Goal: Task Accomplishment & Management: Manage account settings

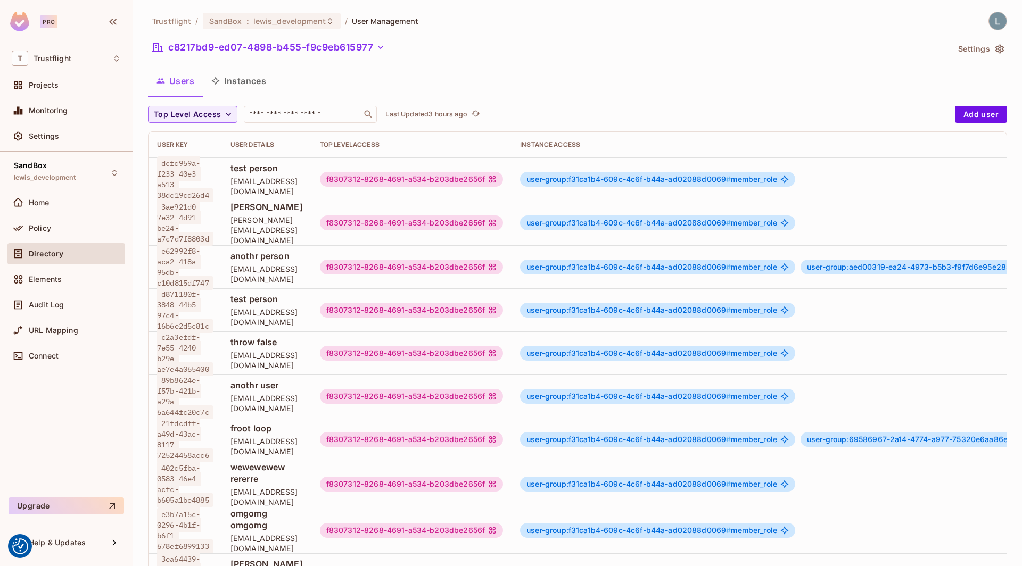
click at [250, 85] on button "Instances" at bounding box center [239, 81] width 72 height 27
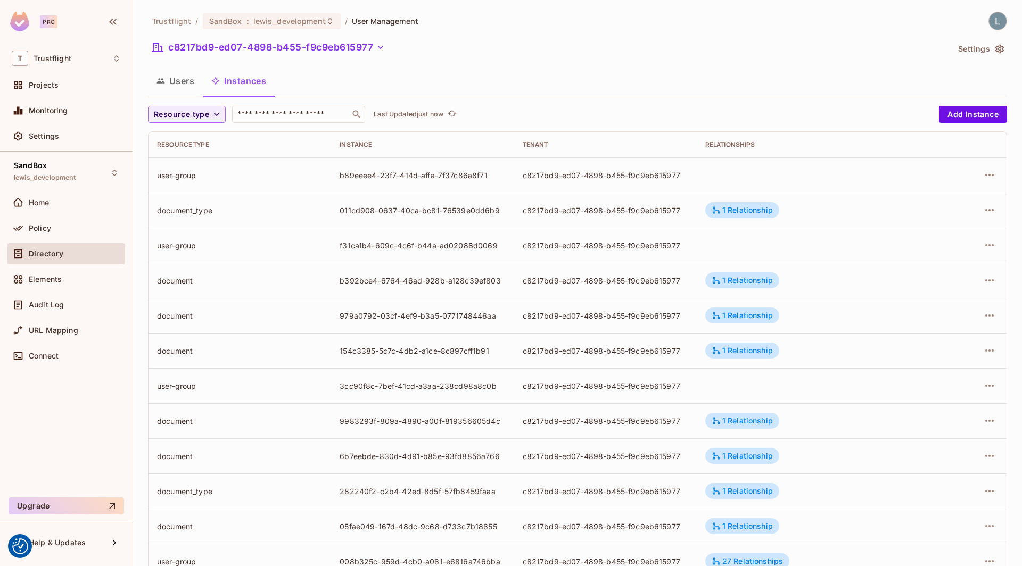
click at [796, 240] on td at bounding box center [813, 245] width 232 height 35
click at [730, 424] on div "1 Relationship" at bounding box center [742, 421] width 61 height 10
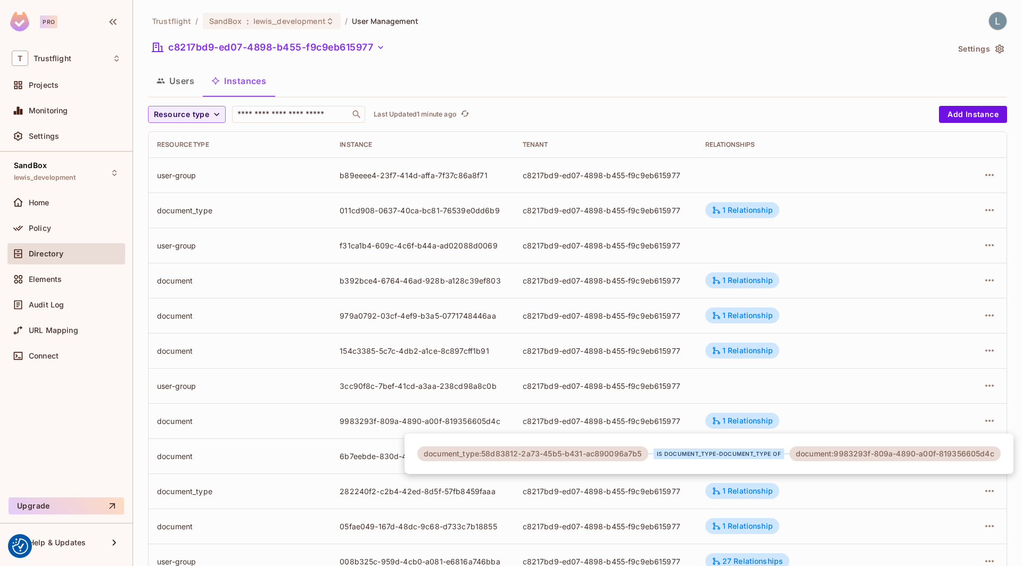
click at [688, 340] on div at bounding box center [511, 283] width 1022 height 566
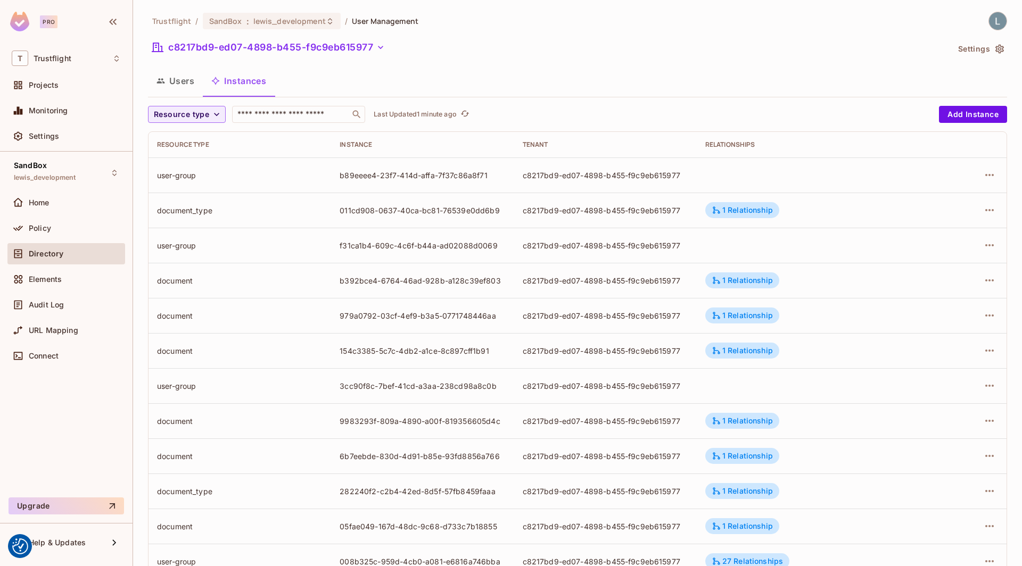
click at [688, 249] on div "c8217bd9-ed07-4898-b455-f9c9eb615977" at bounding box center [606, 246] width 166 height 10
click at [85, 81] on div "Projects" at bounding box center [75, 85] width 92 height 9
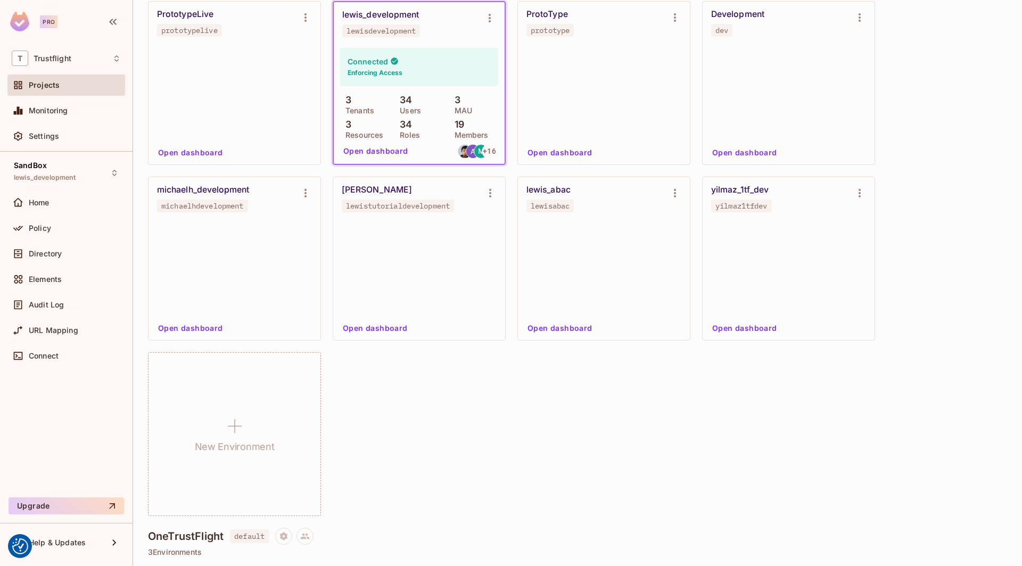
scroll to position [708, 0]
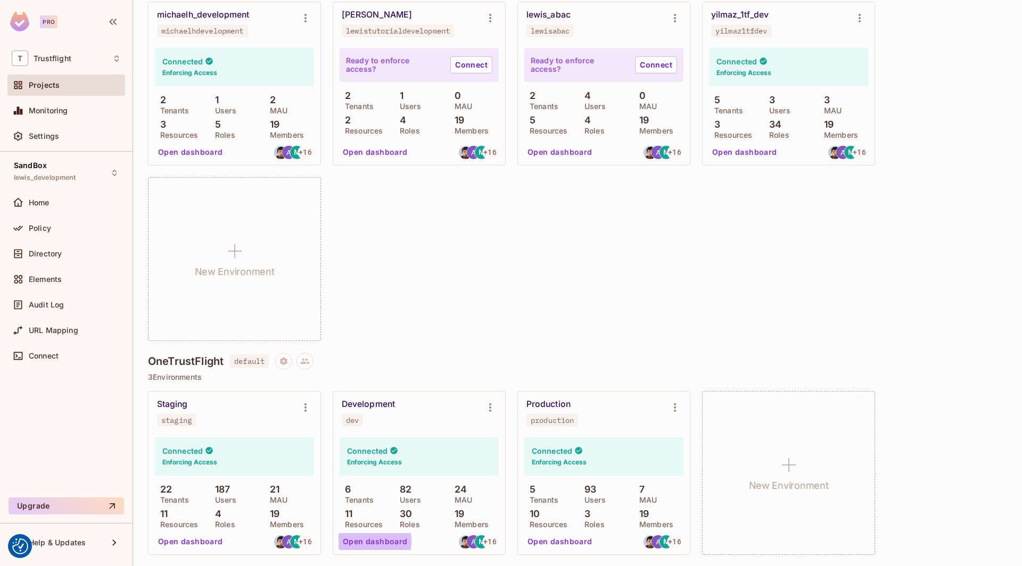
click at [371, 542] on button "Open dashboard" at bounding box center [374, 541] width 73 height 17
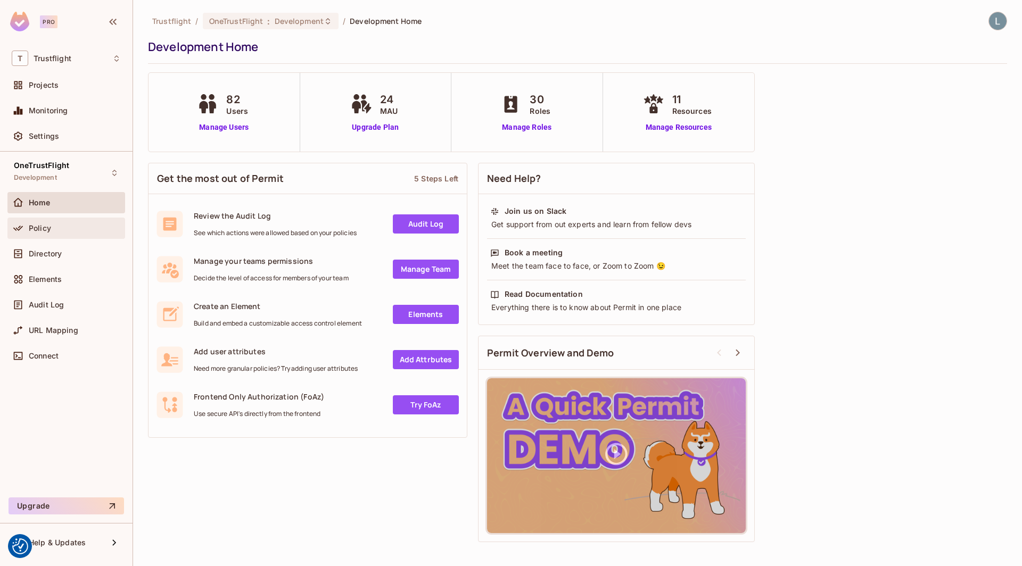
click at [49, 226] on span "Policy" at bounding box center [40, 228] width 22 height 9
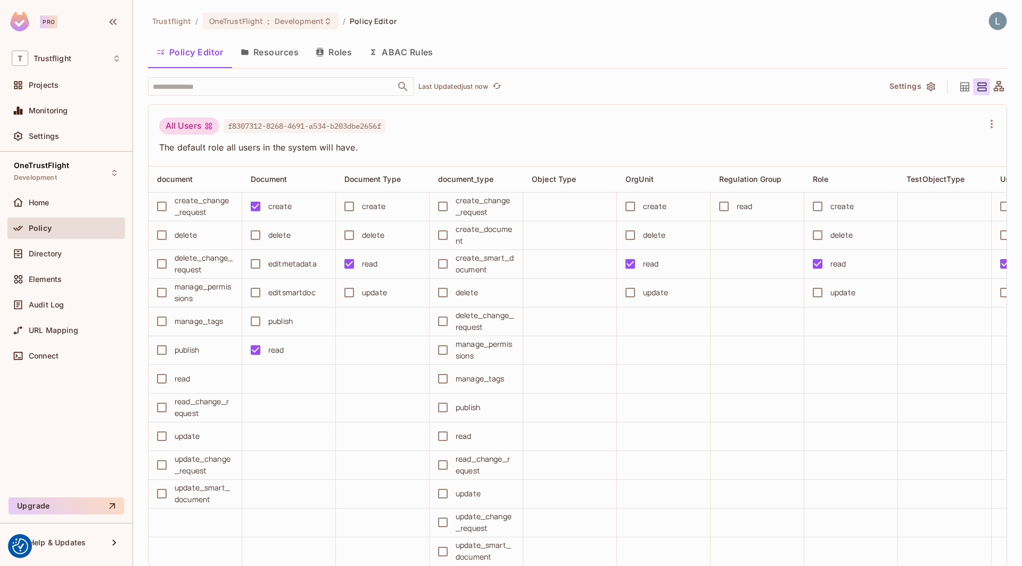
click at [412, 52] on button "ABAC Rules" at bounding box center [400, 52] width 81 height 27
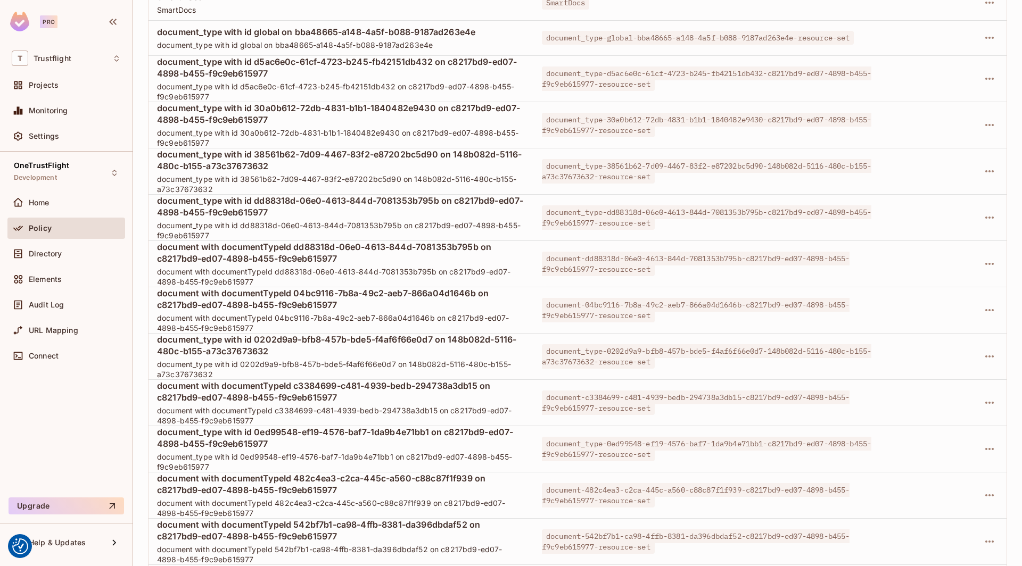
scroll to position [5238, 0]
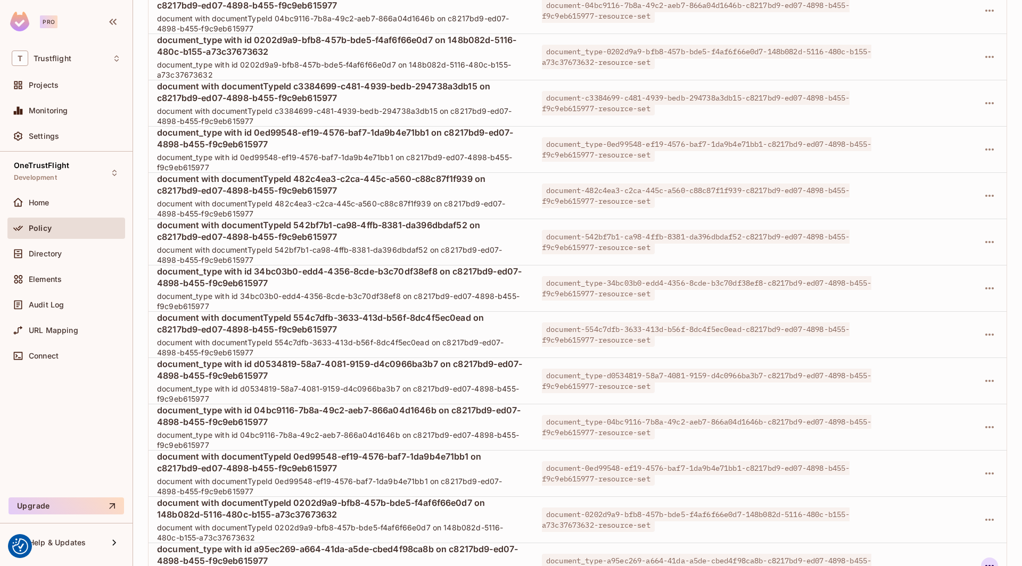
click at [990, 560] on icon "button" at bounding box center [989, 566] width 13 height 13
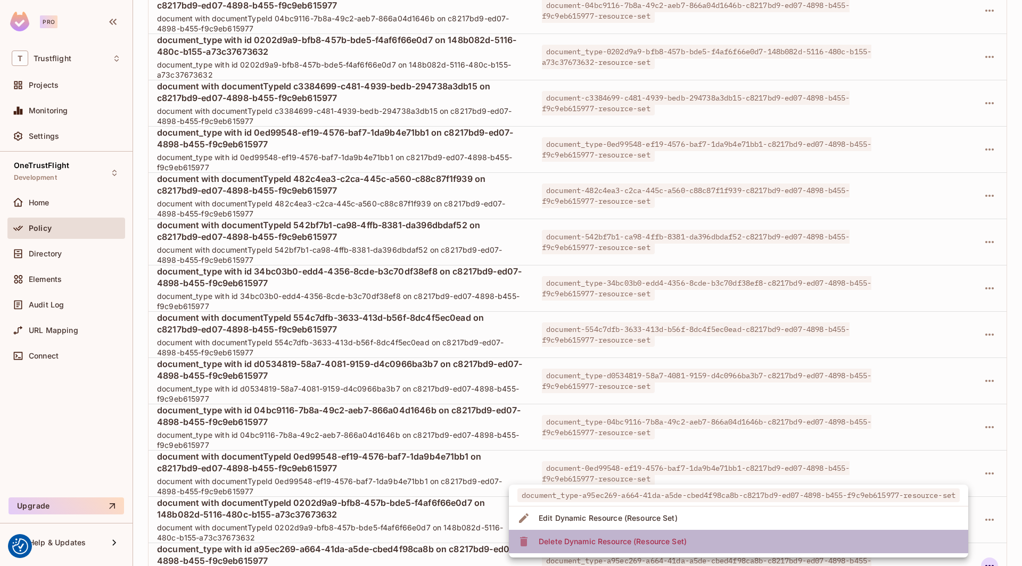
click at [773, 540] on li "Delete Dynamic Resource (Resource Set)" at bounding box center [738, 541] width 459 height 23
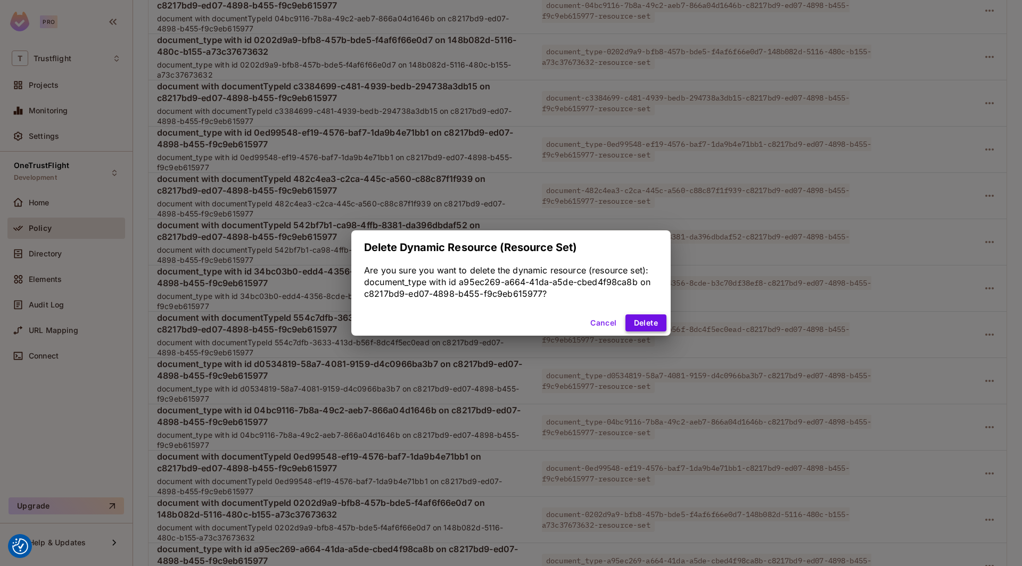
click at [652, 325] on button "Delete" at bounding box center [645, 323] width 41 height 17
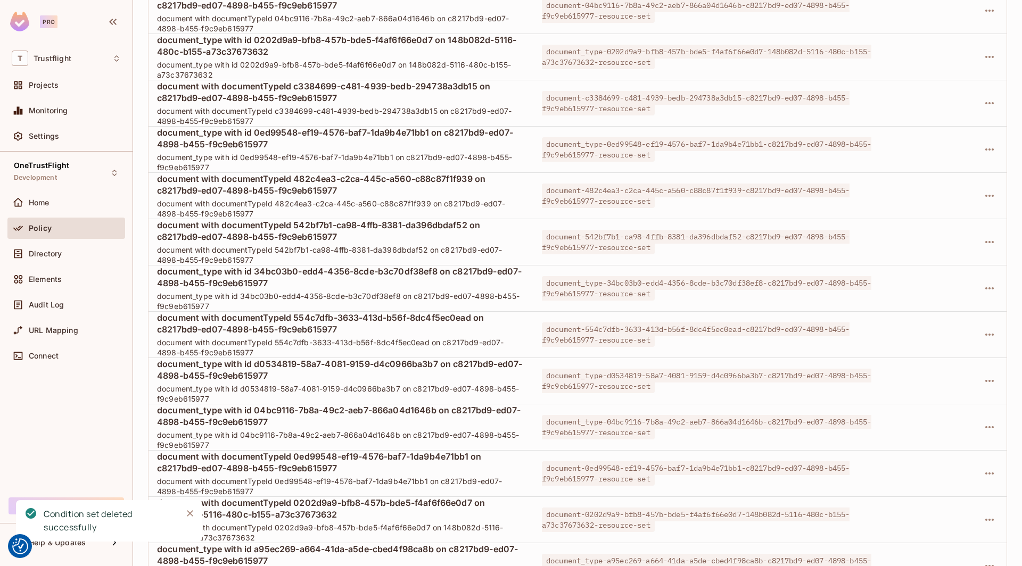
scroll to position [5191, 0]
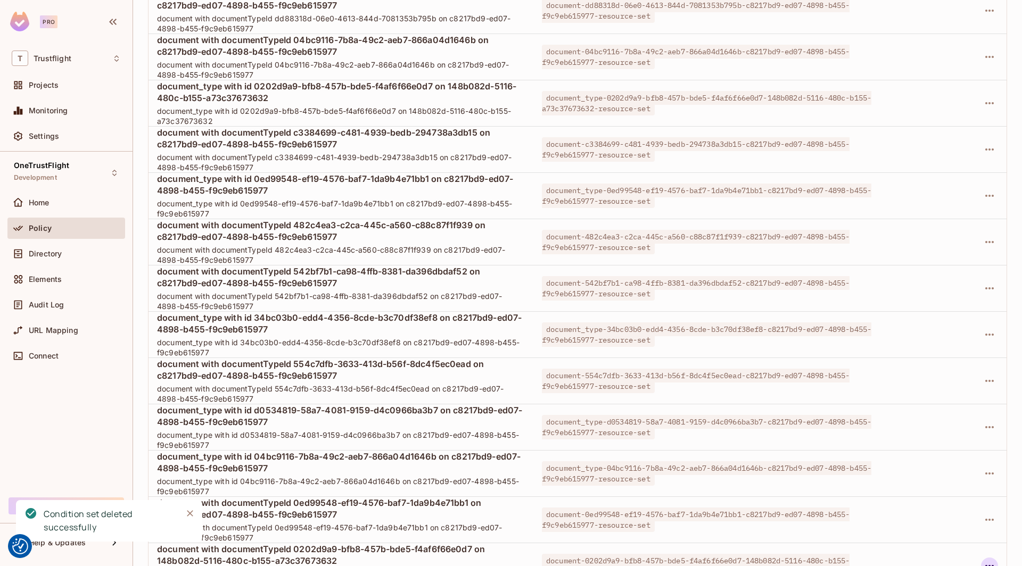
click at [992, 560] on icon "button" at bounding box center [989, 566] width 13 height 13
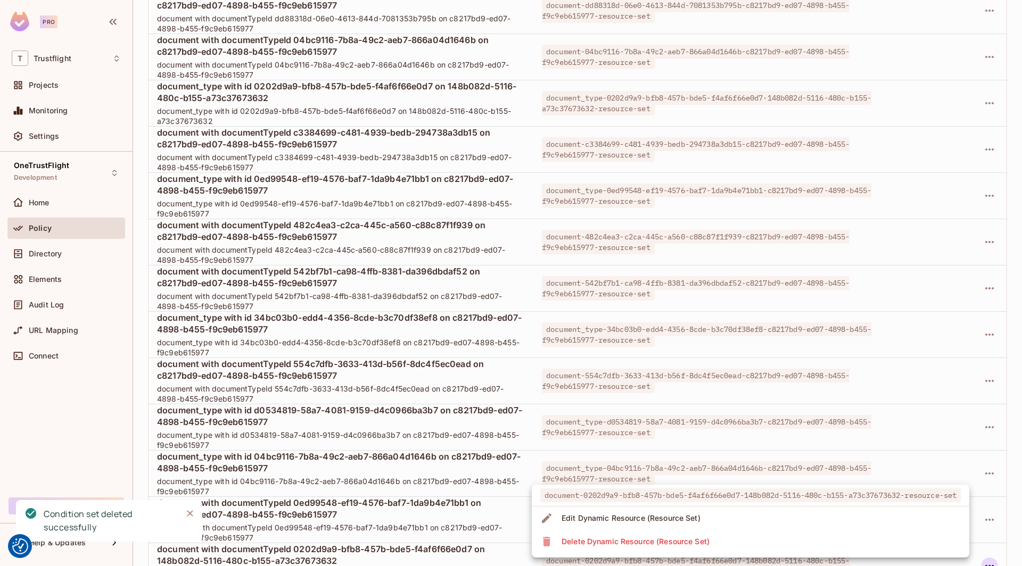
click at [862, 541] on li "Delete Dynamic Resource (Resource Set)" at bounding box center [750, 541] width 437 height 23
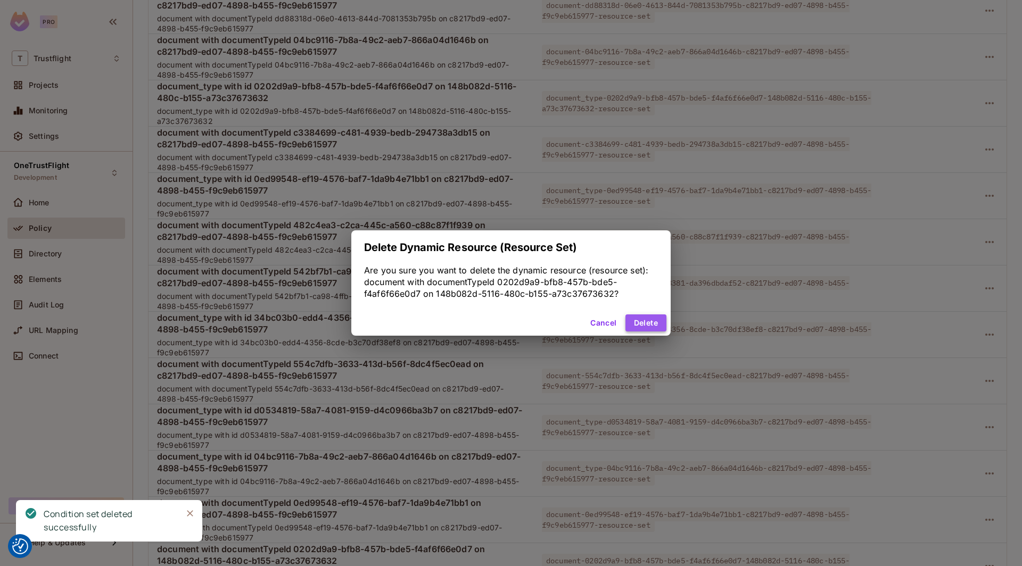
click at [652, 318] on button "Delete" at bounding box center [645, 323] width 41 height 17
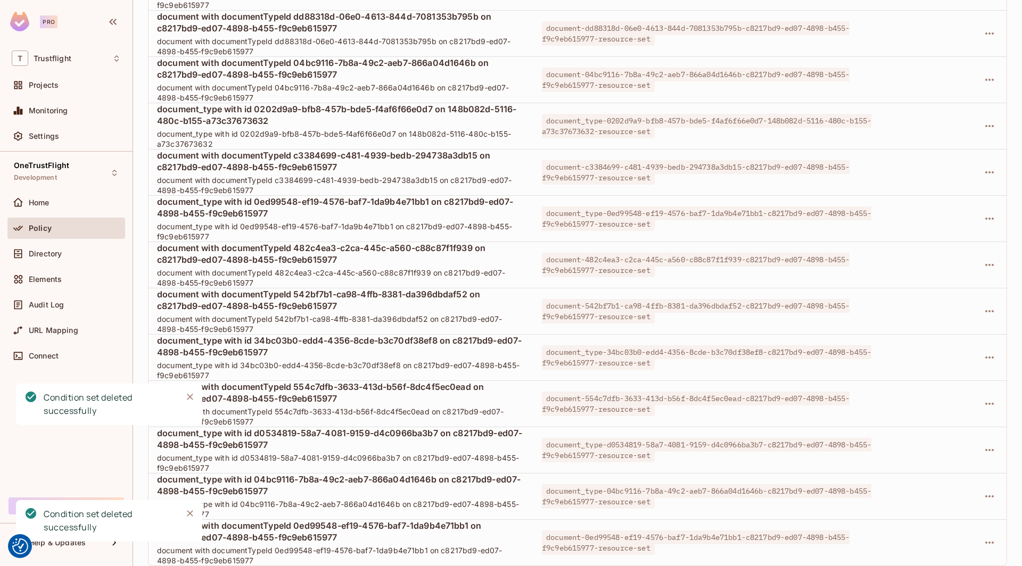
scroll to position [5145, 0]
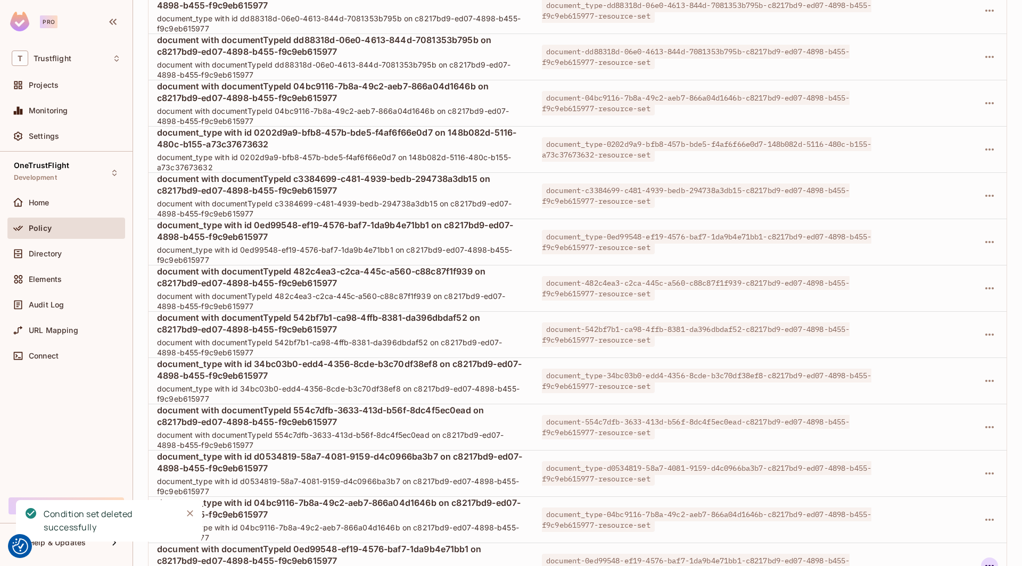
click at [990, 560] on icon "button" at bounding box center [989, 566] width 13 height 13
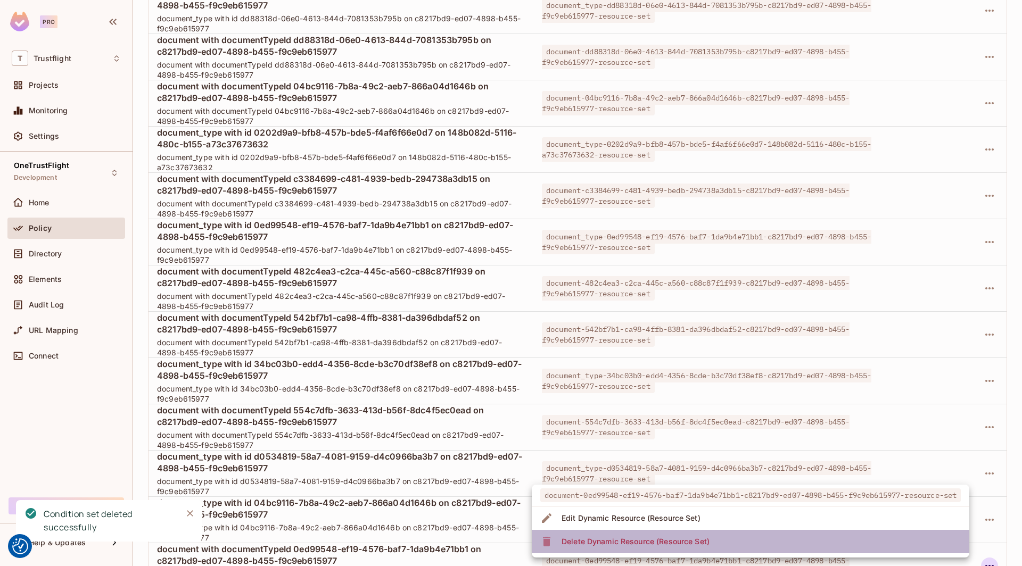
click at [867, 535] on li "Delete Dynamic Resource (Resource Set)" at bounding box center [750, 541] width 437 height 23
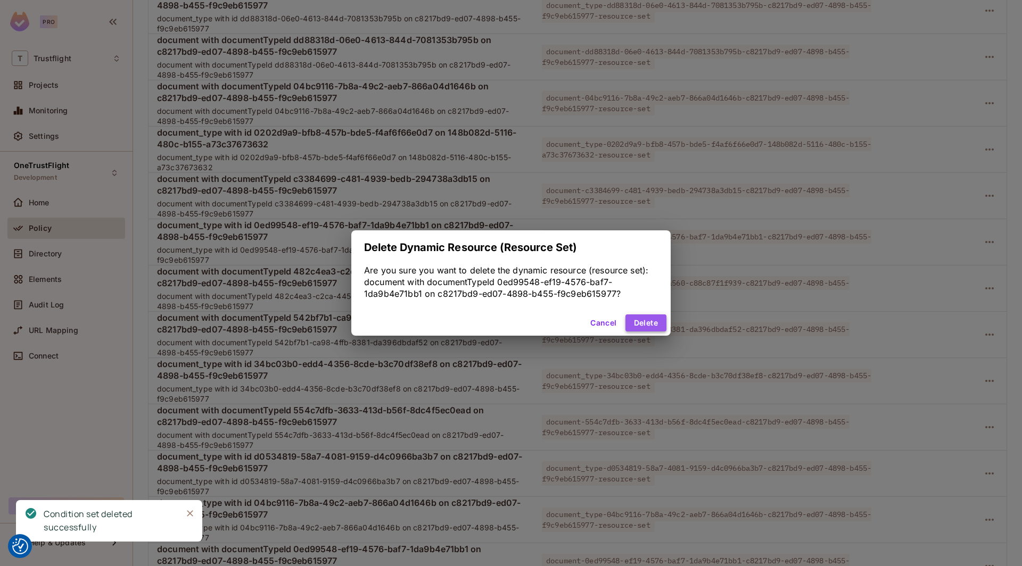
click at [656, 317] on button "Delete" at bounding box center [645, 323] width 41 height 17
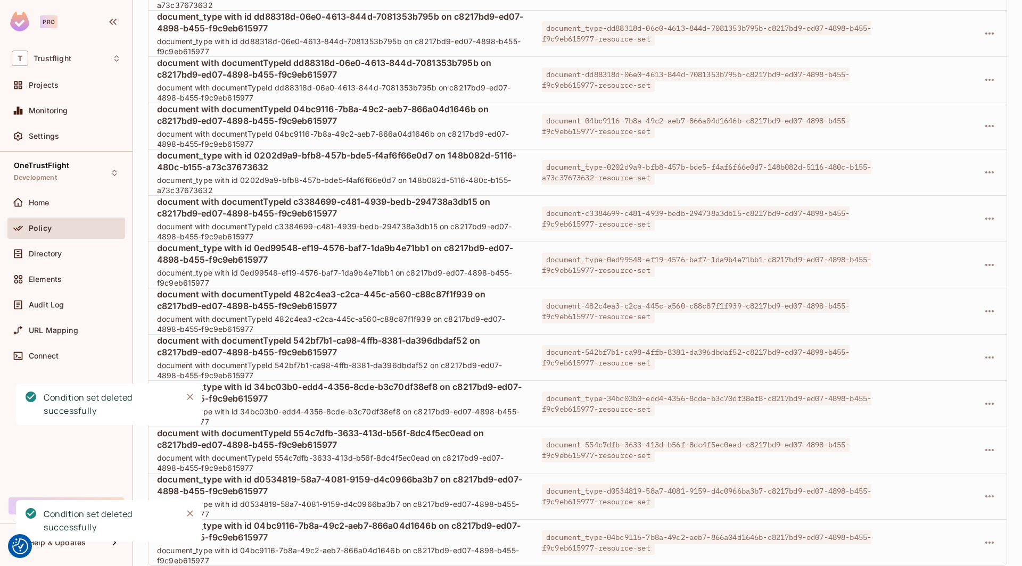
scroll to position [5099, 0]
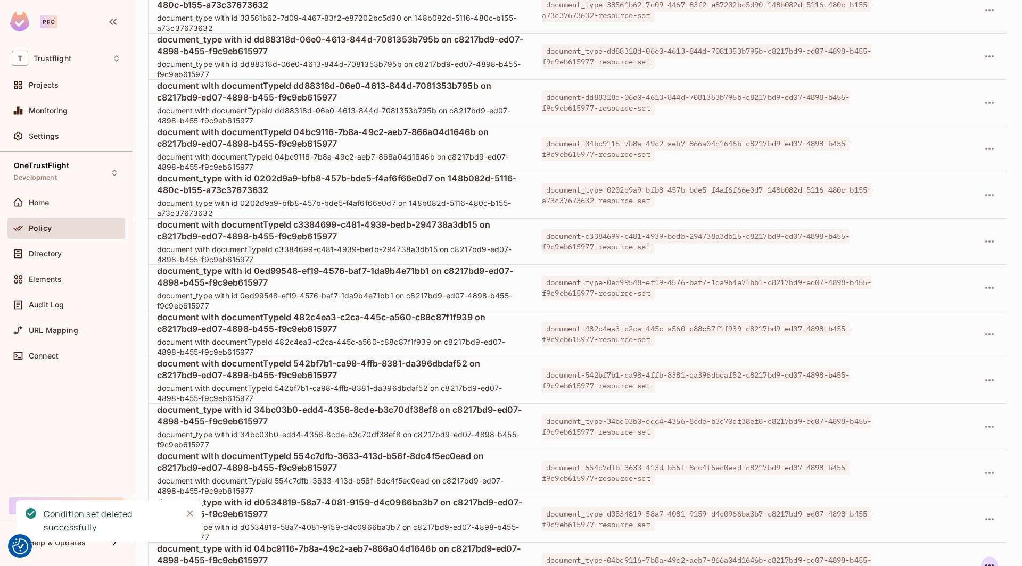
click at [991, 559] on icon "button" at bounding box center [989, 565] width 13 height 13
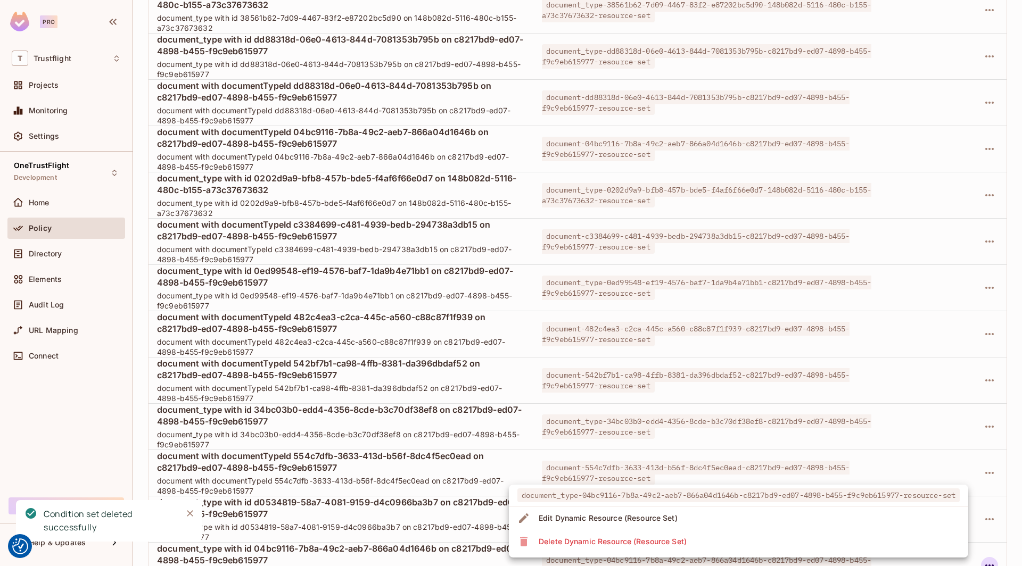
click at [833, 536] on li "Delete Dynamic Resource (Resource Set)" at bounding box center [738, 541] width 459 height 23
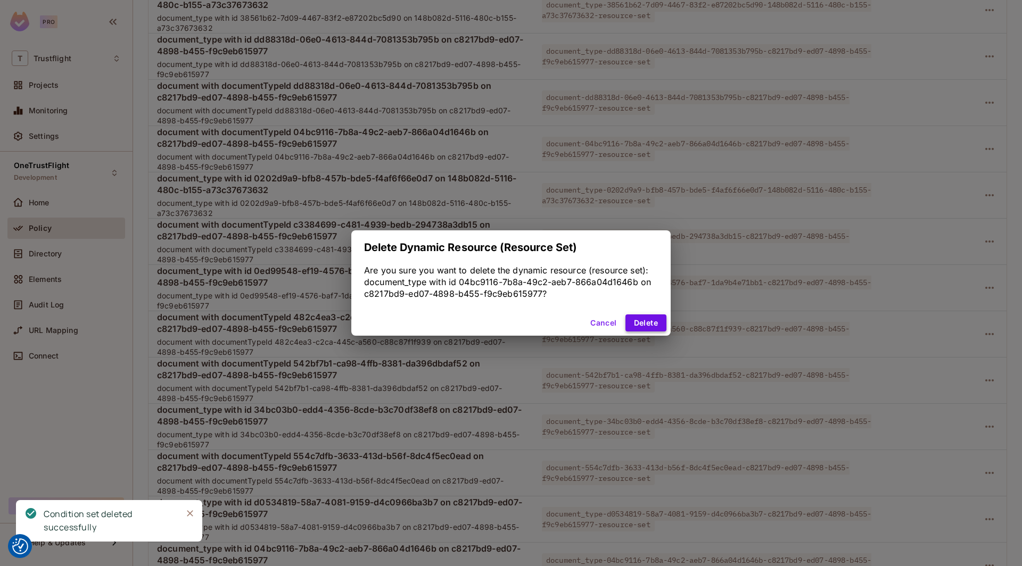
click at [650, 326] on button "Delete" at bounding box center [645, 323] width 41 height 17
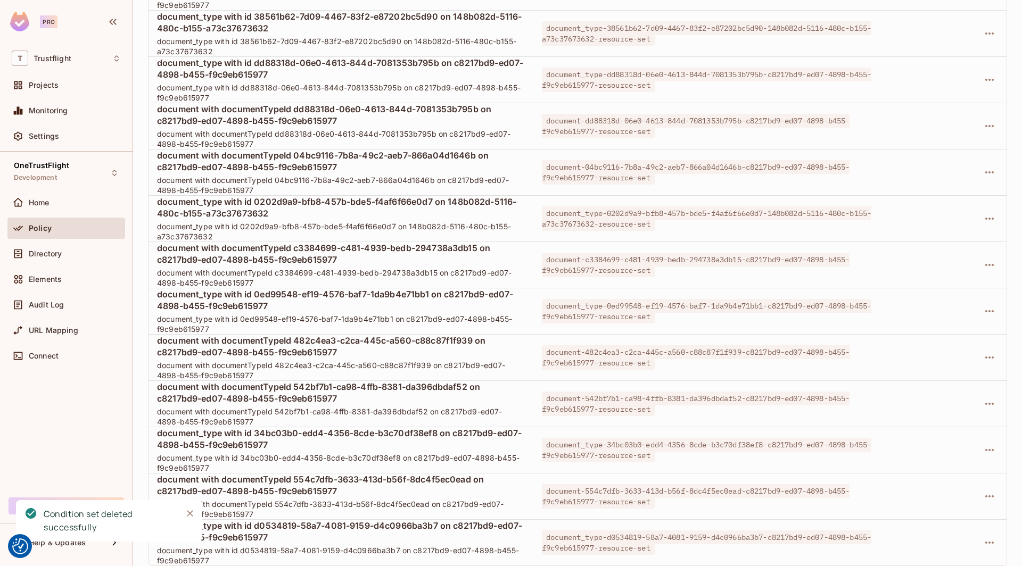
scroll to position [5053, 0]
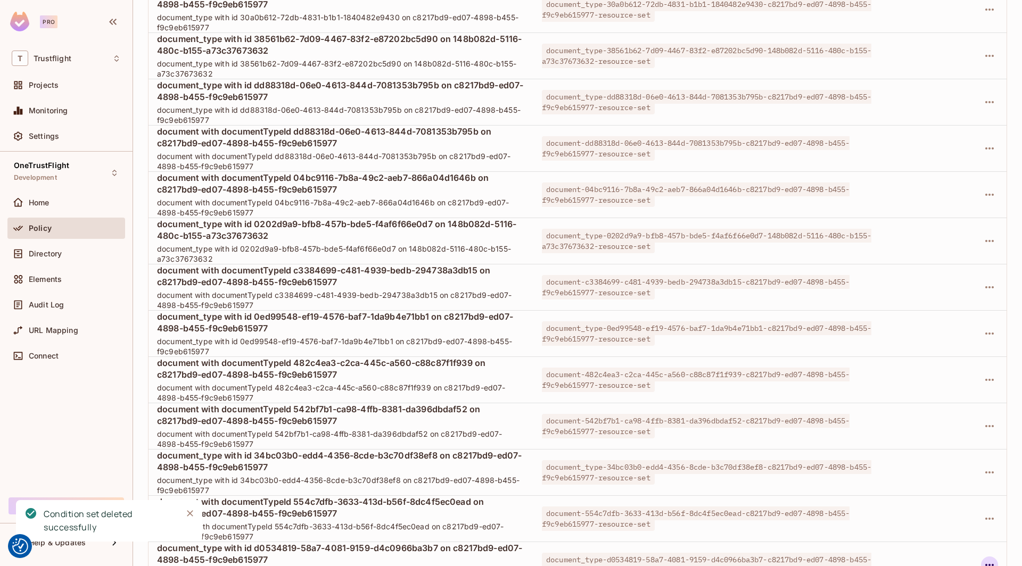
click at [992, 559] on icon "button" at bounding box center [989, 565] width 13 height 13
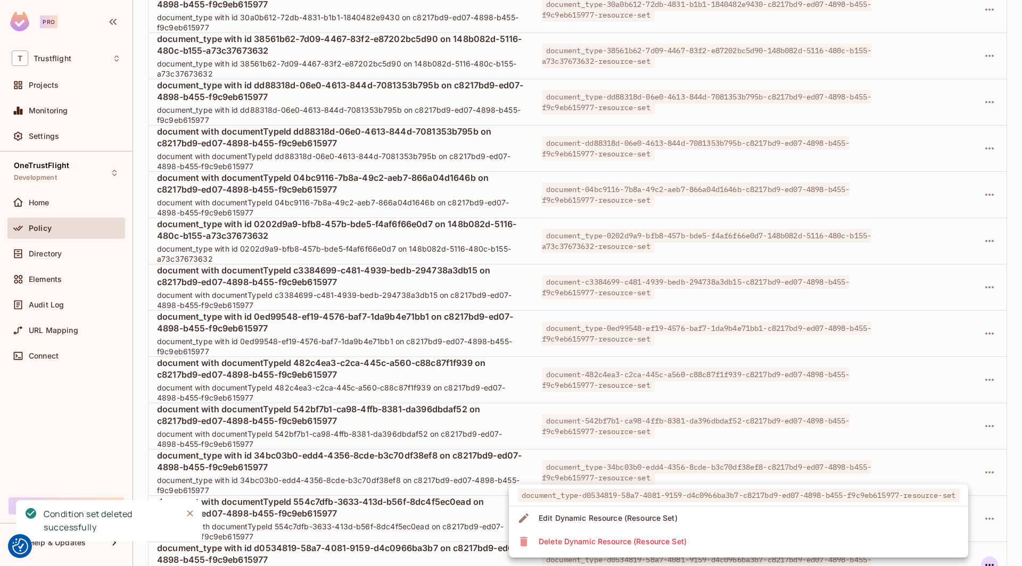
click at [844, 544] on li "Delete Dynamic Resource (Resource Set)" at bounding box center [738, 541] width 459 height 23
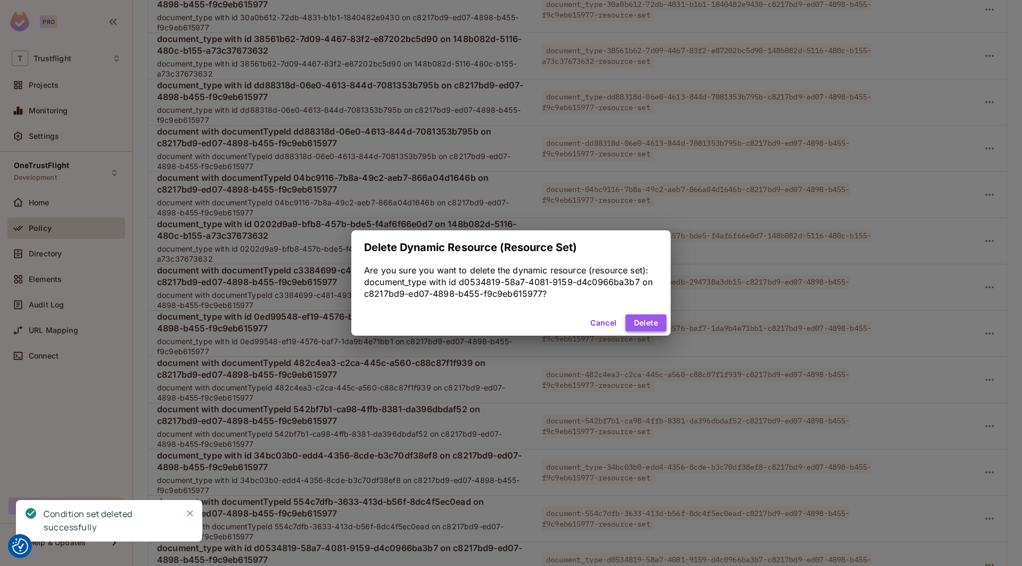
click at [647, 331] on button "Delete" at bounding box center [645, 323] width 41 height 17
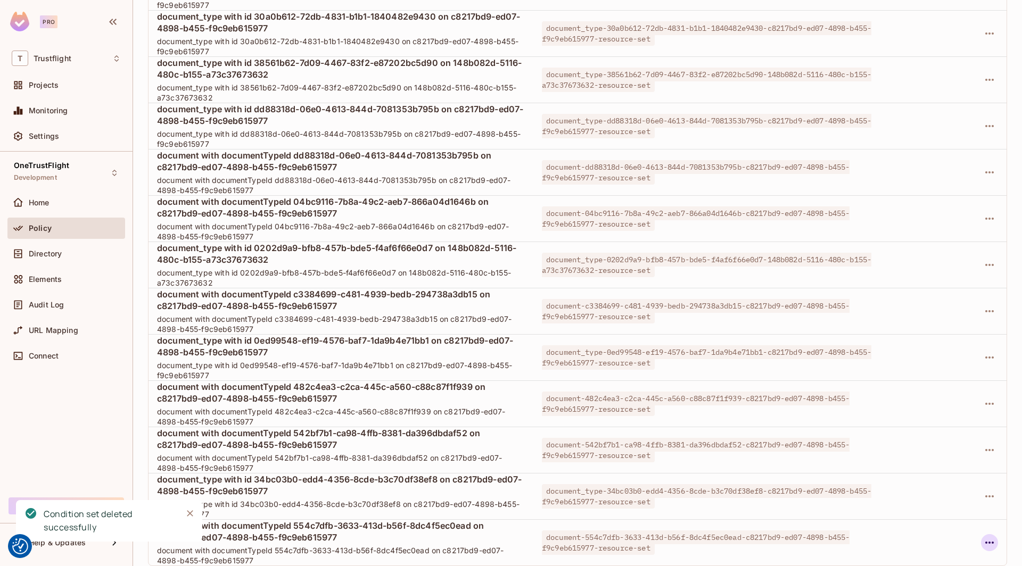
scroll to position [5007, 0]
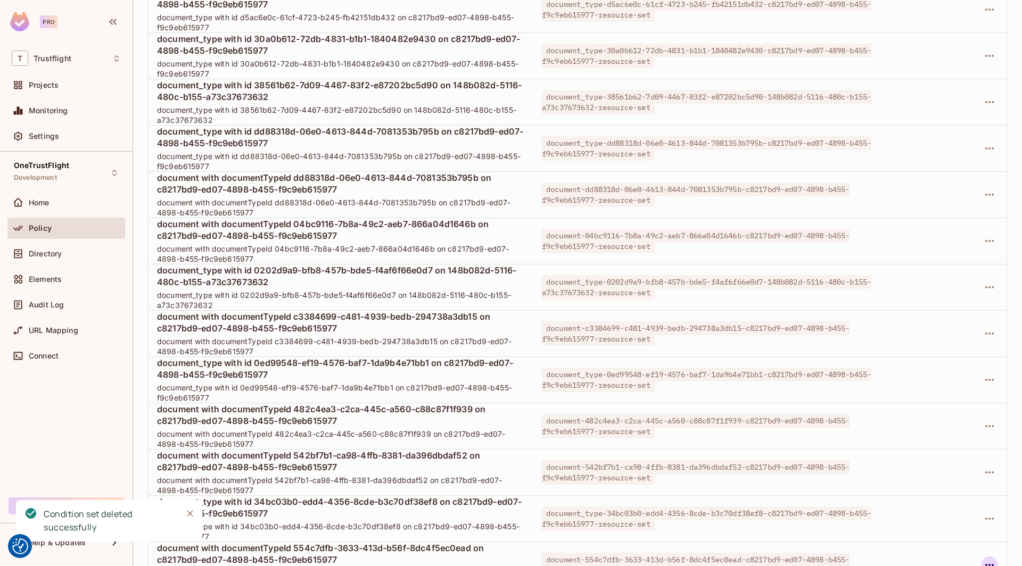
click at [989, 564] on icon "button" at bounding box center [989, 565] width 9 height 2
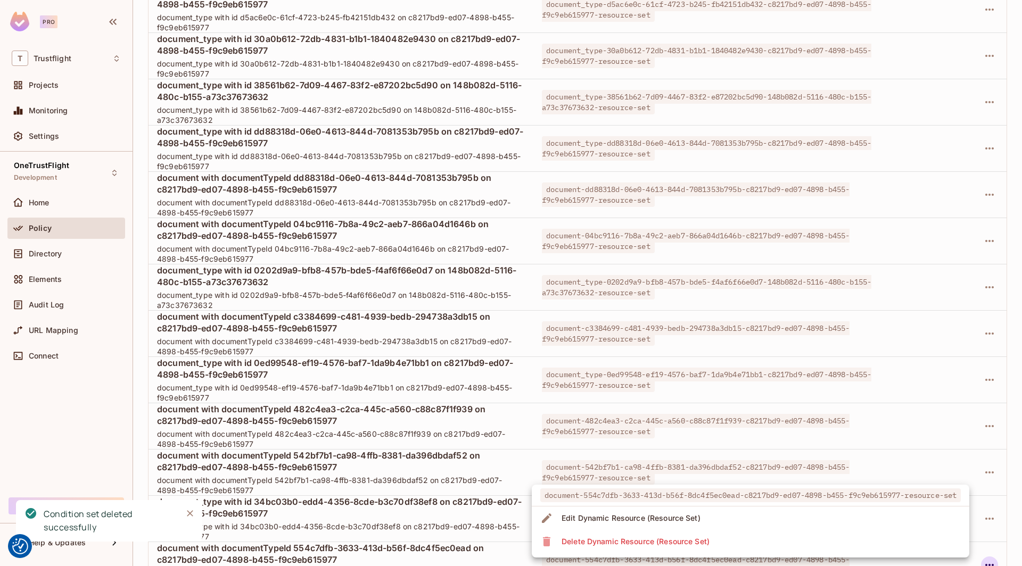
click at [899, 541] on li "Delete Dynamic Resource (Resource Set)" at bounding box center [750, 541] width 437 height 23
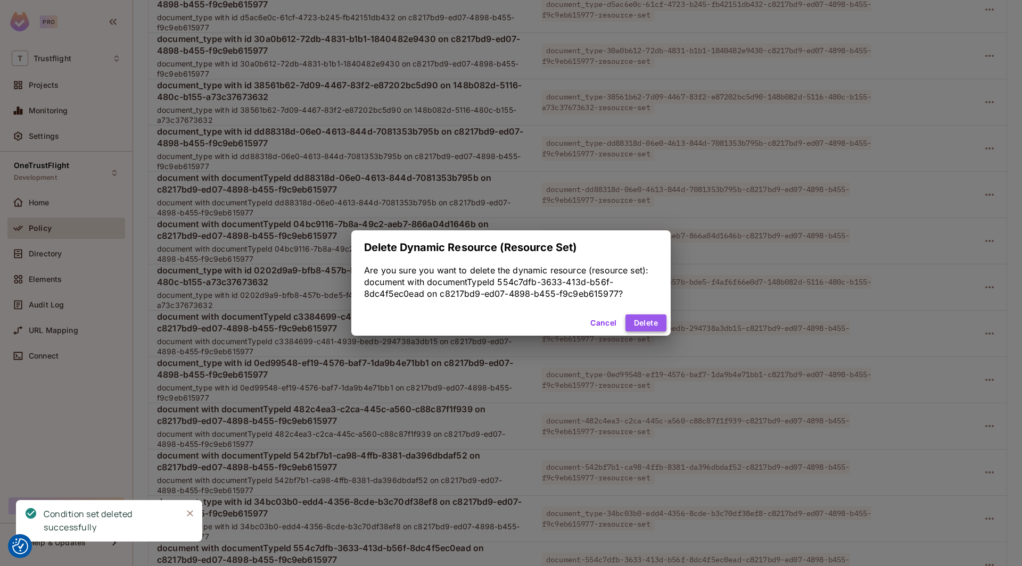
click at [654, 325] on button "Delete" at bounding box center [645, 323] width 41 height 17
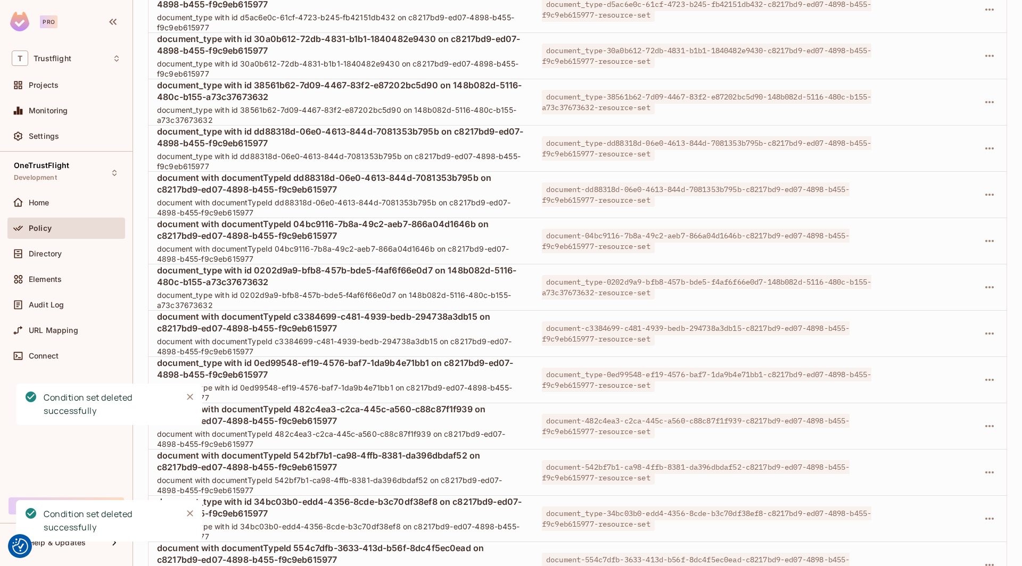
scroll to position [4961, 0]
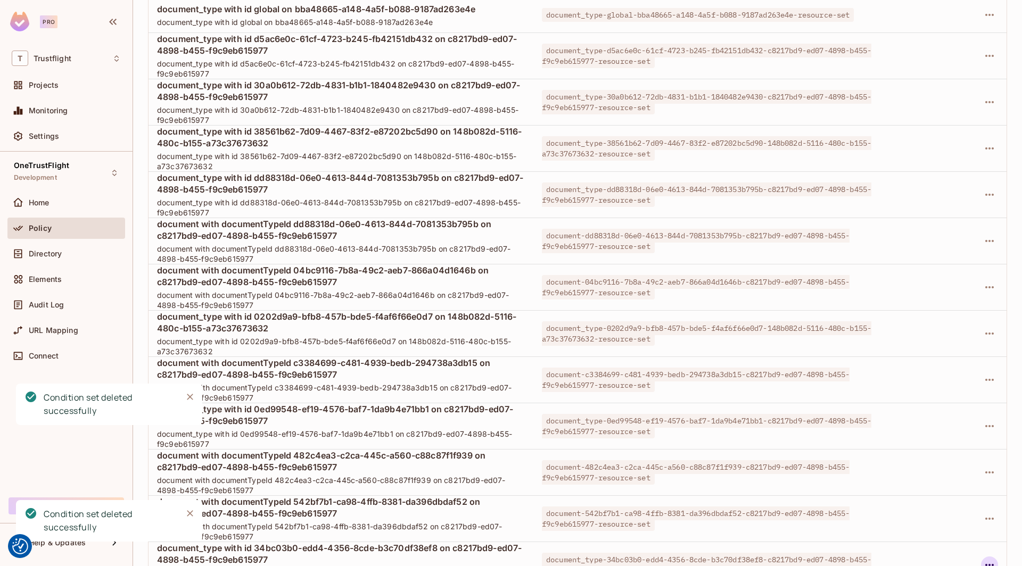
click at [993, 559] on icon "button" at bounding box center [989, 565] width 13 height 13
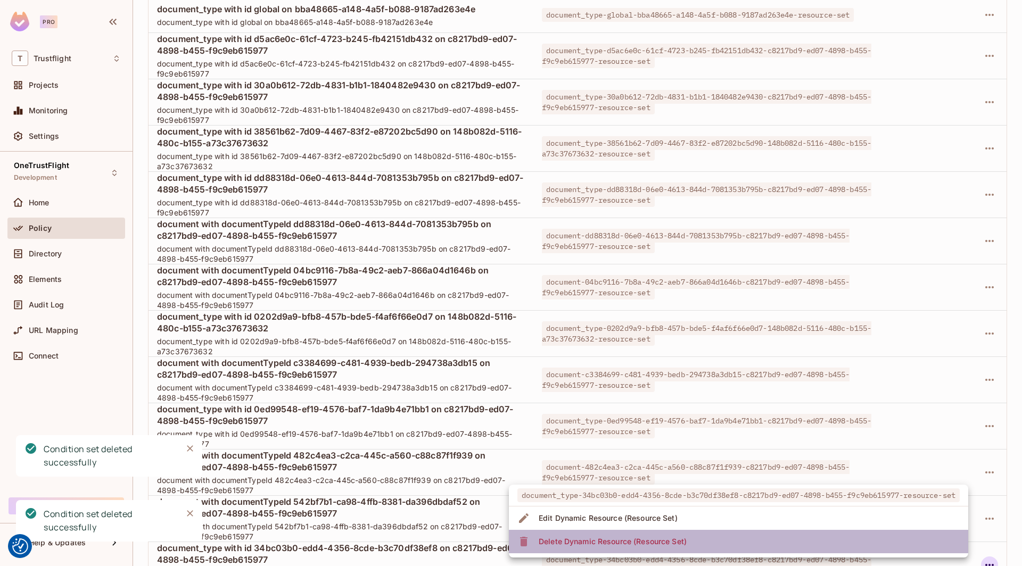
click at [899, 541] on li "Delete Dynamic Resource (Resource Set)" at bounding box center [738, 541] width 459 height 23
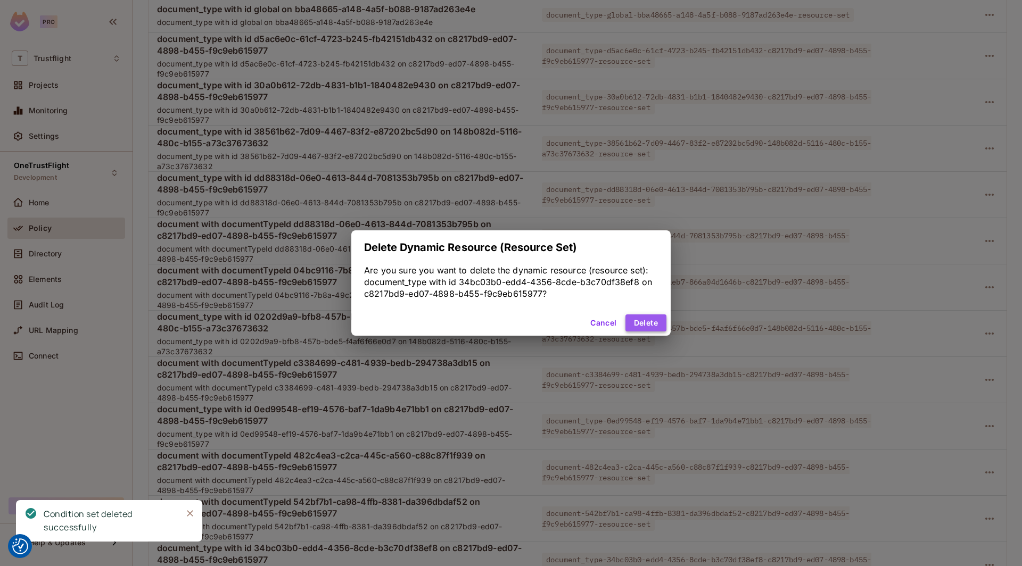
click at [658, 323] on button "Delete" at bounding box center [645, 323] width 41 height 17
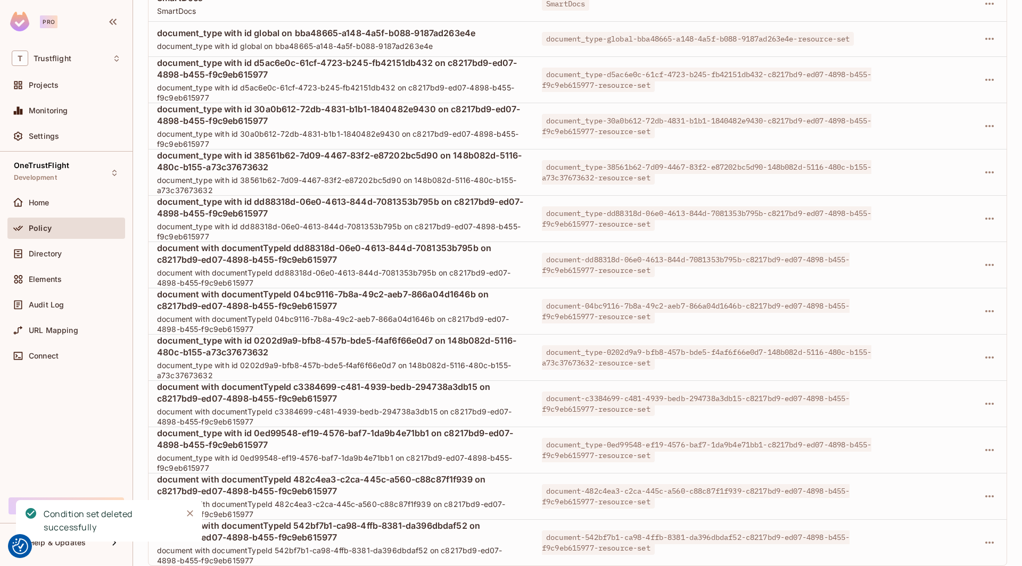
scroll to position [4915, 0]
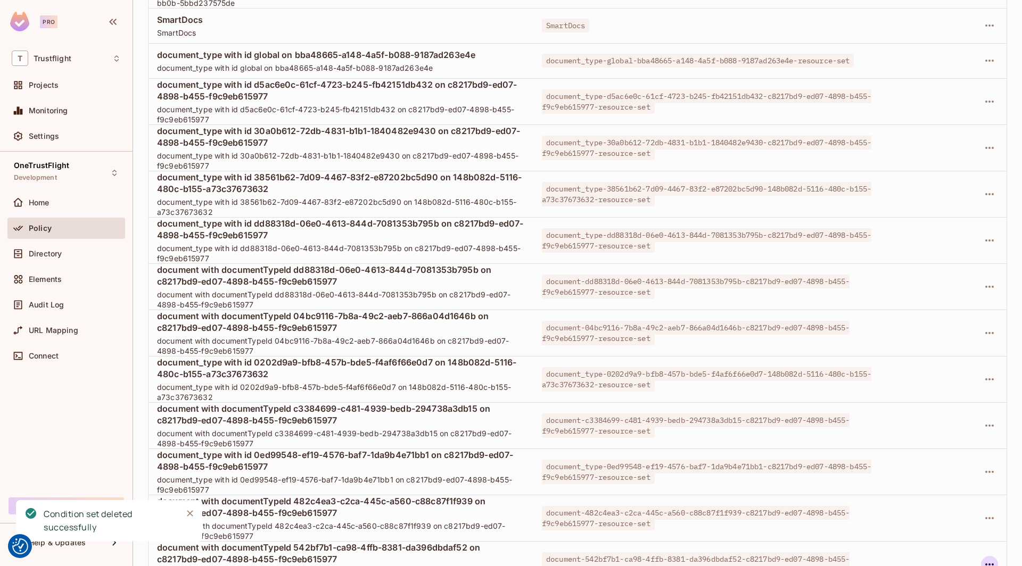
click at [987, 558] on icon "button" at bounding box center [989, 564] width 13 height 13
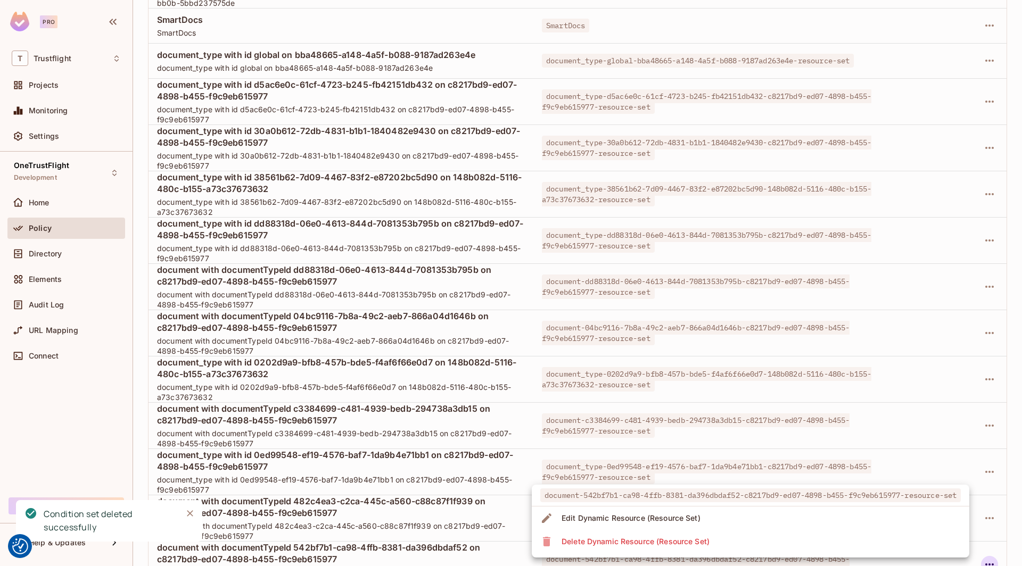
click at [892, 544] on li "Delete Dynamic Resource (Resource Set)" at bounding box center [750, 541] width 437 height 23
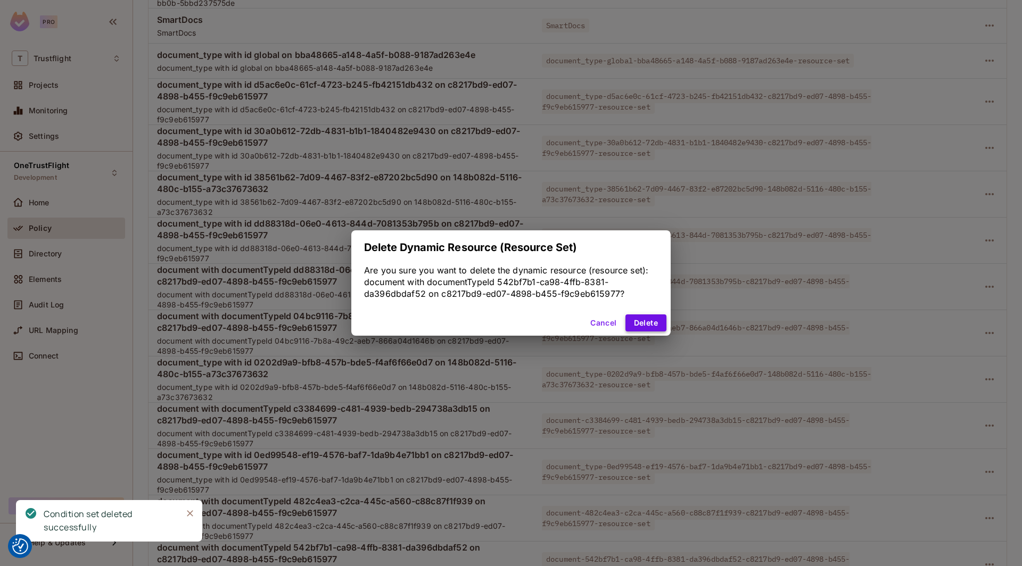
click at [651, 327] on button "Delete" at bounding box center [645, 323] width 41 height 17
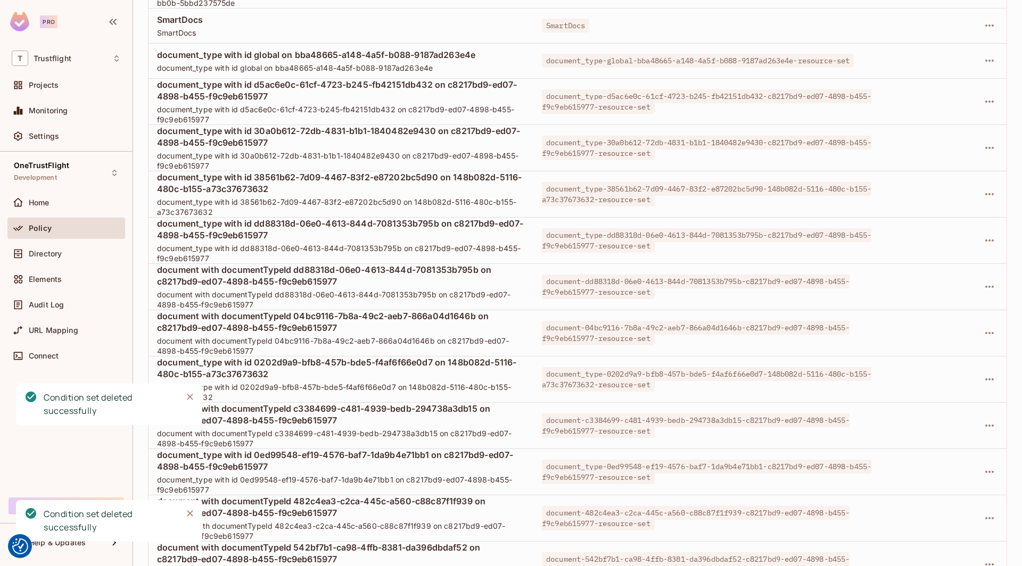
scroll to position [4869, 0]
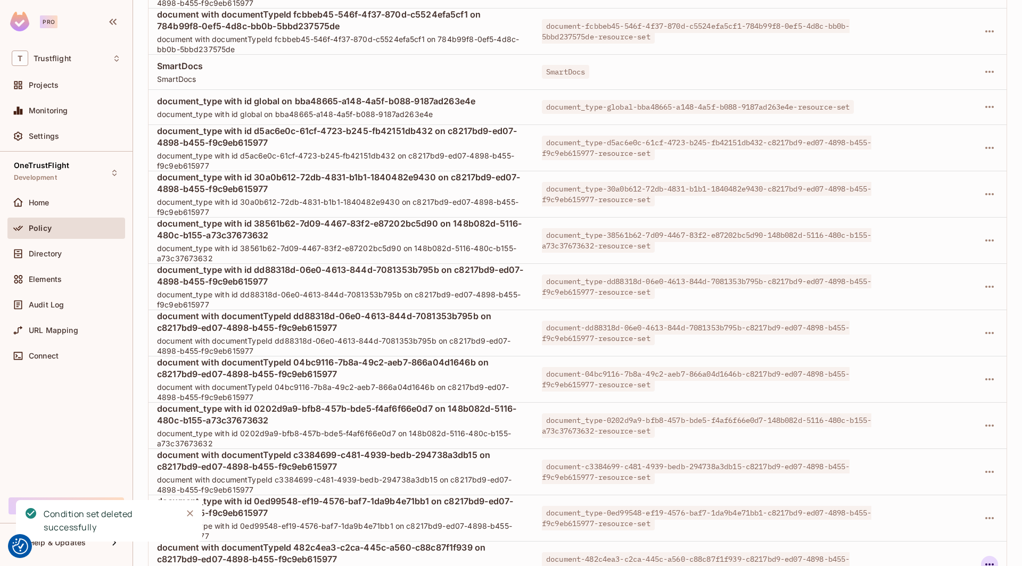
click at [989, 558] on icon "button" at bounding box center [989, 564] width 13 height 13
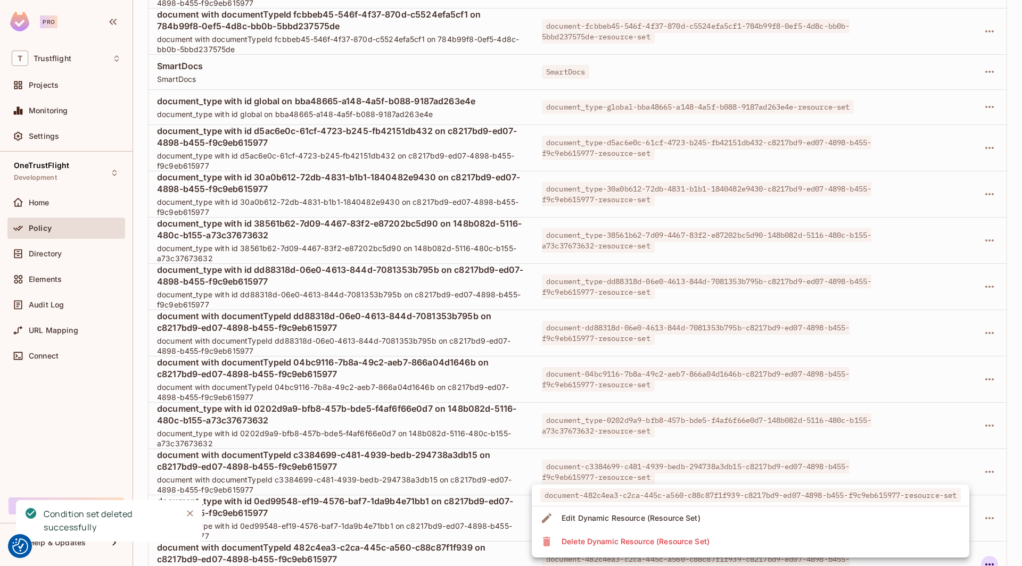
click at [870, 537] on li "Delete Dynamic Resource (Resource Set)" at bounding box center [750, 541] width 437 height 23
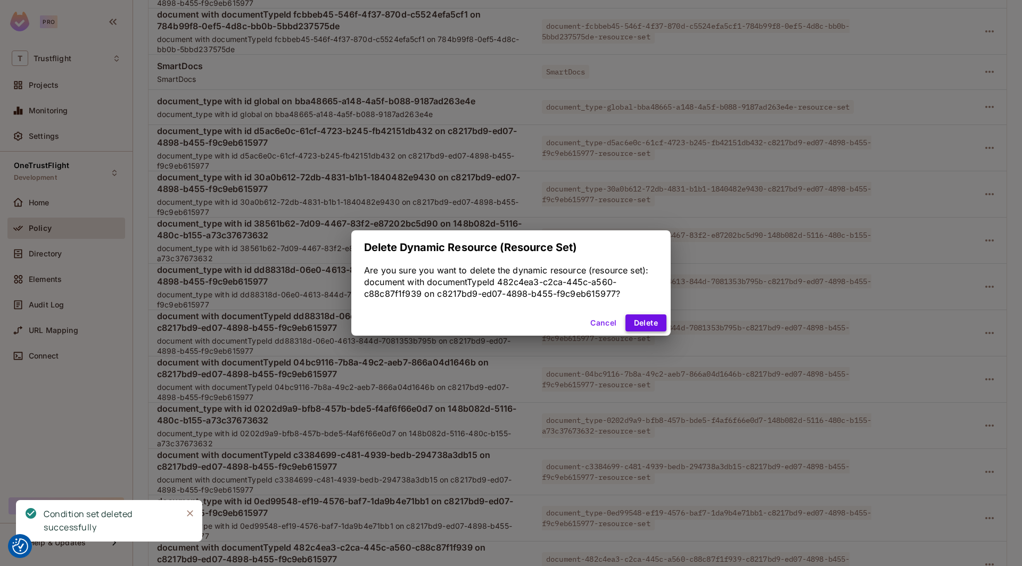
click at [639, 321] on button "Delete" at bounding box center [645, 323] width 41 height 17
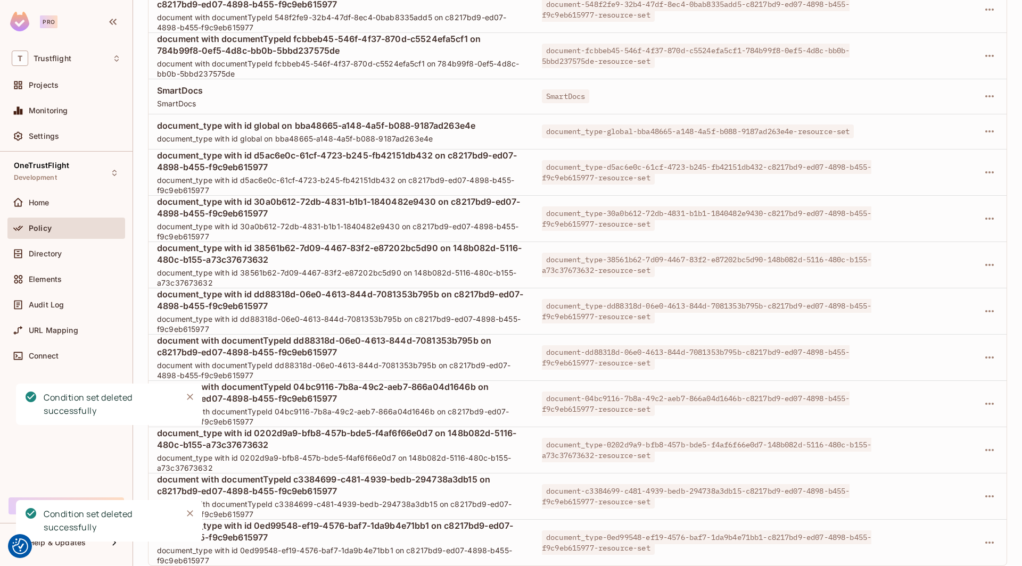
scroll to position [4777, 0]
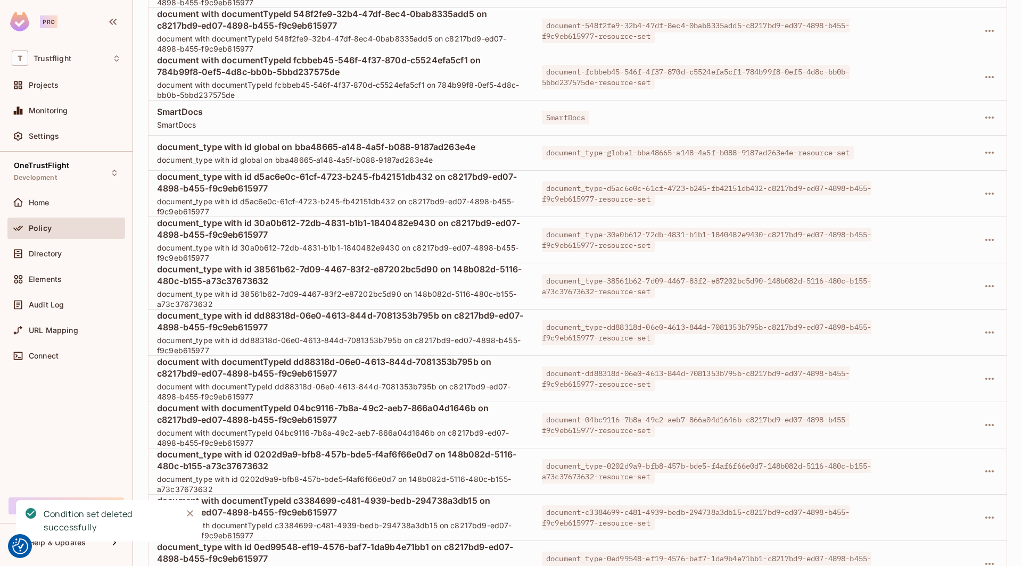
click at [999, 544] on td at bounding box center [959, 564] width 96 height 46
click at [993, 563] on icon "button" at bounding box center [989, 564] width 9 height 2
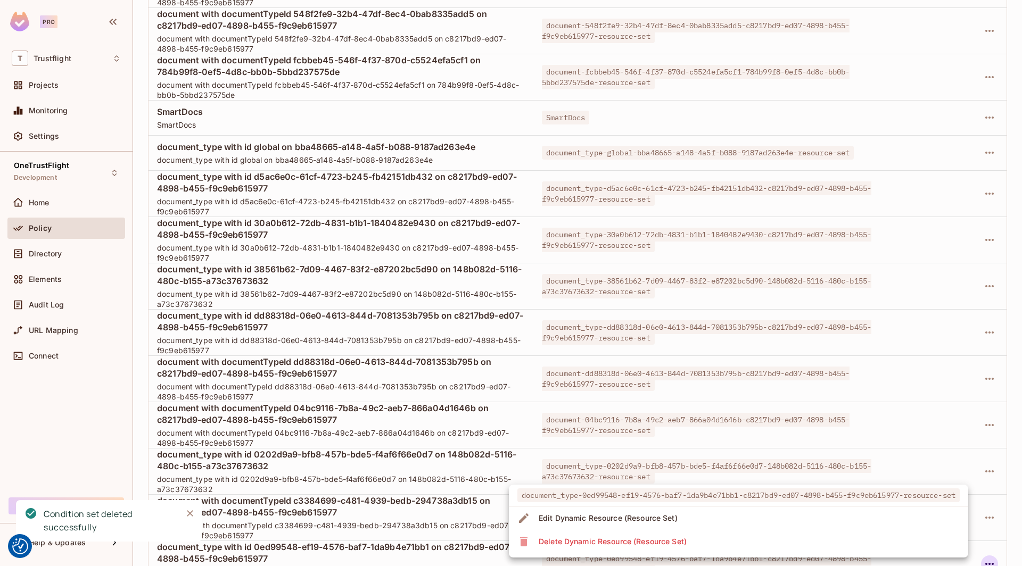
click at [840, 538] on li "Delete Dynamic Resource (Resource Set)" at bounding box center [738, 541] width 459 height 23
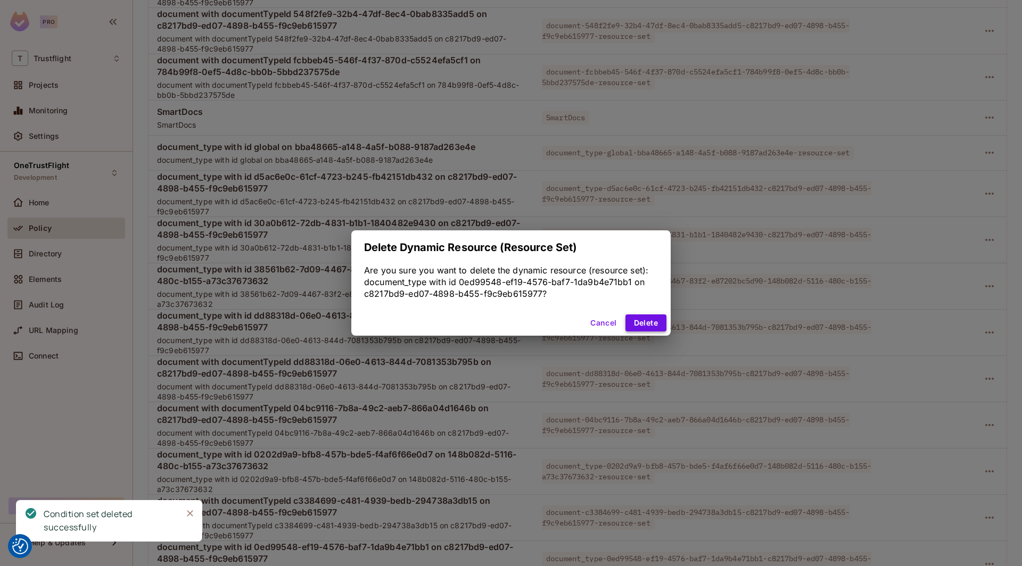
click at [656, 320] on button "Delete" at bounding box center [645, 323] width 41 height 17
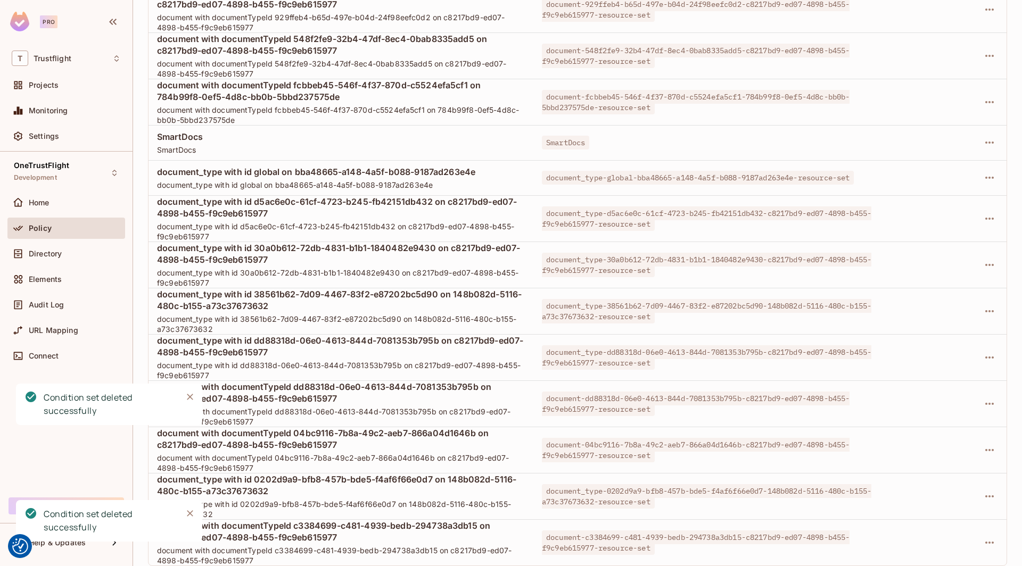
scroll to position [4685, 0]
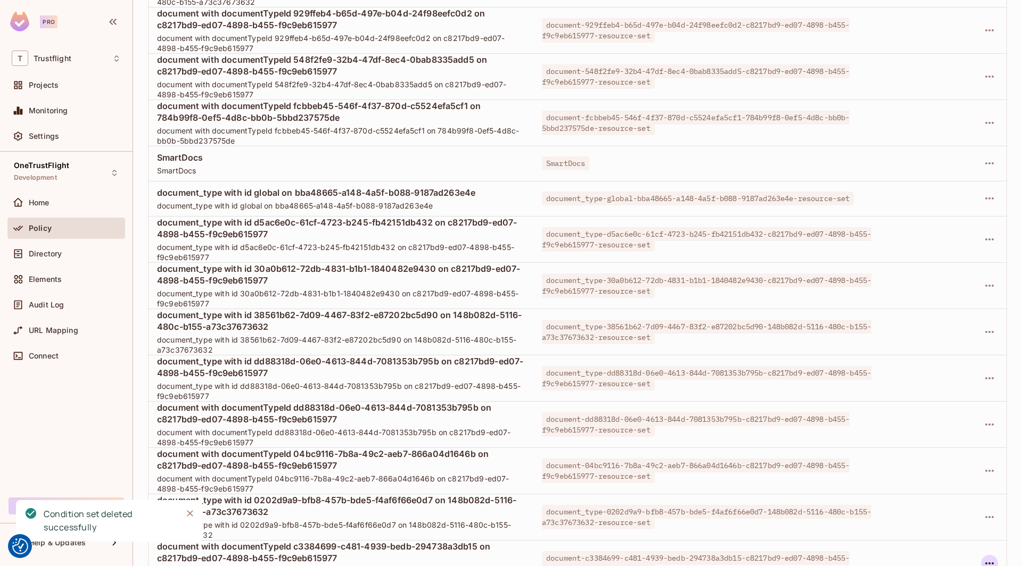
click at [987, 557] on icon "button" at bounding box center [989, 563] width 13 height 13
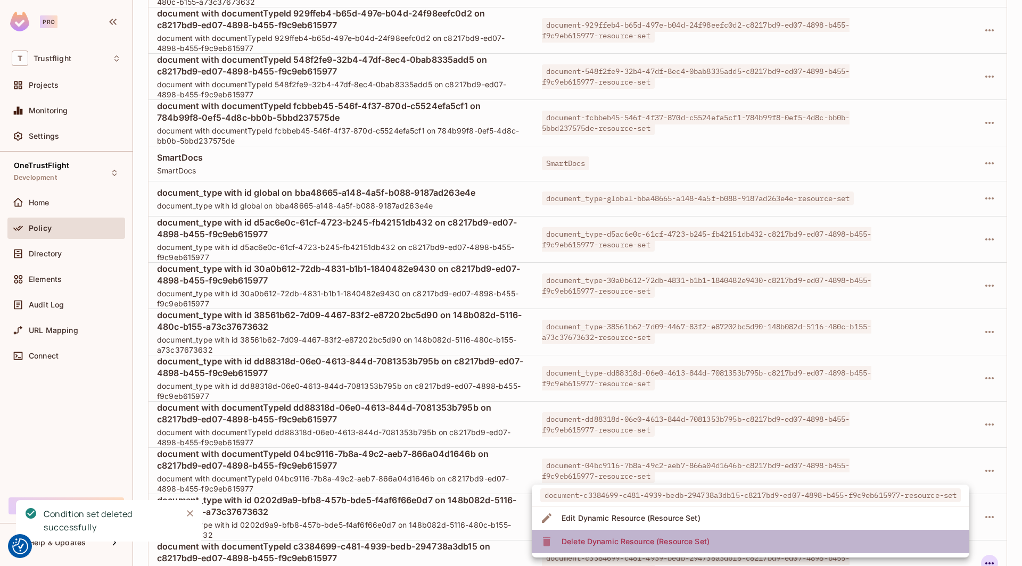
click at [898, 543] on li "Delete Dynamic Resource (Resource Set)" at bounding box center [750, 541] width 437 height 23
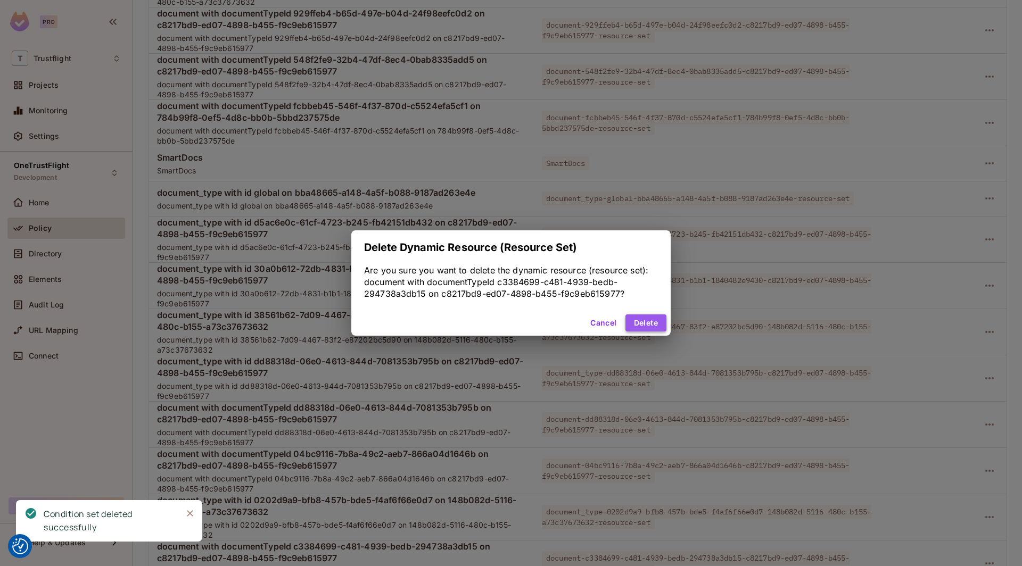
click at [658, 324] on button "Delete" at bounding box center [645, 323] width 41 height 17
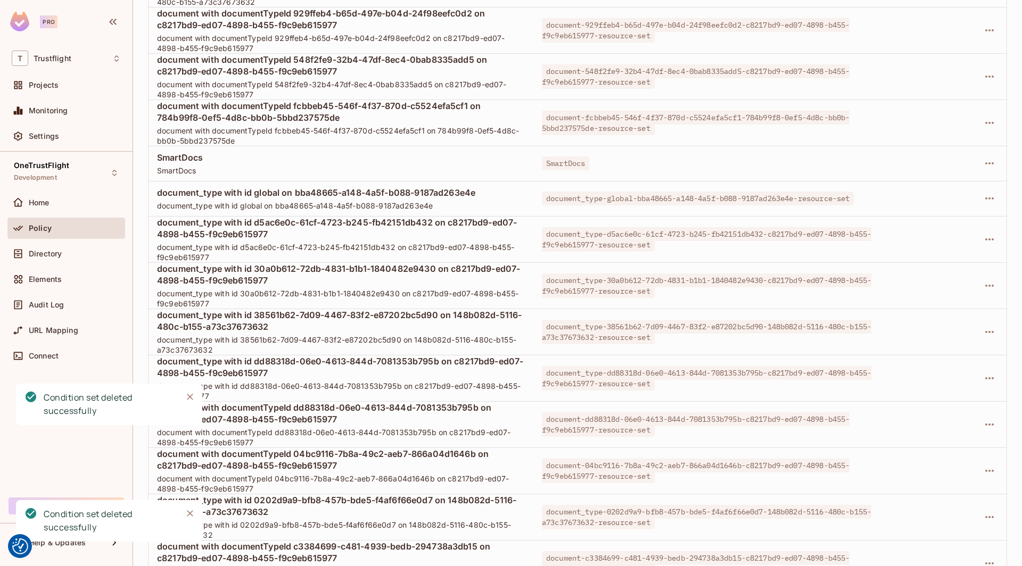
scroll to position [4546, 0]
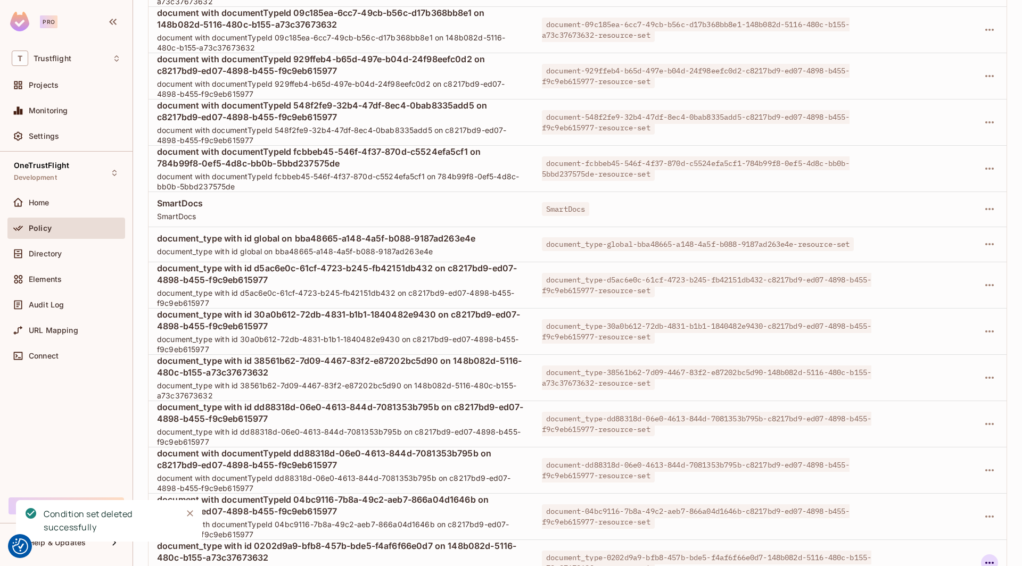
click at [993, 557] on icon "button" at bounding box center [989, 563] width 13 height 13
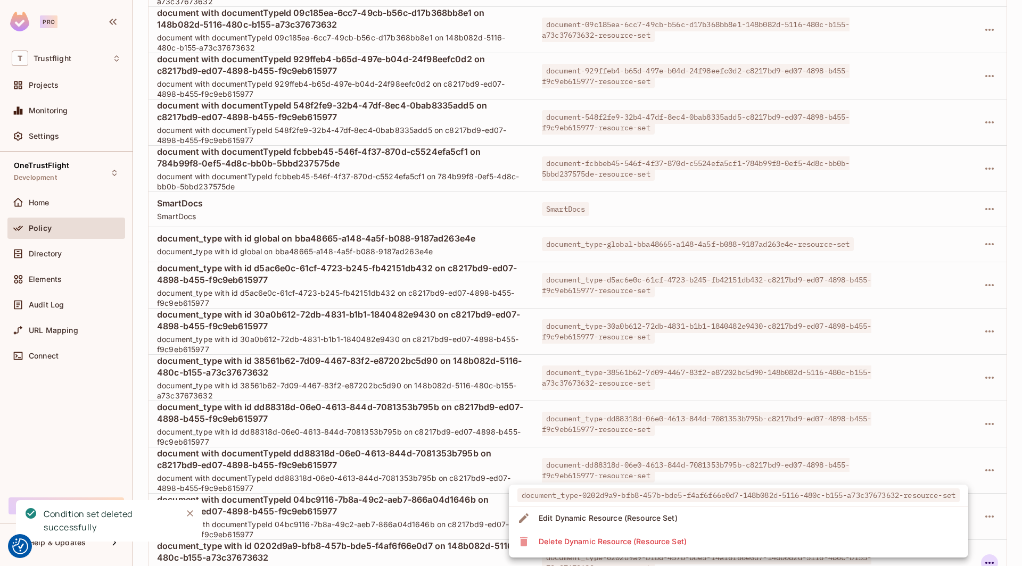
click at [870, 540] on li "Delete Dynamic Resource (Resource Set)" at bounding box center [738, 541] width 459 height 23
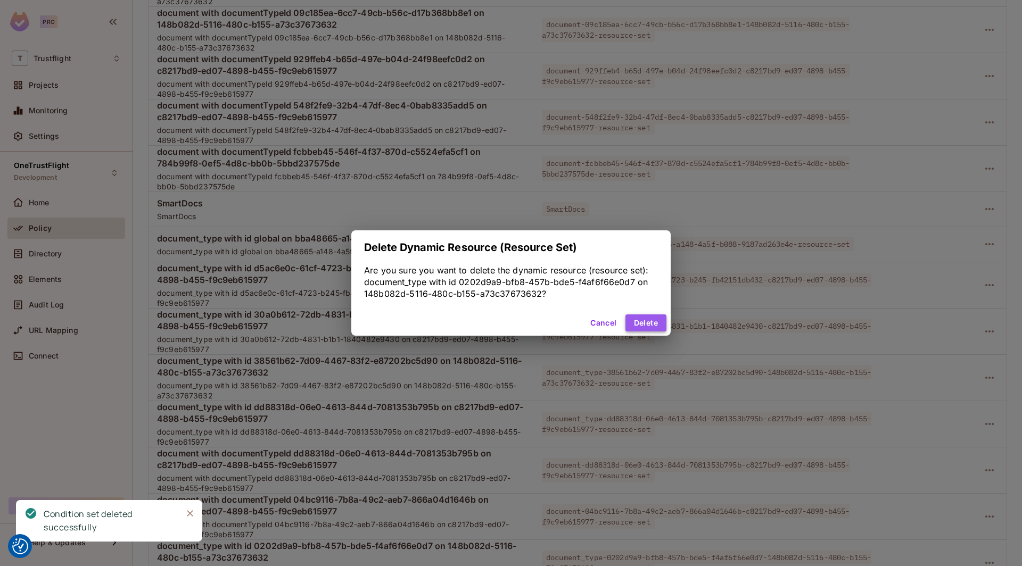
click at [651, 324] on button "Delete" at bounding box center [645, 323] width 41 height 17
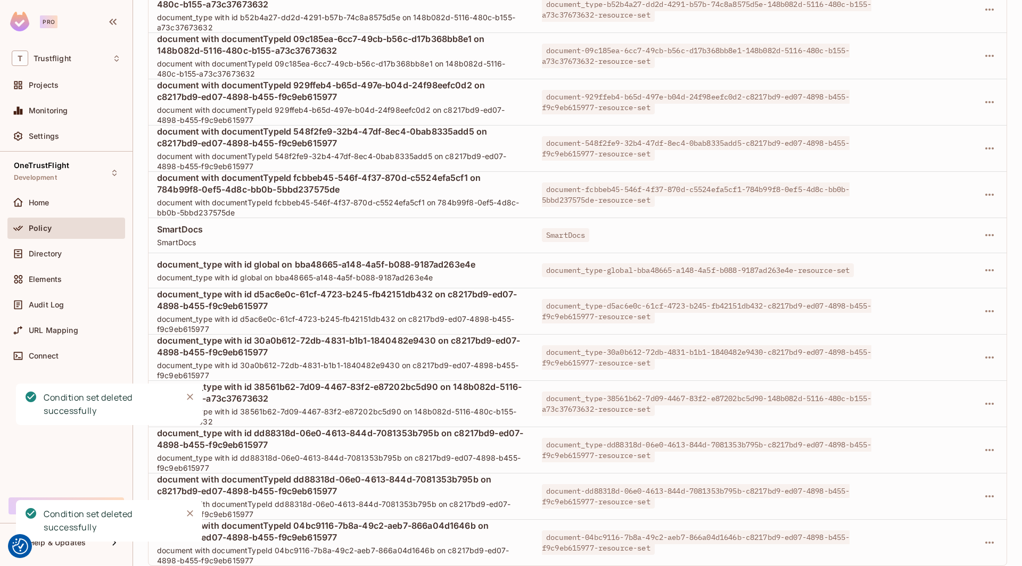
scroll to position [4500, 0]
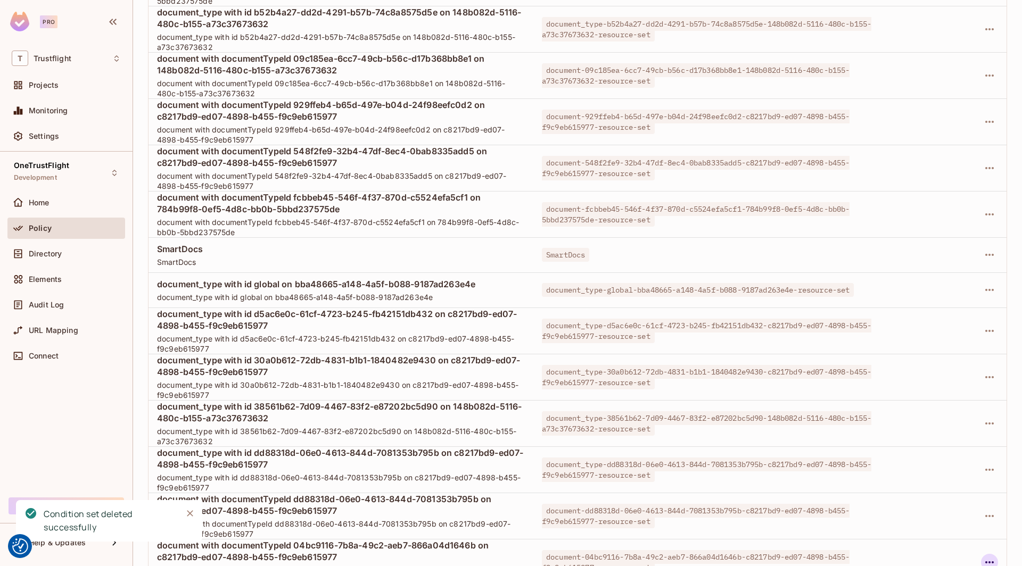
click at [990, 556] on icon "button" at bounding box center [989, 562] width 13 height 13
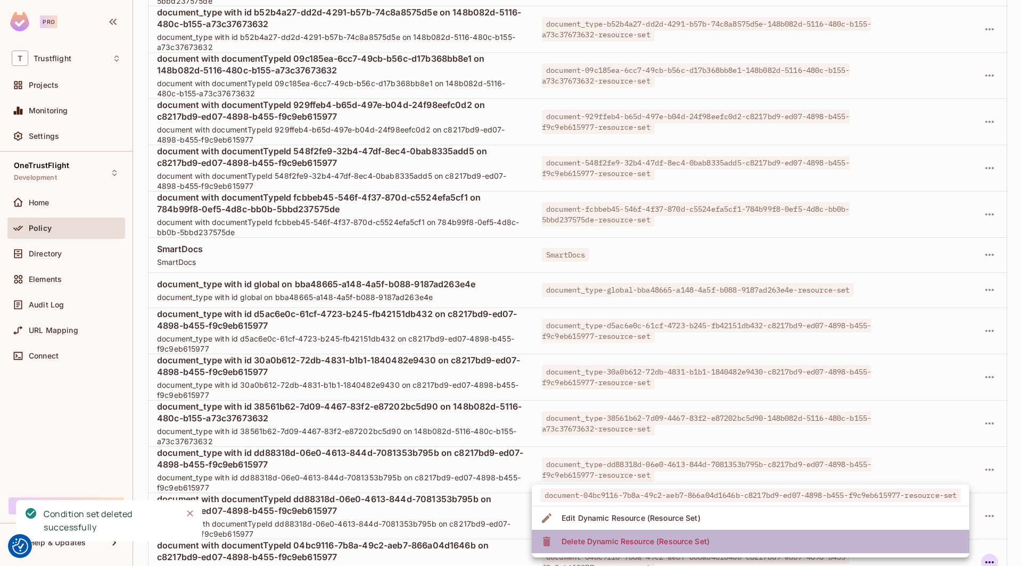
click at [691, 533] on span "Delete Dynamic Resource (Resource Set)" at bounding box center [635, 541] width 154 height 17
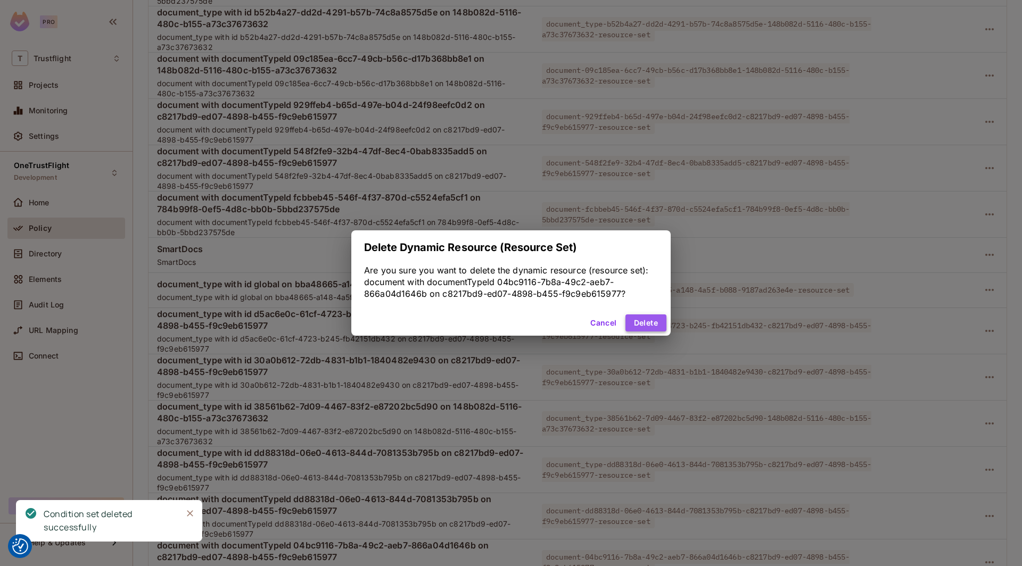
click at [650, 322] on button "Delete" at bounding box center [645, 323] width 41 height 17
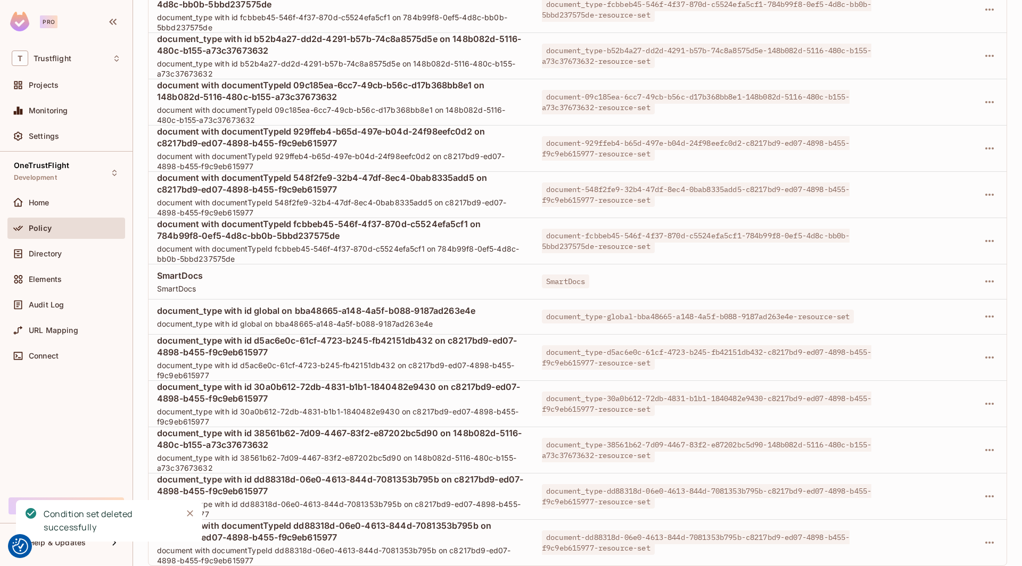
scroll to position [4373, 0]
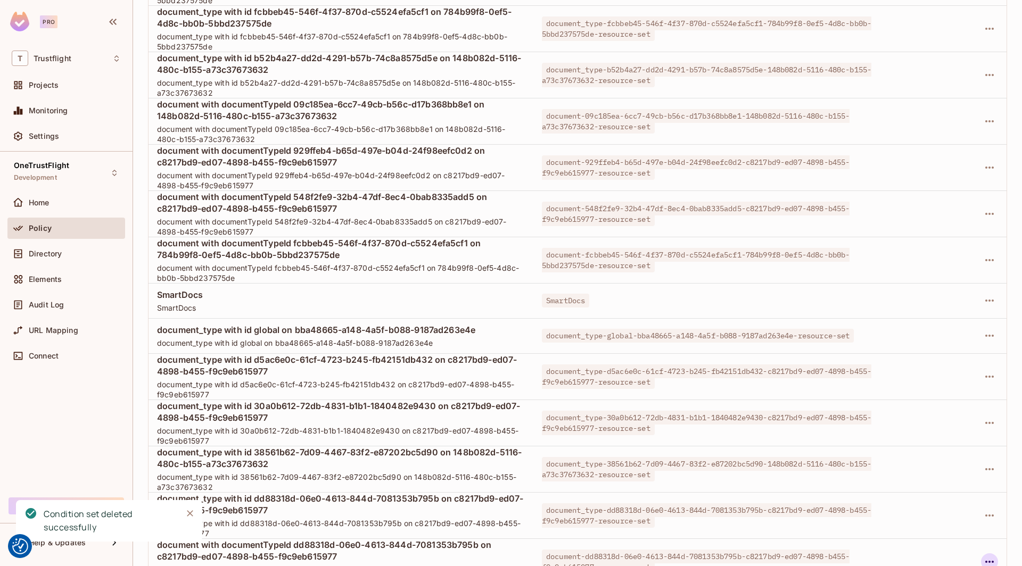
click at [987, 556] on icon "button" at bounding box center [989, 562] width 13 height 13
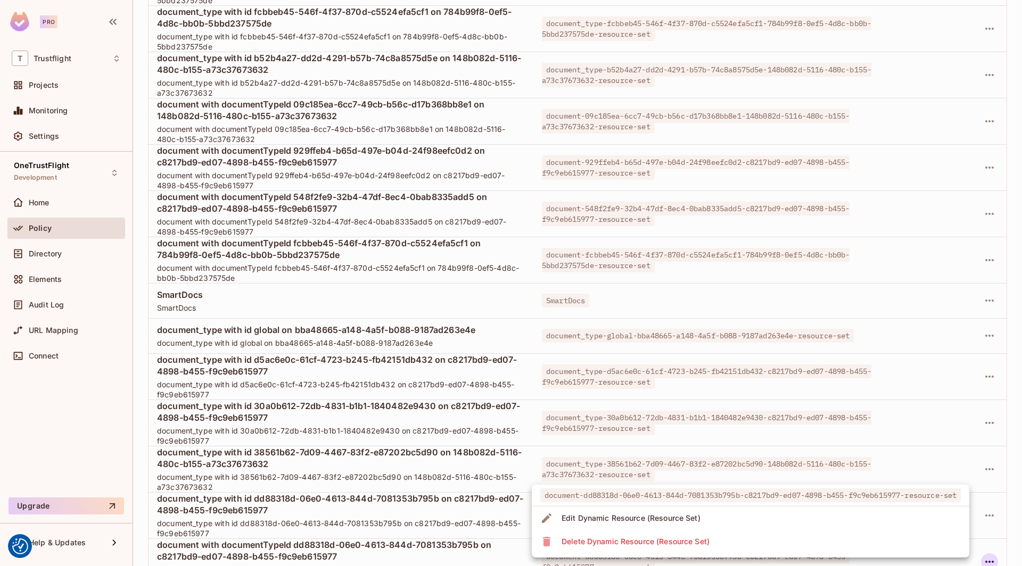
click at [758, 536] on li "Delete Dynamic Resource (Resource Set)" at bounding box center [750, 541] width 437 height 23
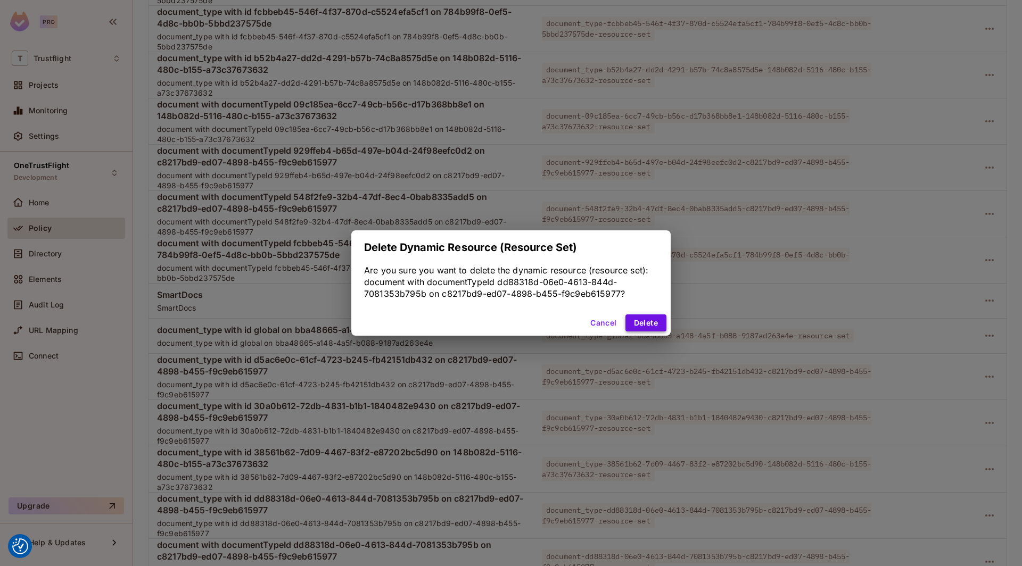
click at [651, 320] on button "Delete" at bounding box center [645, 323] width 41 height 17
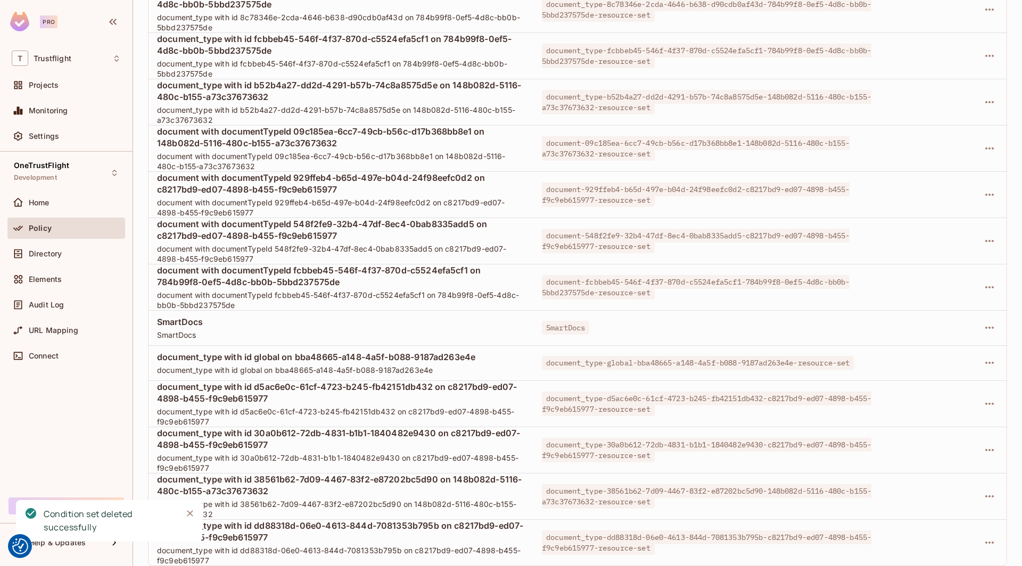
scroll to position [4281, 0]
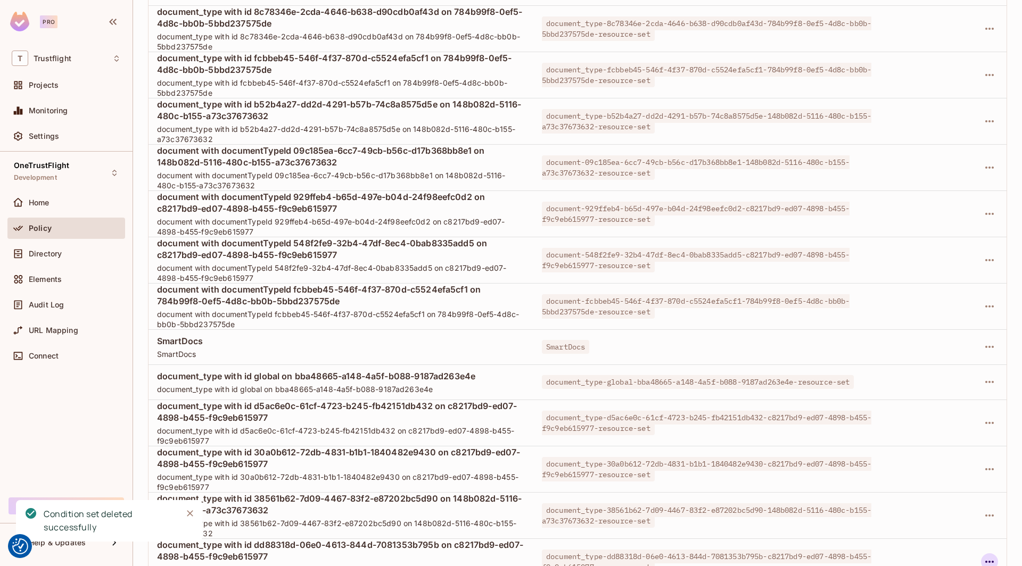
click at [992, 556] on icon "button" at bounding box center [989, 562] width 13 height 13
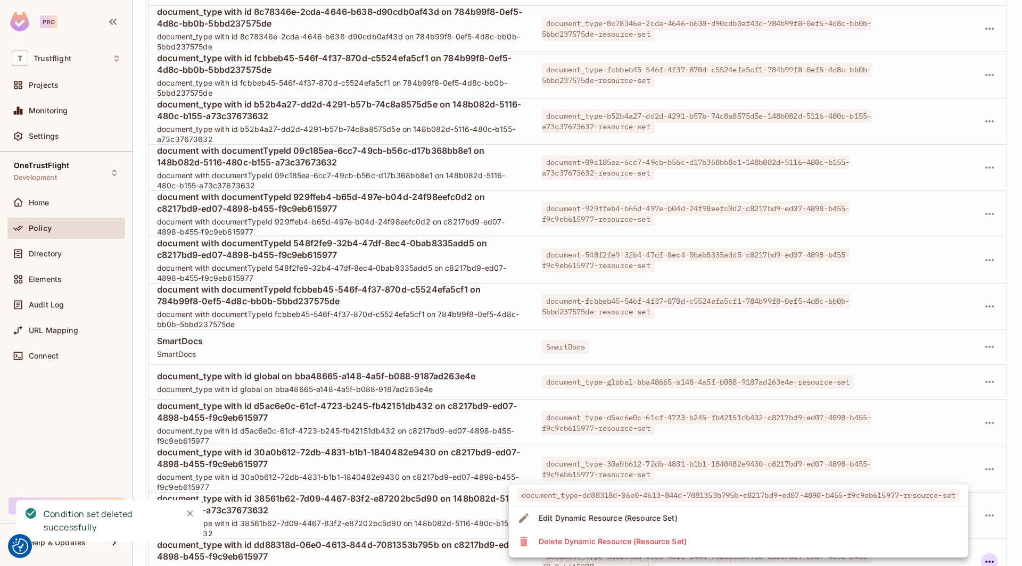
click at [855, 540] on li "Delete Dynamic Resource (Resource Set)" at bounding box center [738, 541] width 459 height 23
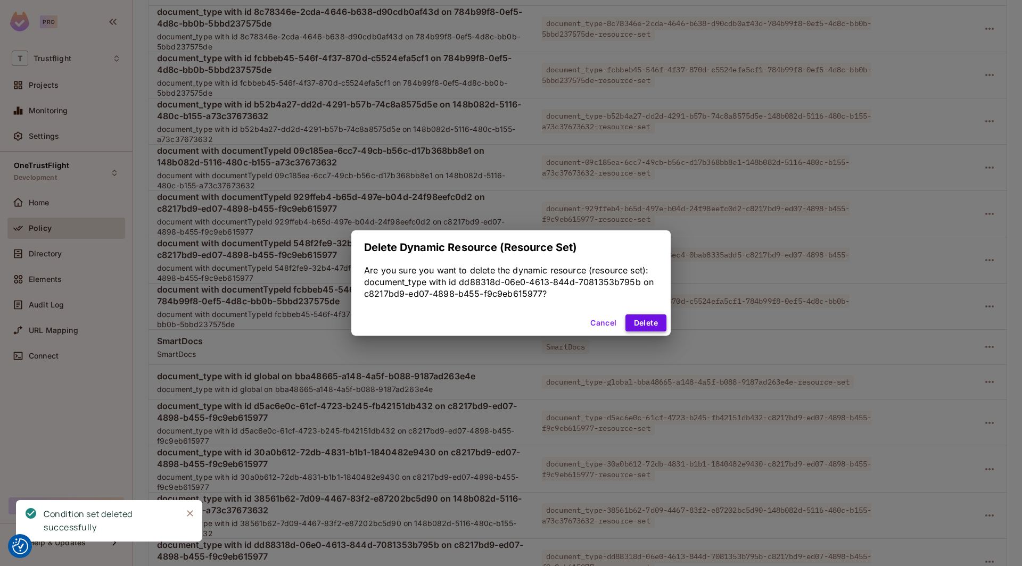
click at [650, 323] on button "Delete" at bounding box center [645, 323] width 41 height 17
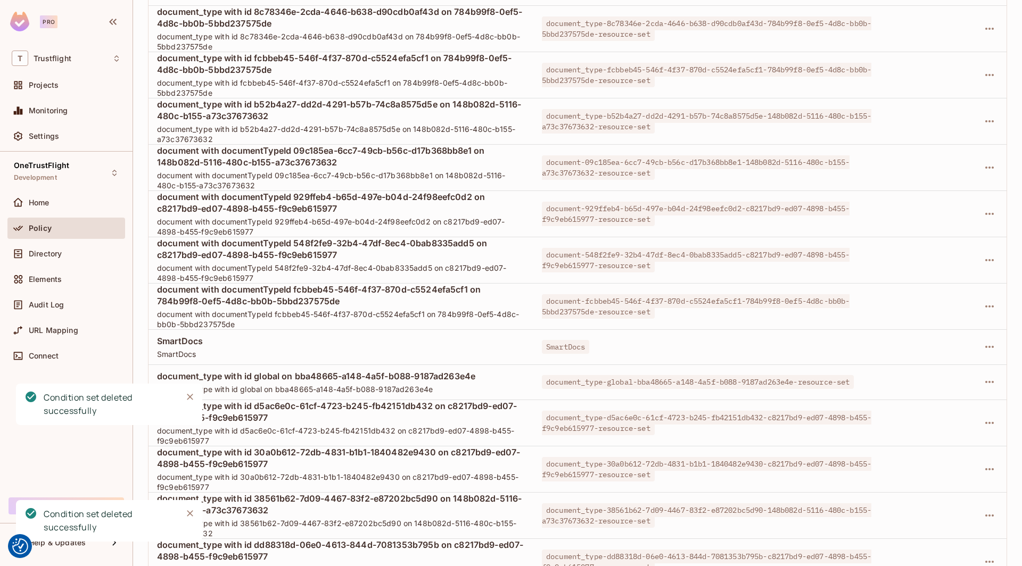
scroll to position [4189, 0]
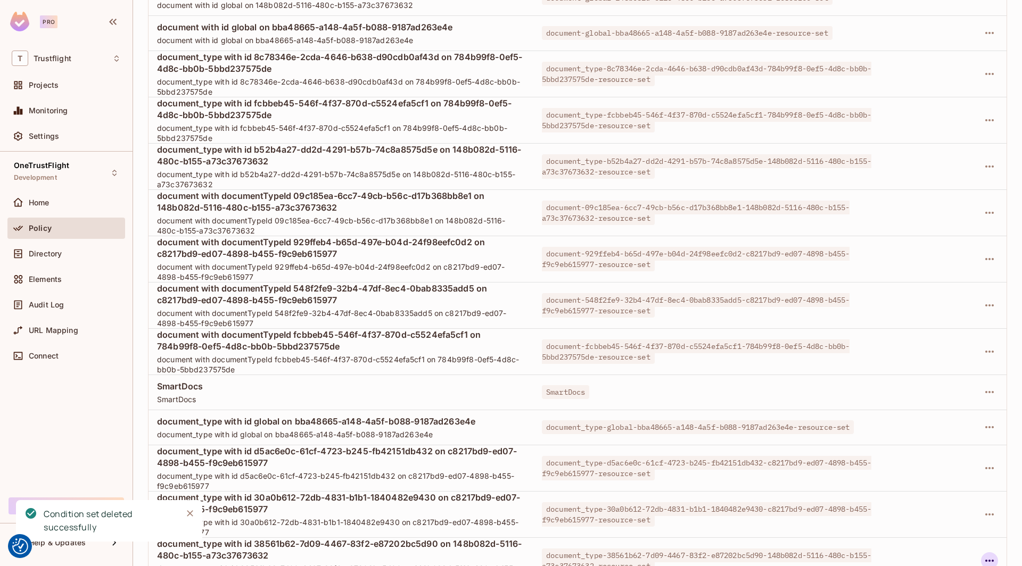
click at [988, 555] on icon "button" at bounding box center [989, 561] width 13 height 13
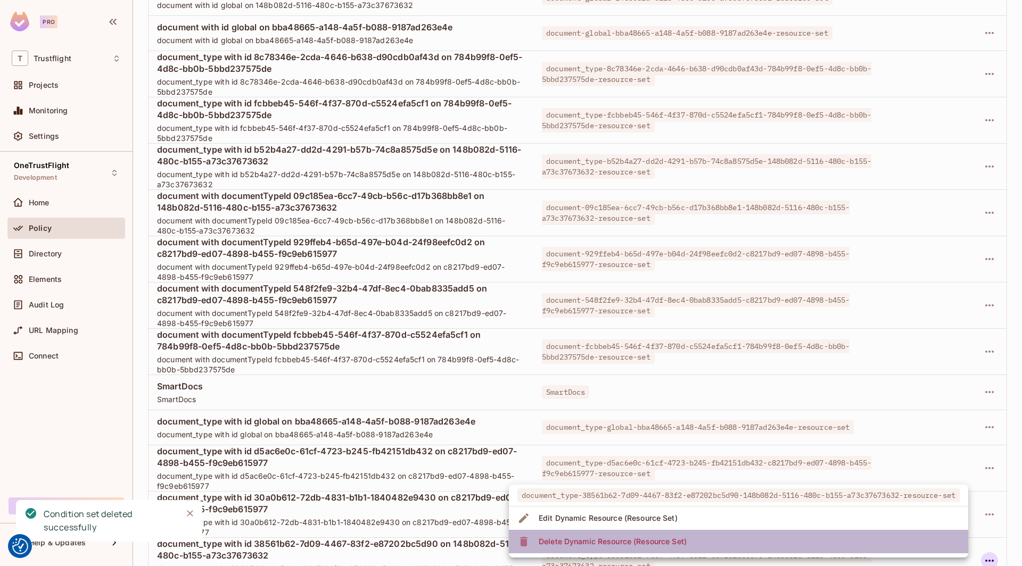
click at [850, 541] on li "Delete Dynamic Resource (Resource Set)" at bounding box center [738, 541] width 459 height 23
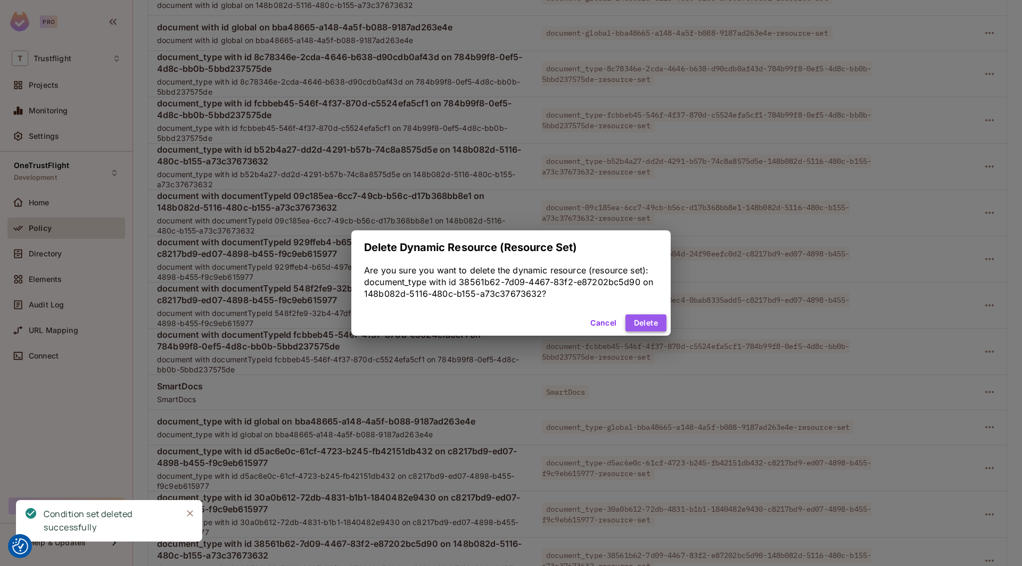
click at [653, 323] on button "Delete" at bounding box center [645, 323] width 41 height 17
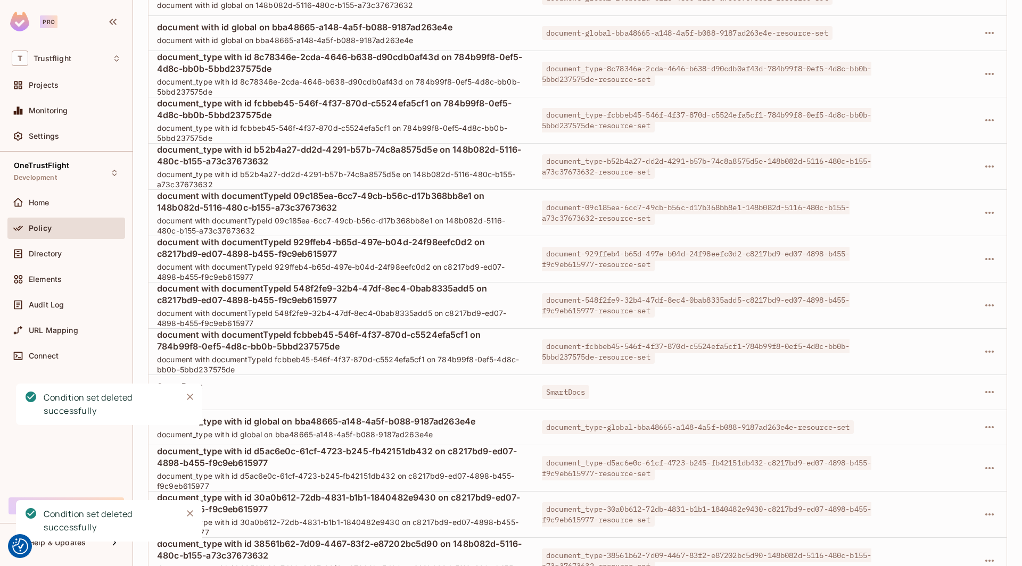
scroll to position [4143, 0]
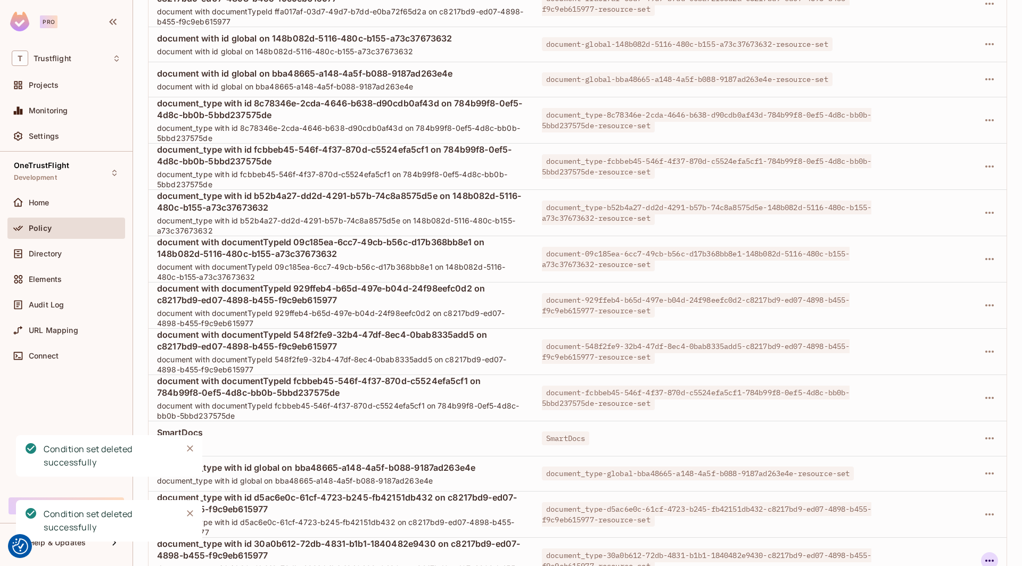
click at [993, 555] on icon "button" at bounding box center [989, 561] width 13 height 13
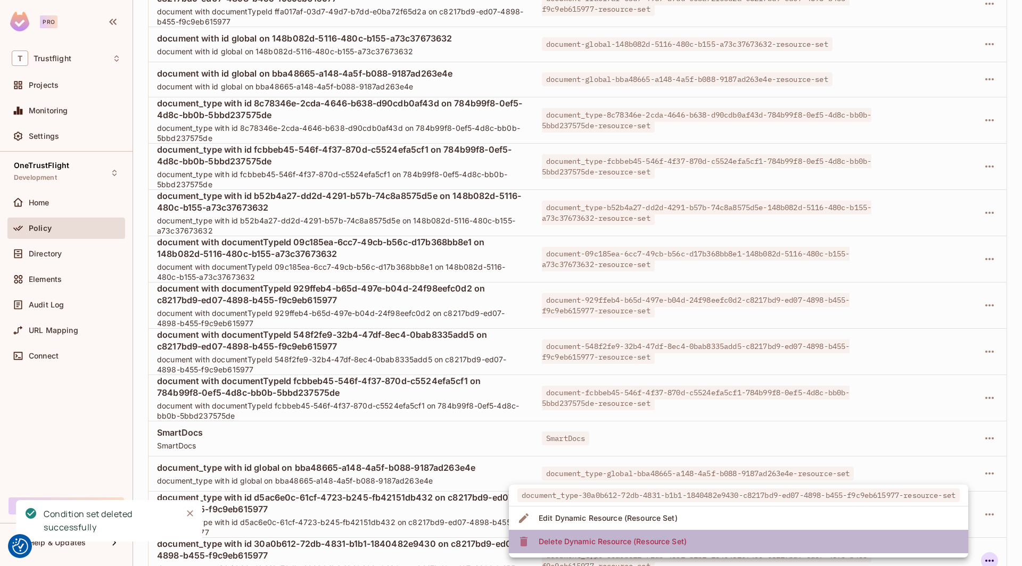
click at [895, 540] on li "Delete Dynamic Resource (Resource Set)" at bounding box center [738, 541] width 459 height 23
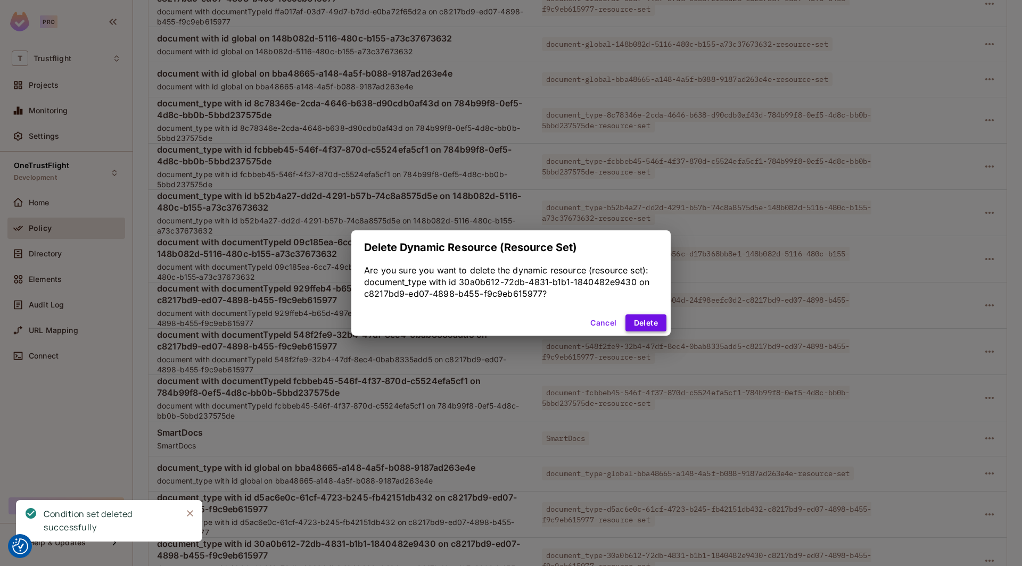
click at [657, 326] on button "Delete" at bounding box center [645, 323] width 41 height 17
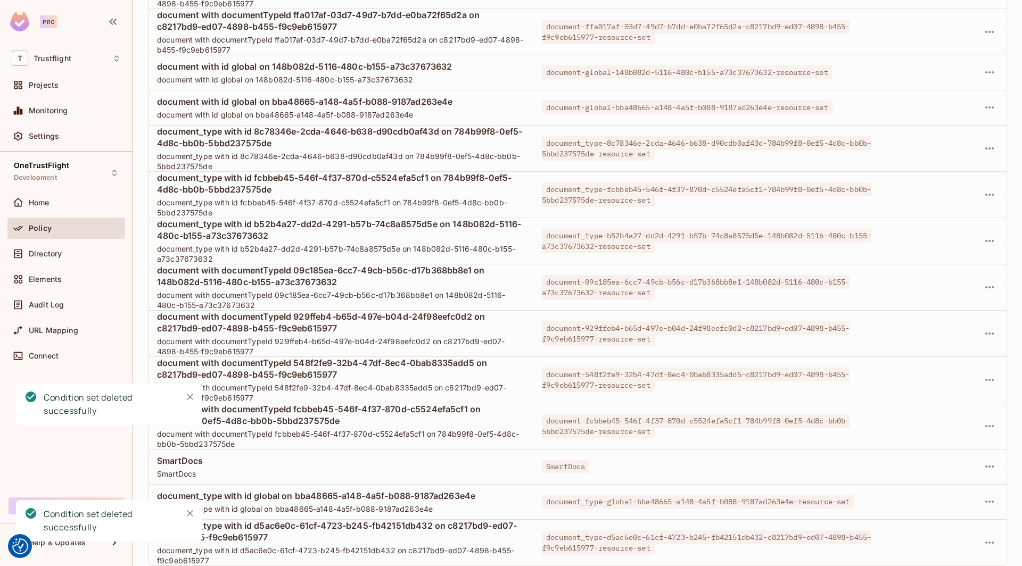
scroll to position [4096, 0]
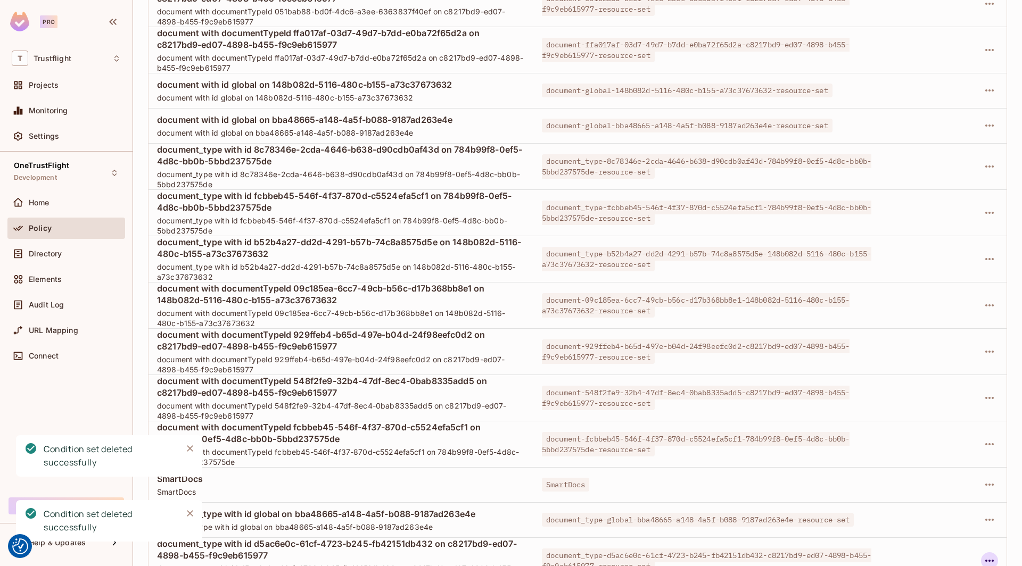
click at [989, 560] on icon "button" at bounding box center [989, 561] width 9 height 2
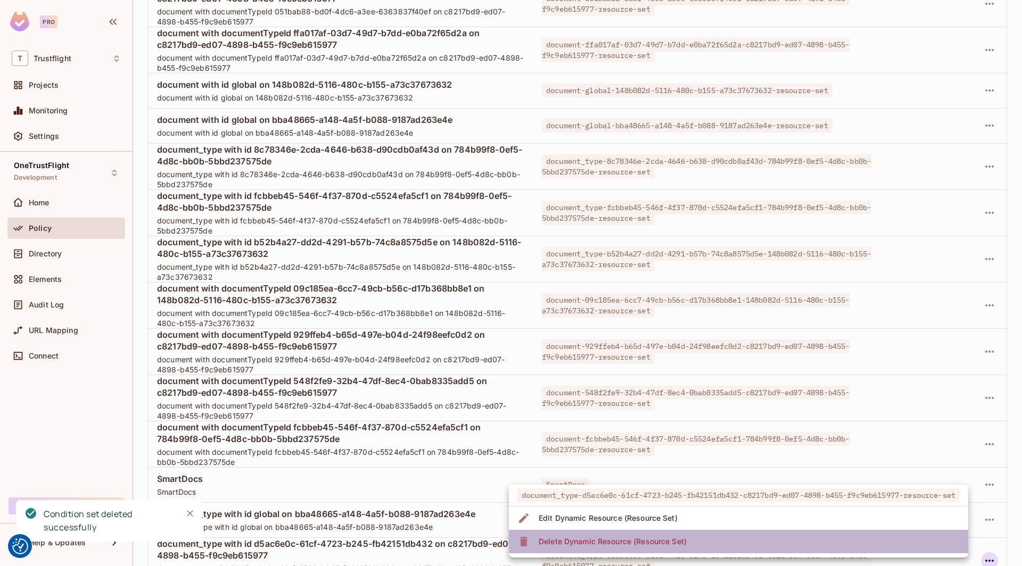
click at [865, 537] on li "Delete Dynamic Resource (Resource Set)" at bounding box center [738, 541] width 459 height 23
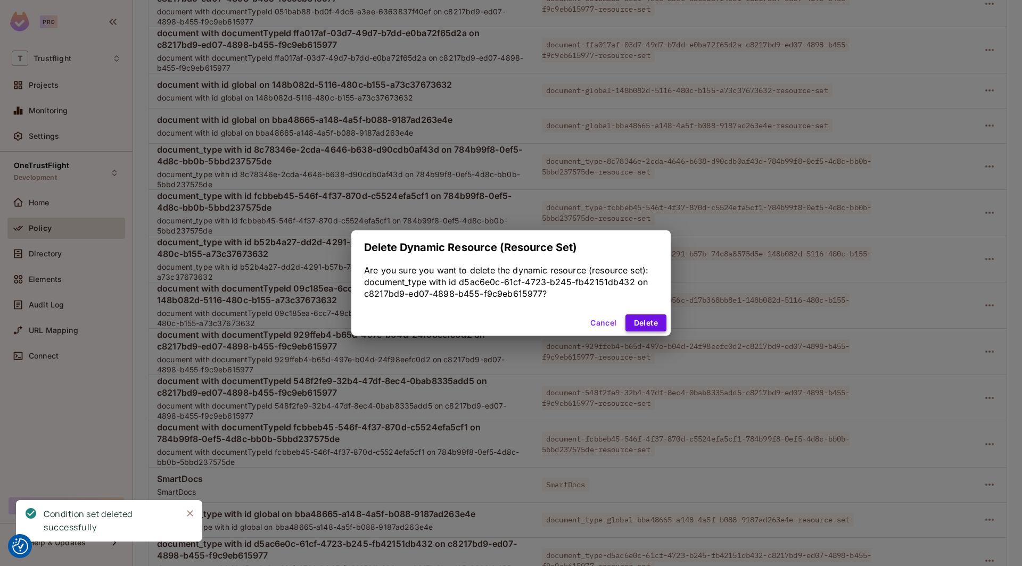
click at [655, 317] on button "Delete" at bounding box center [645, 323] width 41 height 17
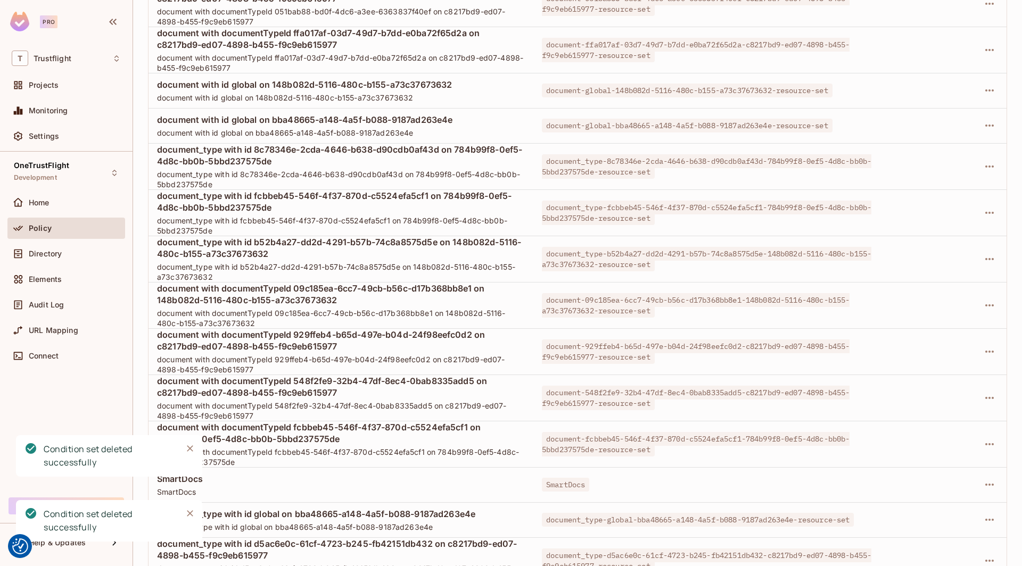
scroll to position [4005, 0]
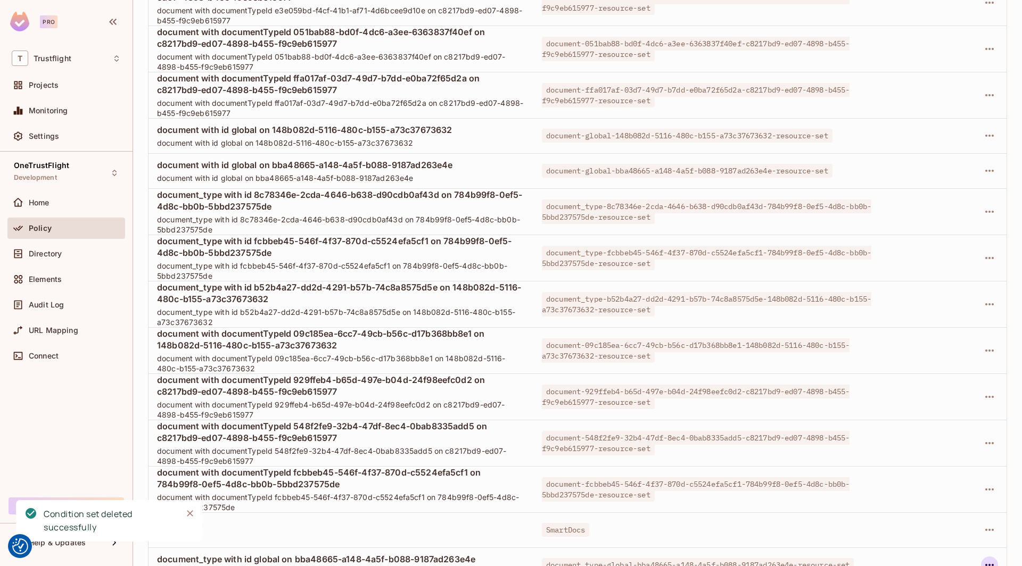
click at [986, 559] on icon "button" at bounding box center [989, 565] width 13 height 13
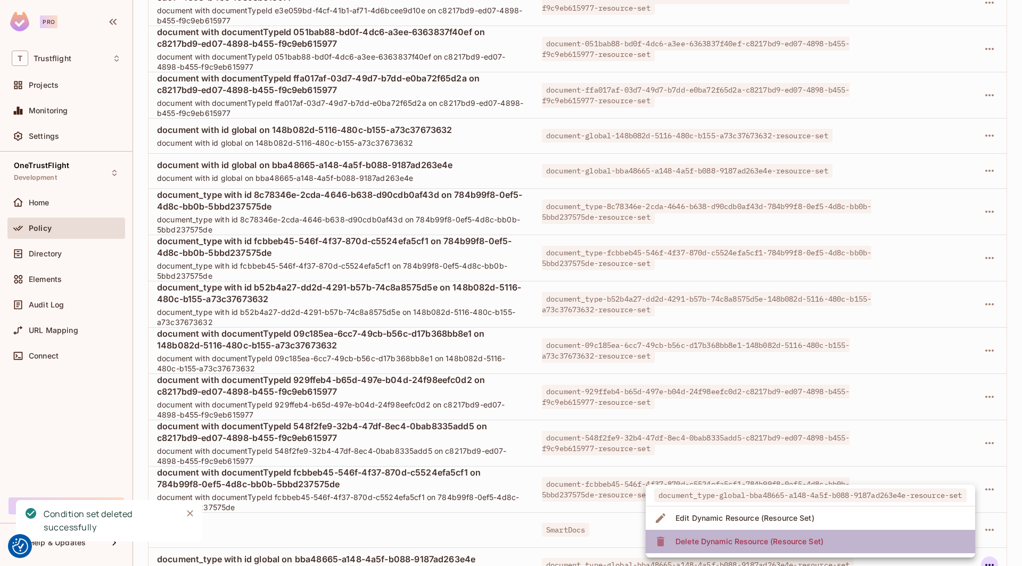
click at [714, 536] on div "Delete Dynamic Resource (Resource Set)" at bounding box center [749, 541] width 148 height 11
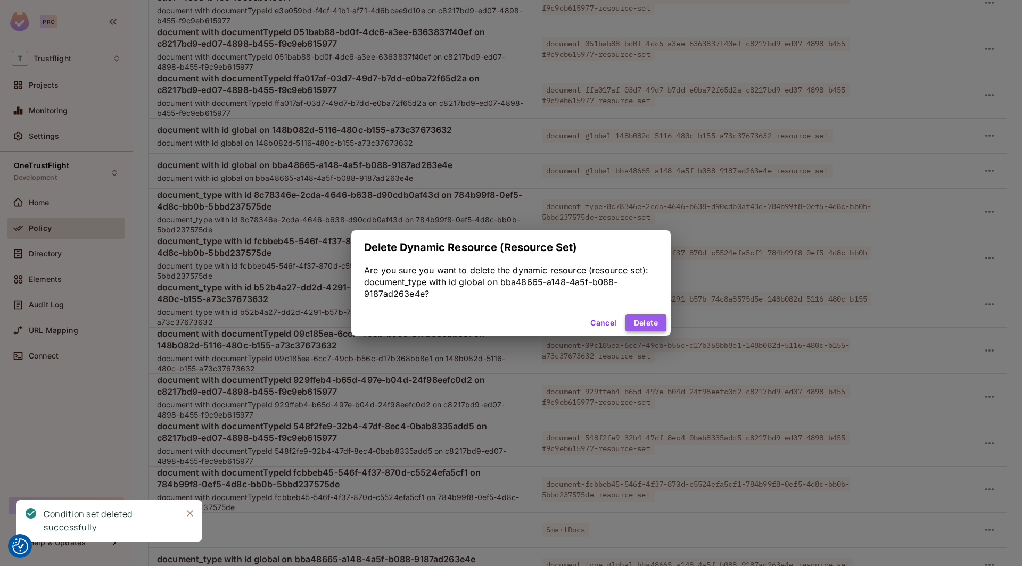
click at [632, 327] on button "Delete" at bounding box center [645, 323] width 41 height 17
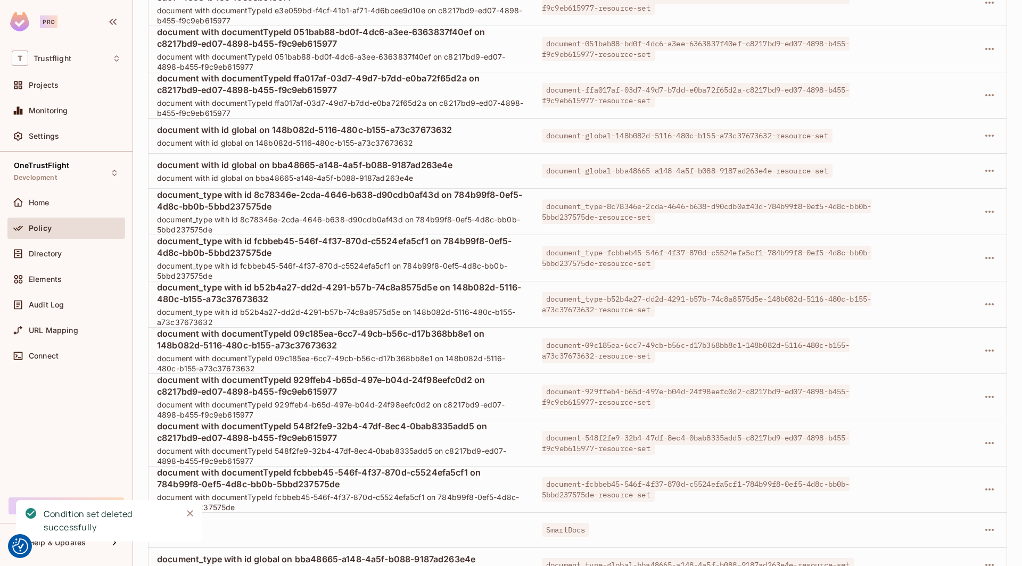
scroll to position [3878, 0]
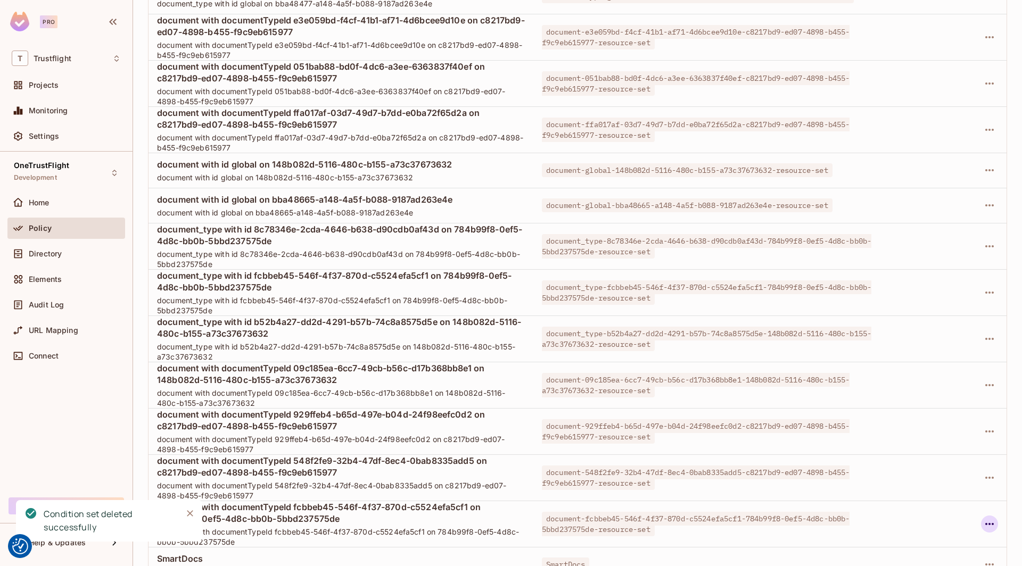
click at [988, 518] on icon "button" at bounding box center [989, 524] width 13 height 13
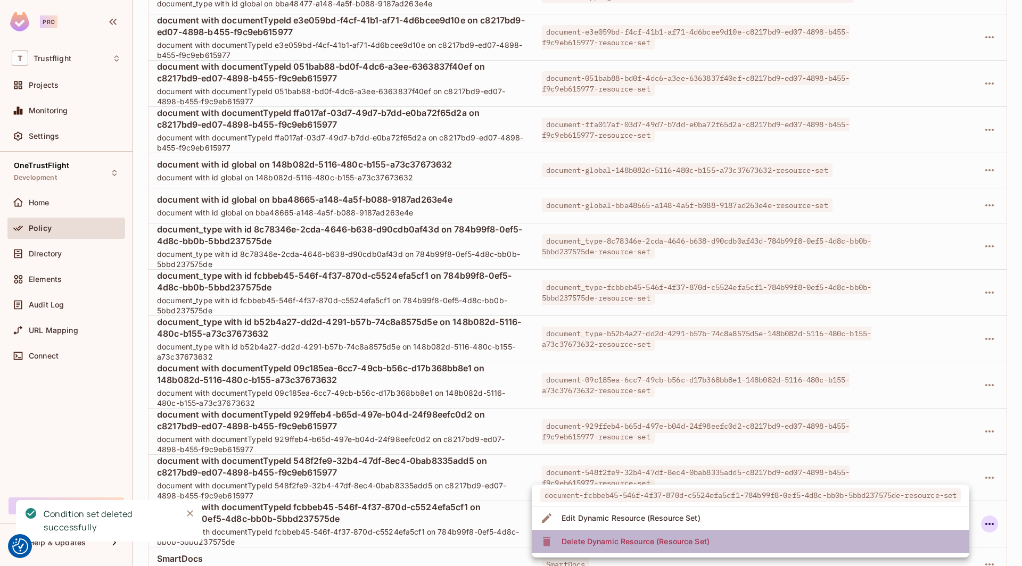
click at [784, 533] on li "Delete Dynamic Resource (Resource Set)" at bounding box center [750, 541] width 437 height 23
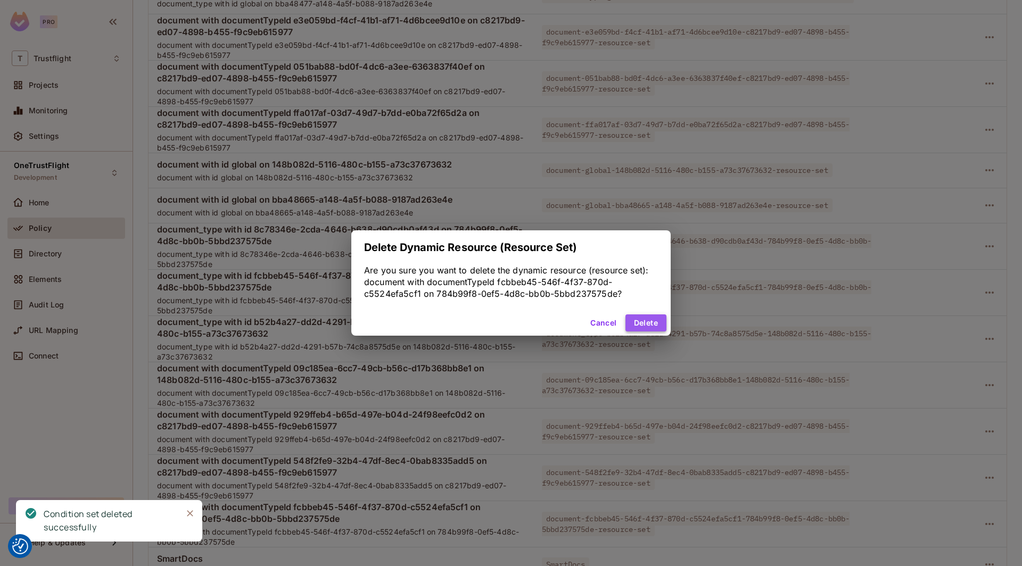
click at [651, 331] on button "Delete" at bounding box center [645, 323] width 41 height 17
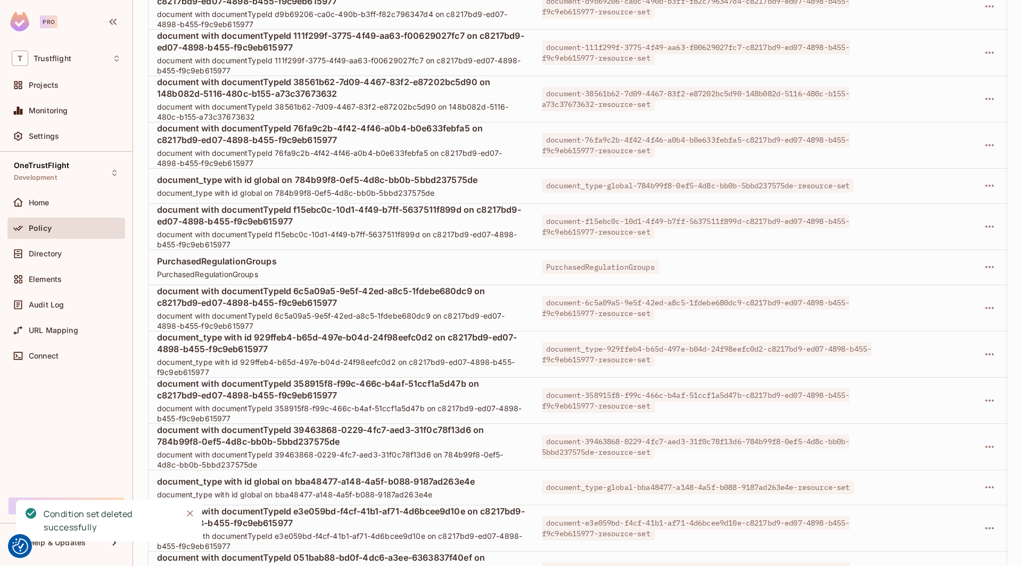
scroll to position [3785, 0]
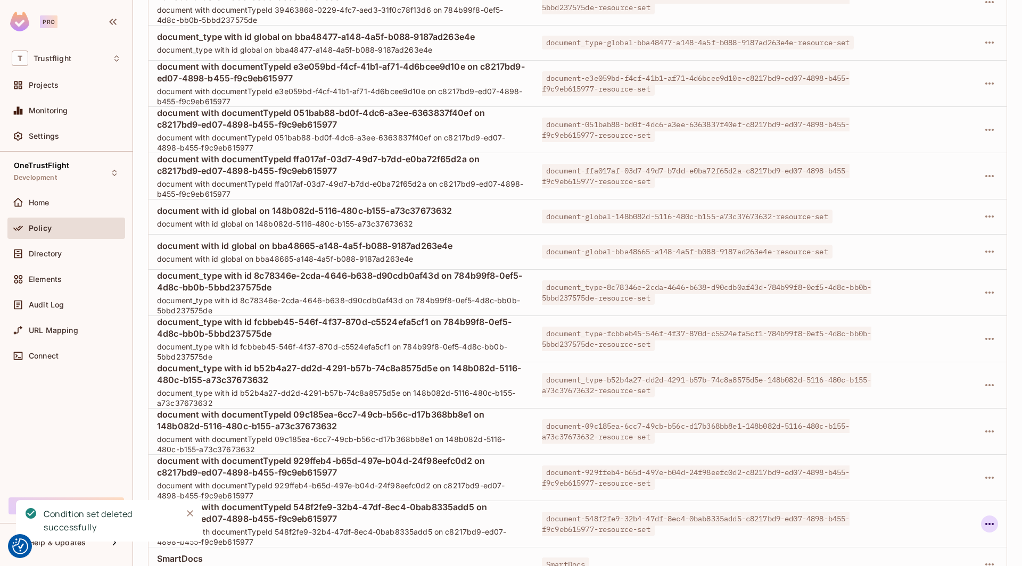
click at [989, 518] on icon "button" at bounding box center [989, 524] width 13 height 13
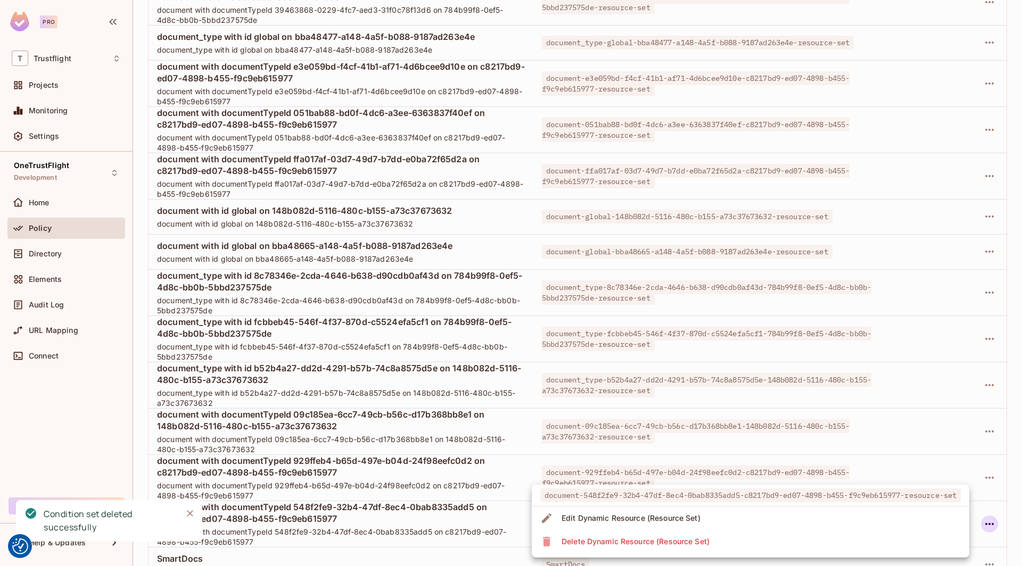
click at [862, 538] on li "Delete Dynamic Resource (Resource Set)" at bounding box center [750, 541] width 437 height 23
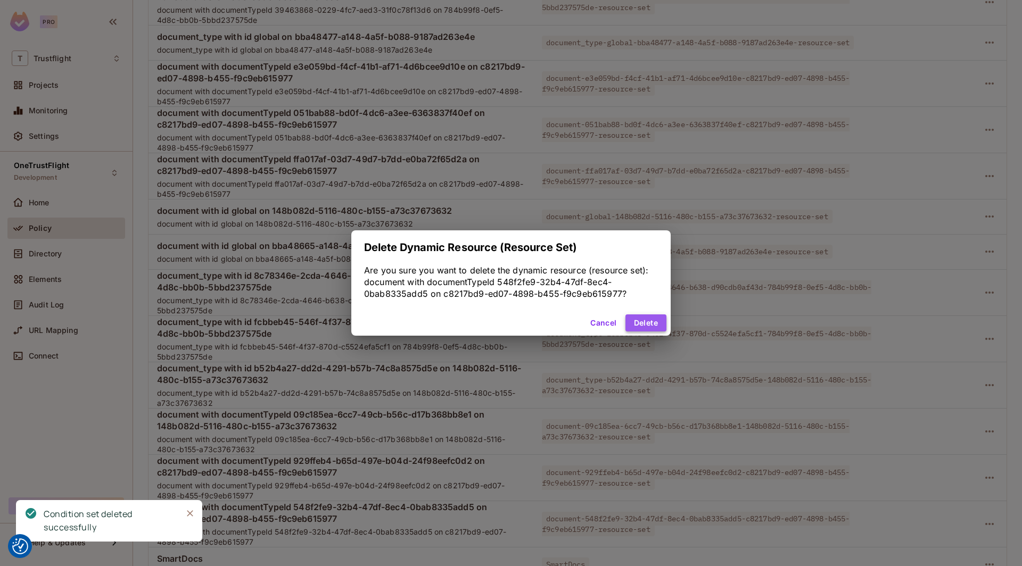
click at [651, 326] on button "Delete" at bounding box center [645, 323] width 41 height 17
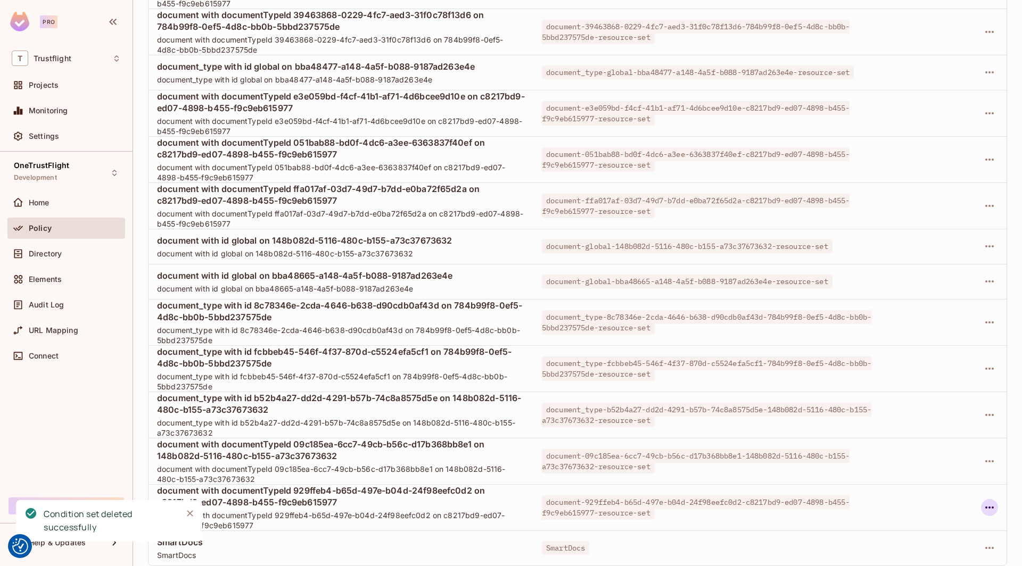
scroll to position [3647, 0]
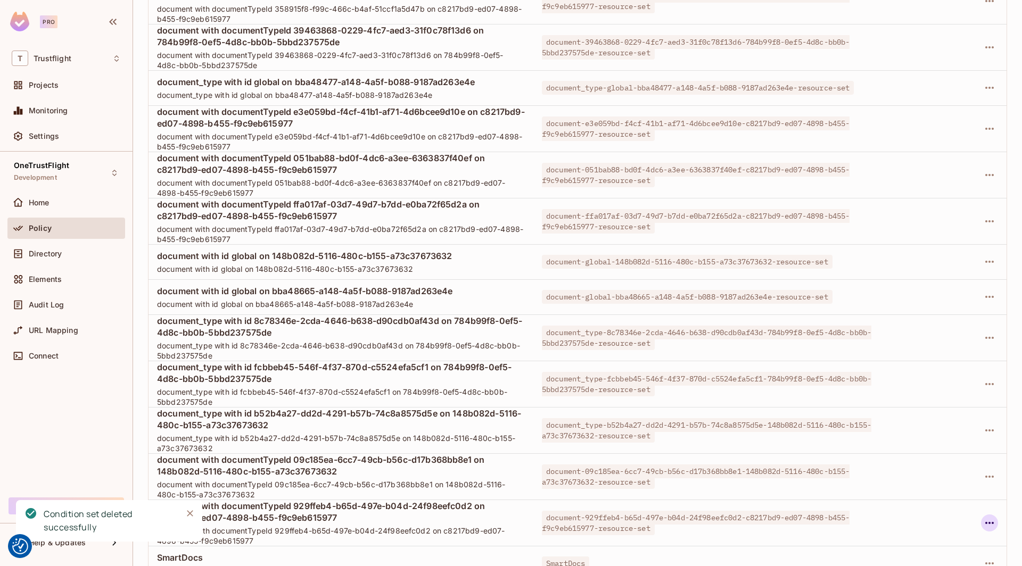
click at [989, 522] on icon "button" at bounding box center [989, 523] width 9 height 2
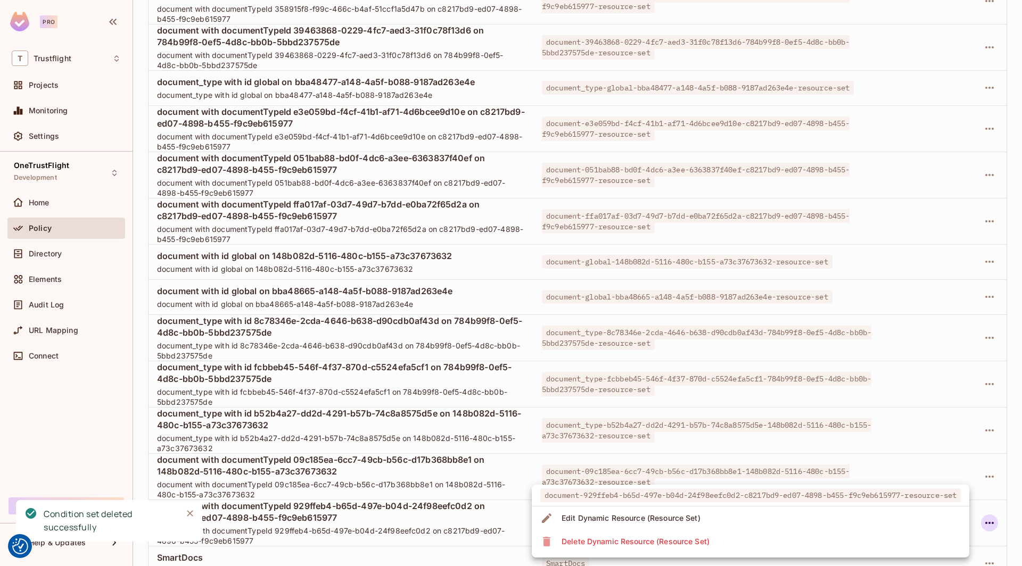
click at [866, 540] on li "Delete Dynamic Resource (Resource Set)" at bounding box center [750, 541] width 437 height 23
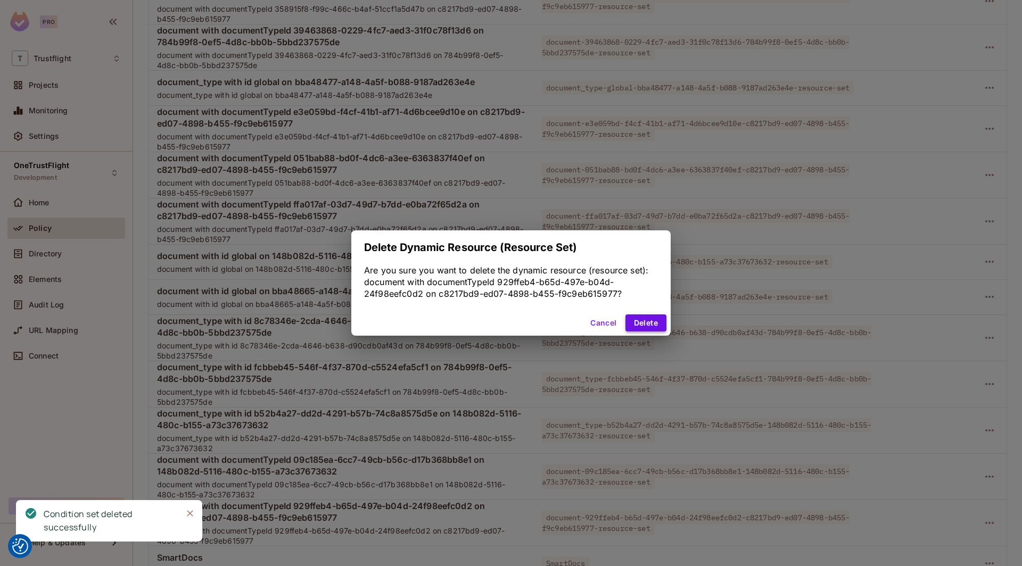
click at [655, 326] on button "Delete" at bounding box center [645, 323] width 41 height 17
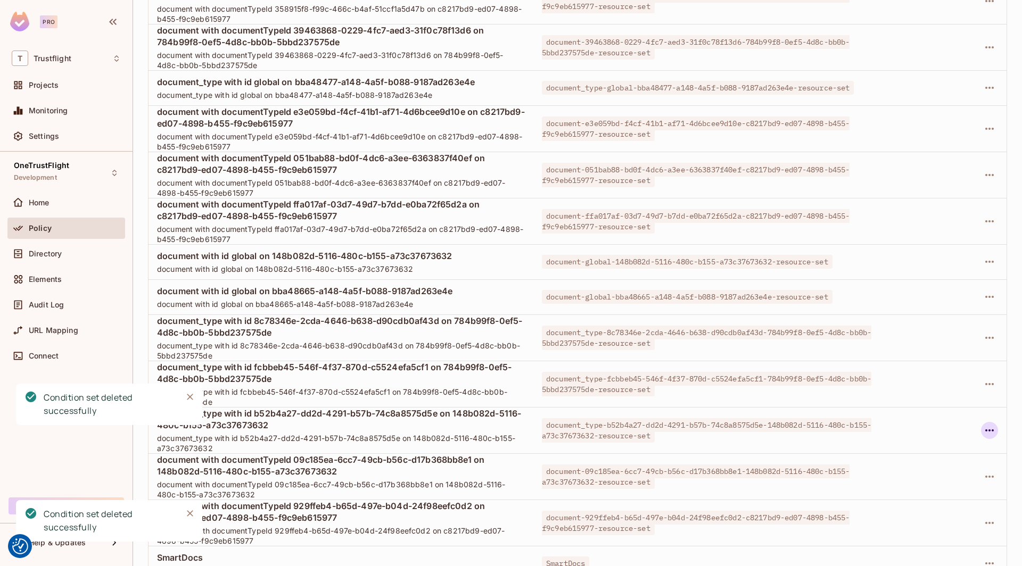
scroll to position [3566, 0]
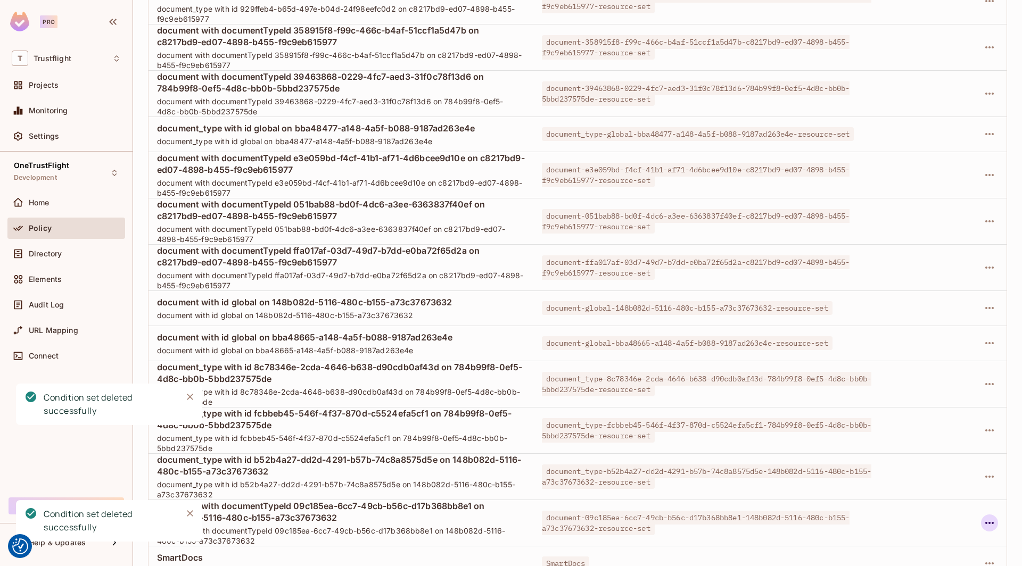
click at [990, 522] on icon "button" at bounding box center [989, 523] width 9 height 2
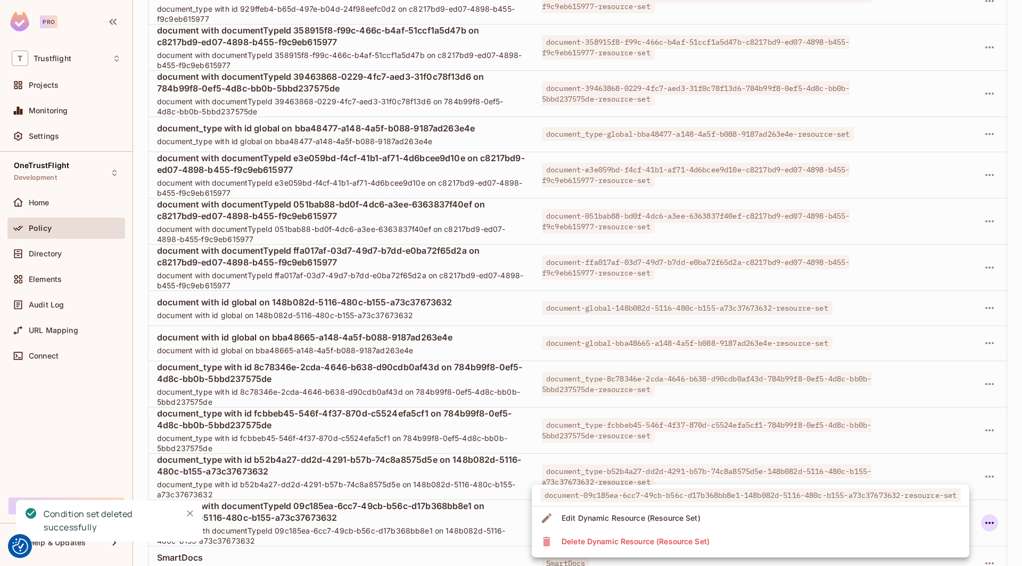
click at [878, 538] on li "Delete Dynamic Resource (Resource Set)" at bounding box center [750, 541] width 437 height 23
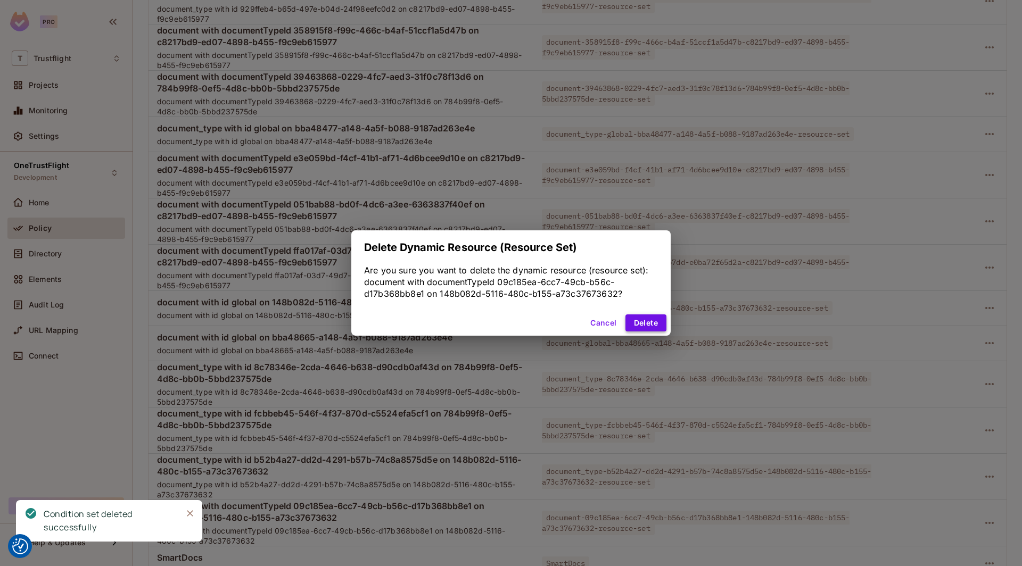
click at [653, 320] on button "Delete" at bounding box center [645, 323] width 41 height 17
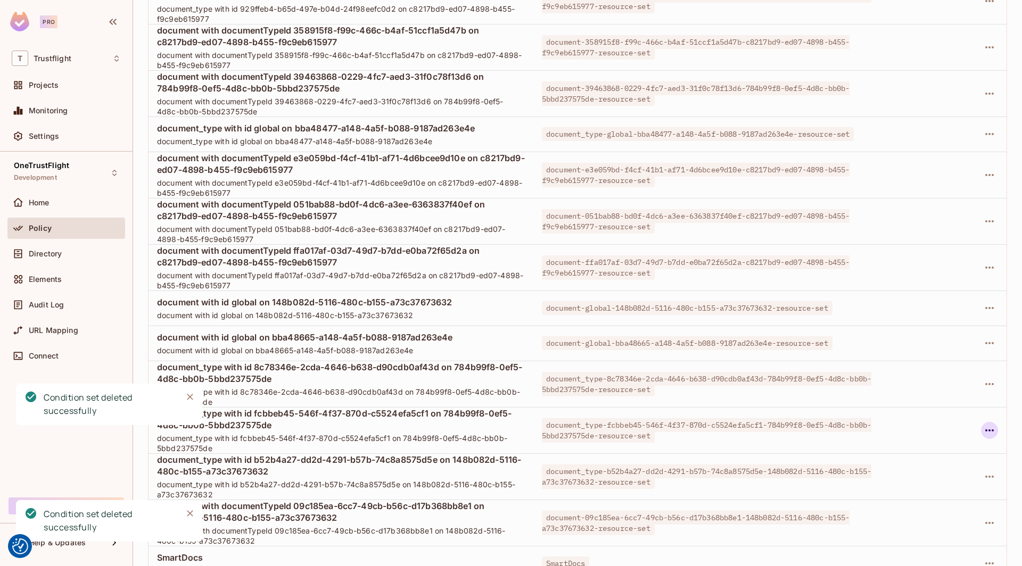
scroll to position [3474, 0]
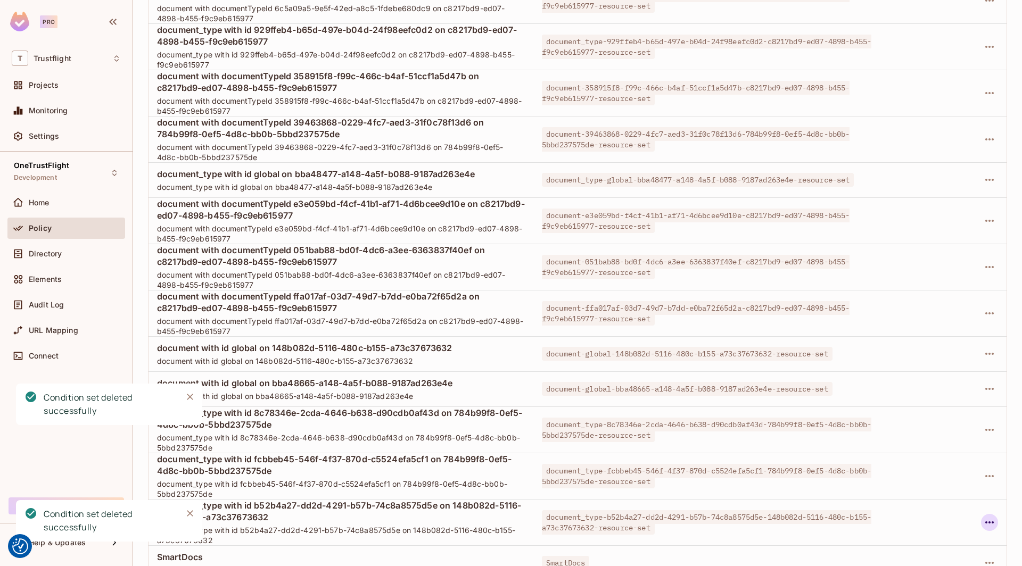
click at [994, 516] on icon "button" at bounding box center [989, 522] width 13 height 13
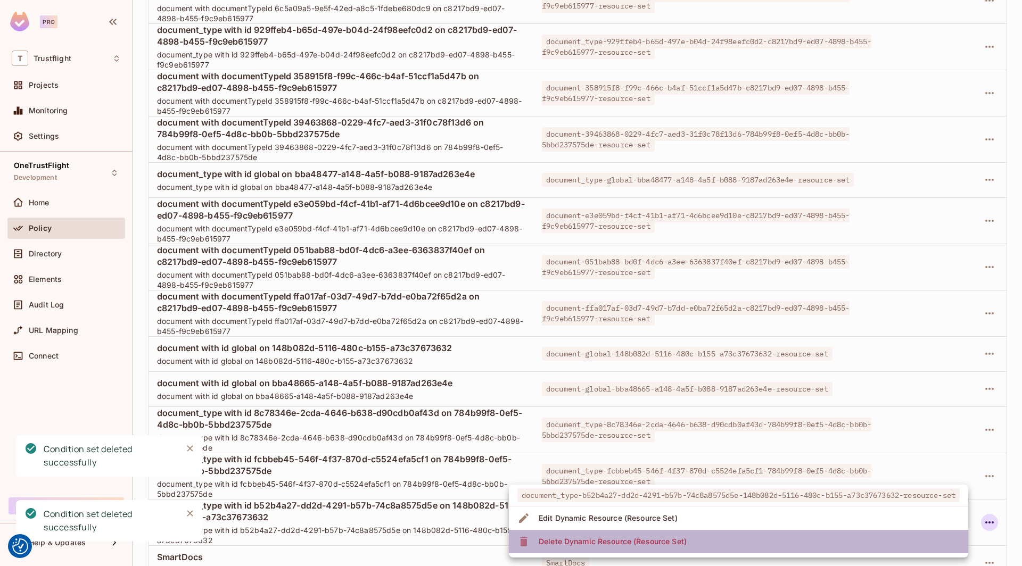
click at [848, 542] on li "Delete Dynamic Resource (Resource Set)" at bounding box center [738, 541] width 459 height 23
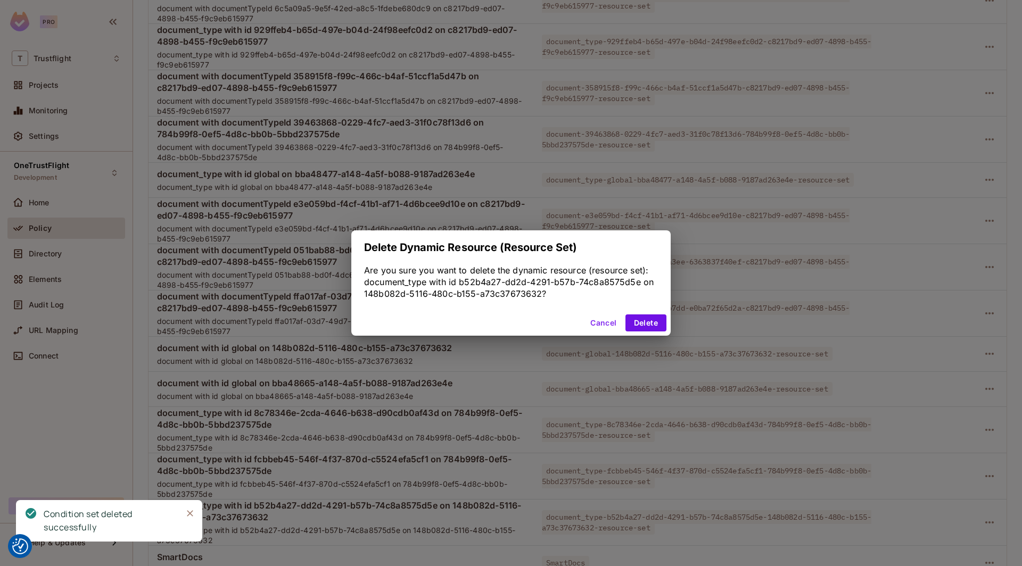
click at [657, 312] on div "Cancel Delete" at bounding box center [510, 323] width 319 height 26
click at [657, 320] on button "Delete" at bounding box center [645, 323] width 41 height 17
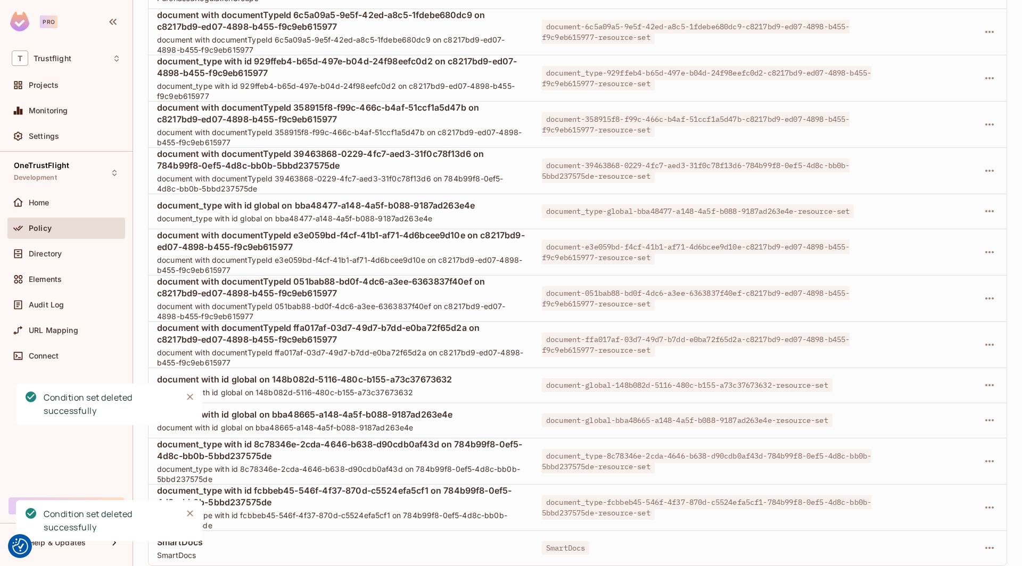
scroll to position [3382, 0]
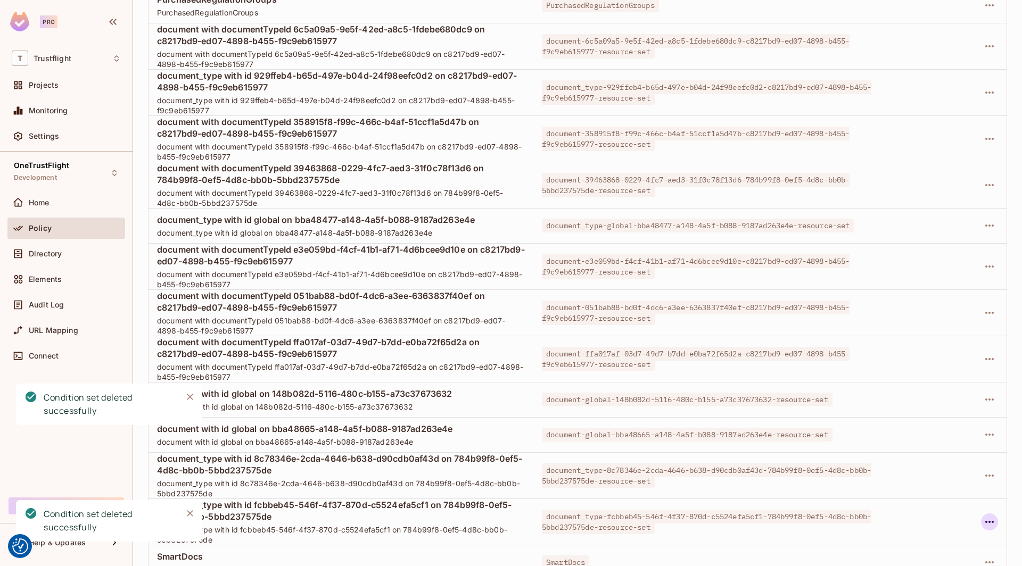
click at [993, 521] on icon "button" at bounding box center [989, 522] width 9 height 2
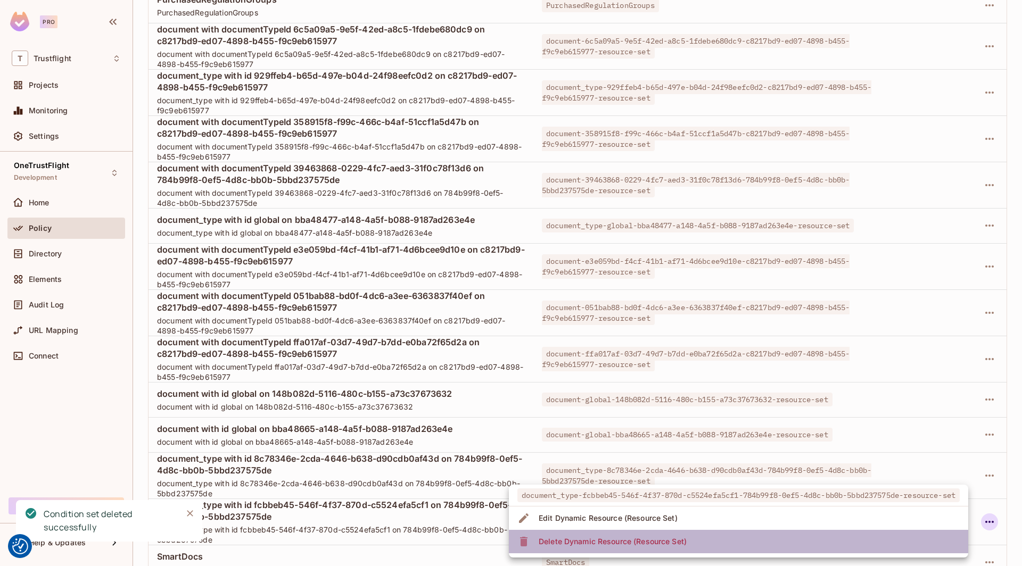
click at [754, 535] on li "Delete Dynamic Resource (Resource Set)" at bounding box center [738, 541] width 459 height 23
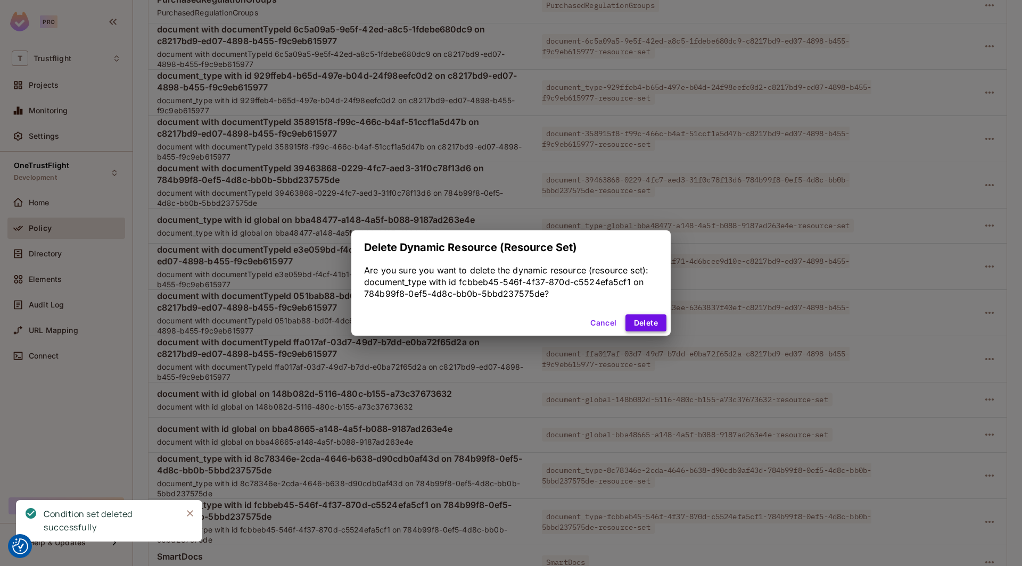
click at [635, 322] on button "Delete" at bounding box center [645, 323] width 41 height 17
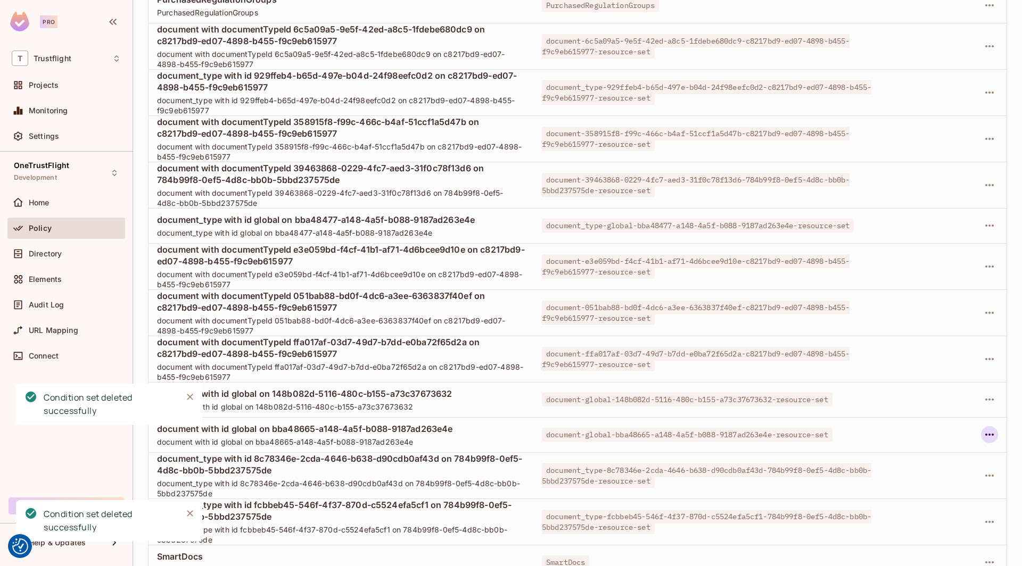
scroll to position [3290, 0]
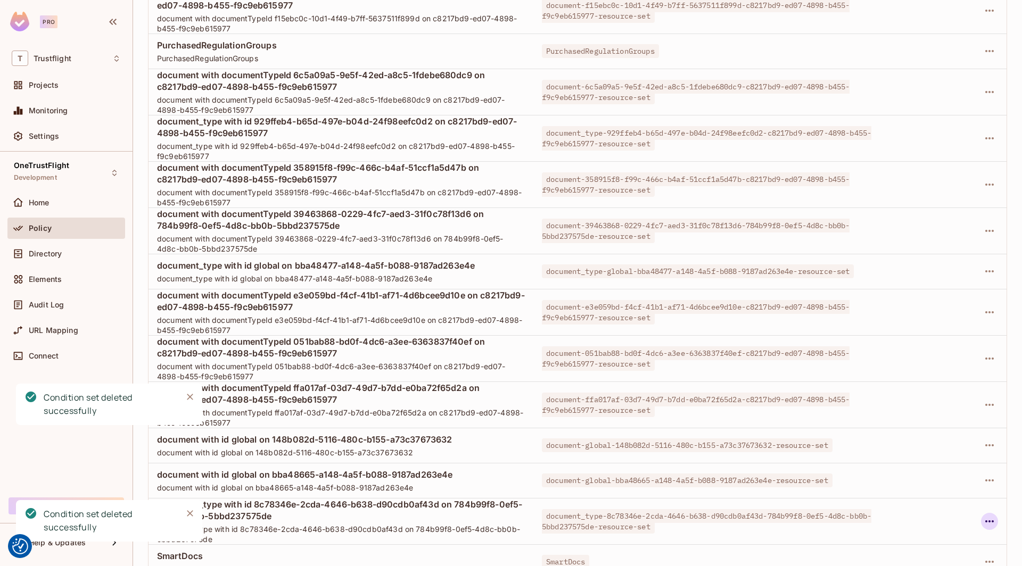
click at [987, 515] on icon "button" at bounding box center [989, 521] width 13 height 13
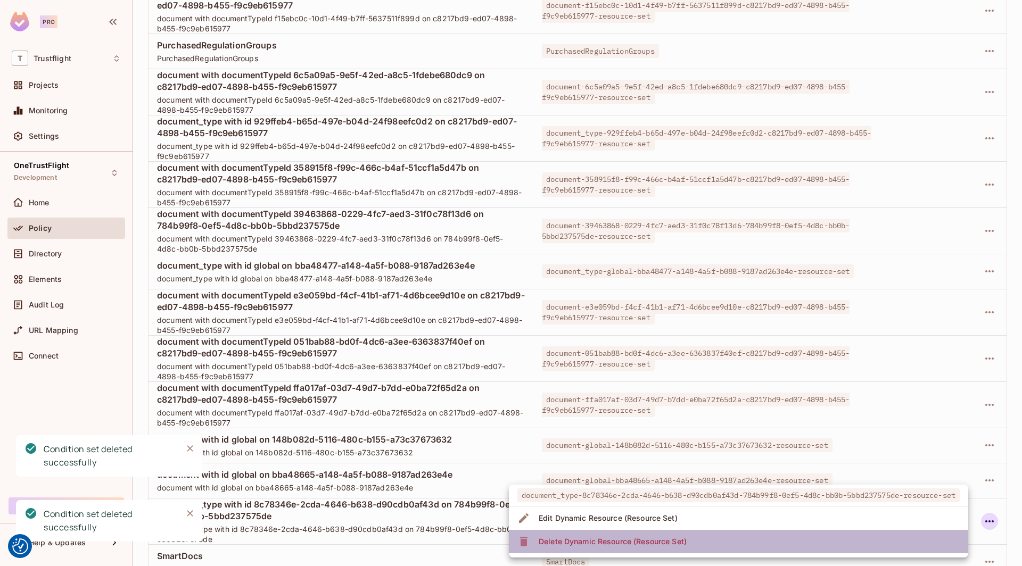
click at [796, 541] on li "Delete Dynamic Resource (Resource Set)" at bounding box center [738, 541] width 459 height 23
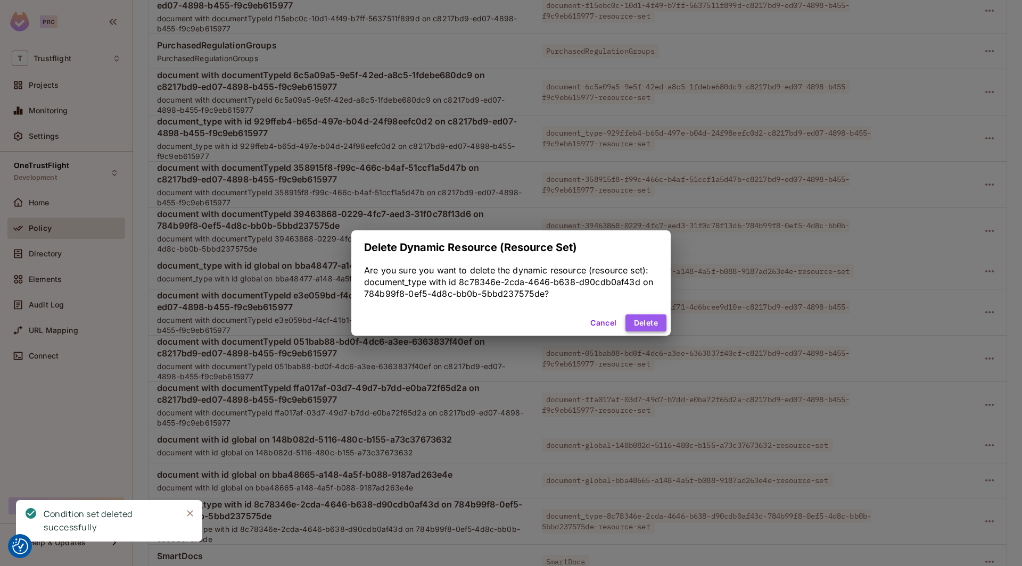
click at [647, 316] on button "Delete" at bounding box center [645, 323] width 41 height 17
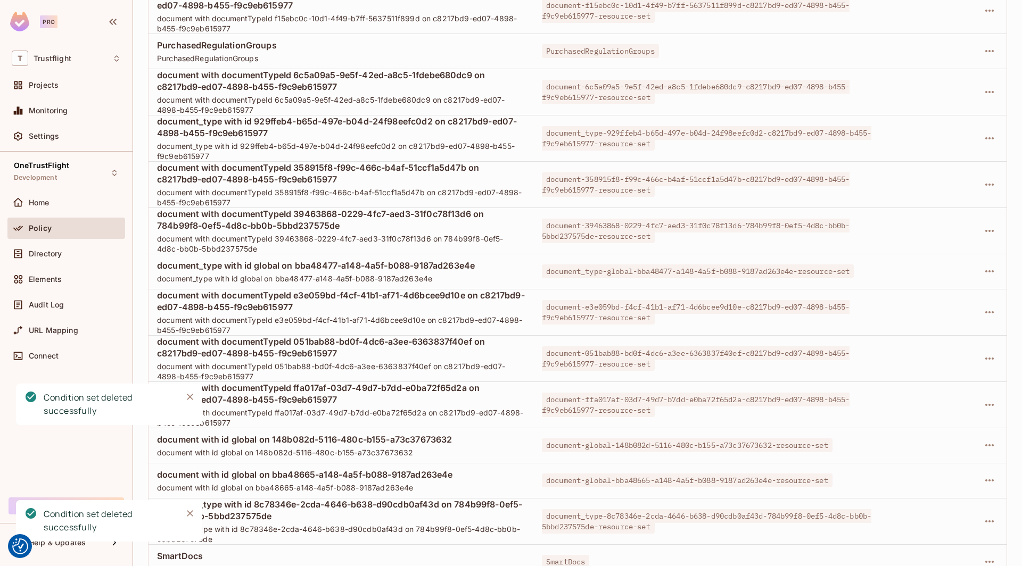
scroll to position [3198, 0]
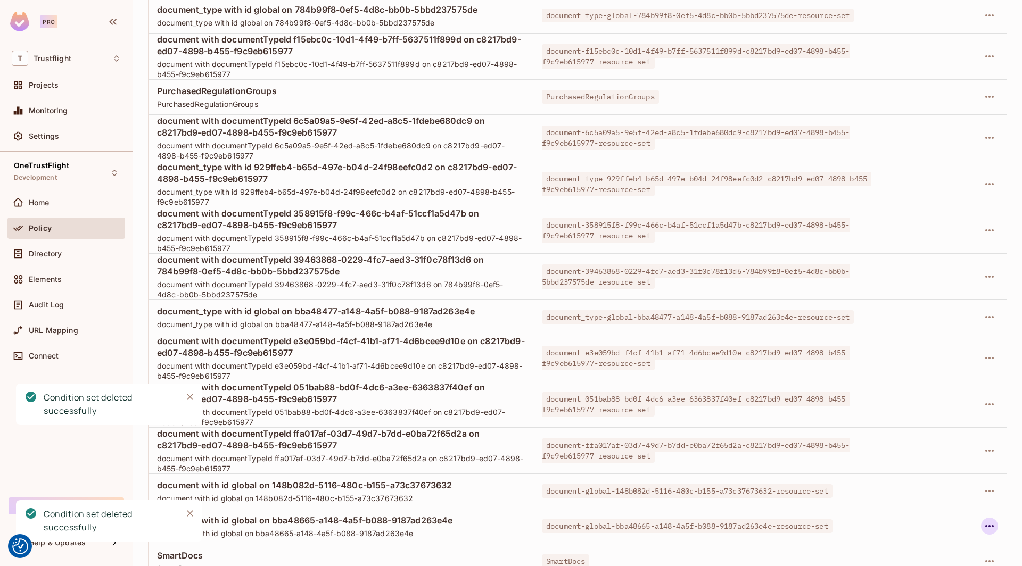
click at [990, 520] on icon "button" at bounding box center [989, 526] width 13 height 13
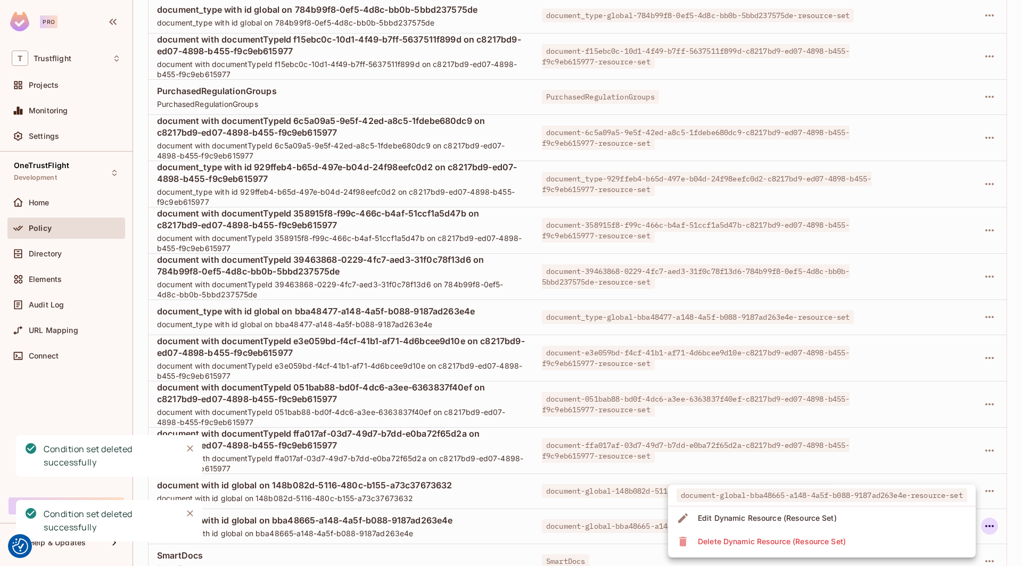
click at [827, 545] on div "Delete Dynamic Resource (Resource Set)" at bounding box center [772, 541] width 148 height 11
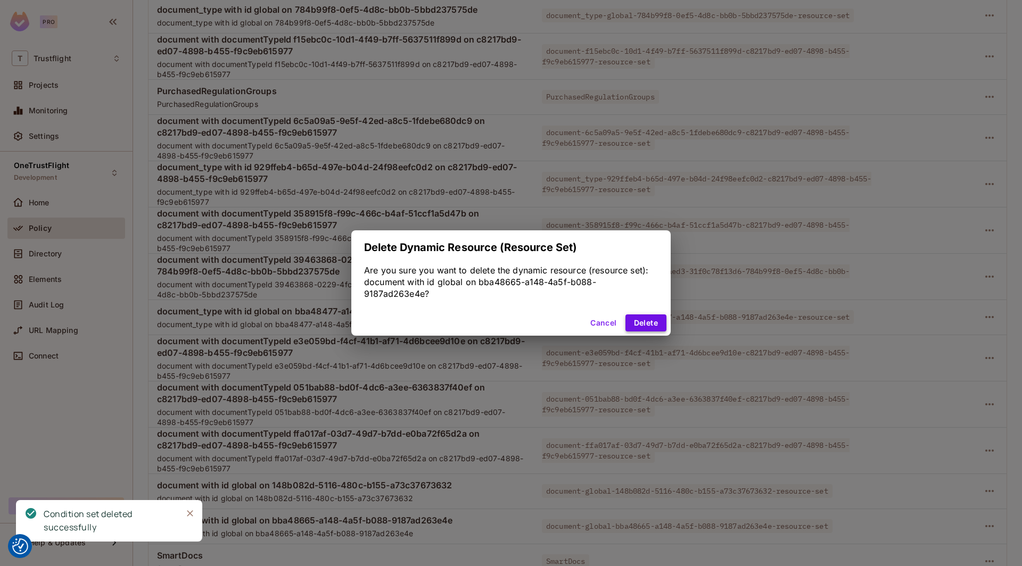
click at [654, 326] on button "Delete" at bounding box center [645, 323] width 41 height 17
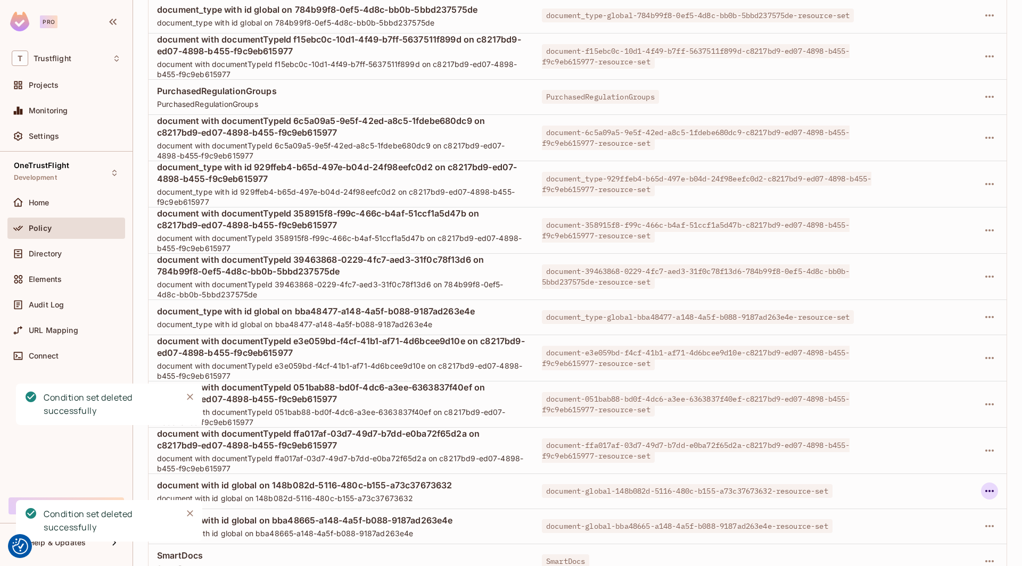
scroll to position [3162, 0]
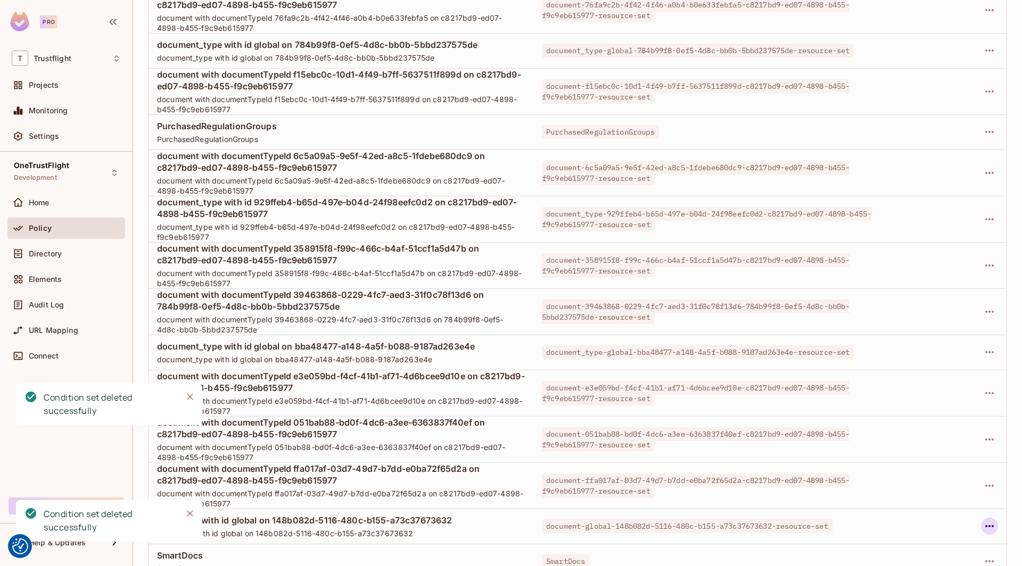
click at [990, 520] on icon "button" at bounding box center [989, 526] width 13 height 13
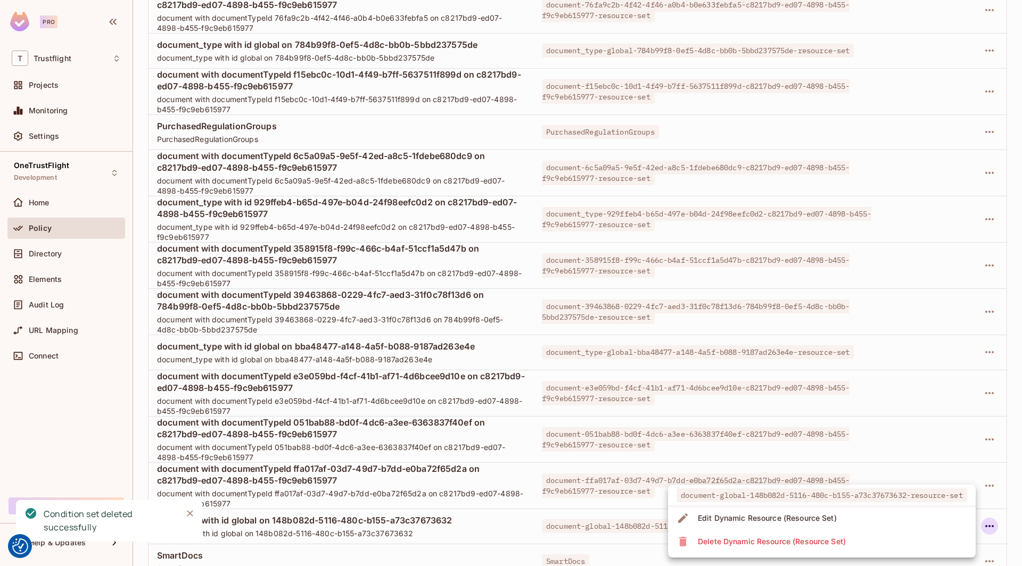
click at [777, 538] on div "Delete Dynamic Resource (Resource Set)" at bounding box center [772, 541] width 148 height 11
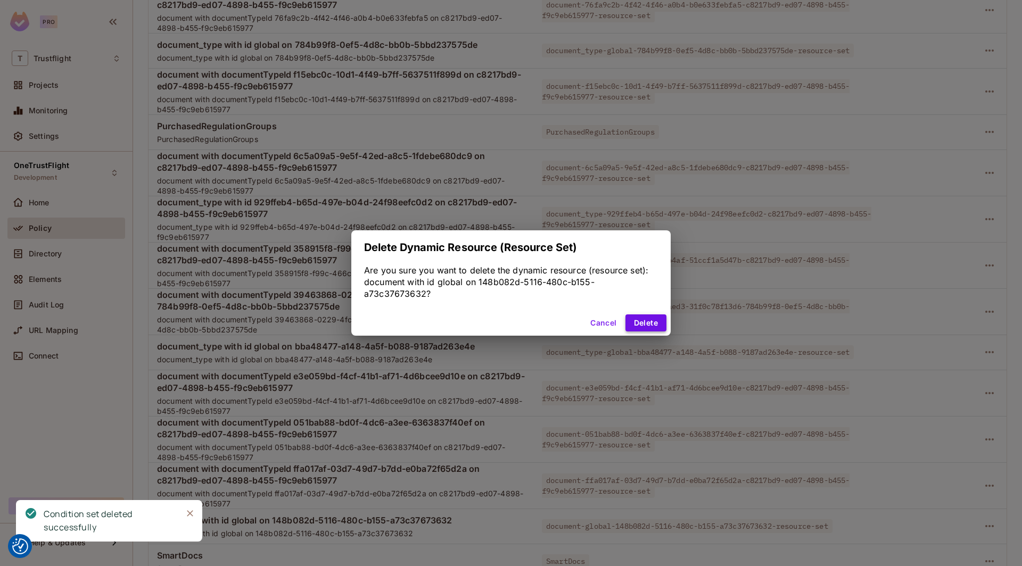
click at [646, 326] on button "Delete" at bounding box center [645, 323] width 41 height 17
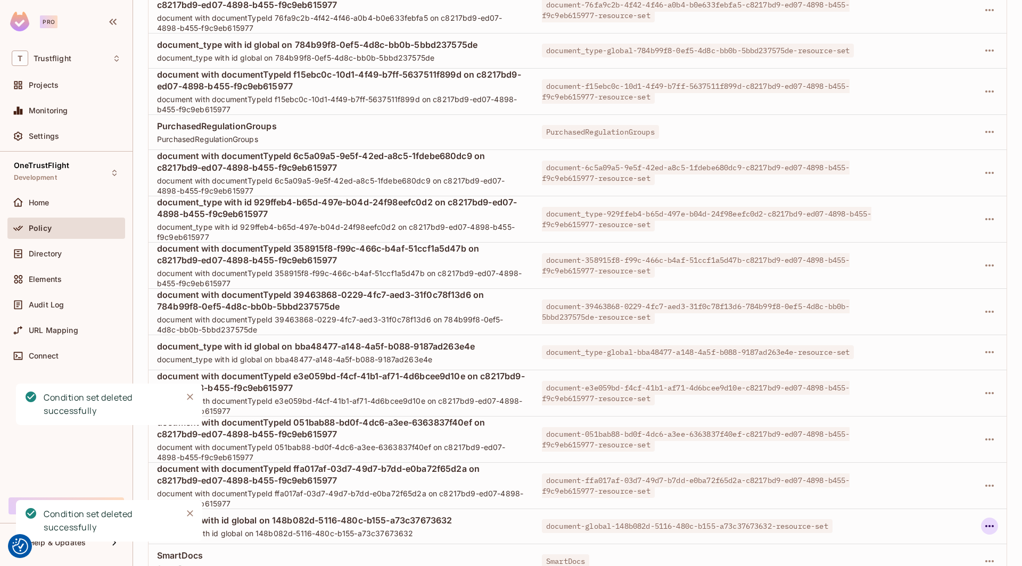
click at [989, 520] on icon "button" at bounding box center [989, 526] width 13 height 13
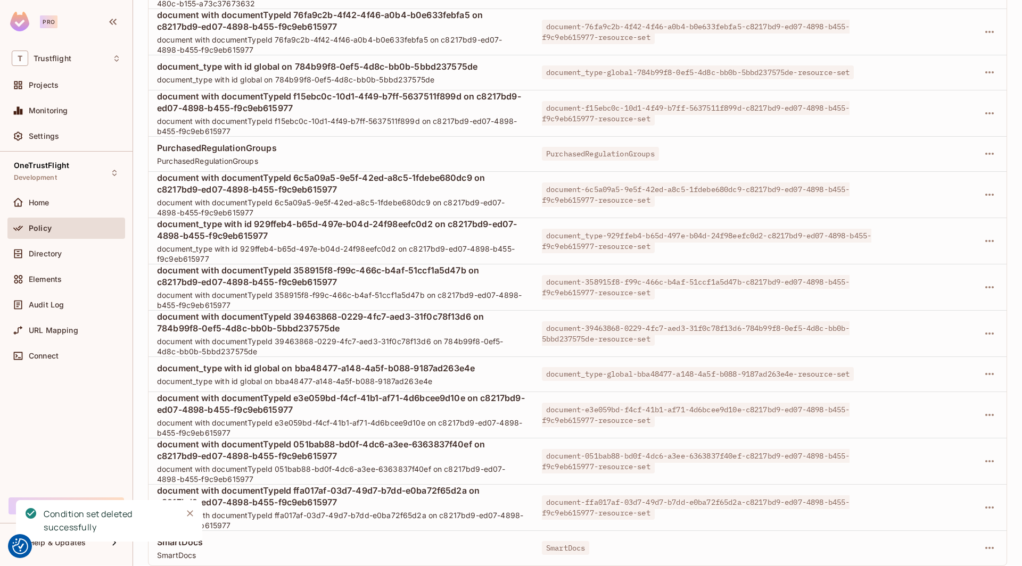
scroll to position [3046, 0]
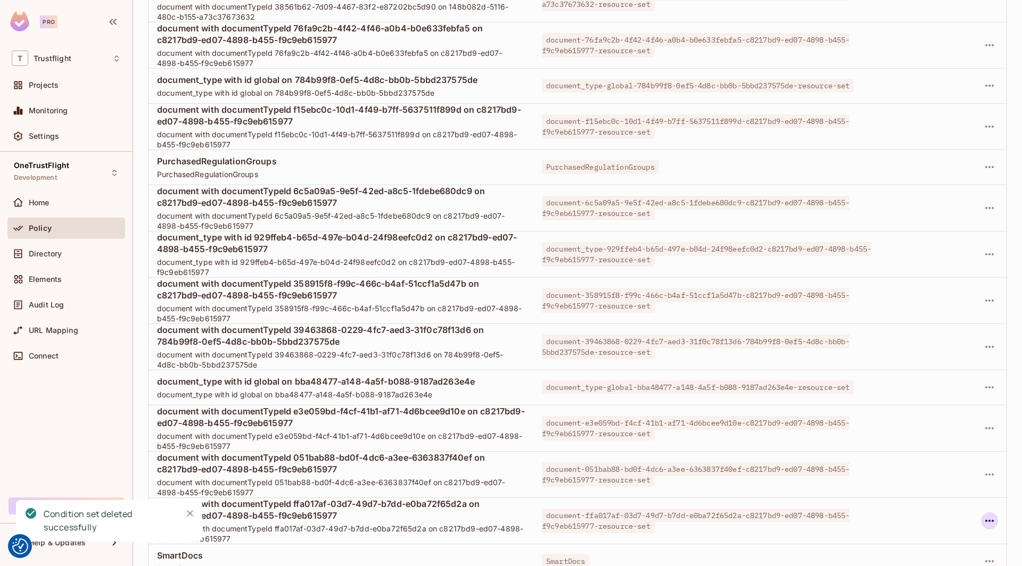
click at [990, 520] on icon "button" at bounding box center [989, 521] width 9 height 2
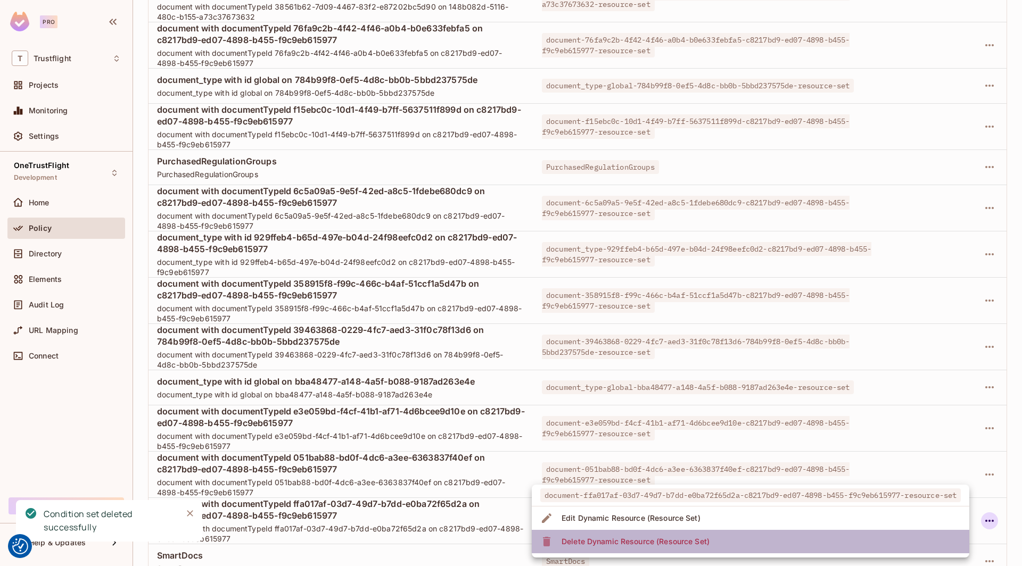
click at [898, 544] on li "Delete Dynamic Resource (Resource Set)" at bounding box center [750, 541] width 437 height 23
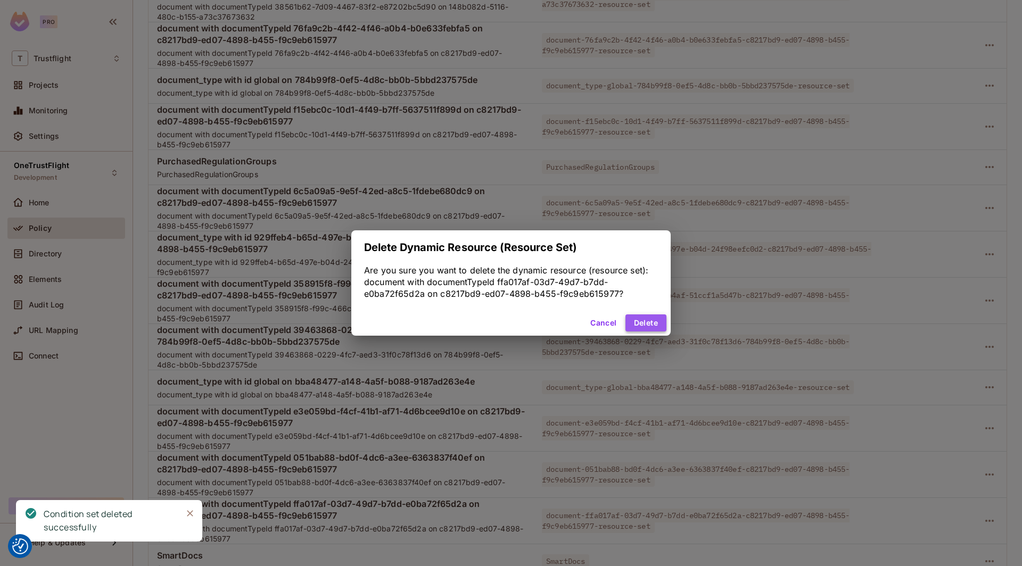
click at [641, 325] on button "Delete" at bounding box center [645, 323] width 41 height 17
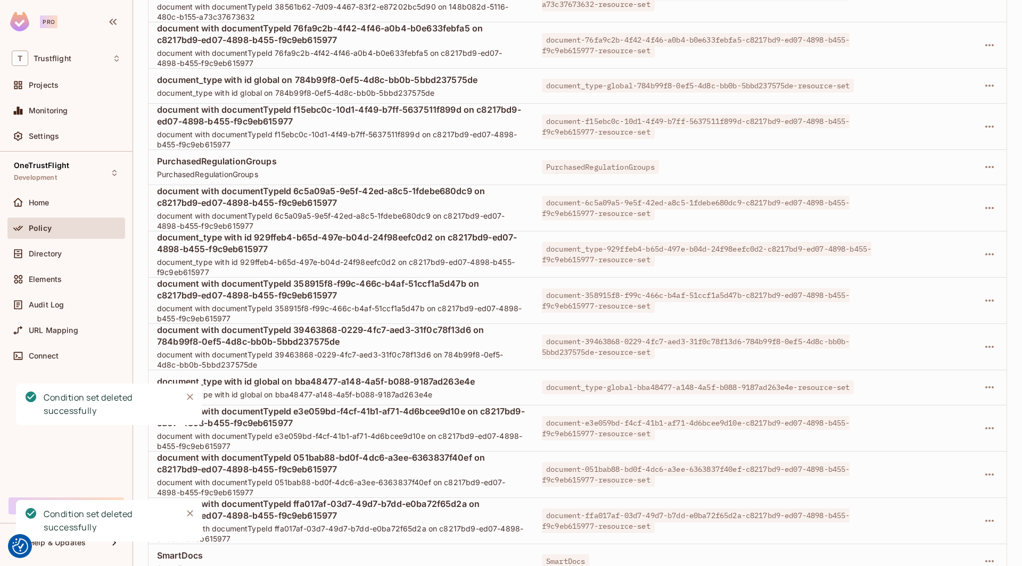
scroll to position [2954, 0]
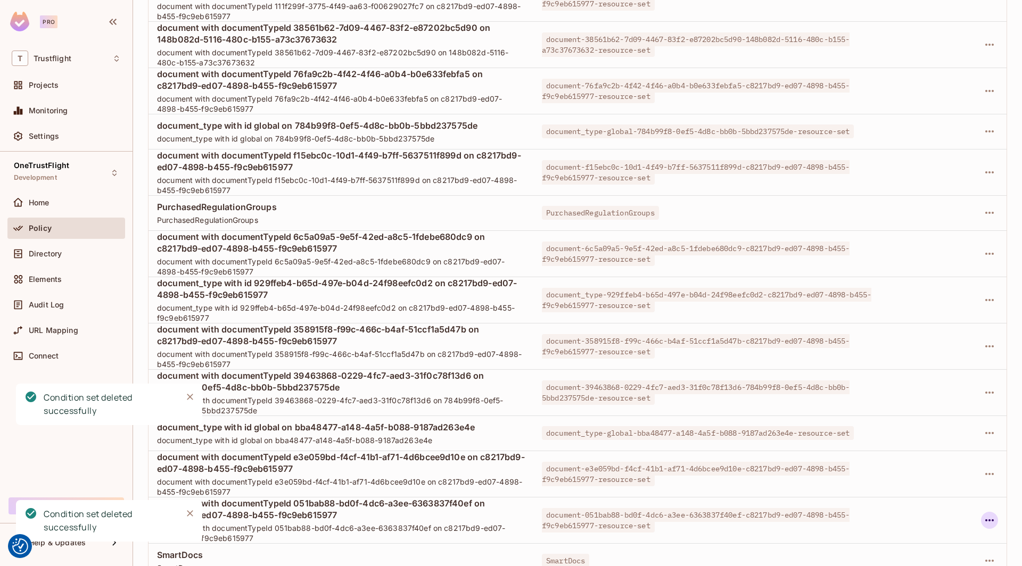
click at [994, 514] on icon "button" at bounding box center [989, 520] width 13 height 13
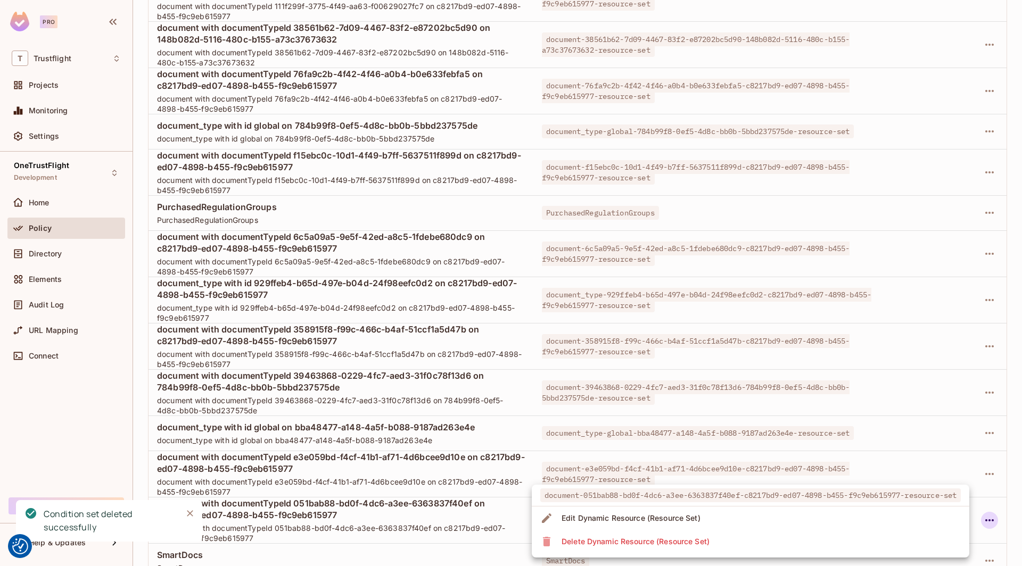
click at [874, 537] on li "Delete Dynamic Resource (Resource Set)" at bounding box center [750, 541] width 437 height 23
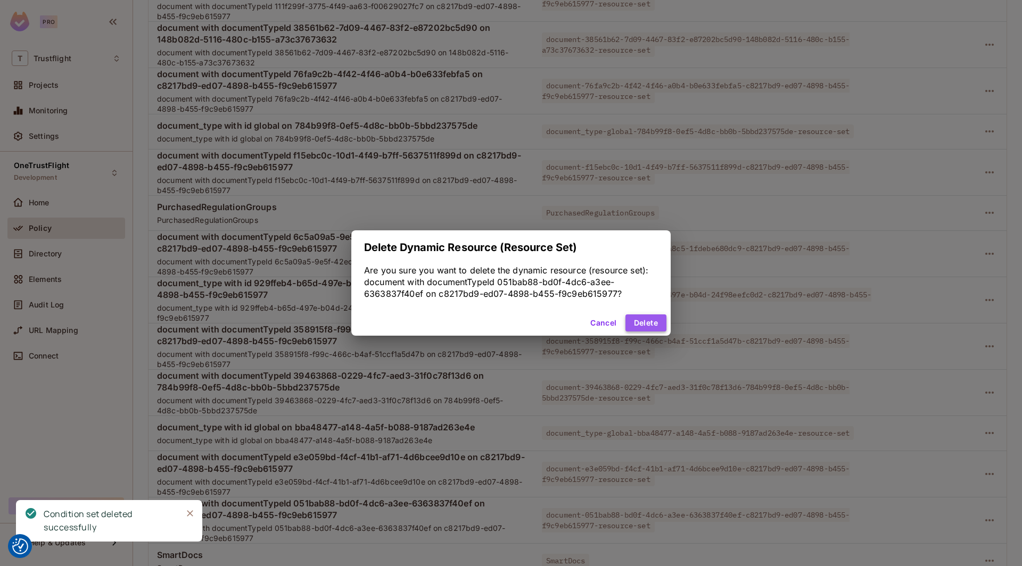
click at [636, 318] on button "Delete" at bounding box center [645, 323] width 41 height 17
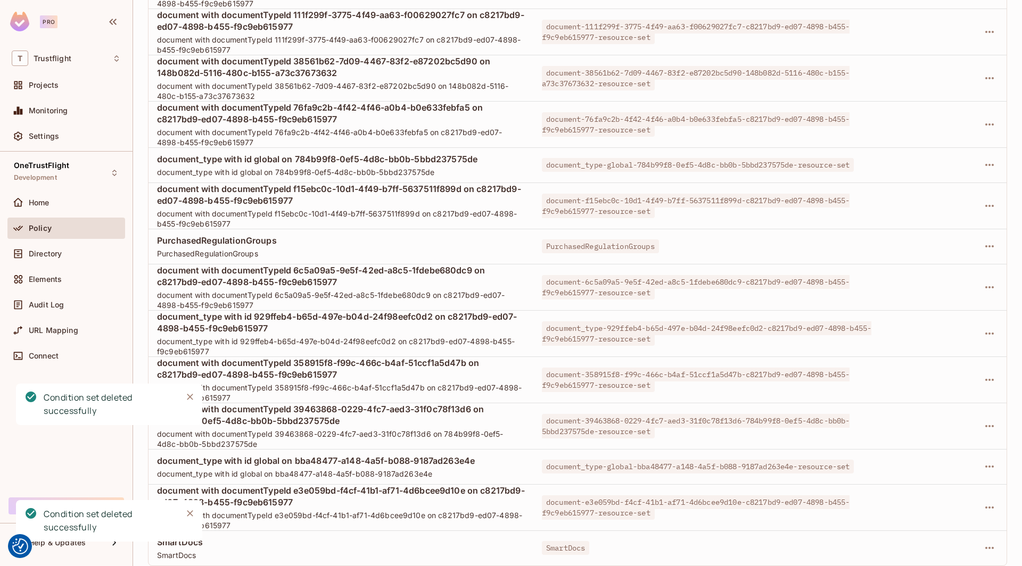
scroll to position [2862, 0]
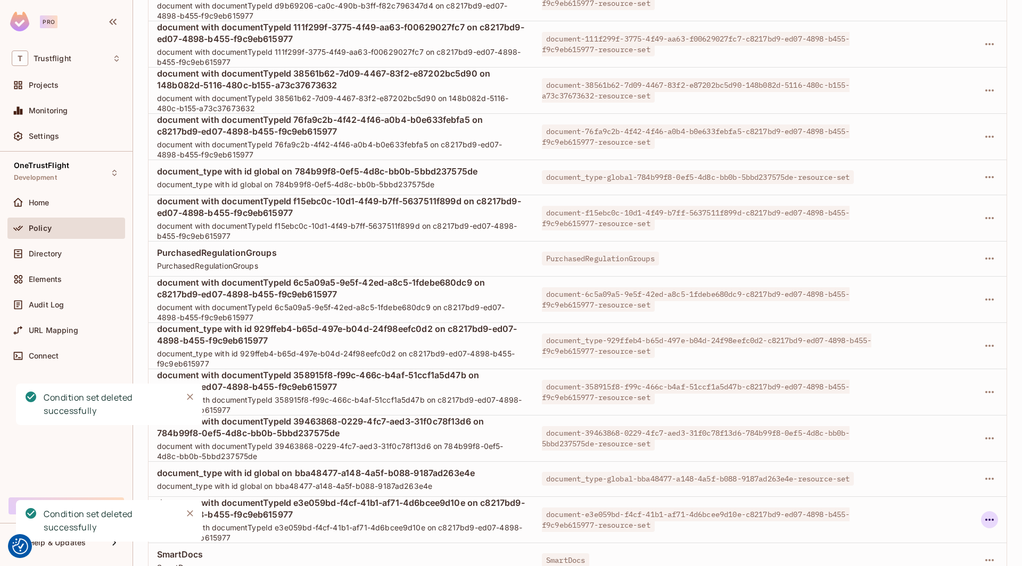
click at [993, 514] on icon "button" at bounding box center [989, 520] width 13 height 13
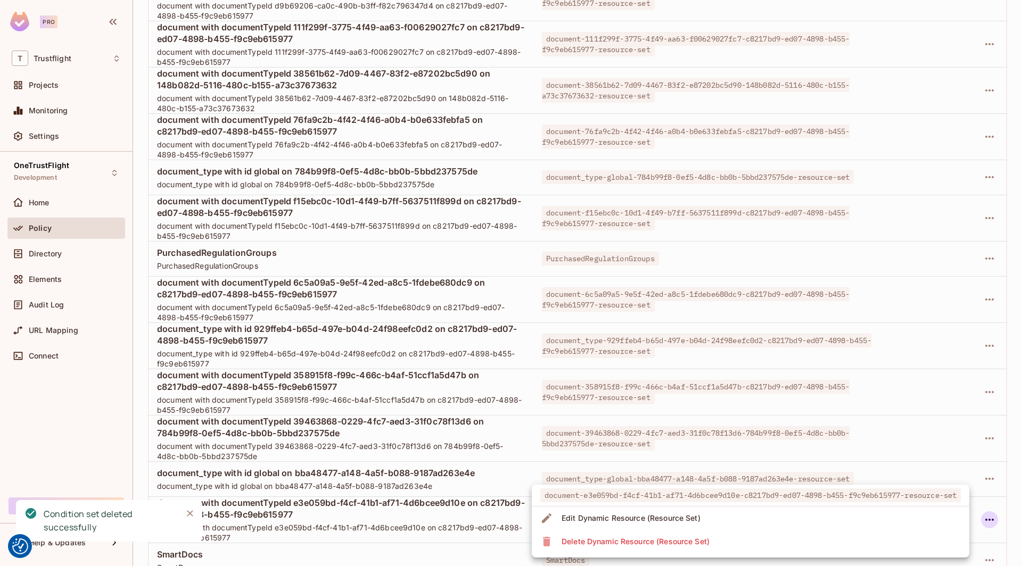
click at [809, 541] on li "Delete Dynamic Resource (Resource Set)" at bounding box center [750, 541] width 437 height 23
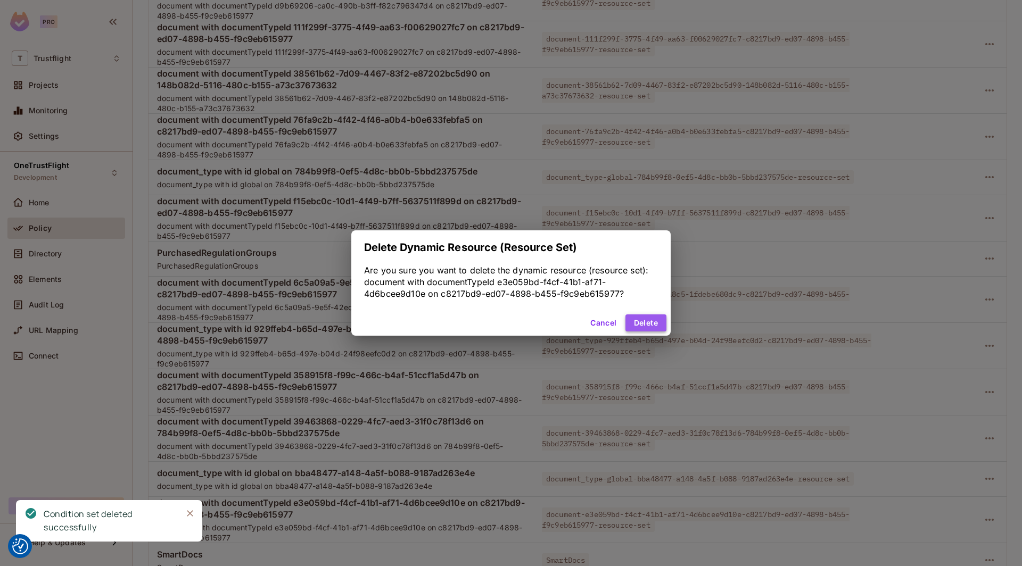
click at [649, 317] on button "Delete" at bounding box center [645, 323] width 41 height 17
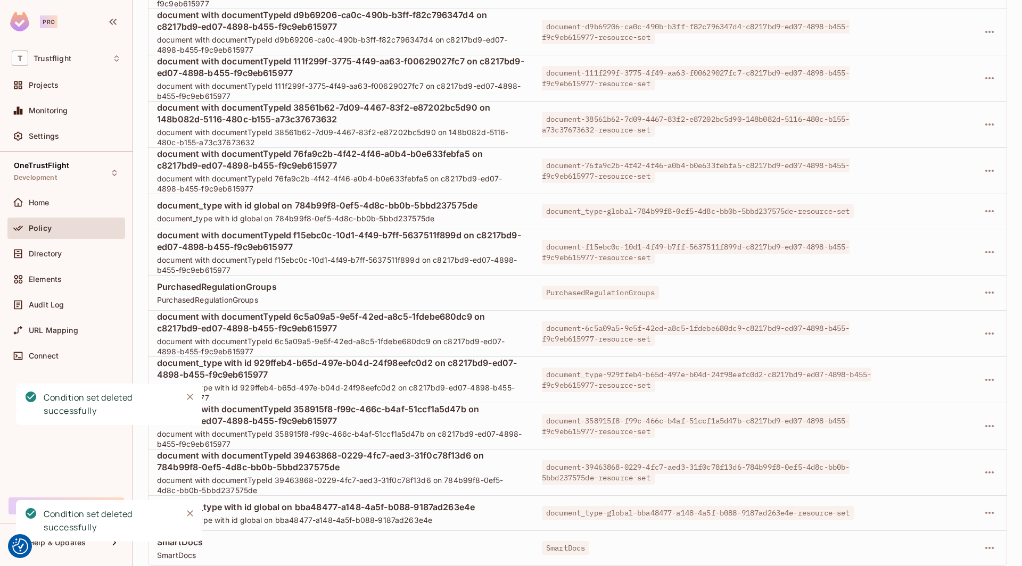
scroll to position [2770, 0]
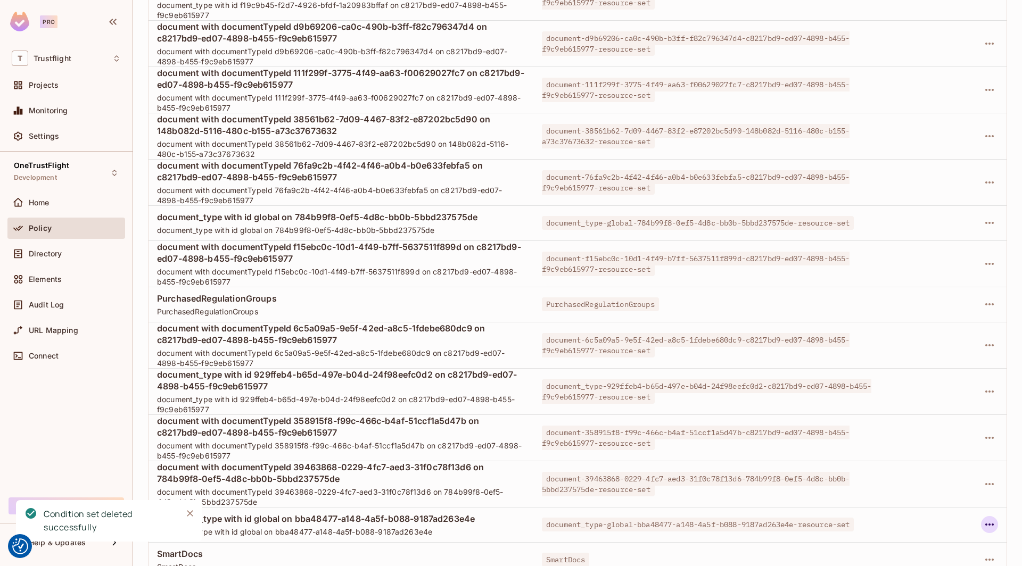
click at [992, 524] on icon "button" at bounding box center [989, 525] width 9 height 2
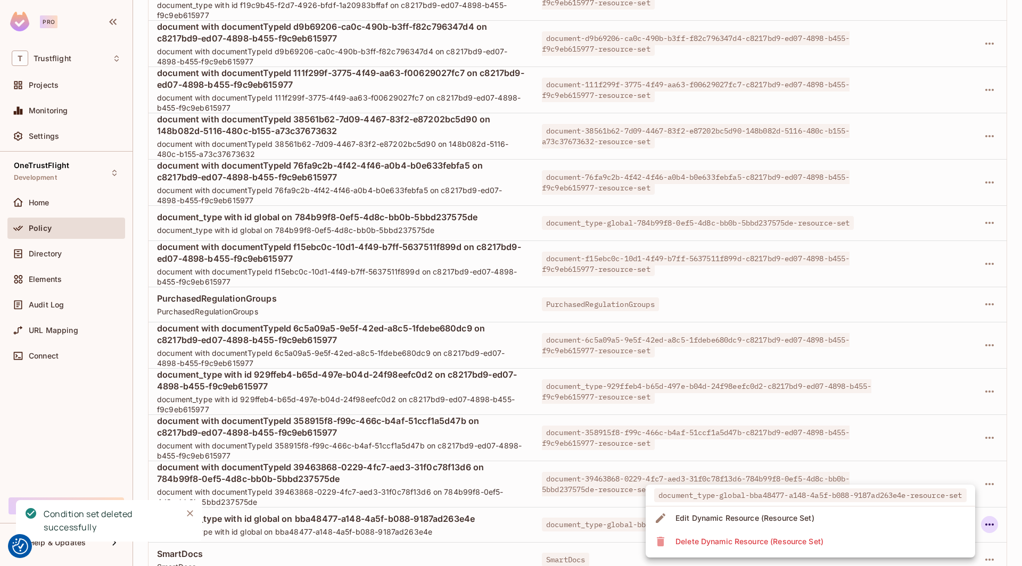
click at [855, 543] on li "Delete Dynamic Resource (Resource Set)" at bounding box center [810, 541] width 329 height 23
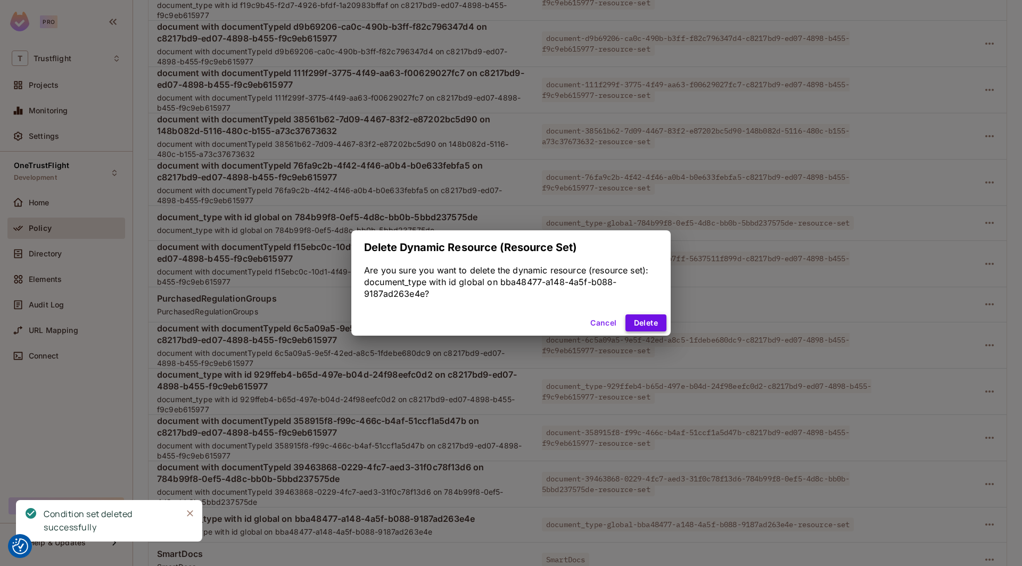
click at [657, 324] on button "Delete" at bounding box center [645, 323] width 41 height 17
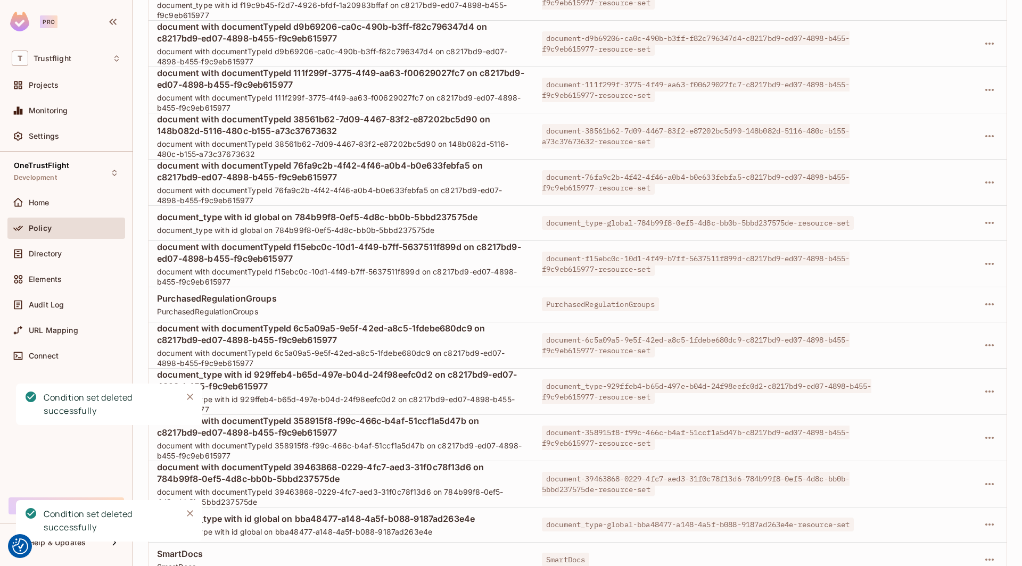
scroll to position [2689, 0]
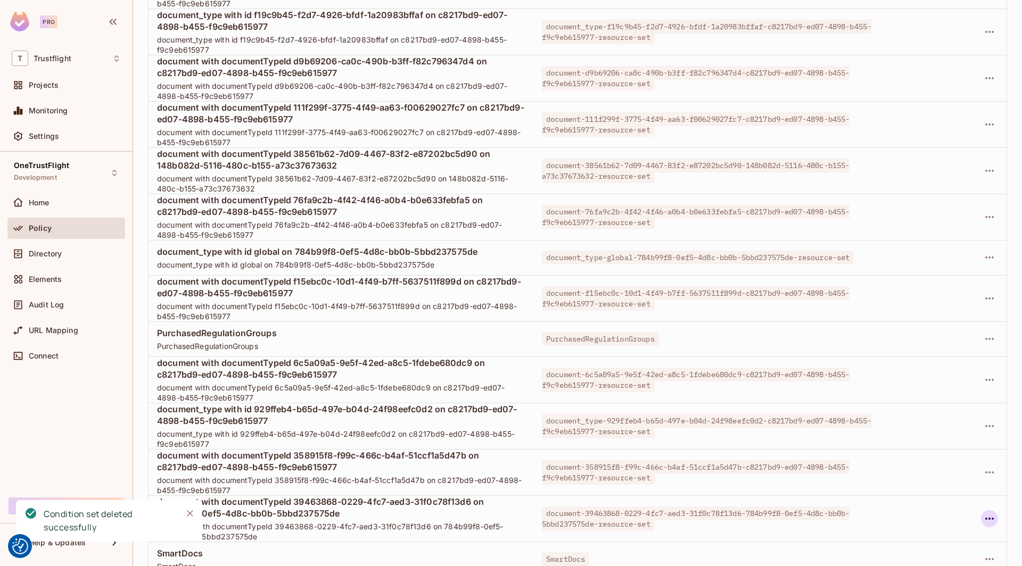
click at [988, 513] on icon "button" at bounding box center [989, 519] width 13 height 13
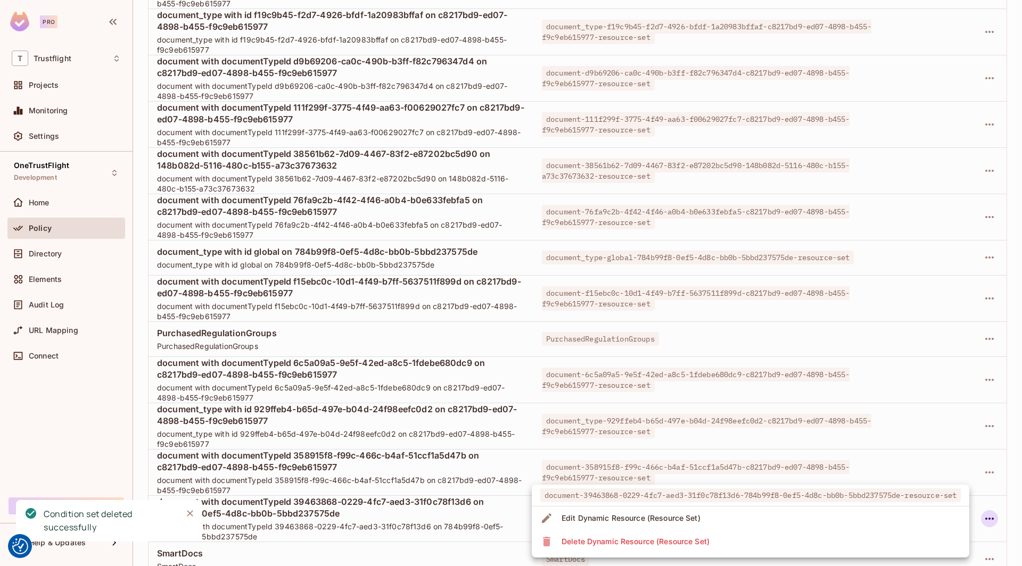
click at [827, 540] on li "Delete Dynamic Resource (Resource Set)" at bounding box center [750, 541] width 437 height 23
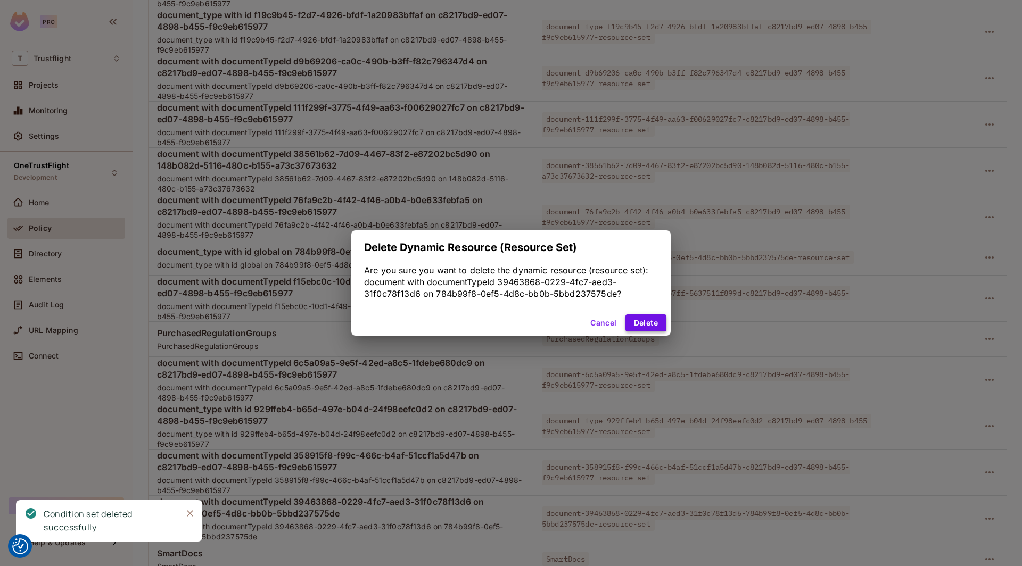
click at [651, 324] on button "Delete" at bounding box center [645, 323] width 41 height 17
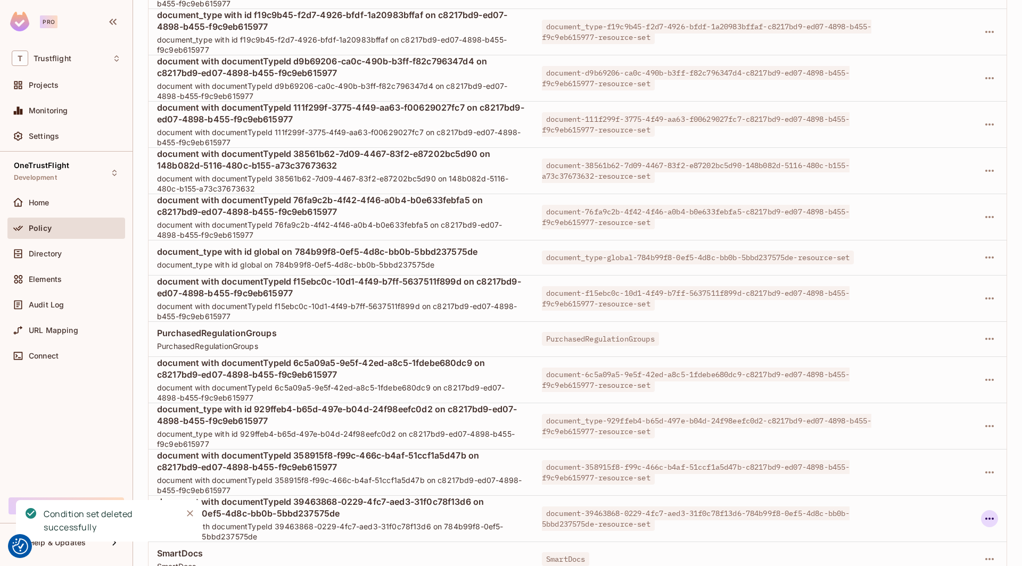
scroll to position [2550, 0]
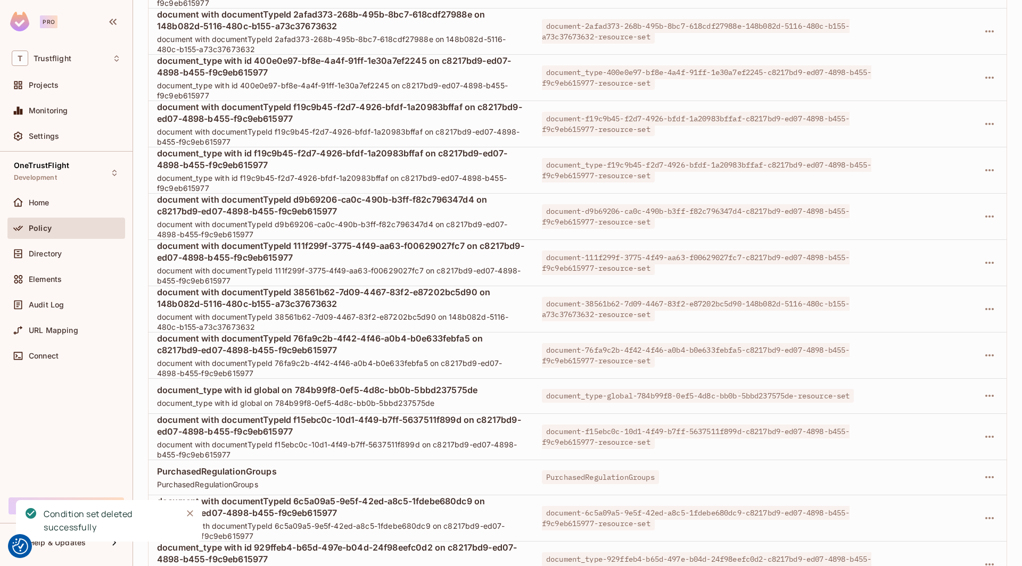
click at [989, 512] on icon "button" at bounding box center [989, 518] width 13 height 13
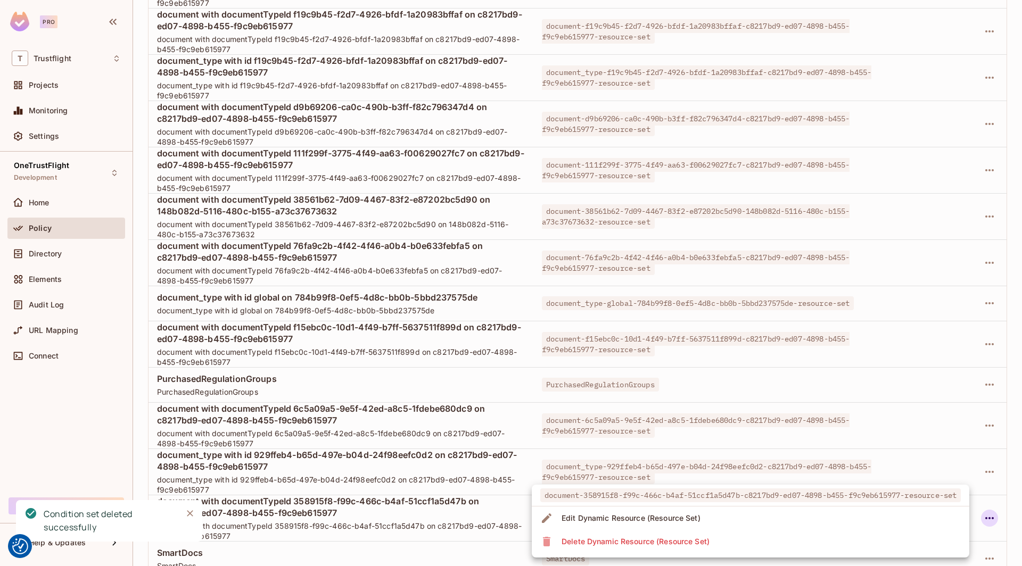
click at [824, 535] on li "Delete Dynamic Resource (Resource Set)" at bounding box center [750, 541] width 437 height 23
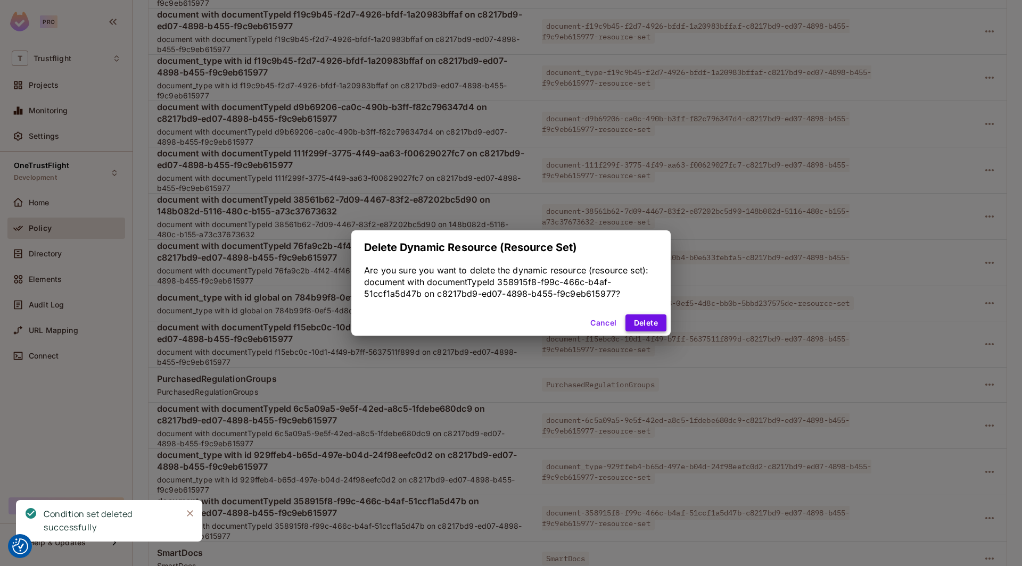
click at [641, 321] on button "Delete" at bounding box center [645, 323] width 41 height 17
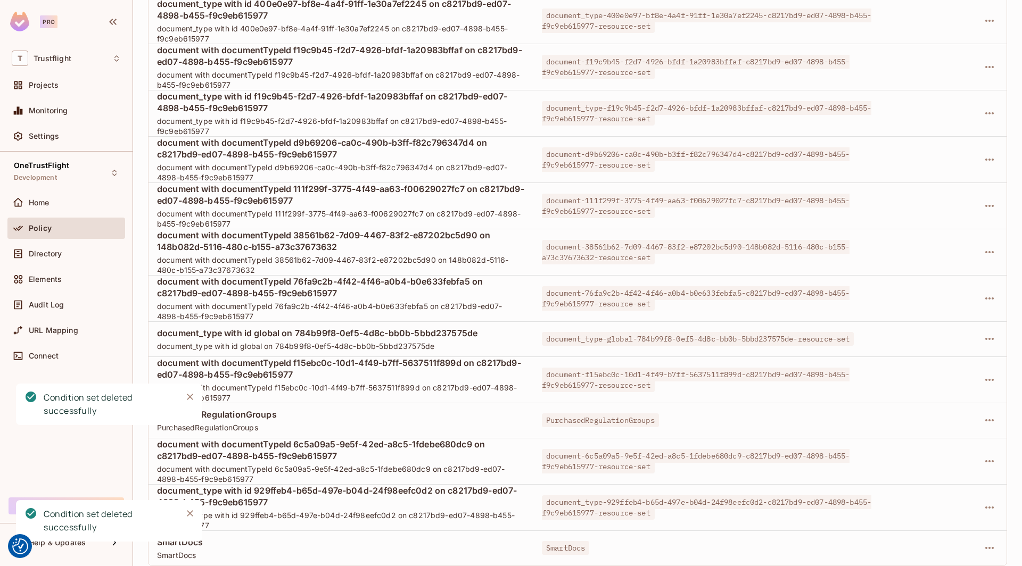
scroll to position [2458, 0]
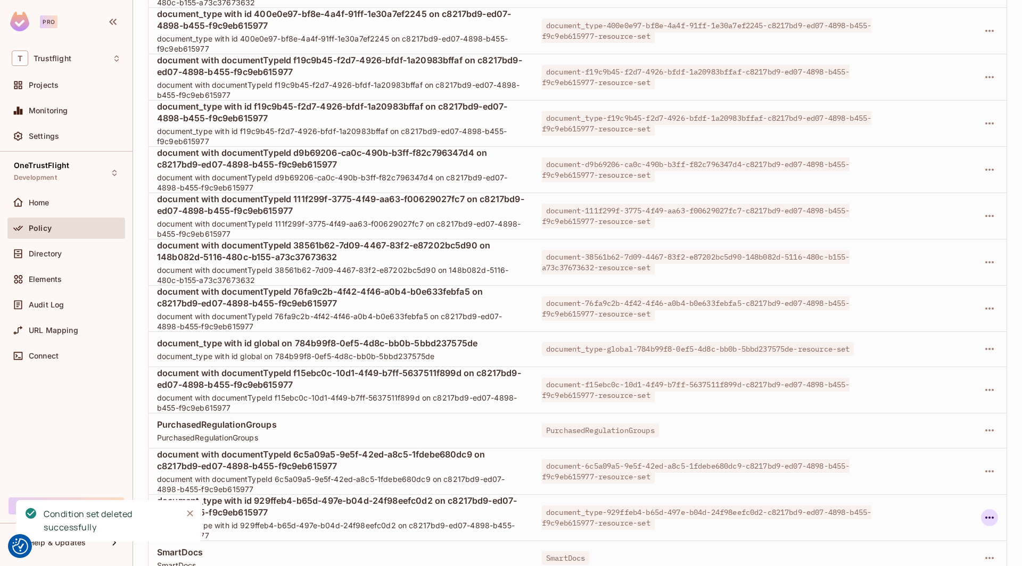
click at [986, 517] on icon "button" at bounding box center [989, 518] width 9 height 2
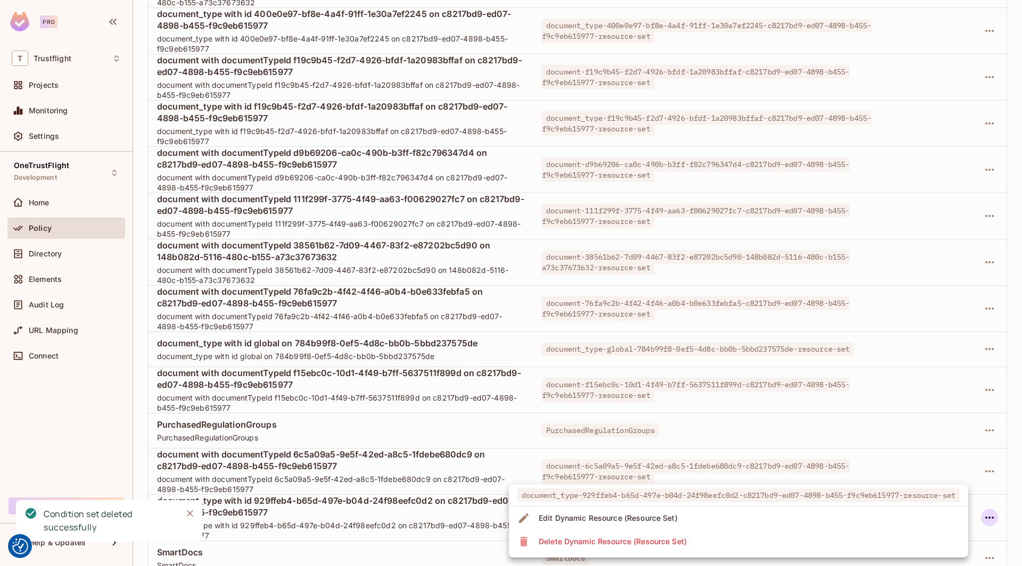
click at [816, 536] on li "Delete Dynamic Resource (Resource Set)" at bounding box center [738, 541] width 459 height 23
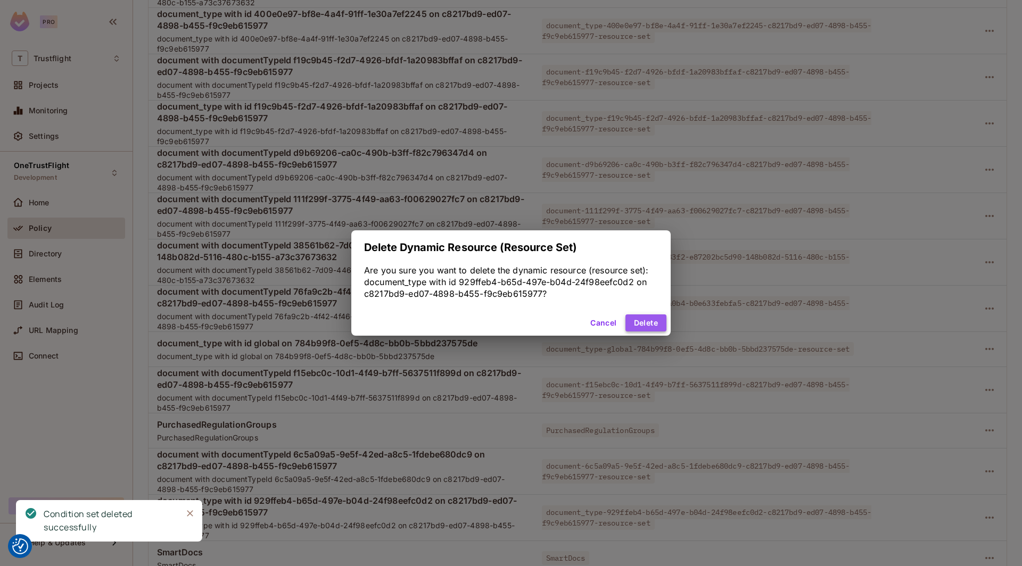
click at [648, 317] on button "Delete" at bounding box center [645, 323] width 41 height 17
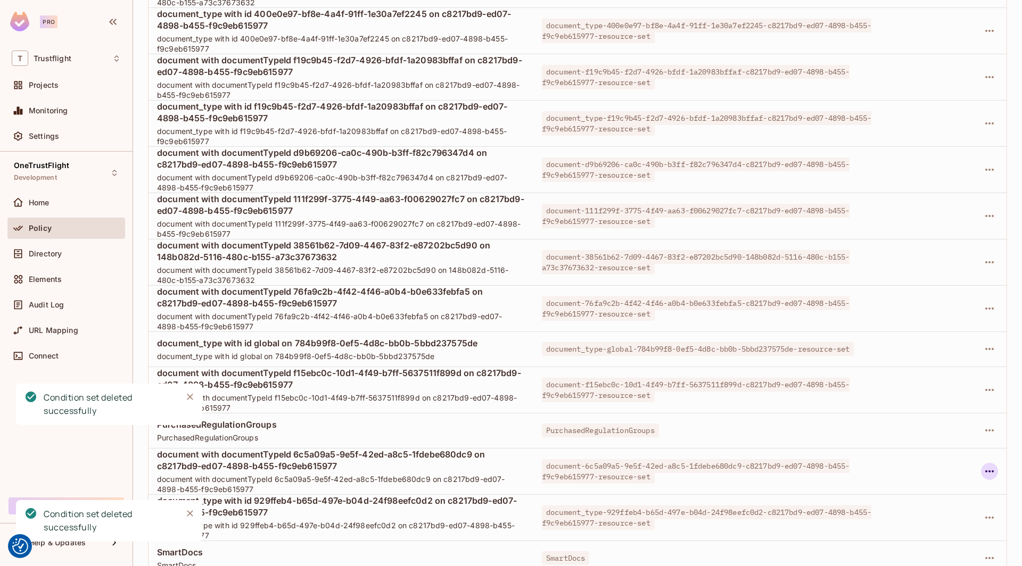
scroll to position [2366, 0]
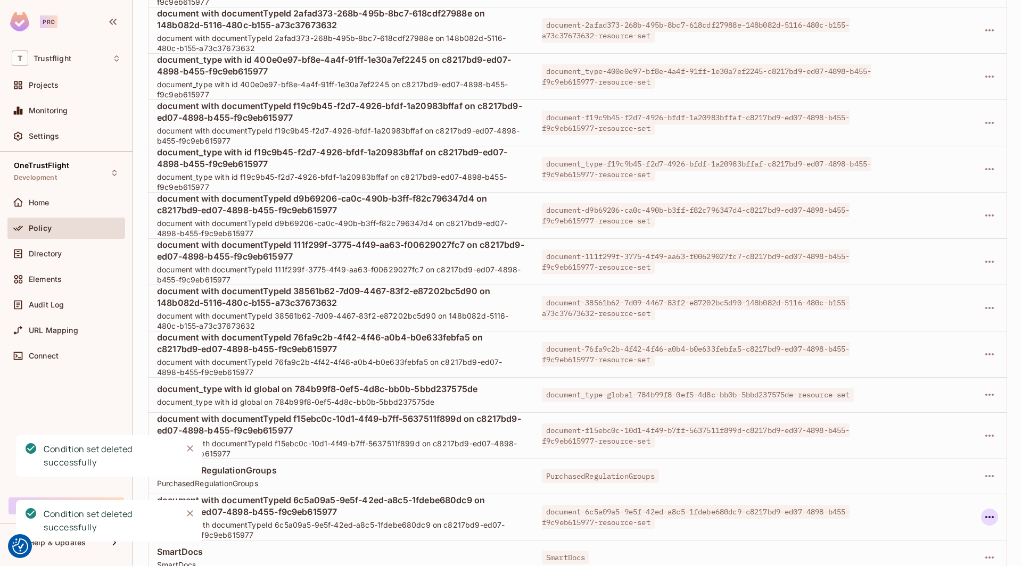
click at [993, 511] on icon "button" at bounding box center [989, 517] width 13 height 13
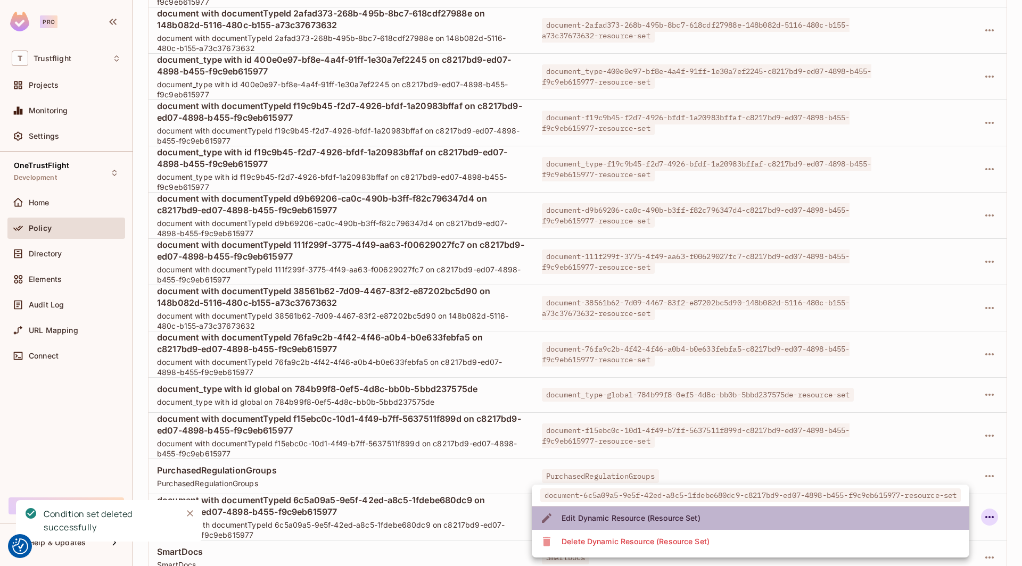
click at [698, 529] on li "Edit Dynamic Resource (Resource Set)" at bounding box center [750, 518] width 437 height 23
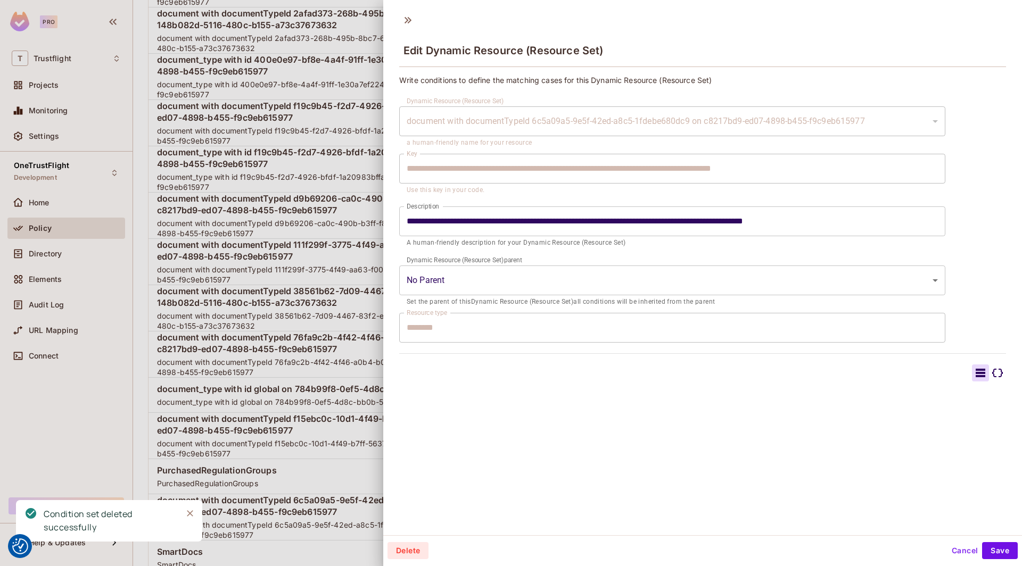
click at [952, 547] on button "Cancel" at bounding box center [964, 550] width 35 height 17
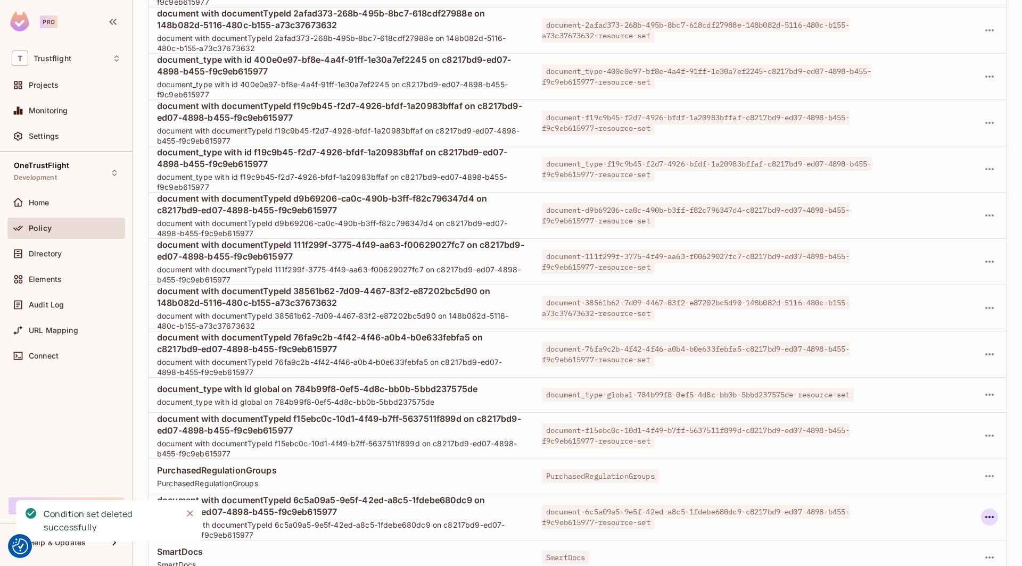
click at [995, 511] on icon "button" at bounding box center [989, 517] width 13 height 13
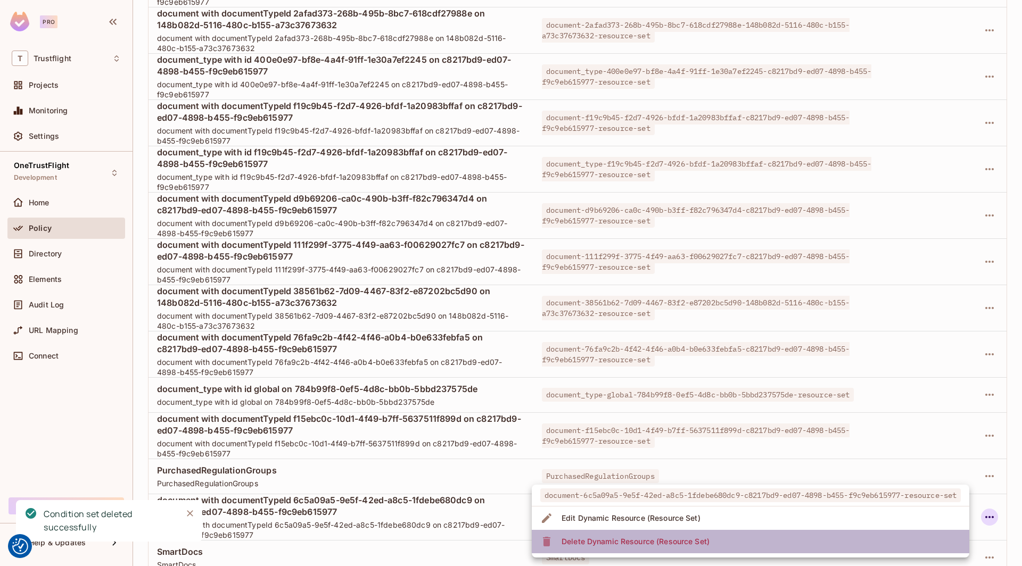
click at [861, 539] on li "Delete Dynamic Resource (Resource Set)" at bounding box center [750, 541] width 437 height 23
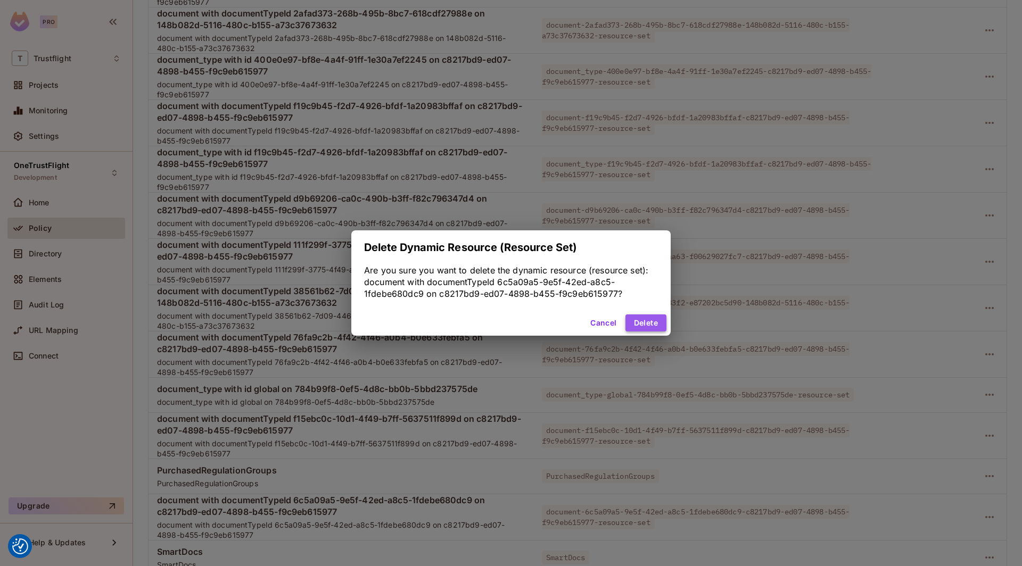
click at [652, 320] on button "Delete" at bounding box center [645, 323] width 41 height 17
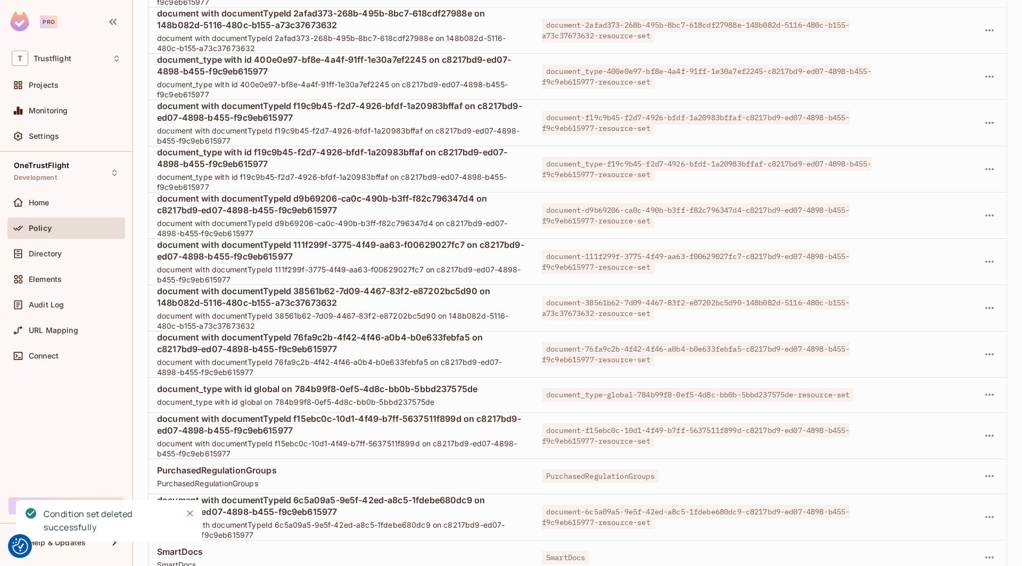
scroll to position [2193, 0]
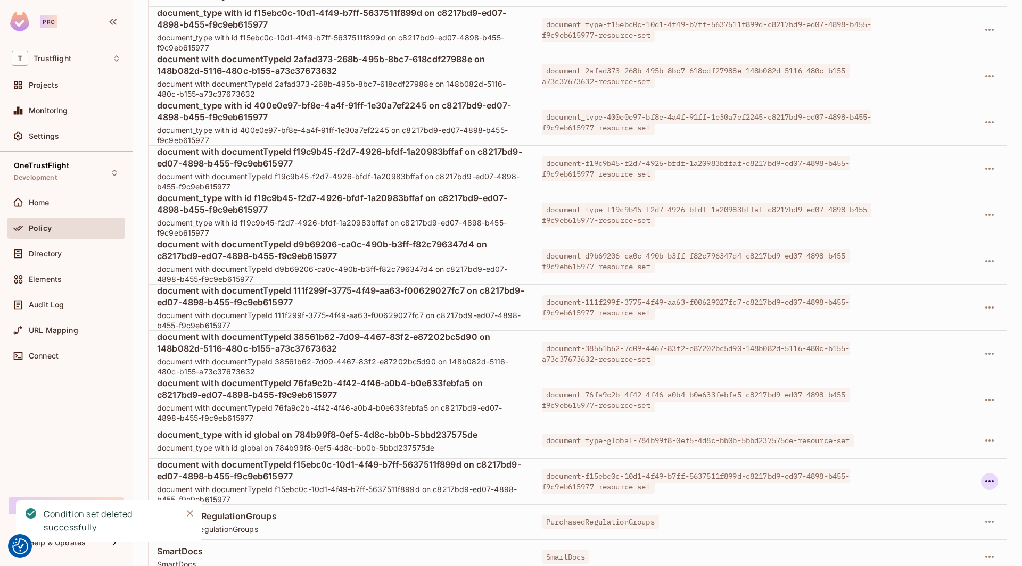
click at [995, 475] on icon "button" at bounding box center [989, 481] width 13 height 13
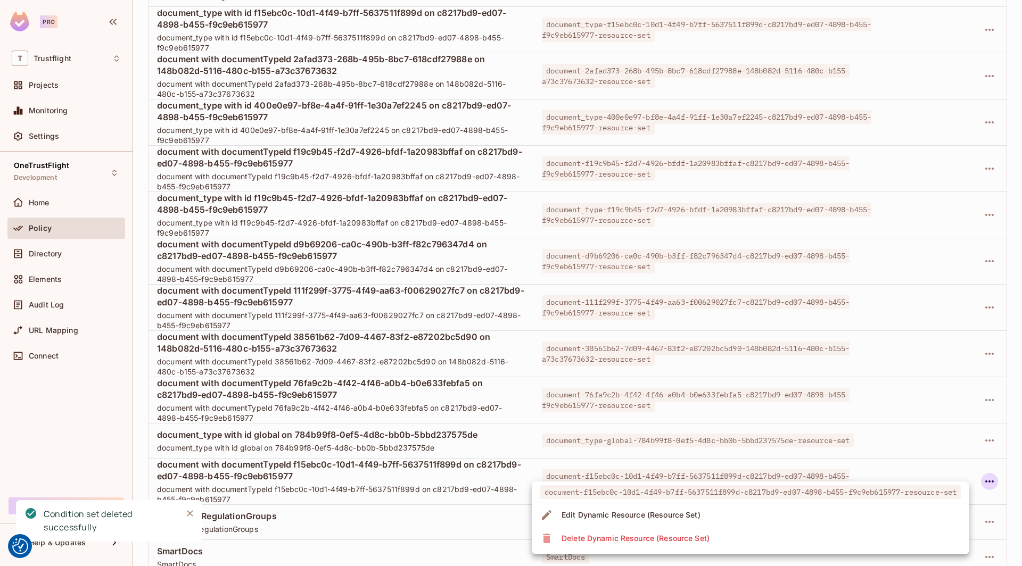
click at [758, 532] on li "Delete Dynamic Resource (Resource Set)" at bounding box center [750, 538] width 437 height 23
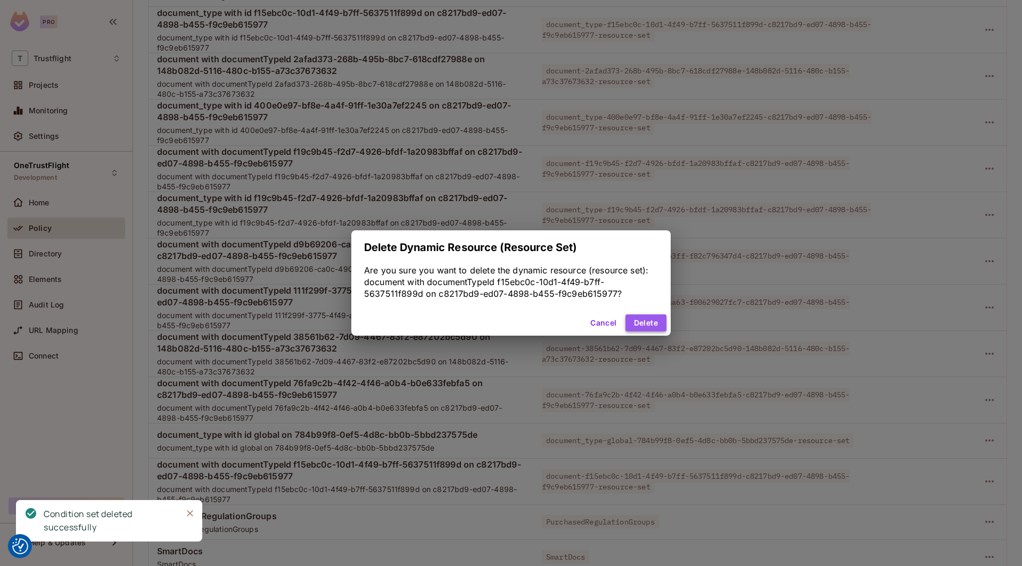
click at [642, 326] on button "Delete" at bounding box center [645, 323] width 41 height 17
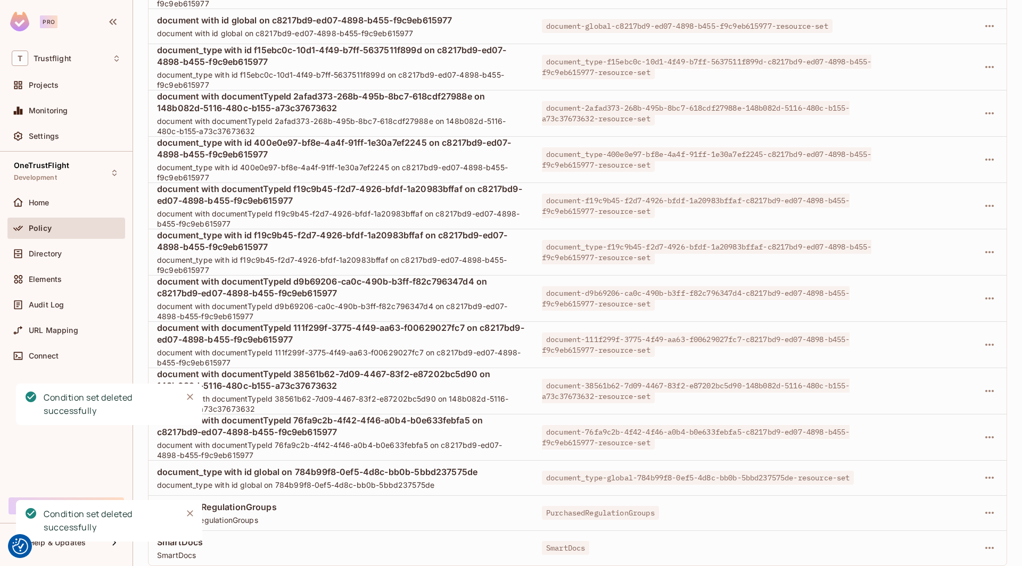
scroll to position [2101, 0]
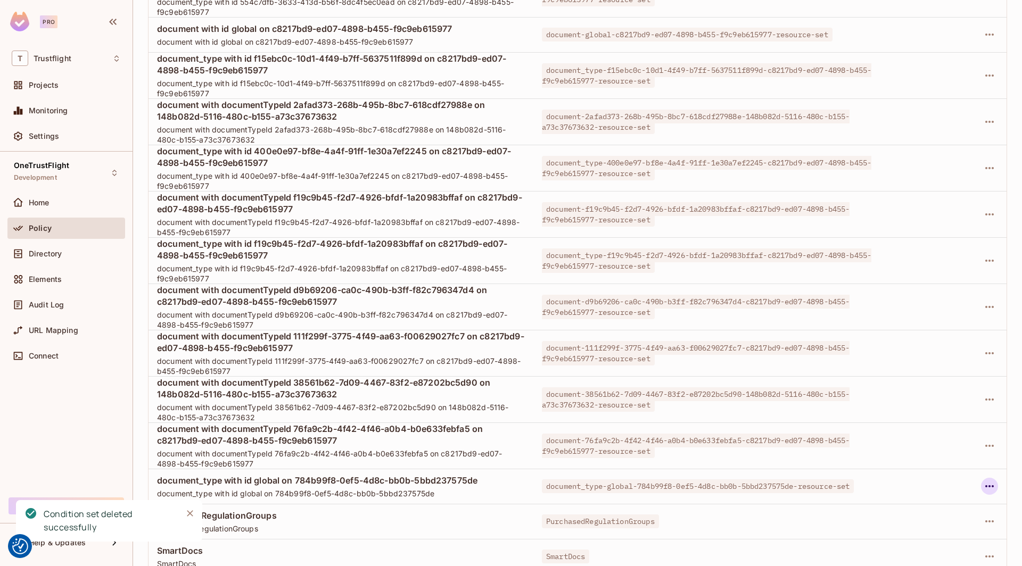
click at [996, 480] on icon "button" at bounding box center [989, 486] width 13 height 13
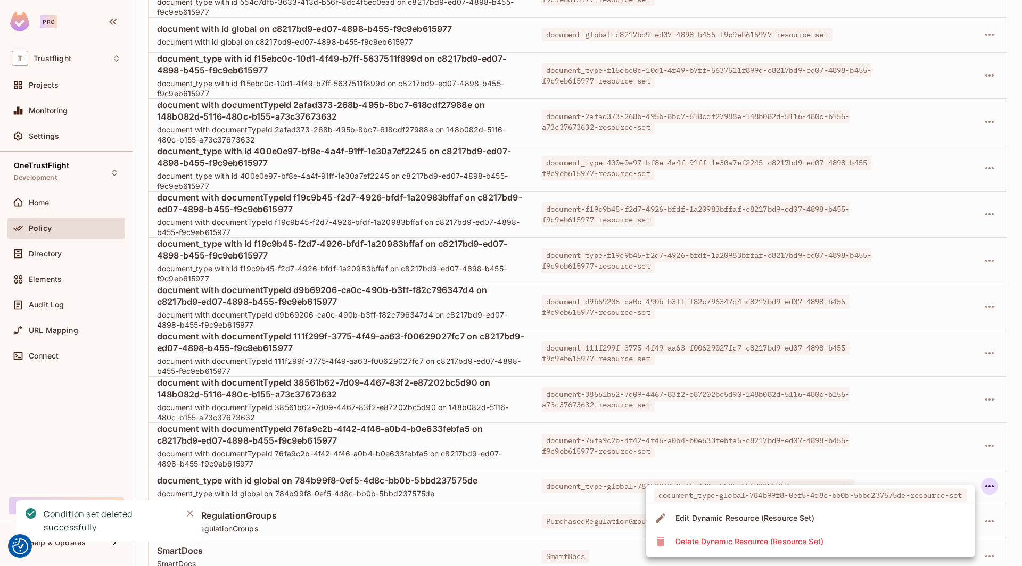
click at [887, 536] on li "Delete Dynamic Resource (Resource Set)" at bounding box center [810, 541] width 329 height 23
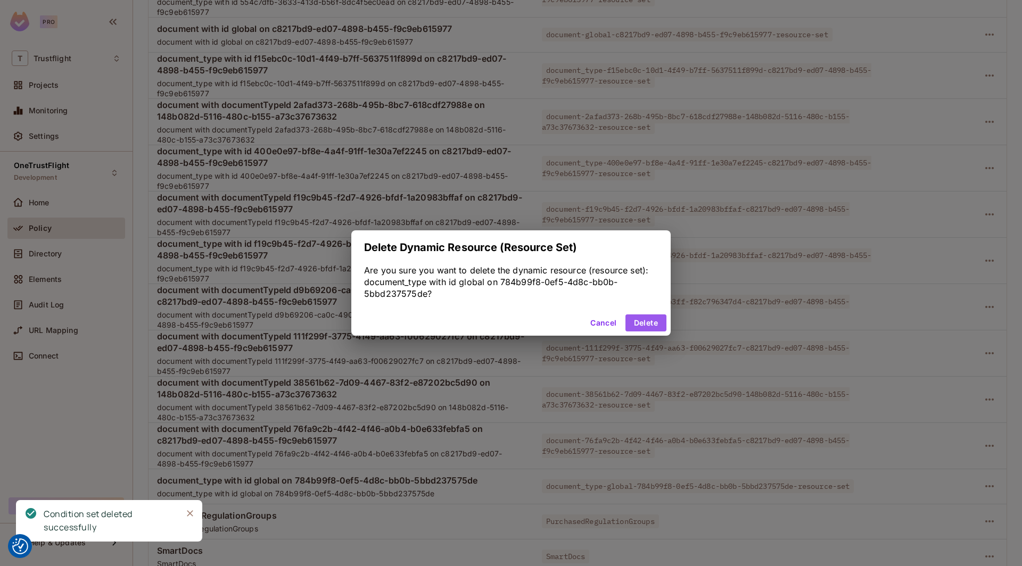
drag, startPoint x: 653, startPoint y: 326, endPoint x: 692, endPoint y: 335, distance: 40.5
click at [654, 326] on button "Delete" at bounding box center [645, 323] width 41 height 17
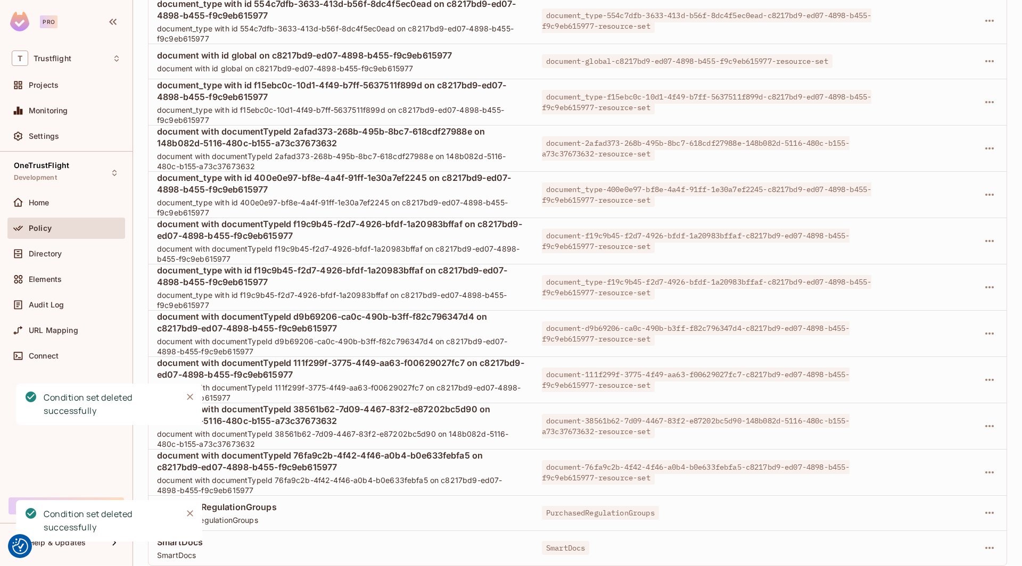
scroll to position [2020, 0]
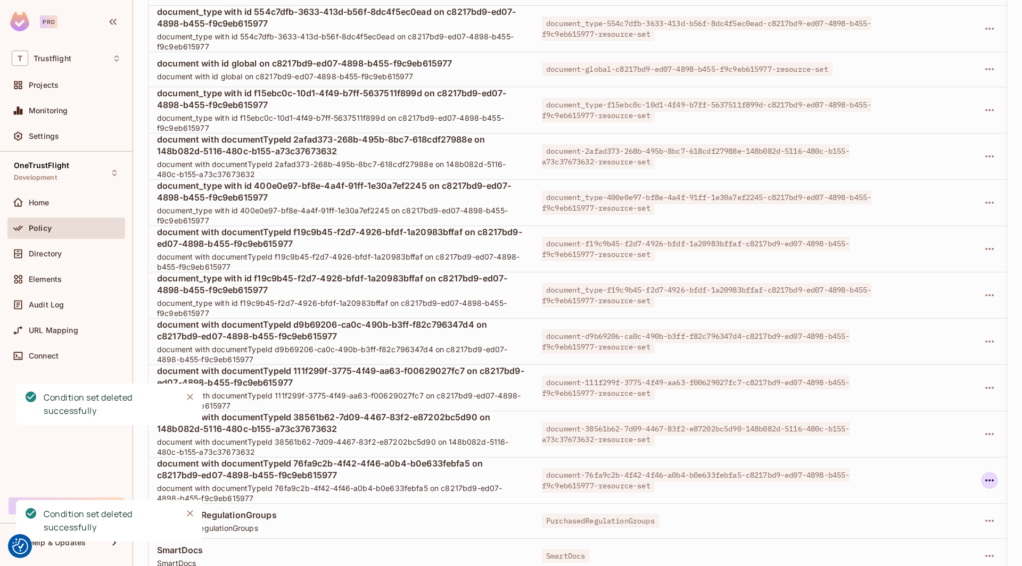
click at [987, 475] on icon "button" at bounding box center [989, 480] width 13 height 13
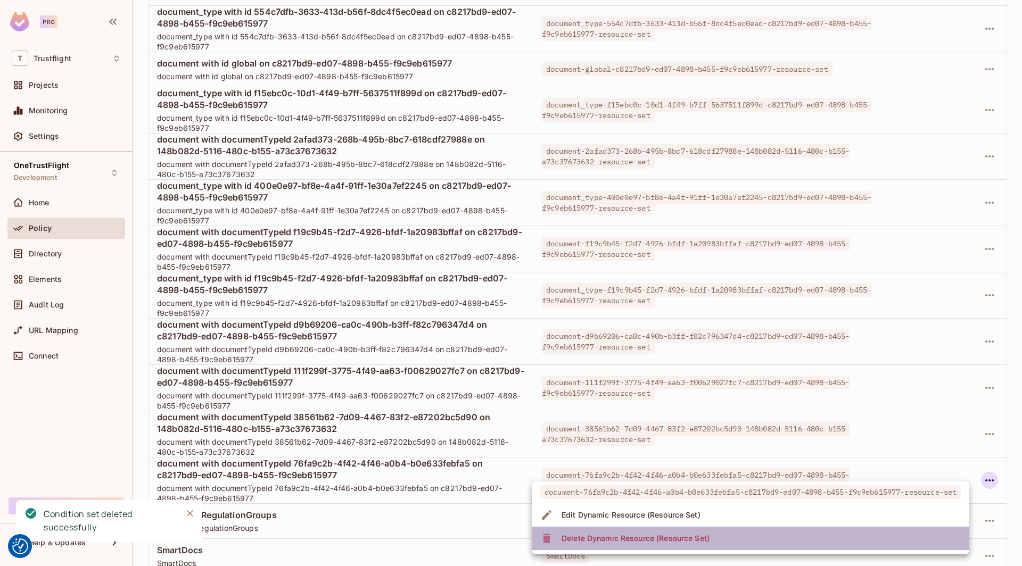
click at [852, 534] on li "Delete Dynamic Resource (Resource Set)" at bounding box center [750, 538] width 437 height 23
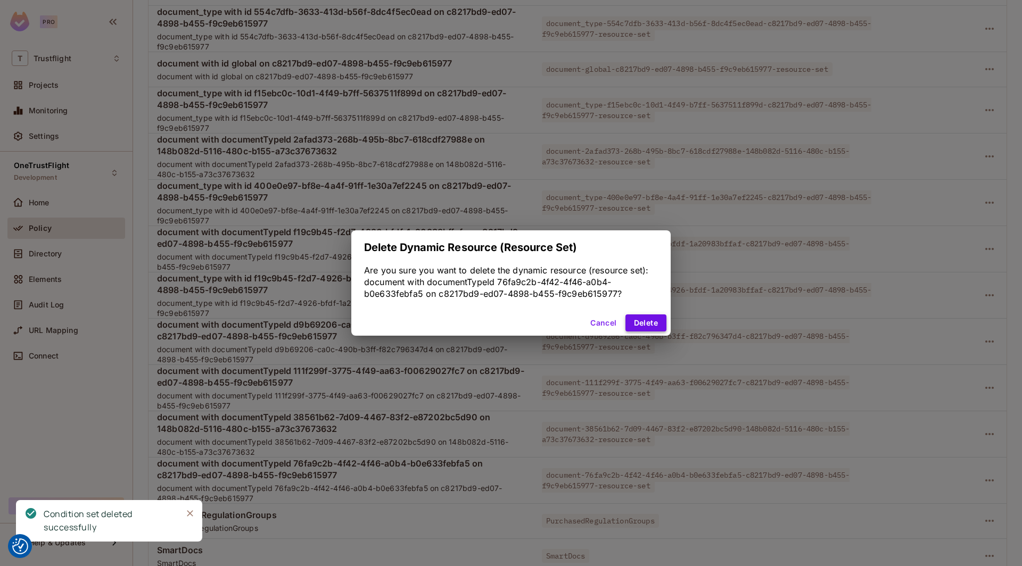
click at [646, 321] on button "Delete" at bounding box center [645, 323] width 41 height 17
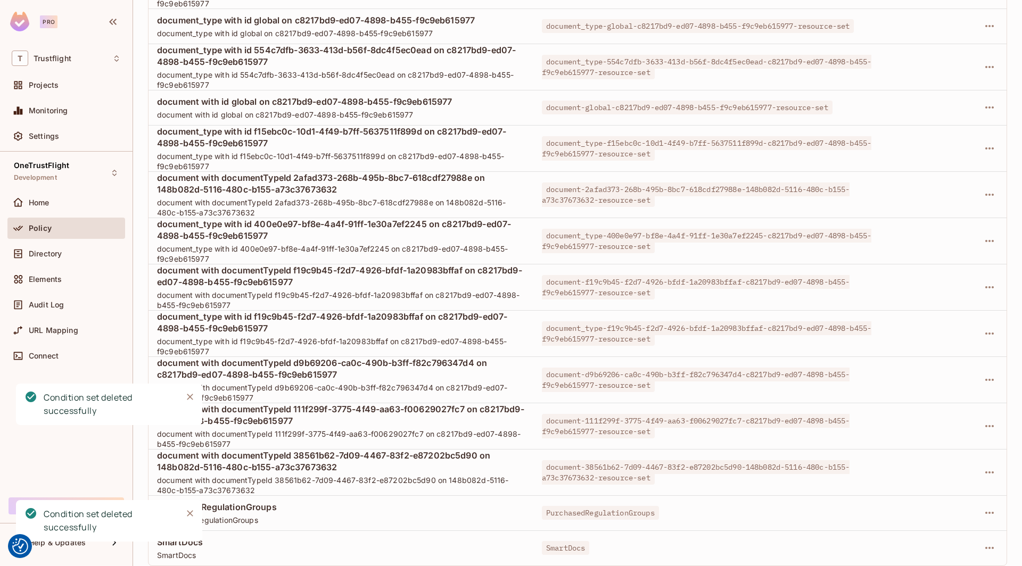
scroll to position [1927, 0]
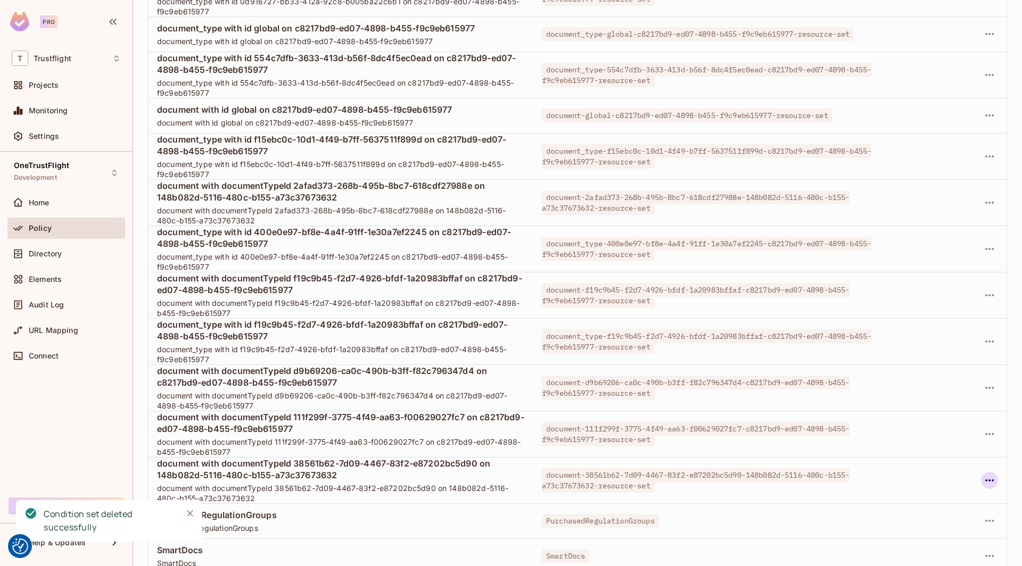
click at [993, 476] on icon "button" at bounding box center [989, 480] width 13 height 13
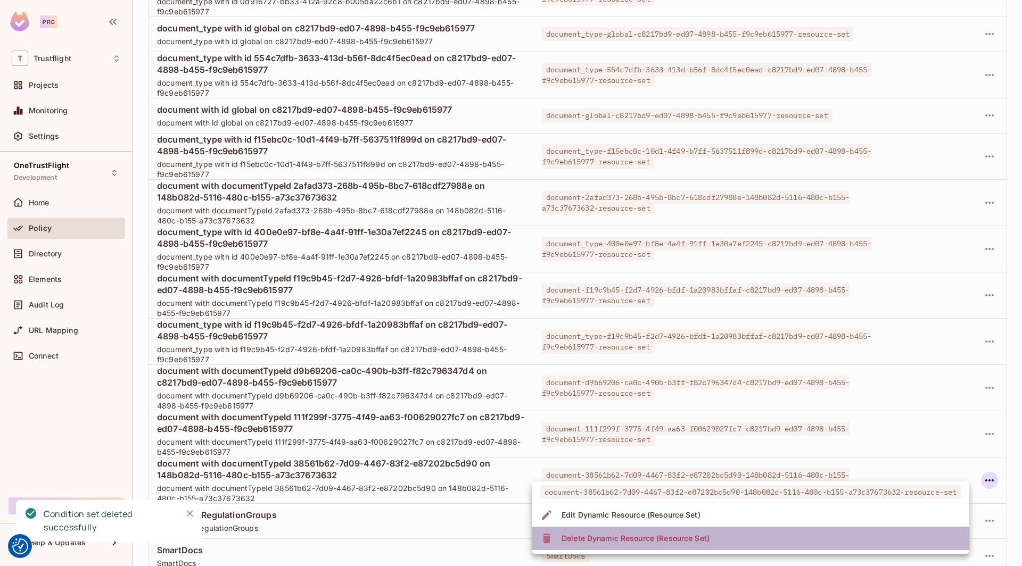
click at [808, 534] on li "Delete Dynamic Resource (Resource Set)" at bounding box center [750, 538] width 437 height 23
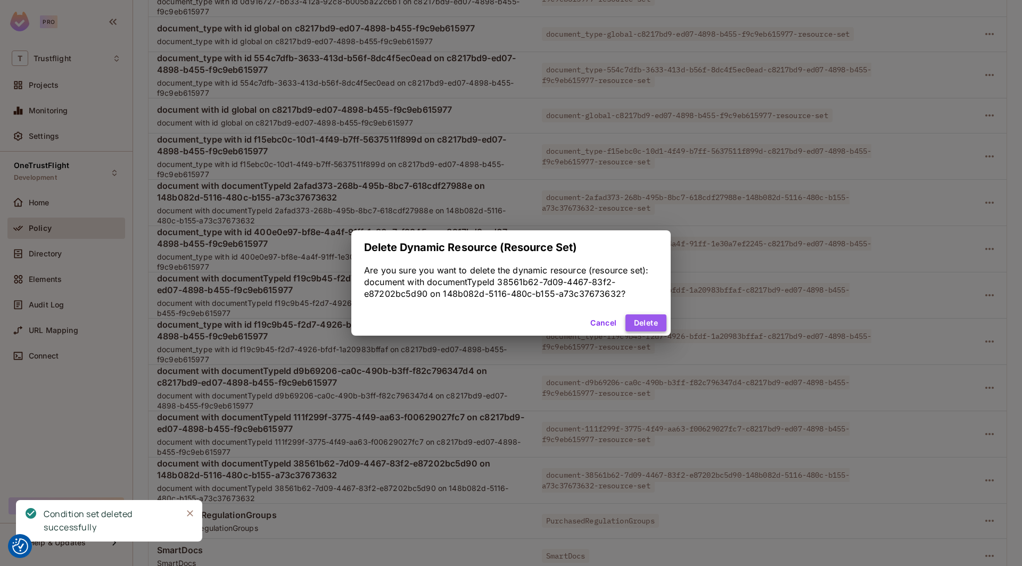
click at [634, 322] on button "Delete" at bounding box center [645, 323] width 41 height 17
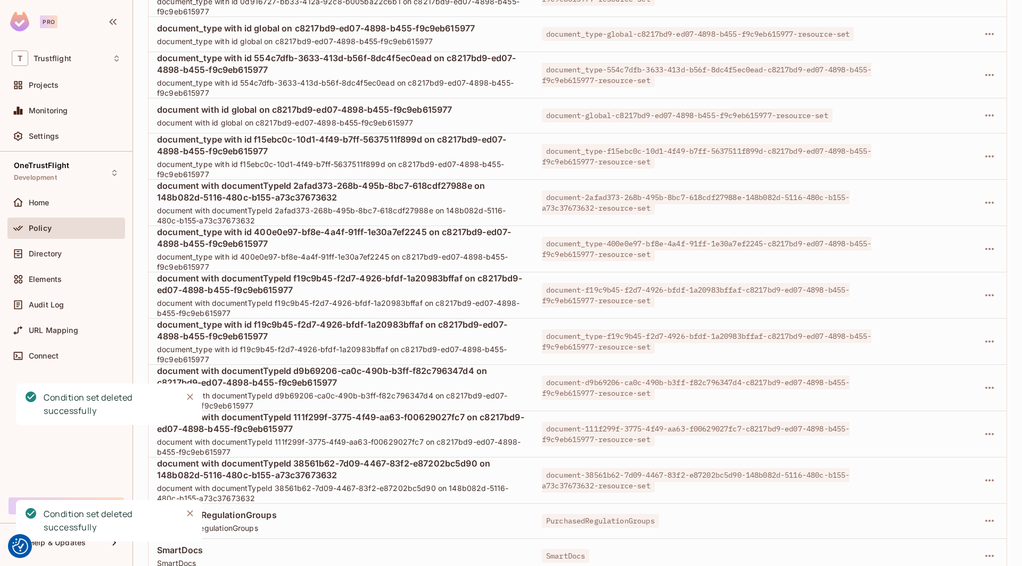
scroll to position [1835, 0]
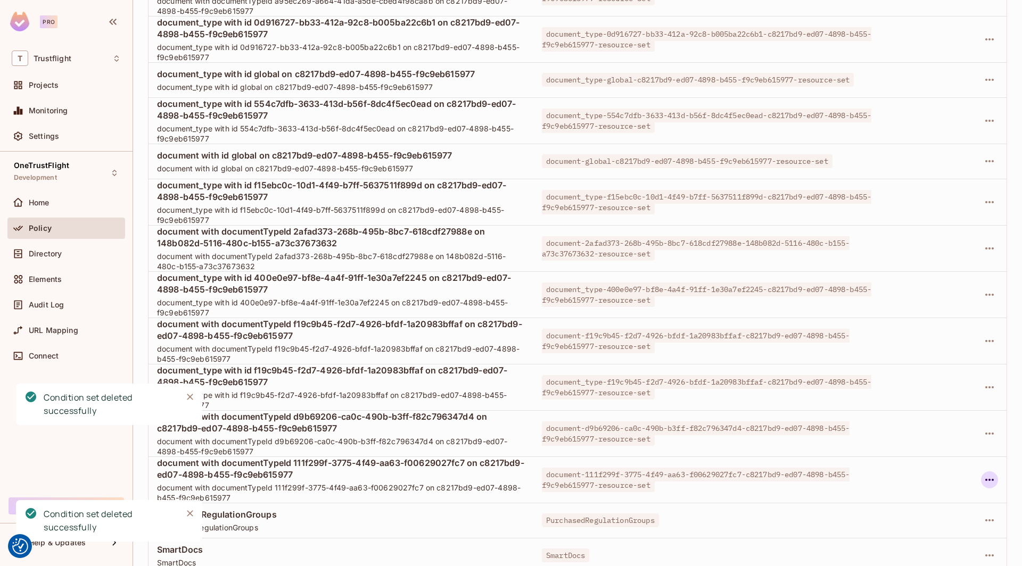
click at [989, 474] on icon "button" at bounding box center [989, 480] width 13 height 13
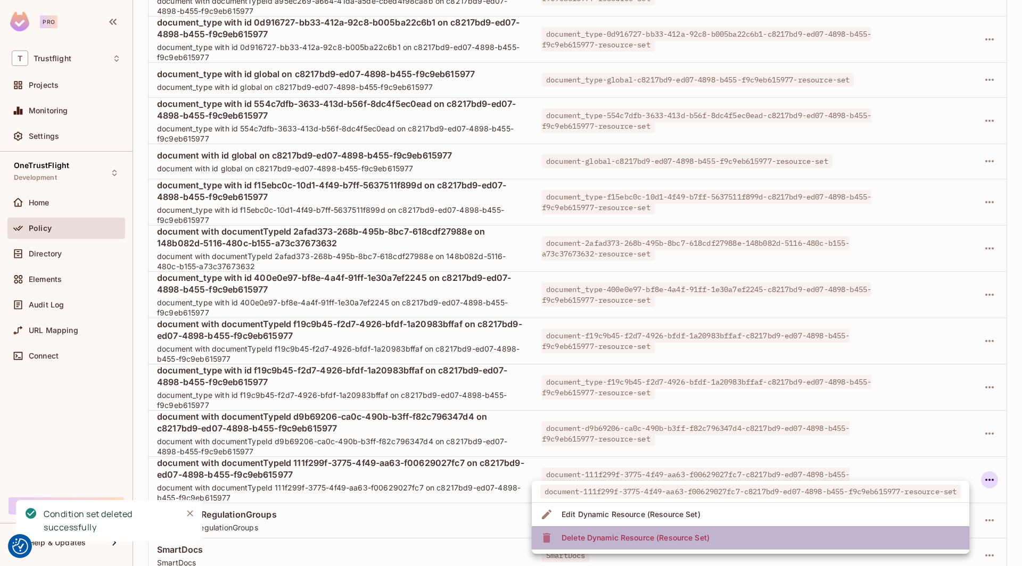
click at [790, 531] on li "Delete Dynamic Resource (Resource Set)" at bounding box center [750, 537] width 437 height 23
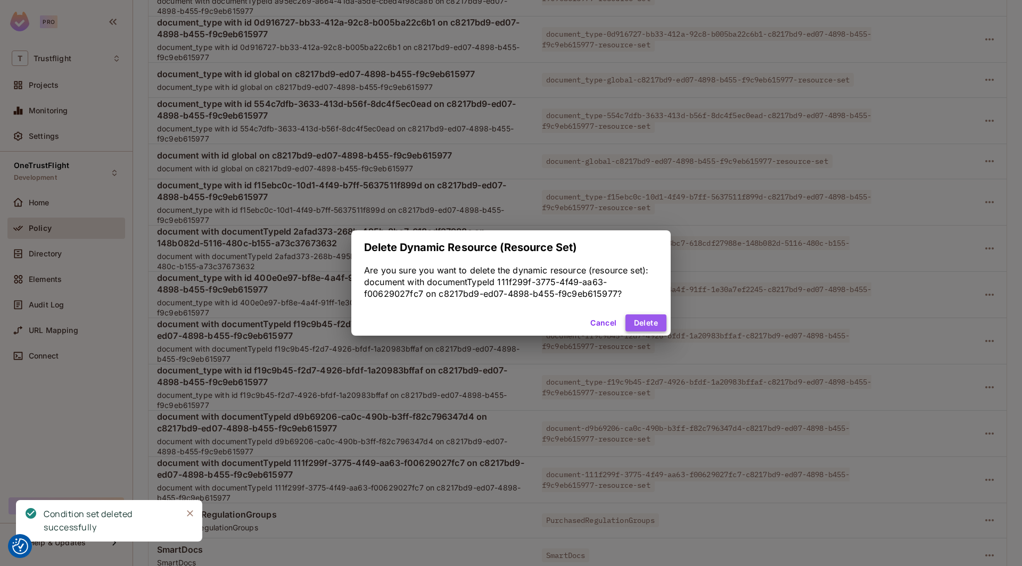
click at [640, 315] on button "Delete" at bounding box center [645, 323] width 41 height 17
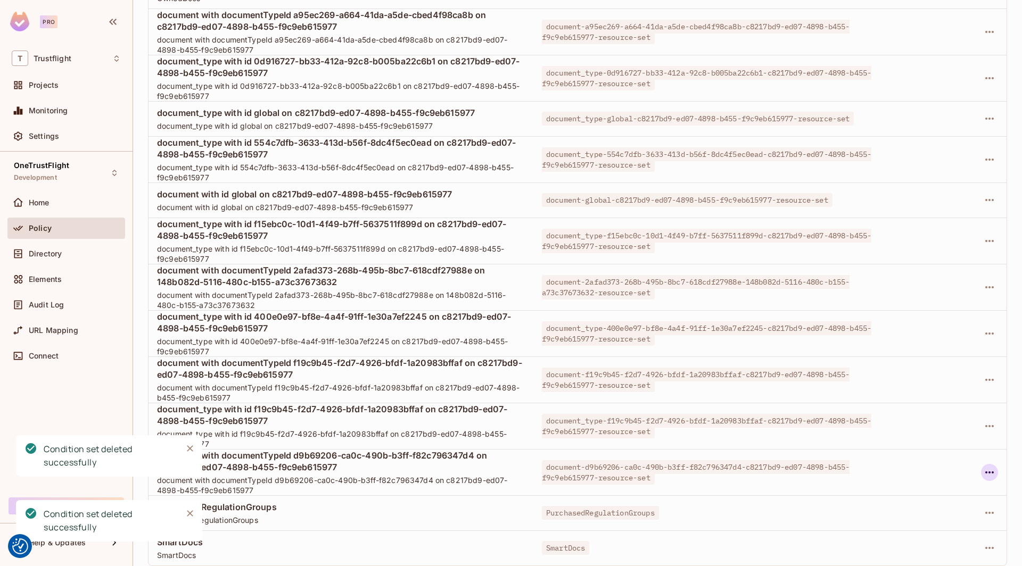
scroll to position [1743, 0]
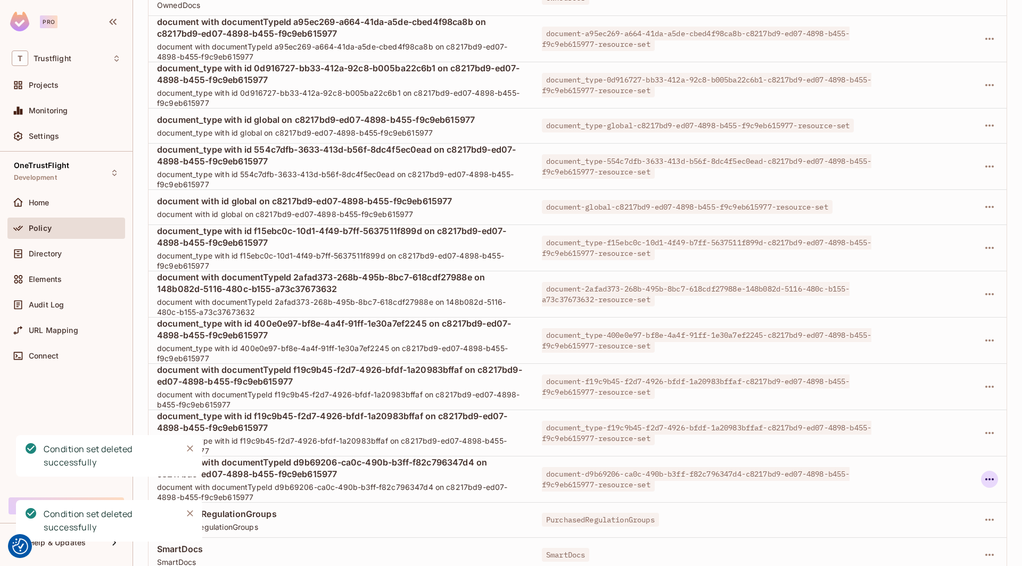
click at [992, 474] on icon "button" at bounding box center [989, 479] width 13 height 13
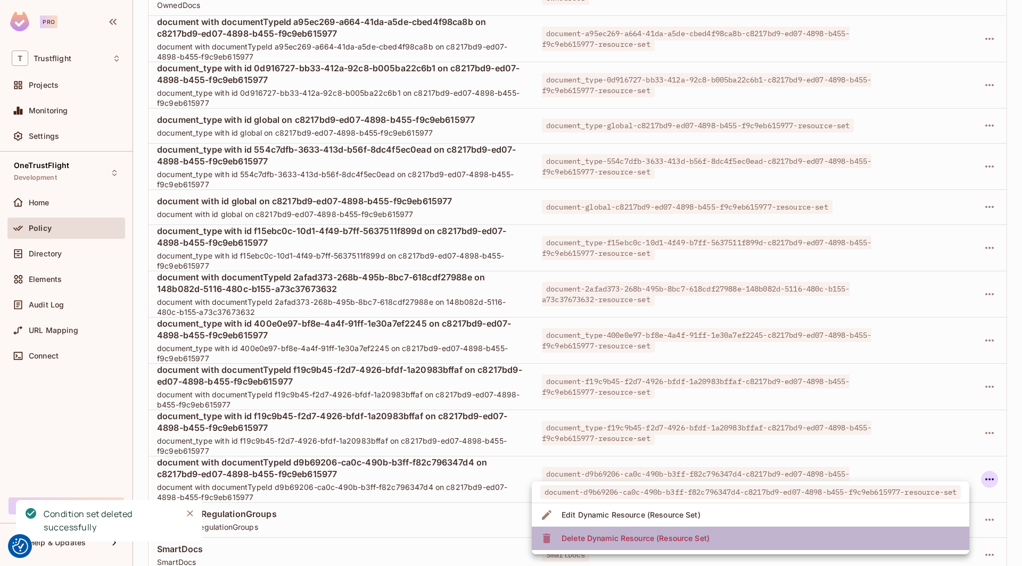
click at [721, 535] on li "Delete Dynamic Resource (Resource Set)" at bounding box center [750, 538] width 437 height 23
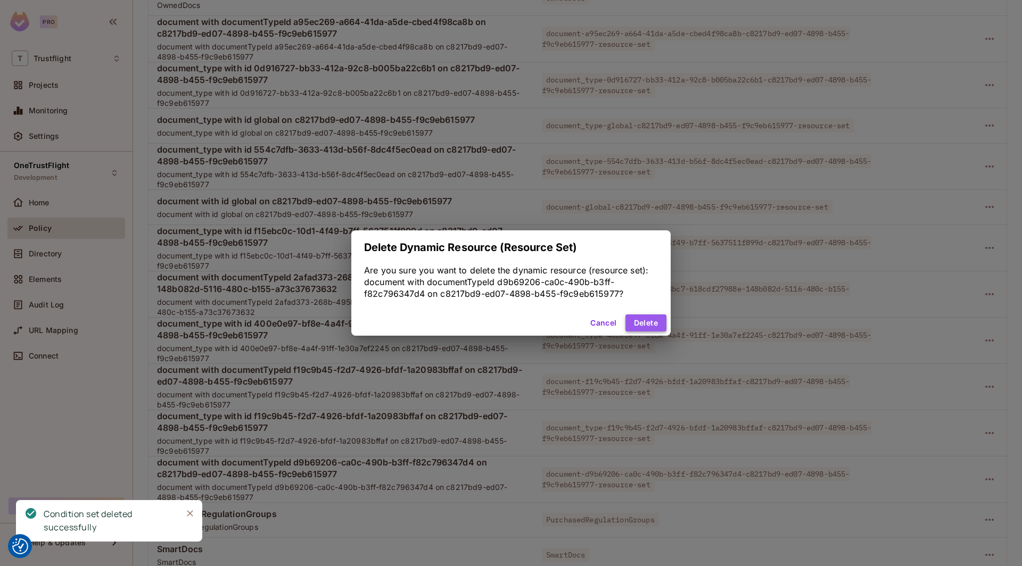
click at [662, 325] on button "Delete" at bounding box center [645, 323] width 41 height 17
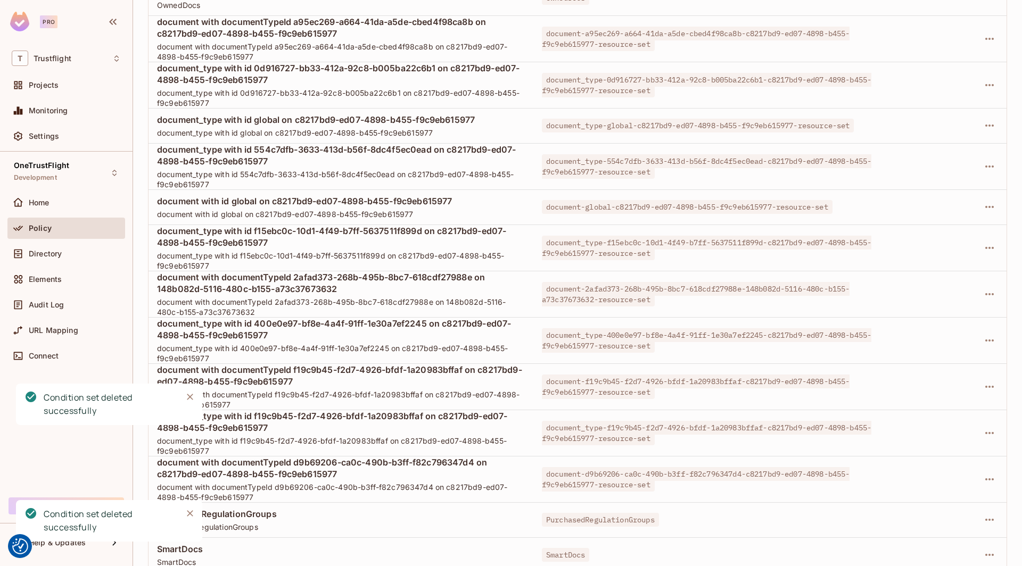
scroll to position [1651, 0]
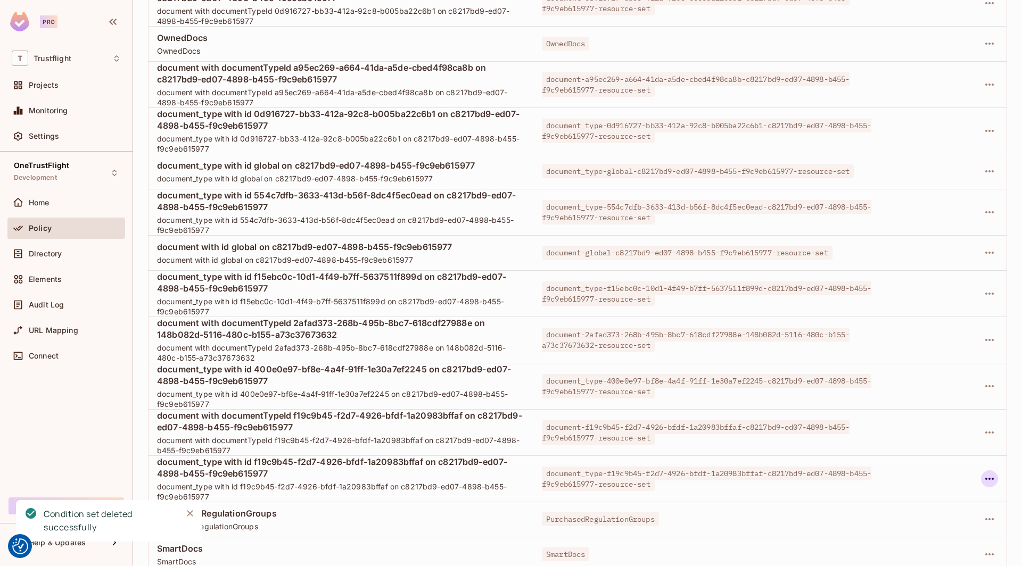
click at [993, 478] on icon "button" at bounding box center [989, 479] width 9 height 2
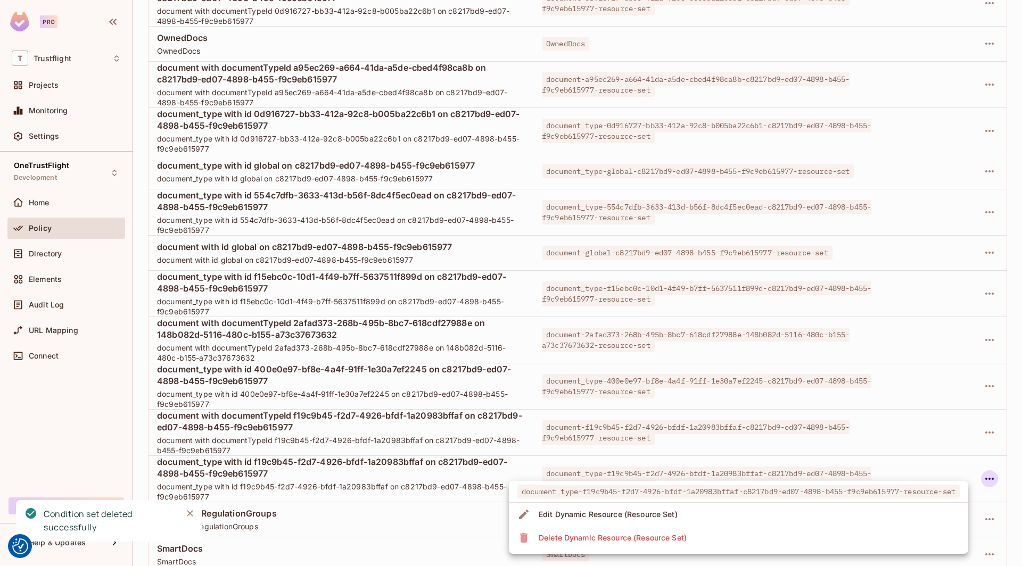
click at [827, 536] on li "Delete Dynamic Resource (Resource Set)" at bounding box center [738, 537] width 459 height 23
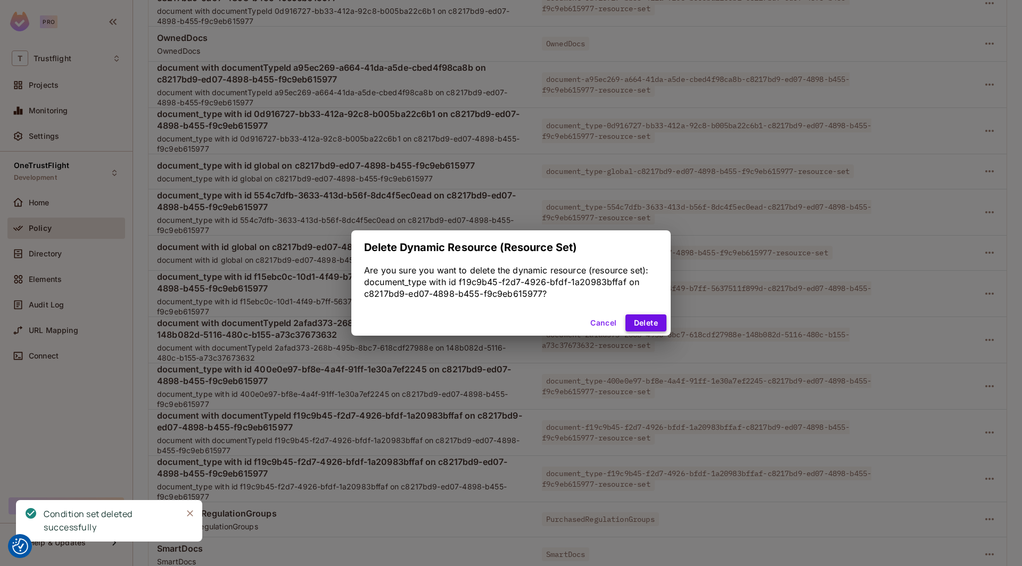
click at [642, 320] on button "Delete" at bounding box center [645, 323] width 41 height 17
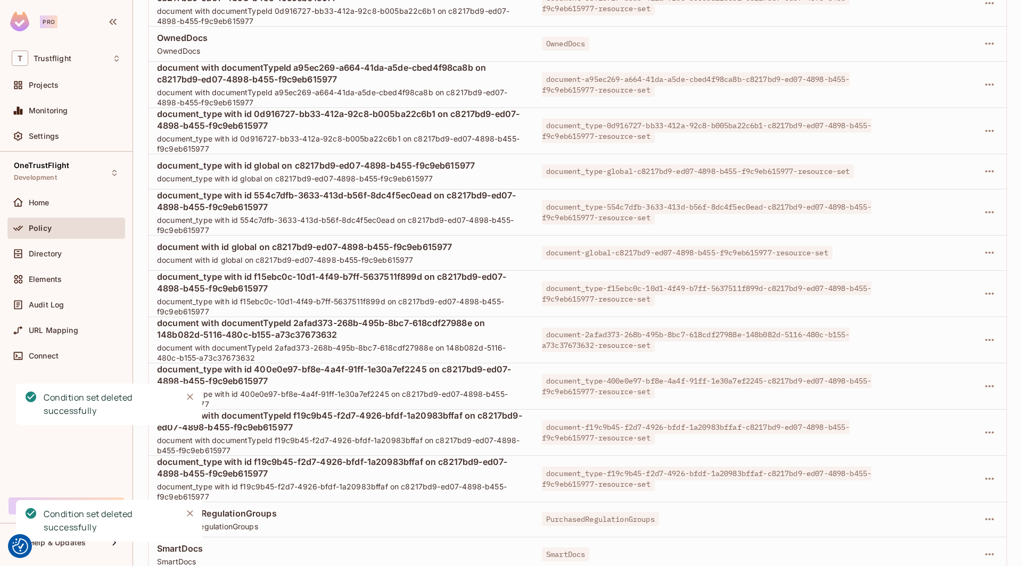
scroll to position [1559, 0]
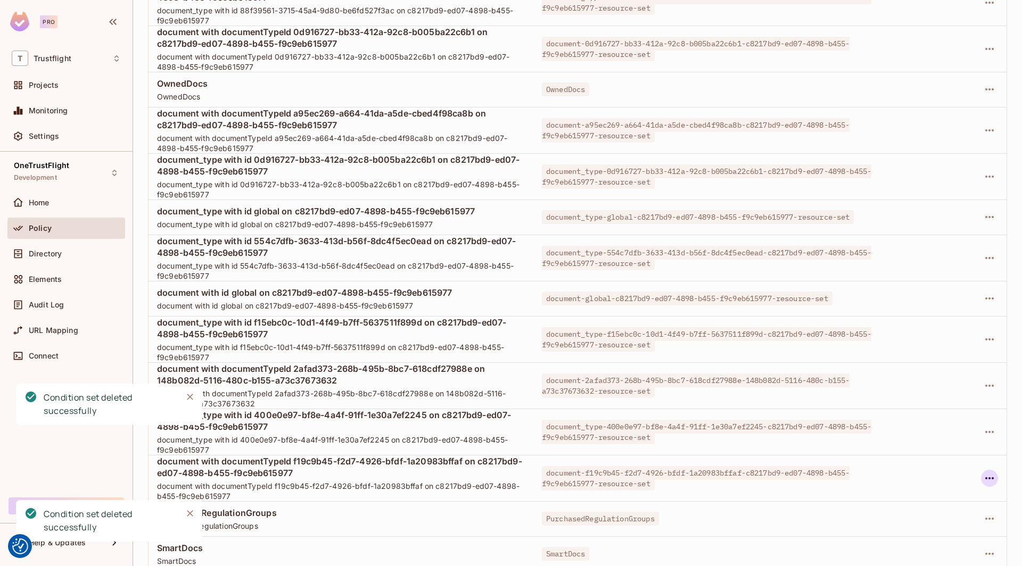
click at [986, 477] on icon "button" at bounding box center [989, 478] width 9 height 2
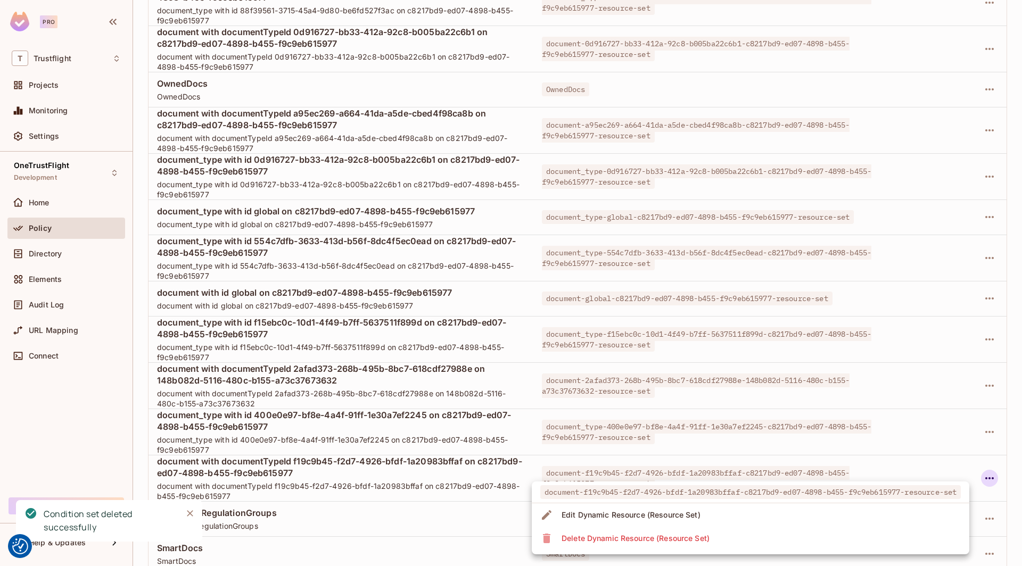
click at [717, 537] on li "Delete Dynamic Resource (Resource Set)" at bounding box center [750, 538] width 437 height 23
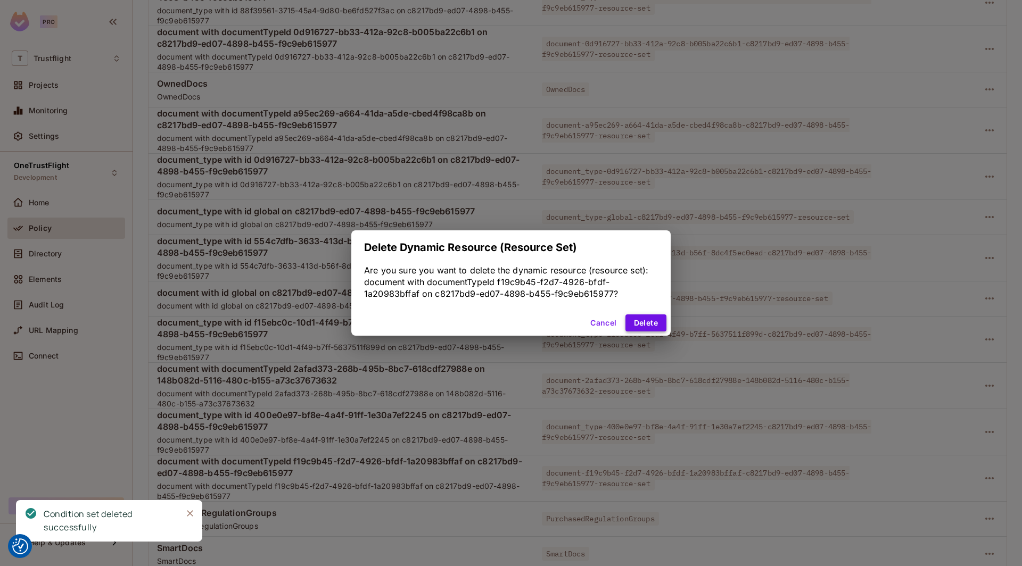
click at [646, 325] on button "Delete" at bounding box center [645, 323] width 41 height 17
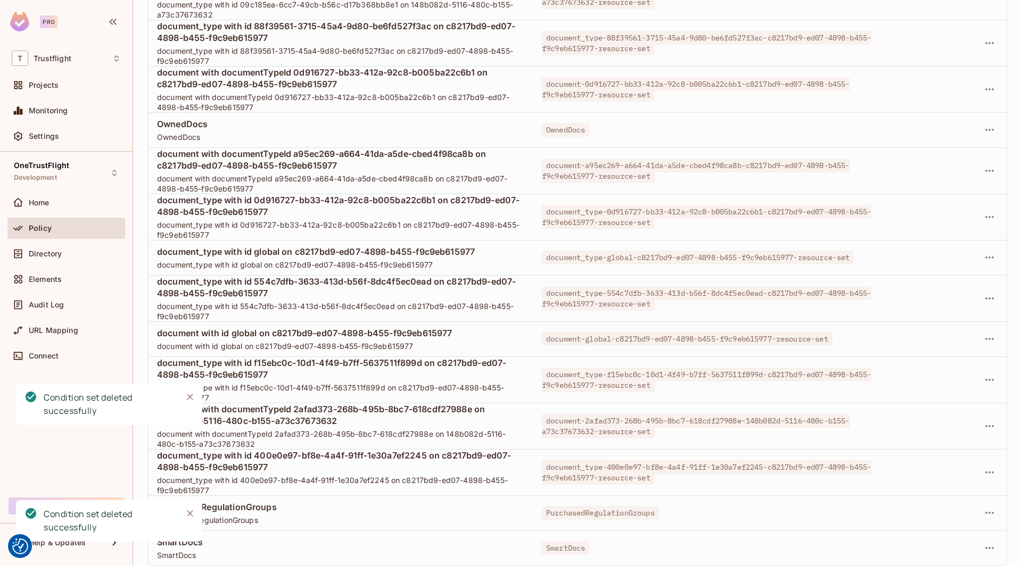
scroll to position [1467, 0]
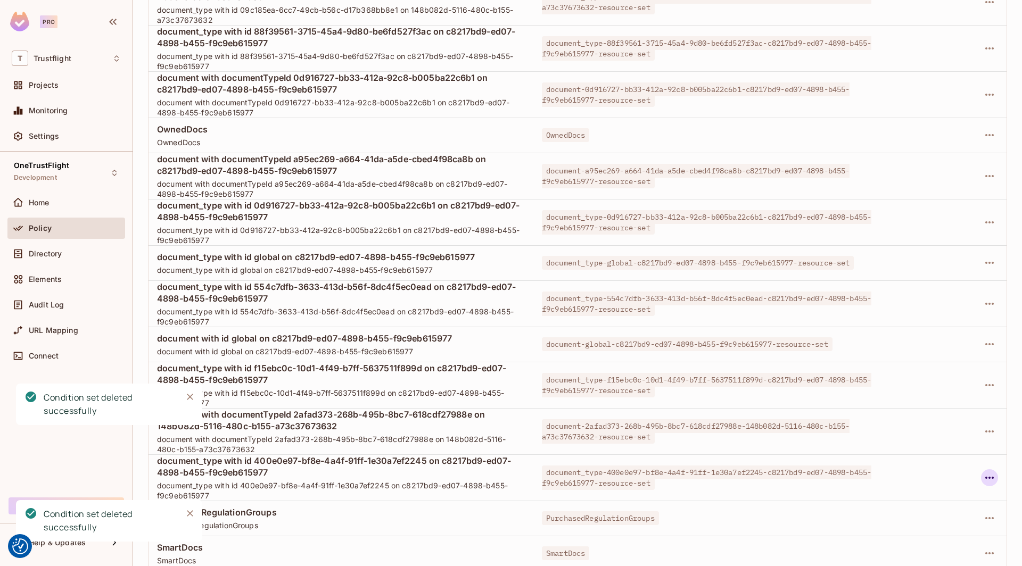
click at [989, 476] on icon "button" at bounding box center [989, 478] width 13 height 13
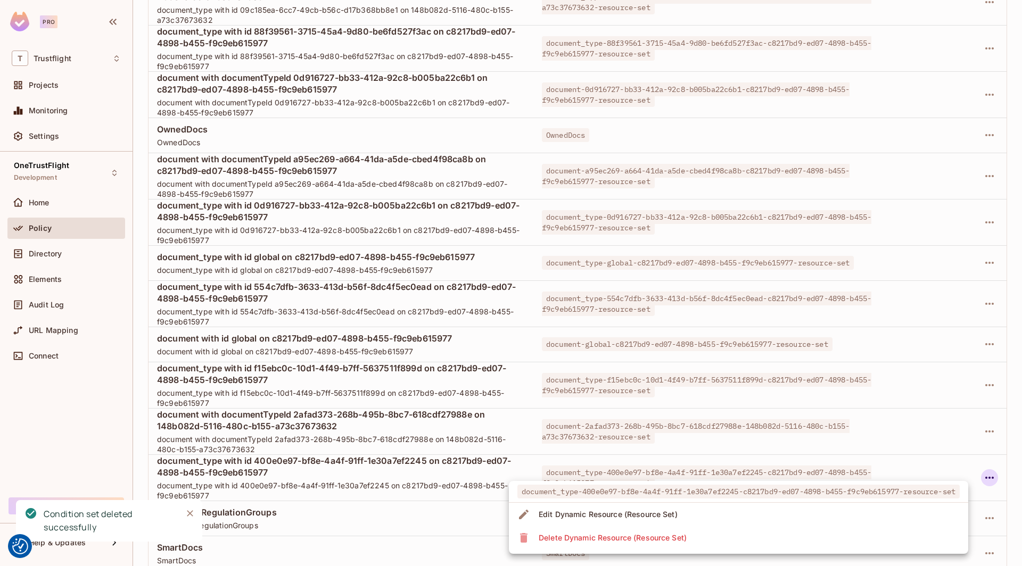
click at [725, 532] on li "Delete Dynamic Resource (Resource Set)" at bounding box center [738, 537] width 459 height 23
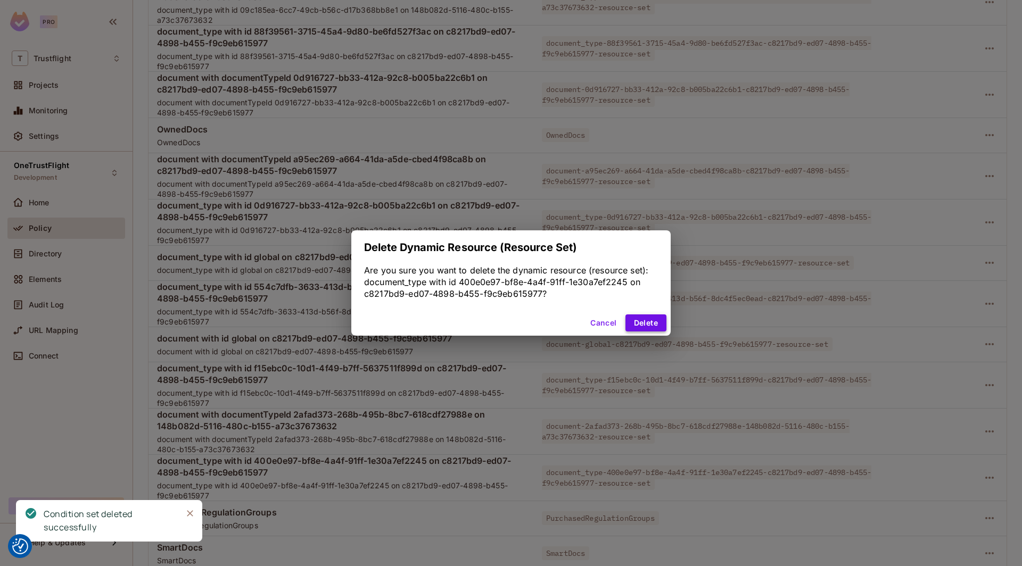
click at [640, 327] on button "Delete" at bounding box center [645, 323] width 41 height 17
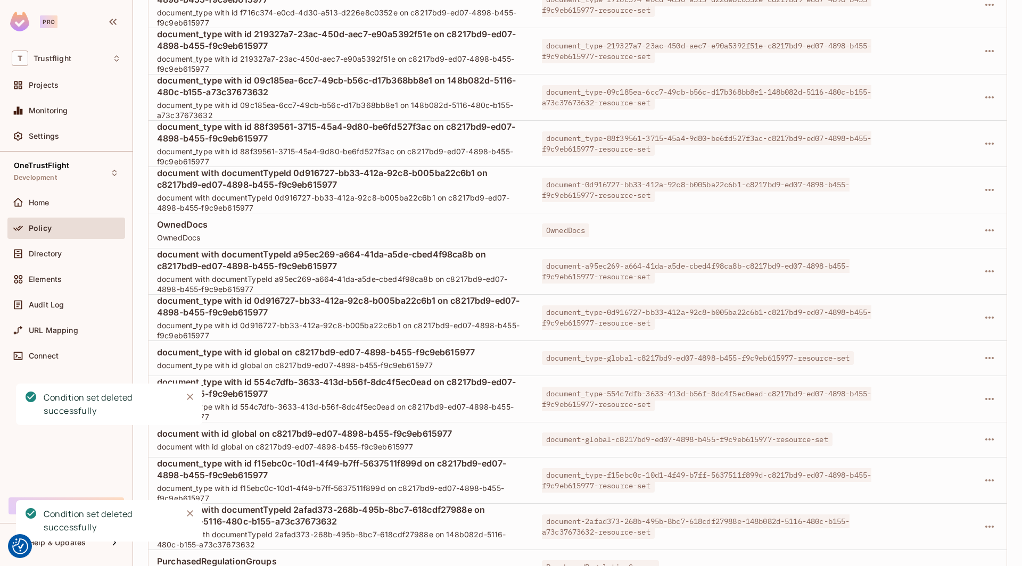
scroll to position [1421, 0]
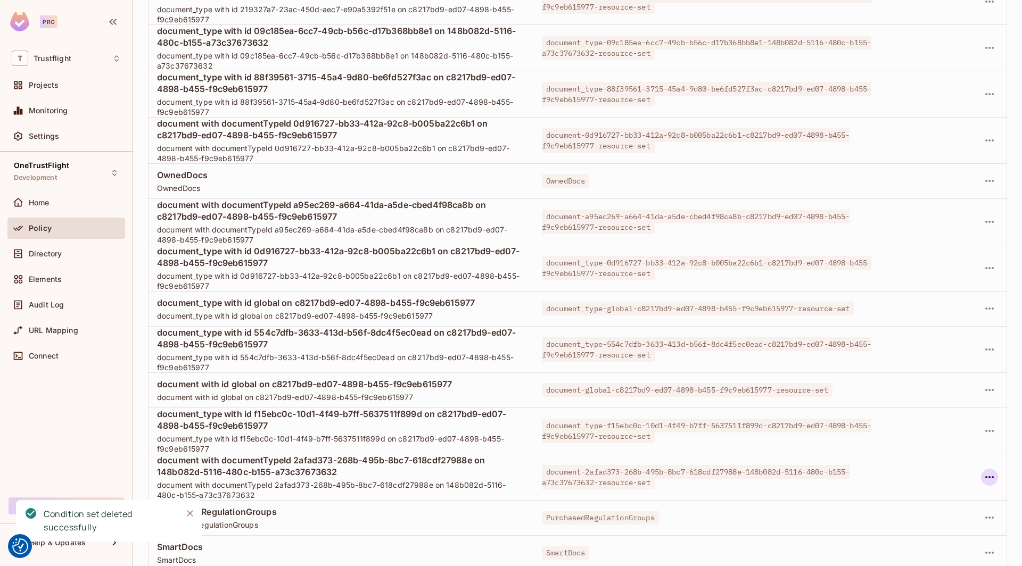
click at [992, 473] on icon "button" at bounding box center [989, 477] width 13 height 13
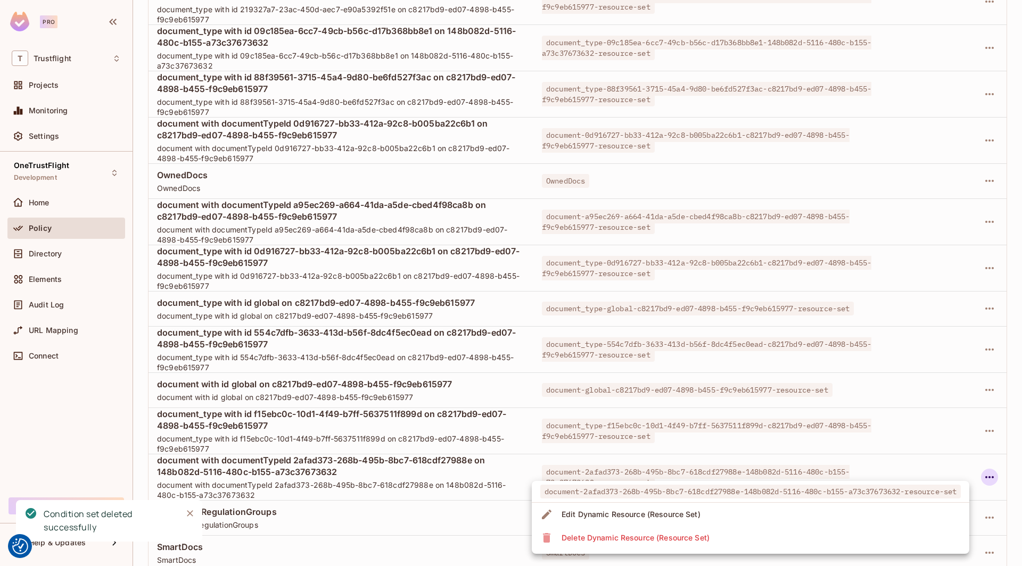
click at [716, 530] on li "Delete Dynamic Resource (Resource Set)" at bounding box center [750, 537] width 437 height 23
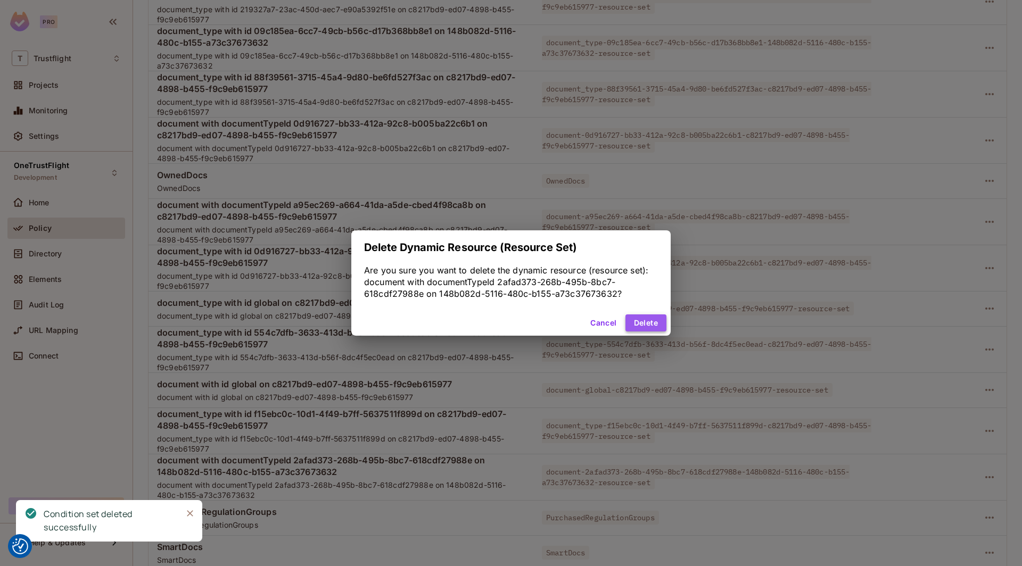
click at [643, 319] on button "Delete" at bounding box center [645, 323] width 41 height 17
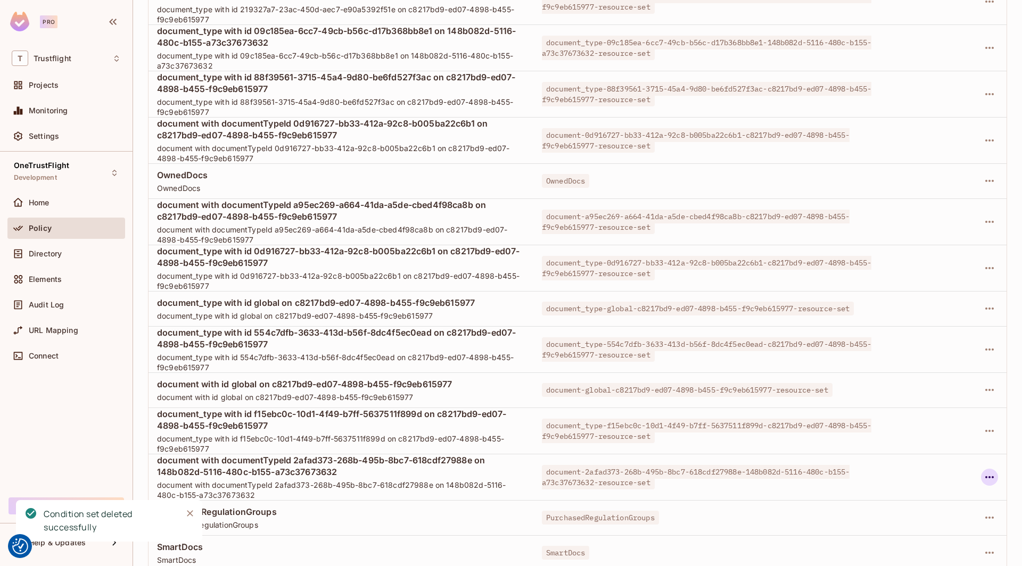
scroll to position [1328, 0]
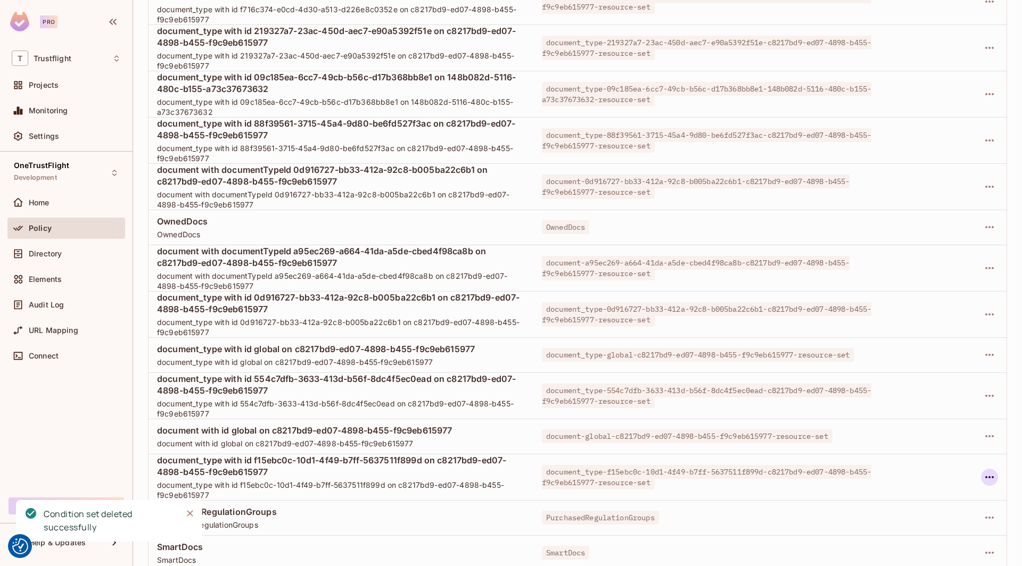
click at [992, 476] on icon "button" at bounding box center [989, 477] width 9 height 2
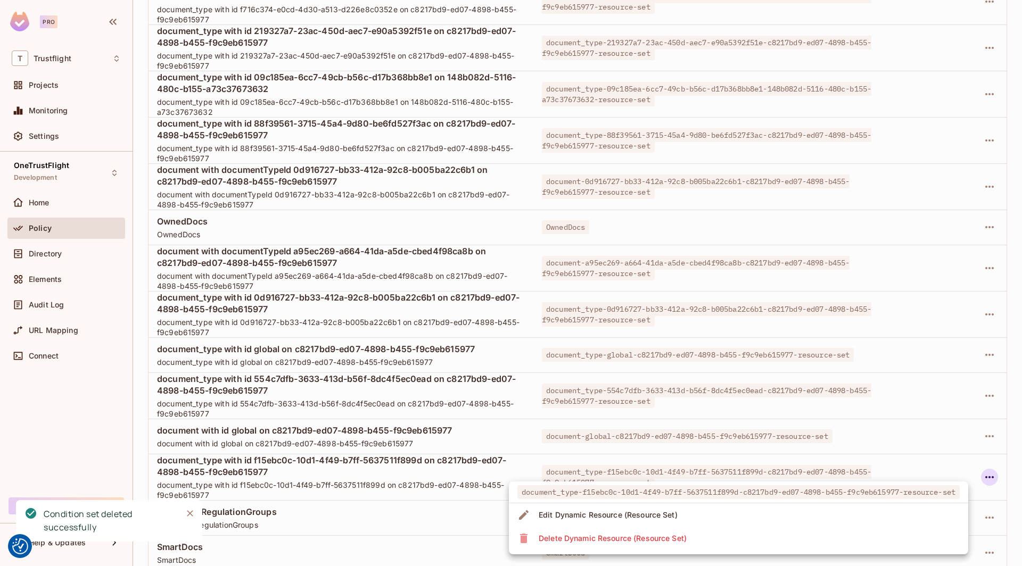
click at [789, 540] on li "Delete Dynamic Resource (Resource Set)" at bounding box center [738, 538] width 459 height 23
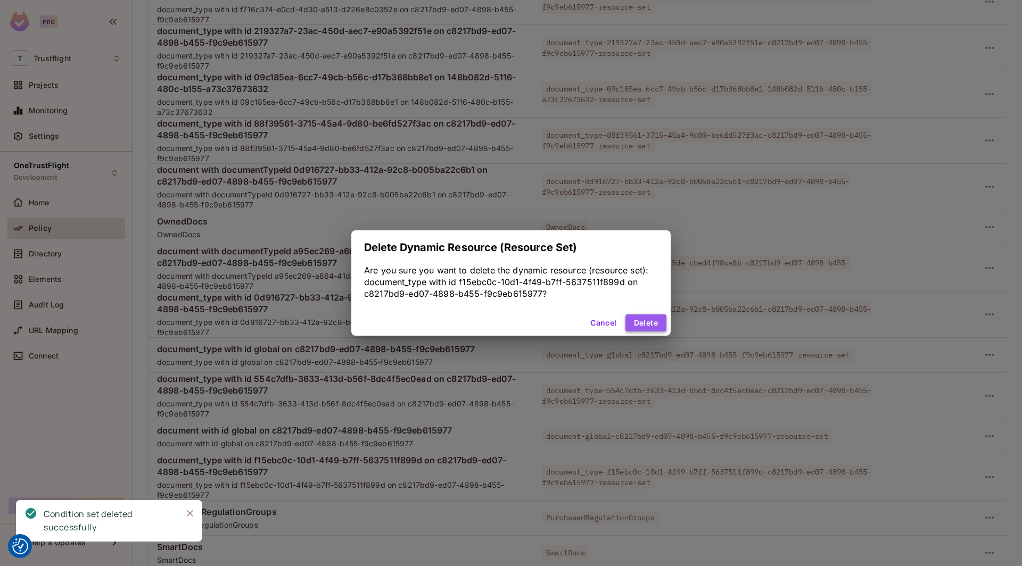
click at [645, 329] on button "Delete" at bounding box center [645, 323] width 41 height 17
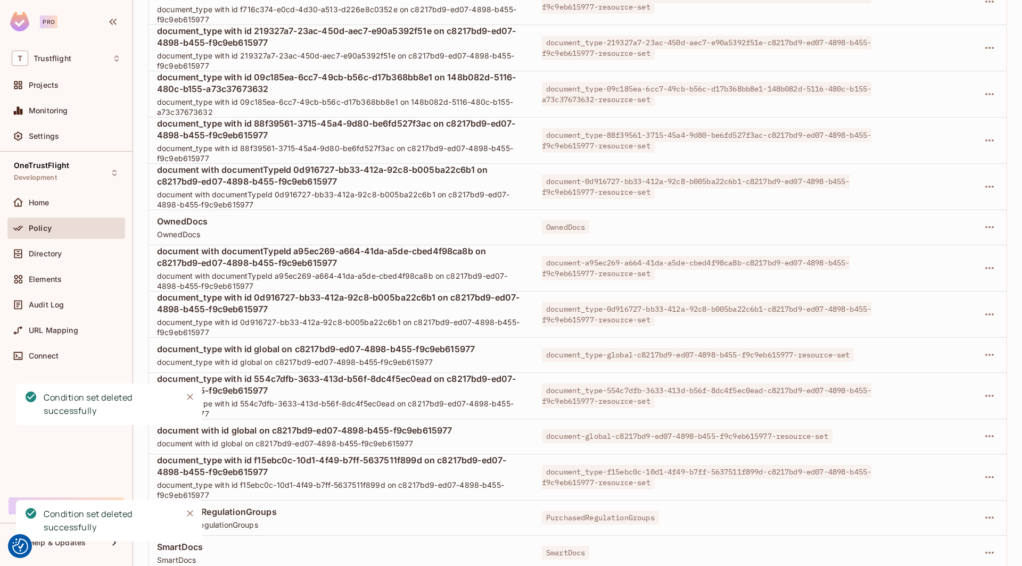
scroll to position [1236, 0]
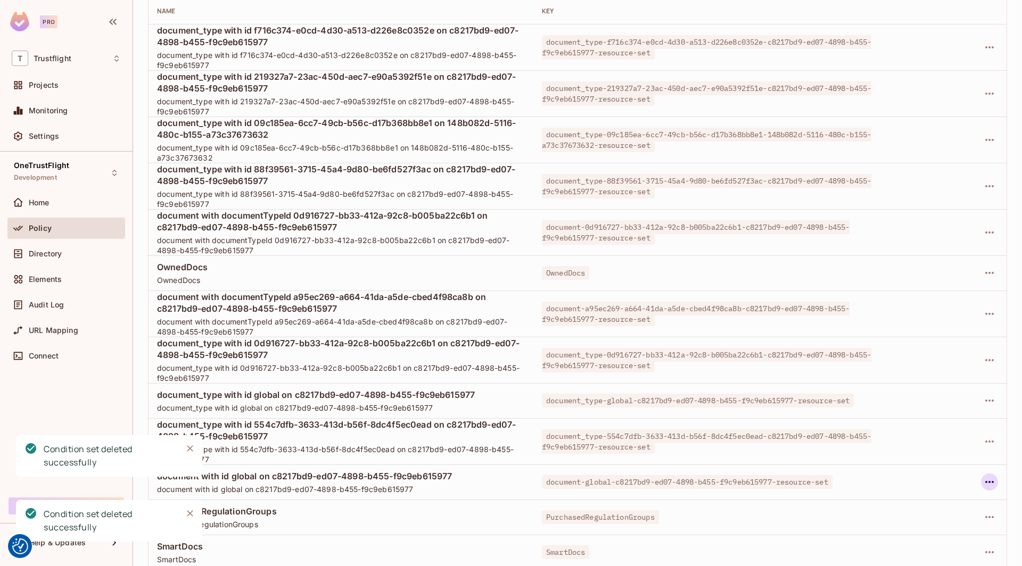
click at [987, 481] on icon "button" at bounding box center [989, 482] width 9 height 2
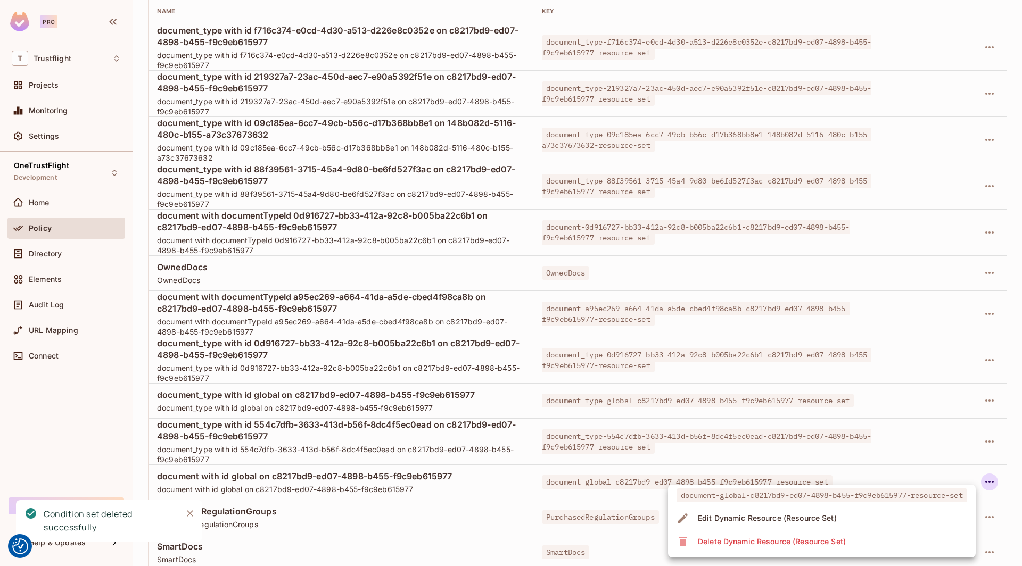
click at [787, 539] on div "Delete Dynamic Resource (Resource Set)" at bounding box center [772, 541] width 148 height 11
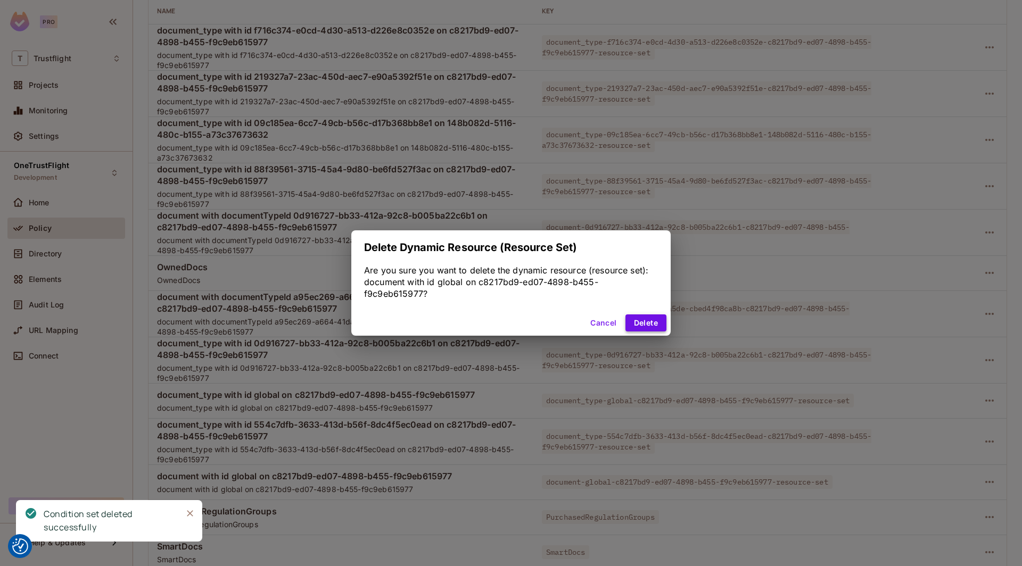
click at [652, 322] on button "Delete" at bounding box center [645, 323] width 41 height 17
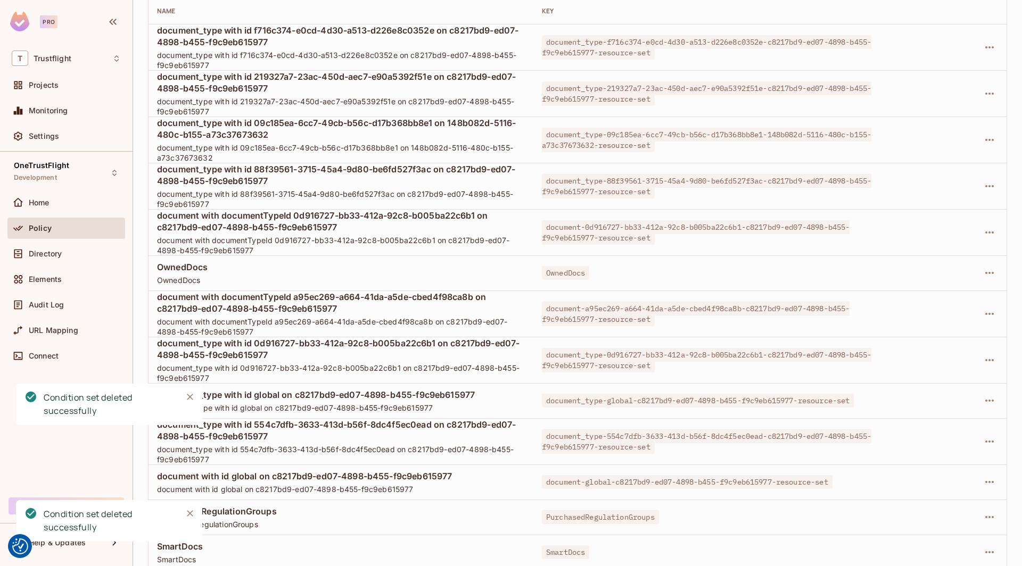
scroll to position [1109, 0]
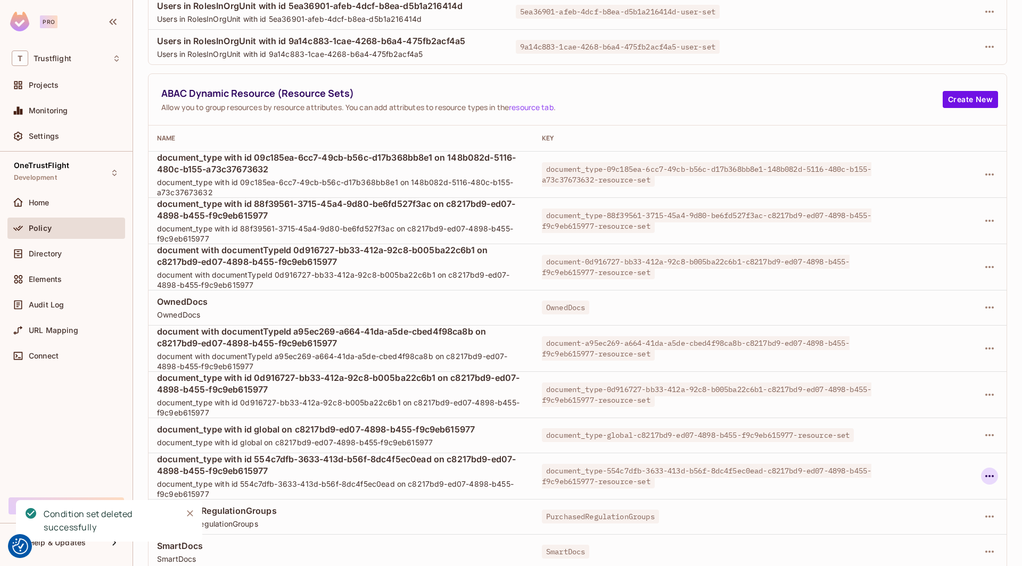
click at [993, 475] on icon "button" at bounding box center [989, 476] width 13 height 13
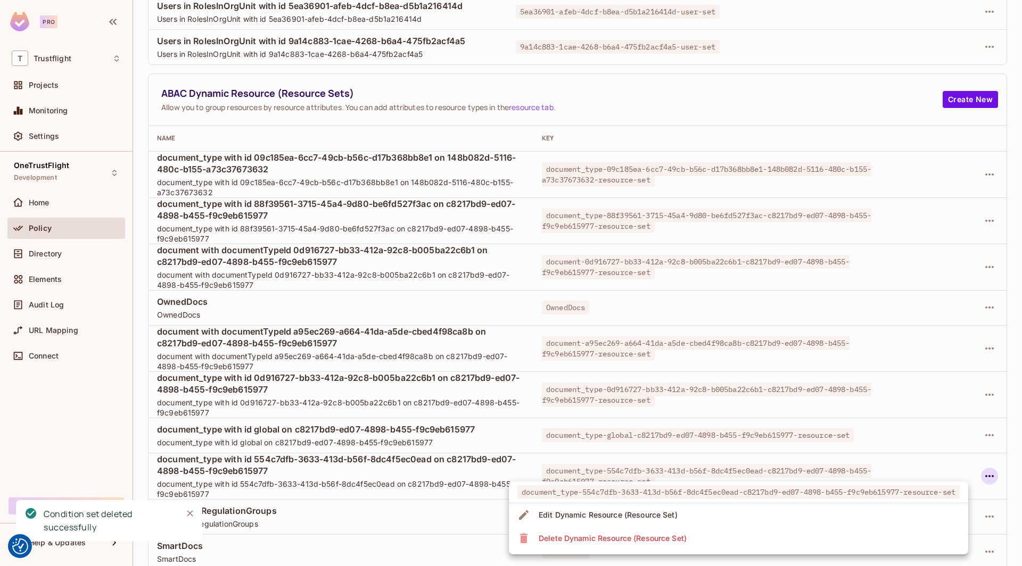
click at [709, 535] on li "Delete Dynamic Resource (Resource Set)" at bounding box center [738, 538] width 459 height 23
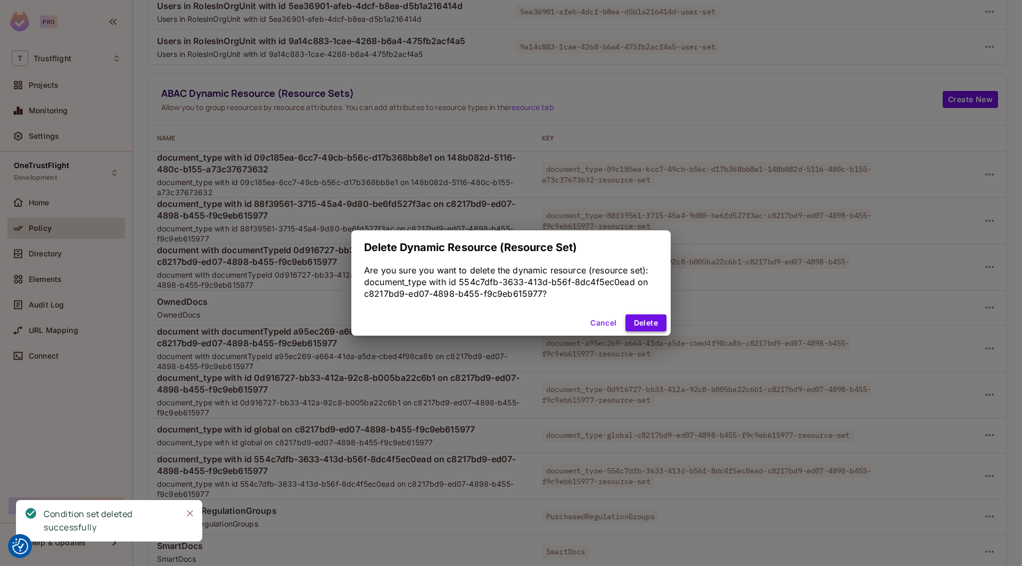
click at [652, 322] on button "Delete" at bounding box center [645, 323] width 41 height 17
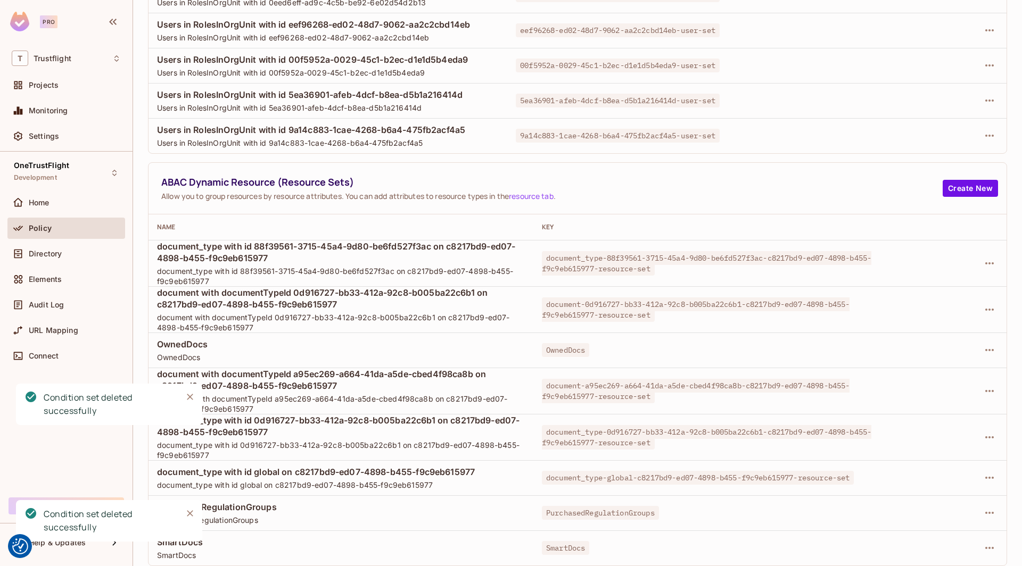
scroll to position [1017, 0]
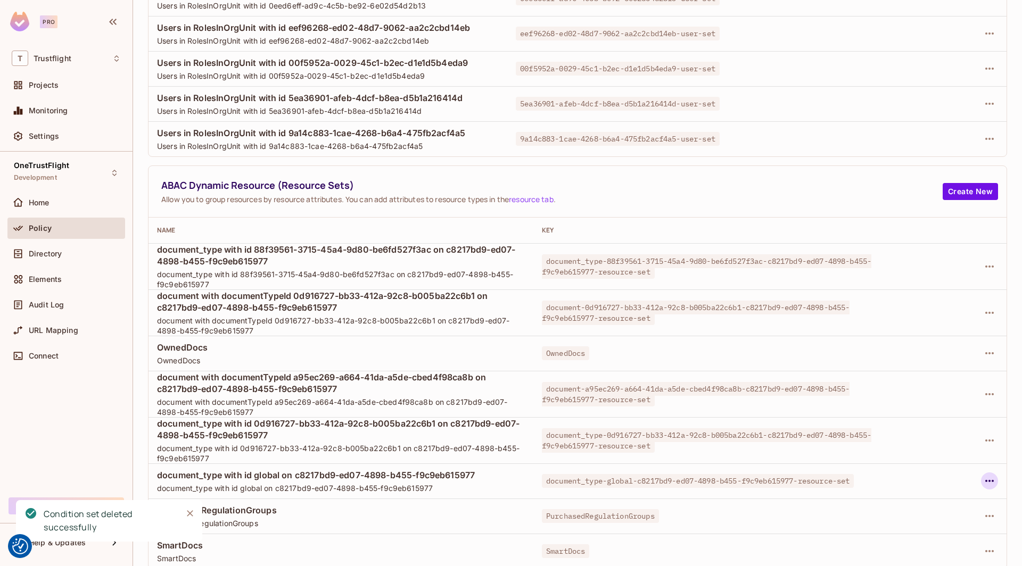
click at [994, 484] on icon "button" at bounding box center [989, 481] width 13 height 13
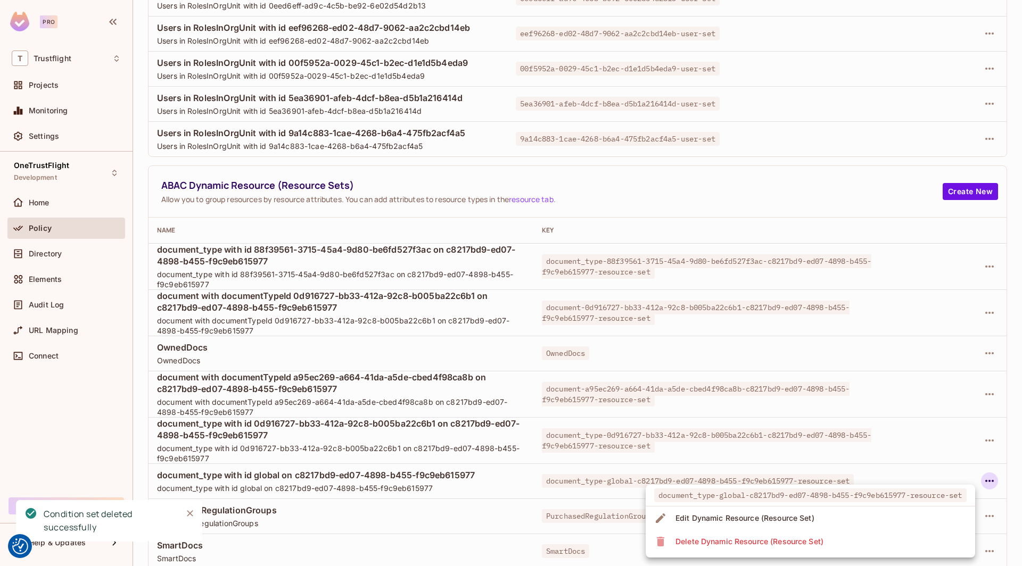
click at [804, 538] on div "Delete Dynamic Resource (Resource Set)" at bounding box center [749, 541] width 148 height 11
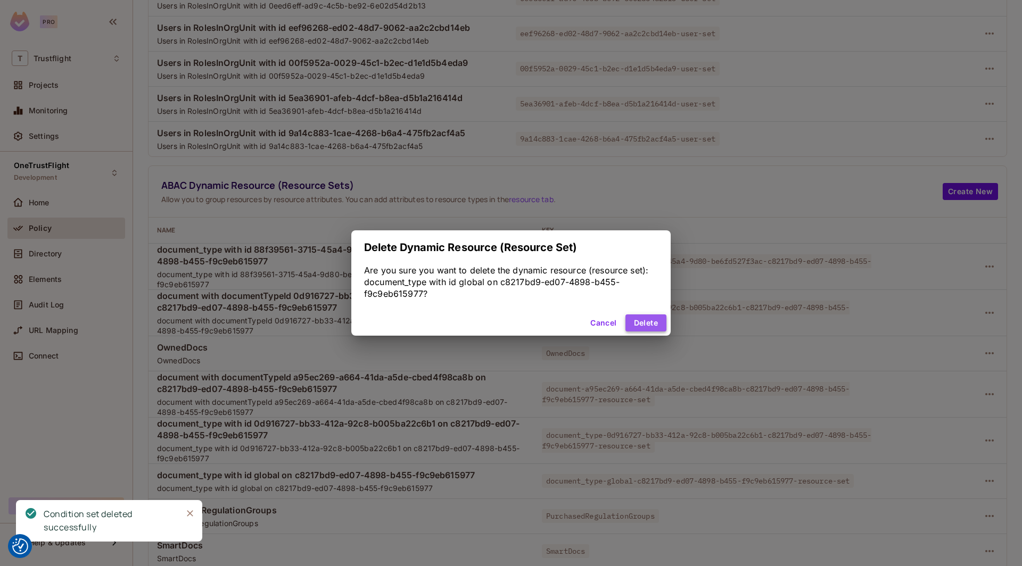
click at [655, 323] on button "Delete" at bounding box center [645, 323] width 41 height 17
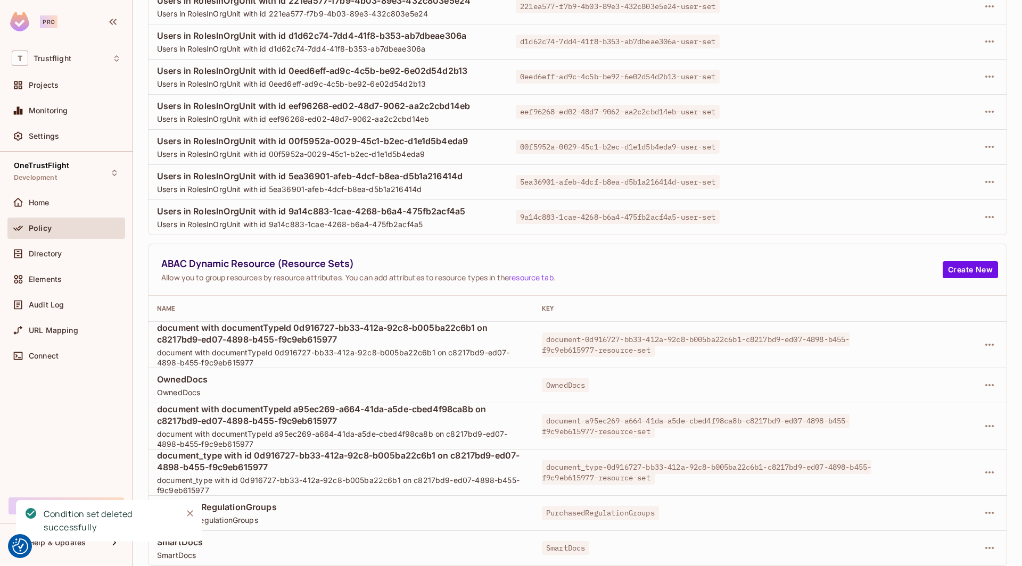
scroll to position [936, 0]
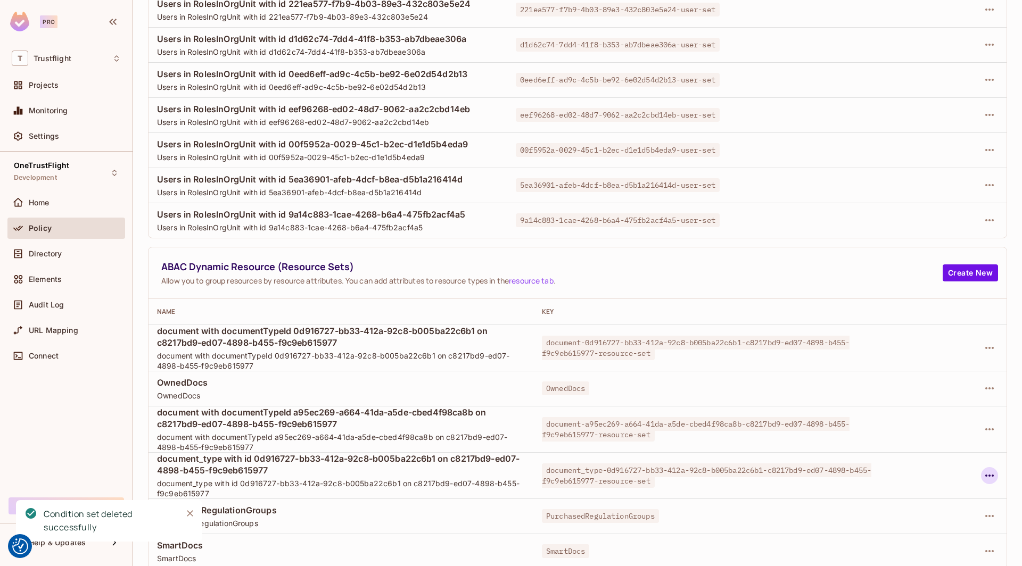
click at [992, 474] on icon "button" at bounding box center [989, 475] width 13 height 13
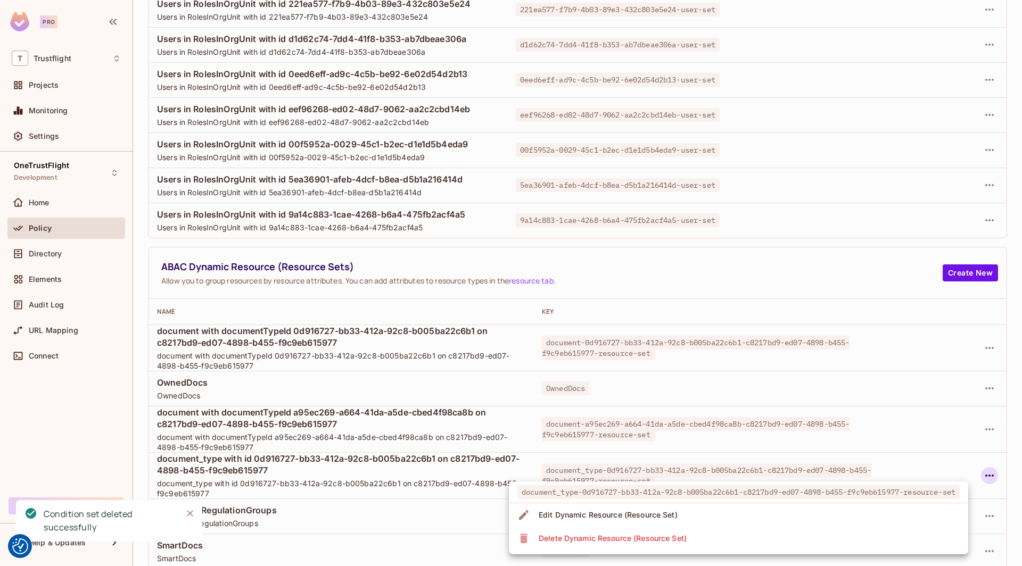
click at [709, 533] on li "Delete Dynamic Resource (Resource Set)" at bounding box center [738, 538] width 459 height 23
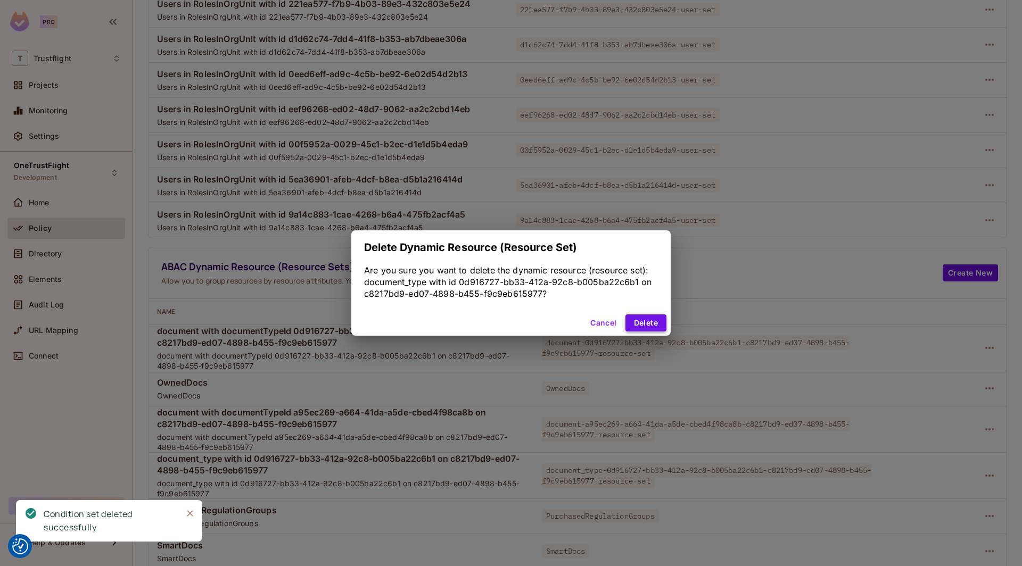
click at [646, 324] on button "Delete" at bounding box center [645, 323] width 41 height 17
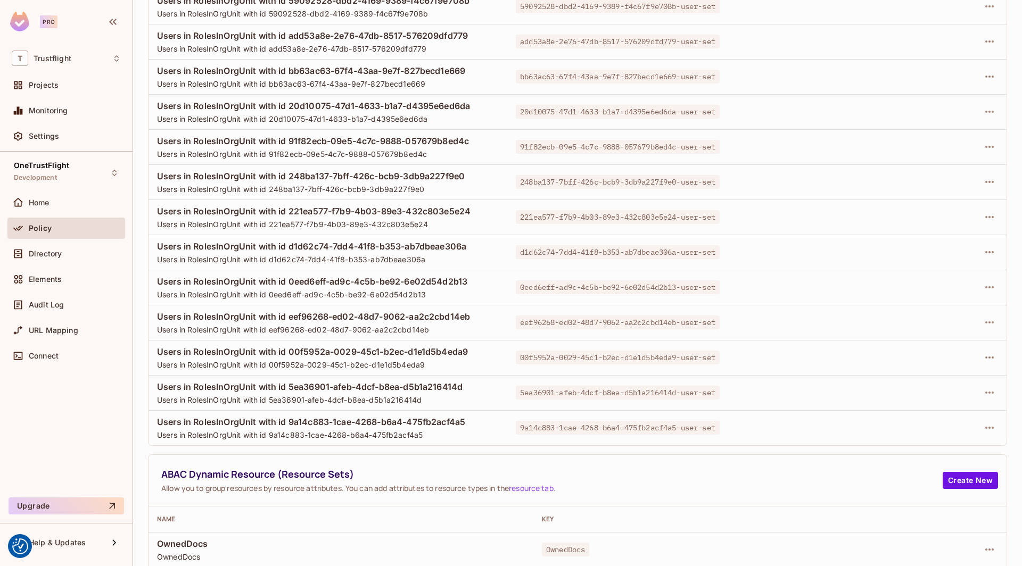
scroll to position [761, 0]
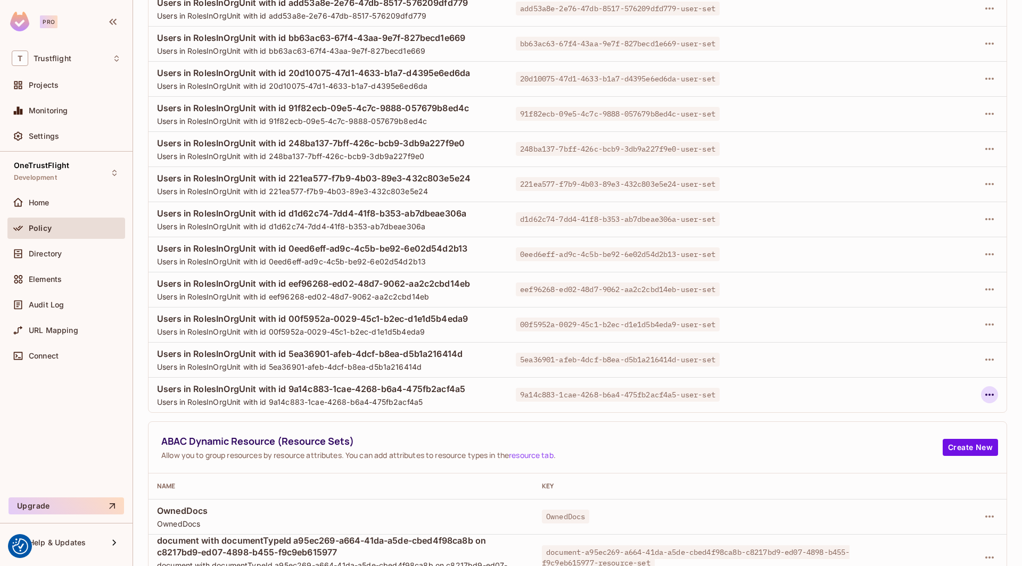
click at [997, 390] on button "button" at bounding box center [989, 394] width 17 height 17
click at [870, 445] on div "Delete Dynamic Role (User Set)" at bounding box center [920, 441] width 113 height 11
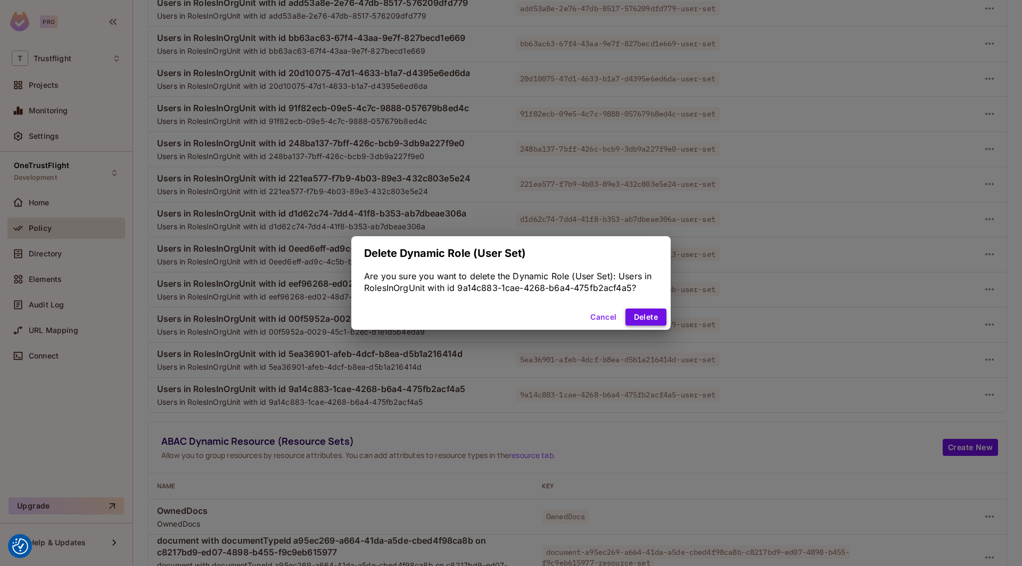
click at [650, 321] on button "Delete" at bounding box center [645, 317] width 41 height 17
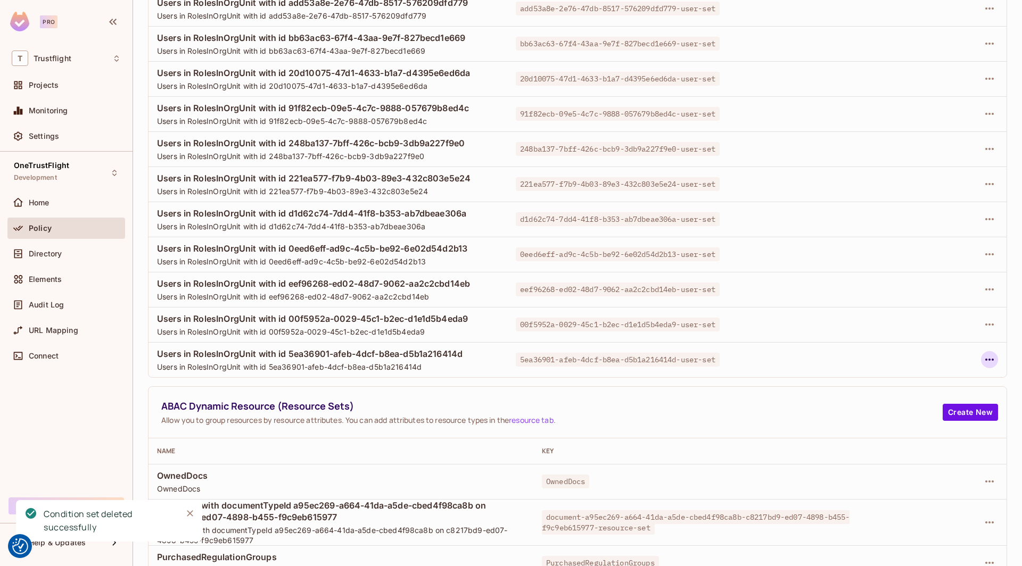
click at [995, 361] on icon "button" at bounding box center [989, 359] width 13 height 13
click at [889, 404] on div "Delete Dynamic Role (User Set)" at bounding box center [920, 406] width 113 height 11
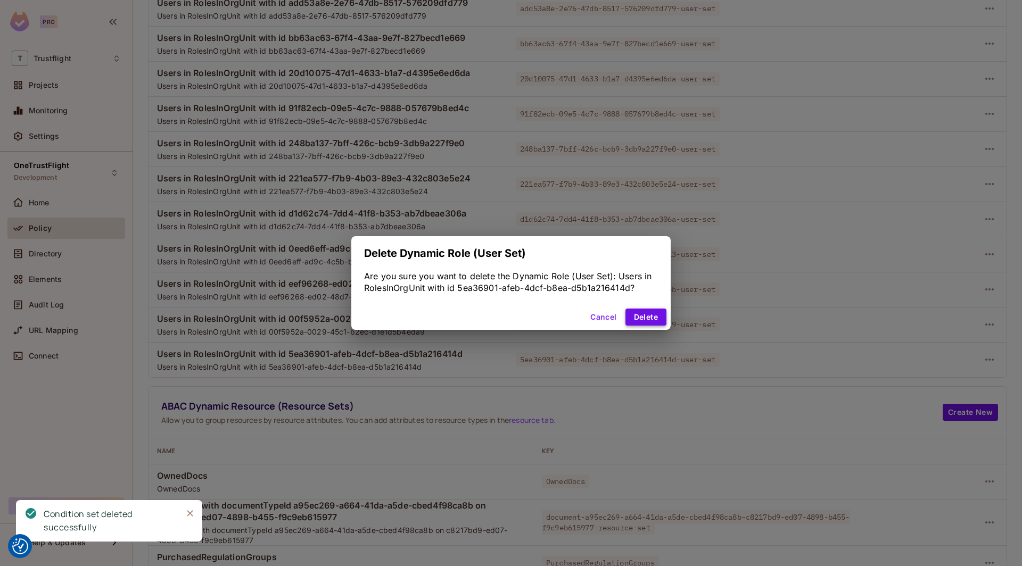
click at [652, 311] on button "Delete" at bounding box center [645, 317] width 41 height 17
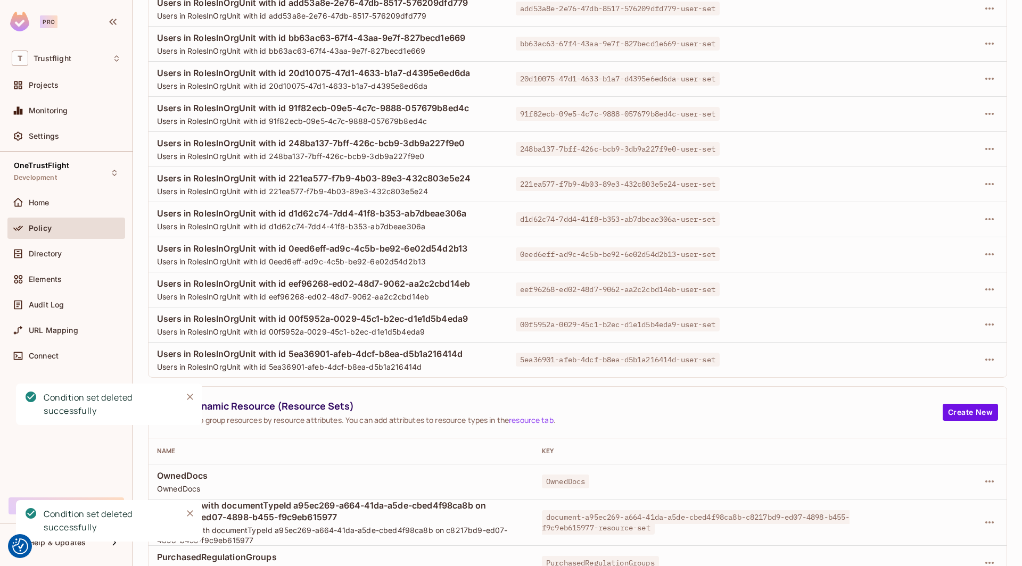
scroll to position [738, 0]
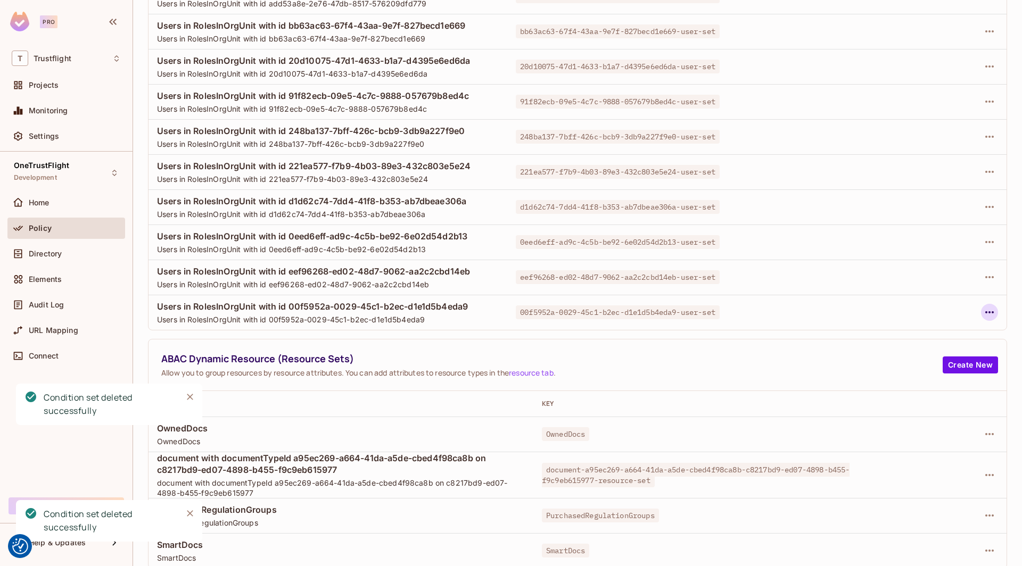
click at [989, 311] on icon "button" at bounding box center [989, 312] width 9 height 2
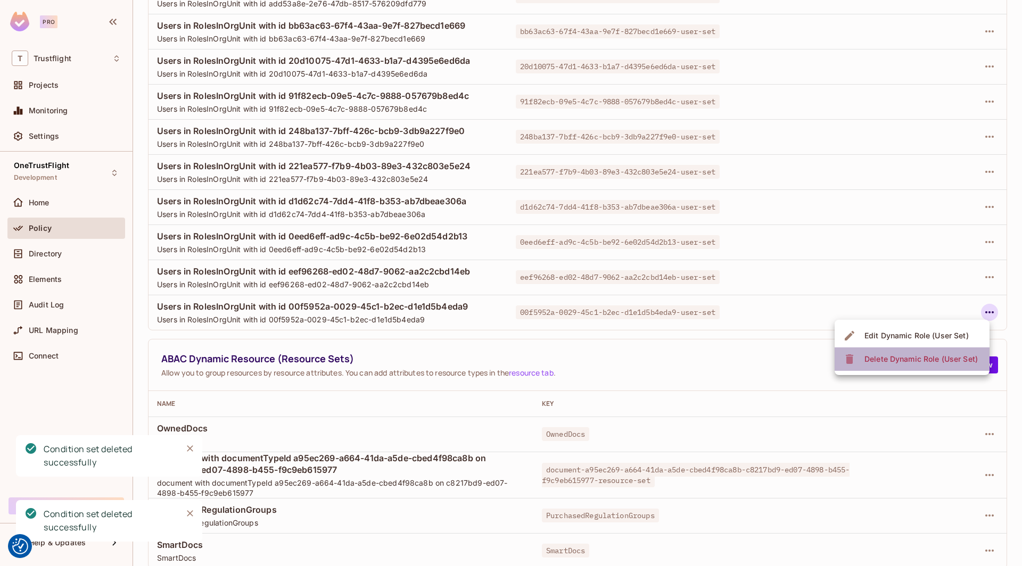
click at [871, 357] on div "Delete Dynamic Role (User Set)" at bounding box center [920, 359] width 113 height 11
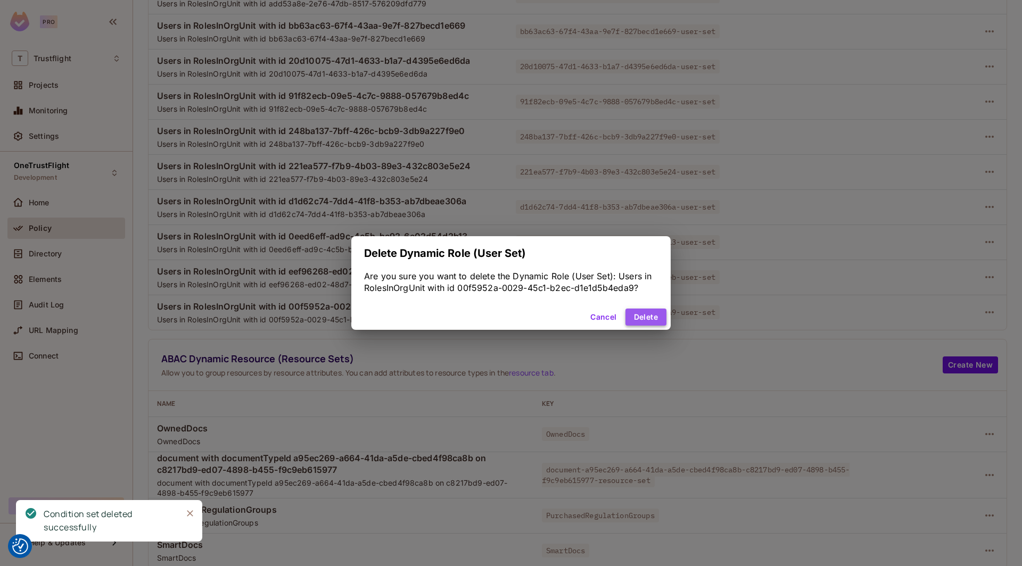
click at [662, 314] on button "Delete" at bounding box center [645, 317] width 41 height 17
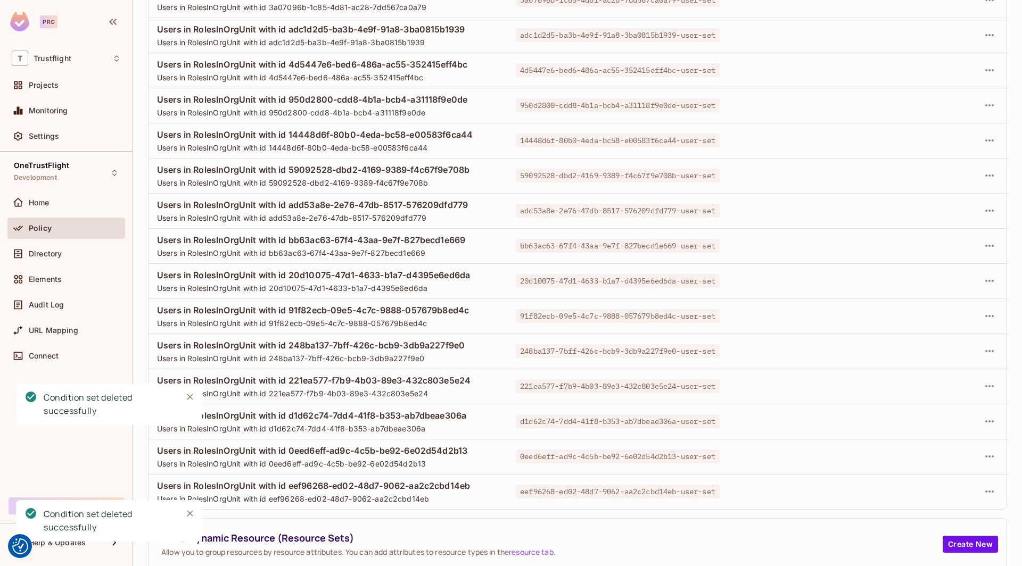
scroll to position [438, 0]
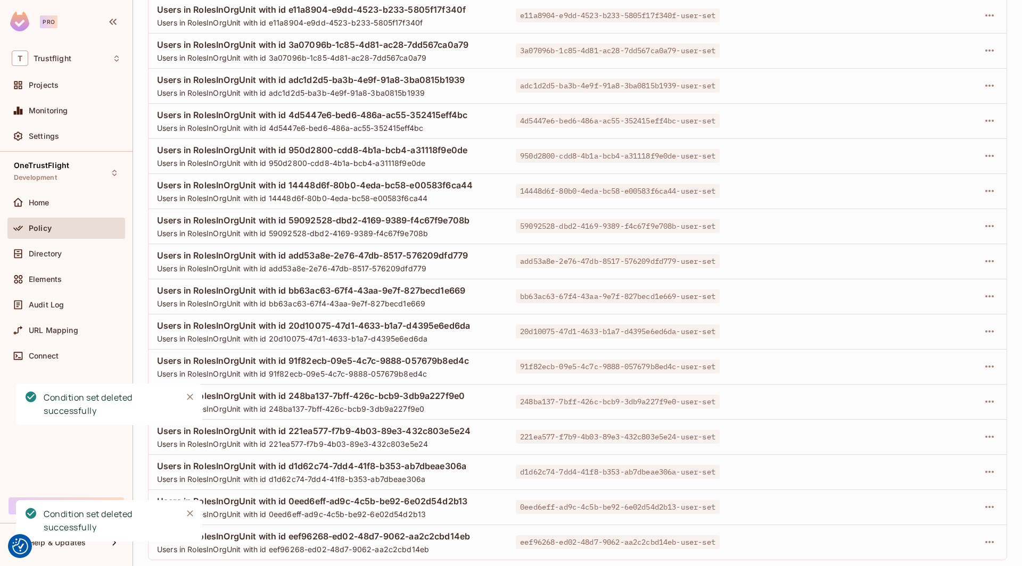
click at [819, 262] on div "add53a8e-2e76-47db-8517-576209dfd779-user-set" at bounding box center [682, 261] width 333 height 11
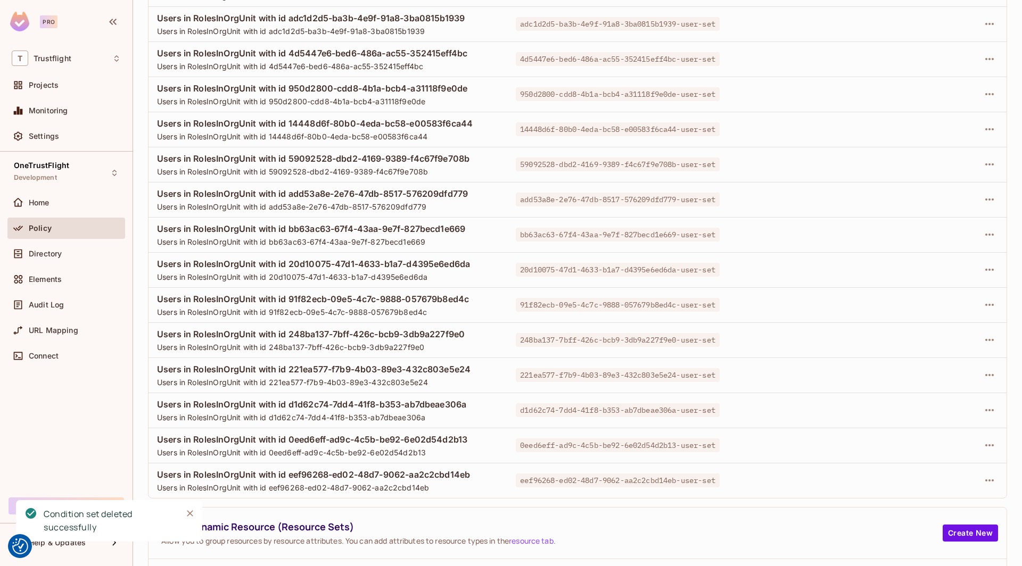
scroll to position [500, 0]
click at [989, 478] on icon "button" at bounding box center [989, 480] width 13 height 13
click at [882, 519] on span "Delete Dynamic Role (User Set)" at bounding box center [921, 526] width 120 height 17
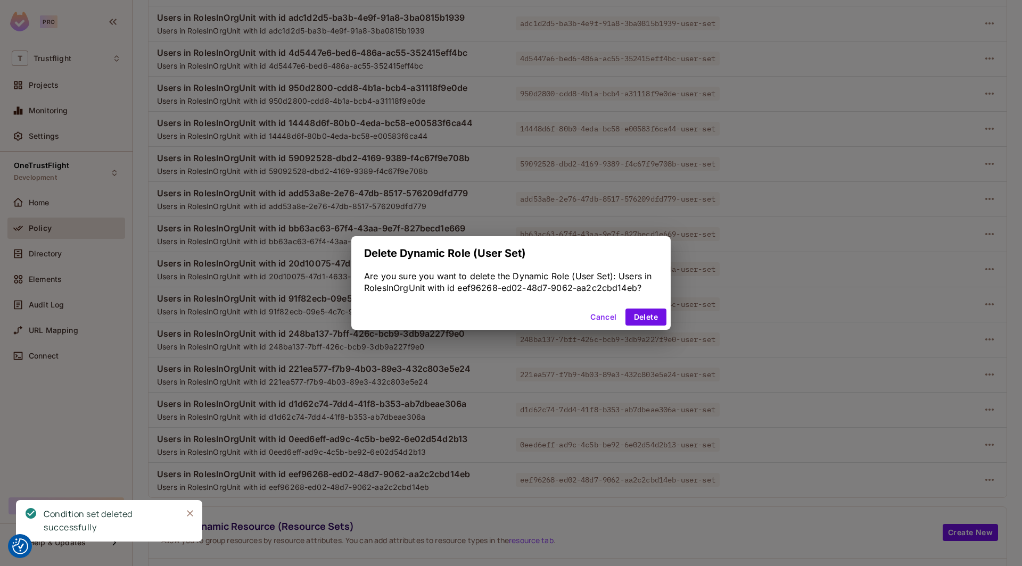
click at [637, 306] on div "Cancel Delete" at bounding box center [510, 317] width 319 height 26
click at [637, 316] on button "Delete" at bounding box center [645, 317] width 41 height 17
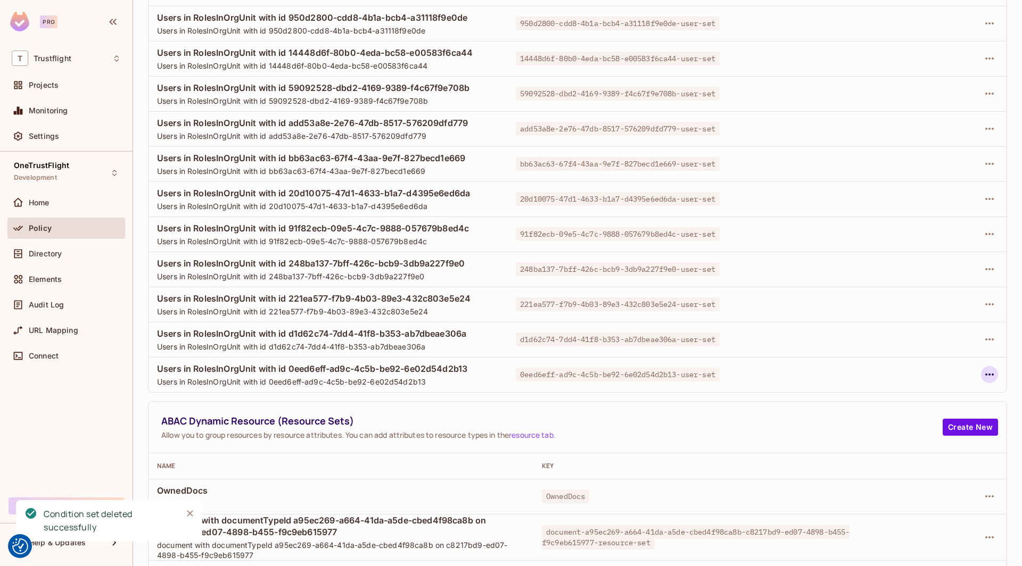
click at [993, 370] on icon "button" at bounding box center [989, 374] width 13 height 13
click at [869, 419] on div "Delete Dynamic Role (User Set)" at bounding box center [920, 421] width 113 height 11
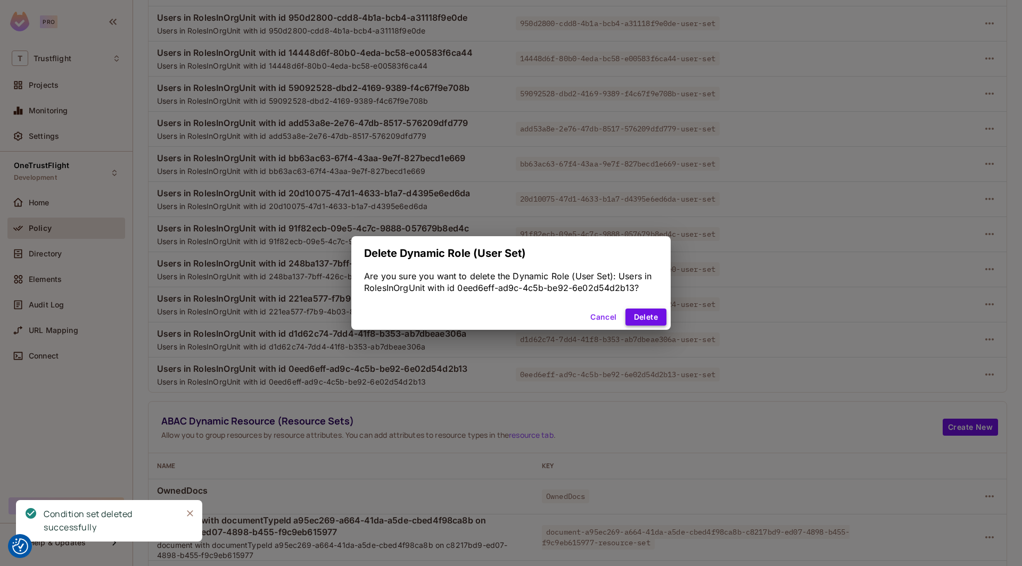
click at [638, 311] on button "Delete" at bounding box center [645, 317] width 41 height 17
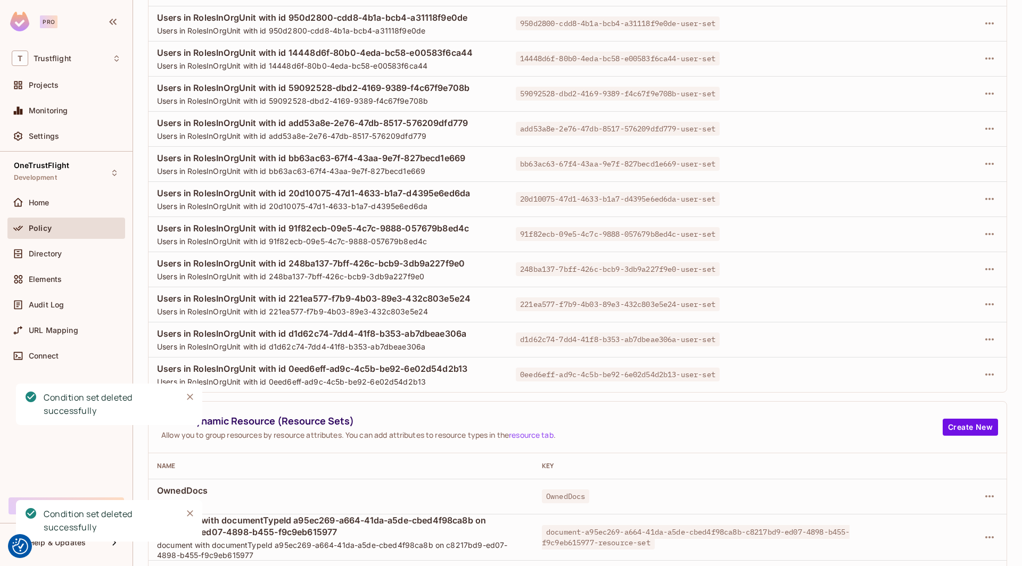
scroll to position [493, 0]
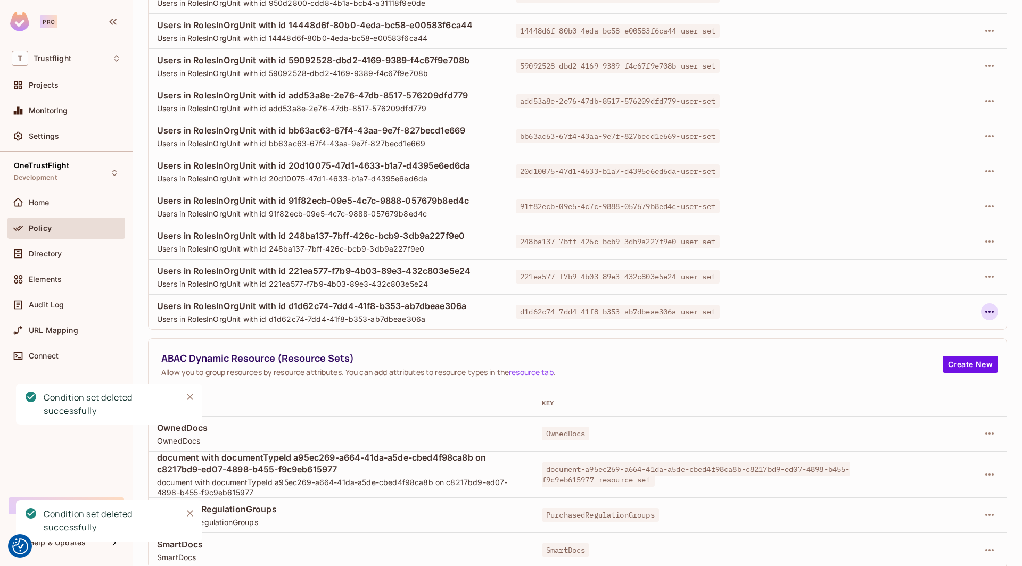
click at [988, 311] on icon "button" at bounding box center [989, 311] width 13 height 13
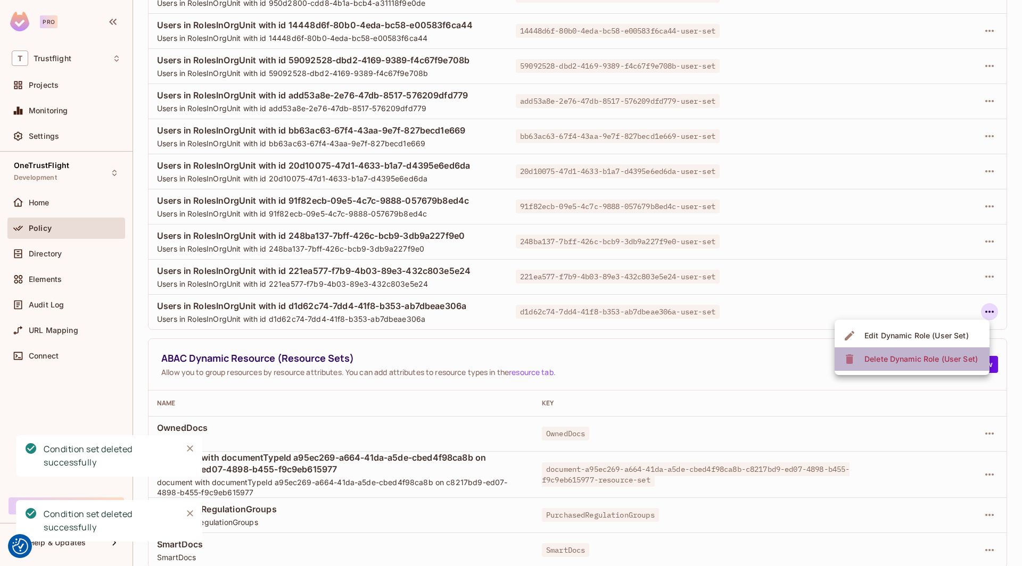
click at [875, 357] on div "Delete Dynamic Role (User Set)" at bounding box center [920, 359] width 113 height 11
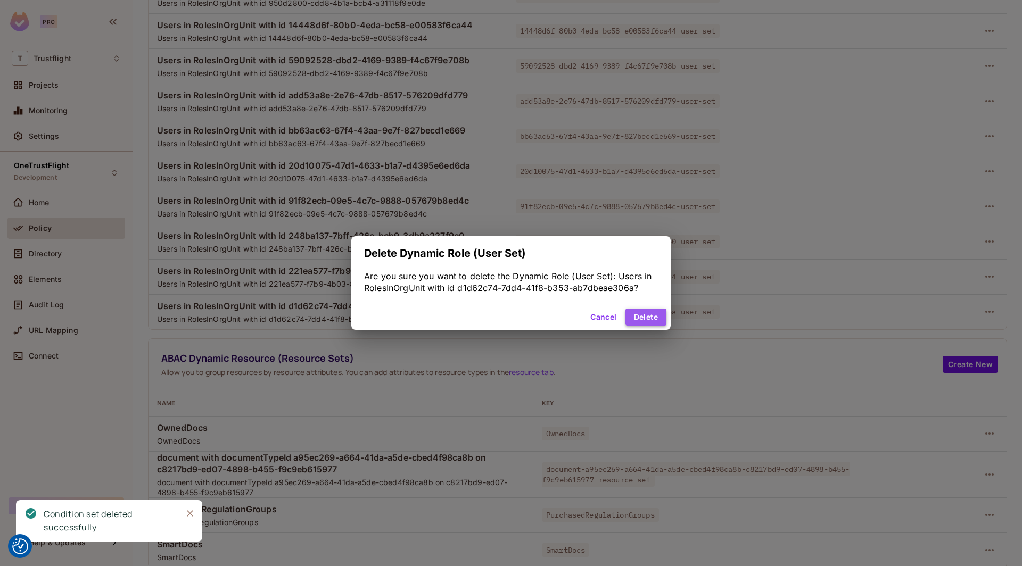
click at [644, 320] on button "Delete" at bounding box center [645, 317] width 41 height 17
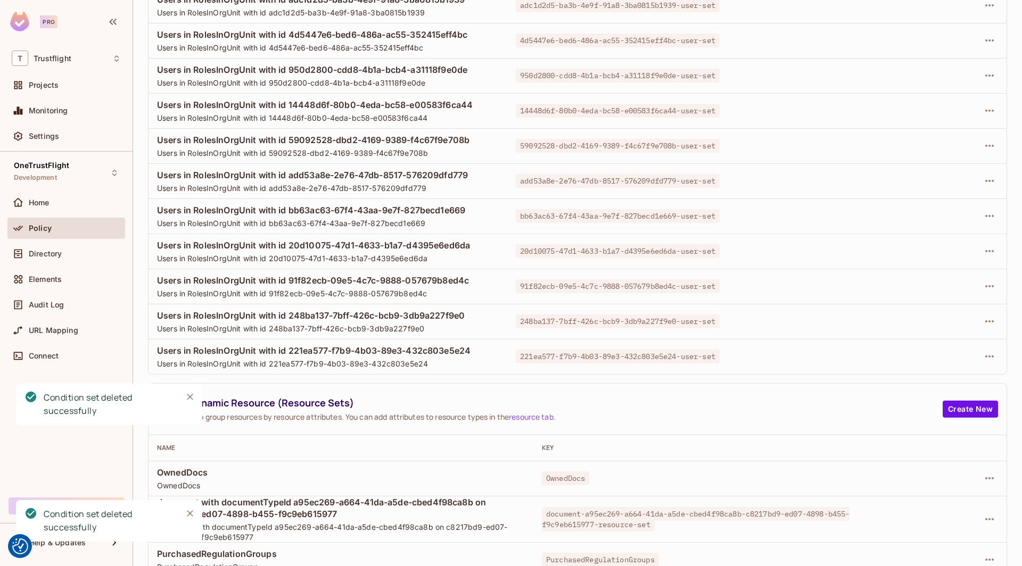
scroll to position [377, 0]
click at [987, 354] on icon "button" at bounding box center [989, 357] width 13 height 13
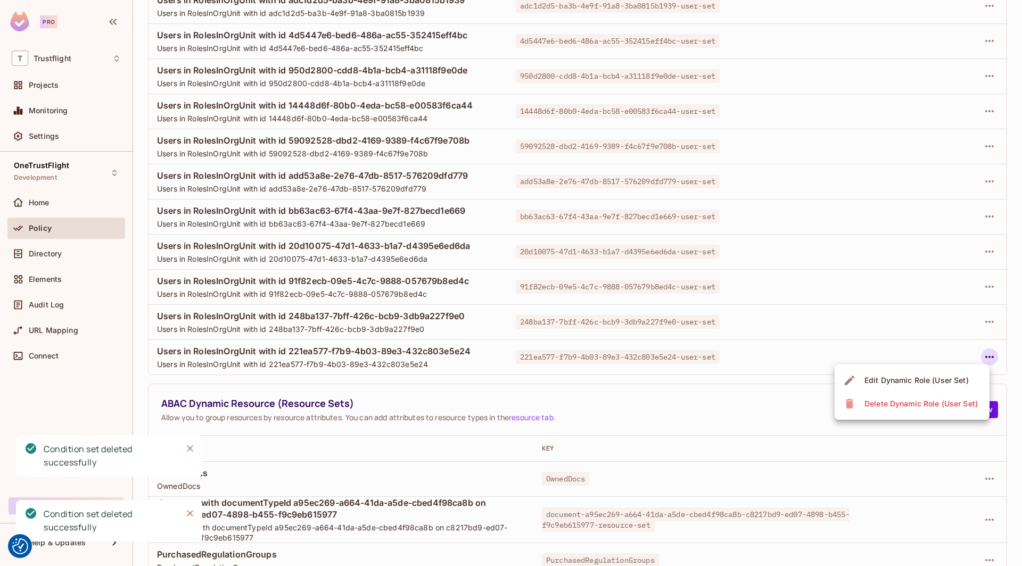
click at [868, 406] on div "Delete Dynamic Role (User Set)" at bounding box center [920, 404] width 113 height 11
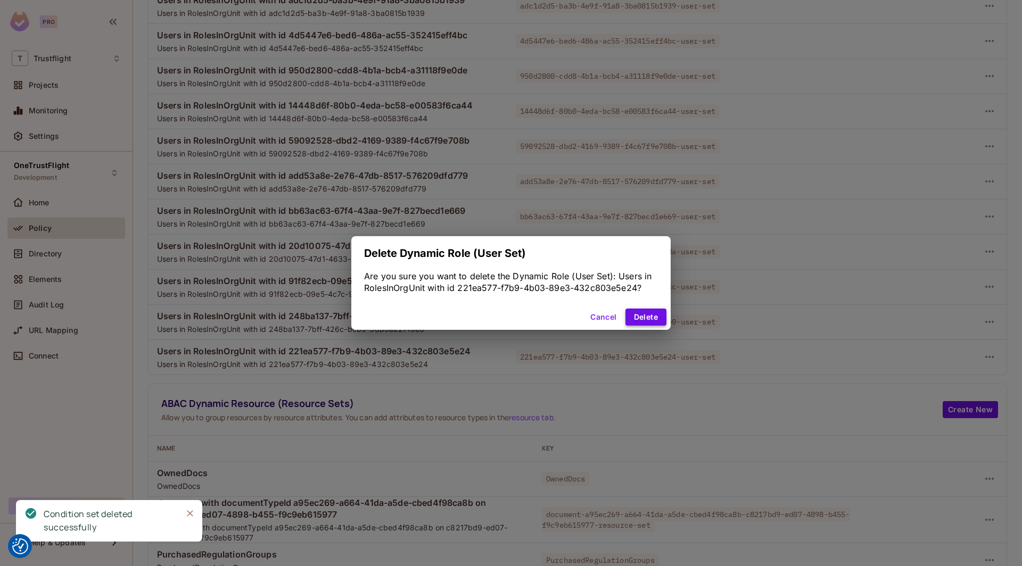
click at [651, 315] on button "Delete" at bounding box center [645, 317] width 41 height 17
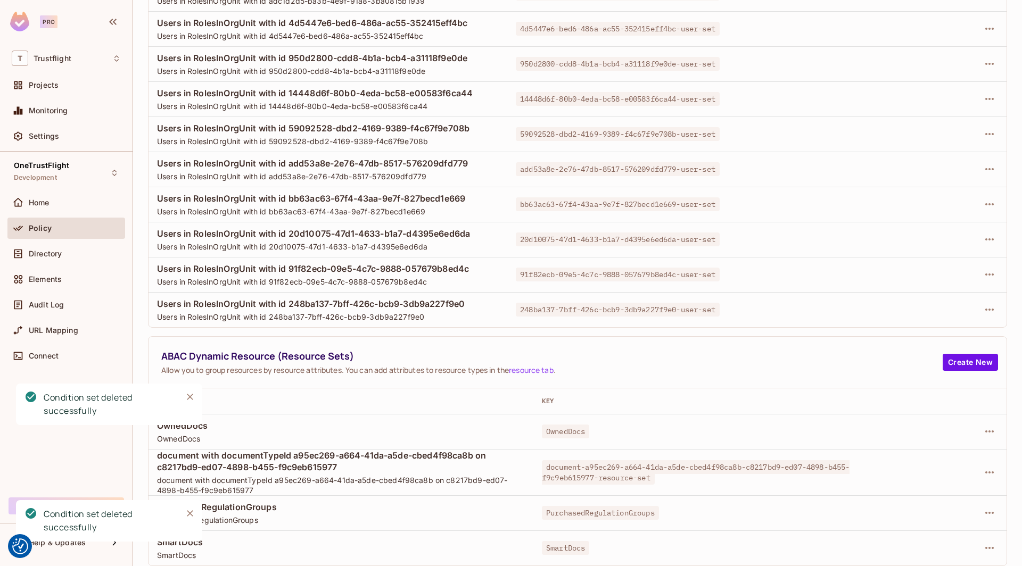
scroll to position [352, 0]
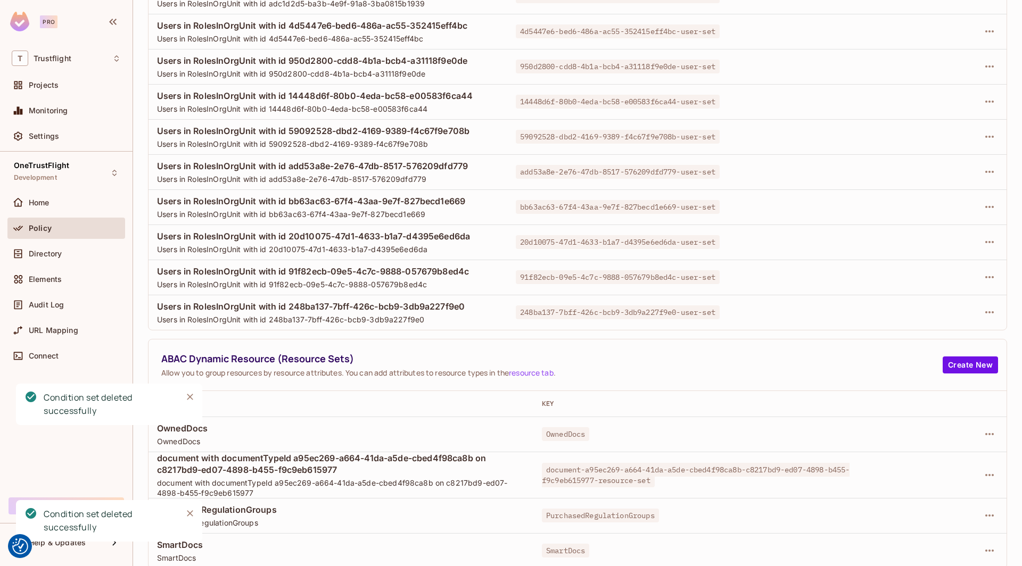
click at [996, 304] on div at bounding box center [931, 312] width 133 height 17
click at [995, 306] on icon "button" at bounding box center [989, 312] width 13 height 13
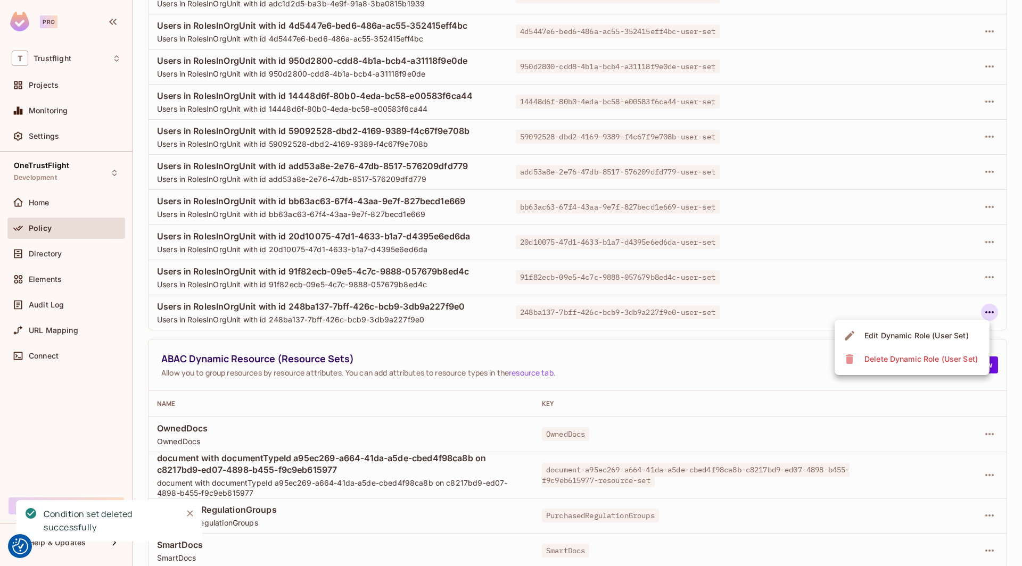
click at [881, 357] on div "Delete Dynamic Role (User Set)" at bounding box center [920, 359] width 113 height 11
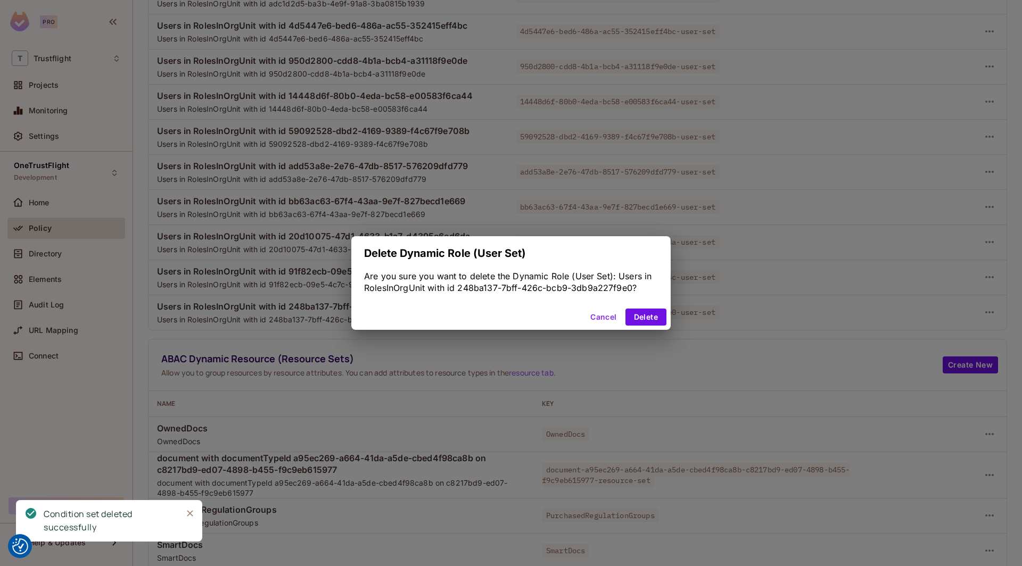
click at [646, 329] on div "Cancel Delete" at bounding box center [510, 317] width 319 height 26
click at [646, 318] on button "Delete" at bounding box center [645, 317] width 41 height 17
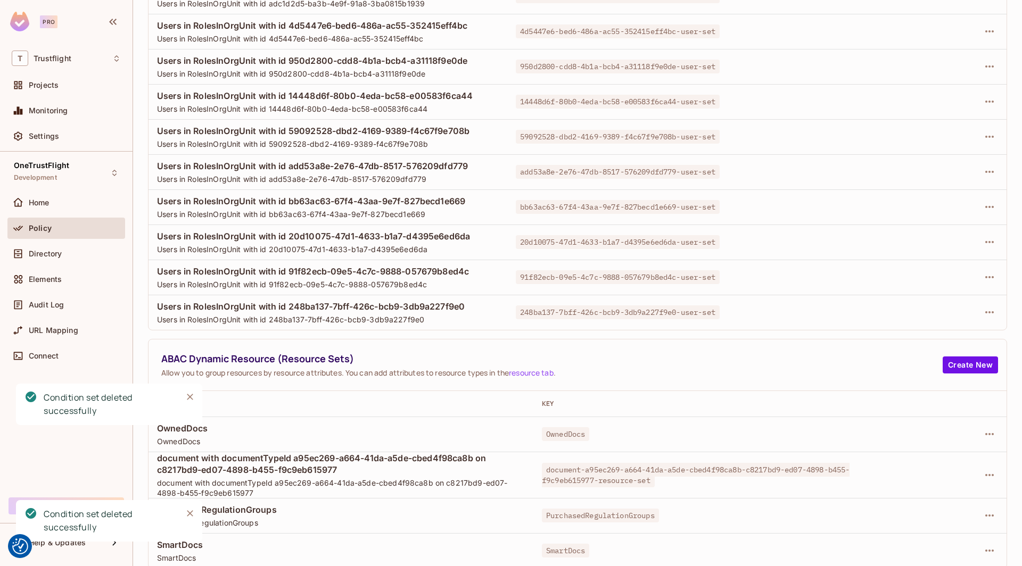
scroll to position [282, 0]
click at [987, 313] on icon "button" at bounding box center [989, 311] width 13 height 13
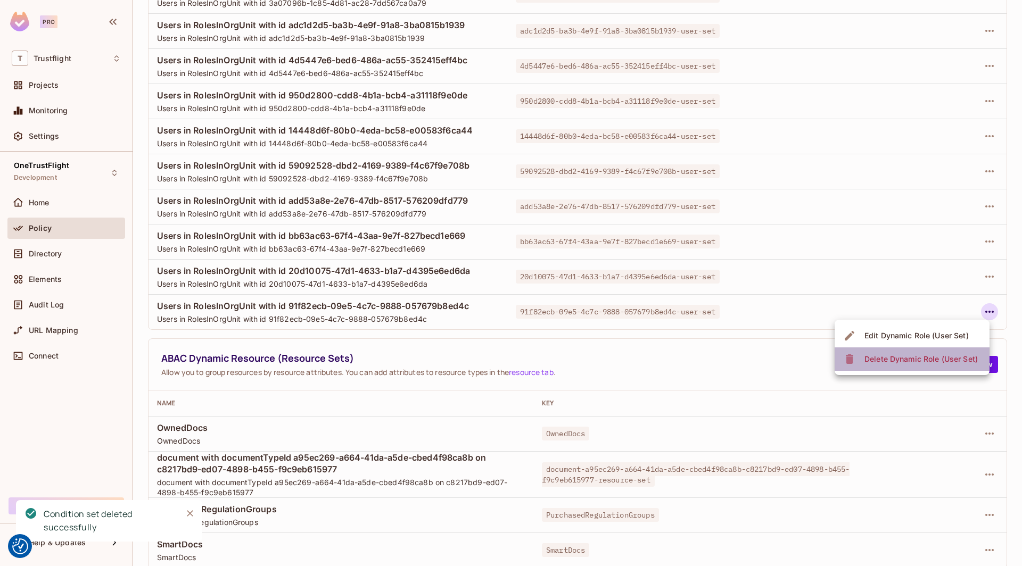
click at [920, 358] on div "Delete Dynamic Role (User Set)" at bounding box center [920, 359] width 113 height 11
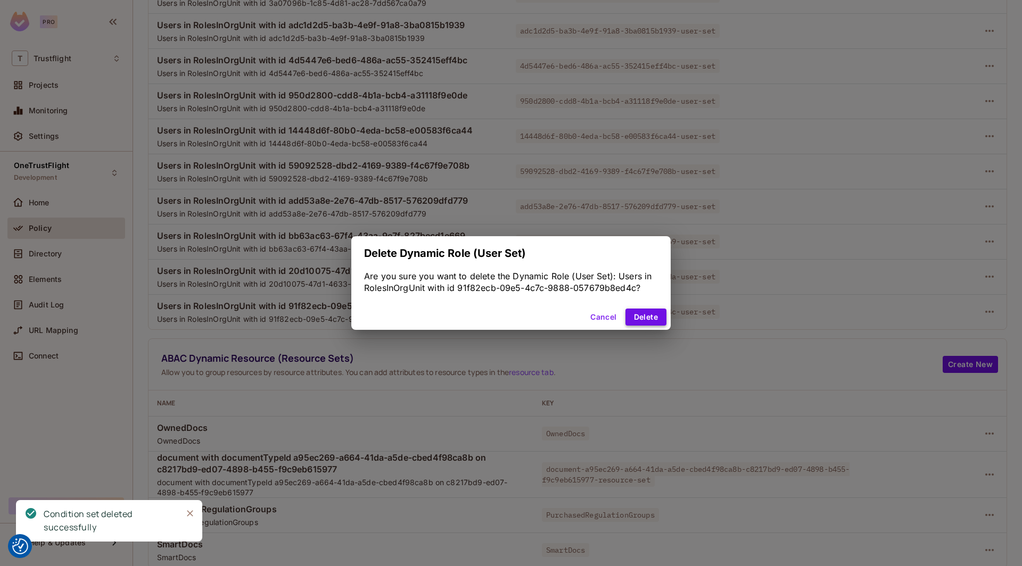
click at [639, 321] on button "Delete" at bounding box center [645, 317] width 41 height 17
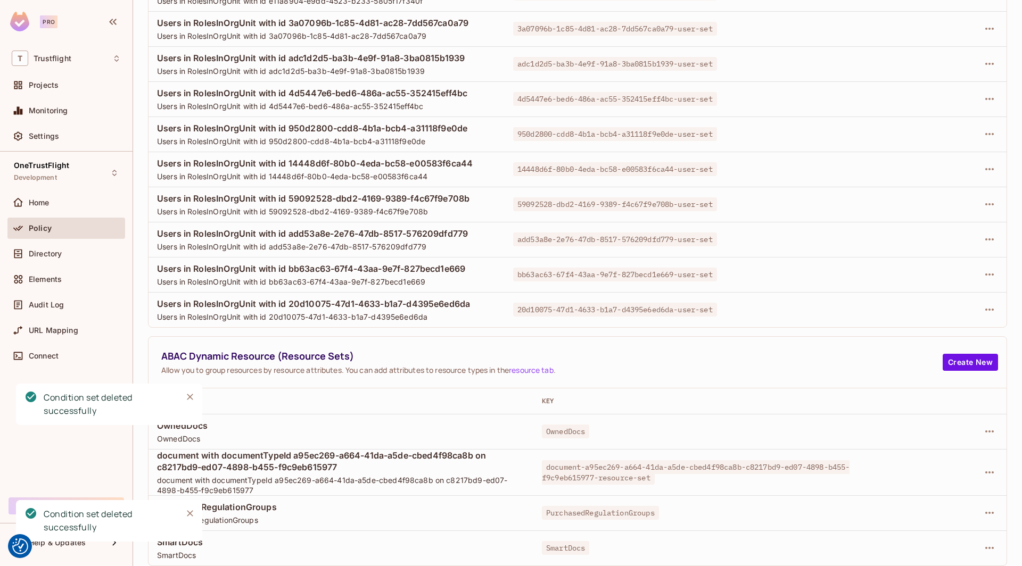
scroll to position [211, 0]
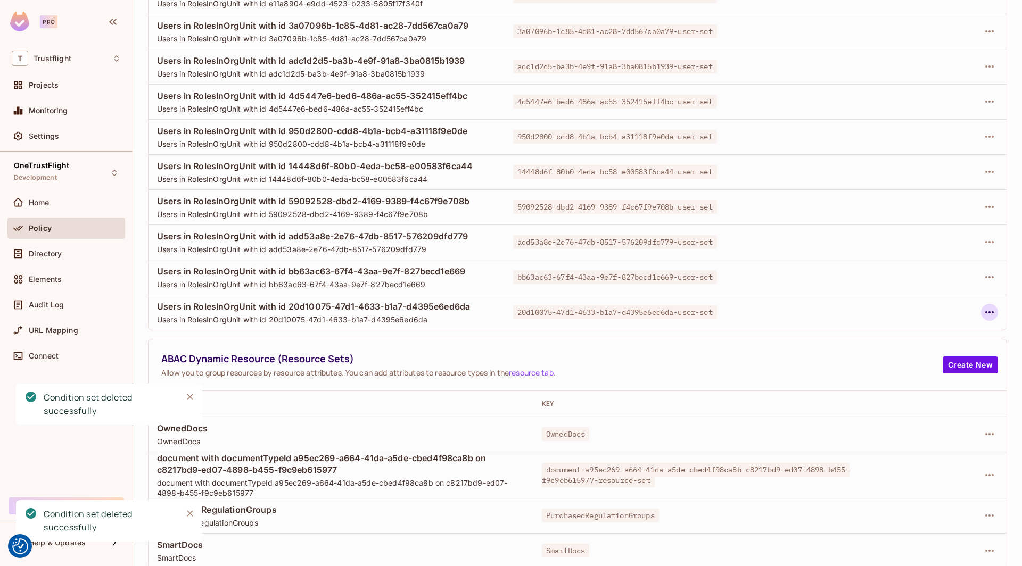
click at [990, 314] on icon "button" at bounding box center [989, 312] width 13 height 13
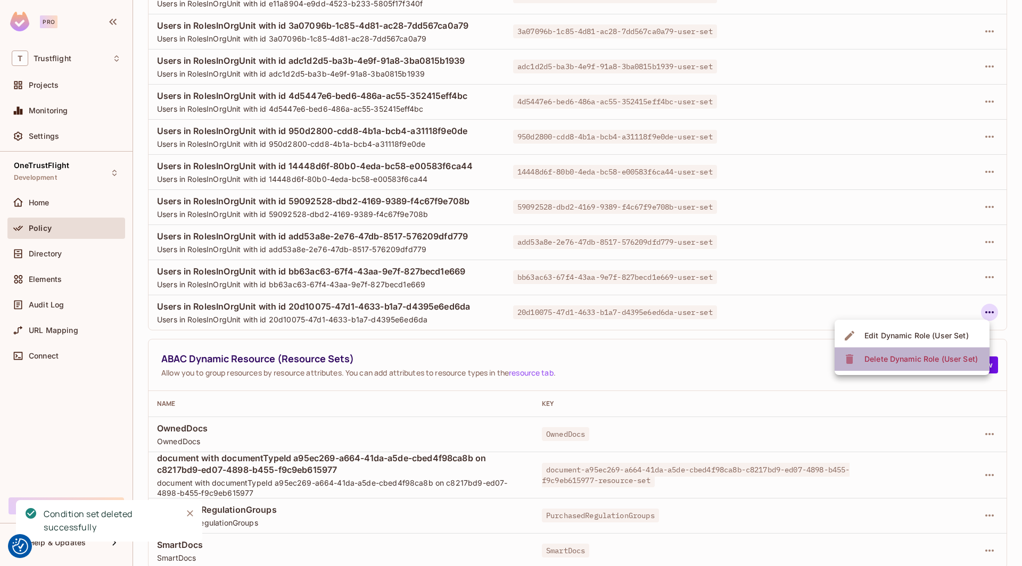
click at [895, 362] on div "Delete Dynamic Role (User Set)" at bounding box center [920, 359] width 113 height 11
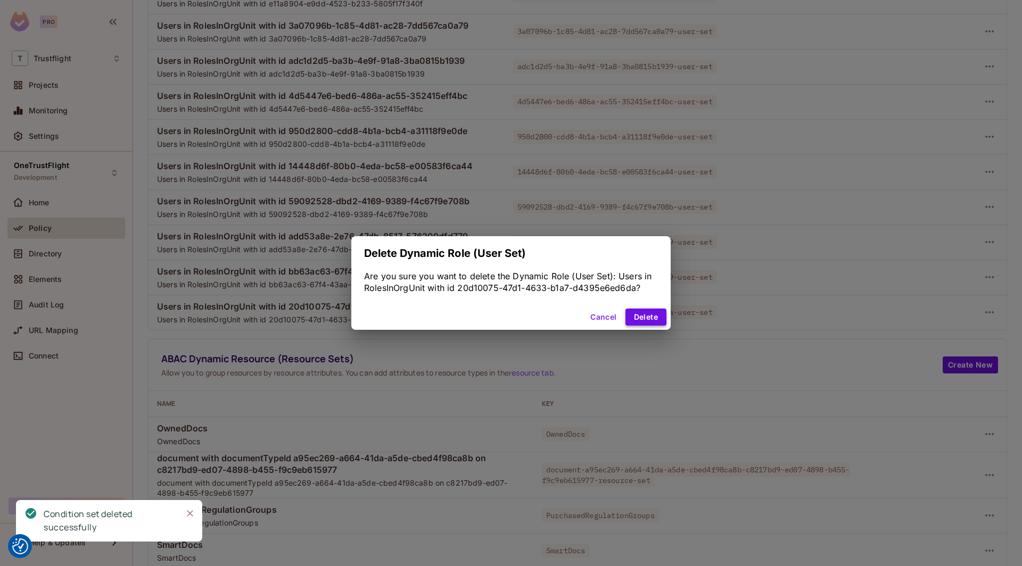
click at [654, 310] on button "Delete" at bounding box center [645, 317] width 41 height 17
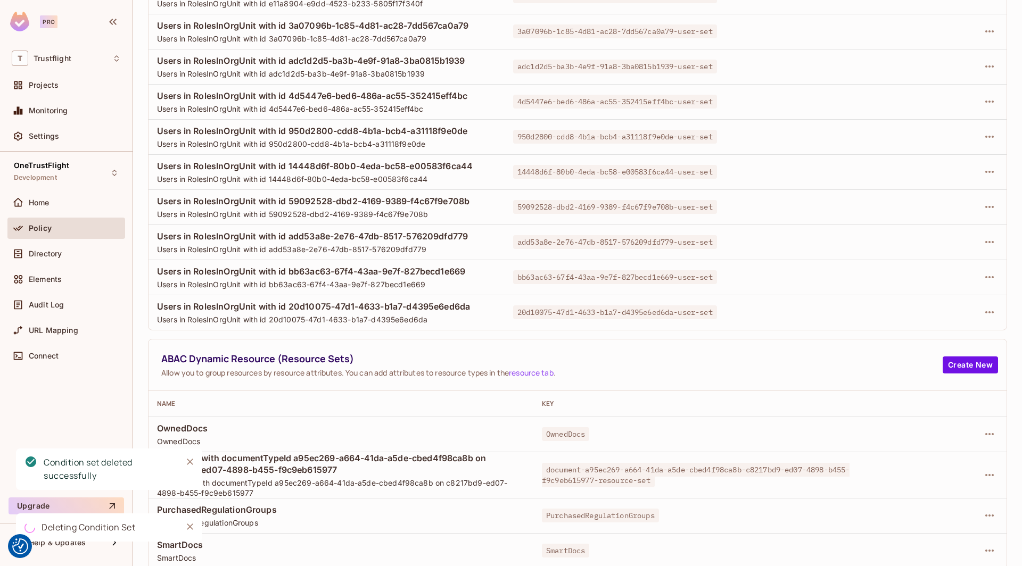
scroll to position [142, 0]
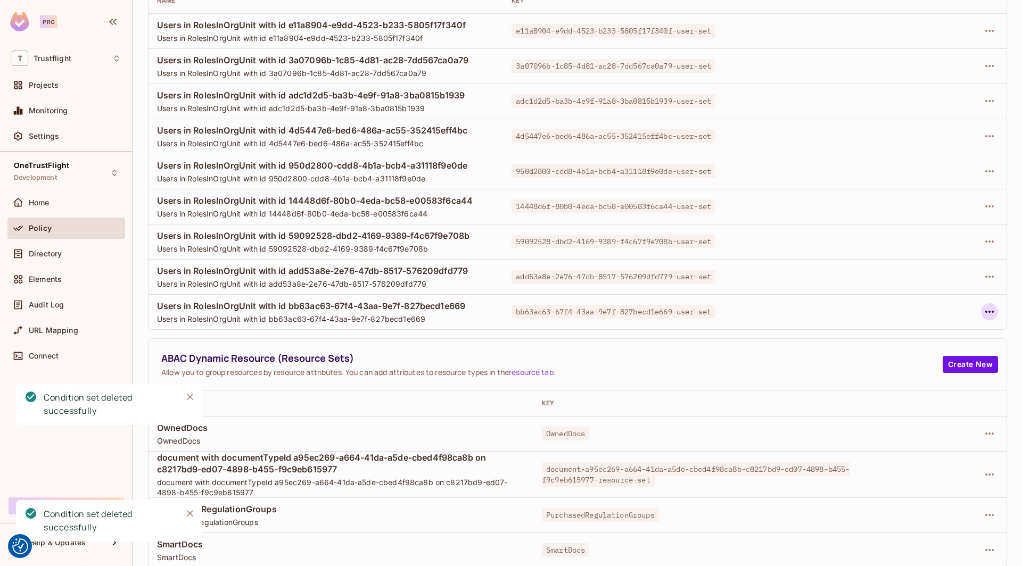
click at [994, 309] on icon "button" at bounding box center [989, 311] width 13 height 13
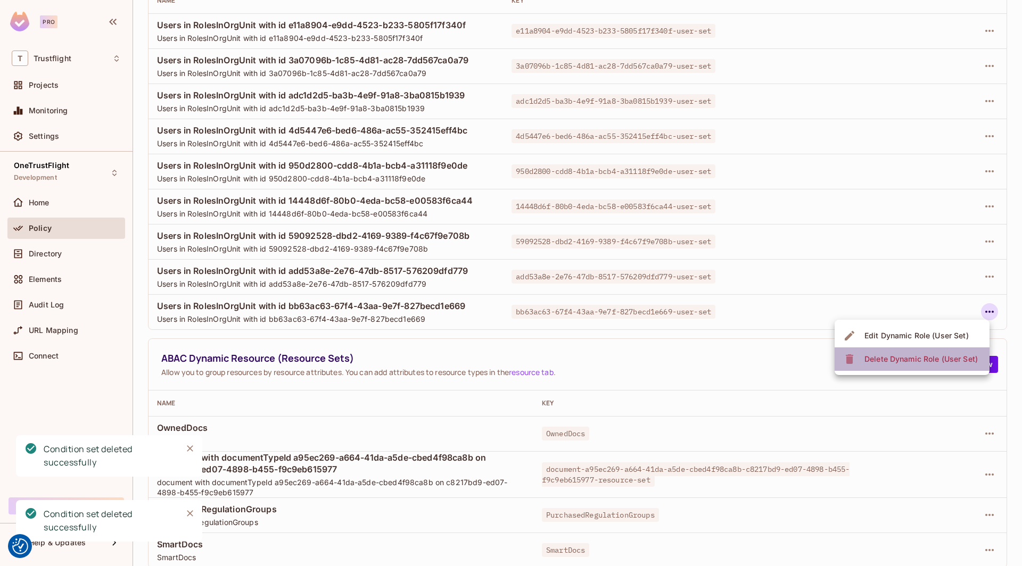
click at [907, 353] on span "Delete Dynamic Role (User Set)" at bounding box center [921, 359] width 120 height 17
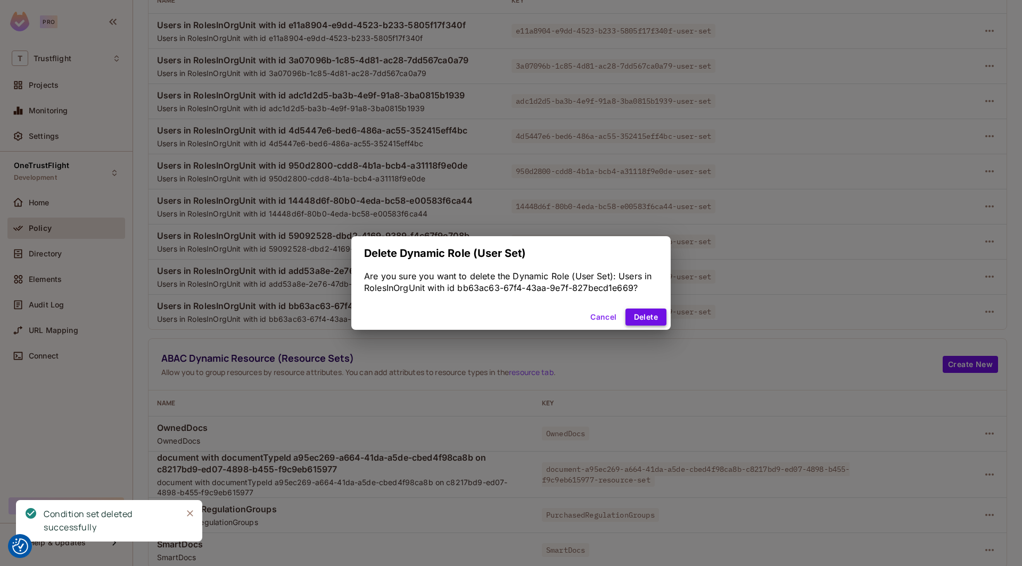
click at [643, 311] on button "Delete" at bounding box center [645, 317] width 41 height 17
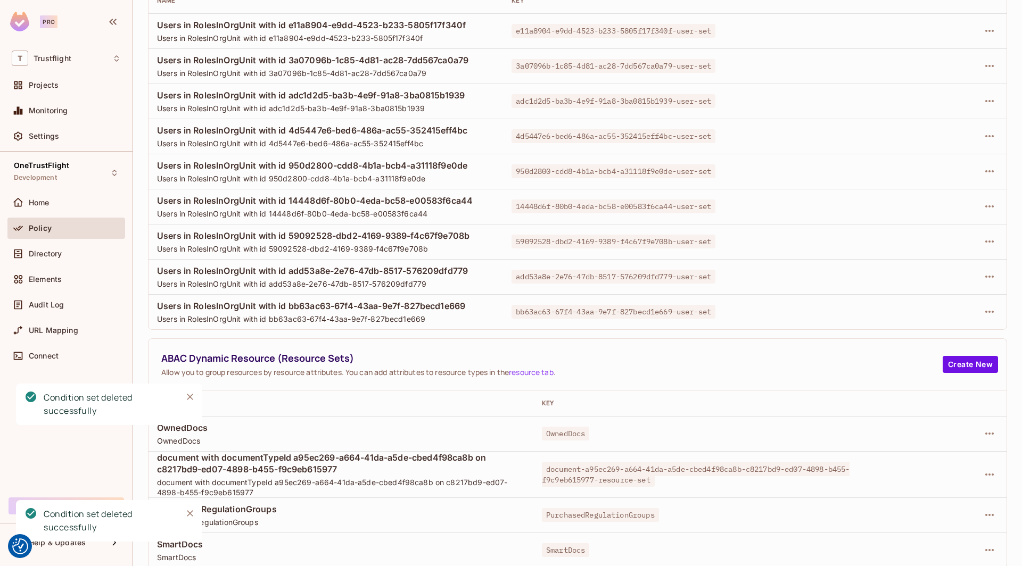
scroll to position [71, 0]
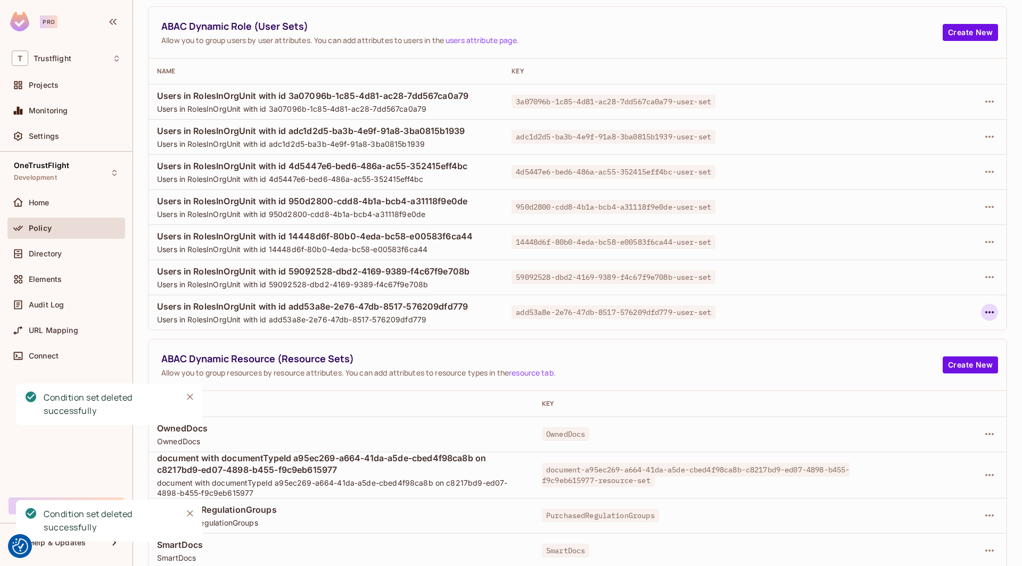
click at [989, 309] on icon "button" at bounding box center [989, 312] width 13 height 13
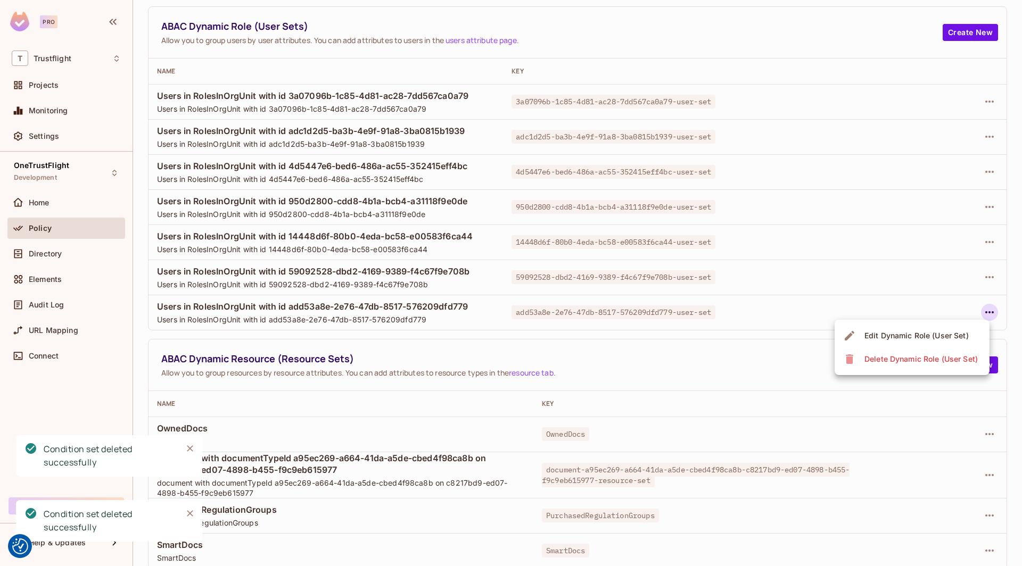
click at [868, 364] on div "Delete Dynamic Role (User Set)" at bounding box center [920, 359] width 113 height 11
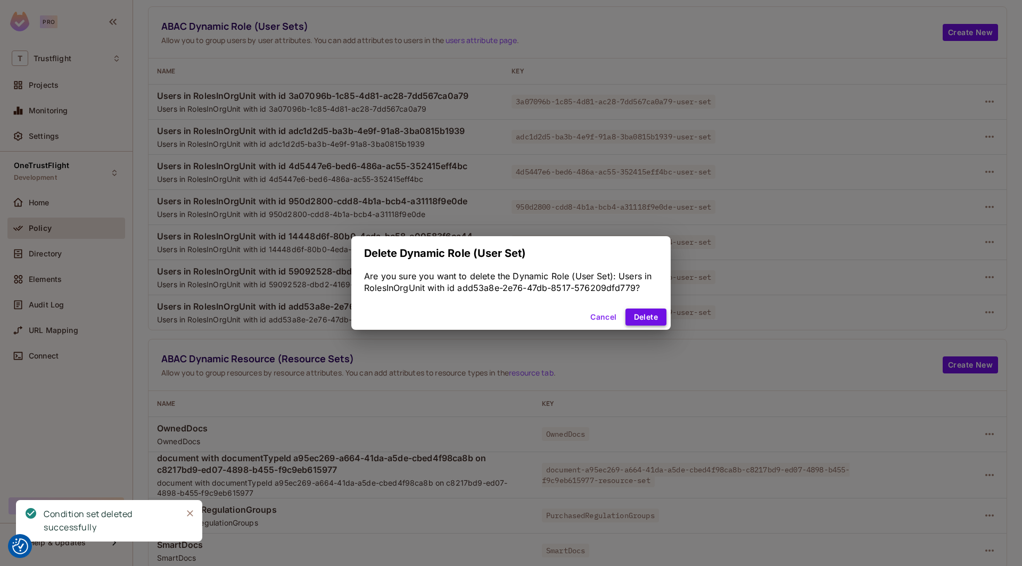
click at [638, 312] on button "Delete" at bounding box center [645, 317] width 41 height 17
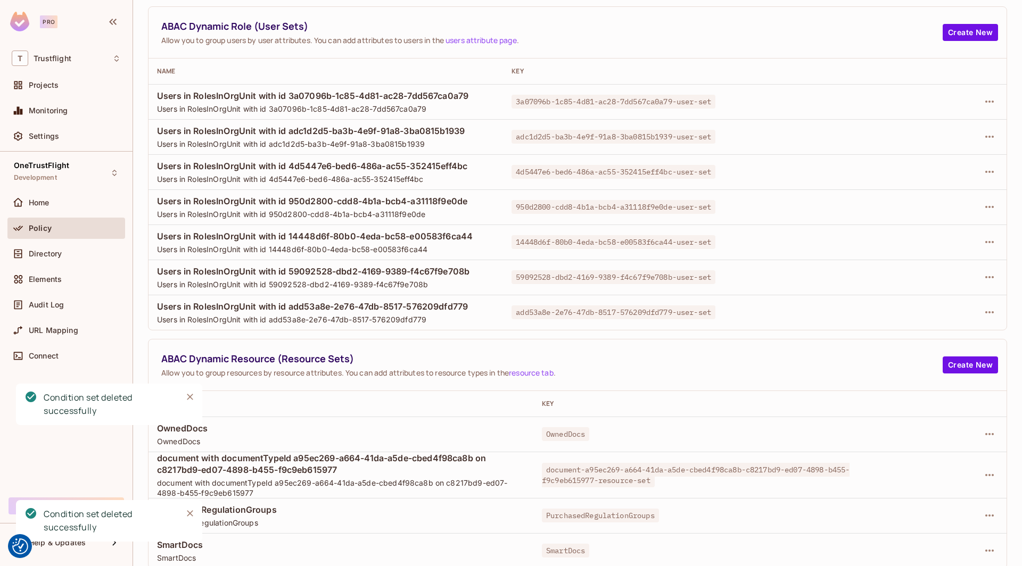
scroll to position [1, 0]
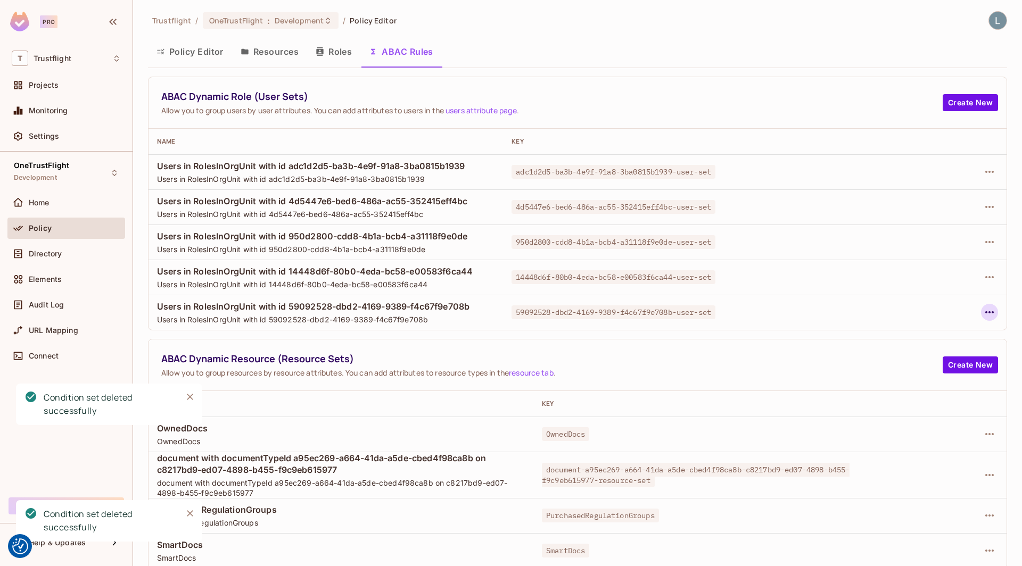
click at [993, 312] on icon "button" at bounding box center [989, 312] width 13 height 13
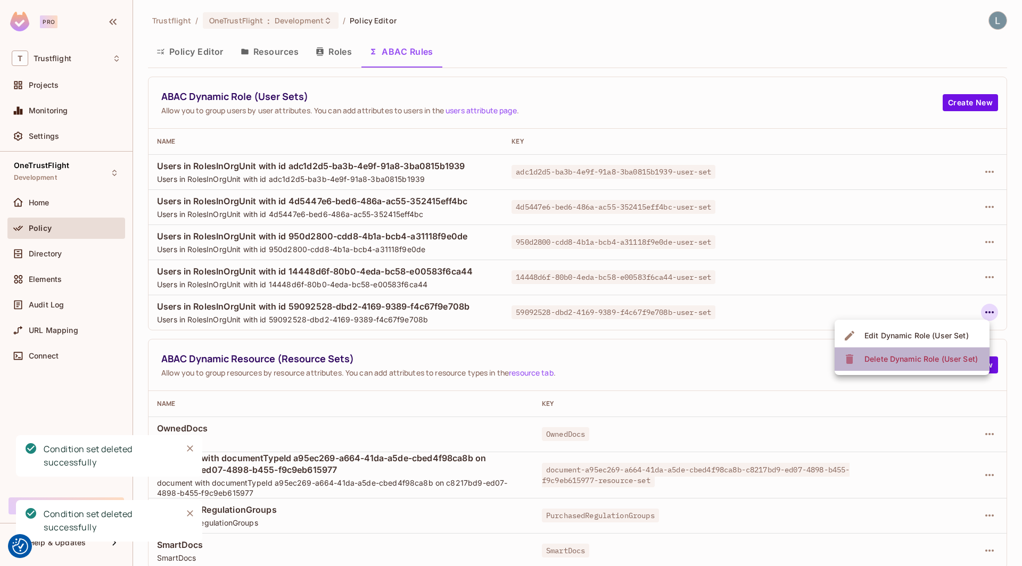
click at [888, 360] on div "Delete Dynamic Role (User Set)" at bounding box center [920, 359] width 113 height 11
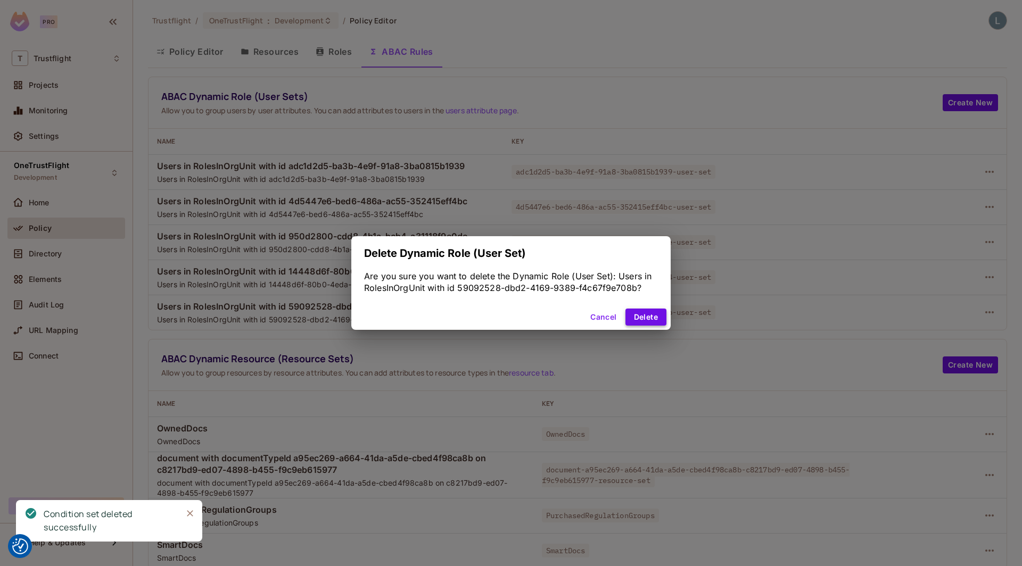
click at [665, 314] on button "Delete" at bounding box center [645, 317] width 41 height 17
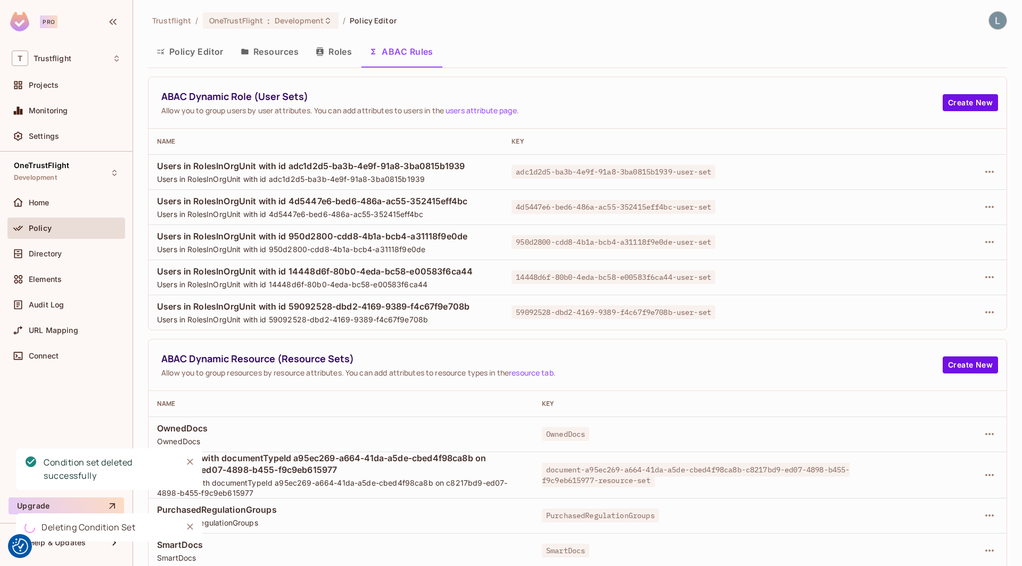
scroll to position [0, 0]
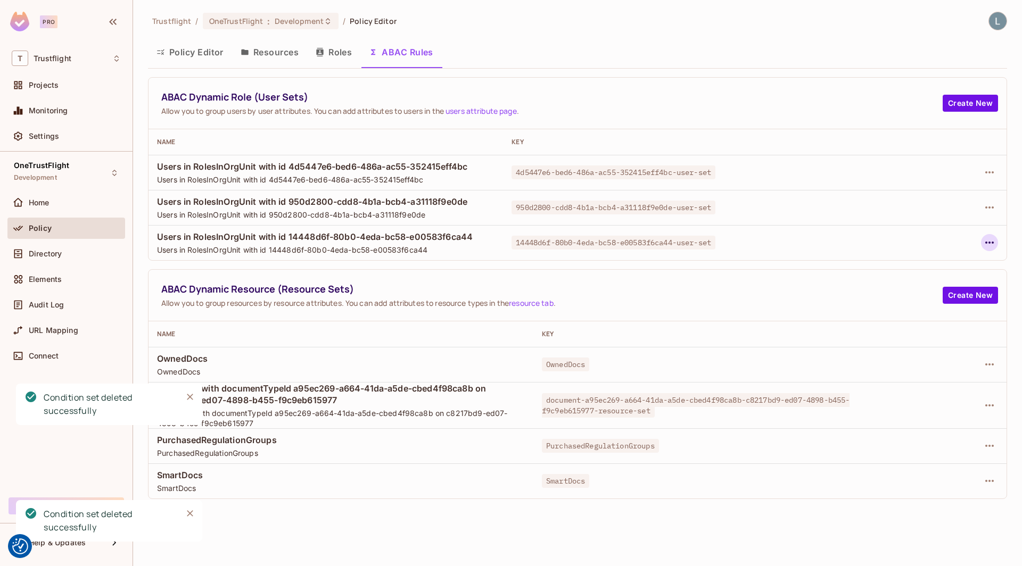
click at [994, 243] on icon "button" at bounding box center [989, 242] width 13 height 13
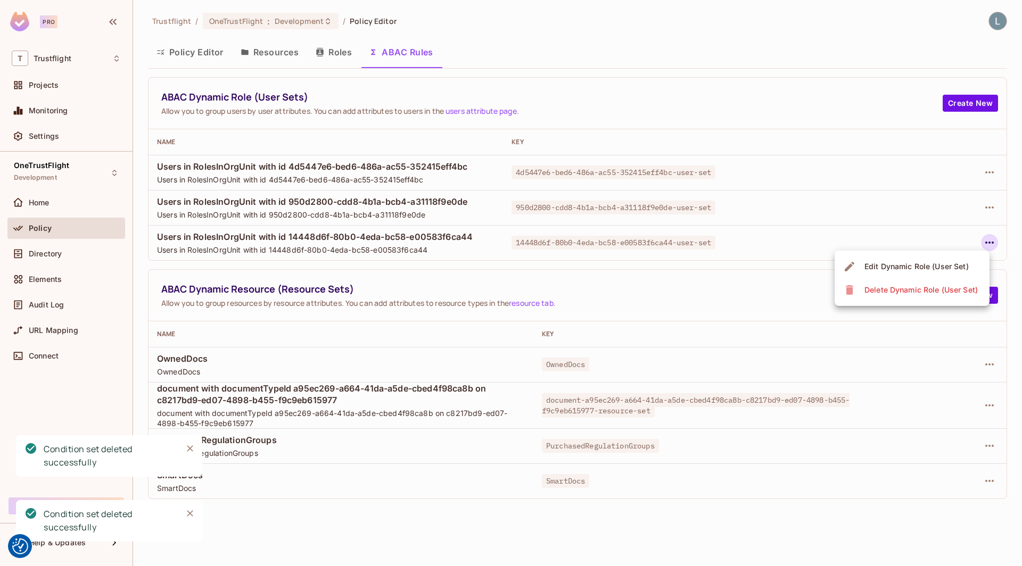
click at [879, 287] on div "Delete Dynamic Role (User Set)" at bounding box center [920, 290] width 113 height 11
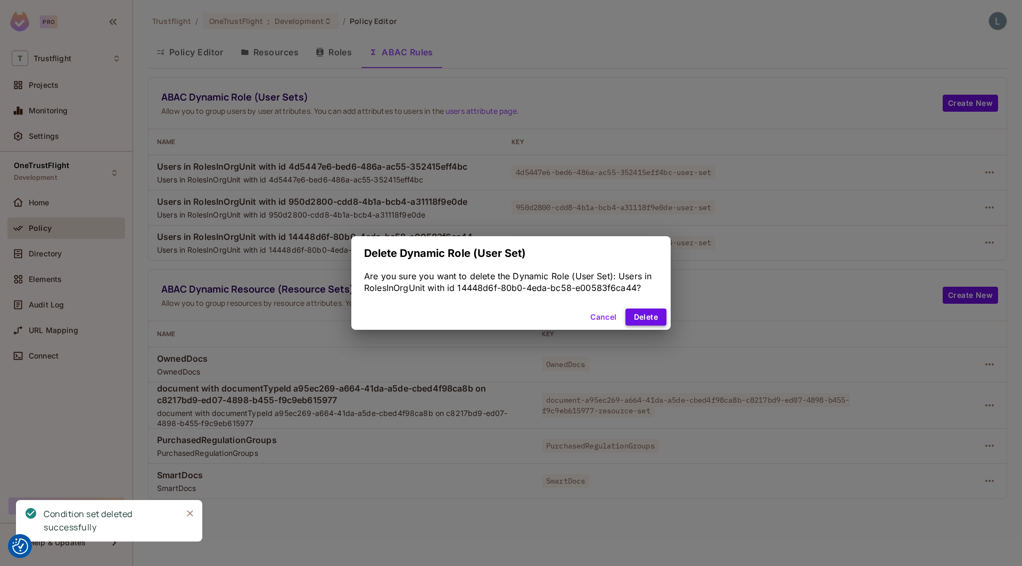
click at [637, 315] on button "Delete" at bounding box center [645, 317] width 41 height 17
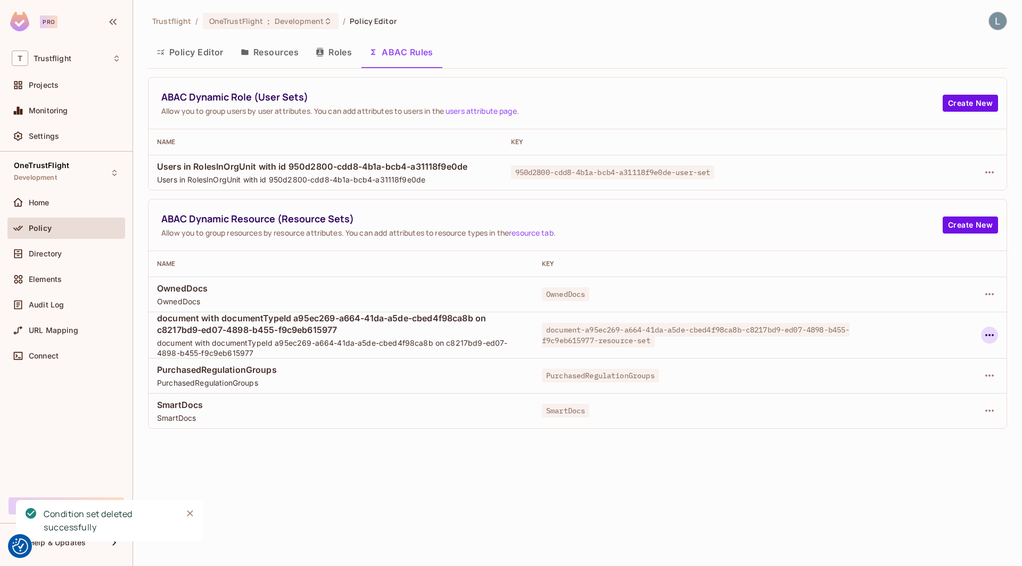
click at [989, 330] on icon "button" at bounding box center [989, 335] width 13 height 13
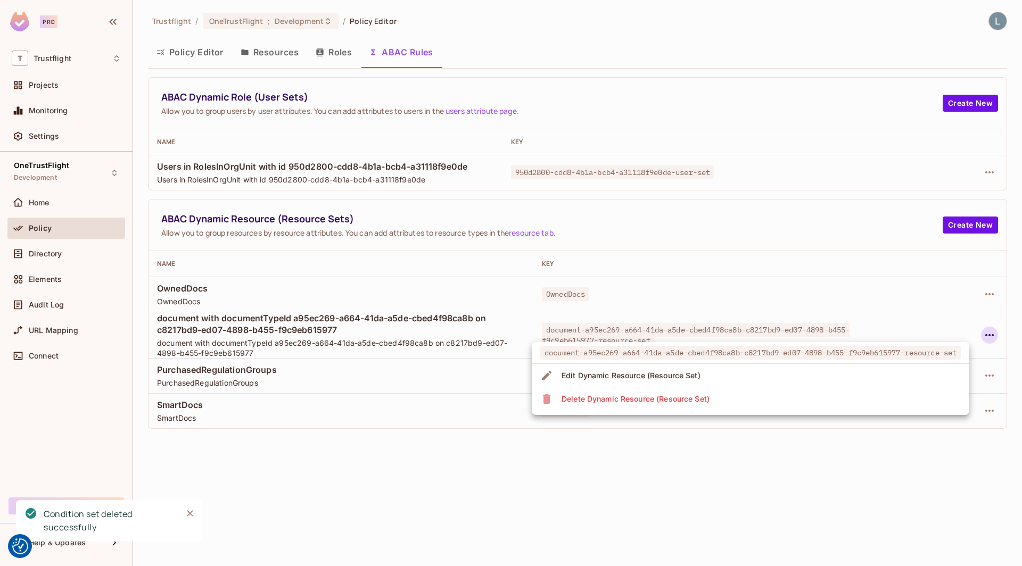
click at [797, 384] on li "Edit Dynamic Resource (Resource Set)" at bounding box center [750, 375] width 437 height 23
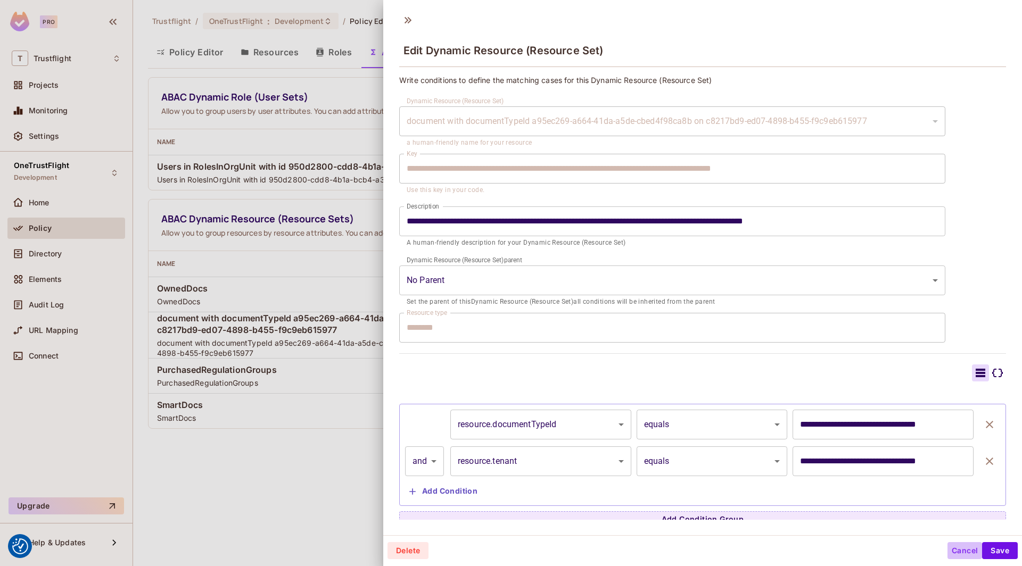
click at [959, 558] on button "Cancel" at bounding box center [964, 550] width 35 height 17
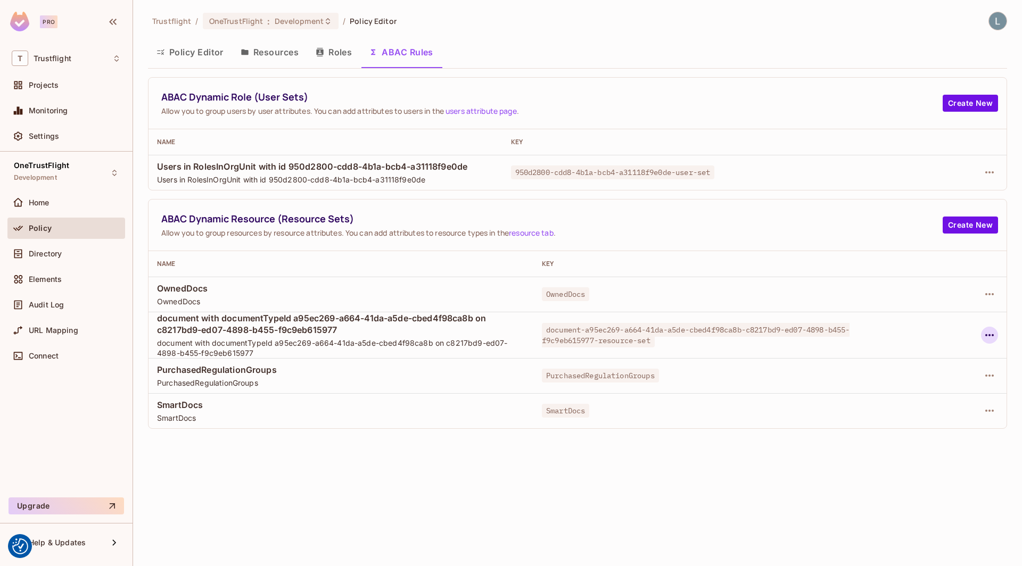
click at [983, 335] on icon "button" at bounding box center [989, 335] width 13 height 13
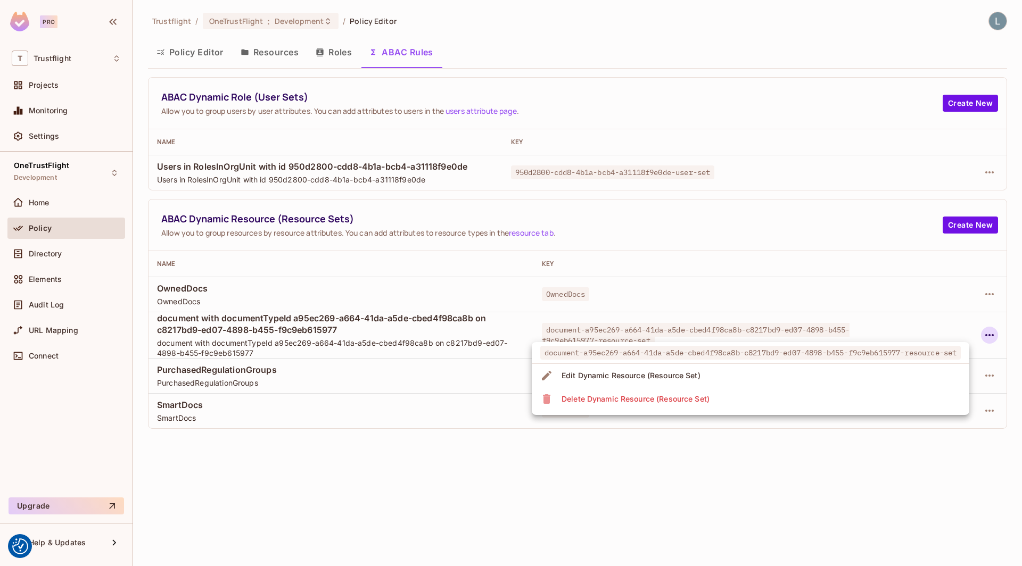
click at [811, 401] on li "Delete Dynamic Resource (Resource Set)" at bounding box center [750, 398] width 437 height 23
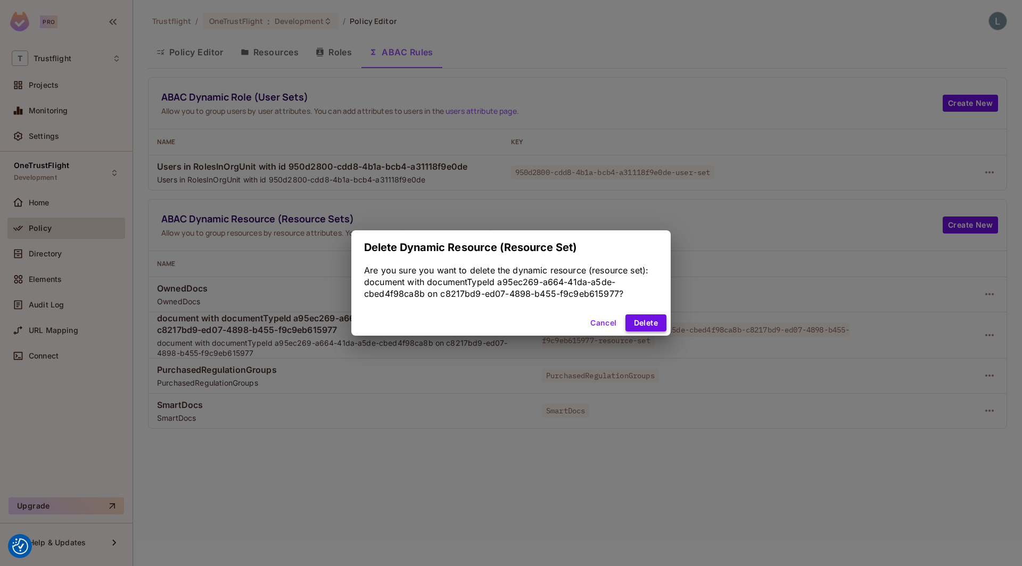
click at [636, 324] on button "Delete" at bounding box center [645, 323] width 41 height 17
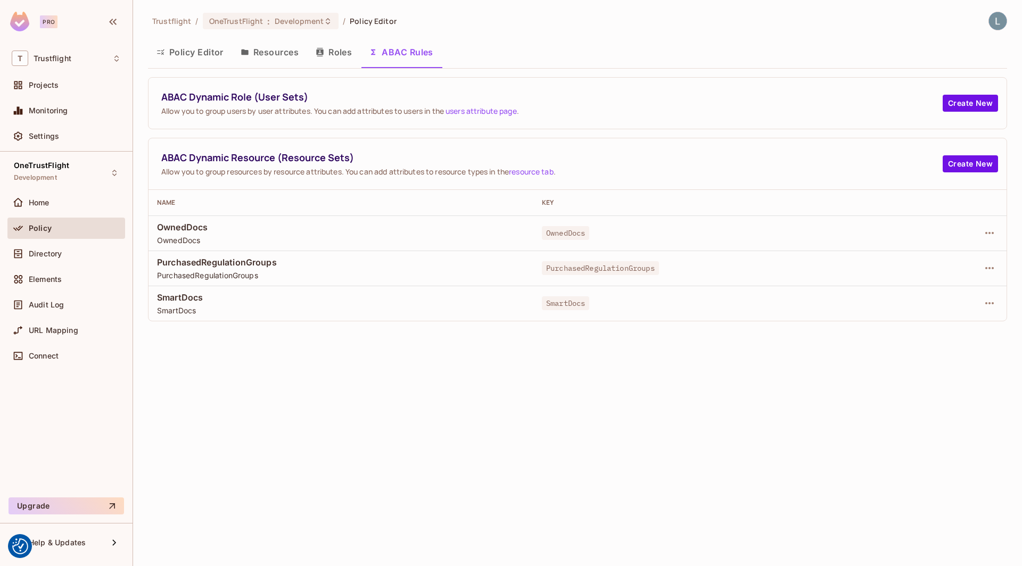
click at [274, 49] on button "Resources" at bounding box center [269, 52] width 75 height 27
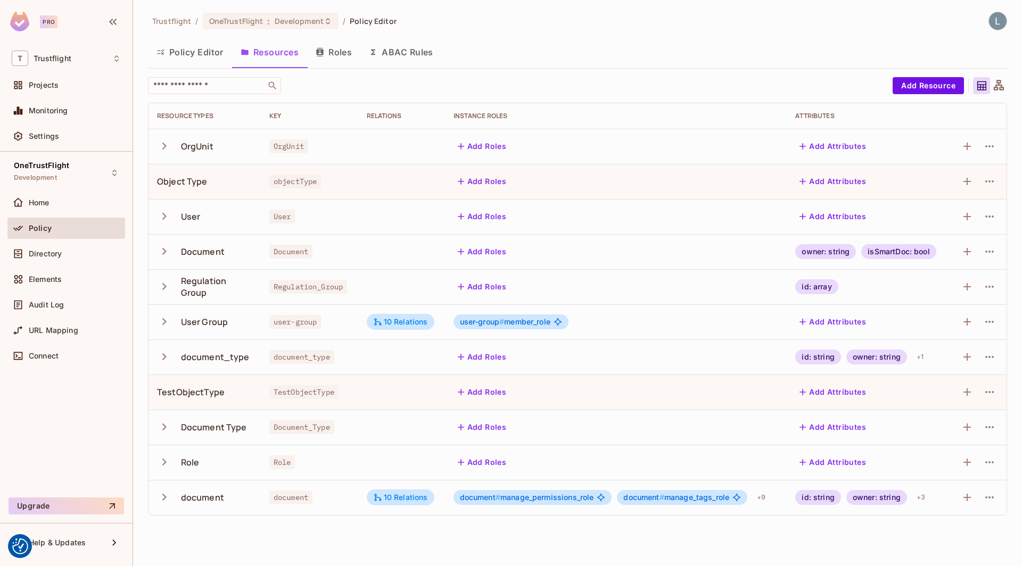
click at [214, 51] on button "Policy Editor" at bounding box center [190, 52] width 84 height 27
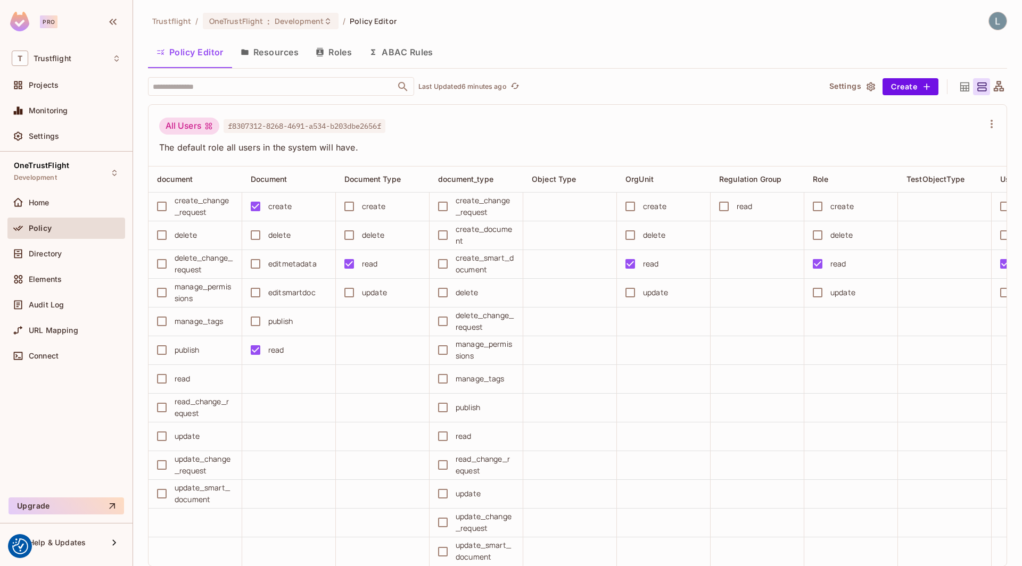
click at [395, 60] on button "ABAC Rules" at bounding box center [400, 52] width 81 height 27
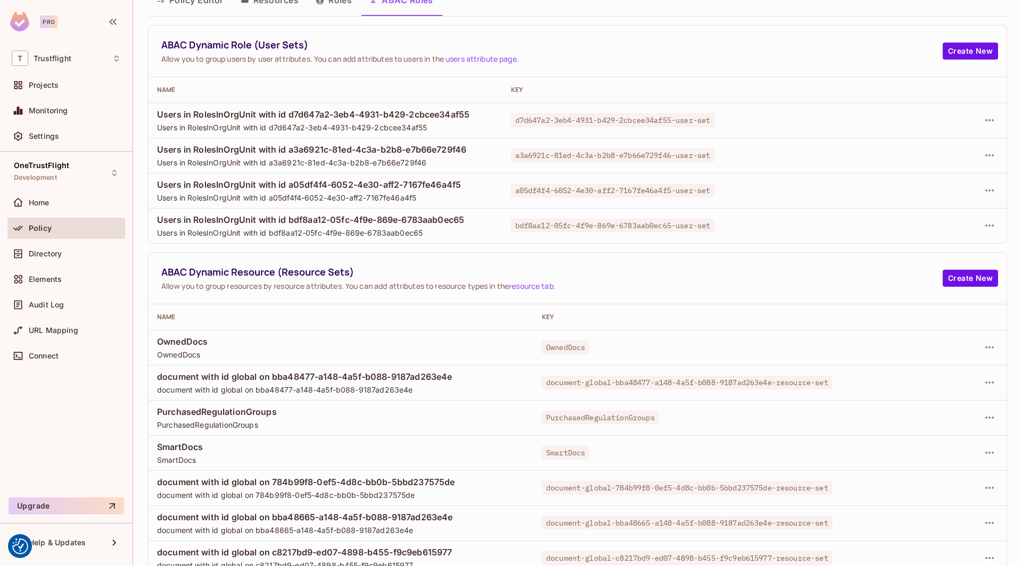
scroll to position [60, 0]
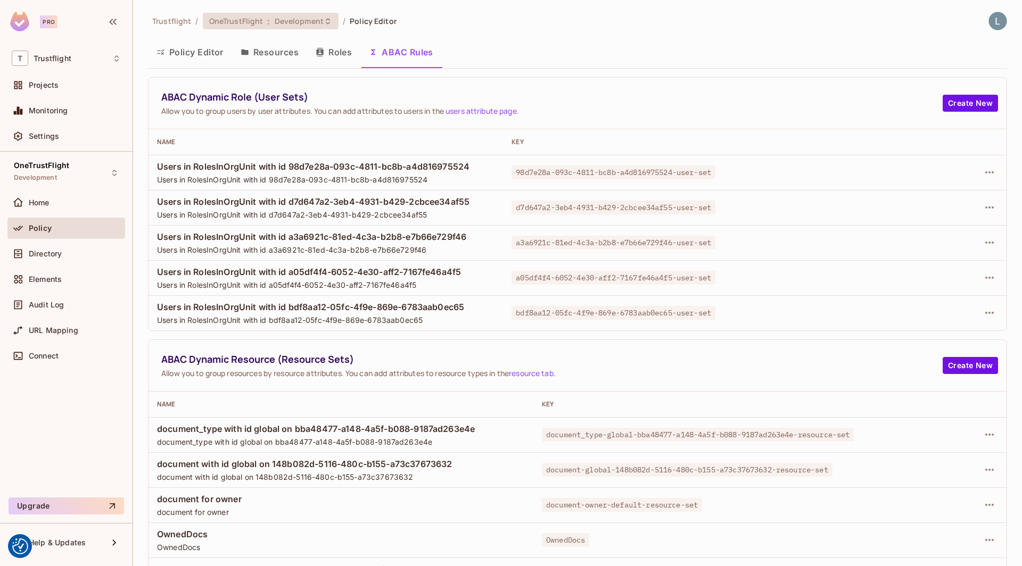
click at [324, 23] on icon at bounding box center [328, 21] width 9 height 9
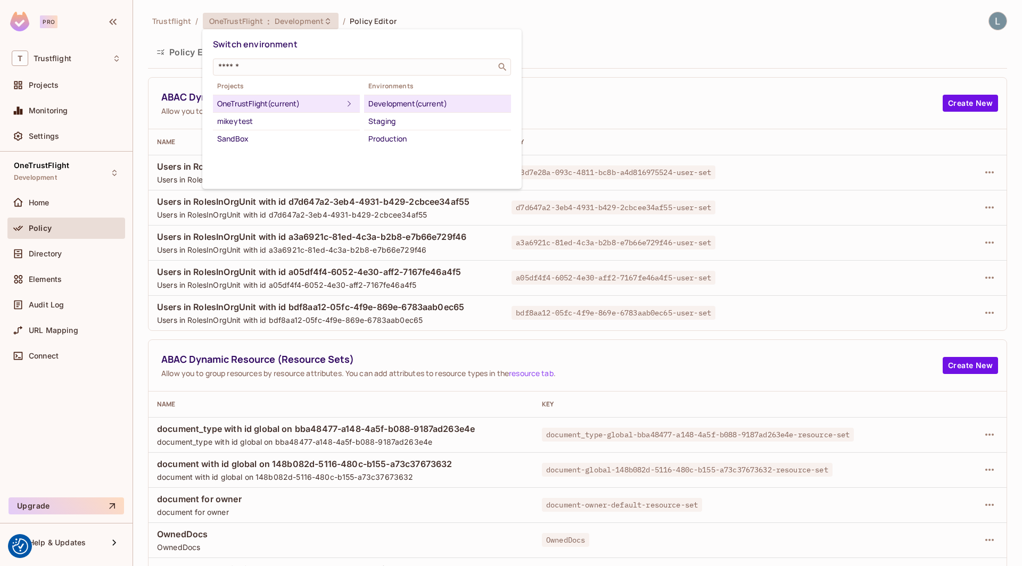
click at [575, 51] on div at bounding box center [511, 283] width 1022 height 566
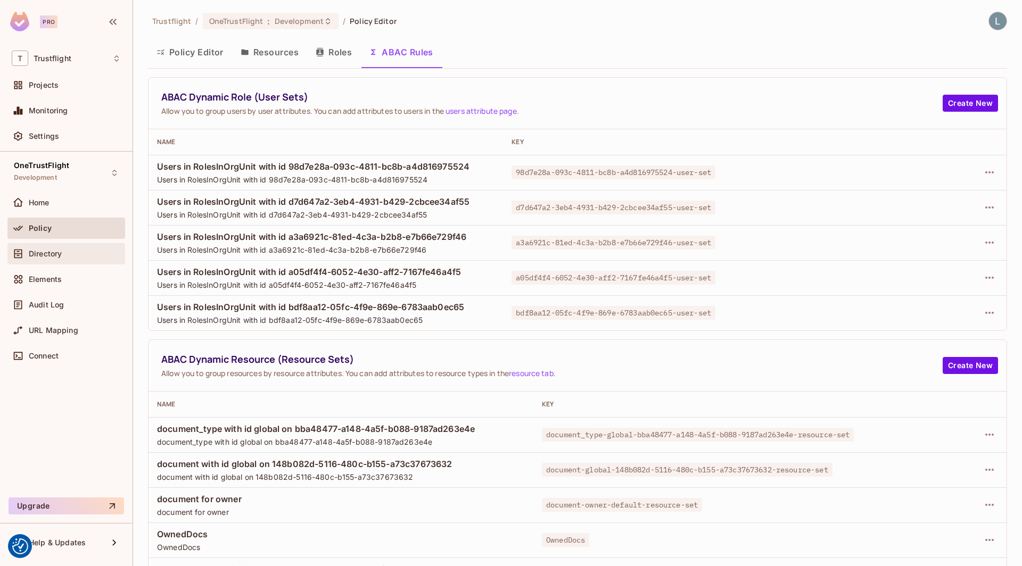
click at [66, 253] on div "Directory" at bounding box center [75, 254] width 92 height 9
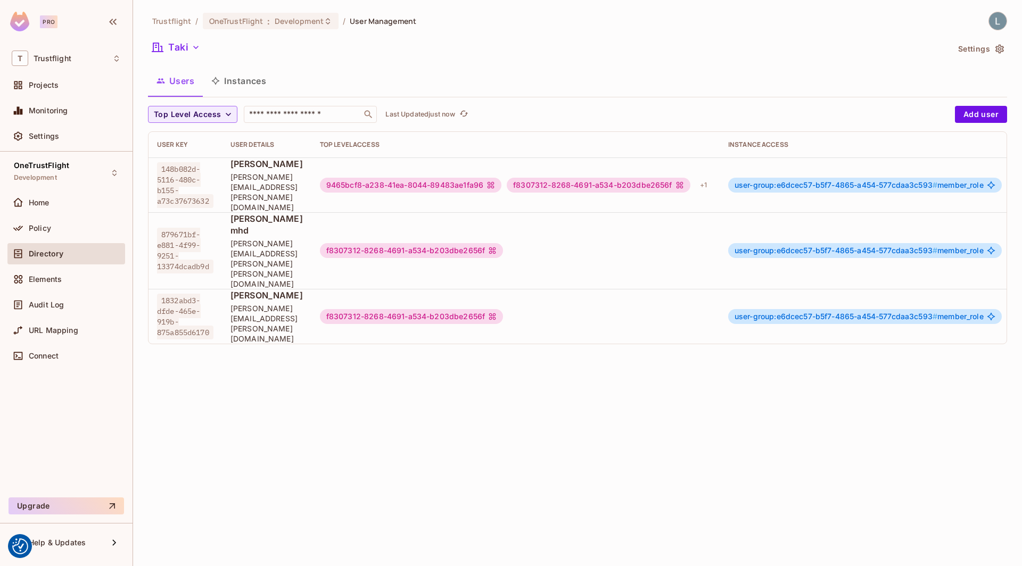
click at [204, 51] on div "Taki" at bounding box center [548, 49] width 800 height 20
click at [187, 42] on button "Taki" at bounding box center [176, 47] width 56 height 17
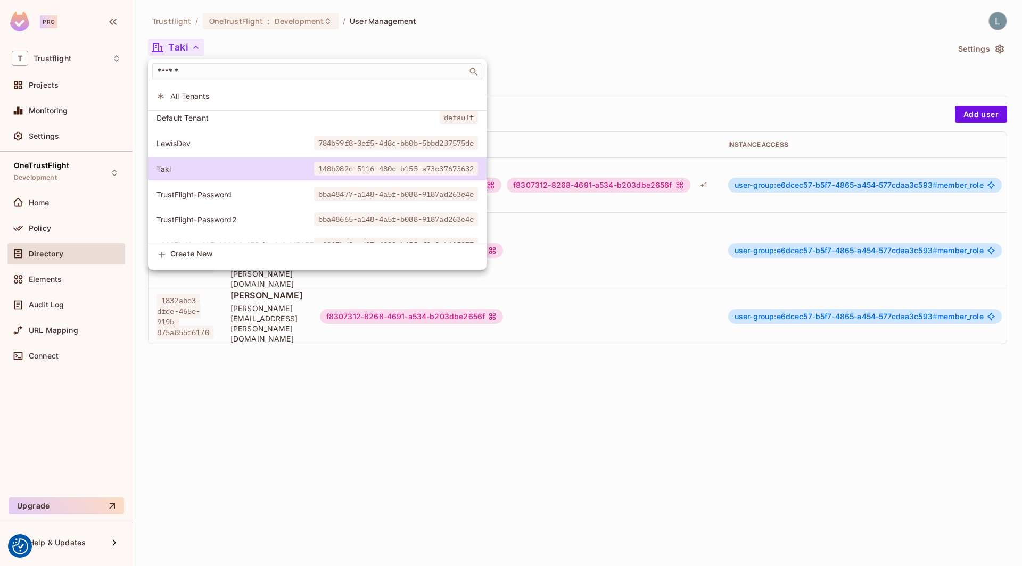
scroll to position [20, 0]
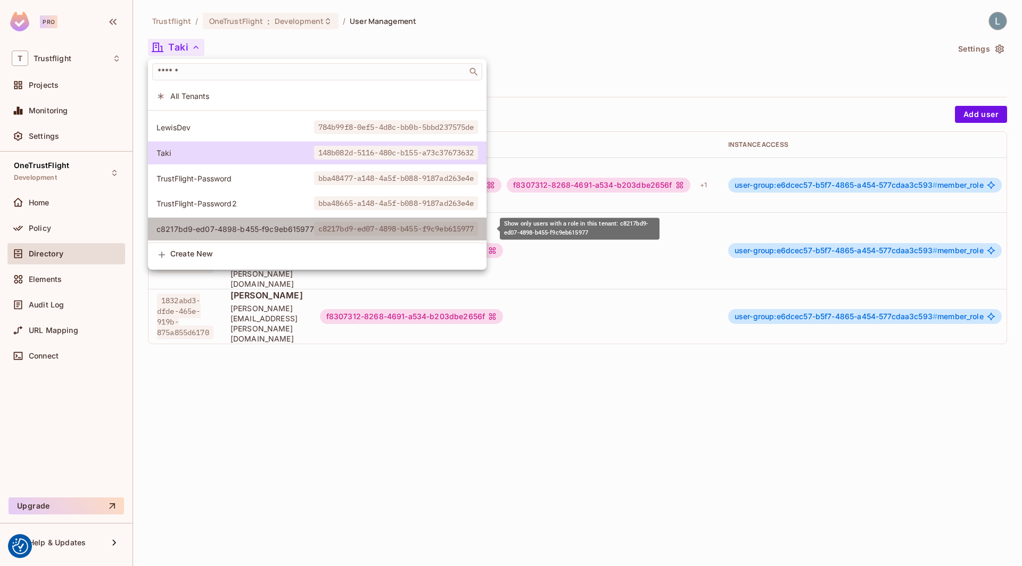
click at [195, 228] on span "c8217bd9-ed07-4898-b455-f9c9eb615977" at bounding box center [235, 229] width 158 height 10
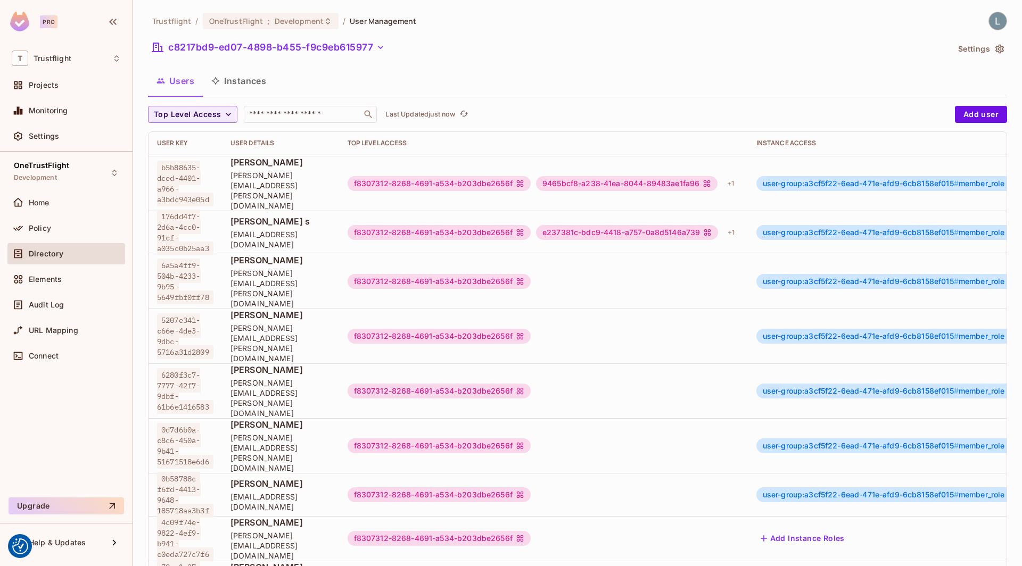
scroll to position [0, 0]
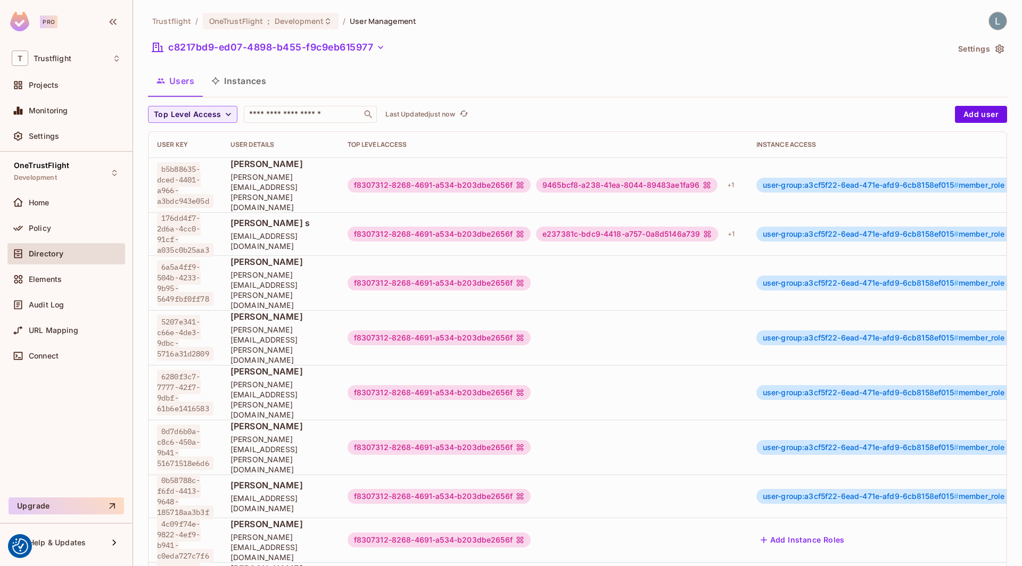
click at [235, 72] on button "Instances" at bounding box center [239, 81] width 72 height 27
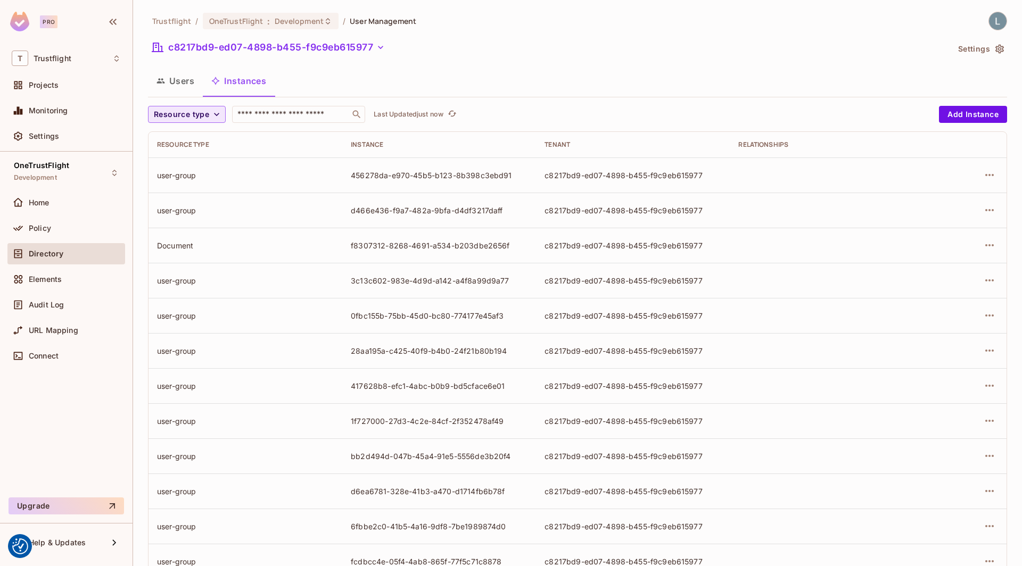
click at [211, 112] on icon "button" at bounding box center [216, 114] width 11 height 11
click at [177, 268] on li "document_type" at bounding box center [187, 276] width 78 height 23
click at [210, 114] on button "Resource type" at bounding box center [187, 114] width 78 height 17
click at [196, 177] on span "document_type" at bounding box center [186, 178] width 61 height 10
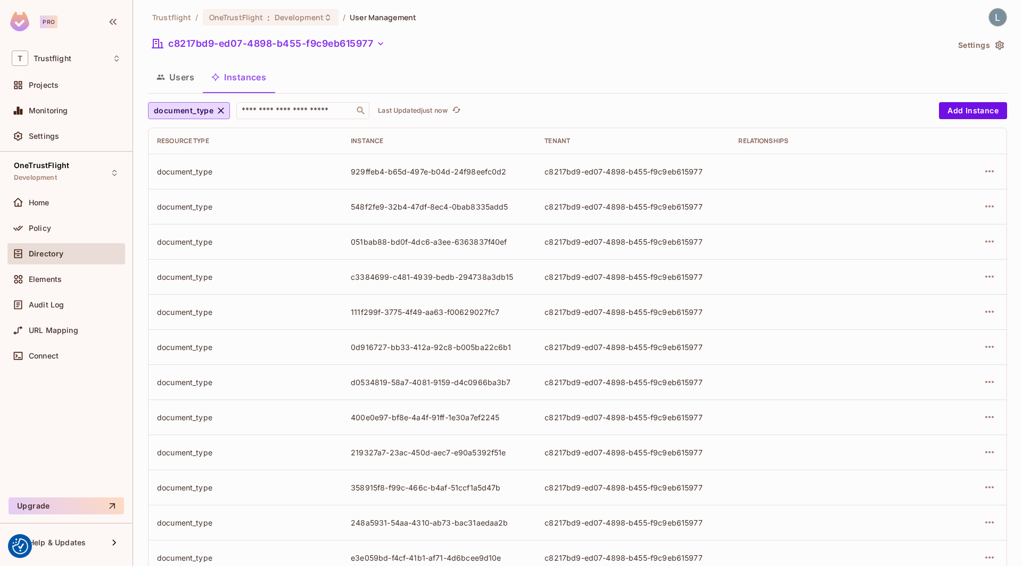
scroll to position [0, 0]
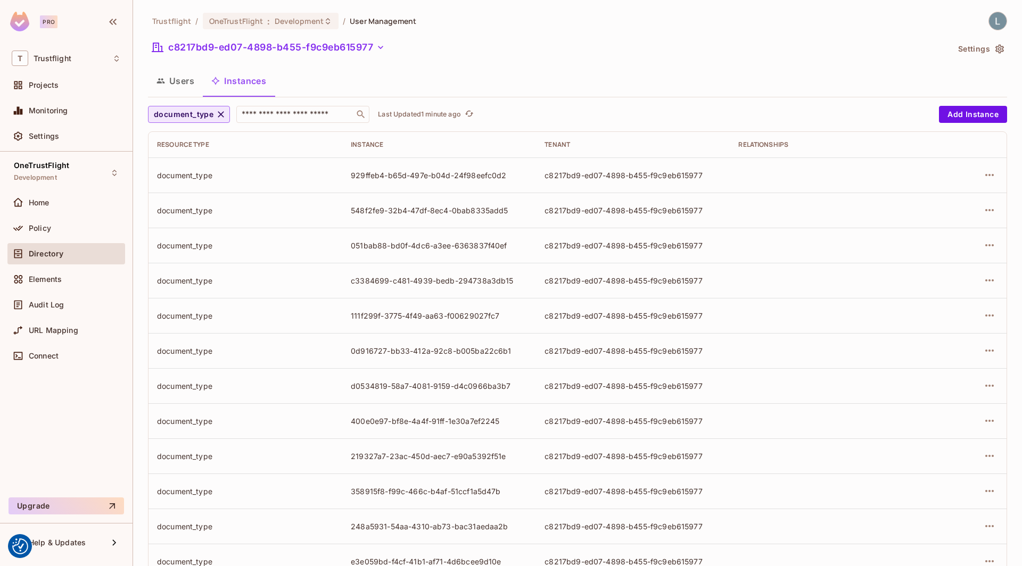
click at [206, 114] on span "document_type" at bounding box center [184, 114] width 60 height 13
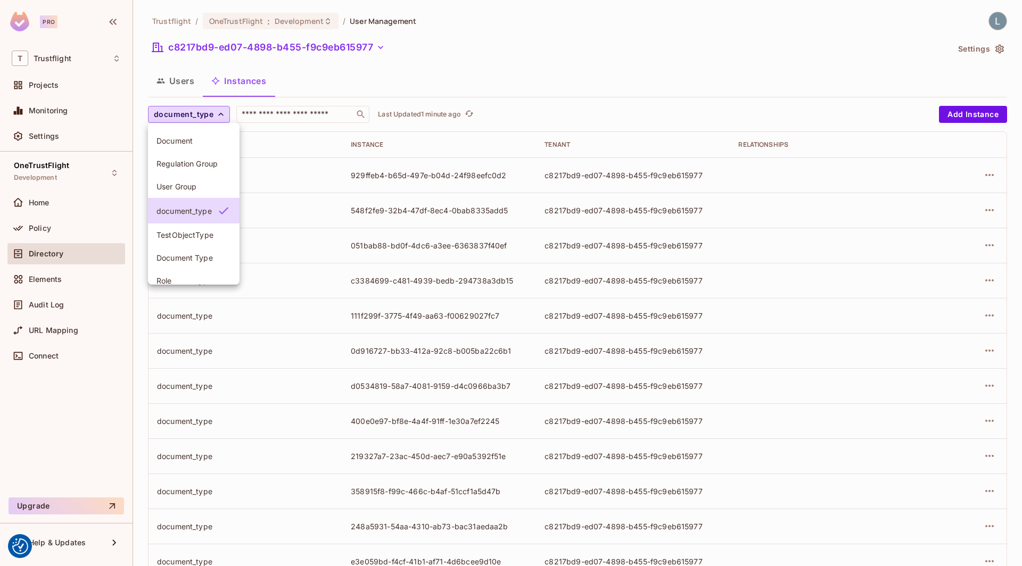
scroll to position [101, 0]
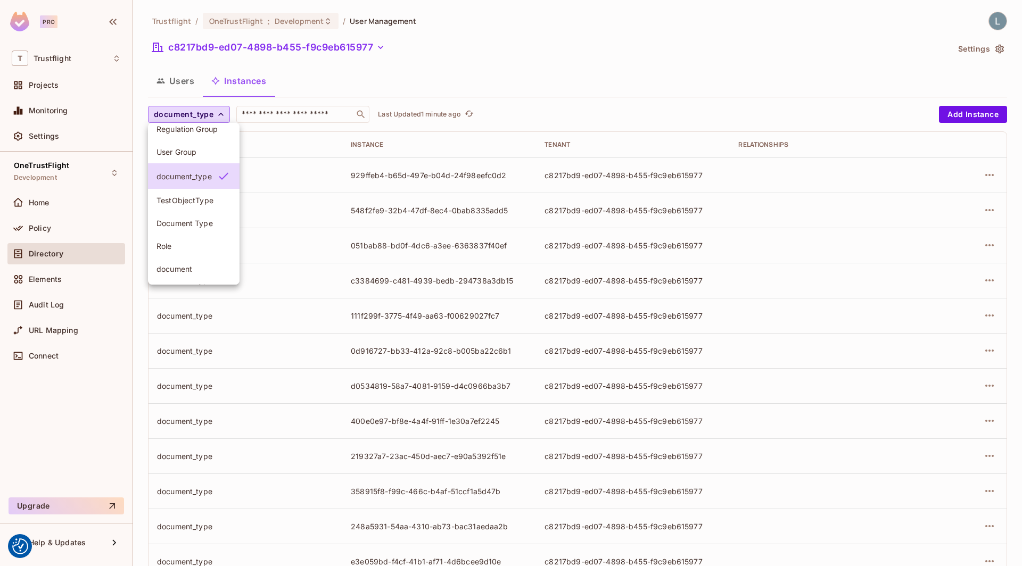
click at [188, 271] on span "document" at bounding box center [193, 269] width 75 height 10
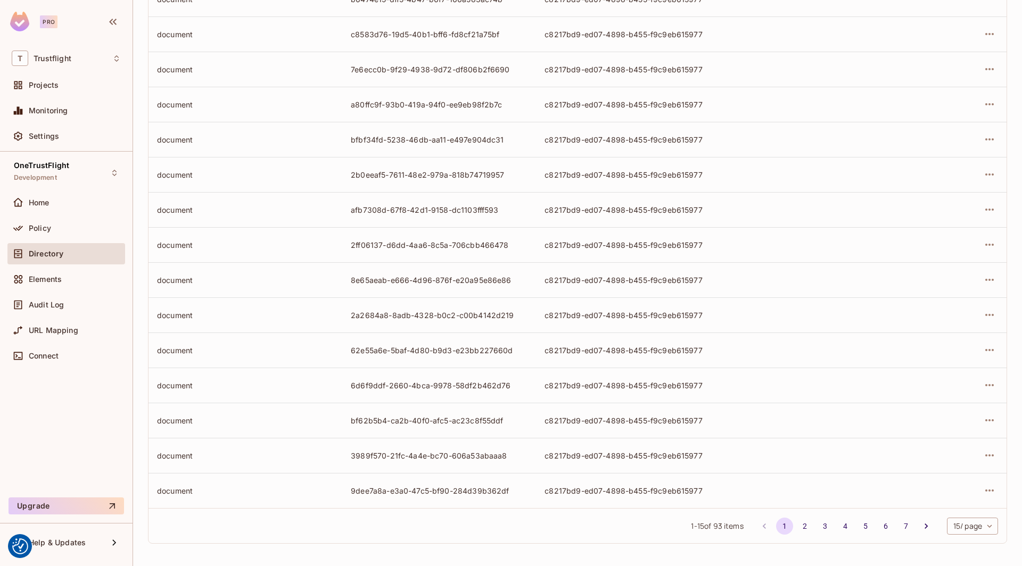
scroll to position [0, 0]
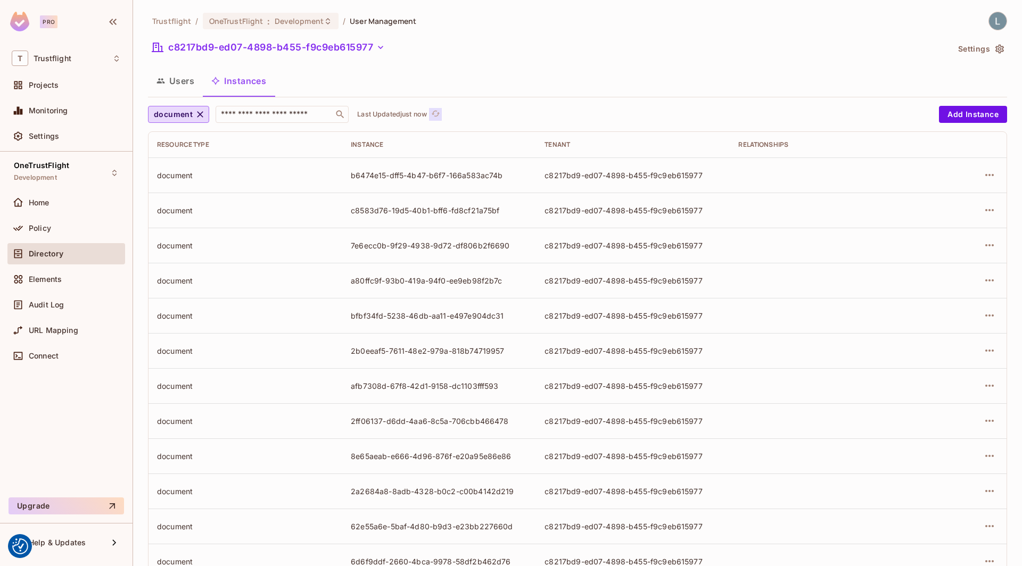
click at [434, 111] on icon "refresh" at bounding box center [435, 113] width 9 height 9
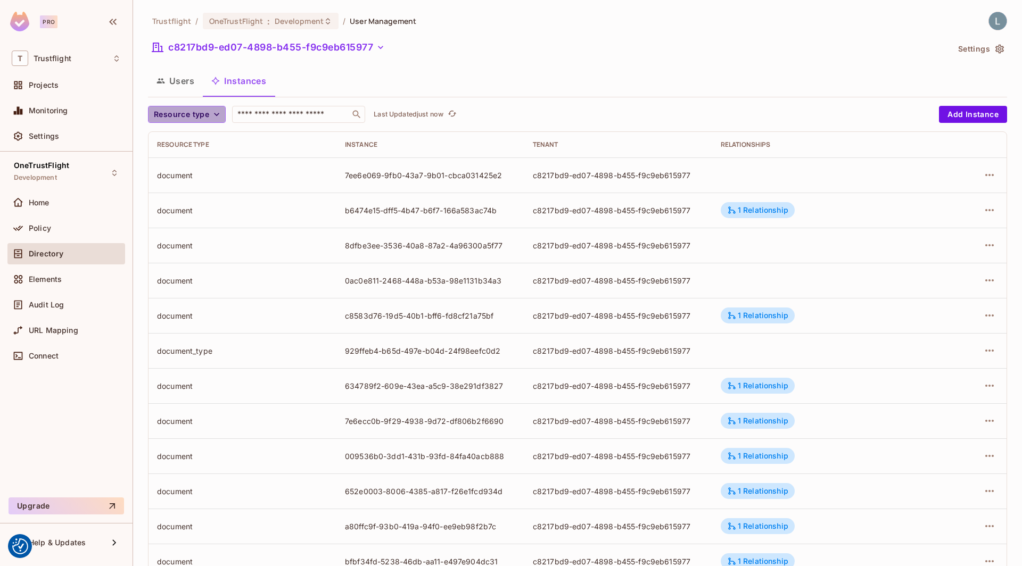
click at [189, 110] on span "Resource type" at bounding box center [181, 114] width 55 height 13
click at [185, 267] on span "document" at bounding box center [186, 269] width 61 height 10
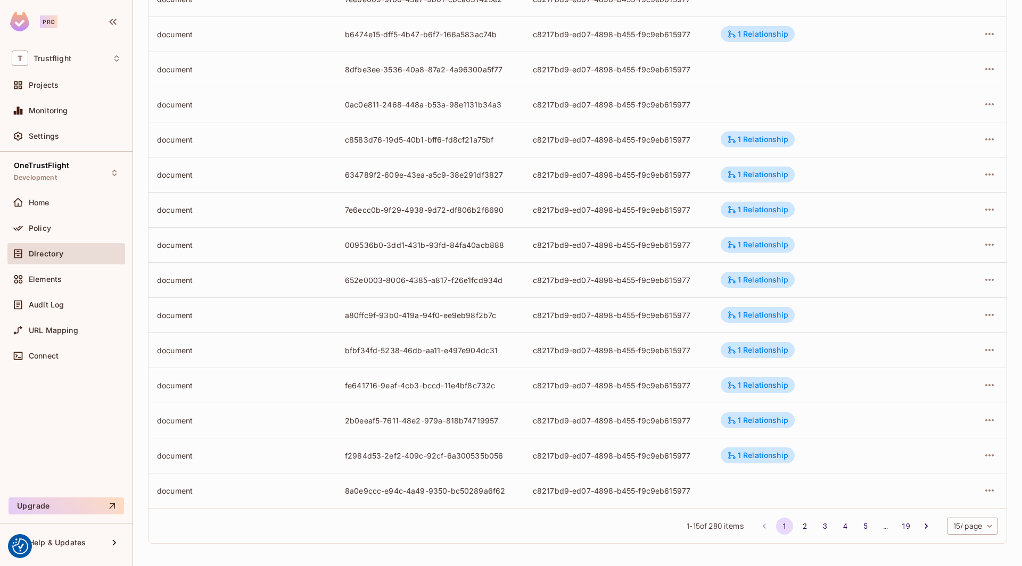
scroll to position [0, 0]
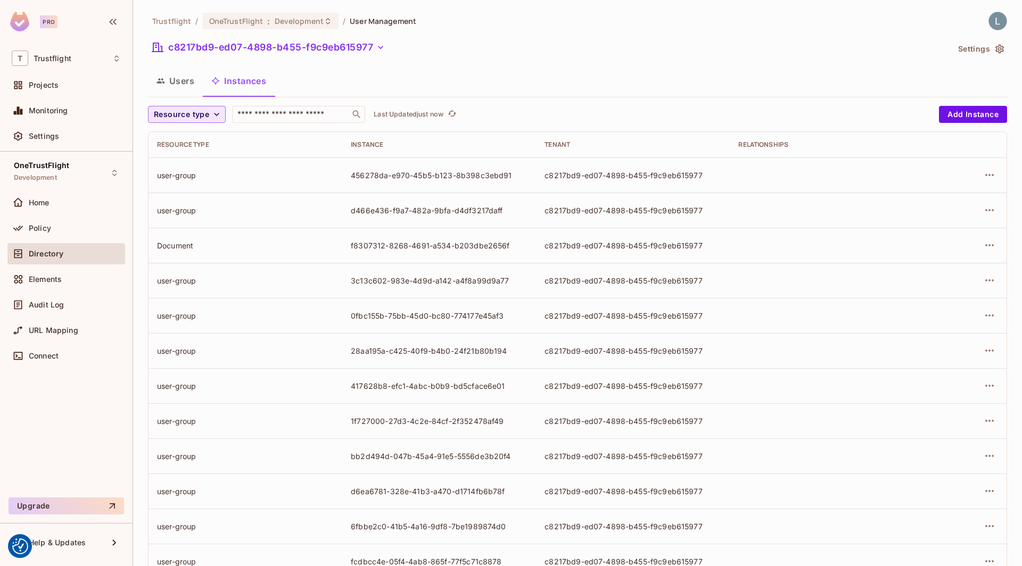
click at [202, 116] on span "Resource type" at bounding box center [181, 114] width 55 height 13
click at [191, 232] on li "document_type" at bounding box center [187, 238] width 78 height 23
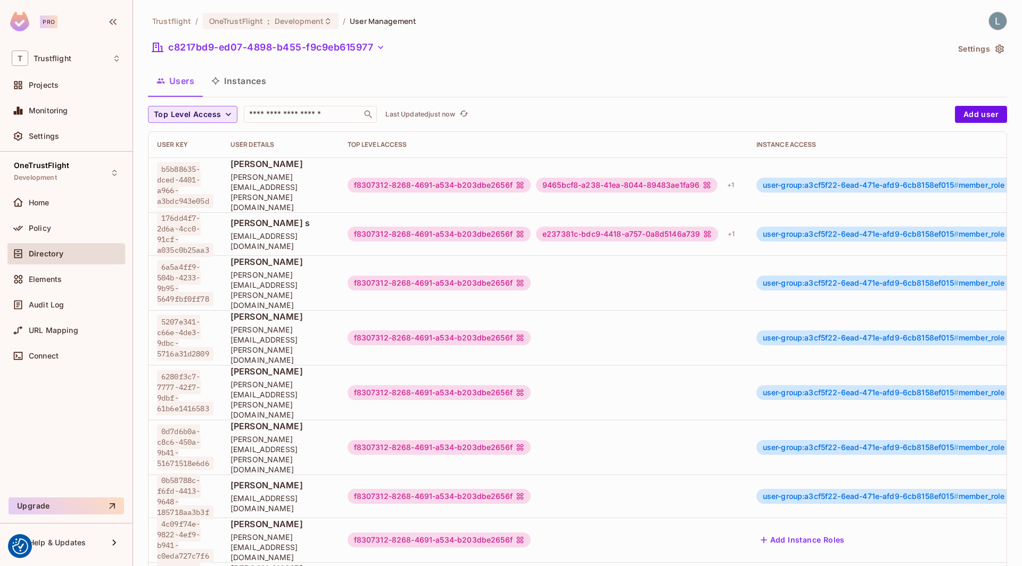
click at [181, 115] on span "Top Level Access" at bounding box center [187, 114] width 67 height 13
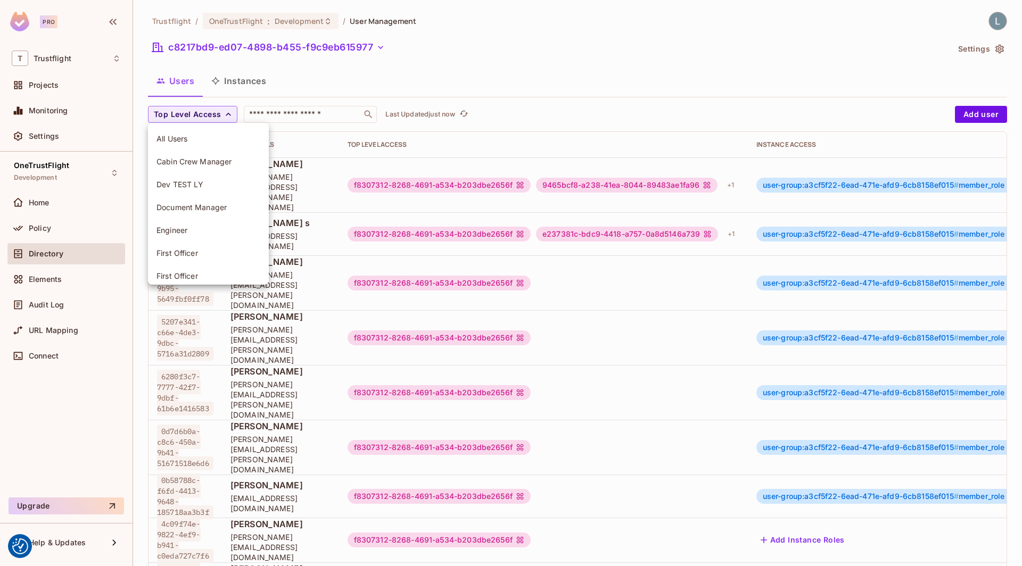
click at [255, 81] on div at bounding box center [511, 283] width 1022 height 566
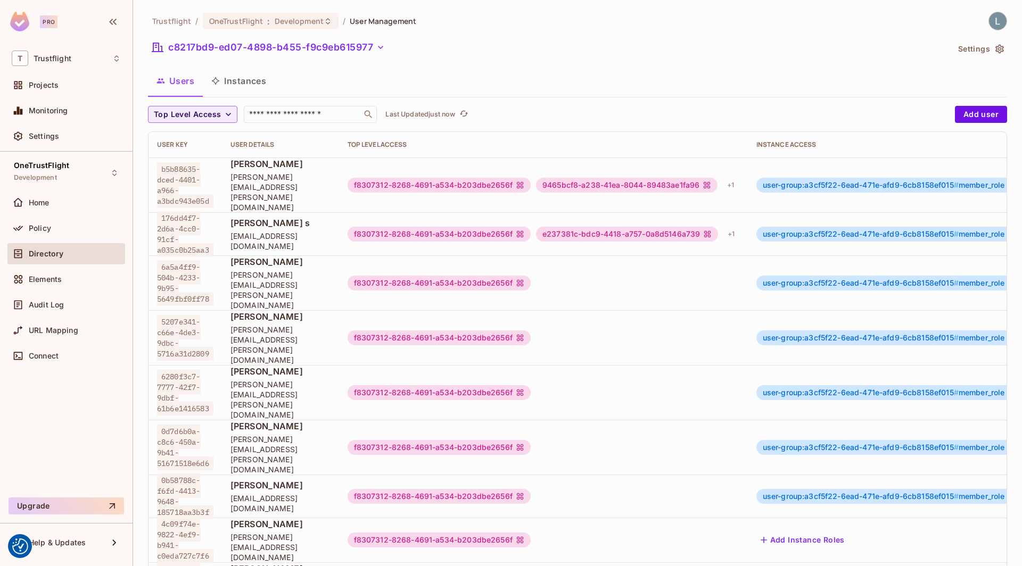
click at [250, 77] on button "Instances" at bounding box center [239, 81] width 72 height 27
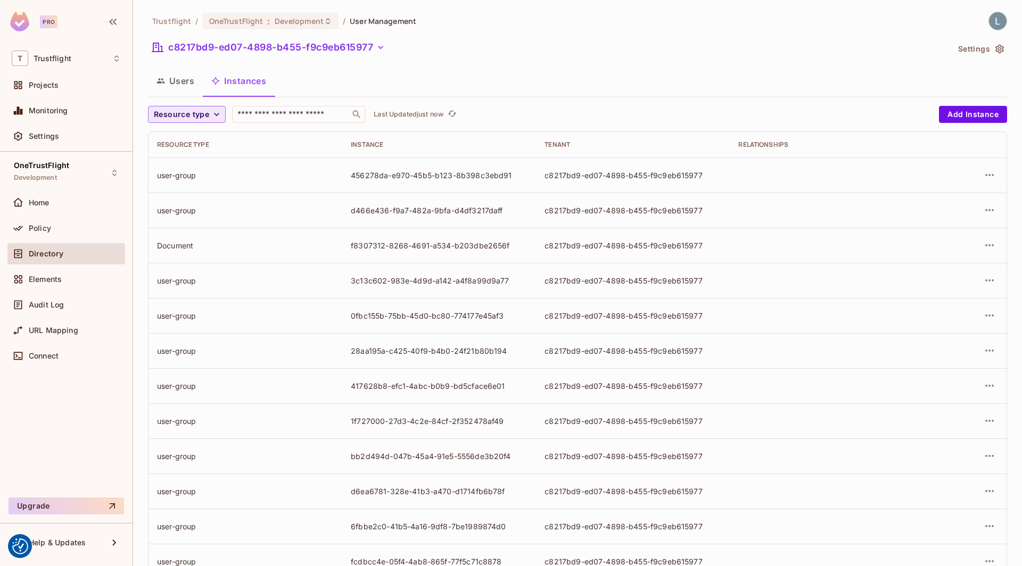
click at [205, 111] on span "Resource type" at bounding box center [181, 114] width 55 height 13
click at [174, 268] on span "document" at bounding box center [186, 269] width 61 height 10
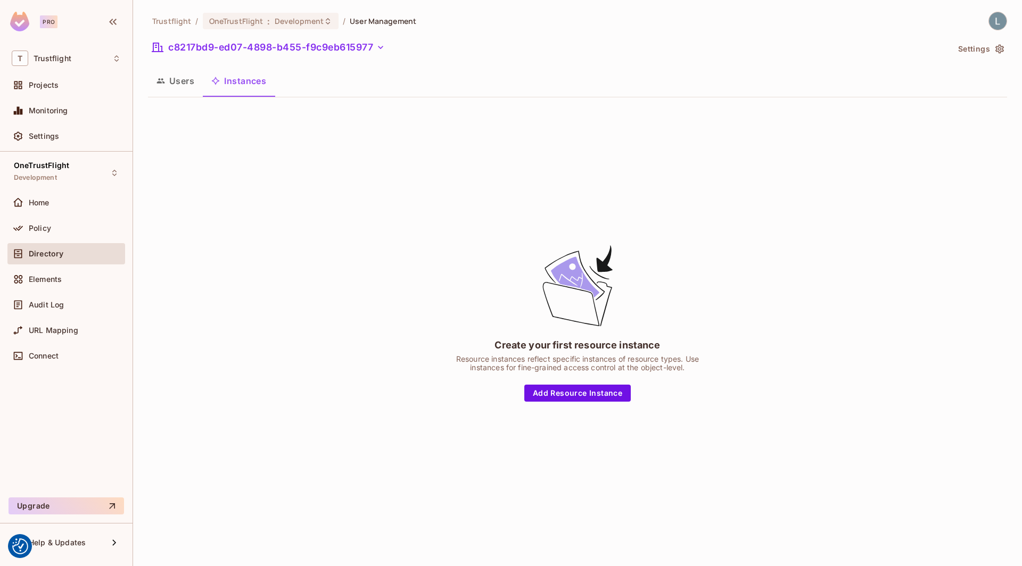
click at [242, 78] on button "Instances" at bounding box center [239, 81] width 72 height 27
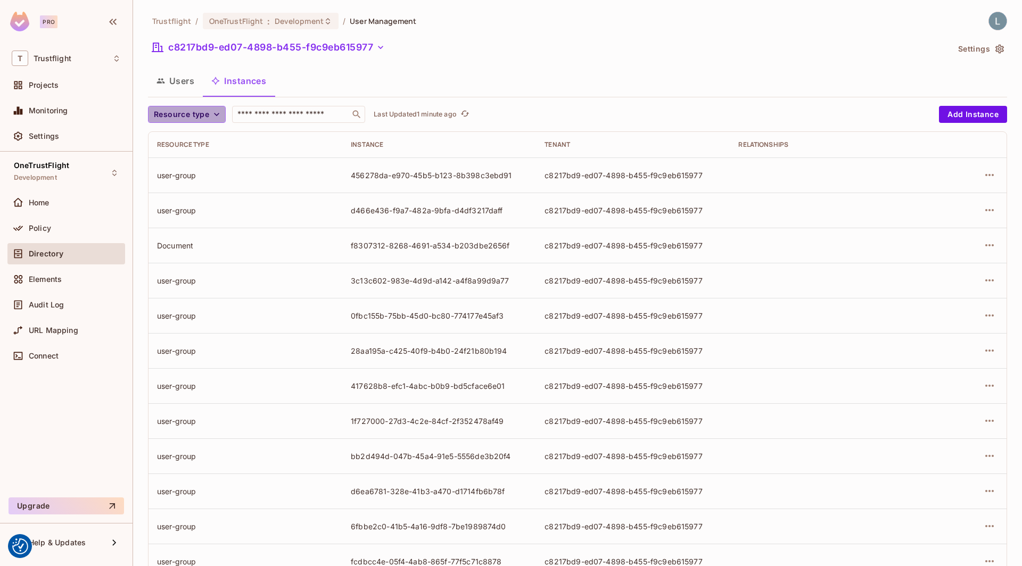
click at [206, 113] on span "Resource type" at bounding box center [181, 114] width 55 height 13
click at [179, 269] on li "document_type" at bounding box center [187, 276] width 78 height 23
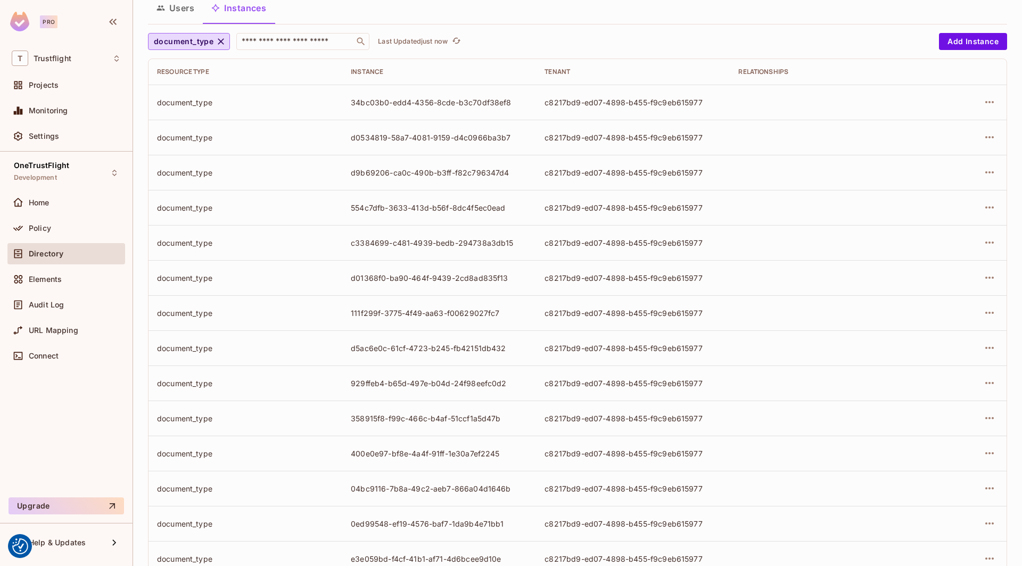
scroll to position [176, 0]
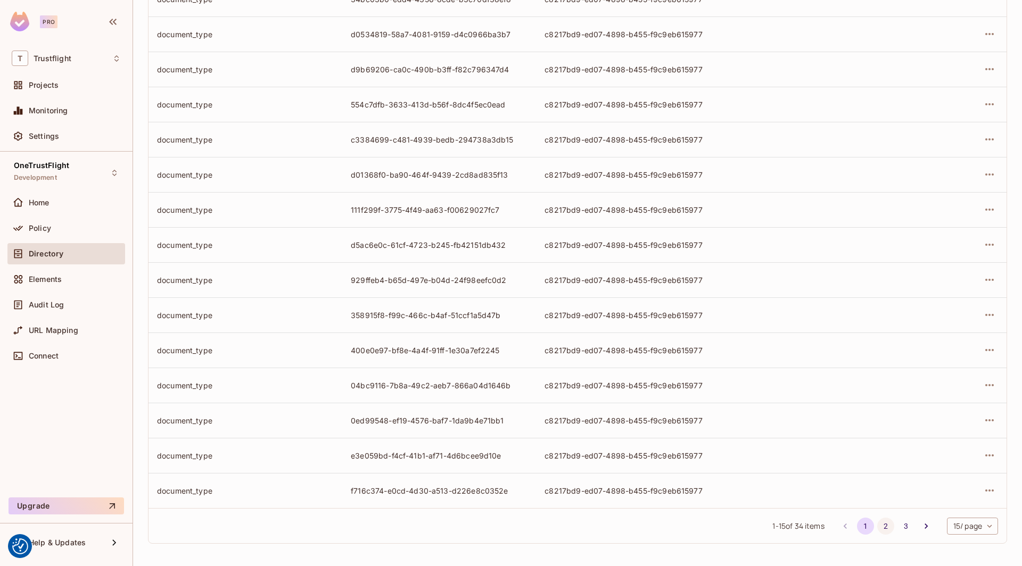
click at [882, 522] on button "2" at bounding box center [885, 526] width 17 height 17
click at [862, 530] on button "1" at bounding box center [865, 526] width 17 height 17
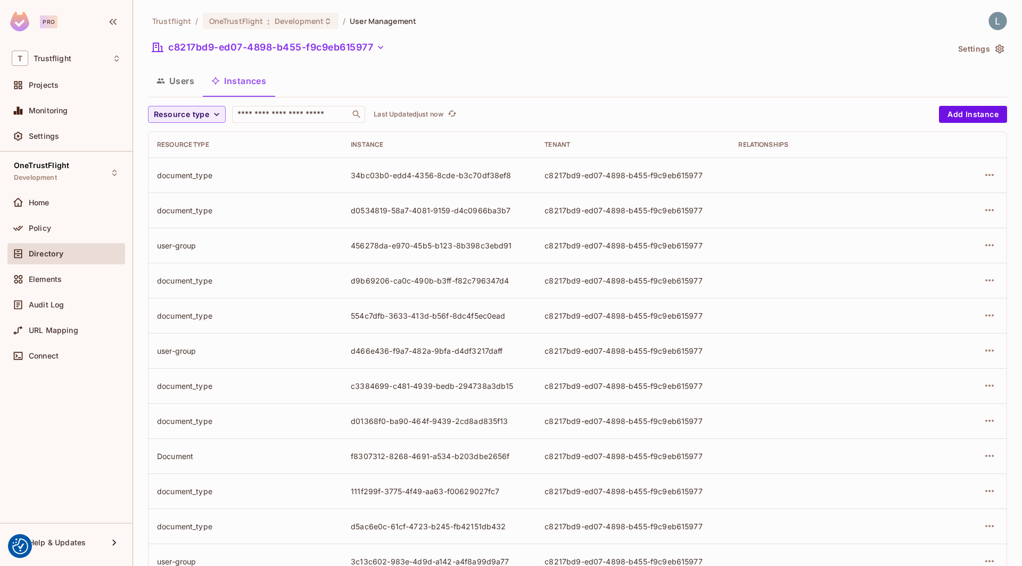
scroll to position [176, 0]
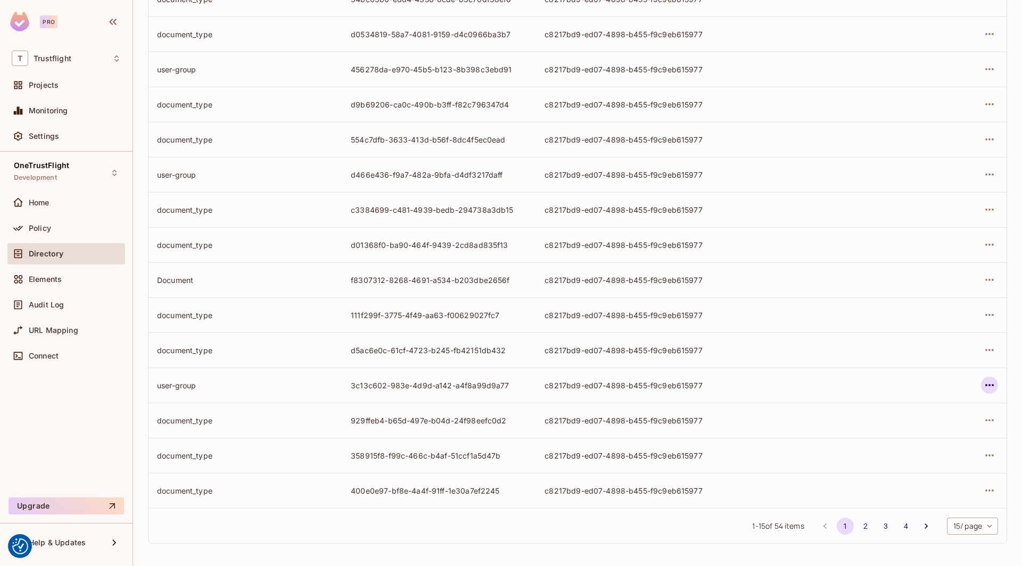
click at [990, 386] on icon "button" at bounding box center [989, 385] width 13 height 13
click at [912, 432] on div "Edit Attributes" at bounding box center [911, 432] width 53 height 11
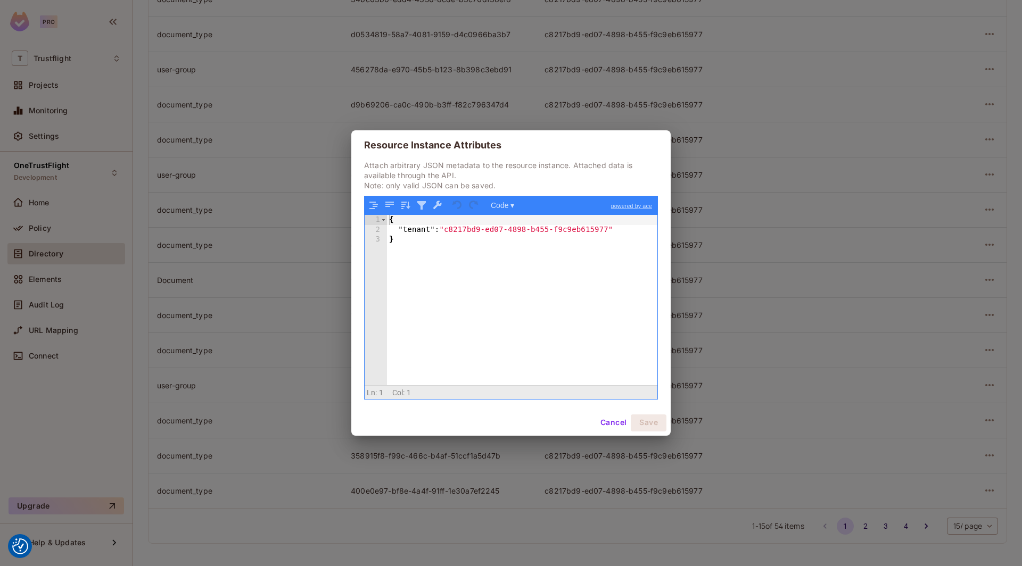
click at [780, 282] on div "Resource Instance Attributes Attach arbitrary JSON metadata to the resource ins…" at bounding box center [511, 283] width 1022 height 566
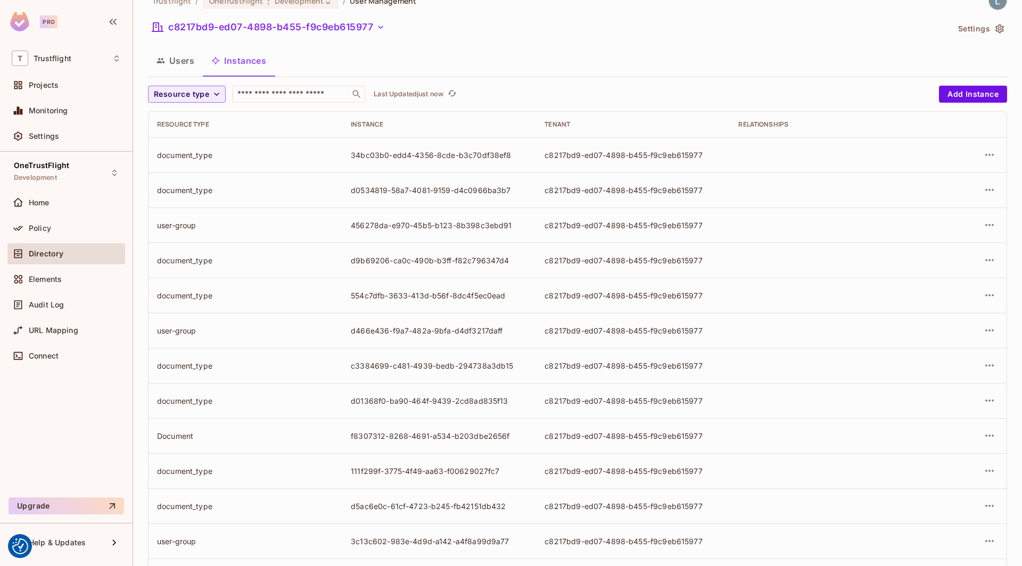
scroll to position [0, 0]
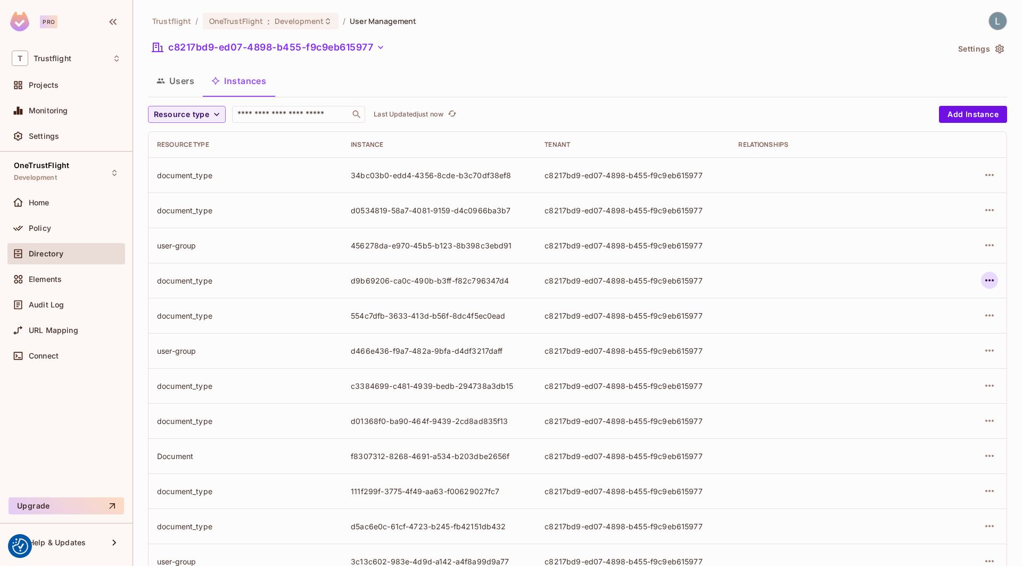
click at [989, 275] on icon "button" at bounding box center [989, 280] width 13 height 13
click at [916, 323] on div "Edit Attributes" at bounding box center [911, 328] width 53 height 11
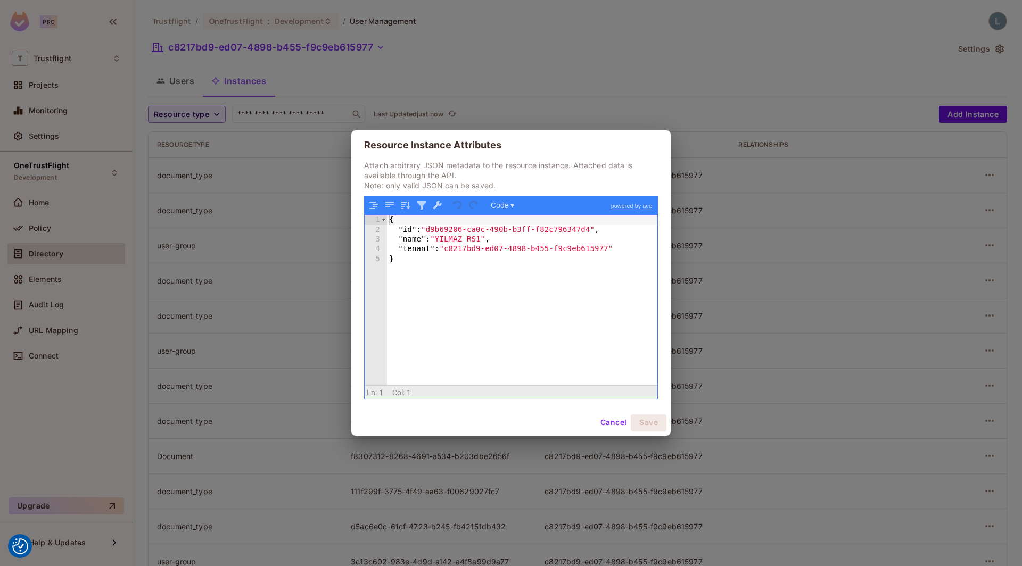
click at [902, 343] on div "Resource Instance Attributes Attach arbitrary JSON metadata to the resource ins…" at bounding box center [511, 283] width 1022 height 566
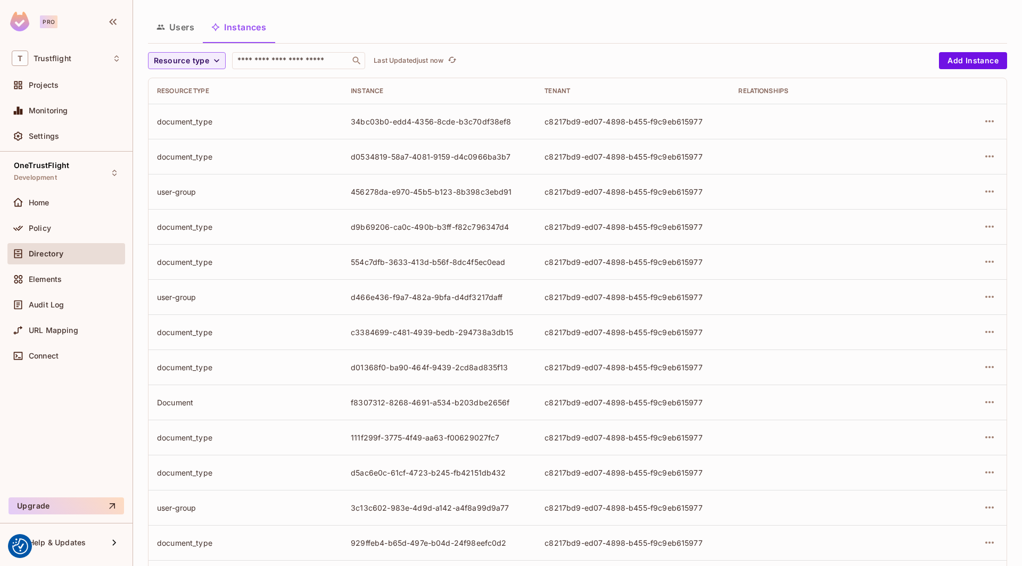
scroll to position [68, 0]
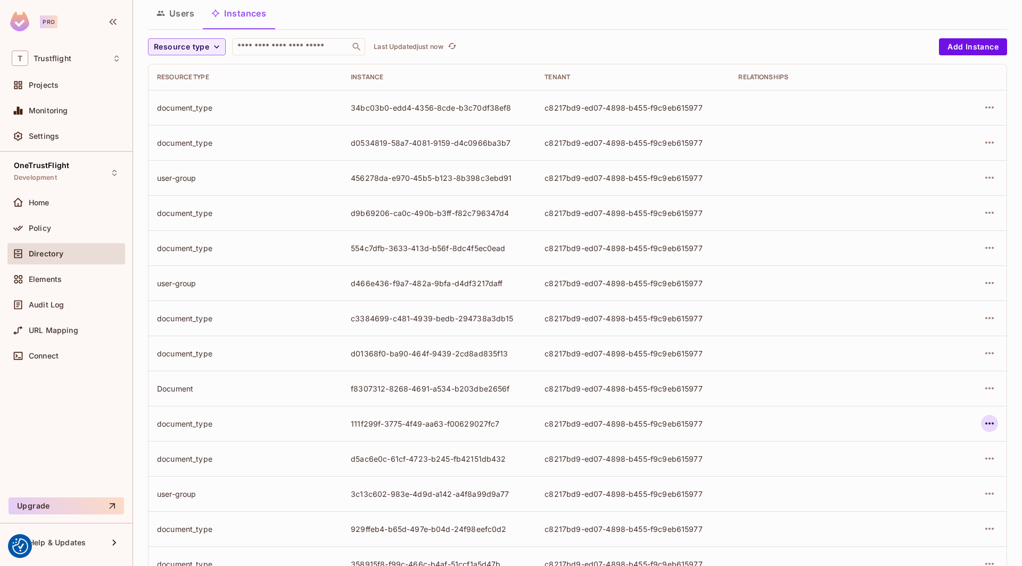
click at [985, 424] on icon "button" at bounding box center [989, 423] width 13 height 13
click at [916, 470] on div "Edit Attributes" at bounding box center [911, 470] width 53 height 11
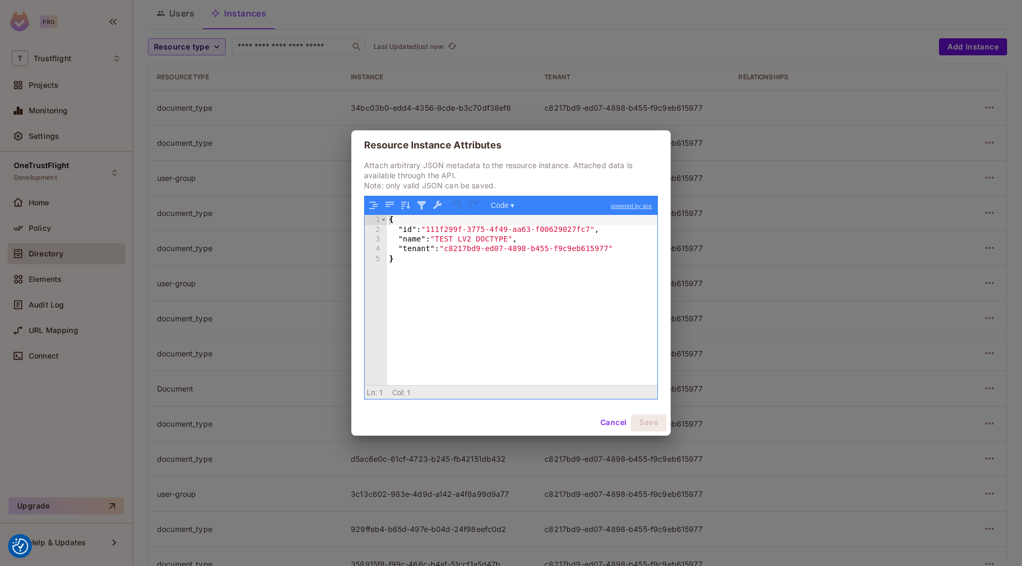
click at [903, 435] on div "Resource Instance Attributes Attach arbitrary JSON metadata to the resource ins…" at bounding box center [511, 283] width 1022 height 566
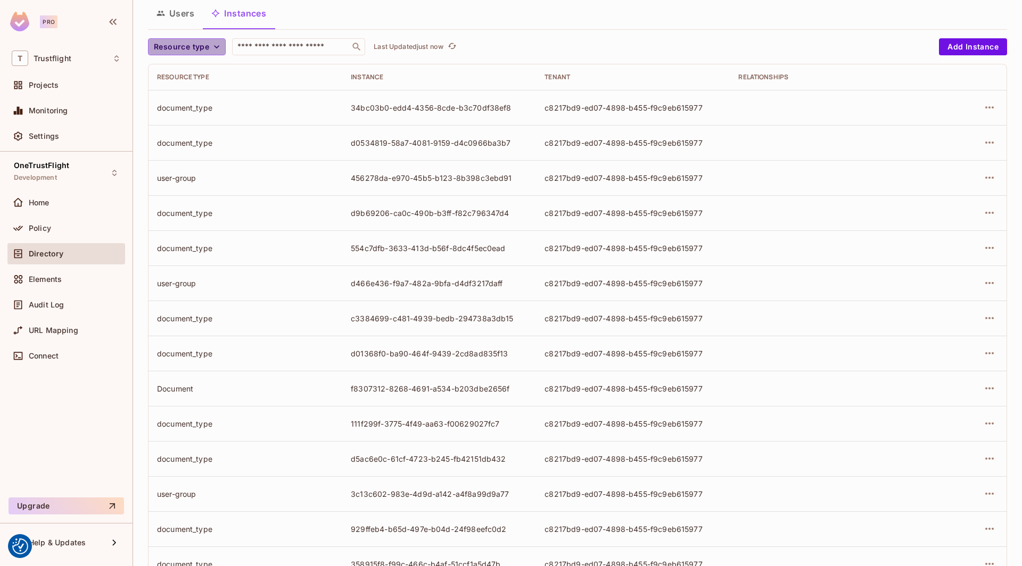
click at [208, 52] on span "Resource type" at bounding box center [181, 46] width 55 height 13
click at [197, 110] on span "document_type" at bounding box center [186, 110] width 61 height 10
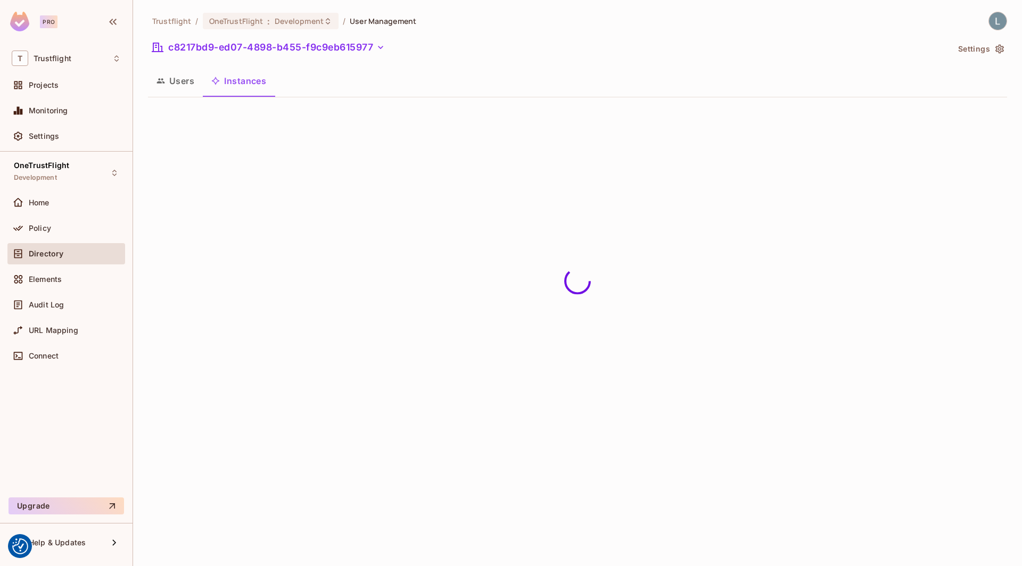
scroll to position [0, 0]
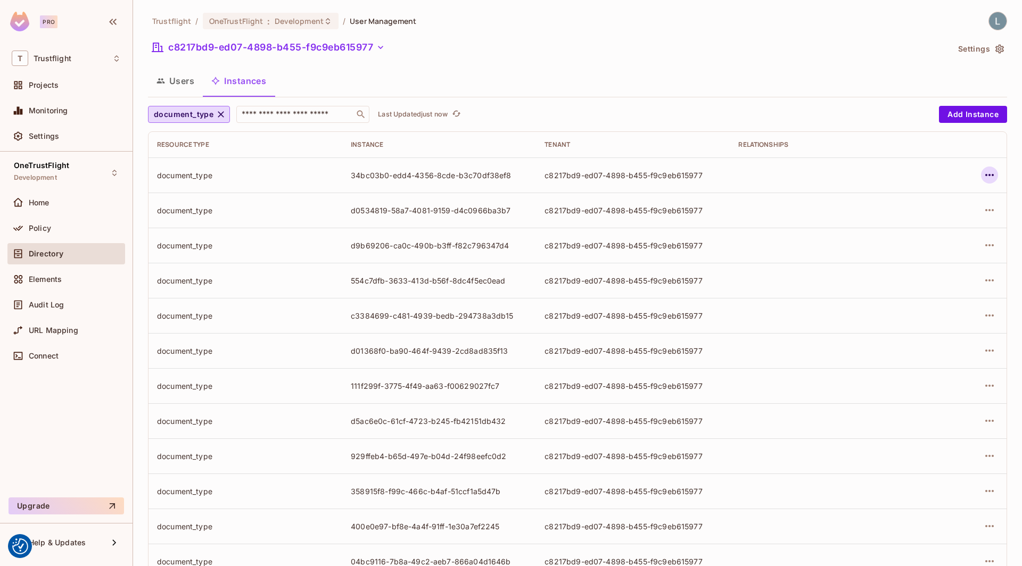
click at [991, 176] on icon "button" at bounding box center [989, 175] width 13 height 13
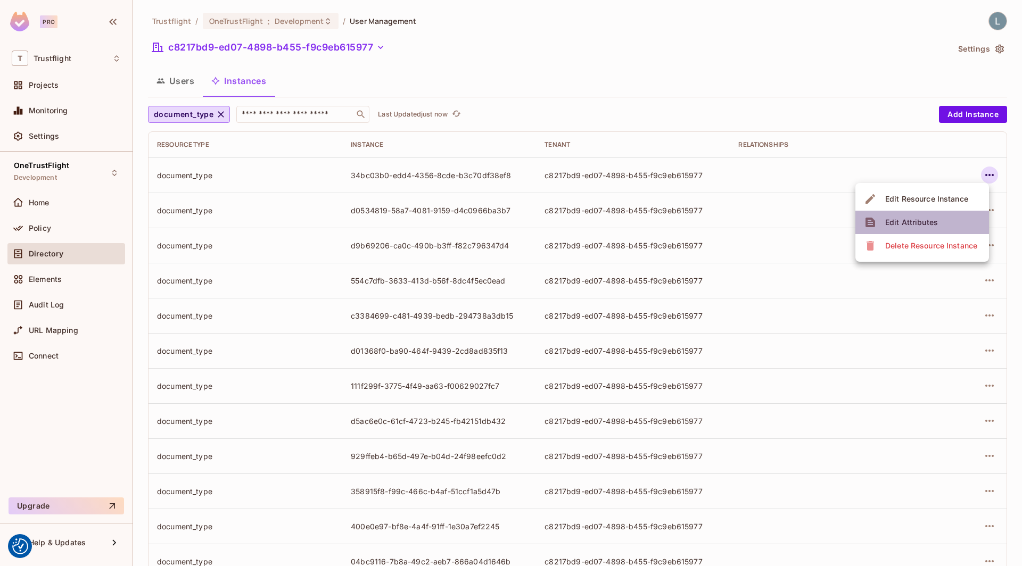
click at [917, 216] on span "Edit Attributes" at bounding box center [911, 222] width 59 height 17
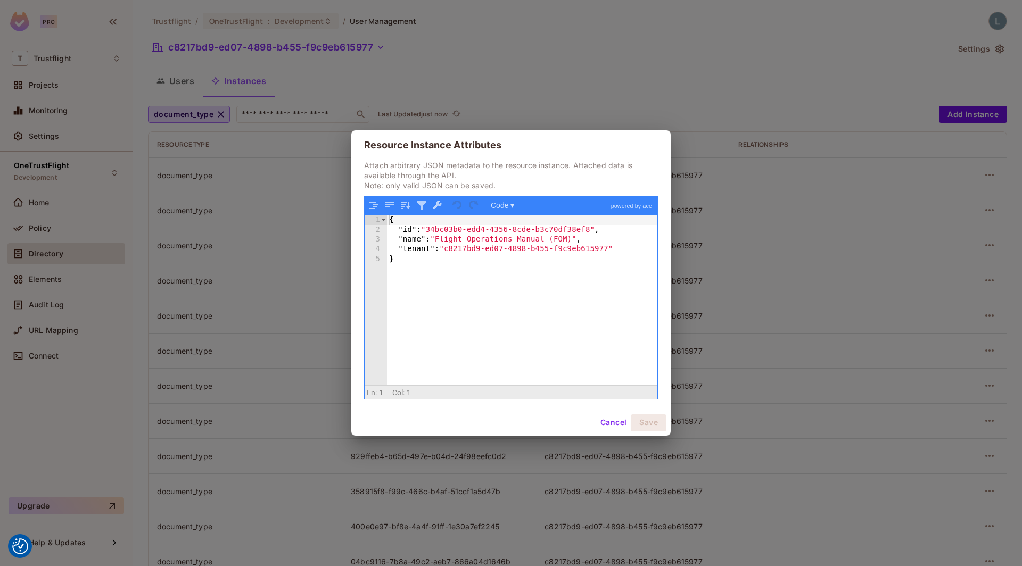
click at [849, 271] on div "Resource Instance Attributes Attach arbitrary JSON metadata to the resource ins…" at bounding box center [511, 283] width 1022 height 566
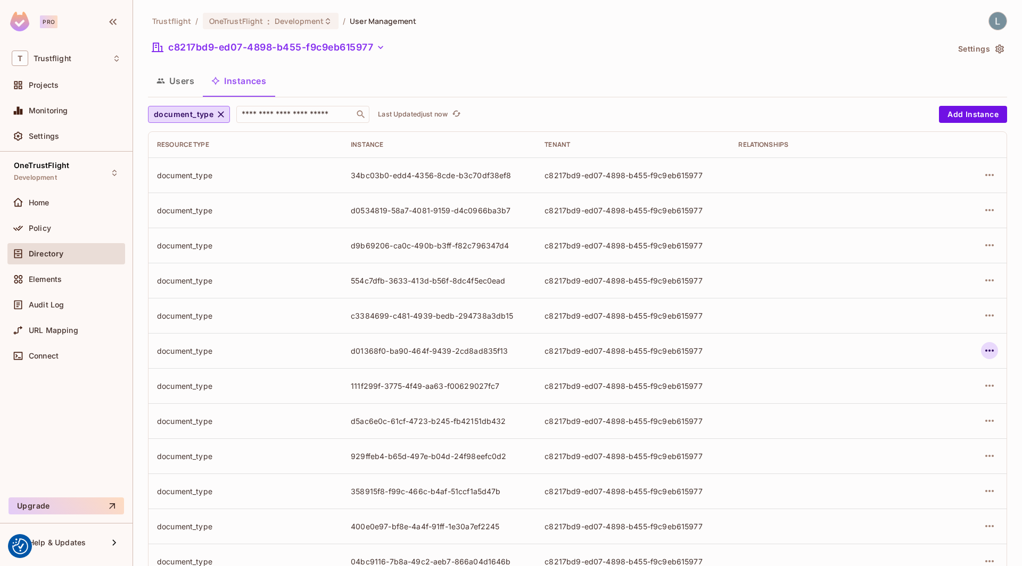
click at [989, 344] on icon "button" at bounding box center [989, 350] width 13 height 13
click at [929, 396] on div "Edit Attributes" at bounding box center [911, 398] width 53 height 11
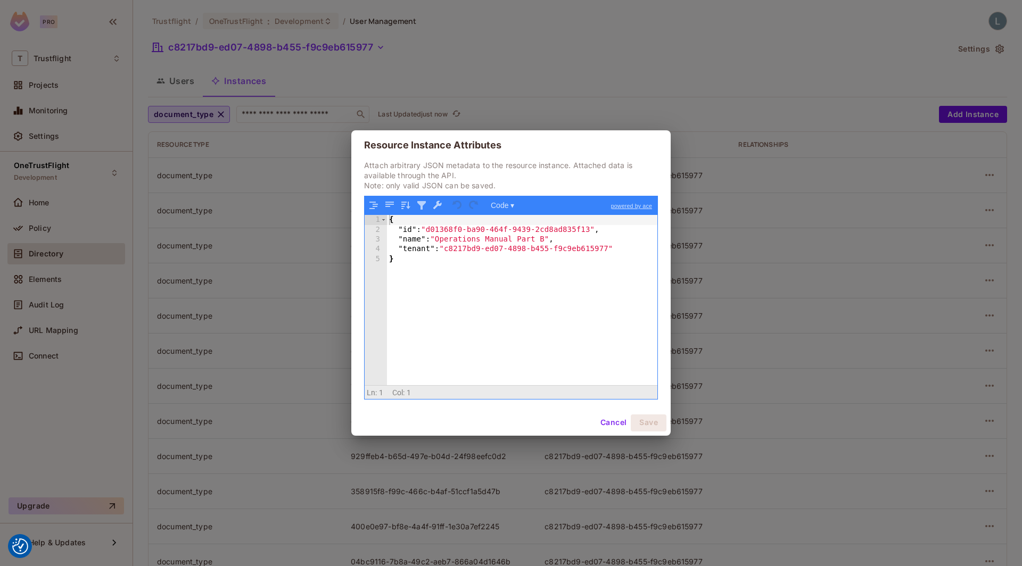
click at [831, 367] on div "Resource Instance Attributes Attach arbitrary JSON metadata to the resource ins…" at bounding box center [511, 283] width 1022 height 566
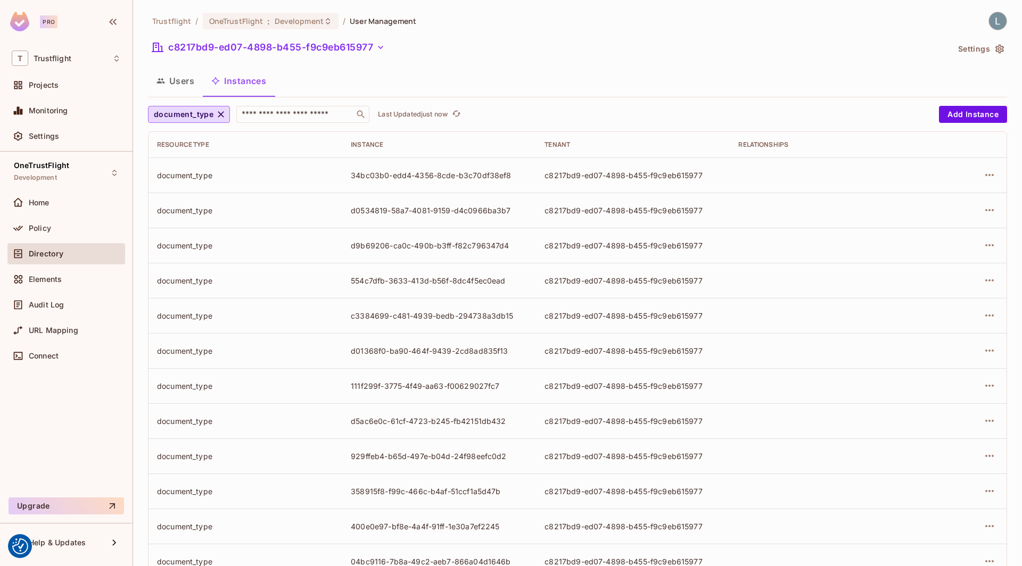
scroll to position [176, 0]
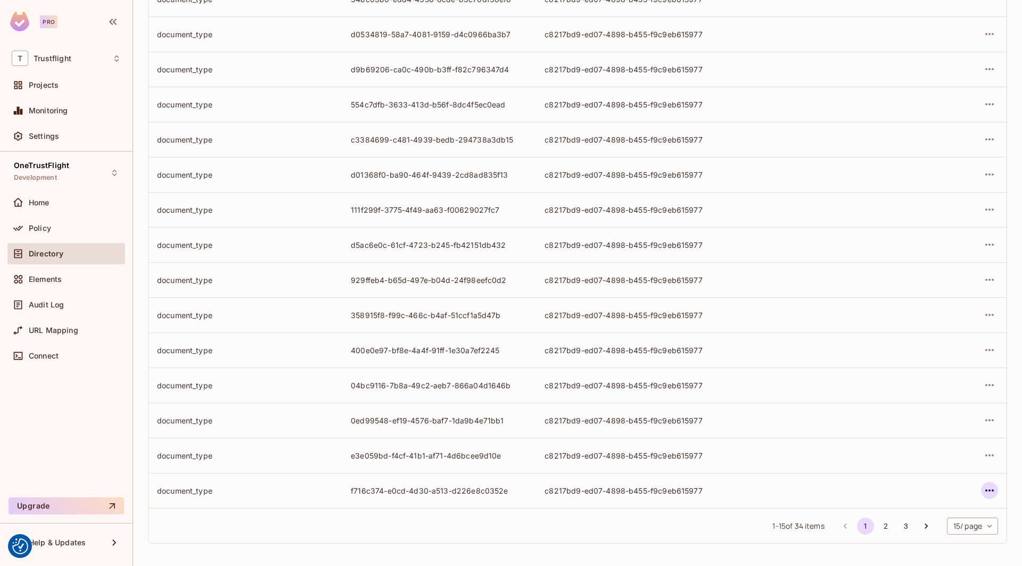
click at [989, 492] on icon "button" at bounding box center [989, 490] width 13 height 13
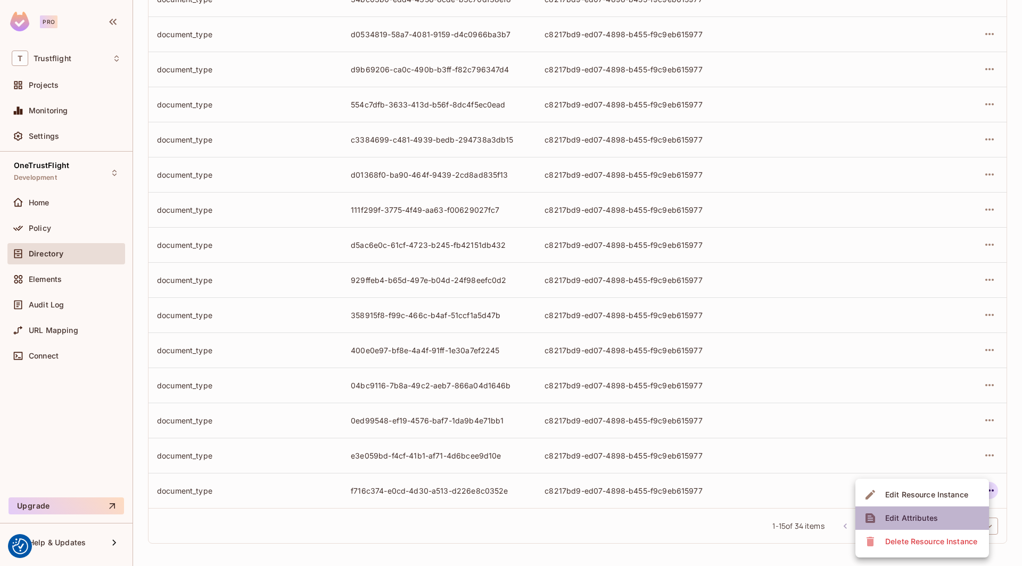
click at [916, 515] on div "Edit Attributes" at bounding box center [911, 518] width 53 height 11
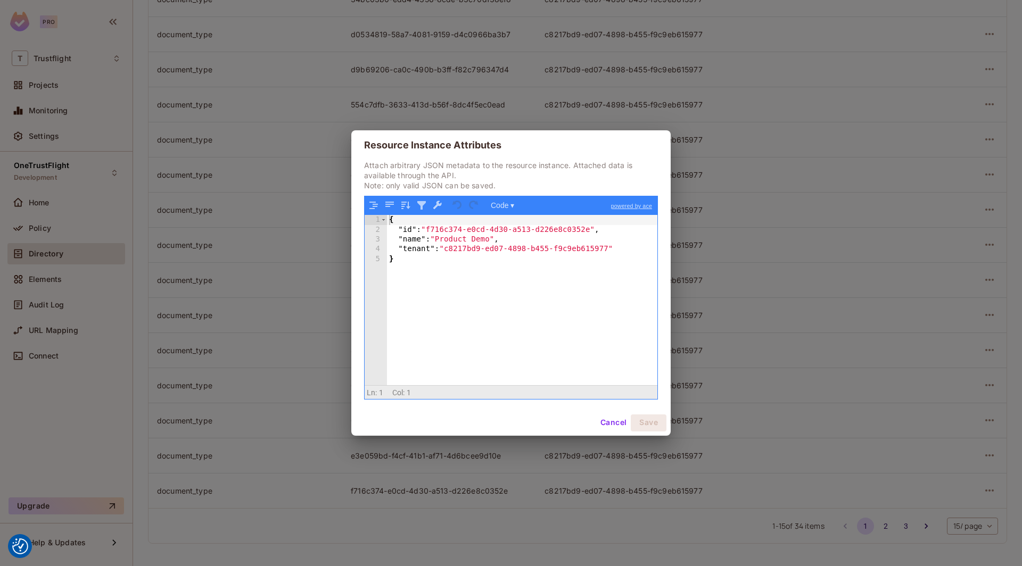
click at [805, 356] on div "Resource Instance Attributes Attach arbitrary JSON metadata to the resource ins…" at bounding box center [511, 283] width 1022 height 566
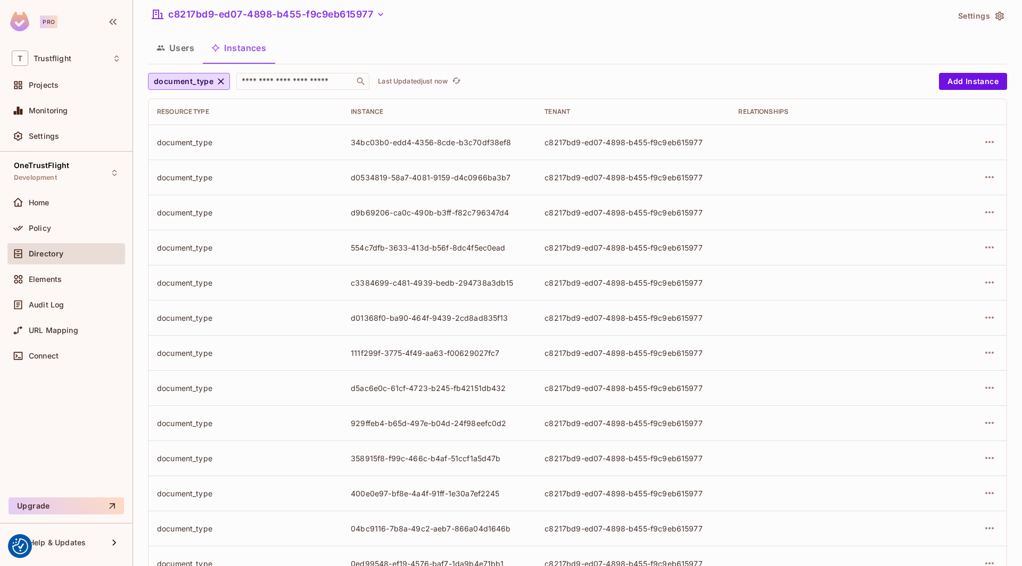
scroll to position [0, 0]
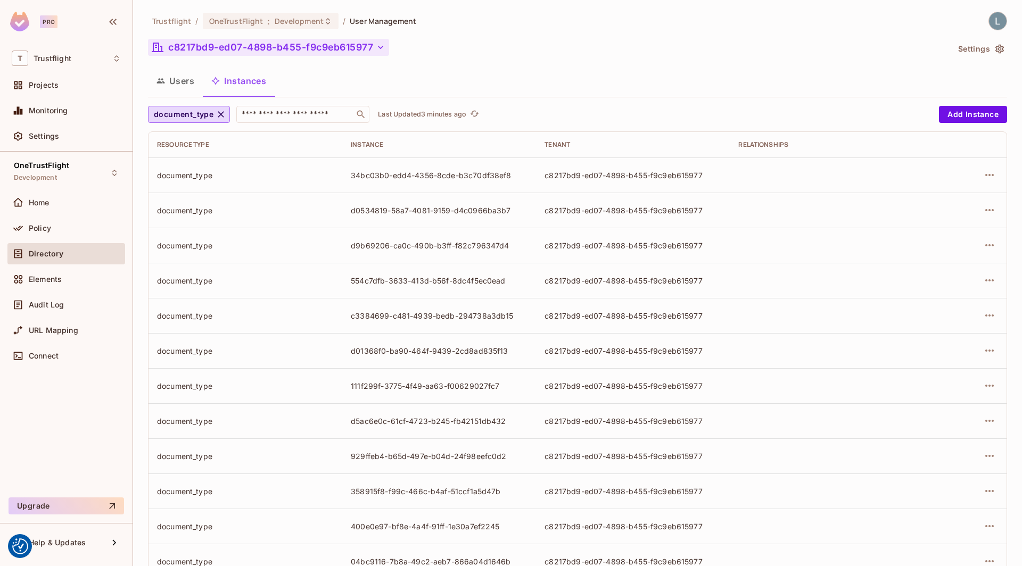
click at [311, 48] on button "c8217bd9-ed07-4898-b455-f9c9eb615977" at bounding box center [268, 47] width 241 height 17
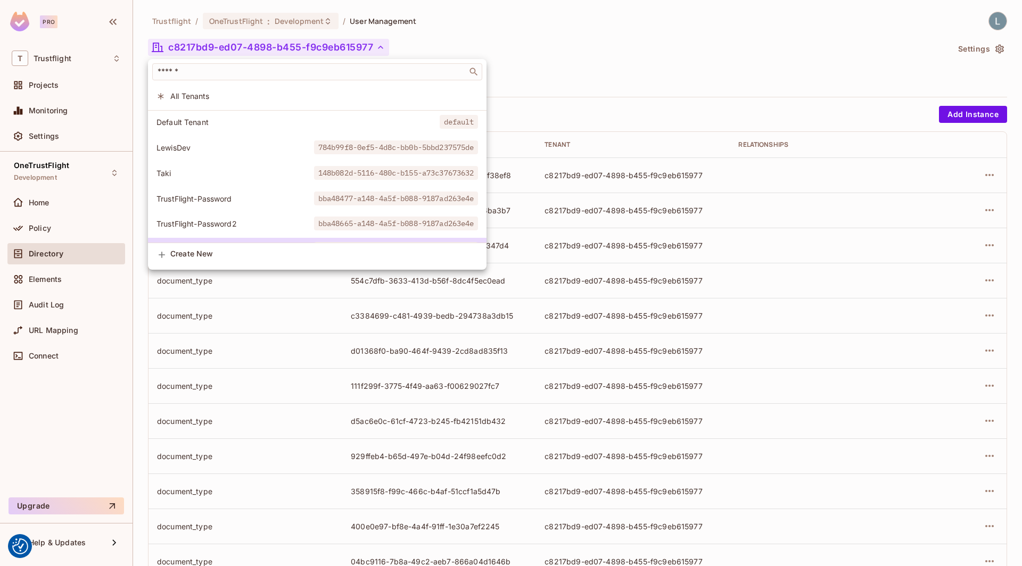
click at [567, 43] on div at bounding box center [511, 283] width 1022 height 566
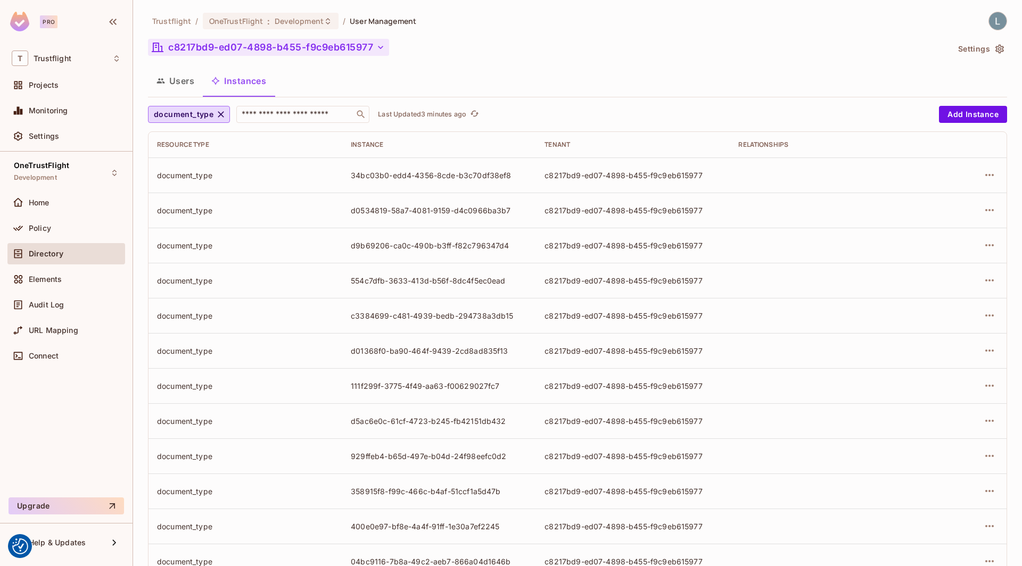
click at [221, 44] on button "c8217bd9-ed07-4898-b455-f9c9eb615977" at bounding box center [268, 47] width 241 height 17
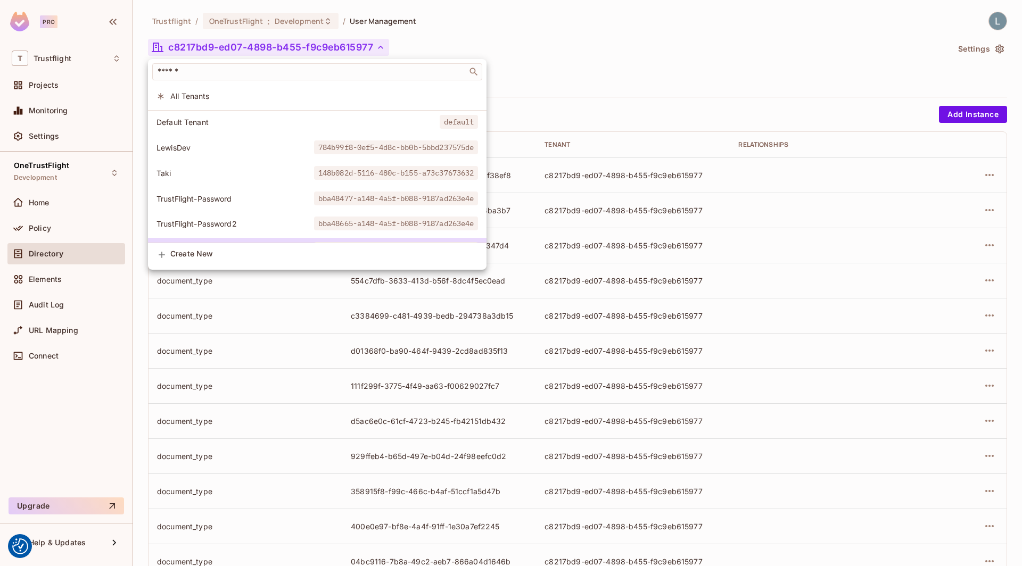
click at [221, 44] on div at bounding box center [511, 283] width 1022 height 566
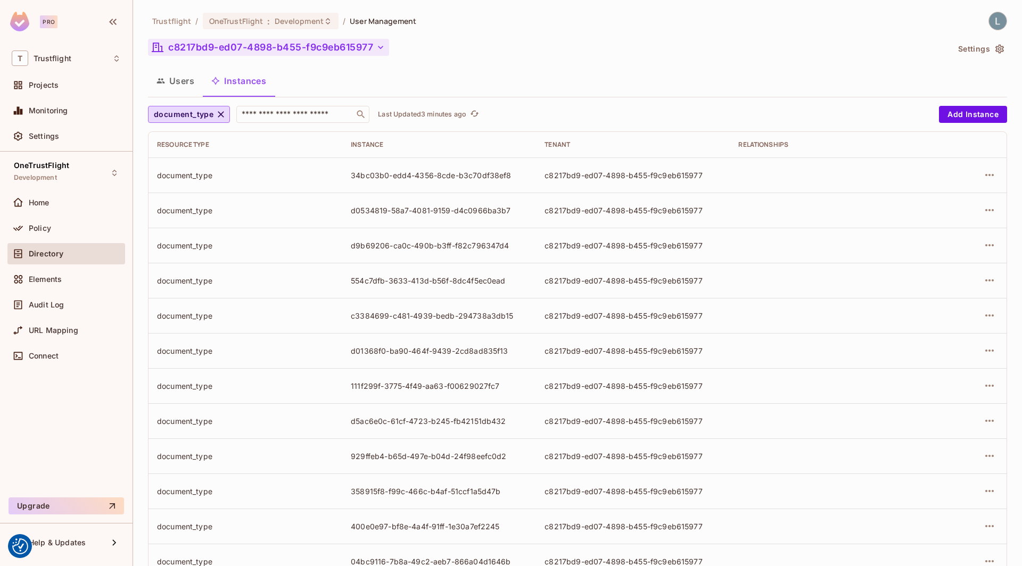
click at [209, 50] on button "c8217bd9-ed07-4898-b455-f9c9eb615977" at bounding box center [268, 47] width 241 height 17
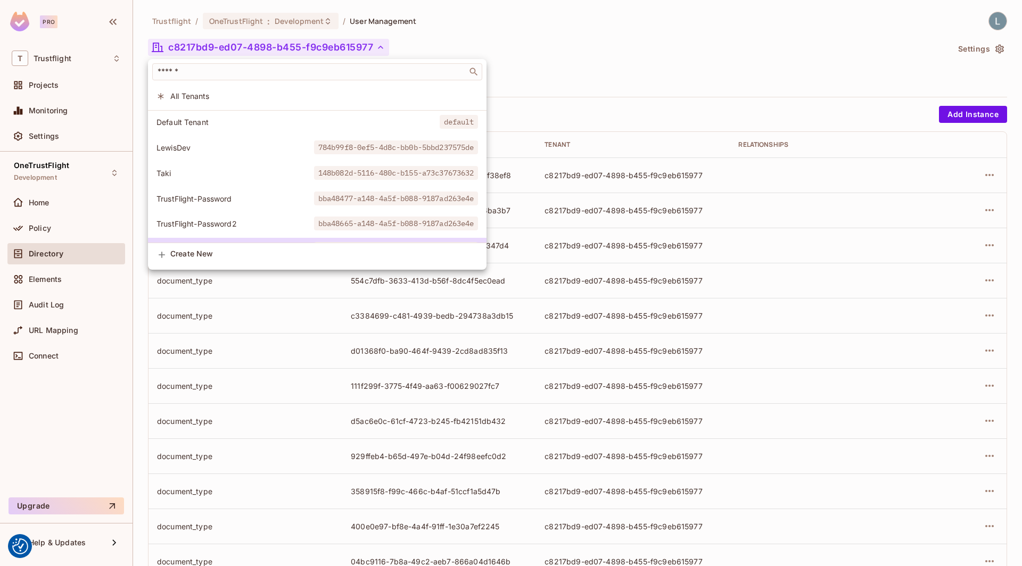
click at [676, 35] on div at bounding box center [511, 283] width 1022 height 566
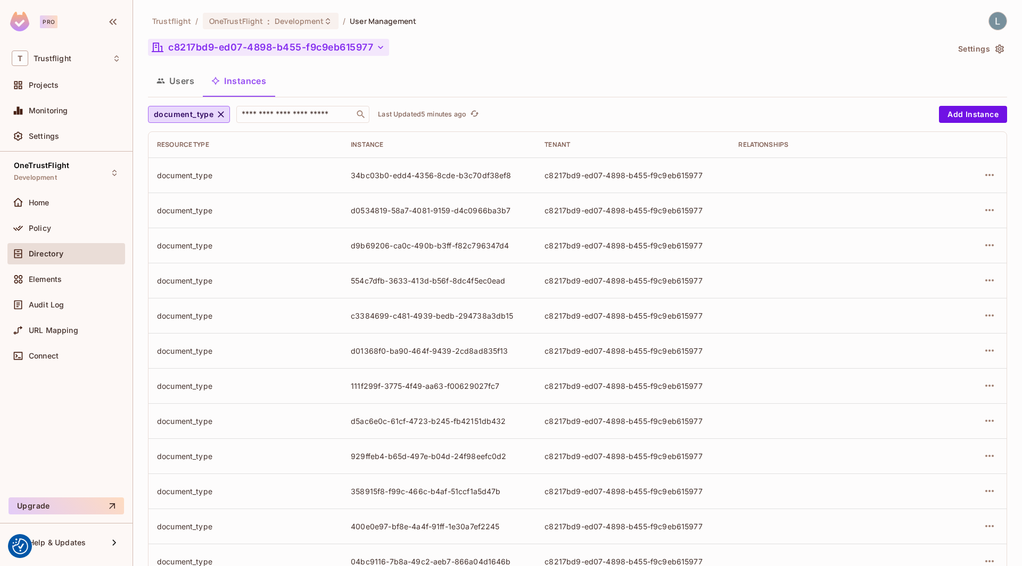
click at [232, 44] on button "c8217bd9-ed07-4898-b455-f9c9eb615977" at bounding box center [268, 47] width 241 height 17
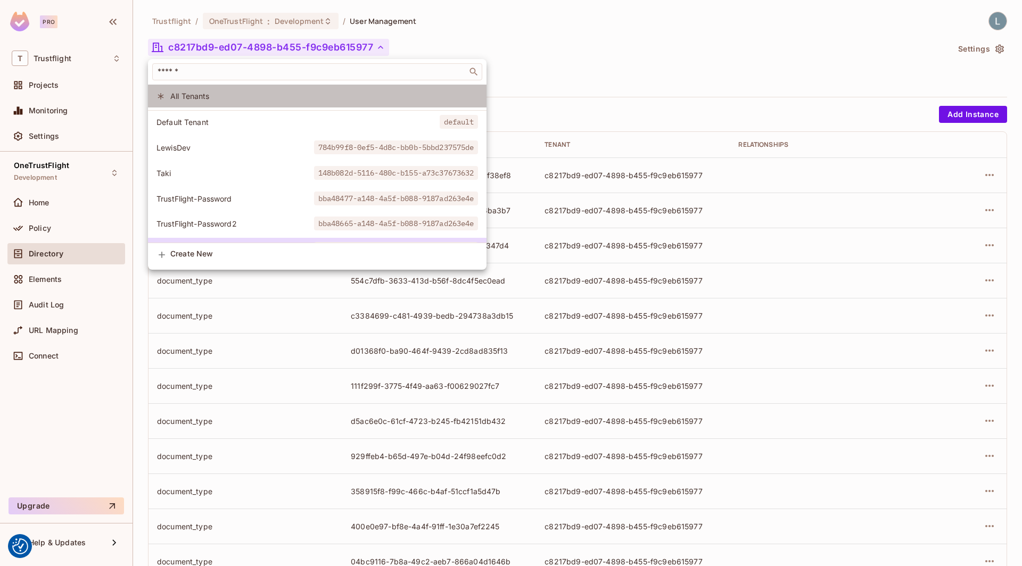
click at [196, 94] on span "All Tenants" at bounding box center [324, 96] width 308 height 10
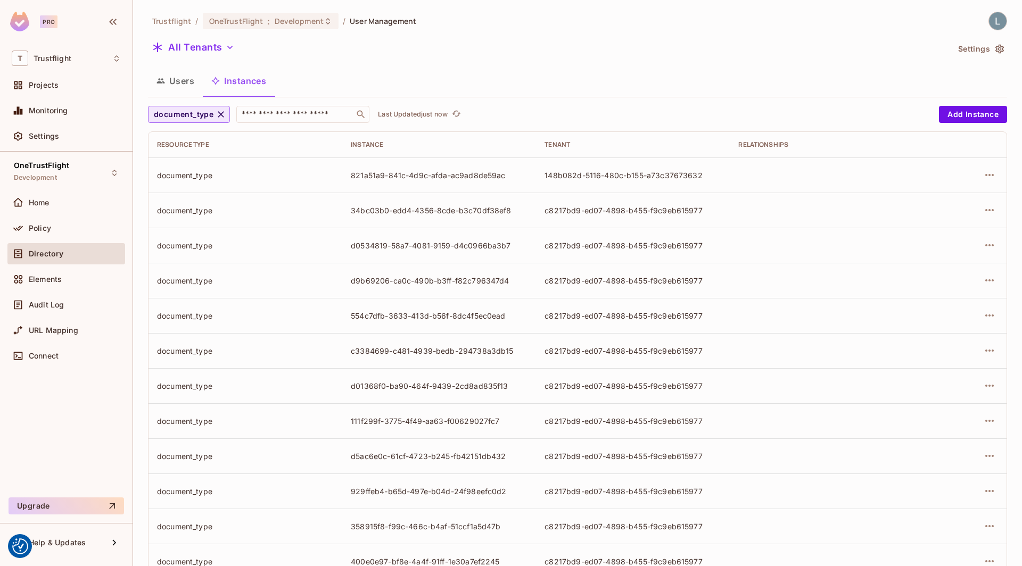
click at [208, 117] on span "document_type" at bounding box center [184, 114] width 60 height 13
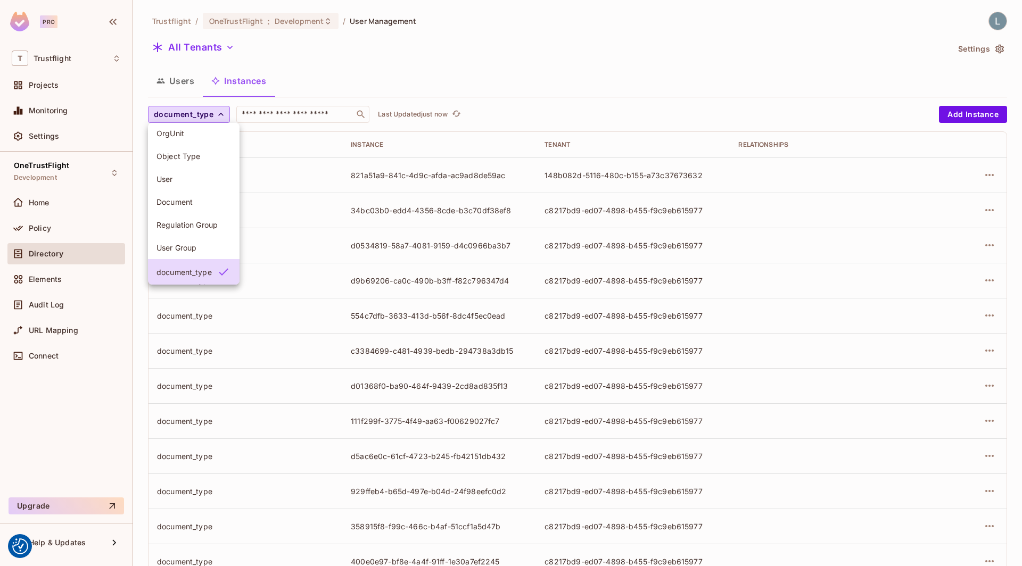
click at [293, 114] on div at bounding box center [511, 283] width 1022 height 566
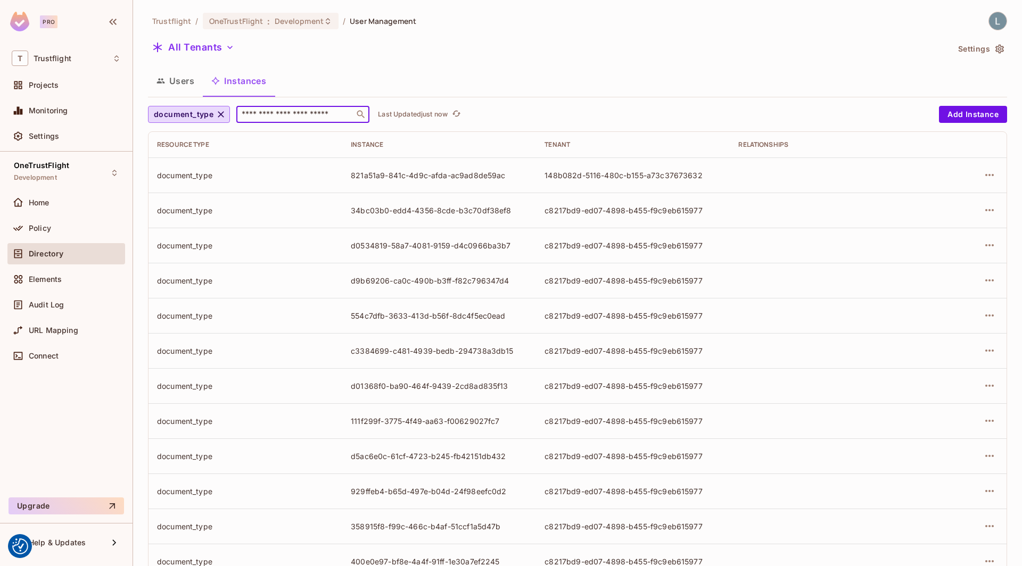
click at [293, 114] on input "text" at bounding box center [295, 114] width 112 height 11
paste input "**********"
type input "**********"
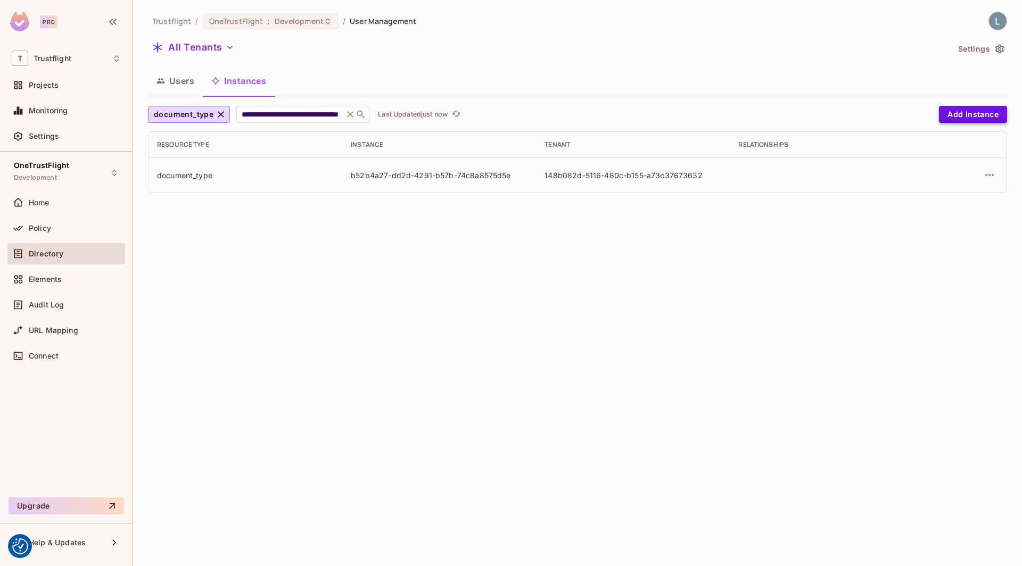
click at [973, 114] on button "Add Instance" at bounding box center [973, 114] width 68 height 17
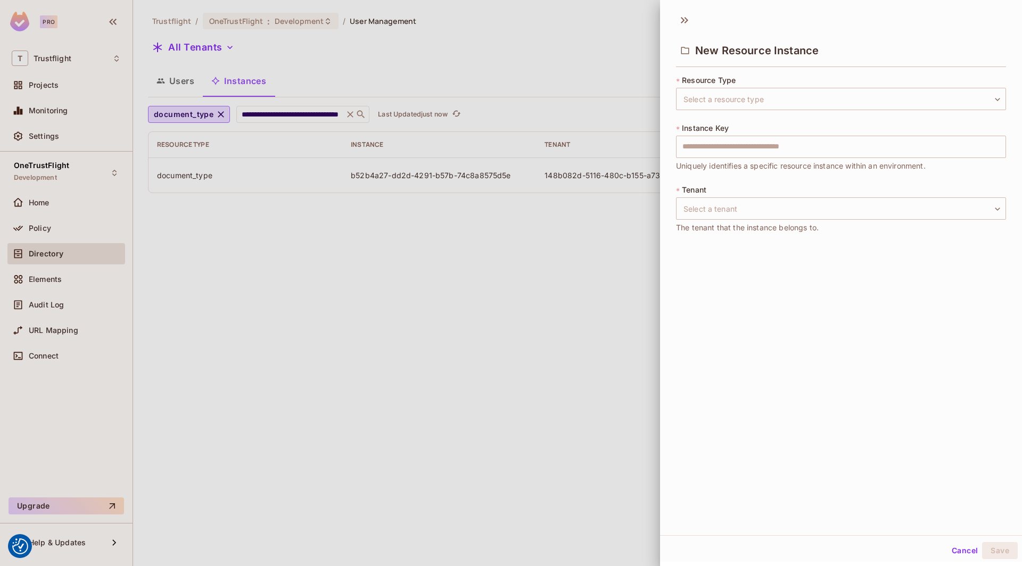
click at [622, 234] on div at bounding box center [511, 283] width 1022 height 566
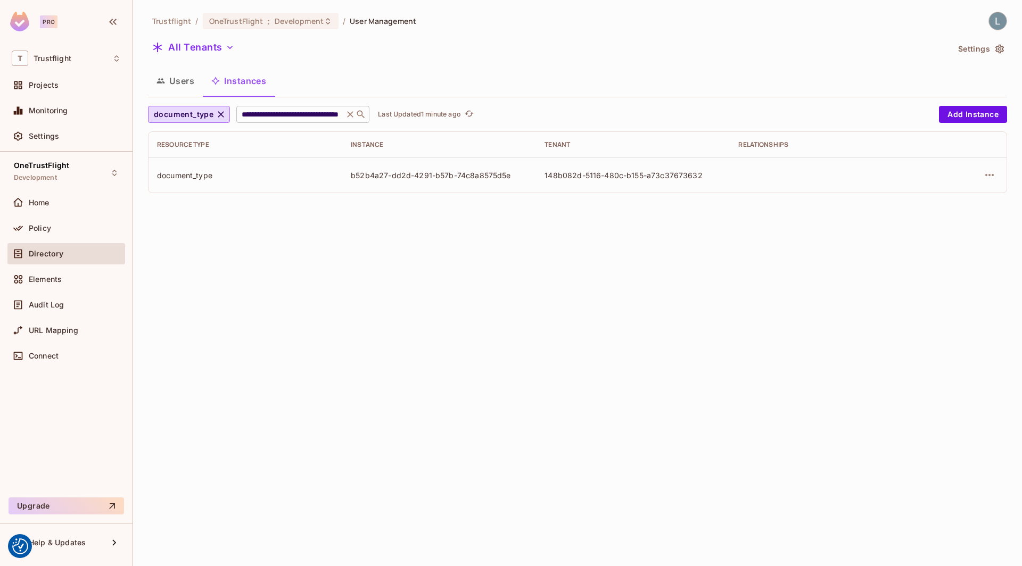
click at [305, 115] on input "**********" at bounding box center [289, 114] width 101 height 11
paste input "text"
type input "**********"
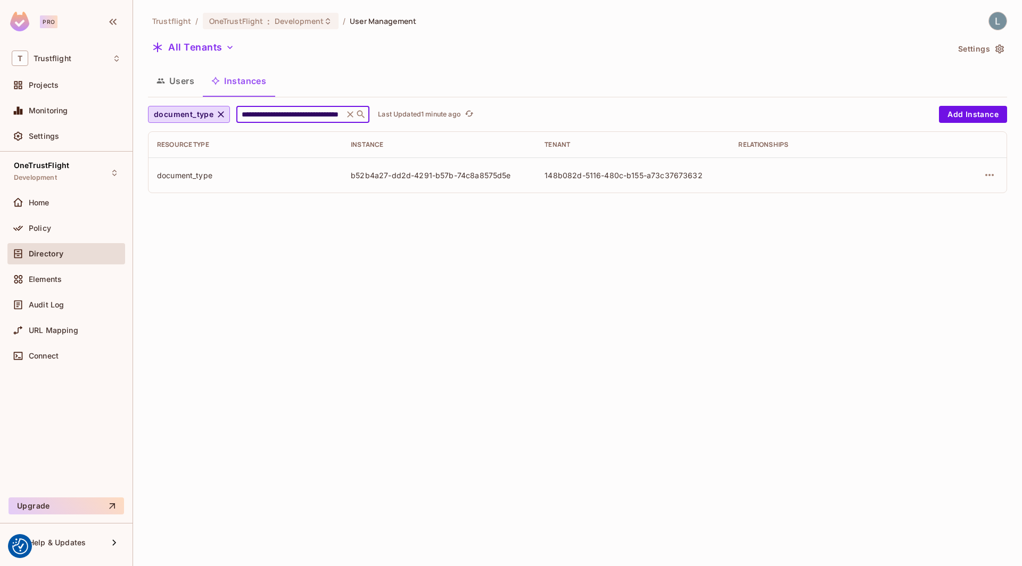
scroll to position [0, 57]
click at [285, 114] on input "**********" at bounding box center [289, 114] width 101 height 11
paste input "text"
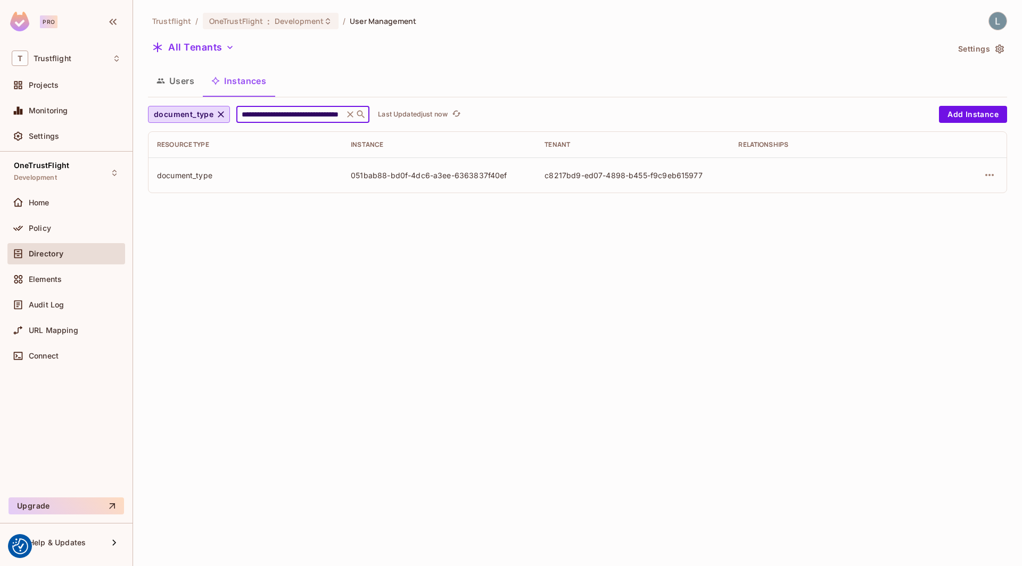
type input "**********"
click at [302, 118] on input "**********" at bounding box center [289, 114] width 101 height 11
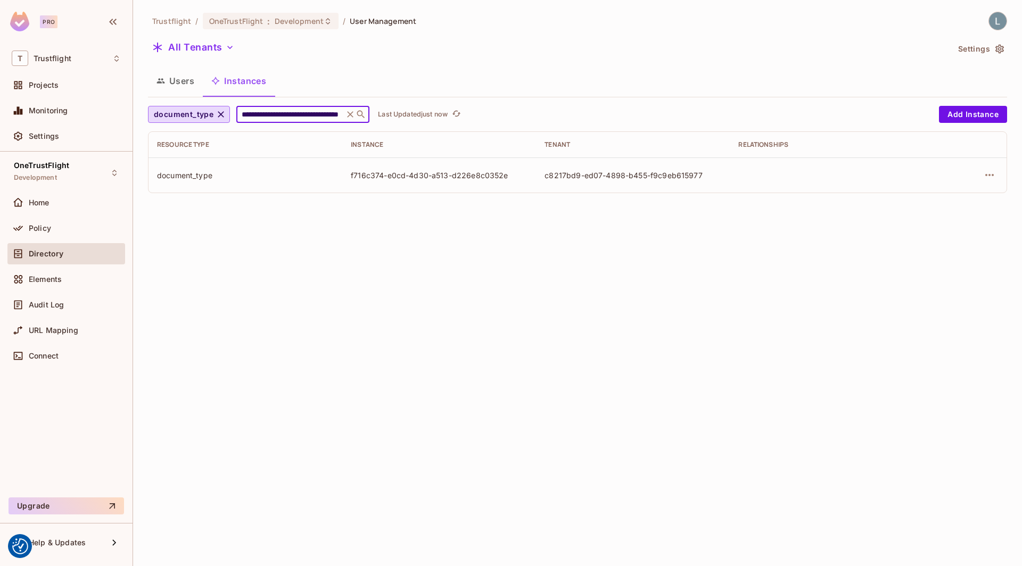
paste input "text"
type input "**********"
click at [310, 112] on input "**********" at bounding box center [289, 114] width 101 height 11
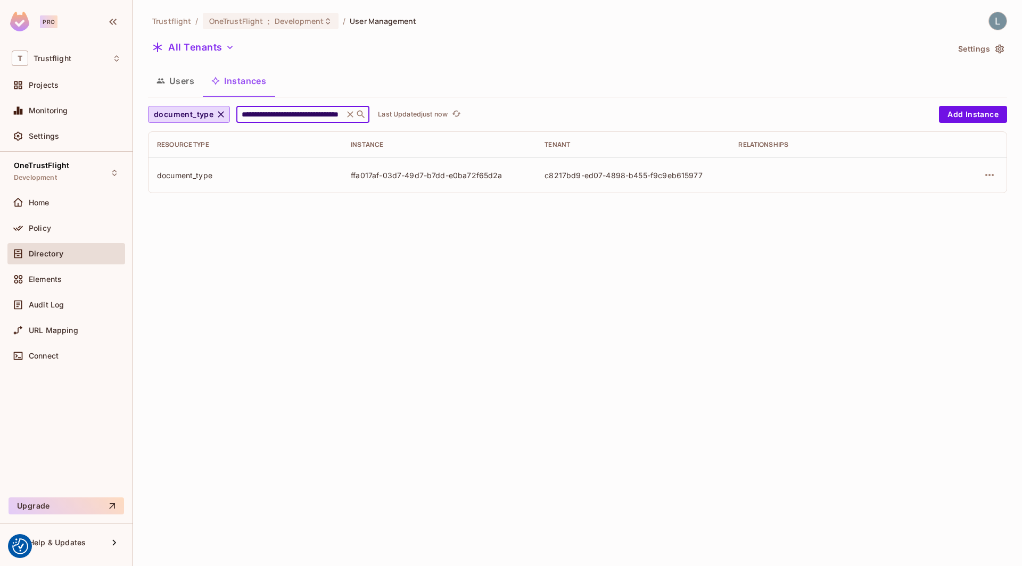
click at [310, 112] on input "**********" at bounding box center [289, 114] width 101 height 11
paste input "text"
type input "**********"
click at [281, 115] on input "**********" at bounding box center [289, 114] width 101 height 11
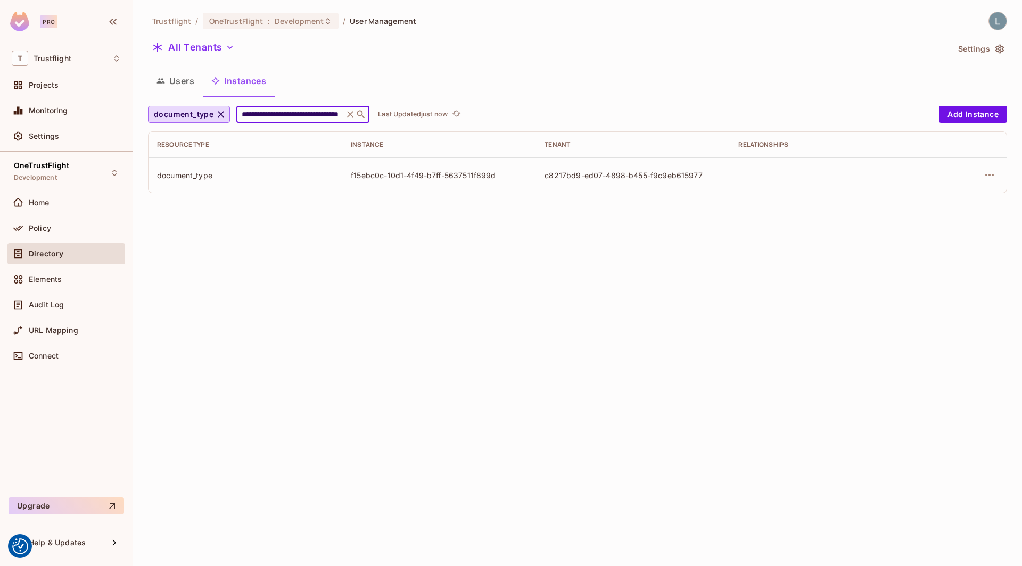
click at [281, 115] on input "**********" at bounding box center [289, 114] width 101 height 11
paste input "text"
type input "**********"
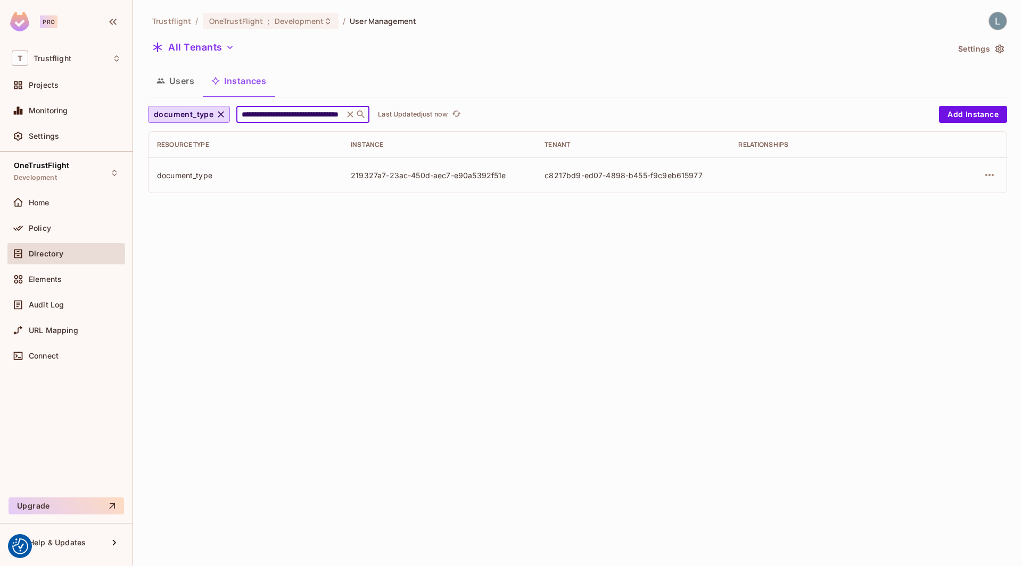
click at [273, 117] on input "**********" at bounding box center [289, 114] width 101 height 11
paste input "text"
type input "**********"
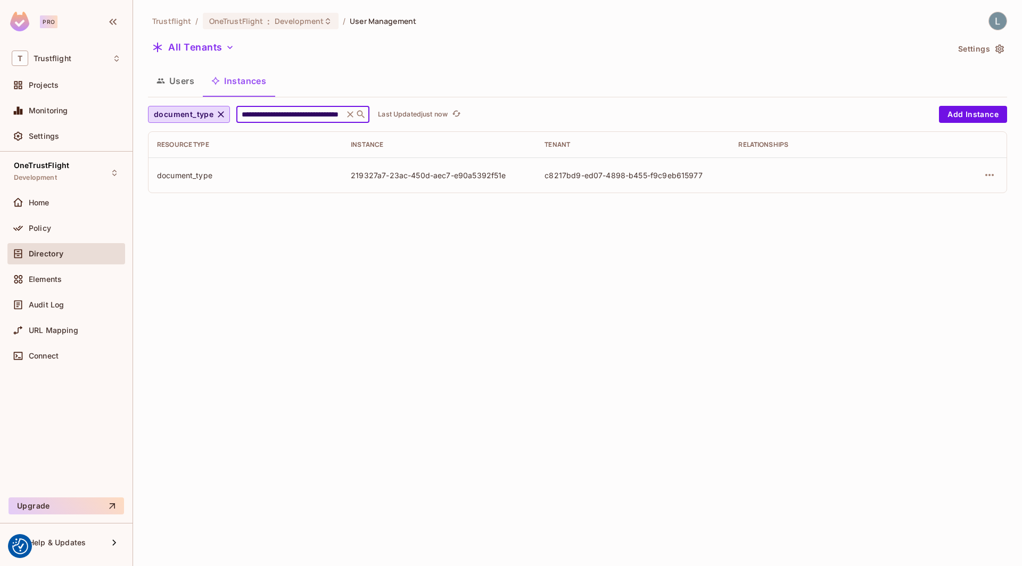
scroll to position [0, 48]
click at [305, 119] on input "**********" at bounding box center [289, 114] width 101 height 11
paste input "text"
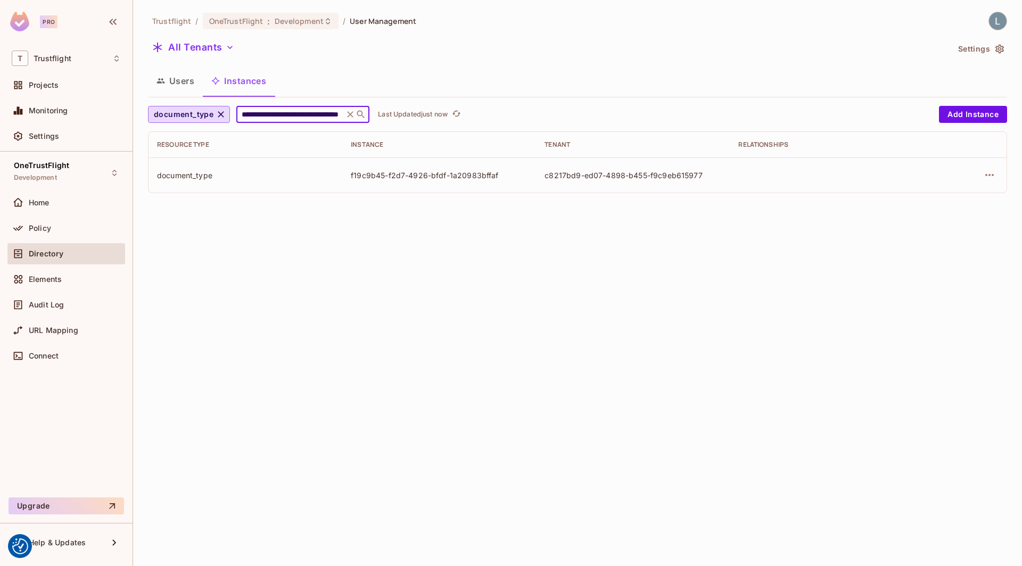
type input "**********"
click at [314, 122] on div "**********" at bounding box center [302, 114] width 133 height 17
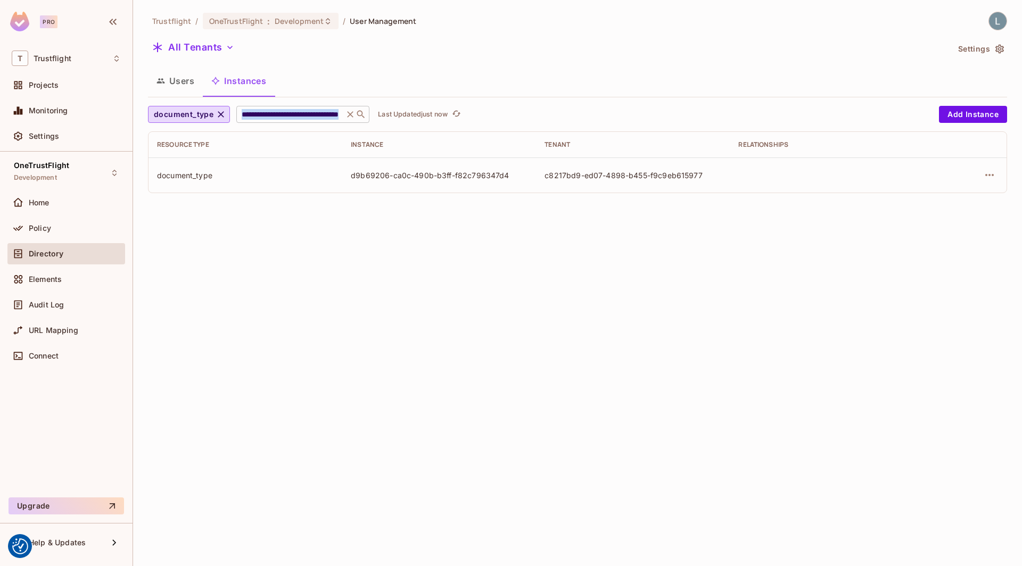
click at [314, 122] on div "**********" at bounding box center [302, 114] width 133 height 17
paste input "**********"
type input "**********"
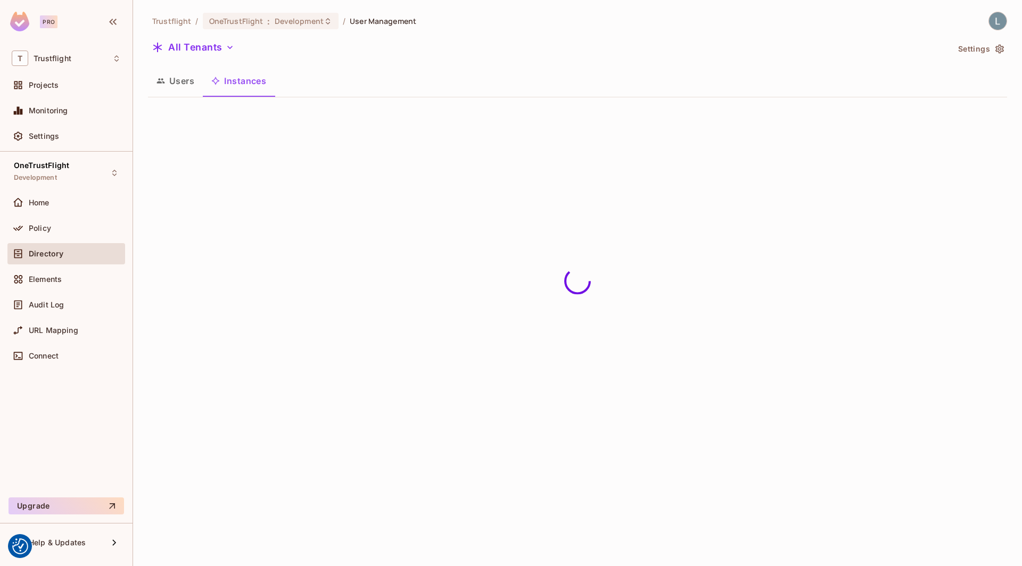
click at [294, 114] on div "Trustflight / OneTrustFlight : Development / User Management All Tenants Settin…" at bounding box center [577, 283] width 889 height 566
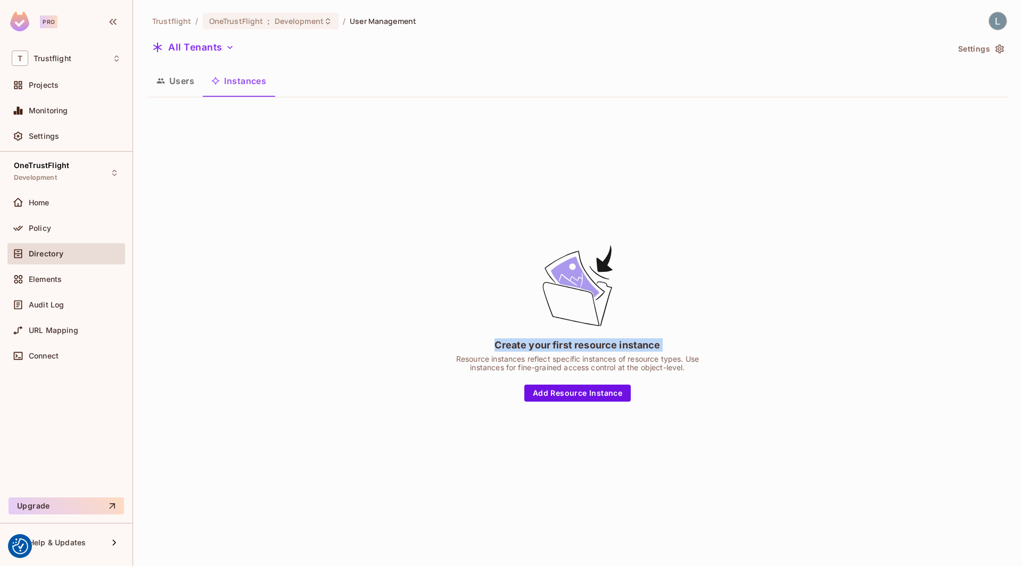
click at [294, 114] on div "Create your first resource instance Resource instances reflect specific instanc…" at bounding box center [577, 322] width 859 height 433
click at [189, 91] on button "Users" at bounding box center [175, 81] width 55 height 27
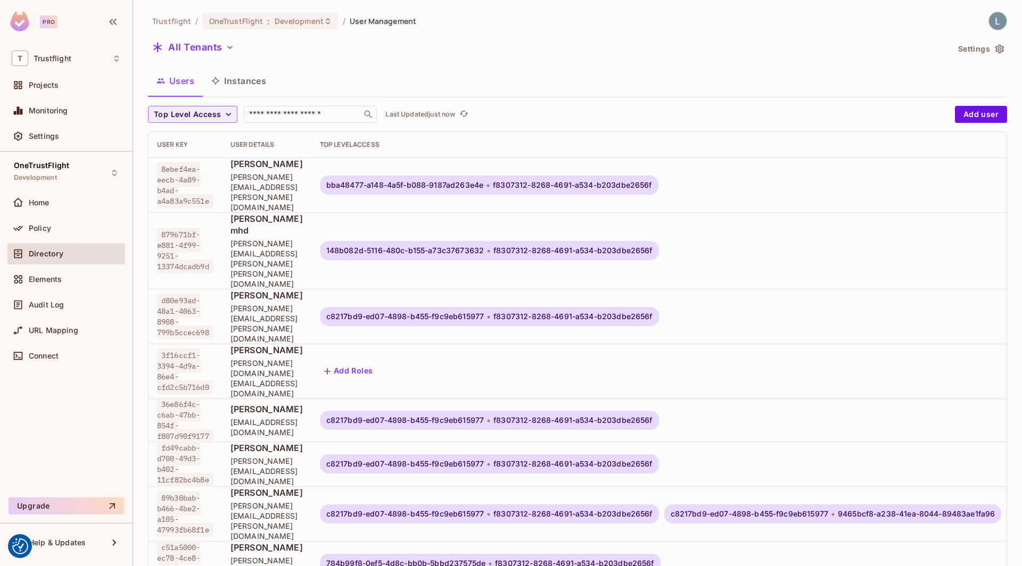
click at [239, 85] on button "Instances" at bounding box center [239, 81] width 72 height 27
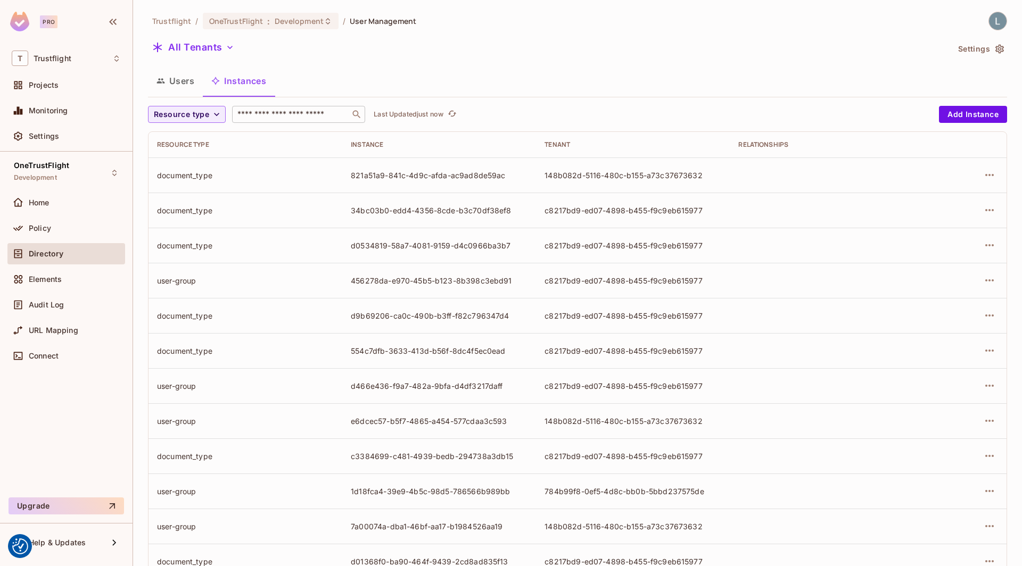
click at [289, 108] on div "​" at bounding box center [298, 114] width 133 height 17
click at [290, 112] on input "text" at bounding box center [291, 114] width 112 height 11
paste input "**********"
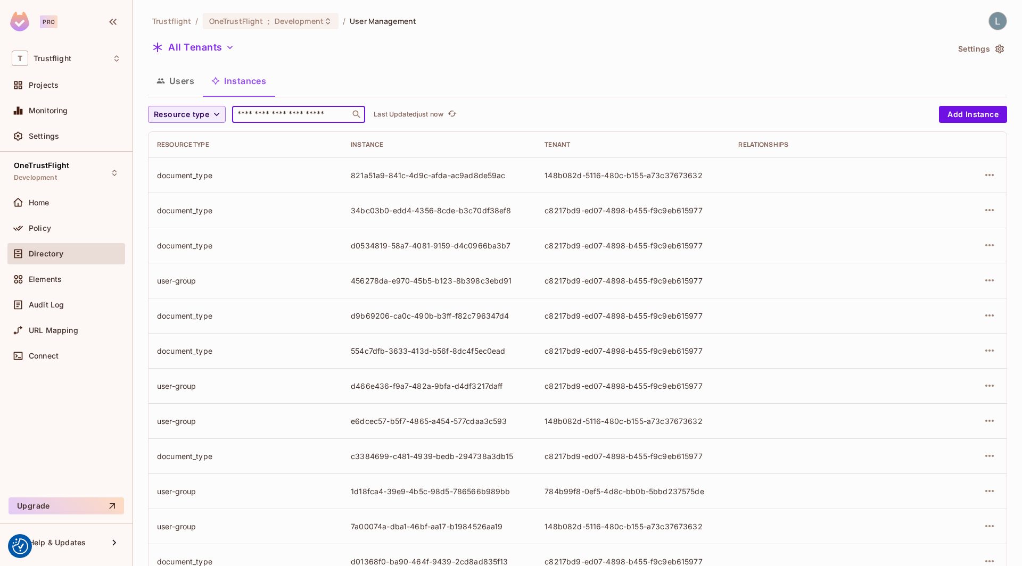
type input "**********"
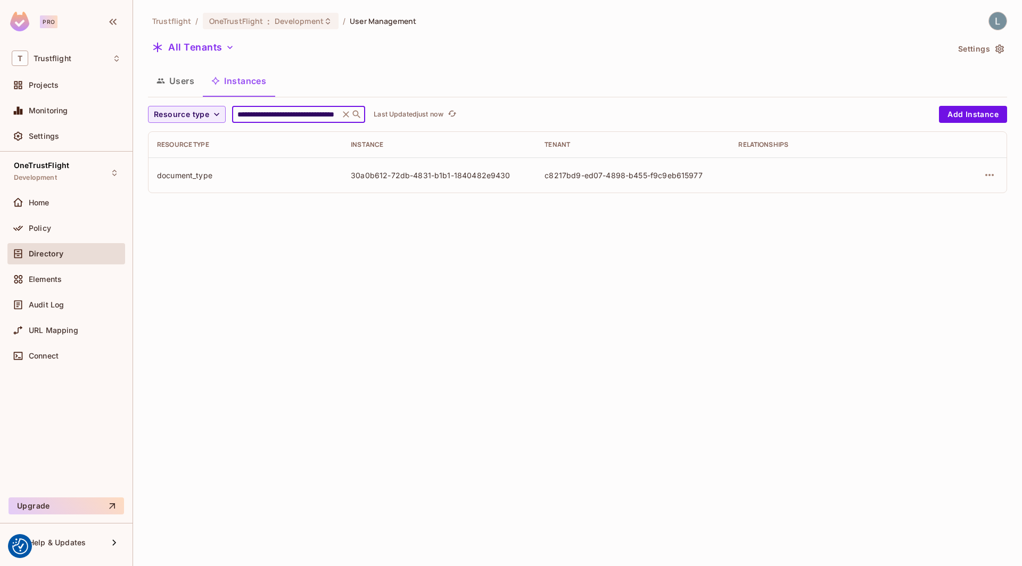
click at [283, 114] on input "**********" at bounding box center [285, 114] width 101 height 11
paste input "text"
type input "**********"
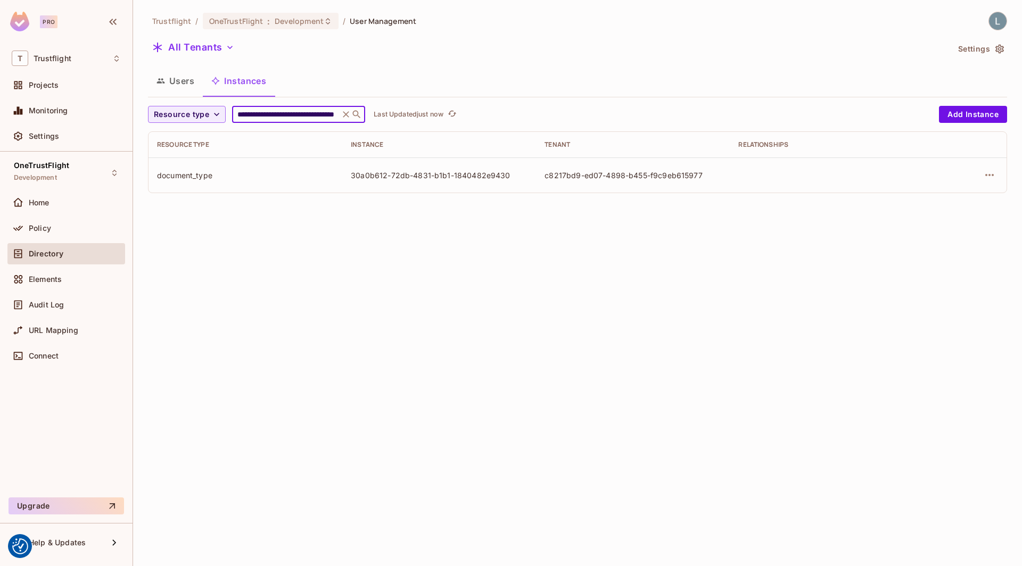
scroll to position [0, 49]
click at [989, 172] on icon "button" at bounding box center [989, 175] width 13 height 13
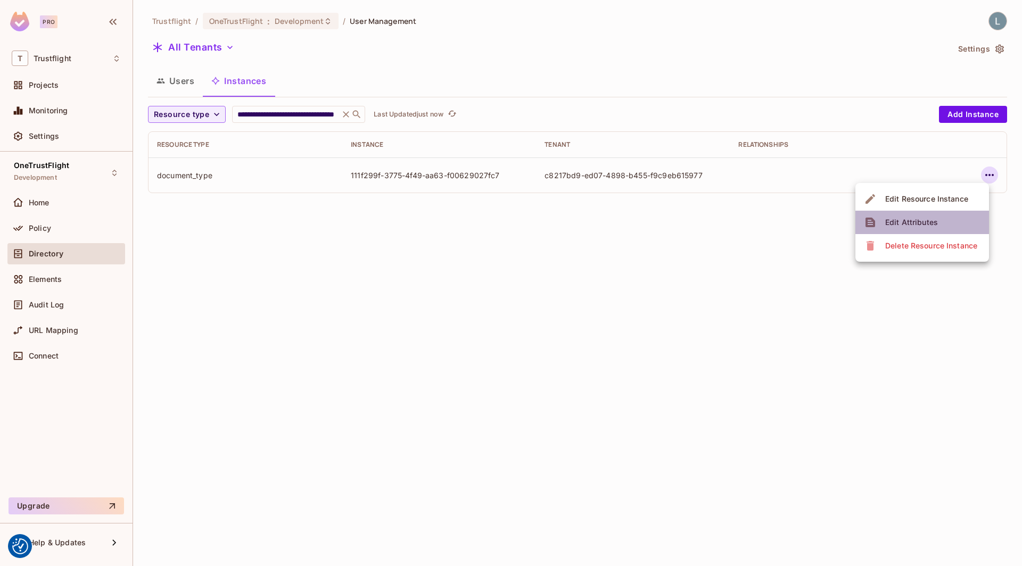
click at [923, 221] on div "Edit Attributes" at bounding box center [911, 222] width 53 height 11
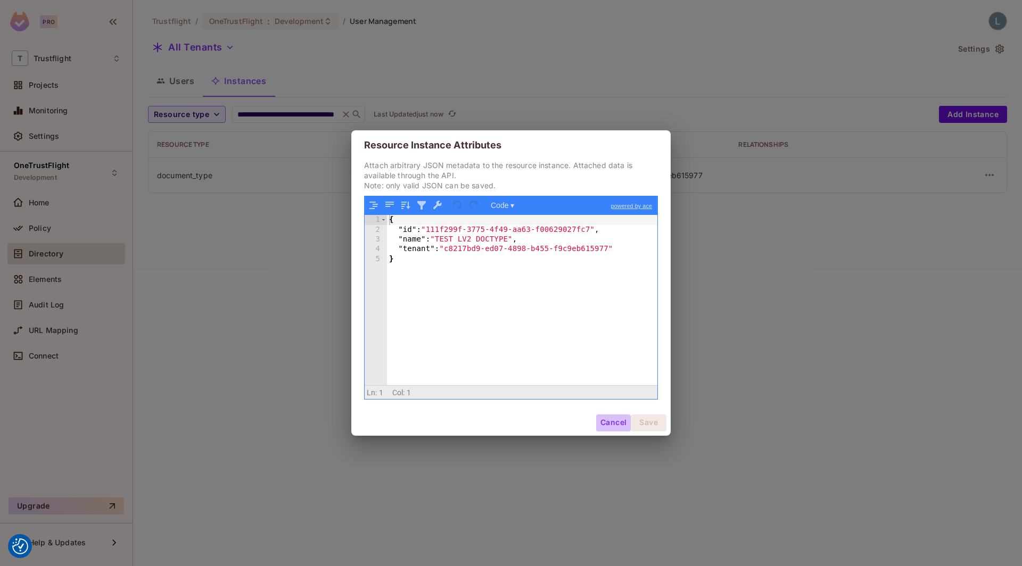
click at [617, 422] on button "Cancel" at bounding box center [613, 423] width 35 height 17
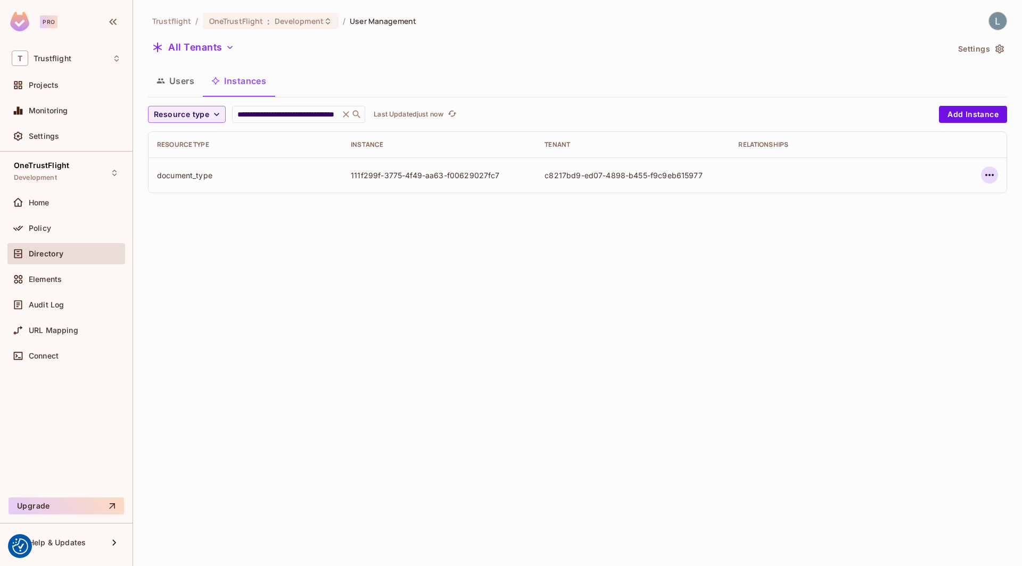
click at [984, 171] on icon "button" at bounding box center [989, 175] width 13 height 13
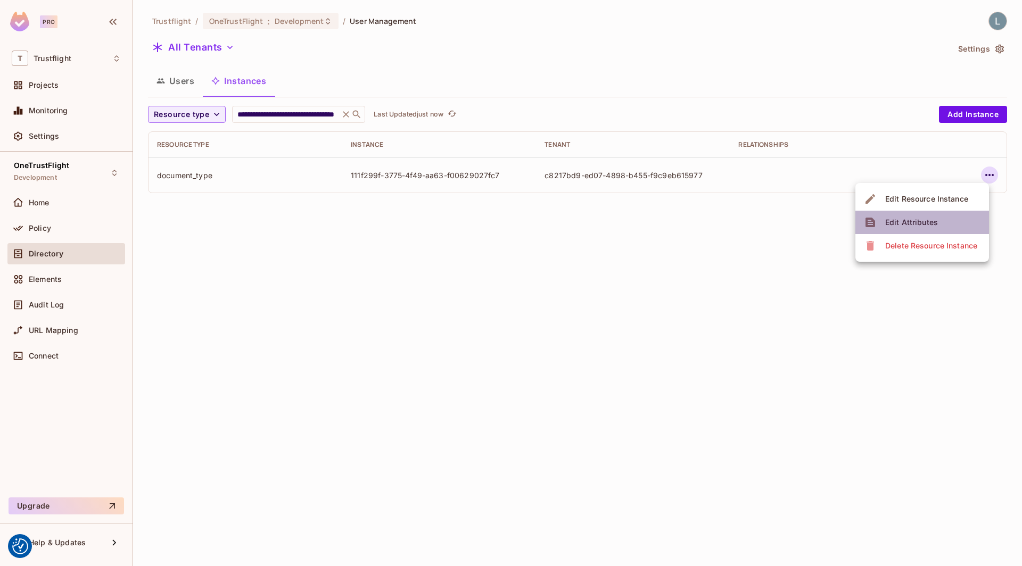
click at [890, 223] on div "Edit Attributes" at bounding box center [911, 222] width 53 height 11
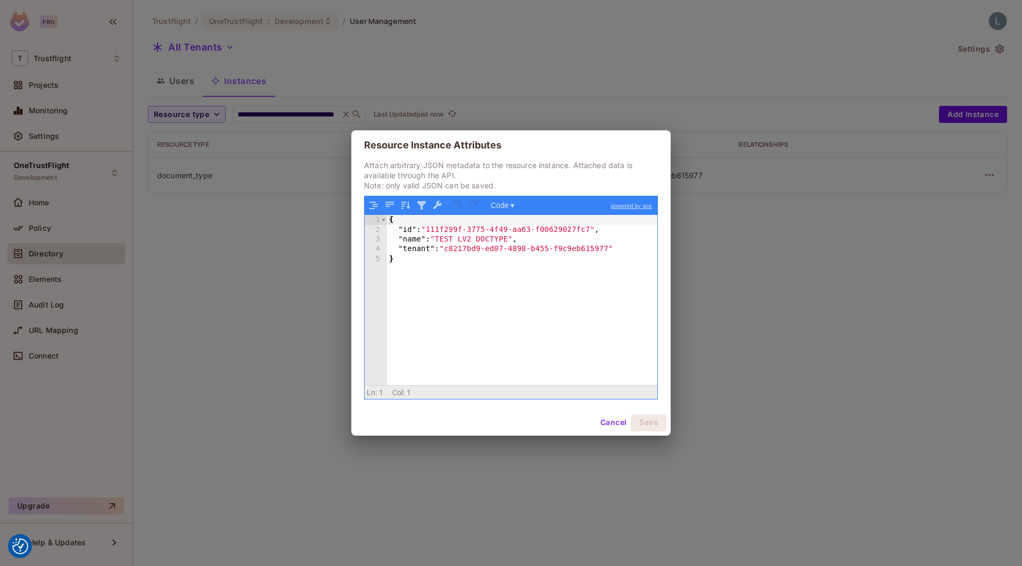
click at [792, 339] on div "Resource Instance Attributes Attach arbitrary JSON metadata to the resource ins…" at bounding box center [511, 283] width 1022 height 566
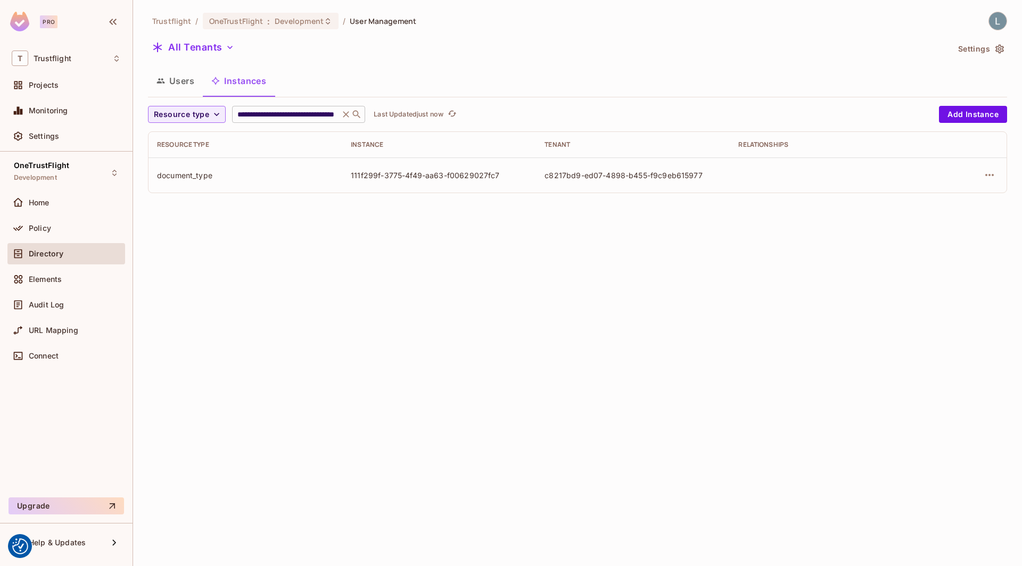
click at [291, 115] on input "**********" at bounding box center [285, 114] width 101 height 11
paste input "text"
type input "**********"
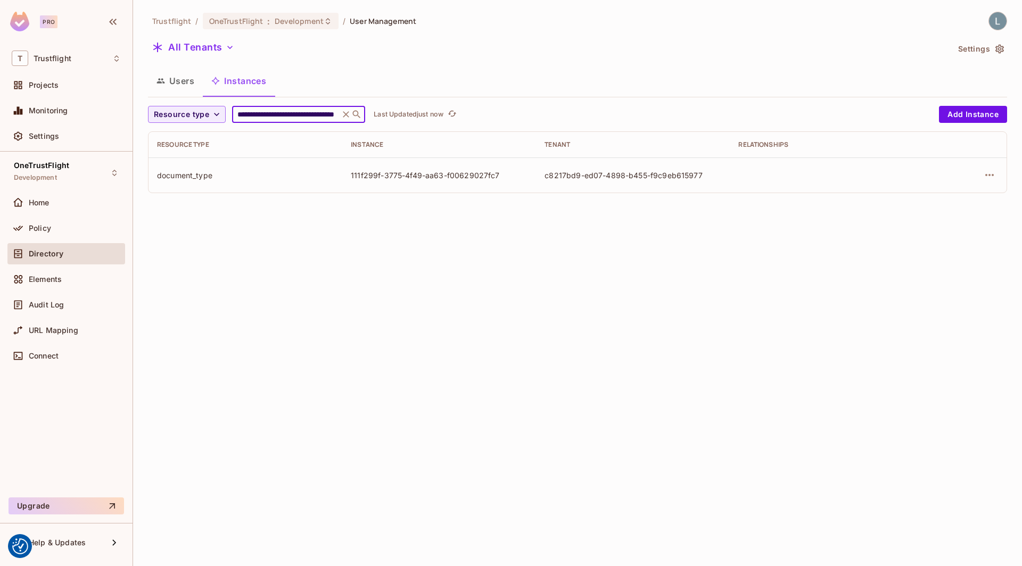
scroll to position [0, 61]
click at [982, 174] on button "button" at bounding box center [989, 175] width 17 height 17
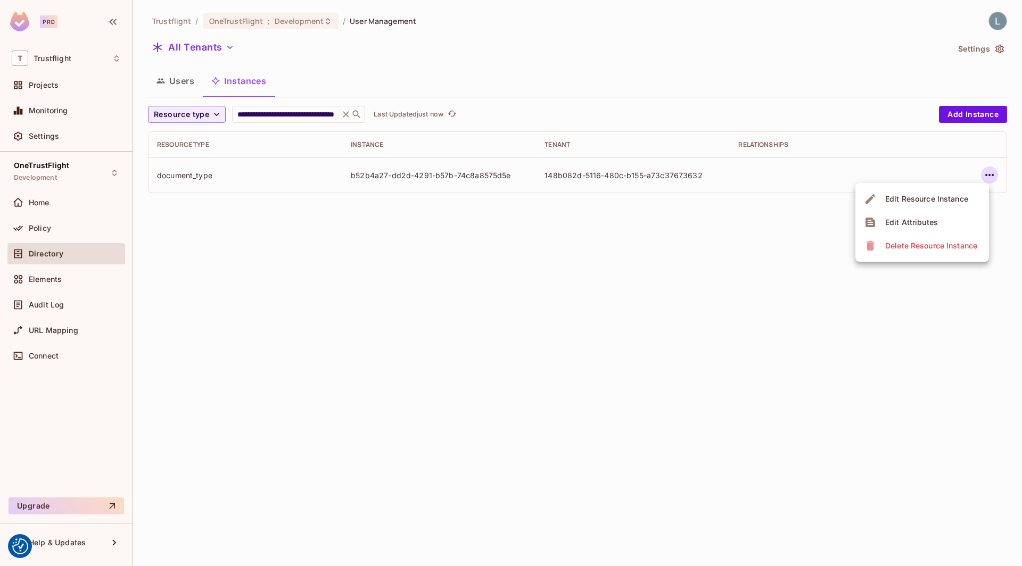
click at [929, 219] on div "Edit Attributes" at bounding box center [911, 222] width 53 height 11
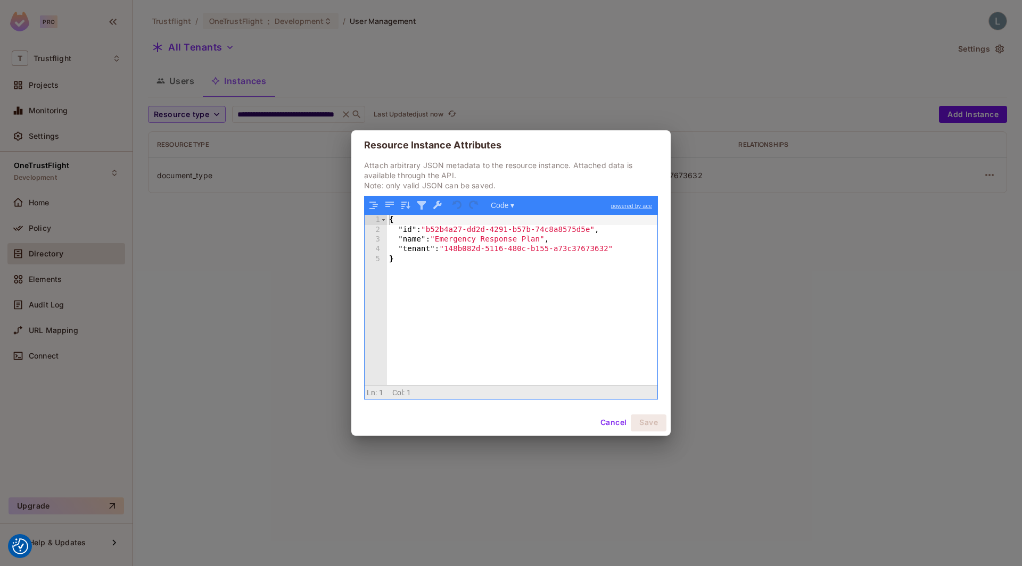
click at [290, 257] on div "Resource Instance Attributes Attach arbitrary JSON metadata to the resource ins…" at bounding box center [511, 283] width 1022 height 566
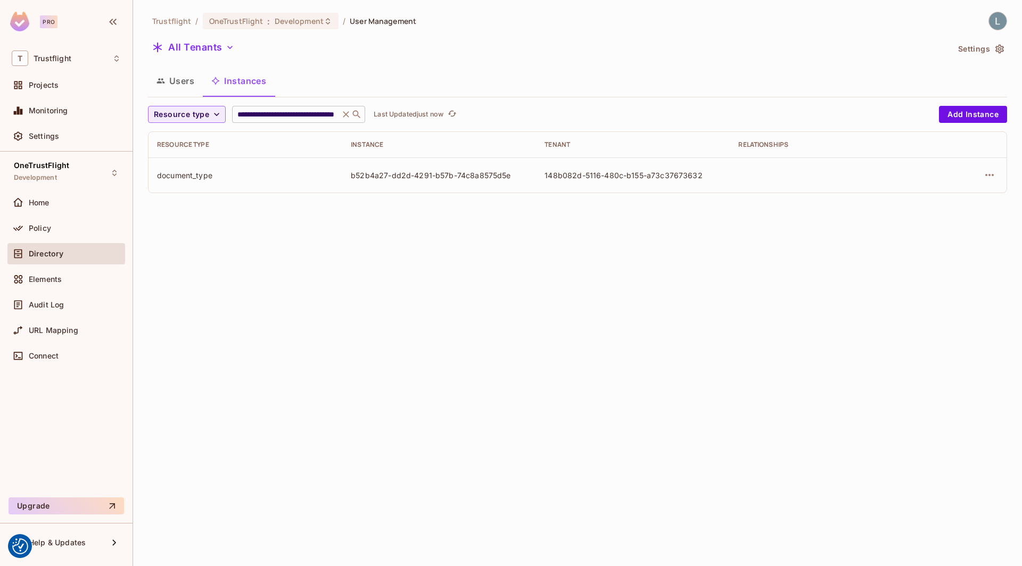
click at [314, 117] on input "**********" at bounding box center [285, 114] width 101 height 11
paste input "text"
type input "**********"
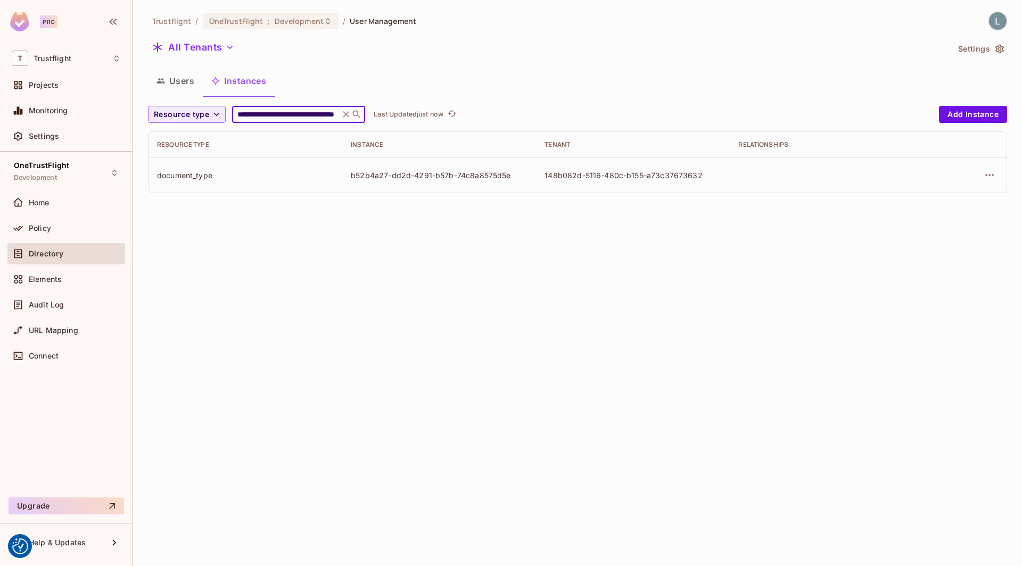
scroll to position [0, 57]
click at [989, 176] on icon "button" at bounding box center [989, 175] width 13 height 13
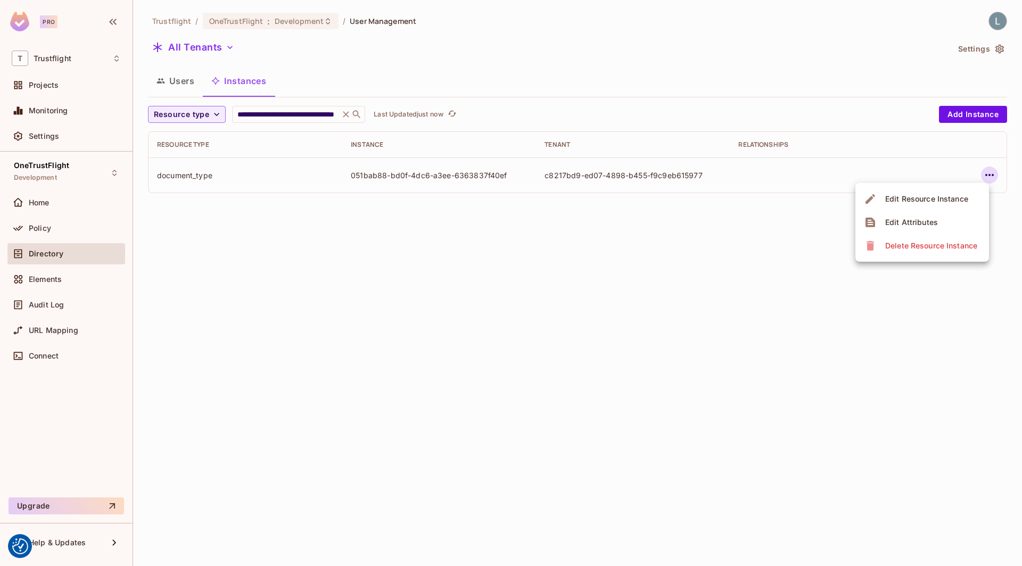
click at [923, 222] on div "Edit Attributes" at bounding box center [911, 222] width 53 height 11
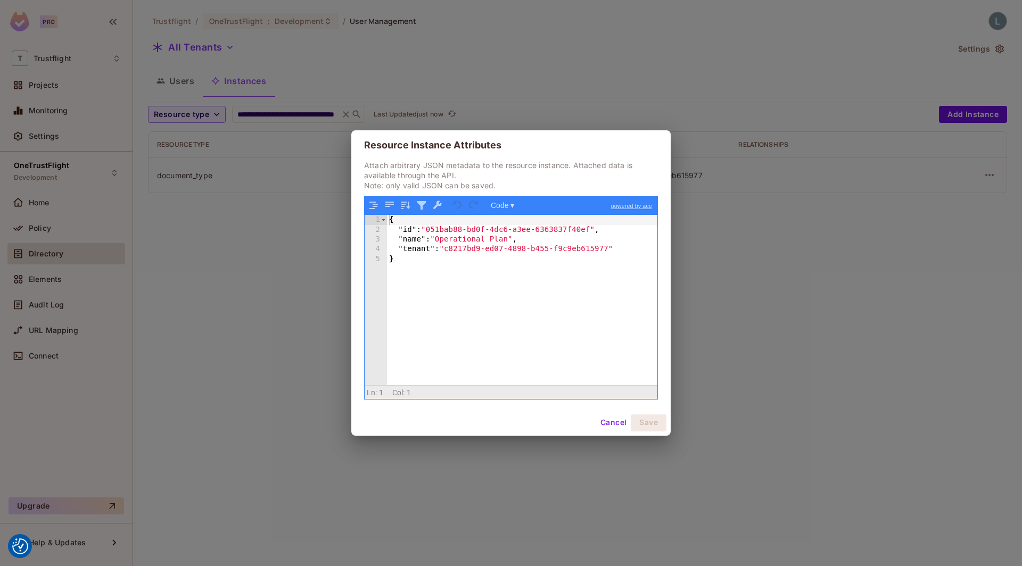
click at [293, 131] on div "Resource Instance Attributes Attach arbitrary JSON metadata to the resource ins…" at bounding box center [511, 283] width 1022 height 566
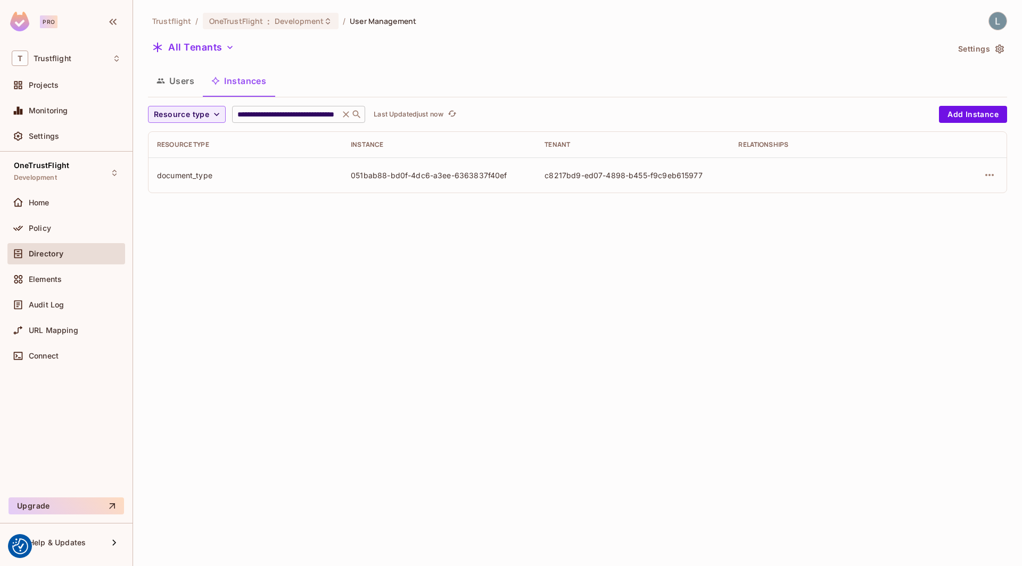
click at [293, 115] on input "**********" at bounding box center [285, 114] width 101 height 11
paste input "text"
type input "**********"
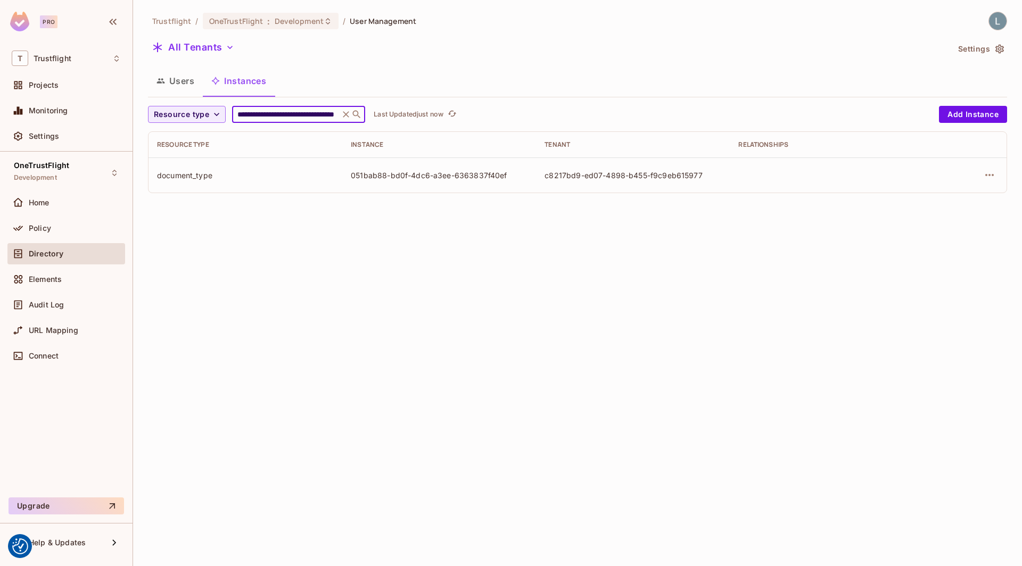
scroll to position [0, 59]
click at [994, 174] on icon "button" at bounding box center [989, 175] width 13 height 13
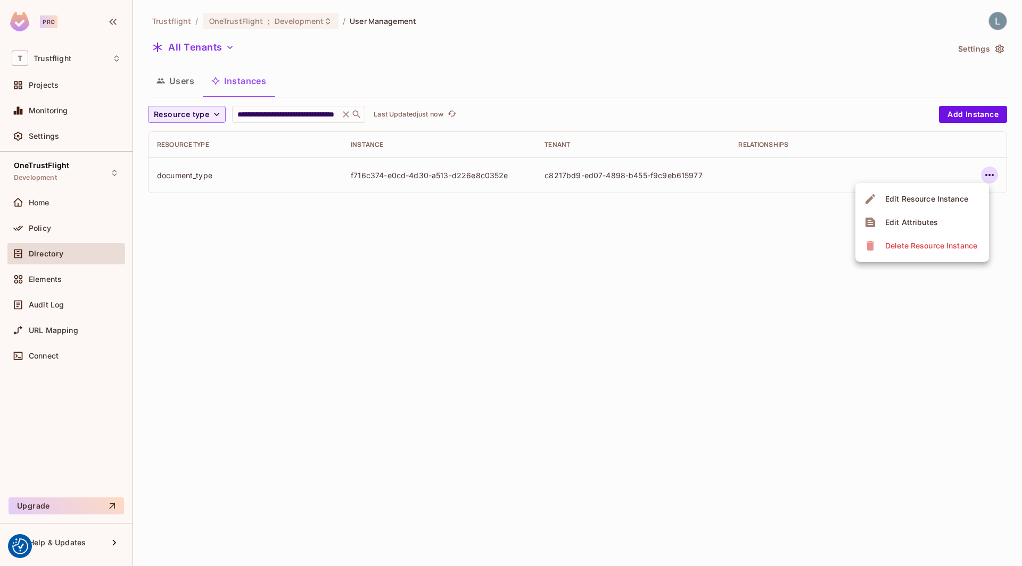
click at [921, 220] on div "Edit Attributes" at bounding box center [911, 222] width 53 height 11
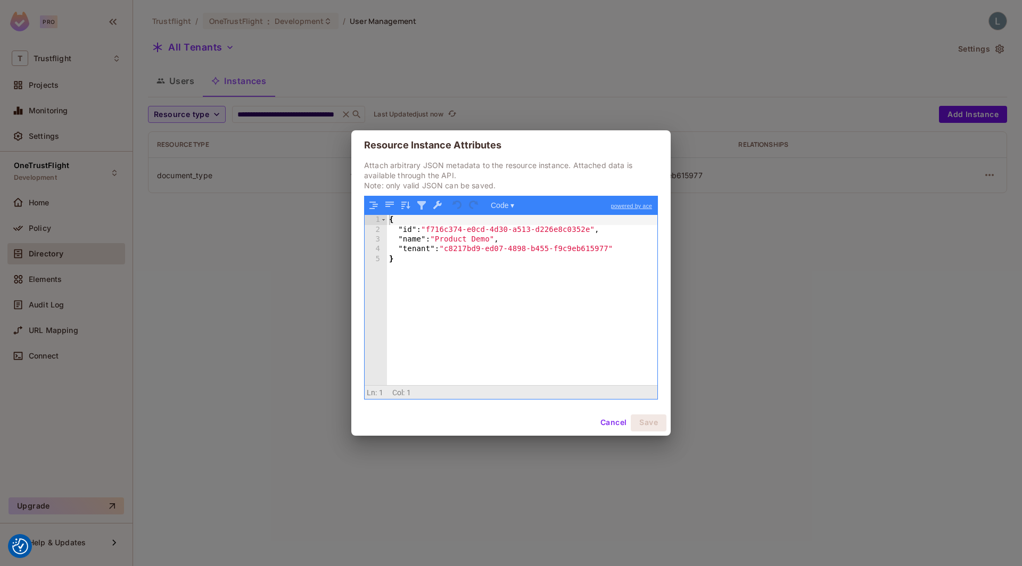
click at [297, 105] on div "Resource Instance Attributes Attach arbitrary JSON metadata to the resource ins…" at bounding box center [511, 283] width 1022 height 566
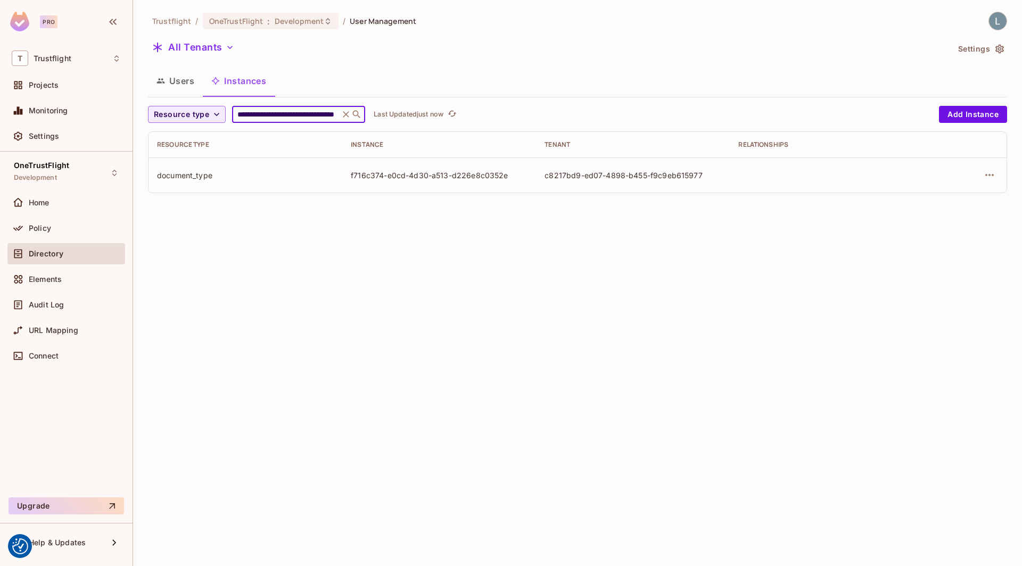
click at [293, 112] on input "**********" at bounding box center [285, 114] width 101 height 11
paste input "text"
type input "**********"
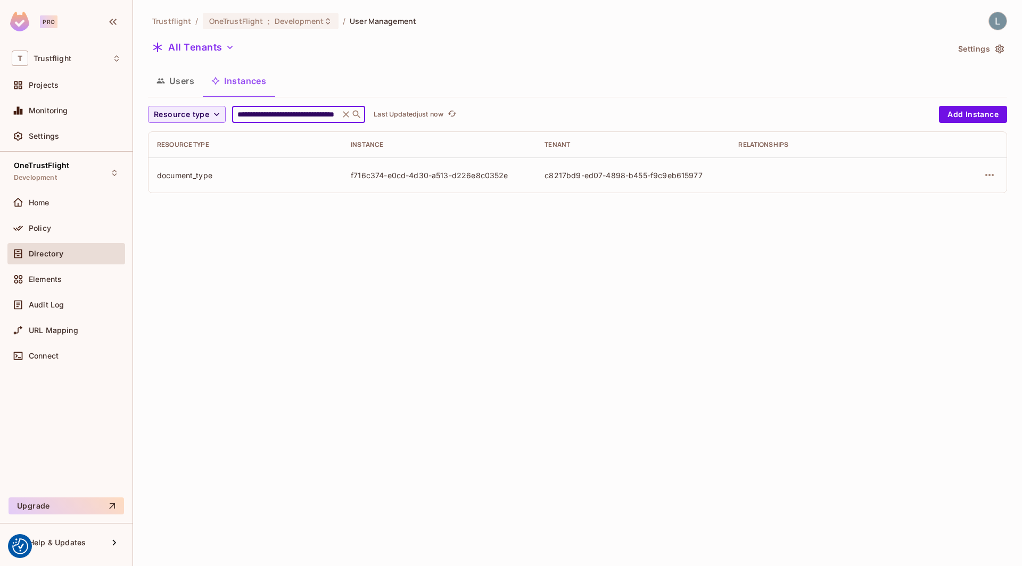
scroll to position [0, 52]
click at [989, 174] on icon "button" at bounding box center [989, 175] width 13 height 13
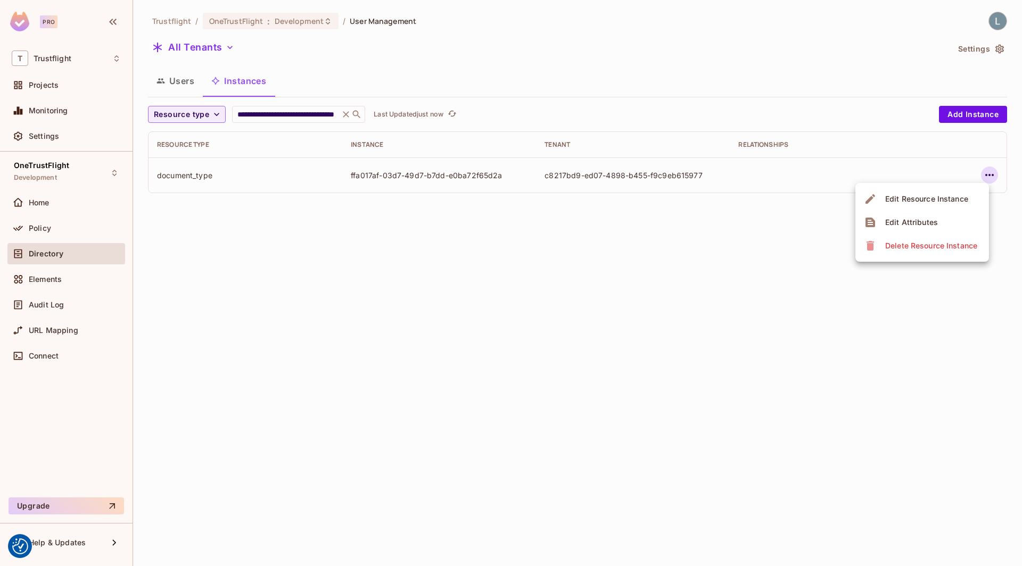
click at [929, 218] on div "Edit Attributes" at bounding box center [911, 222] width 53 height 11
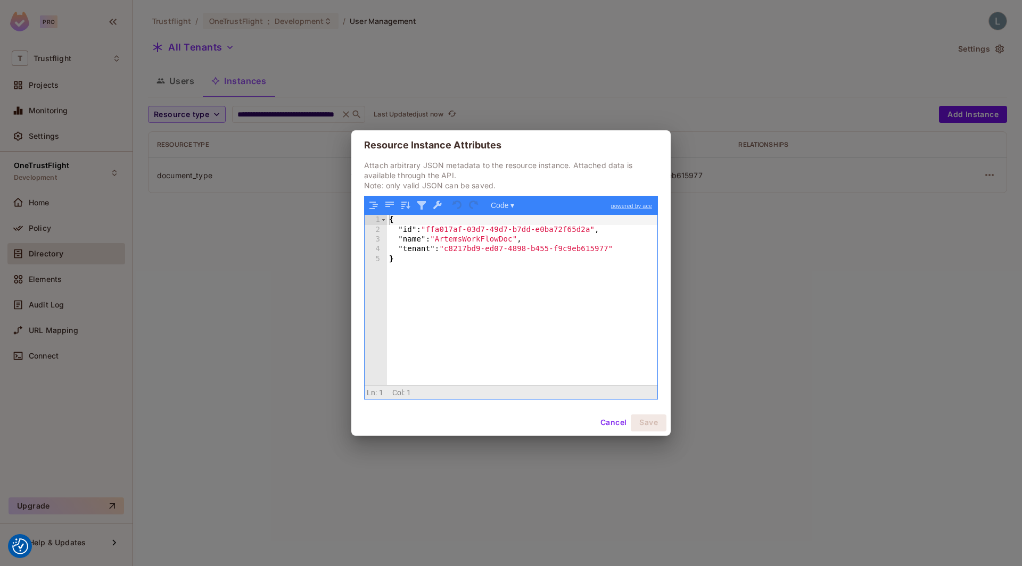
click at [274, 217] on div "Resource Instance Attributes Attach arbitrary JSON metadata to the resource ins…" at bounding box center [511, 283] width 1022 height 566
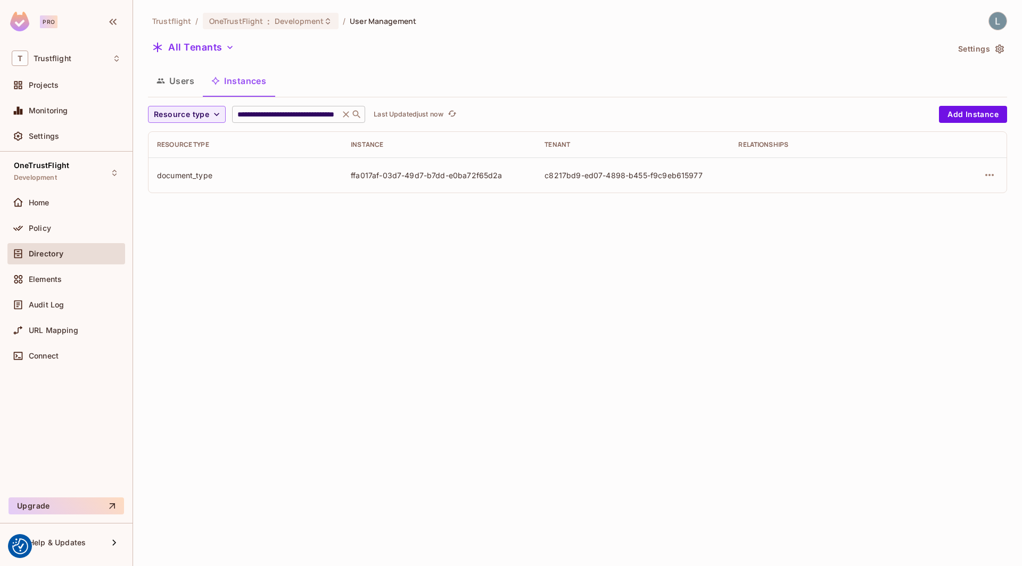
click at [273, 111] on input "**********" at bounding box center [285, 114] width 101 height 11
paste input "text"
type input "**********"
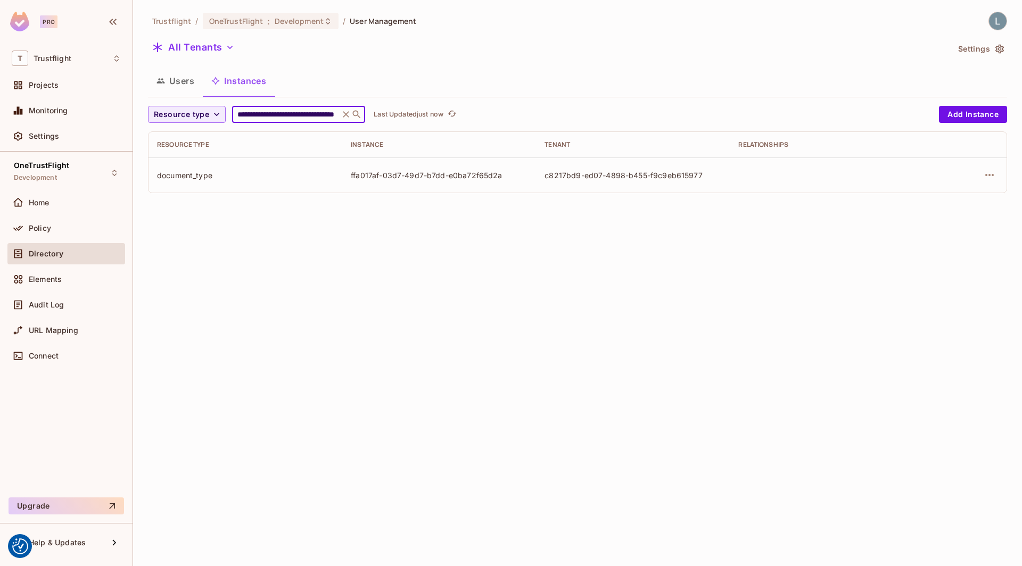
scroll to position [0, 47]
click at [990, 174] on icon "button" at bounding box center [989, 175] width 13 height 13
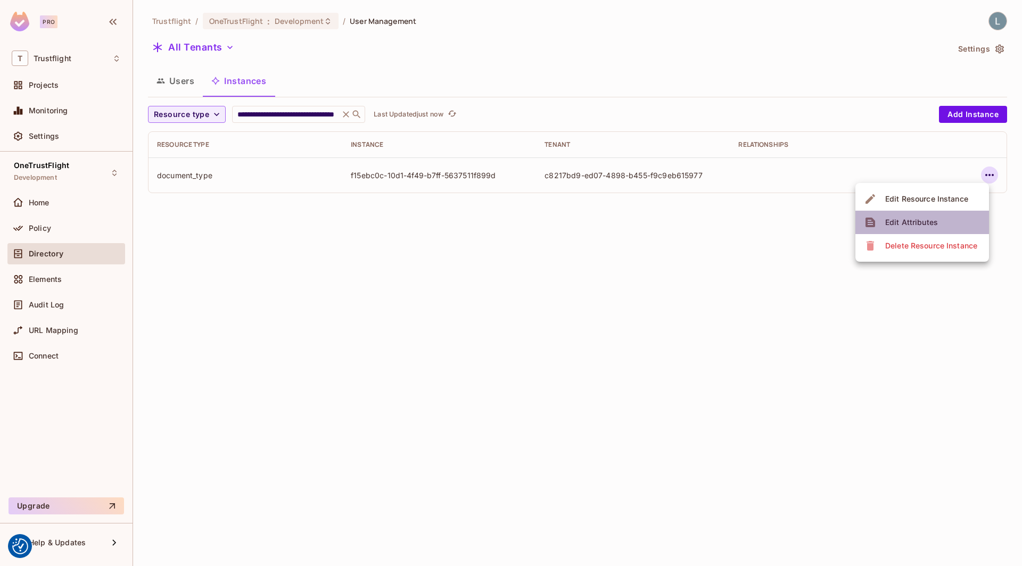
click at [939, 211] on li "Edit Attributes" at bounding box center [922, 222] width 134 height 23
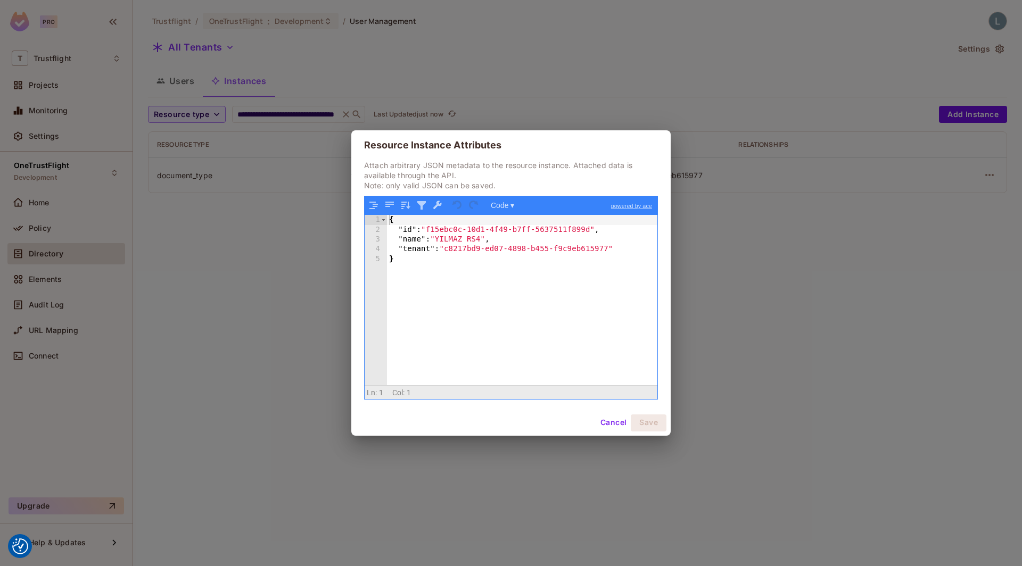
click at [286, 112] on div "Resource Instance Attributes Attach arbitrary JSON metadata to the resource ins…" at bounding box center [511, 283] width 1022 height 566
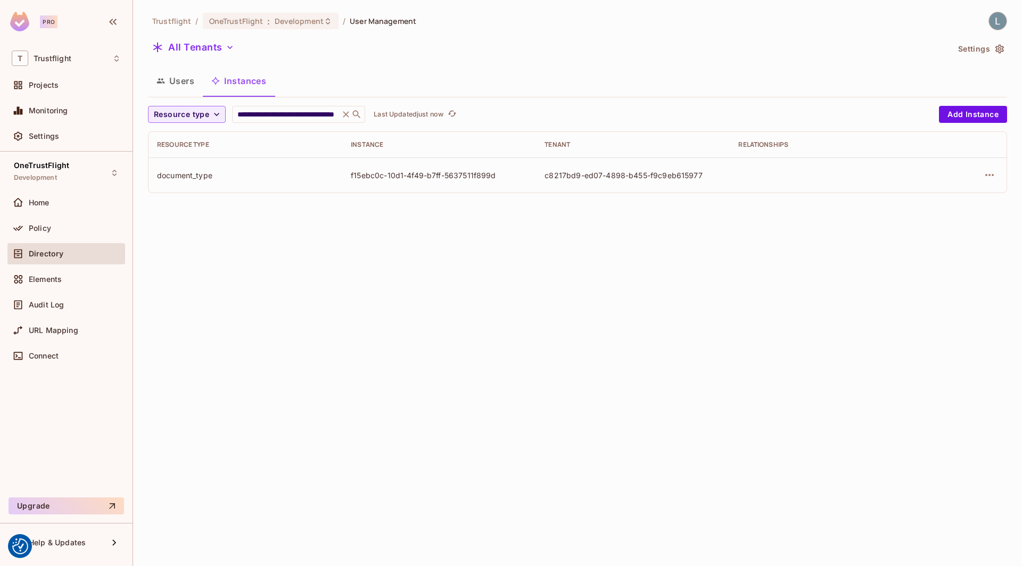
click at [286, 112] on input "**********" at bounding box center [285, 114] width 101 height 11
paste input "text"
type input "**********"
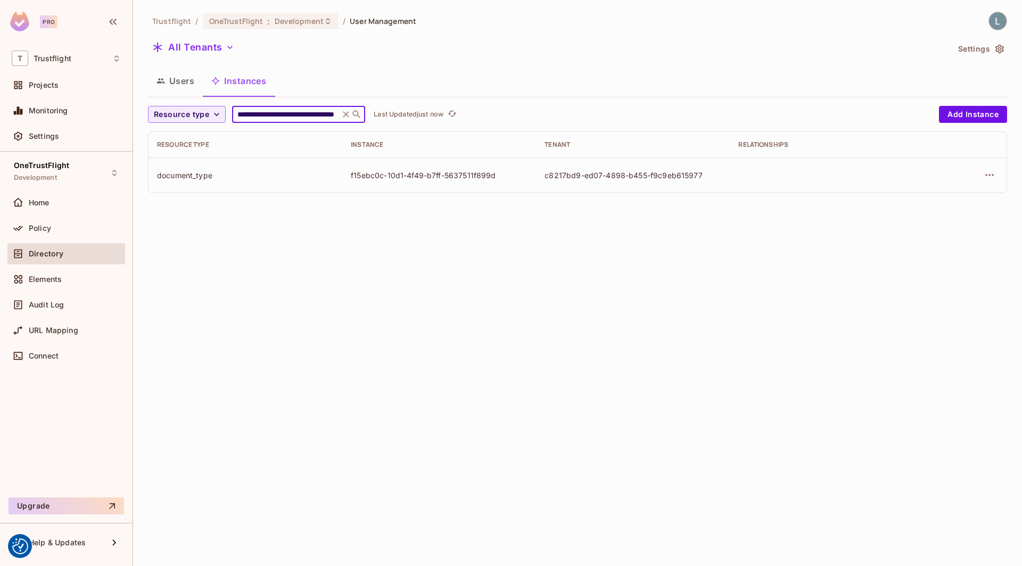
scroll to position [0, 56]
click at [988, 172] on icon "button" at bounding box center [989, 175] width 13 height 13
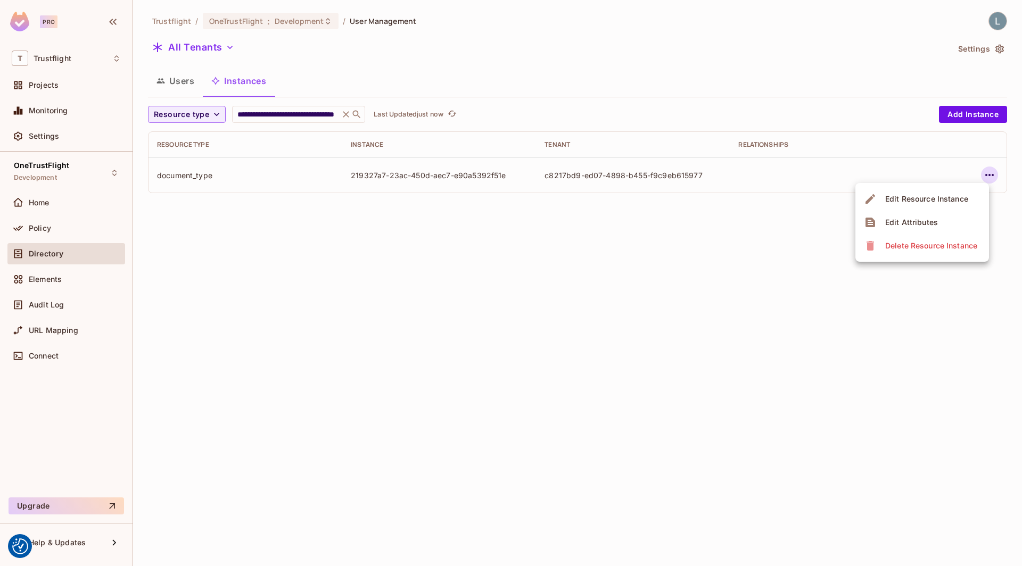
click at [938, 213] on li "Edit Attributes" at bounding box center [922, 222] width 134 height 23
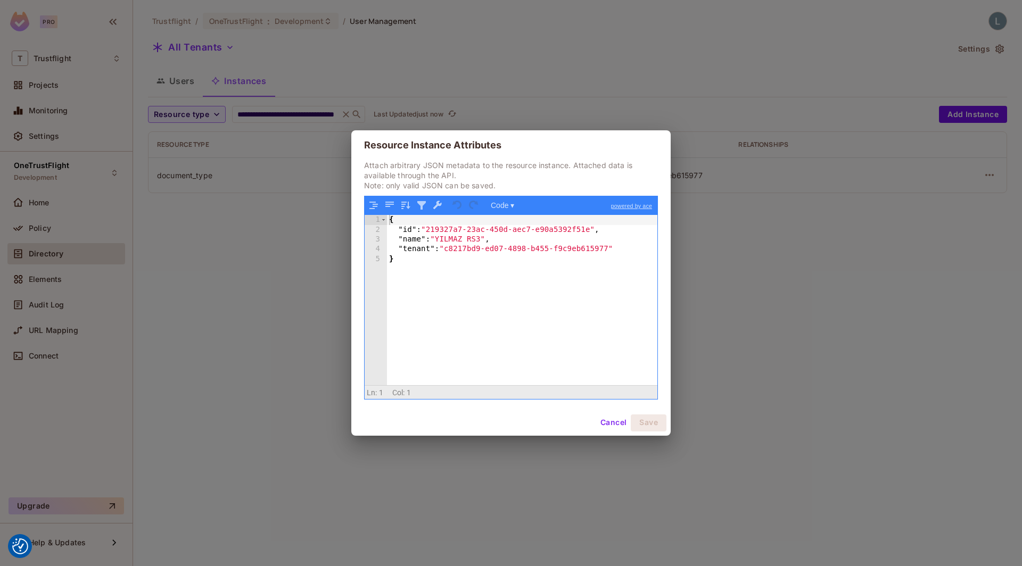
click at [280, 119] on div "Resource Instance Attributes Attach arbitrary JSON metadata to the resource ins…" at bounding box center [511, 283] width 1022 height 566
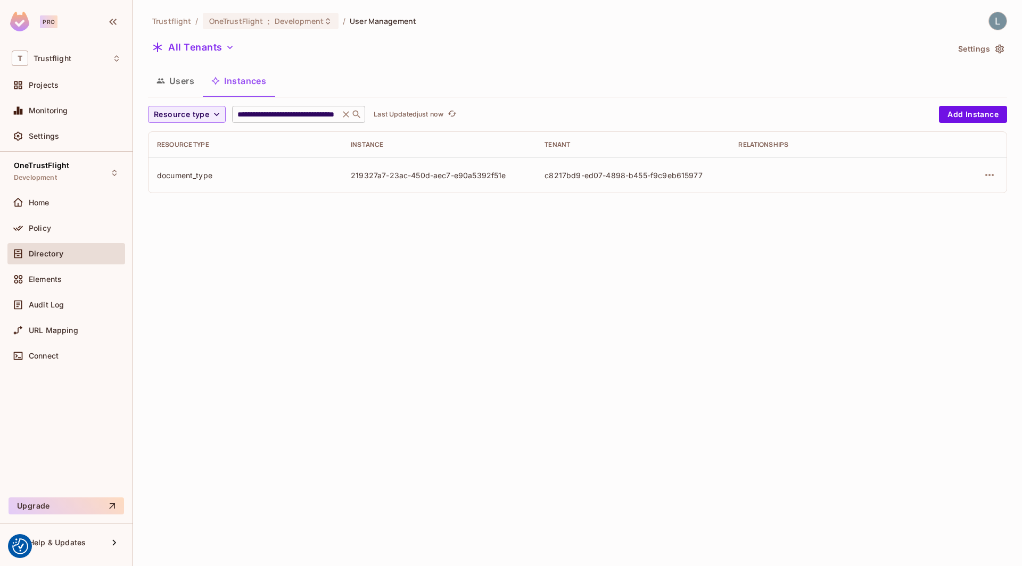
click at [280, 108] on div "**********" at bounding box center [298, 114] width 133 height 17
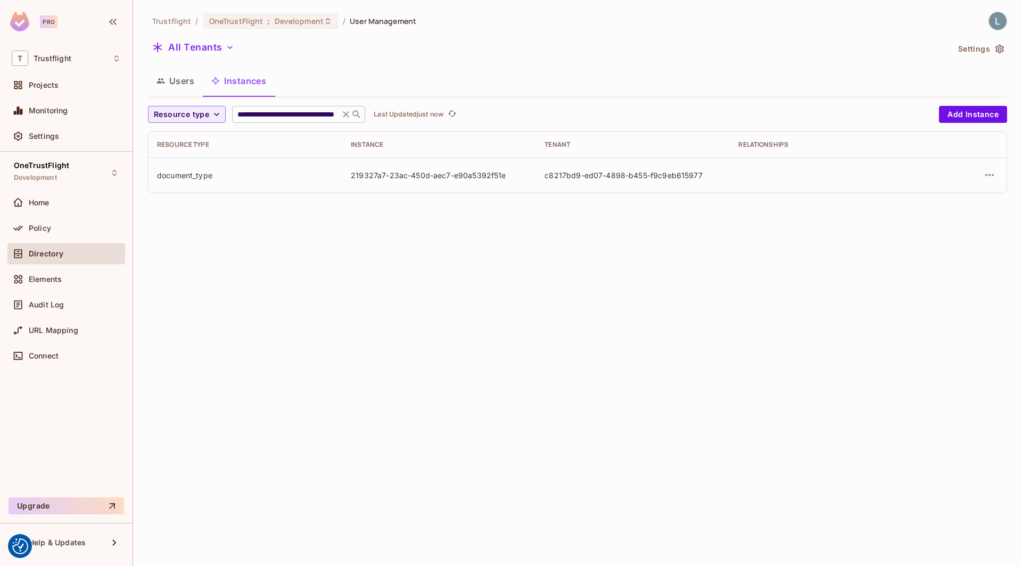
click at [280, 108] on div "**********" at bounding box center [298, 114] width 133 height 17
click at [278, 114] on input "**********" at bounding box center [285, 114] width 101 height 11
paste input "text"
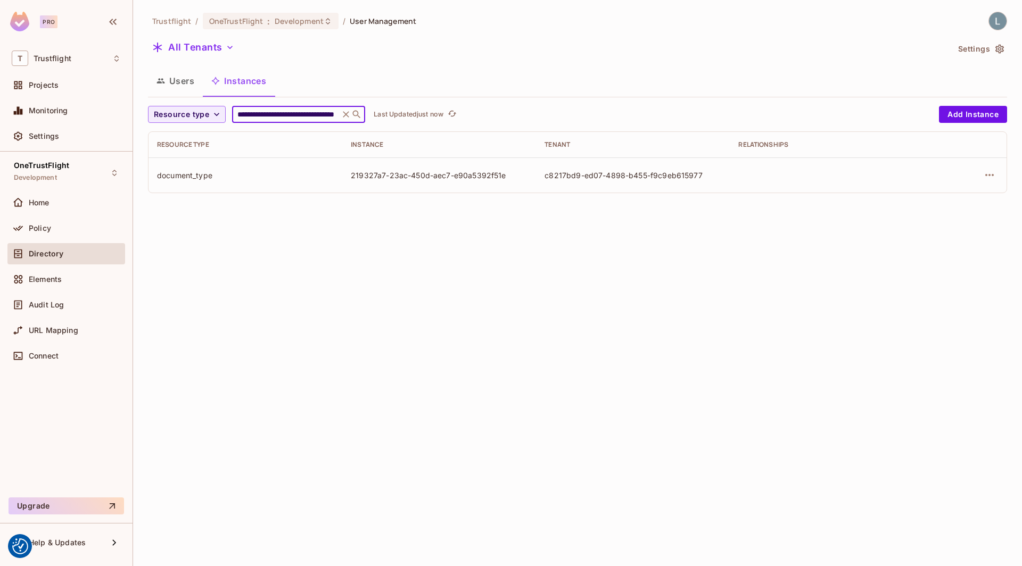
type input "**********"
click at [988, 176] on icon "button" at bounding box center [989, 175] width 13 height 13
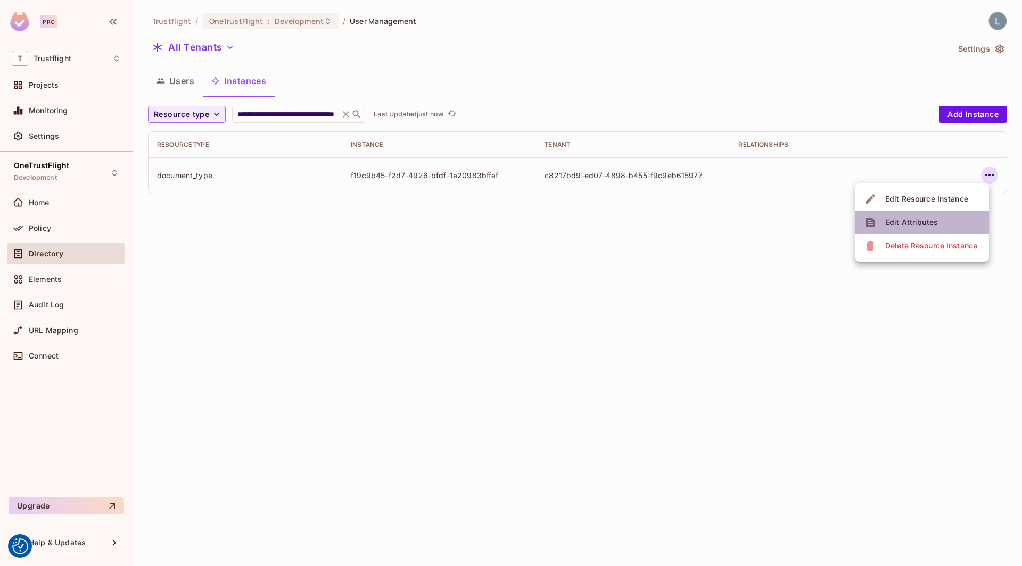
click at [922, 218] on div "Edit Attributes" at bounding box center [911, 222] width 53 height 11
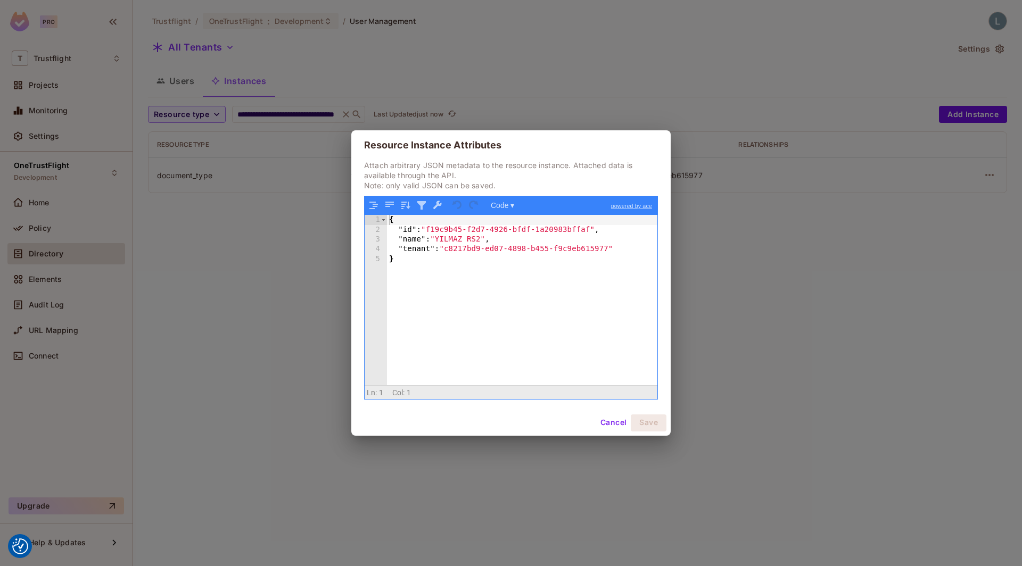
click at [286, 292] on div "Resource Instance Attributes Attach arbitrary JSON metadata to the resource ins…" at bounding box center [511, 283] width 1022 height 566
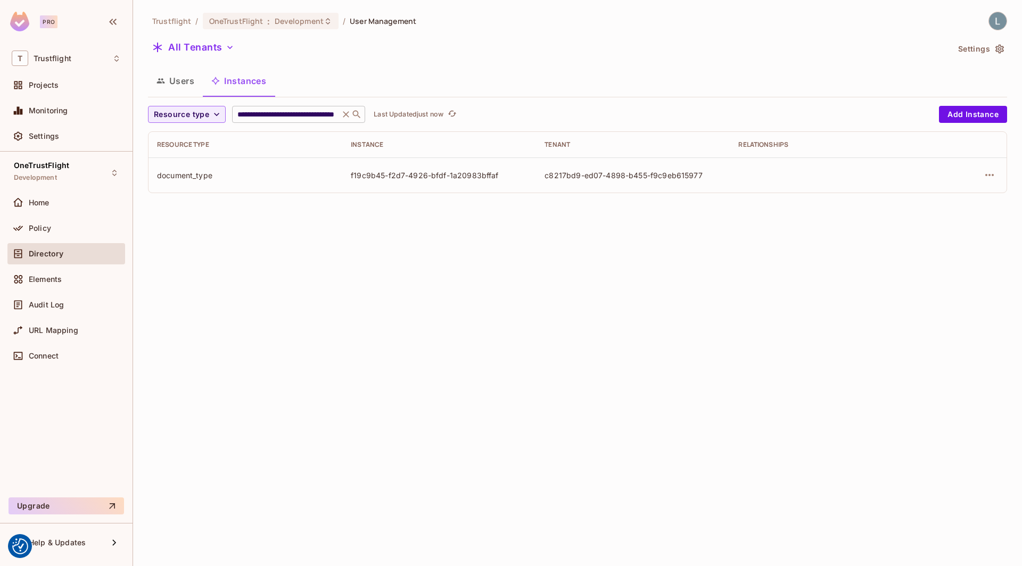
click at [293, 117] on input "**********" at bounding box center [285, 114] width 101 height 11
paste input "text"
type input "**********"
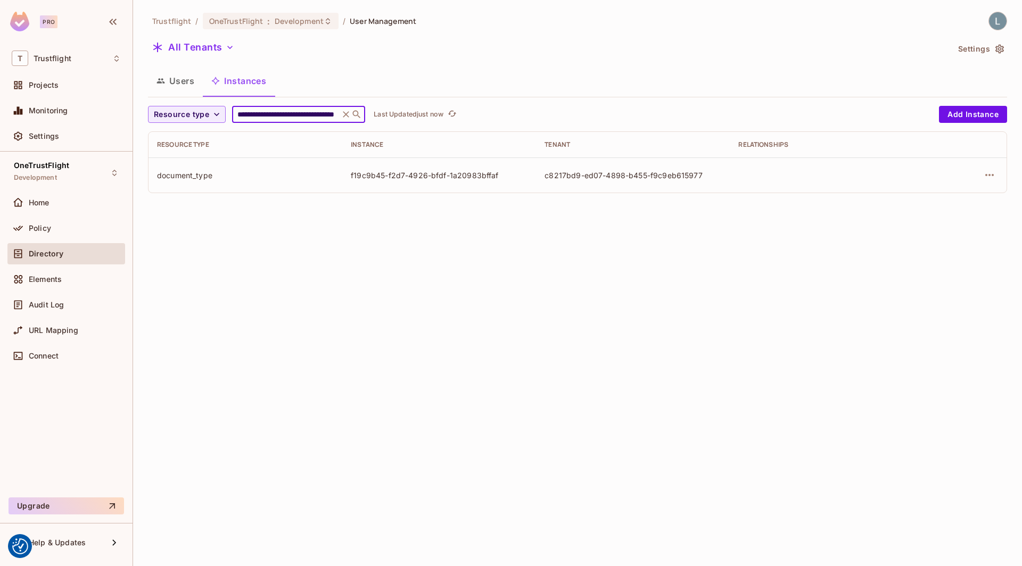
scroll to position [0, 59]
click at [989, 175] on icon "button" at bounding box center [989, 175] width 9 height 2
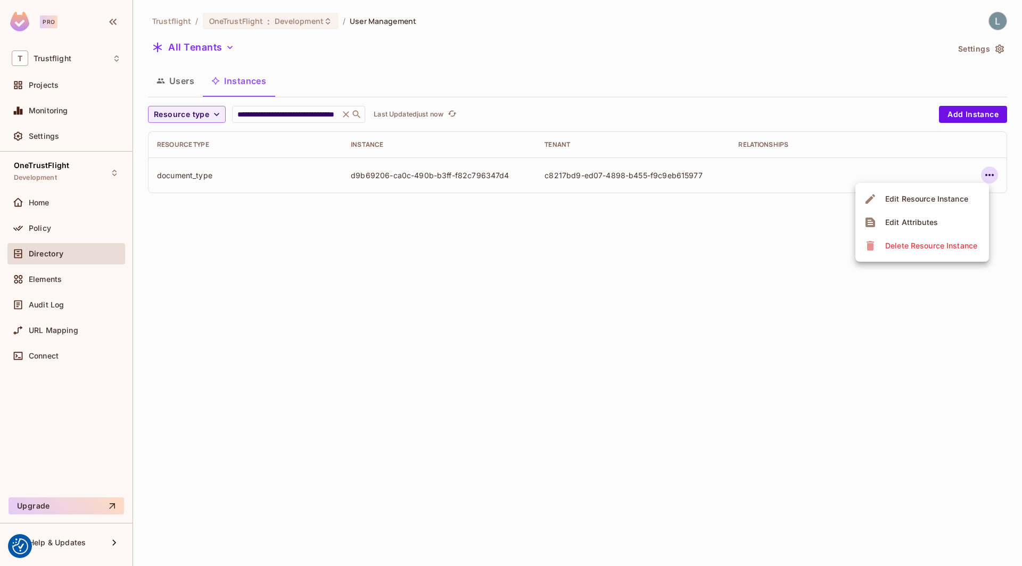
click at [908, 220] on div "Edit Attributes" at bounding box center [911, 222] width 53 height 11
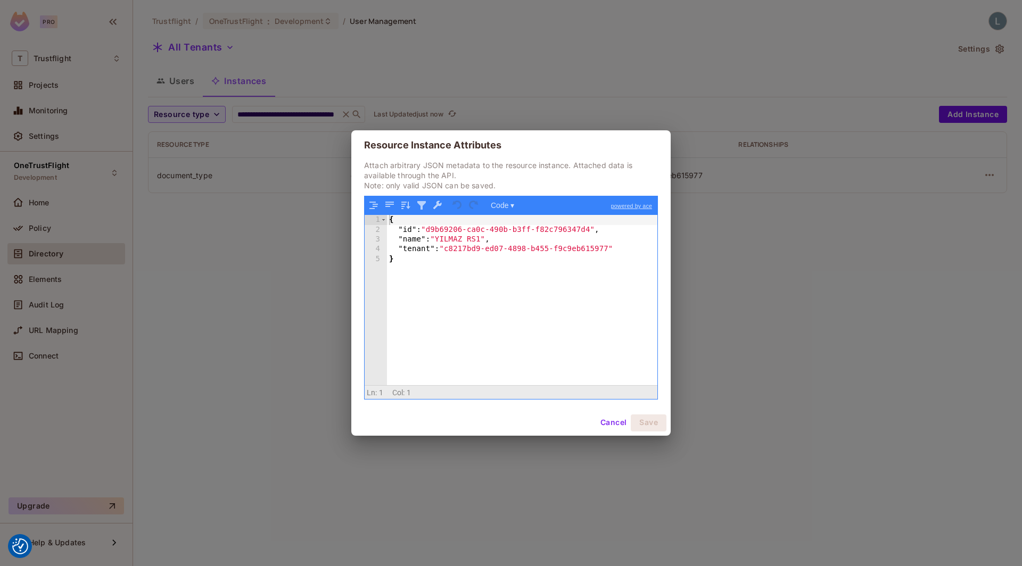
click at [282, 267] on div "Resource Instance Attributes Attach arbitrary JSON metadata to the resource ins…" at bounding box center [511, 283] width 1022 height 566
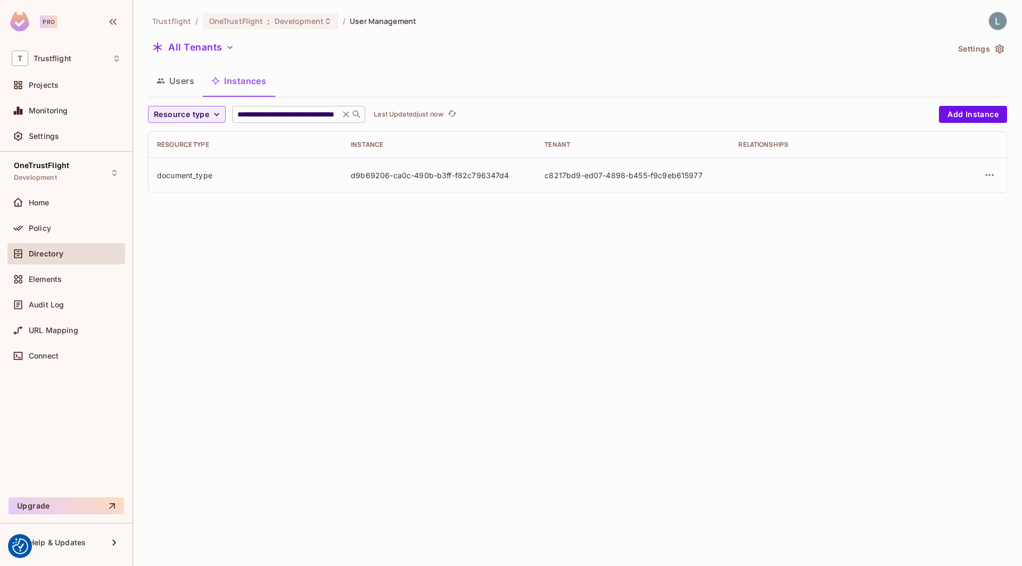
click at [290, 112] on input "**********" at bounding box center [285, 114] width 101 height 11
paste input "text"
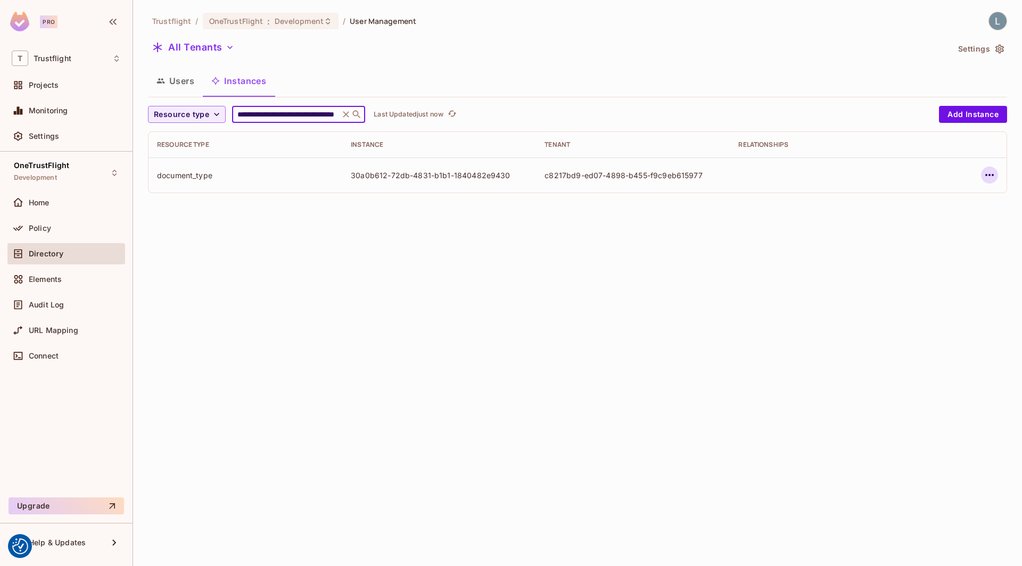
click at [992, 174] on icon "button" at bounding box center [989, 175] width 9 height 2
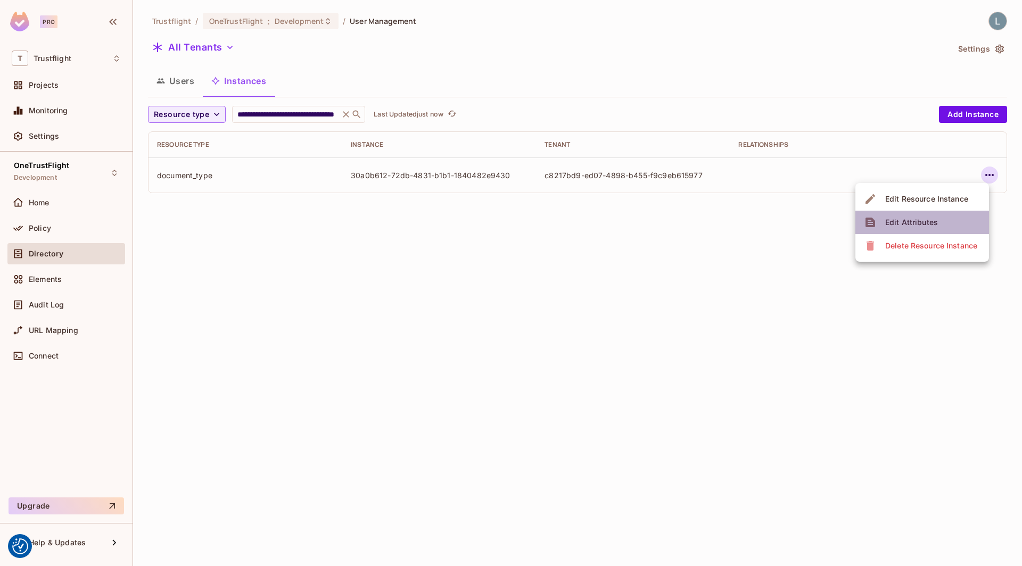
click at [905, 217] on div "Edit Attributes" at bounding box center [911, 222] width 53 height 11
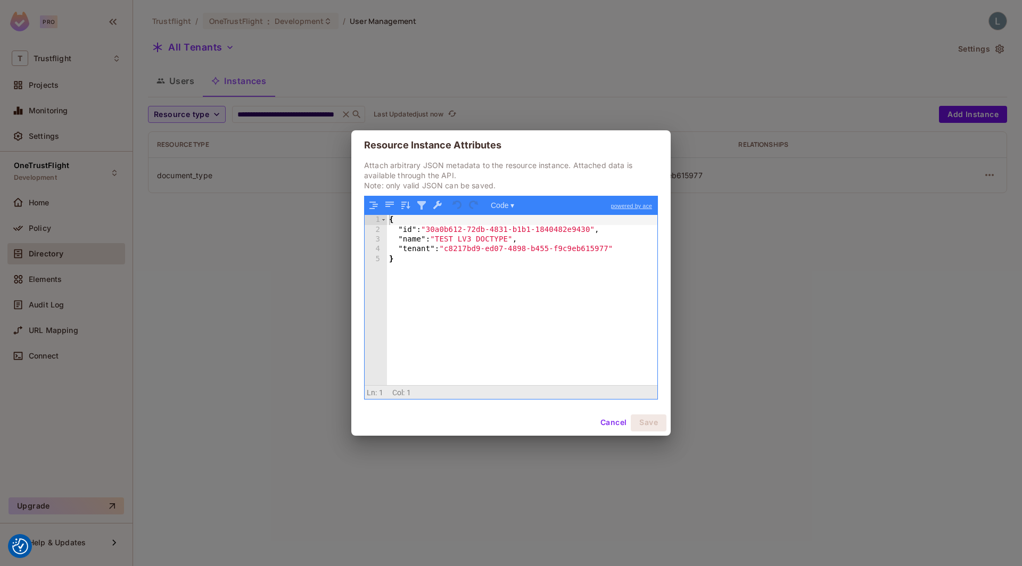
click at [270, 221] on div "Resource Instance Attributes Attach arbitrary JSON metadata to the resource ins…" at bounding box center [511, 283] width 1022 height 566
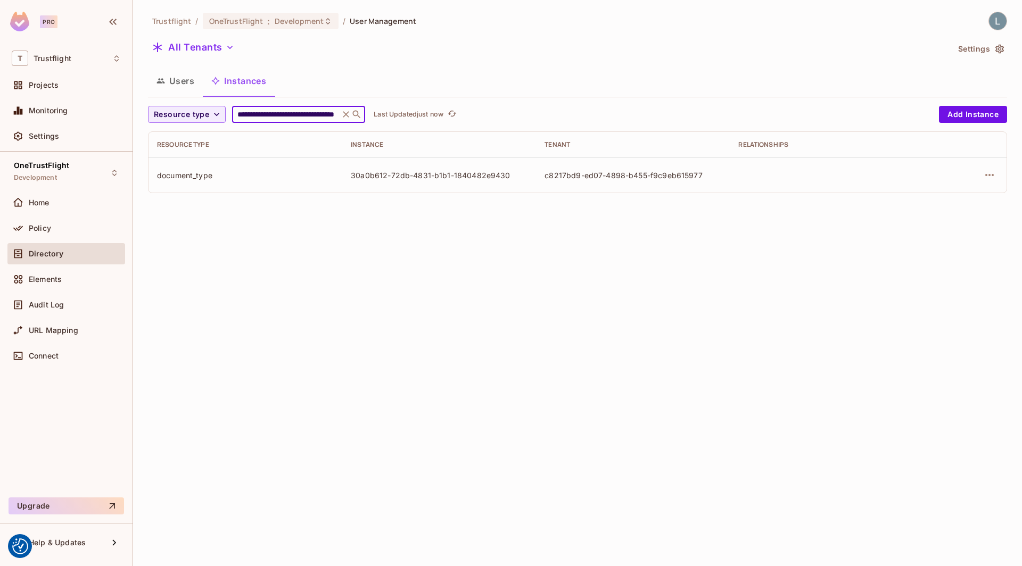
click at [273, 115] on input "**********" at bounding box center [285, 114] width 101 height 11
paste input "text"
click at [992, 173] on icon "button" at bounding box center [989, 175] width 13 height 13
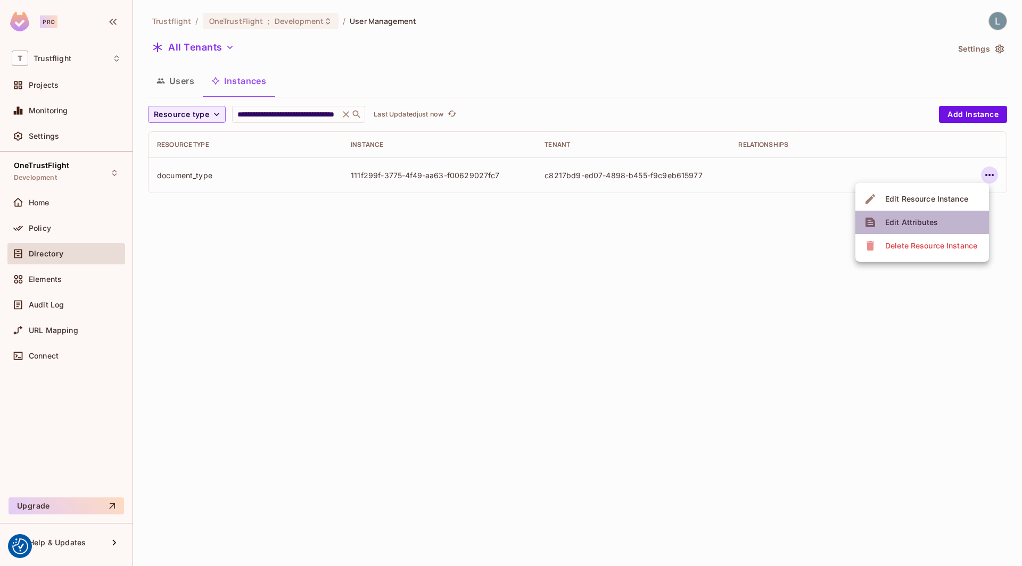
click at [902, 227] on div "Edit Attributes" at bounding box center [911, 222] width 53 height 11
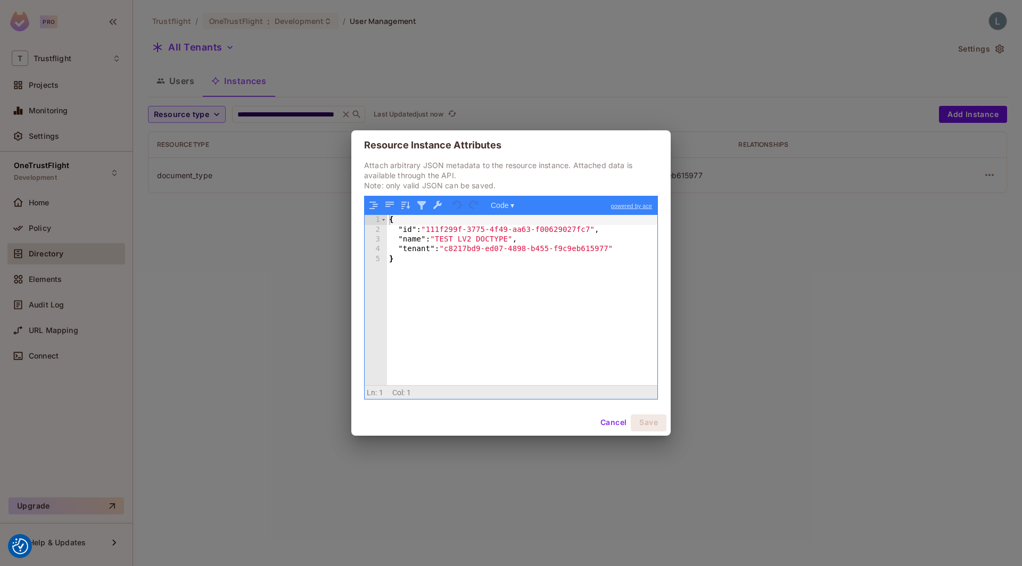
click at [285, 114] on div "Resource Instance Attributes Attach arbitrary JSON metadata to the resource ins…" at bounding box center [511, 283] width 1022 height 566
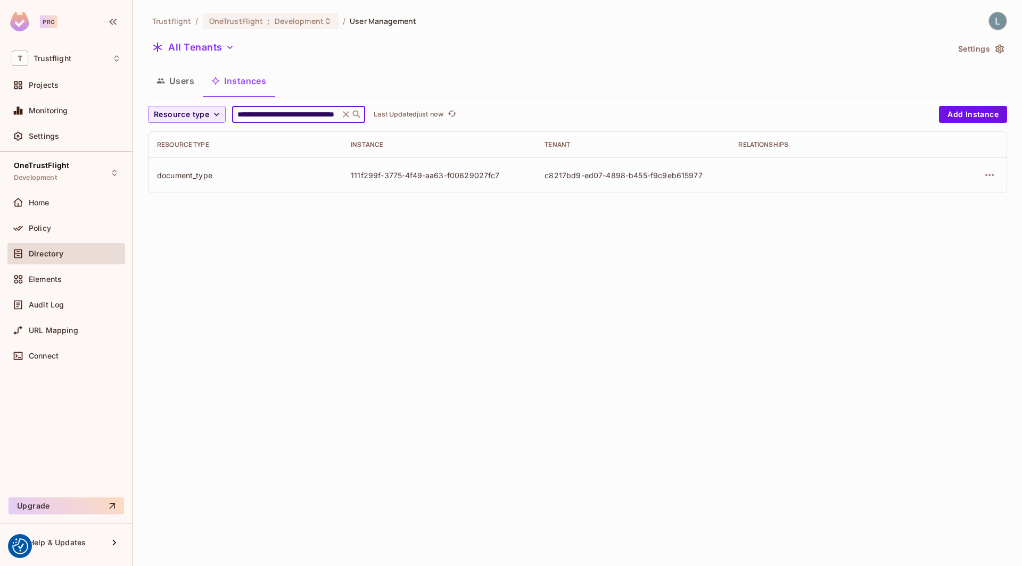
click at [277, 112] on input "**********" at bounding box center [285, 114] width 101 height 11
paste input "text"
type input "**********"
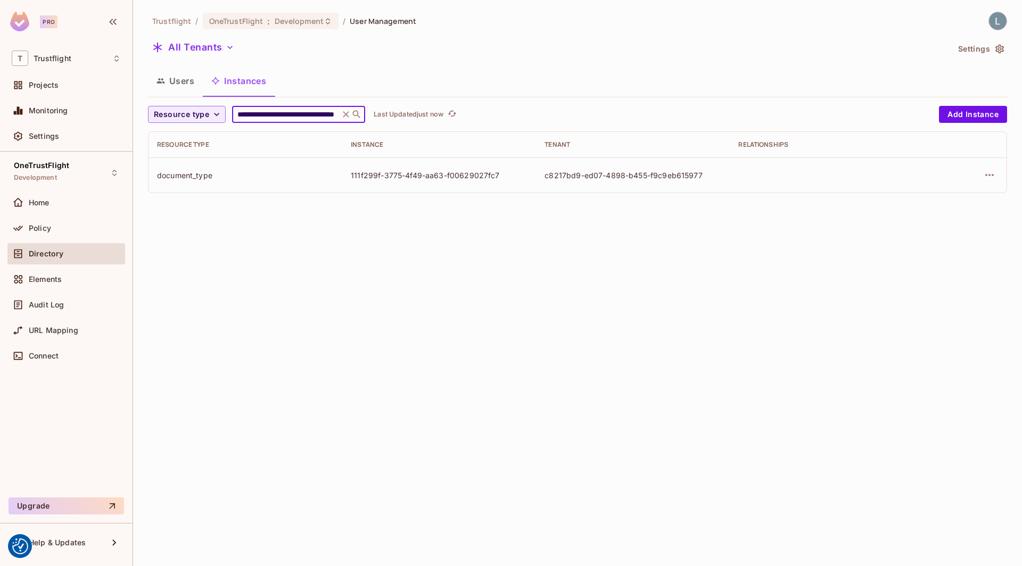
scroll to position [0, 58]
click at [989, 174] on icon "button" at bounding box center [989, 175] width 13 height 13
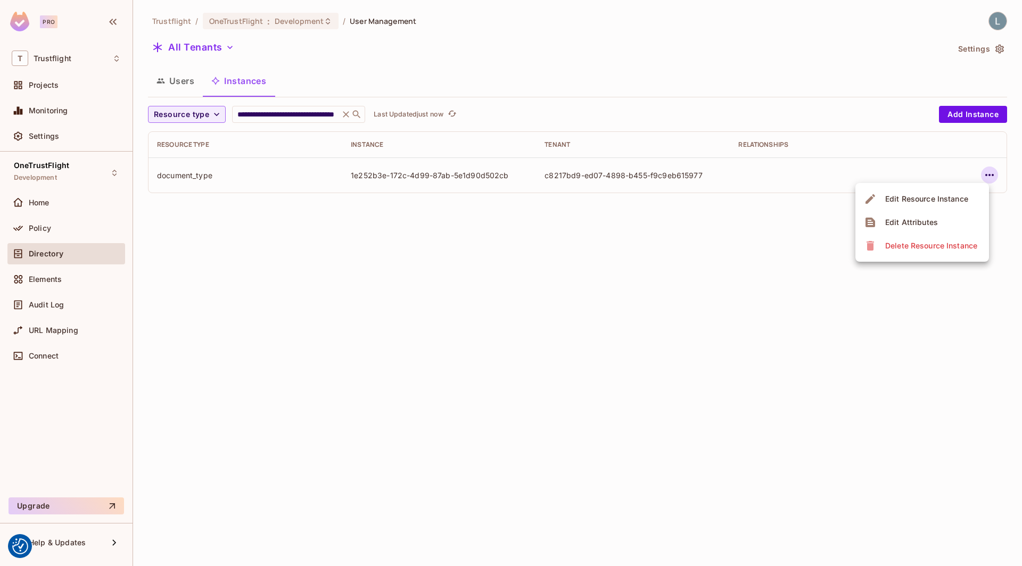
click at [906, 220] on div "Edit Attributes" at bounding box center [911, 222] width 53 height 11
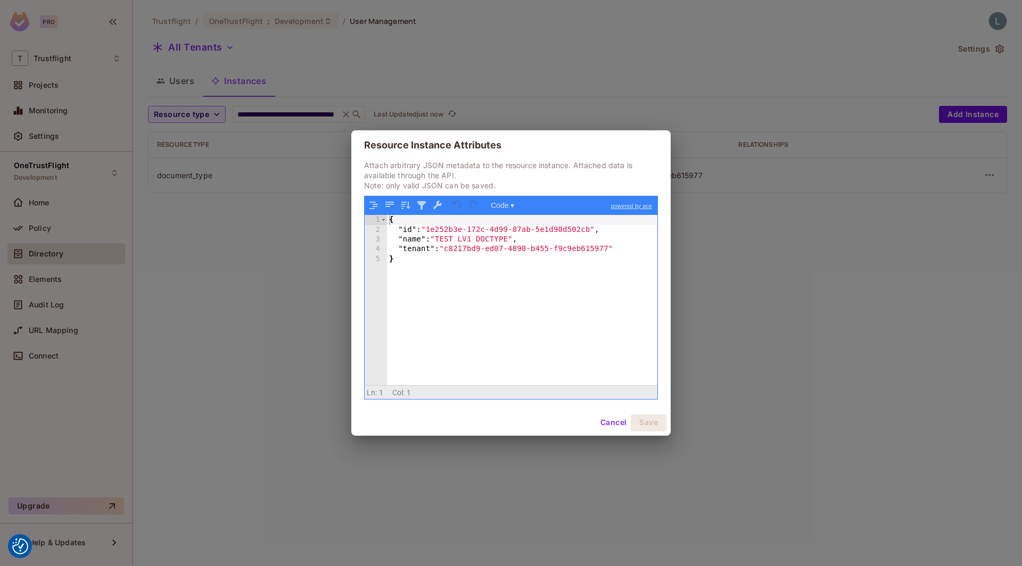
click at [284, 171] on div "Resource Instance Attributes Attach arbitrary JSON metadata to the resource ins…" at bounding box center [511, 283] width 1022 height 566
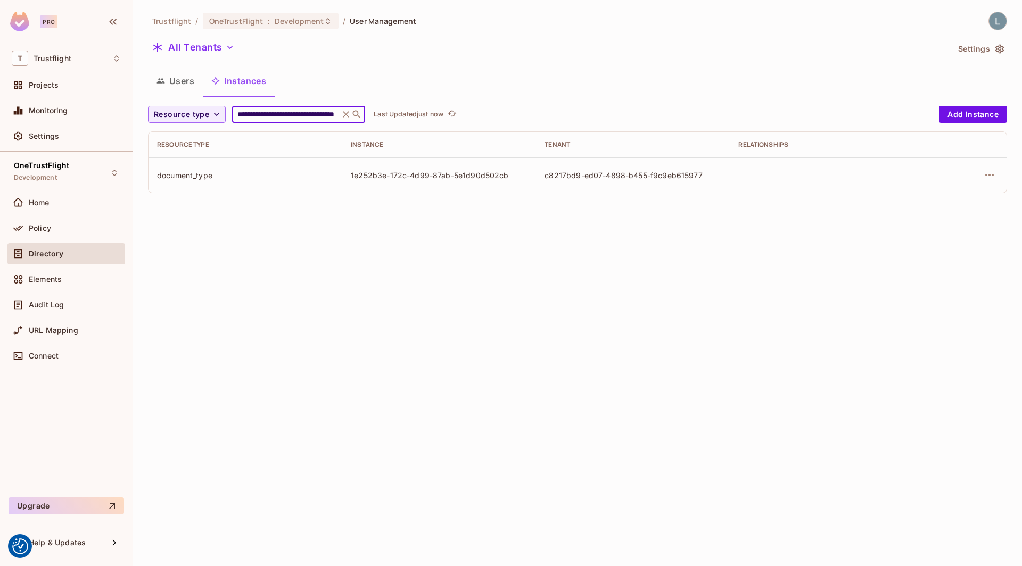
click at [286, 116] on input "**********" at bounding box center [285, 114] width 101 height 11
paste input "text"
type input "**********"
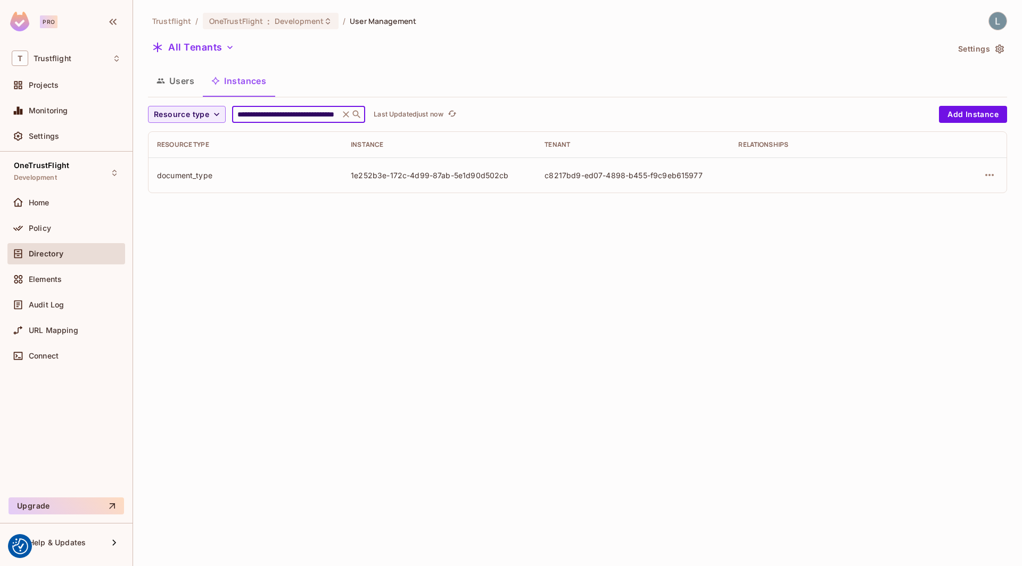
scroll to position [0, 56]
click at [987, 177] on icon "button" at bounding box center [989, 175] width 13 height 13
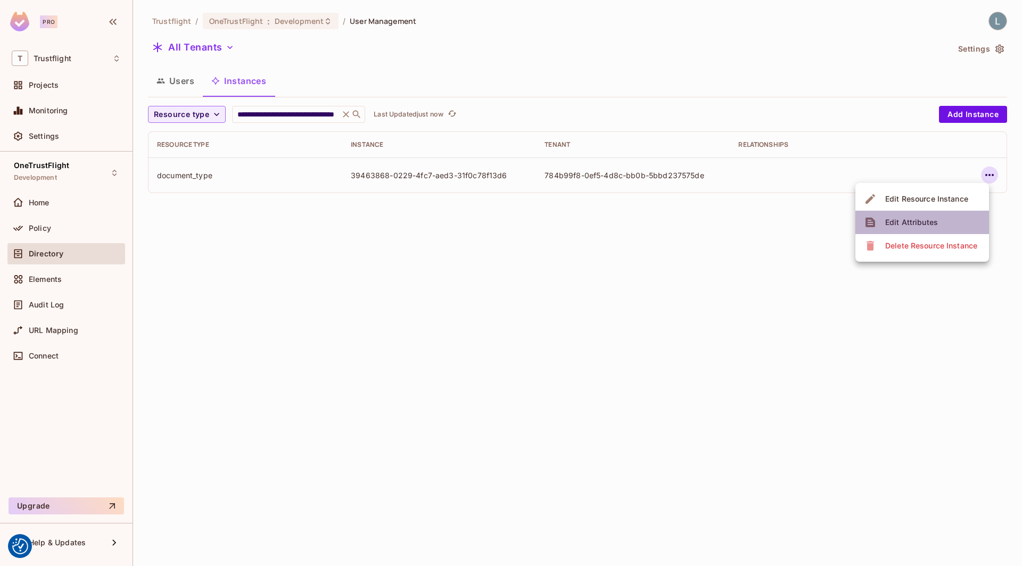
click at [950, 216] on li "Edit Attributes" at bounding box center [922, 222] width 134 height 23
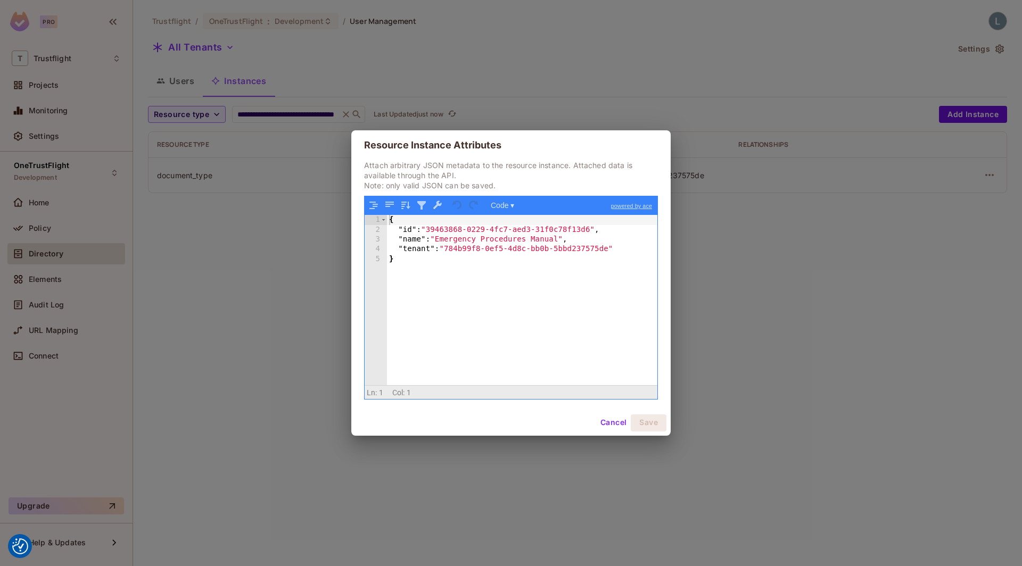
click at [290, 214] on div "Resource Instance Attributes Attach arbitrary JSON metadata to the resource ins…" at bounding box center [511, 283] width 1022 height 566
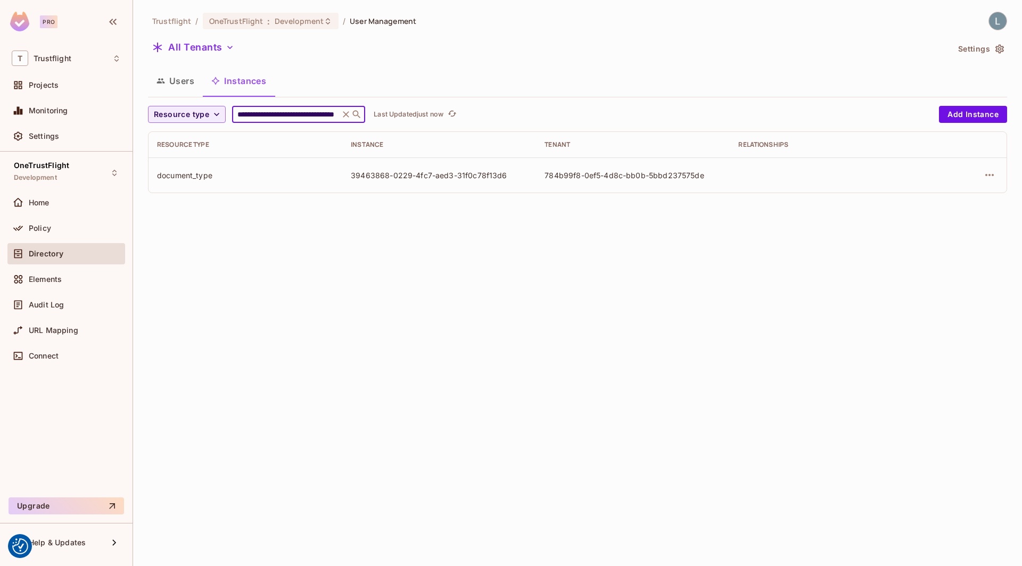
click at [283, 113] on input "**********" at bounding box center [285, 114] width 101 height 11
paste input "text"
type input "**********"
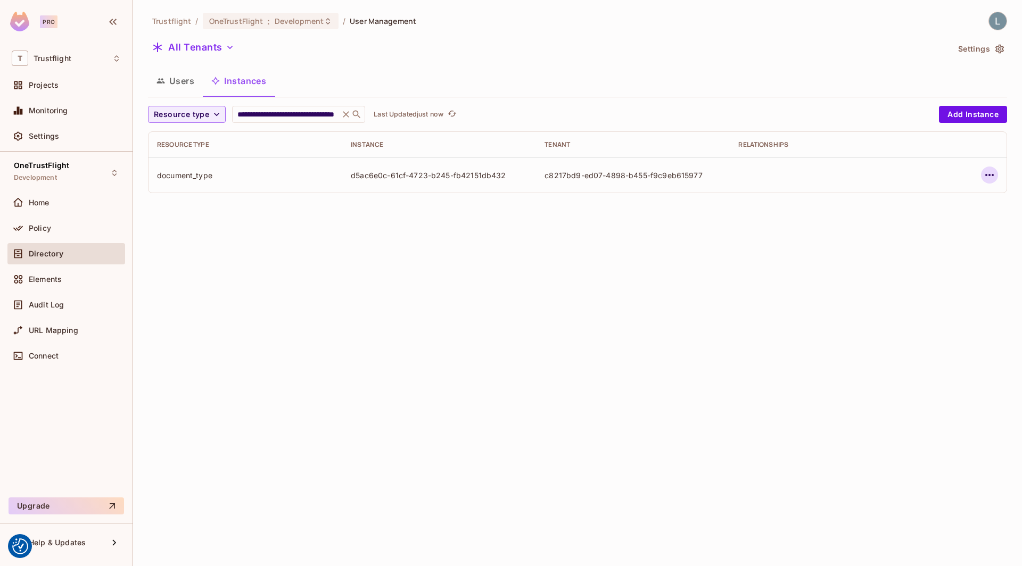
click at [992, 172] on icon "button" at bounding box center [989, 175] width 13 height 13
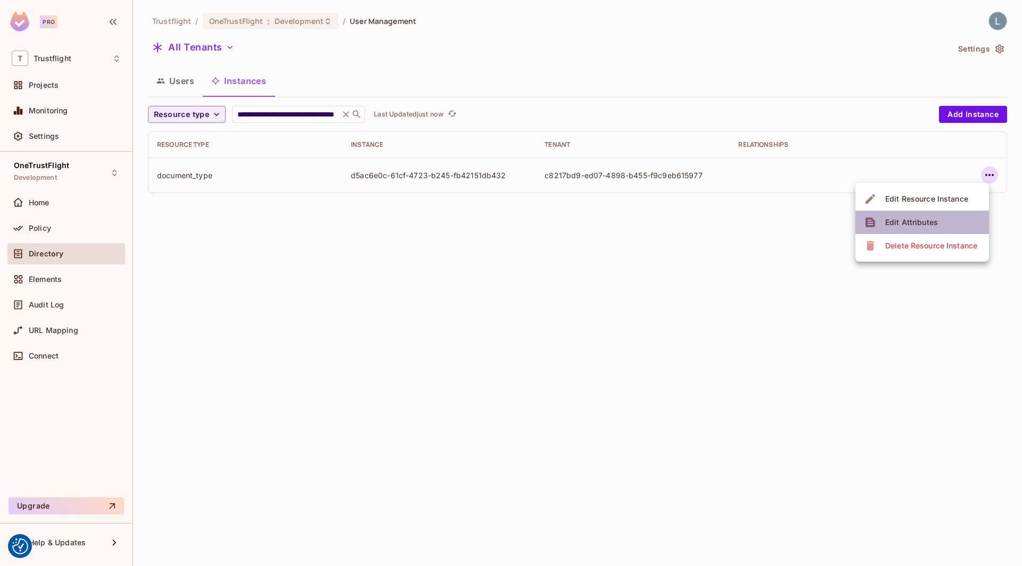
click at [934, 218] on div "Edit Attributes" at bounding box center [911, 222] width 53 height 11
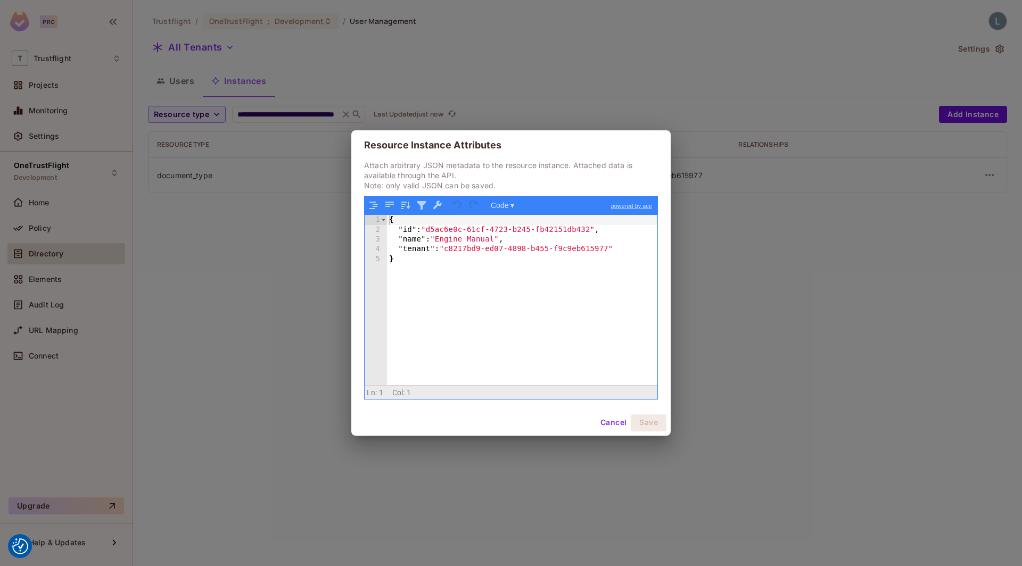
click at [295, 222] on div "Resource Instance Attributes Attach arbitrary JSON metadata to the resource ins…" at bounding box center [511, 283] width 1022 height 566
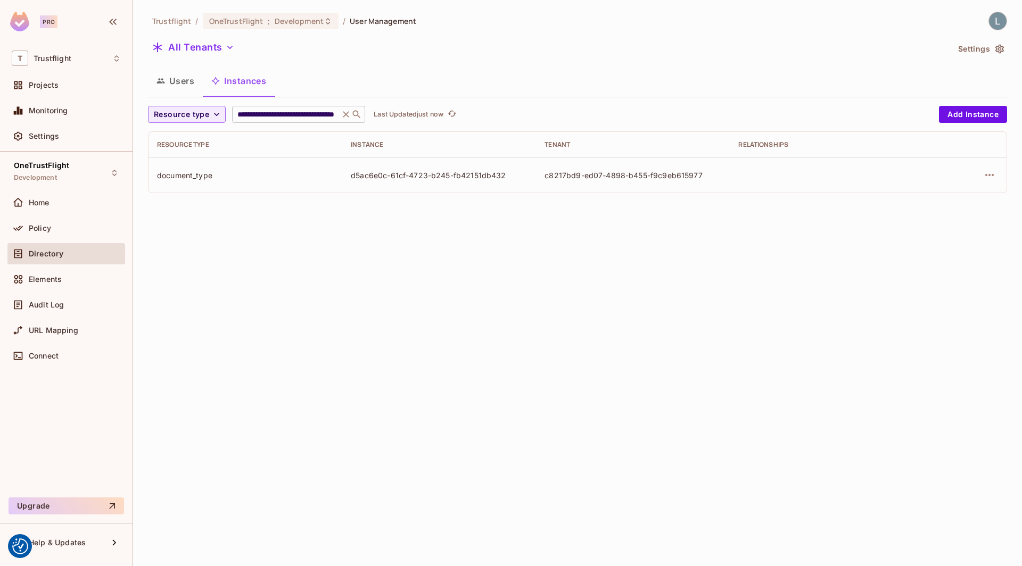
click at [292, 116] on input "**********" at bounding box center [285, 114] width 101 height 11
paste input "text"
type input "**********"
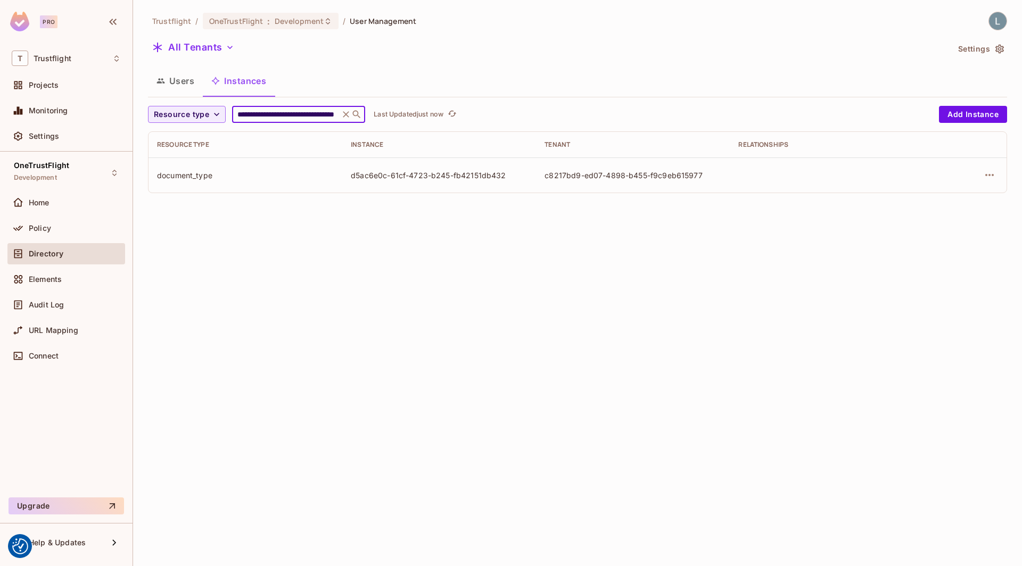
scroll to position [0, 62]
click at [989, 172] on icon "button" at bounding box center [989, 175] width 13 height 13
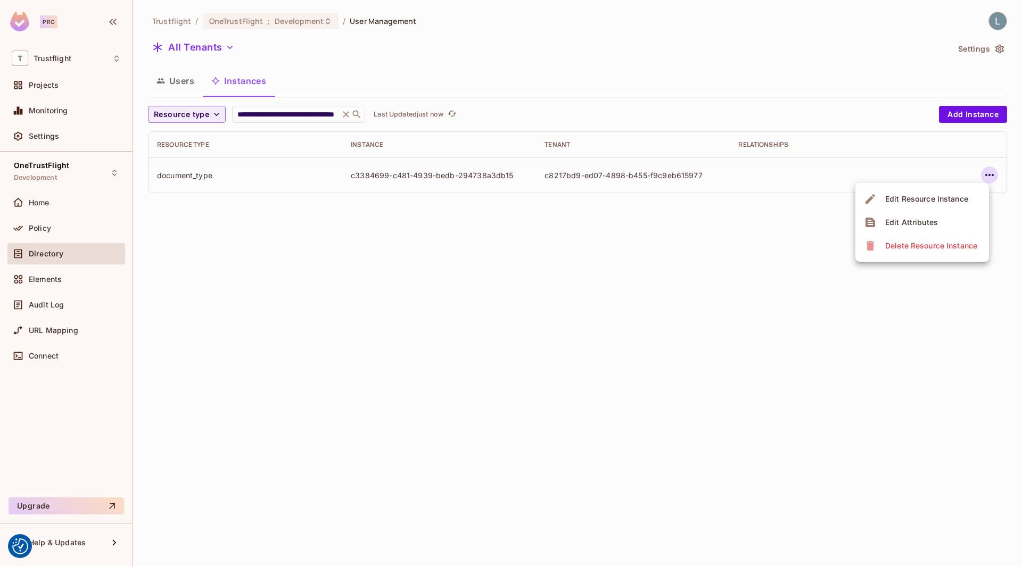
click at [893, 222] on div "Edit Attributes" at bounding box center [911, 222] width 53 height 11
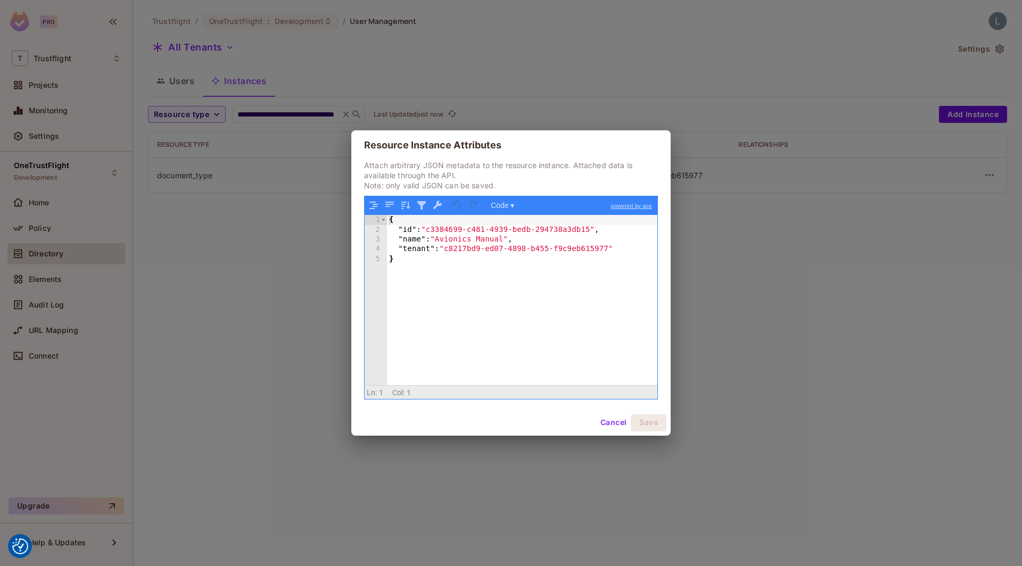
click at [817, 259] on div "Resource Instance Attributes Attach arbitrary JSON metadata to the resource ins…" at bounding box center [511, 283] width 1022 height 566
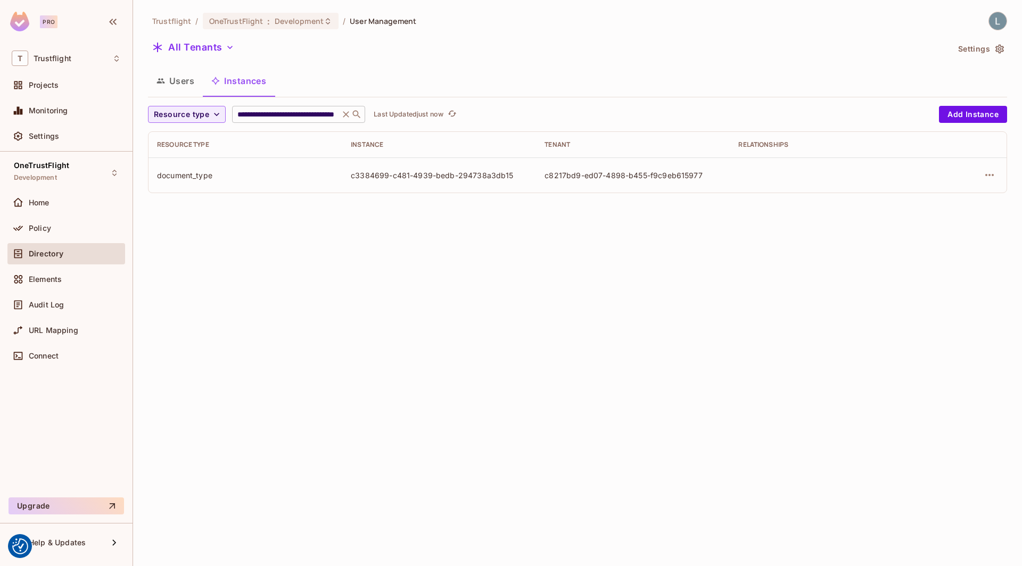
click at [270, 112] on input "**********" at bounding box center [285, 114] width 101 height 11
paste input "text"
type input "**********"
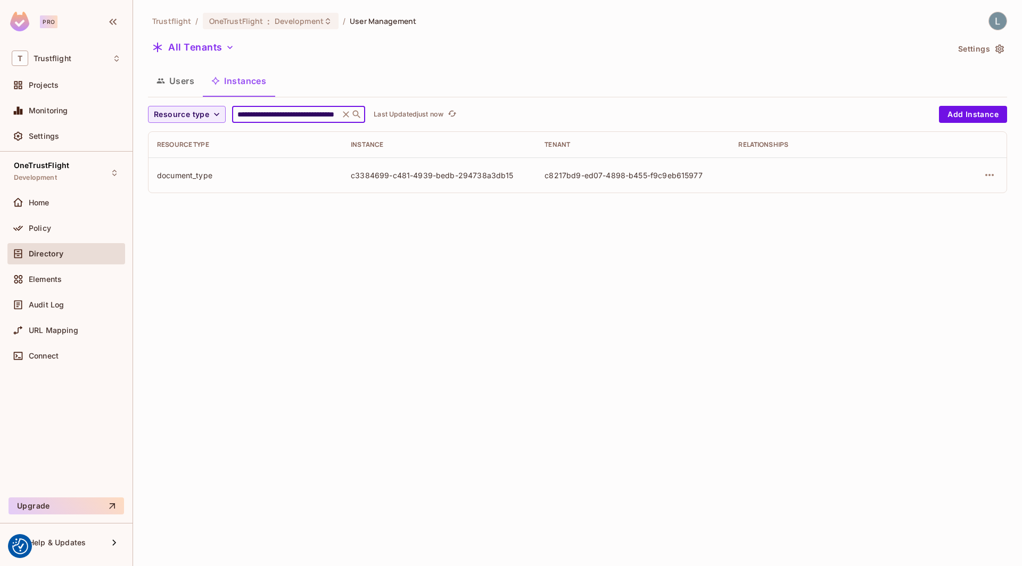
scroll to position [0, 56]
click at [987, 170] on icon "button" at bounding box center [989, 175] width 13 height 13
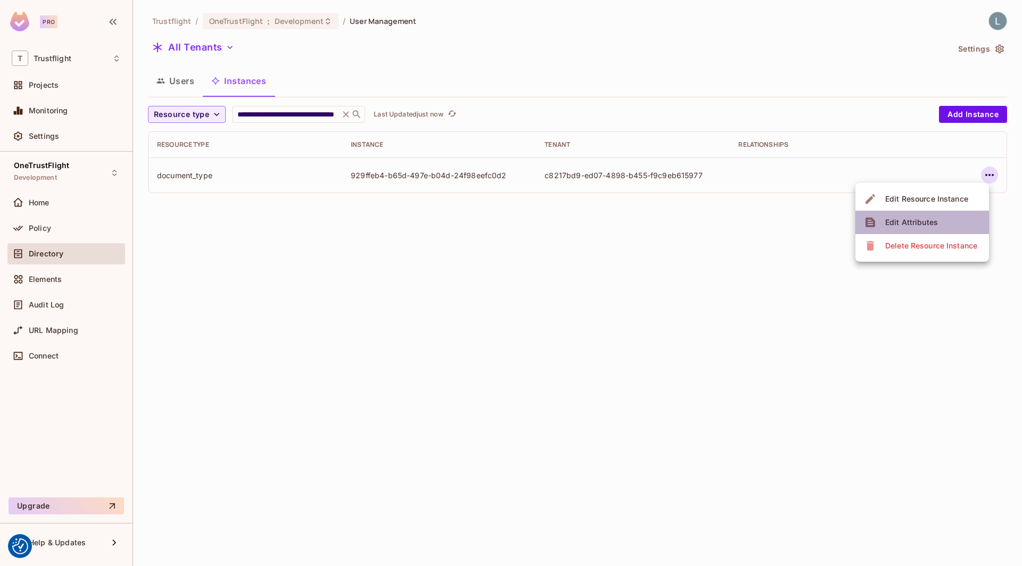
click at [937, 216] on span "Edit Attributes" at bounding box center [911, 222] width 59 height 17
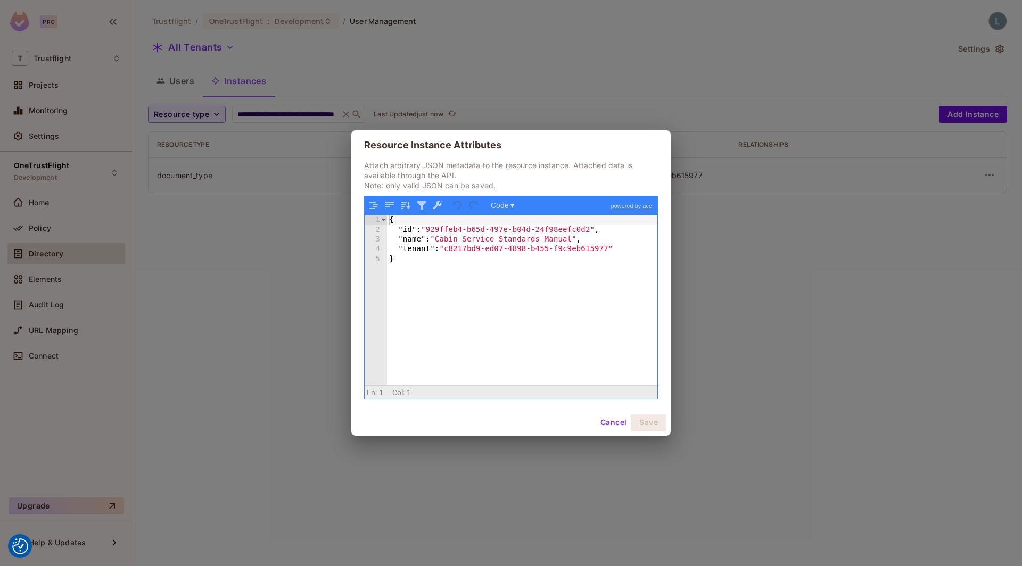
click at [261, 269] on div "Resource Instance Attributes Attach arbitrary JSON metadata to the resource ins…" at bounding box center [511, 283] width 1022 height 566
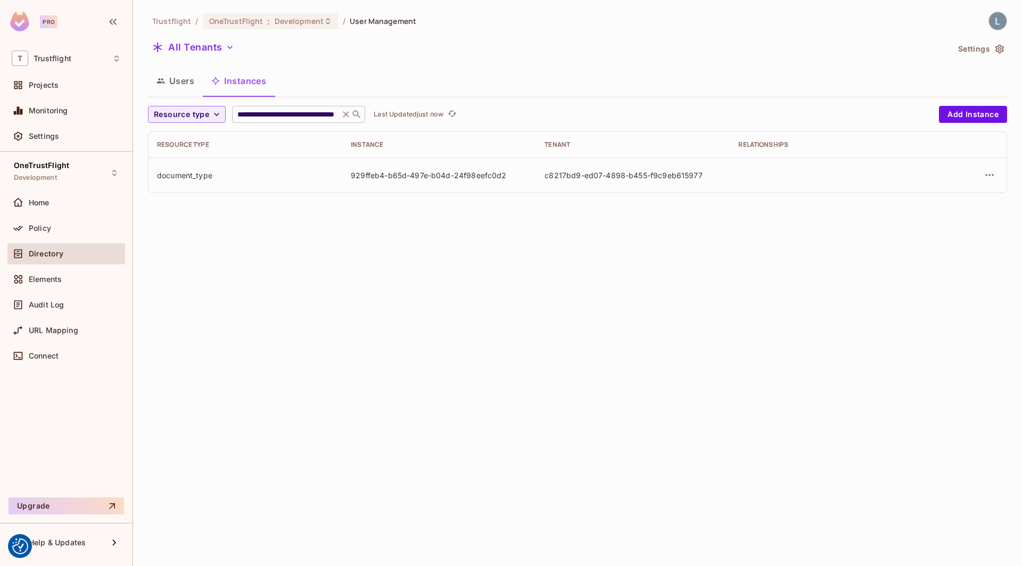
click at [303, 108] on div "**********" at bounding box center [298, 114] width 133 height 17
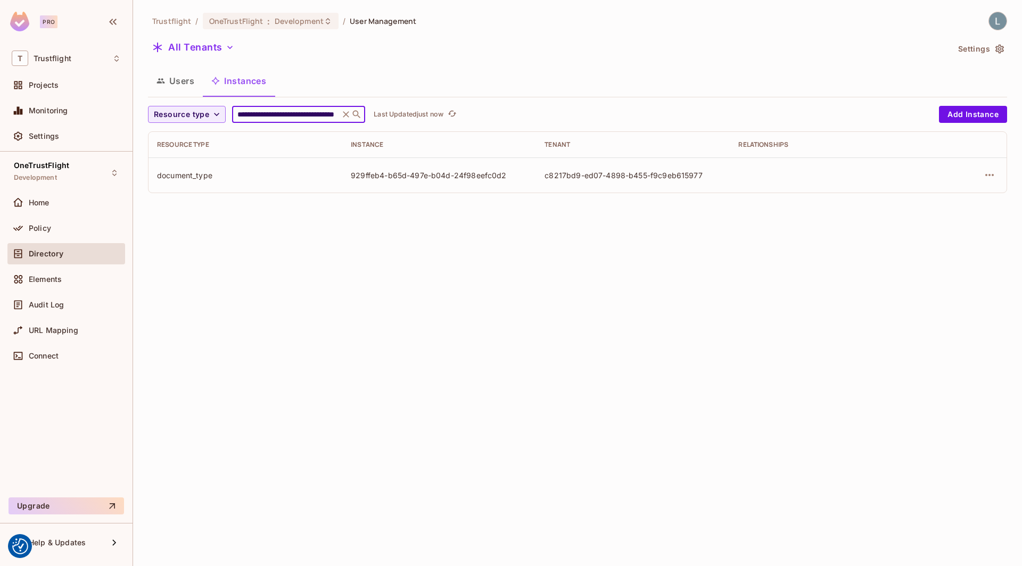
click at [297, 113] on input "**********" at bounding box center [285, 114] width 101 height 11
paste input "text"
type input "**********"
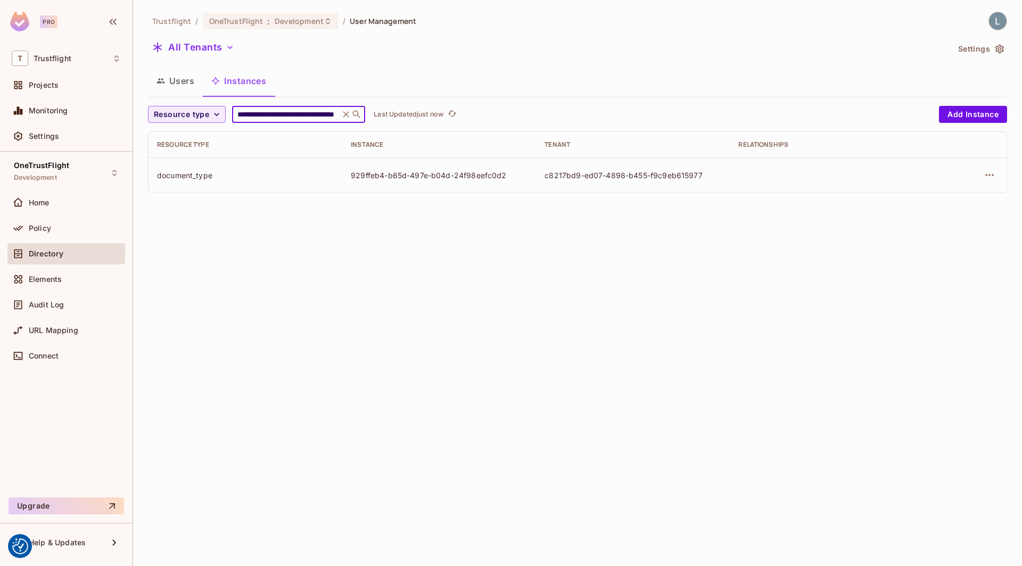
scroll to position [0, 60]
click at [994, 176] on icon "button" at bounding box center [989, 175] width 13 height 13
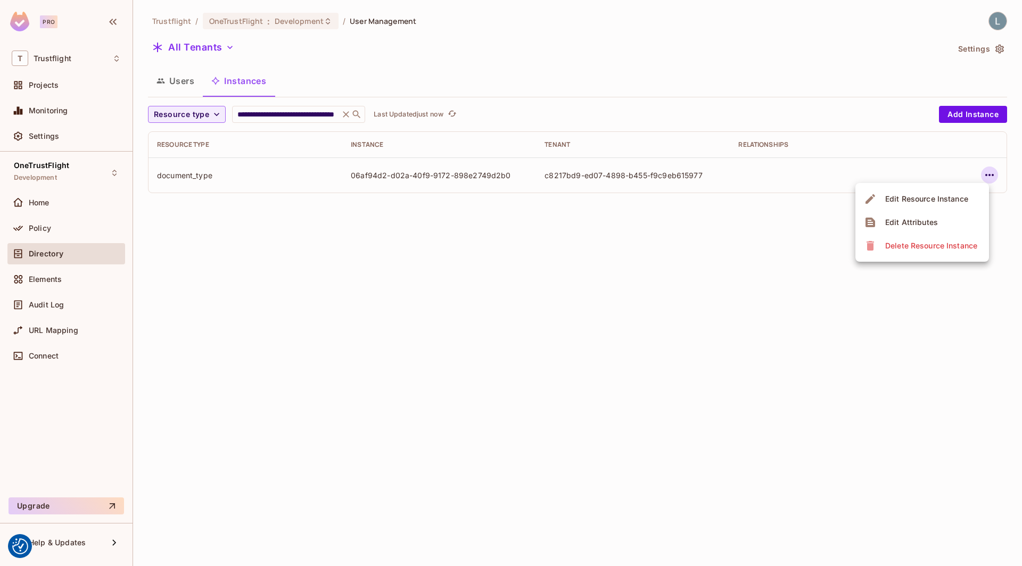
click at [920, 215] on span "Edit Attributes" at bounding box center [911, 222] width 59 height 17
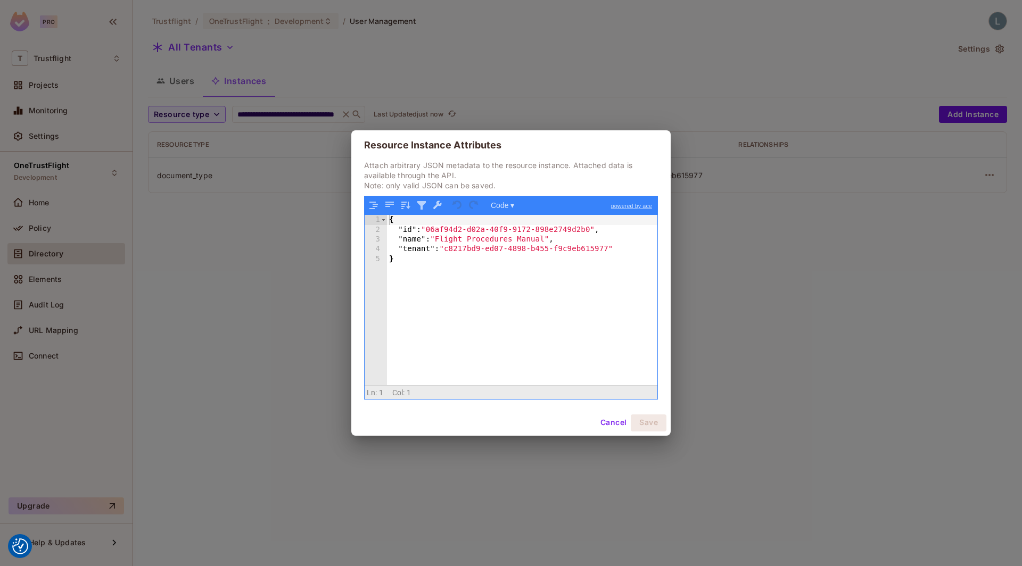
click at [290, 222] on div "Resource Instance Attributes Attach arbitrary JSON metadata to the resource ins…" at bounding box center [511, 283] width 1022 height 566
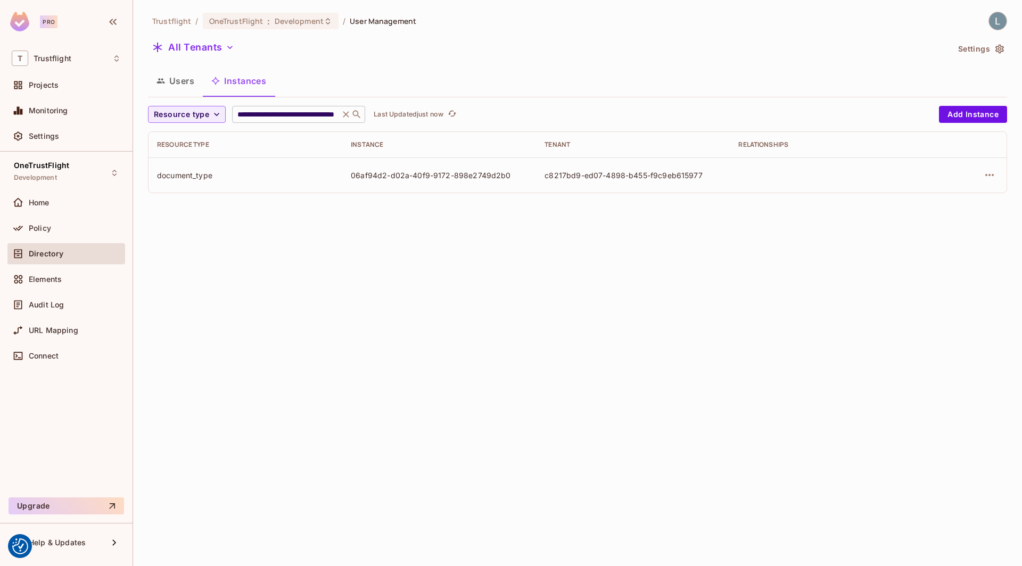
click at [278, 112] on input "**********" at bounding box center [285, 114] width 101 height 11
paste input "text"
type input "**********"
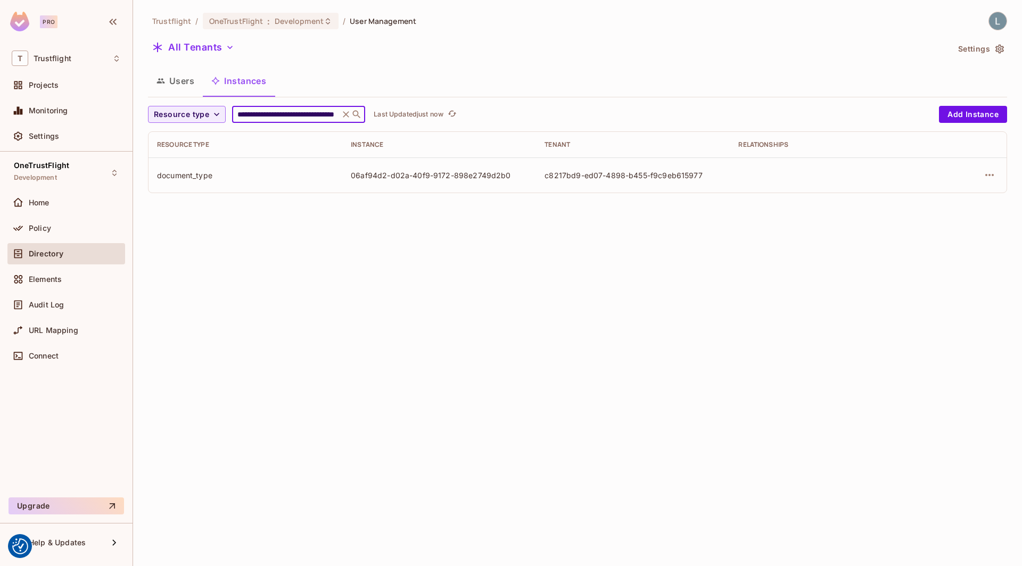
scroll to position [0, 60]
click at [990, 171] on icon "button" at bounding box center [989, 175] width 13 height 13
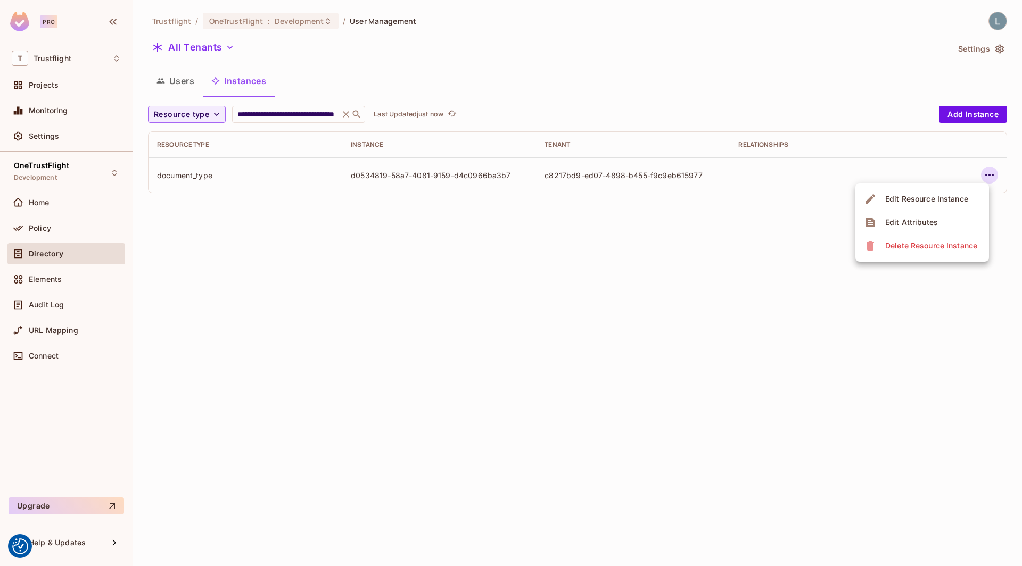
click at [924, 219] on div "Edit Attributes" at bounding box center [911, 222] width 53 height 11
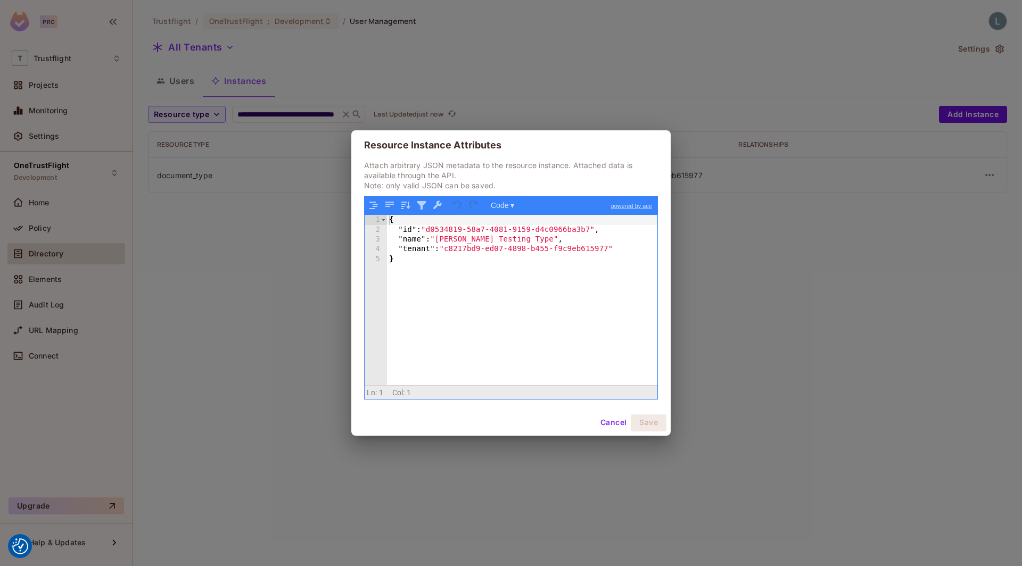
click at [788, 262] on div "Resource Instance Attributes Attach arbitrary JSON metadata to the resource ins…" at bounding box center [511, 283] width 1022 height 566
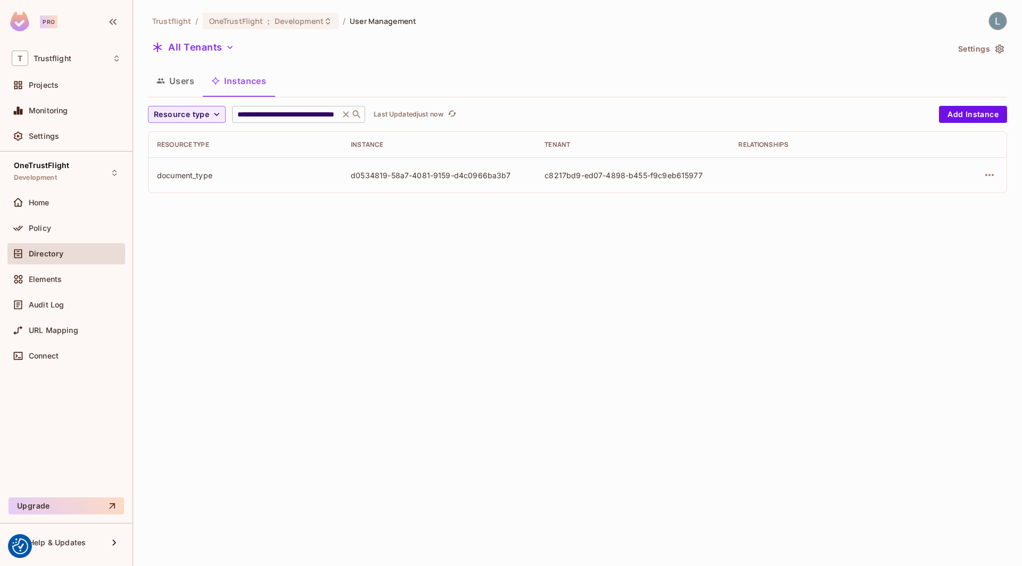
click at [267, 118] on input "**********" at bounding box center [285, 114] width 101 height 11
paste input "text"
type input "**********"
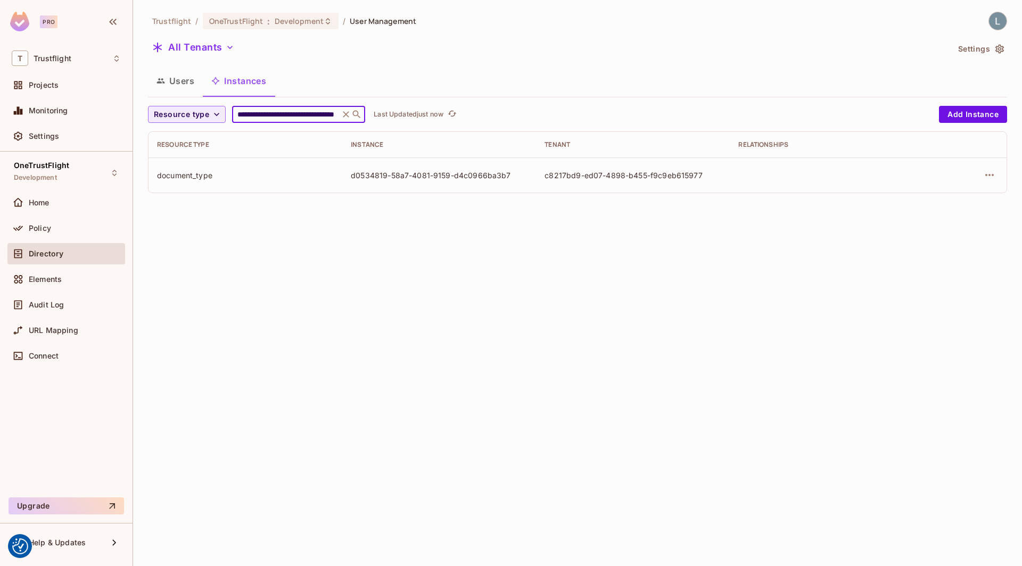
scroll to position [0, 58]
click at [992, 170] on icon "button" at bounding box center [989, 175] width 13 height 13
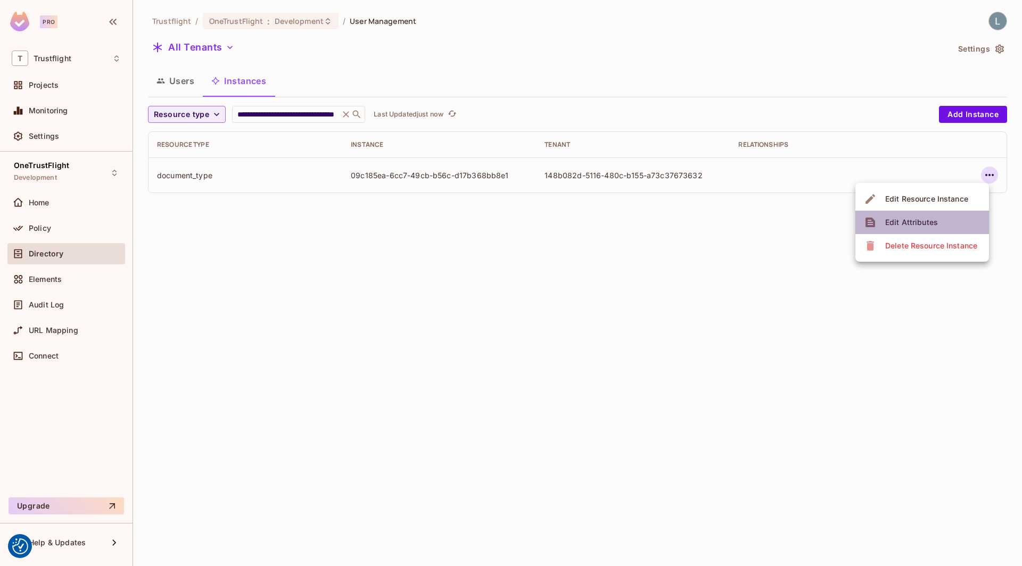
click at [927, 219] on div "Edit Attributes" at bounding box center [911, 222] width 53 height 11
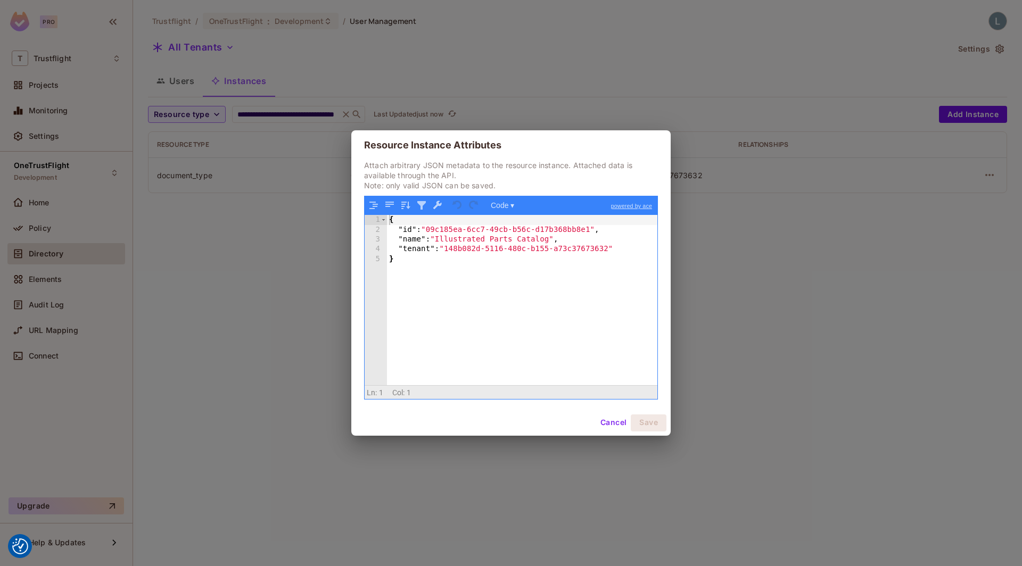
click at [812, 300] on div "Resource Instance Attributes Attach arbitrary JSON metadata to the resource ins…" at bounding box center [511, 283] width 1022 height 566
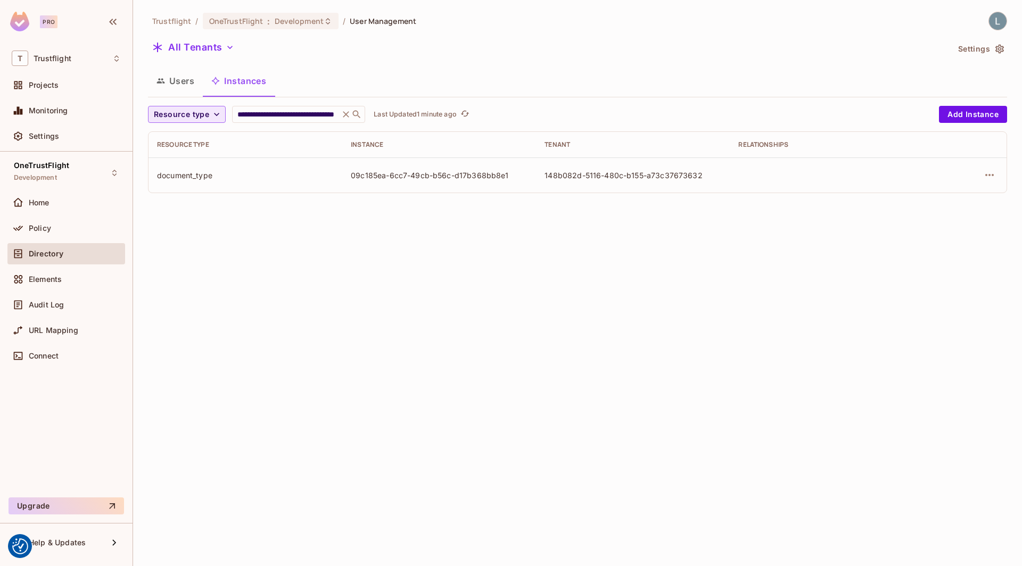
click at [205, 117] on span "Resource type" at bounding box center [181, 114] width 55 height 13
click at [183, 271] on span "document" at bounding box center [186, 269] width 61 height 10
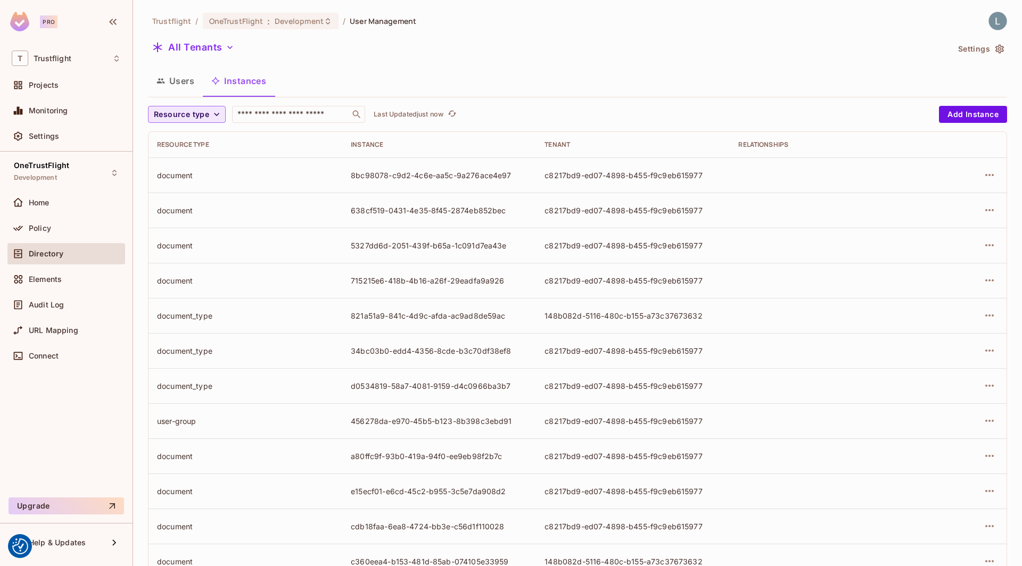
click at [193, 113] on span "Resource type" at bounding box center [181, 114] width 55 height 13
click at [192, 268] on span "document" at bounding box center [186, 269] width 61 height 10
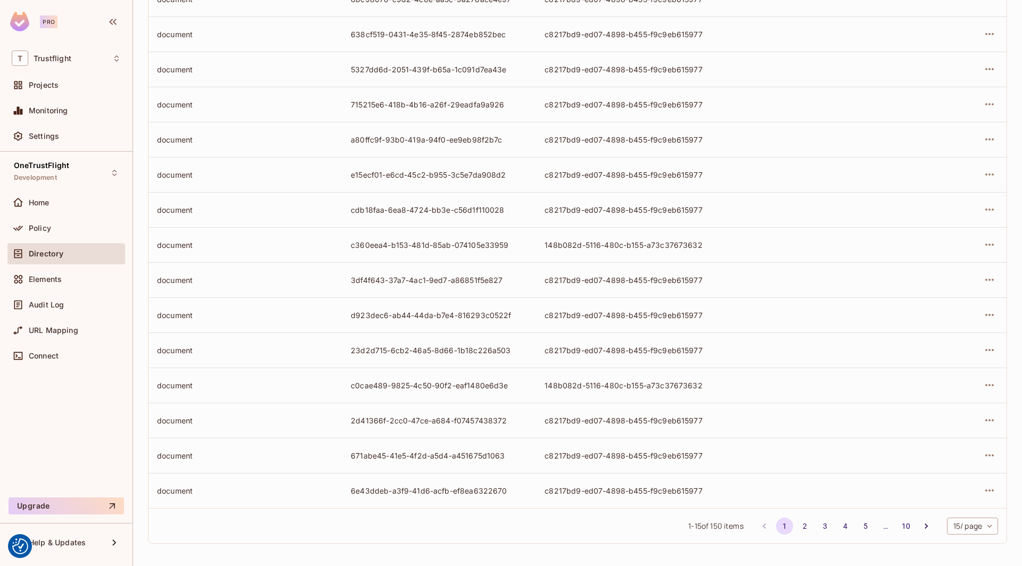
scroll to position [0, 0]
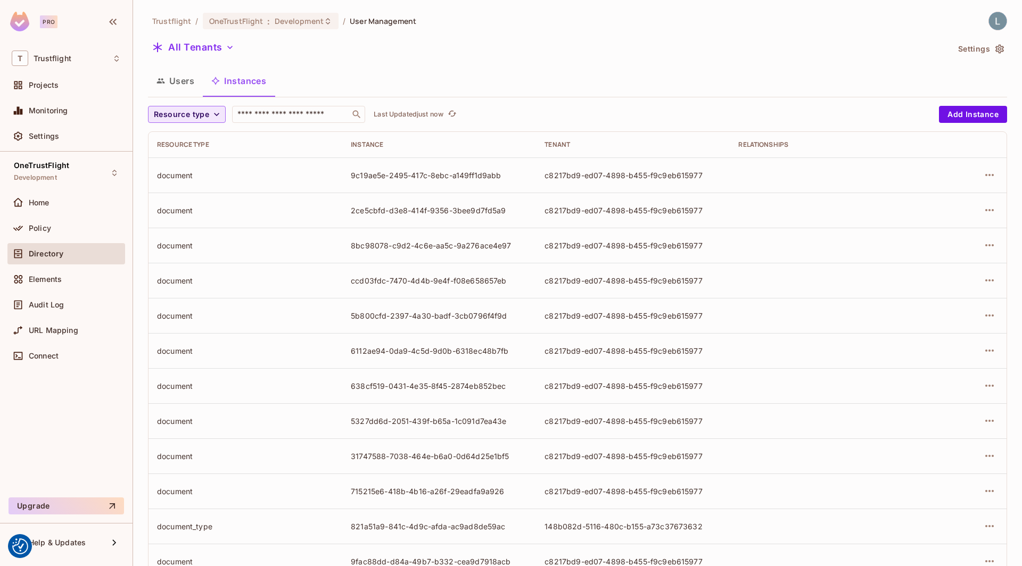
click at [187, 112] on span "Resource type" at bounding box center [181, 114] width 55 height 13
click at [178, 266] on span "document" at bounding box center [186, 269] width 61 height 10
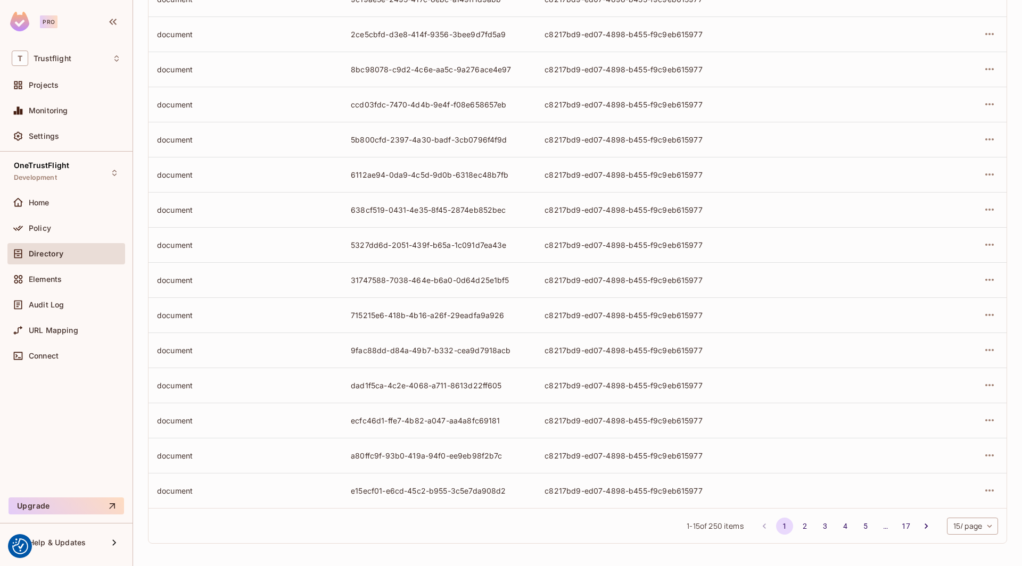
scroll to position [0, 0]
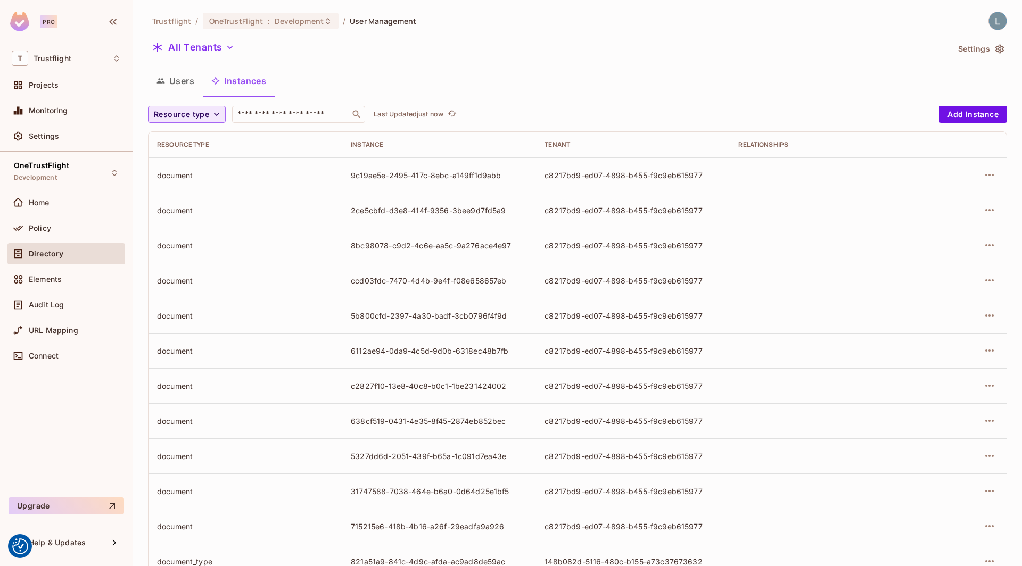
click at [198, 112] on span "Resource type" at bounding box center [181, 114] width 55 height 13
click at [181, 266] on span "document" at bounding box center [186, 269] width 61 height 10
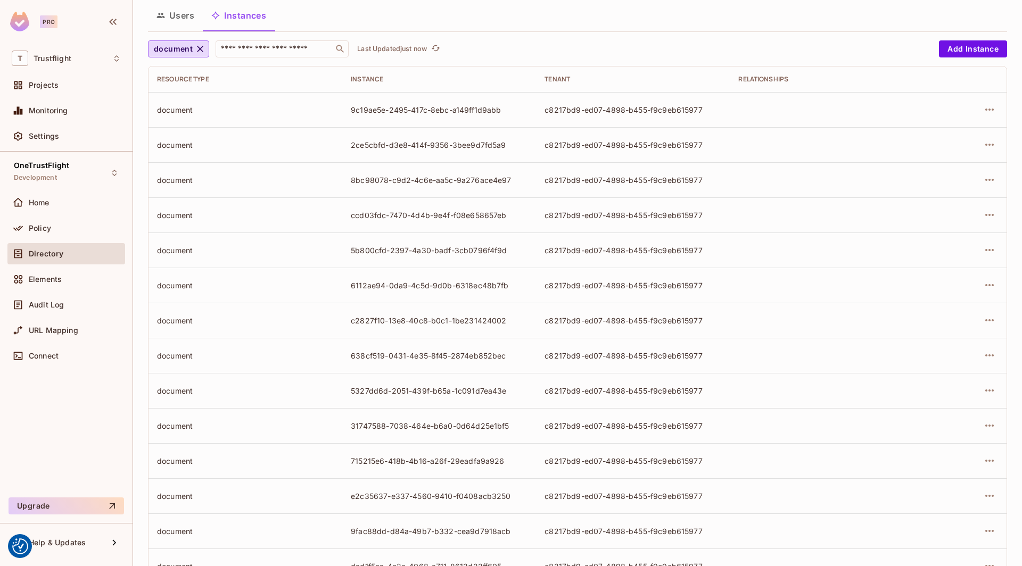
scroll to position [0, 0]
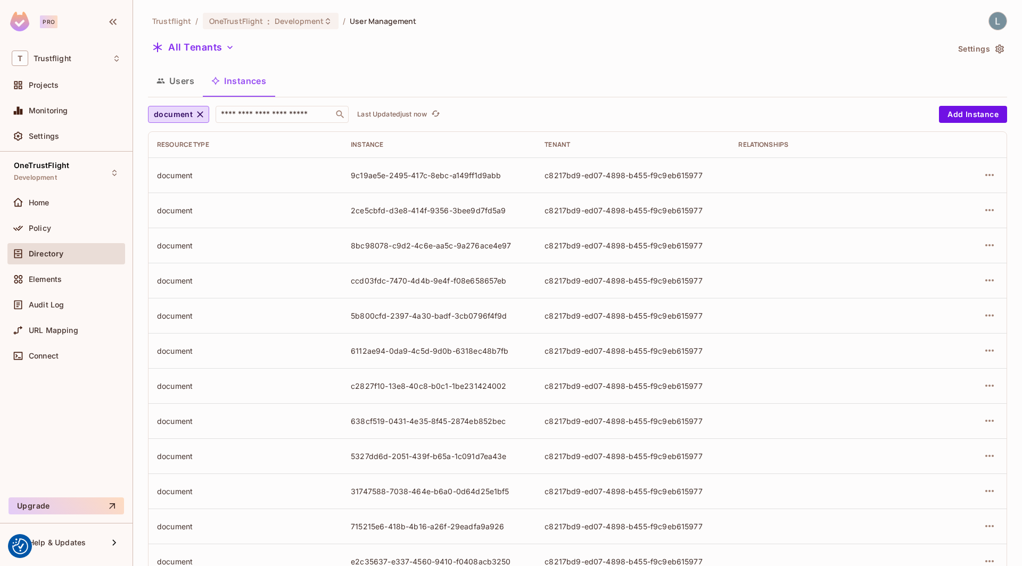
click at [780, 186] on td at bounding box center [827, 175] width 194 height 35
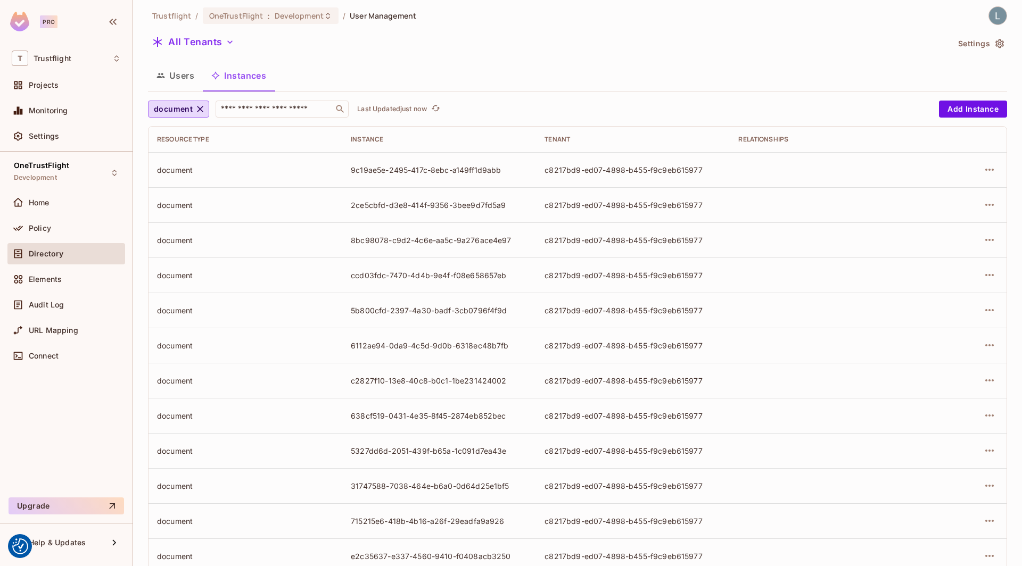
scroll to position [176, 0]
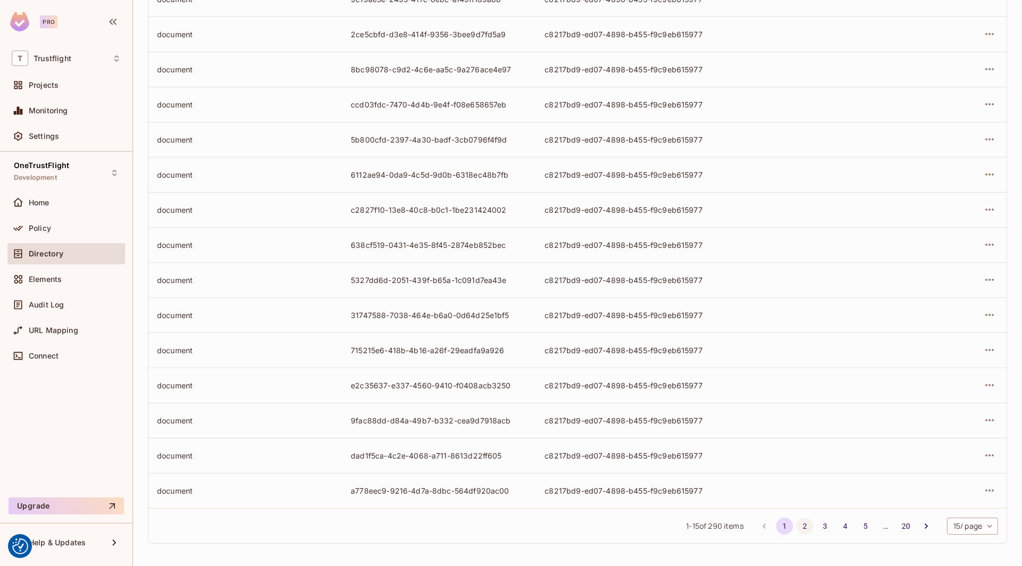
click at [802, 521] on button "2" at bounding box center [804, 526] width 17 height 17
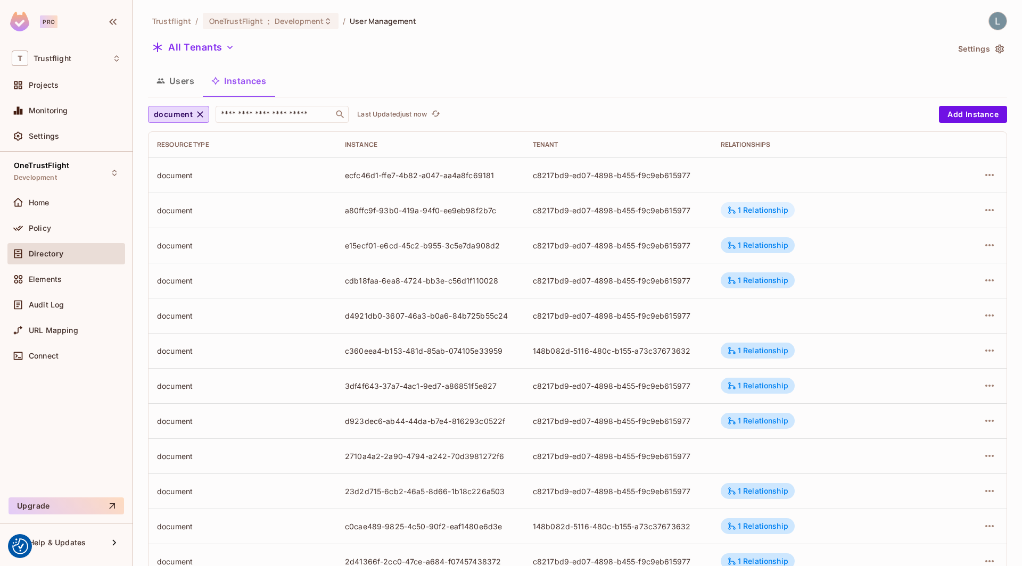
click at [740, 209] on div "1 Relationship" at bounding box center [757, 210] width 61 height 10
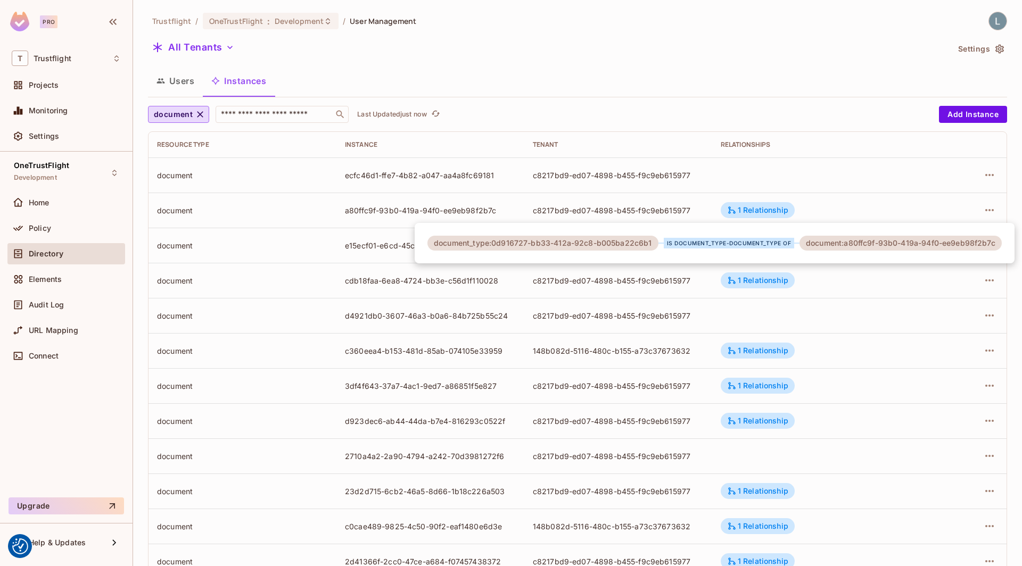
click at [842, 330] on div at bounding box center [511, 283] width 1022 height 566
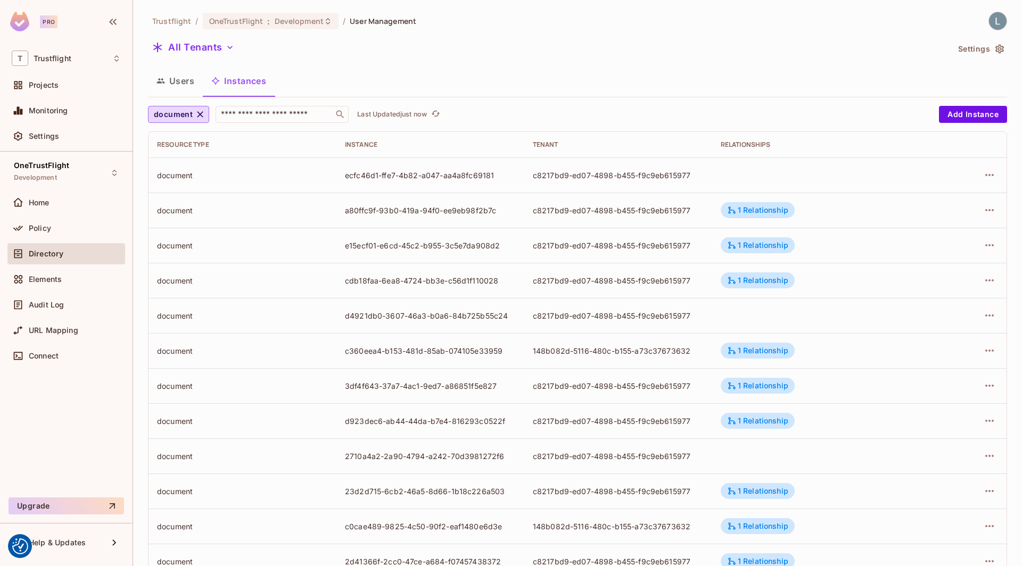
click at [731, 312] on td at bounding box center [819, 315] width 214 height 35
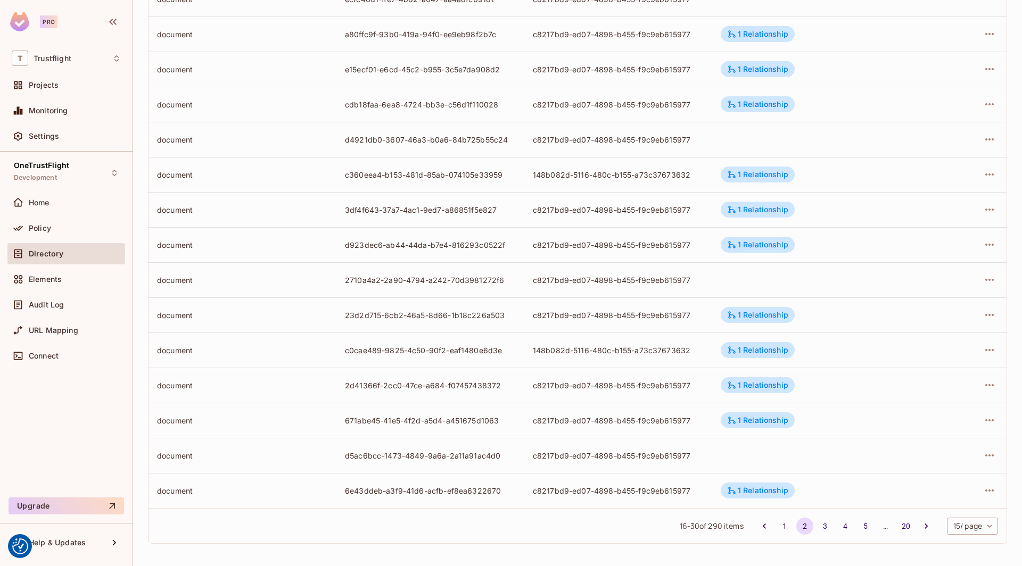
click at [614, 451] on div "c8217bd9-ed07-4898-b455-f9c9eb615977" at bounding box center [618, 456] width 171 height 10
click at [760, 453] on td at bounding box center [819, 455] width 214 height 35
click at [759, 421] on div "1 Relationship" at bounding box center [757, 421] width 61 height 10
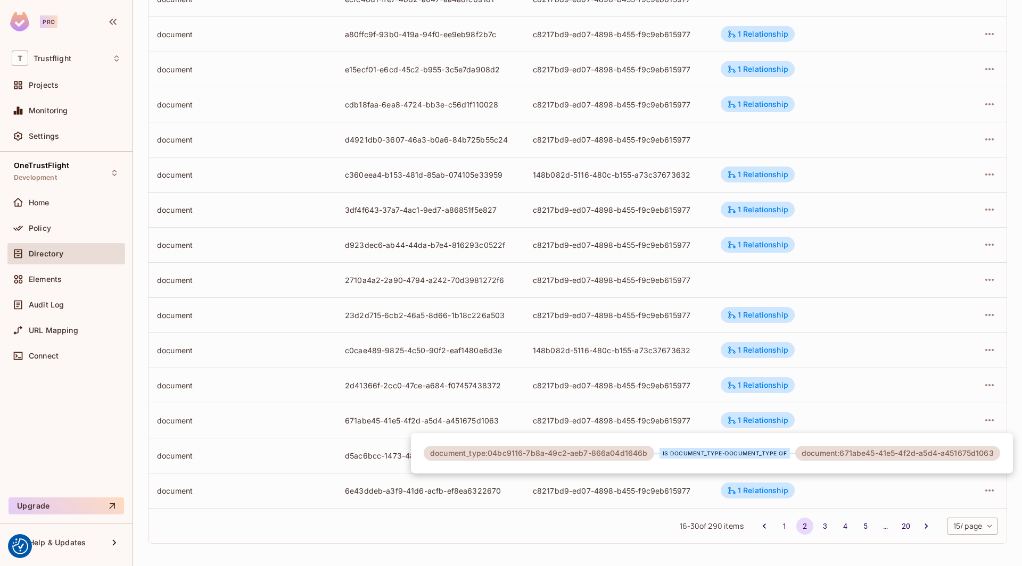
click at [646, 399] on div at bounding box center [511, 283] width 1022 height 566
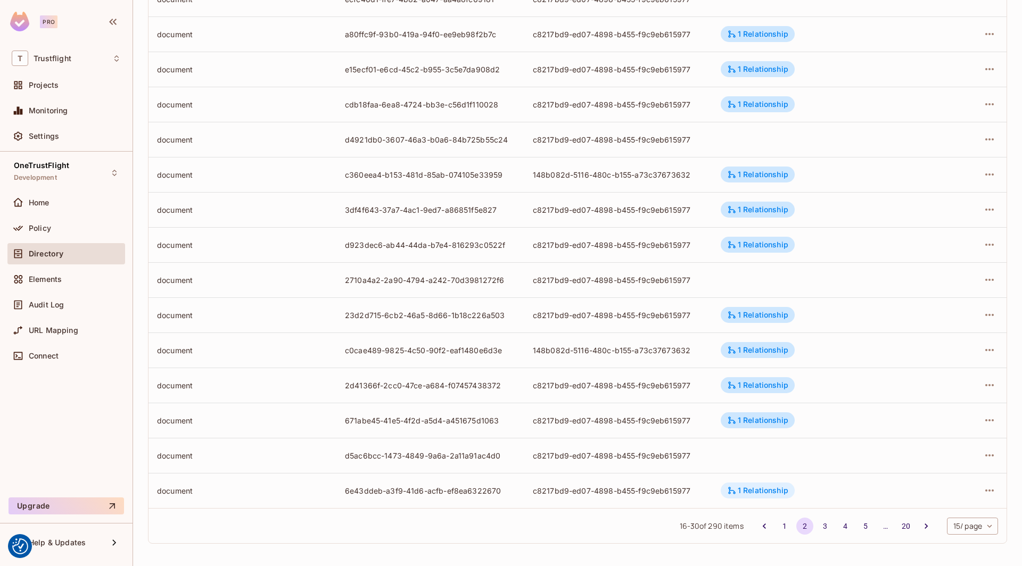
click at [750, 491] on div "1 Relationship" at bounding box center [757, 491] width 61 height 10
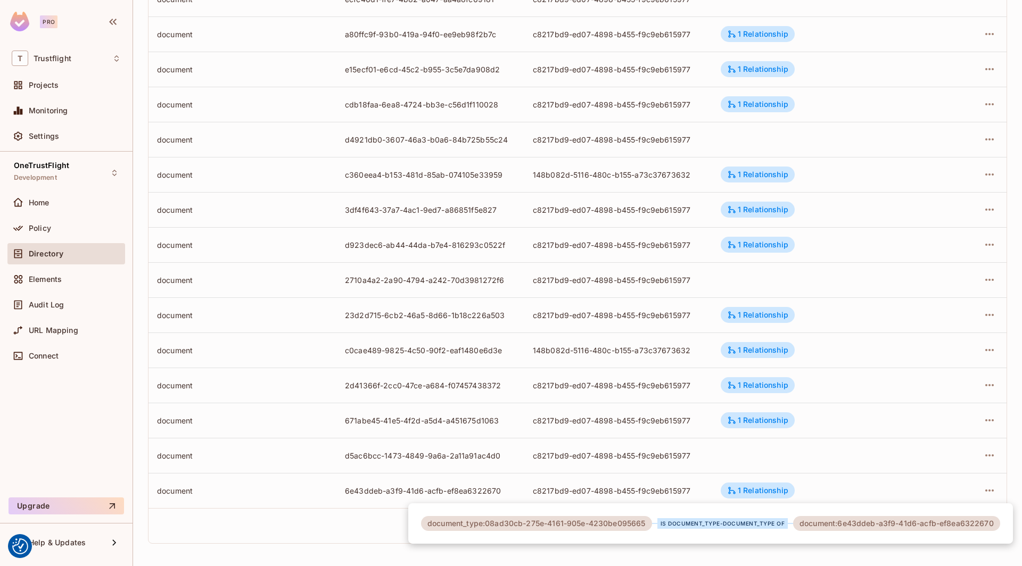
click at [670, 440] on div at bounding box center [511, 283] width 1022 height 566
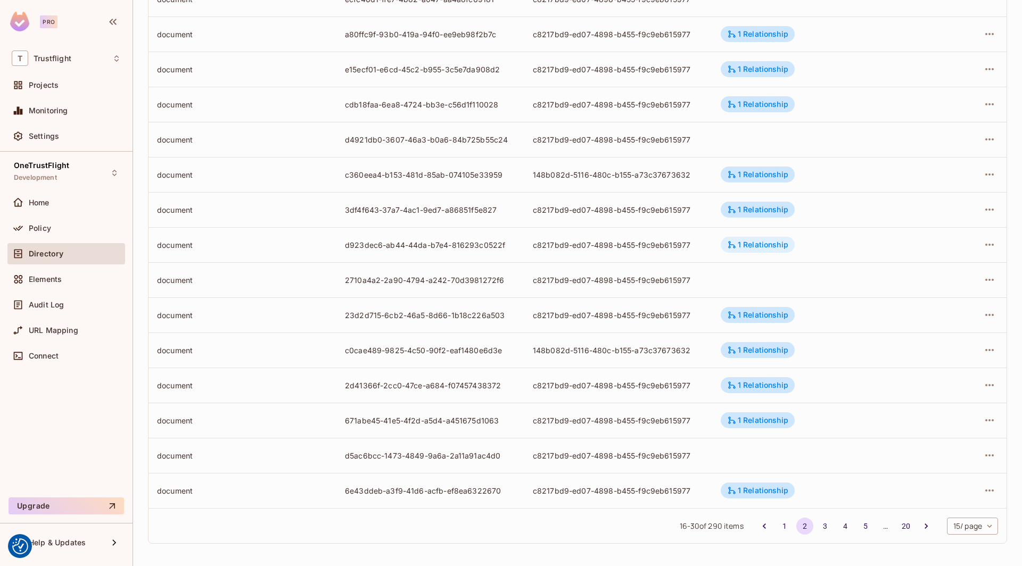
click at [757, 246] on div "1 Relationship" at bounding box center [757, 245] width 61 height 10
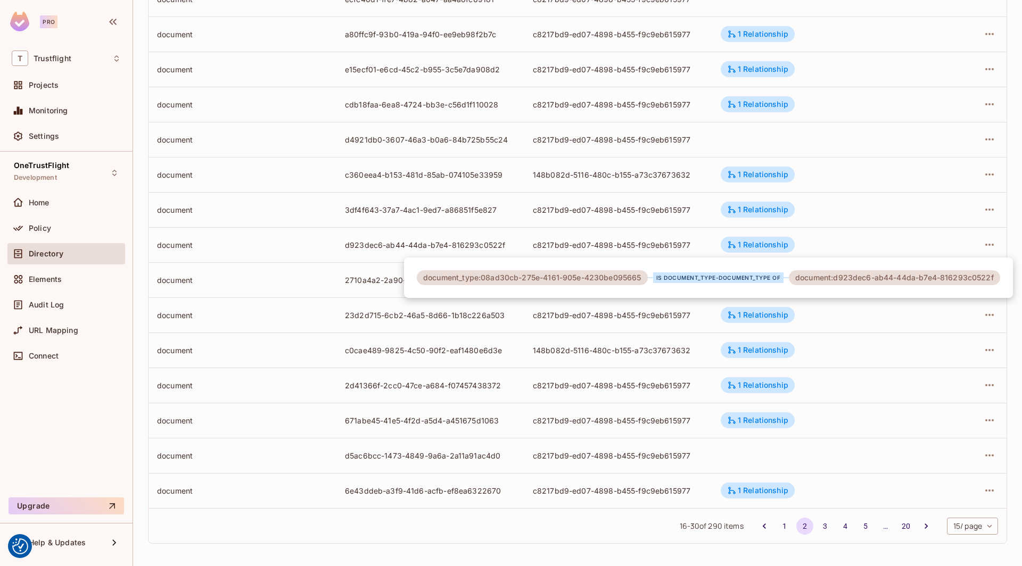
click at [637, 243] on div at bounding box center [511, 283] width 1022 height 566
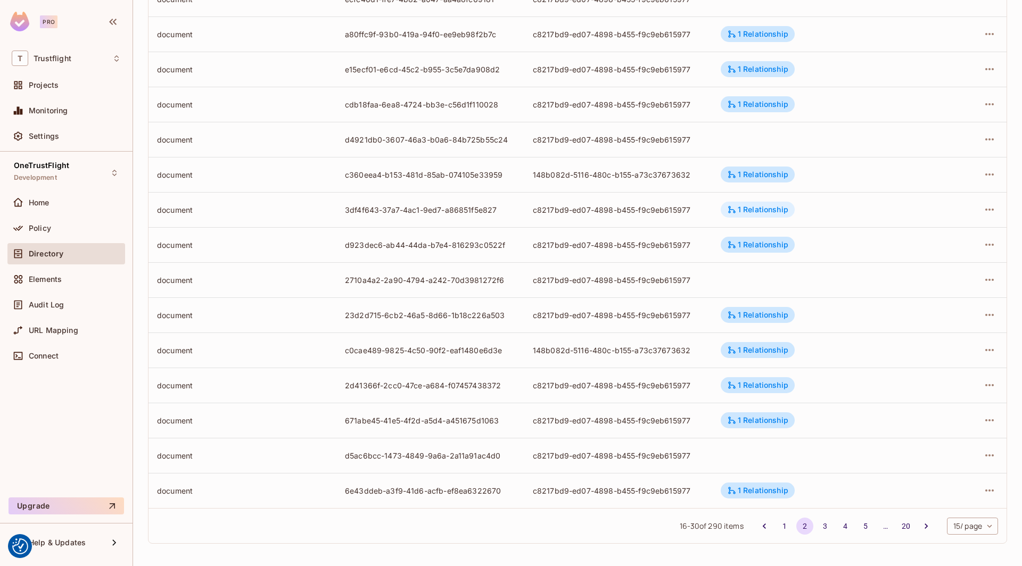
click at [741, 213] on div "1 Relationship" at bounding box center [757, 210] width 61 height 10
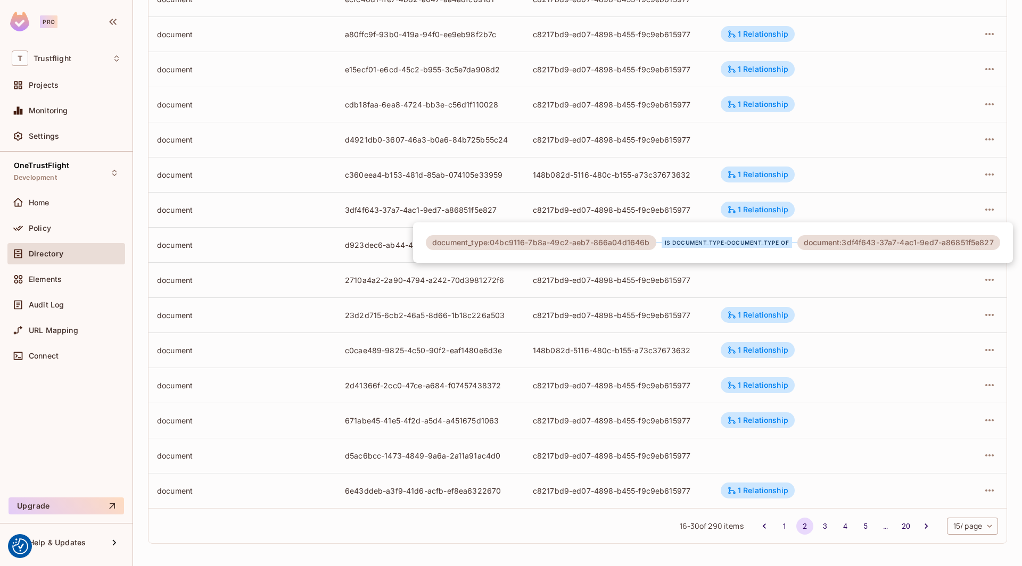
click at [629, 204] on div at bounding box center [511, 283] width 1022 height 566
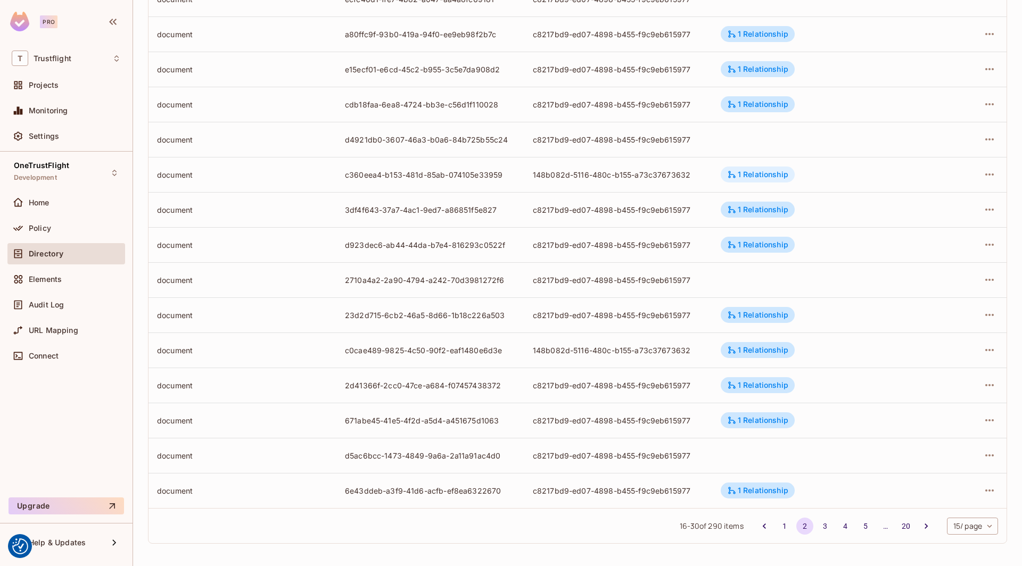
click at [741, 174] on div "1 Relationship" at bounding box center [757, 175] width 61 height 10
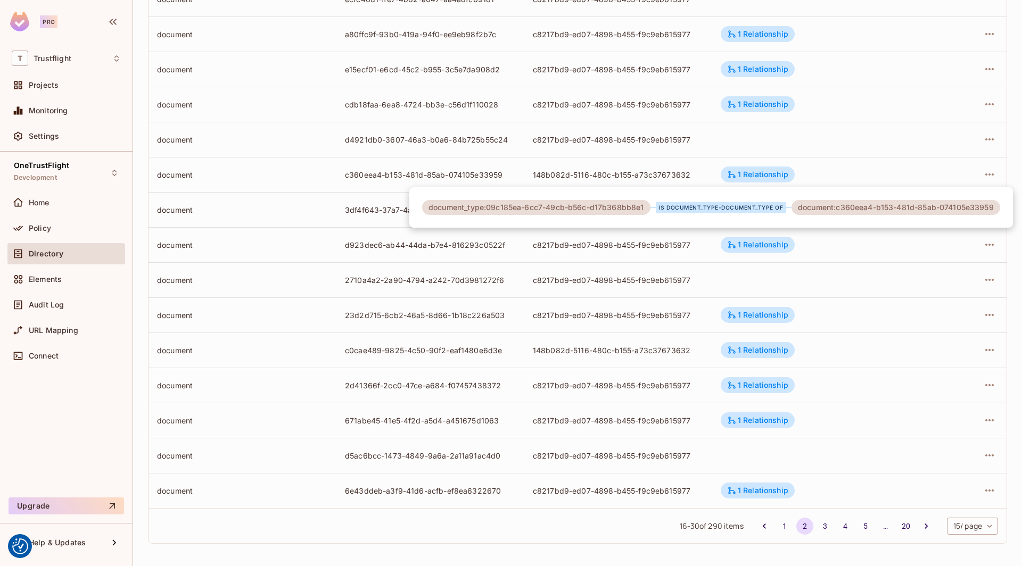
click at [655, 168] on div at bounding box center [511, 283] width 1022 height 566
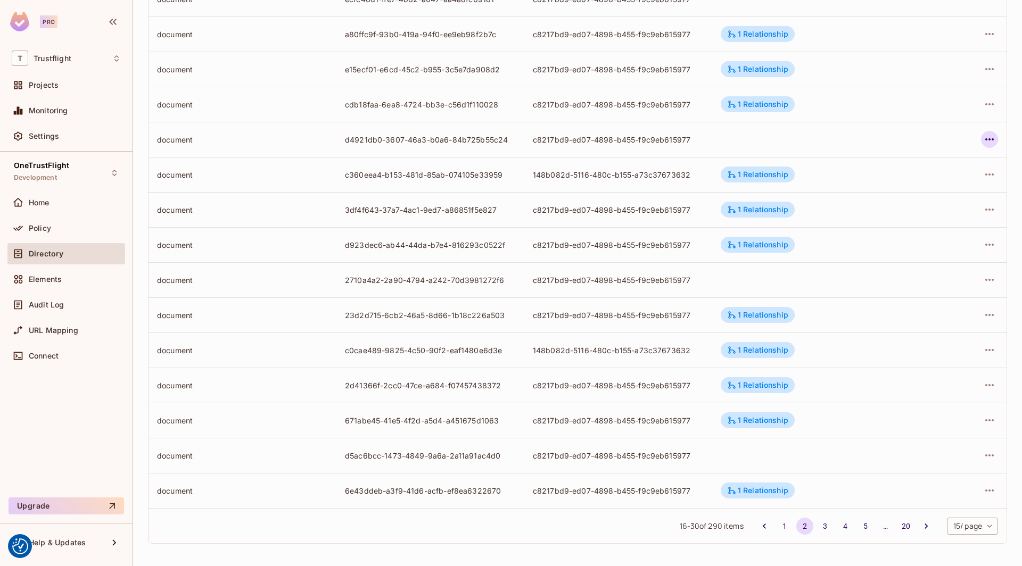
click at [994, 135] on icon "button" at bounding box center [989, 139] width 13 height 13
click at [916, 195] on span "Edit Attributes" at bounding box center [911, 186] width 59 height 17
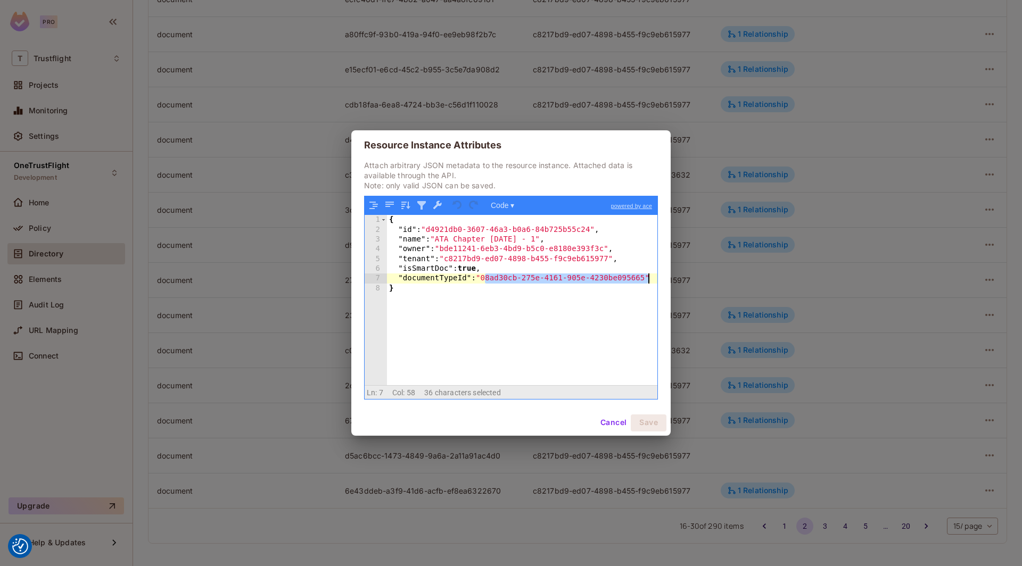
drag, startPoint x: 484, startPoint y: 280, endPoint x: 646, endPoint y: 279, distance: 162.3
click at [646, 279] on div "{ "id" : "d4921db0-3607-46a3-b0a6-84b725b55c24" , "name" : "ATA Chapter [DATE] …" at bounding box center [522, 309] width 271 height 189
click at [284, 353] on div "Resource Instance Attributes Attach arbitrary JSON metadata to the resource ins…" at bounding box center [511, 283] width 1022 height 566
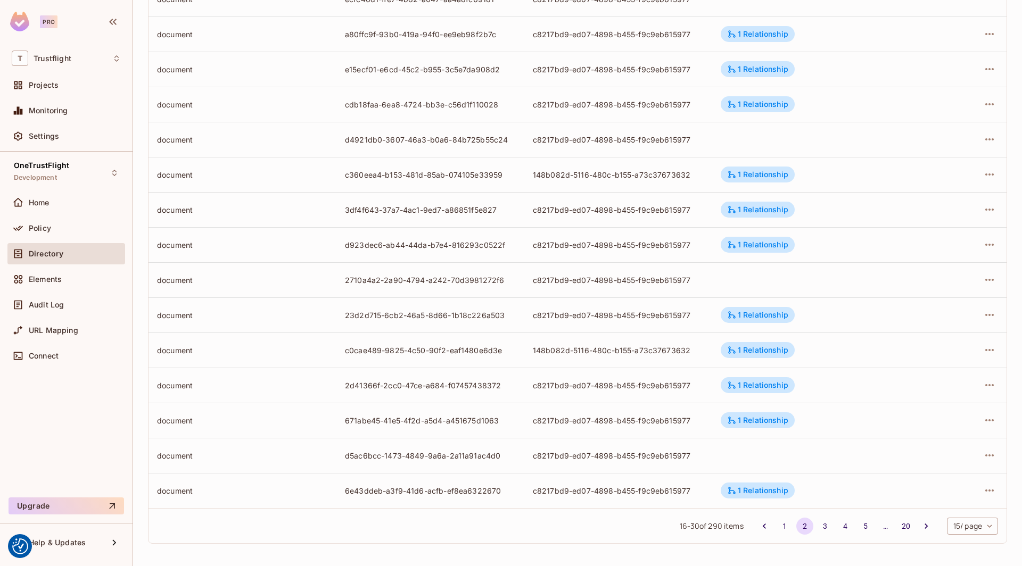
scroll to position [0, 0]
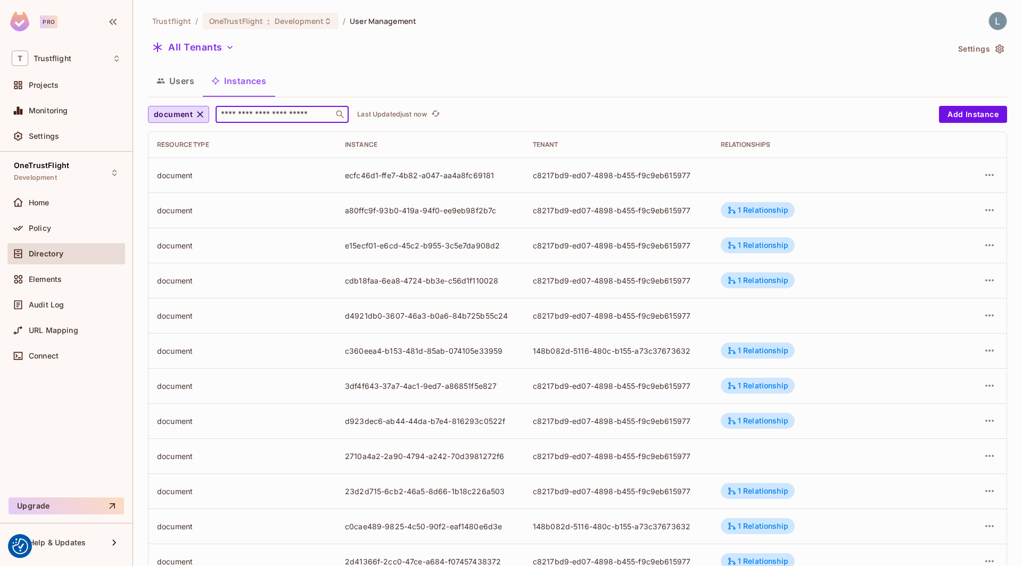
click at [247, 109] on input "text" at bounding box center [275, 114] width 112 height 11
paste input "**********"
type input "**********"
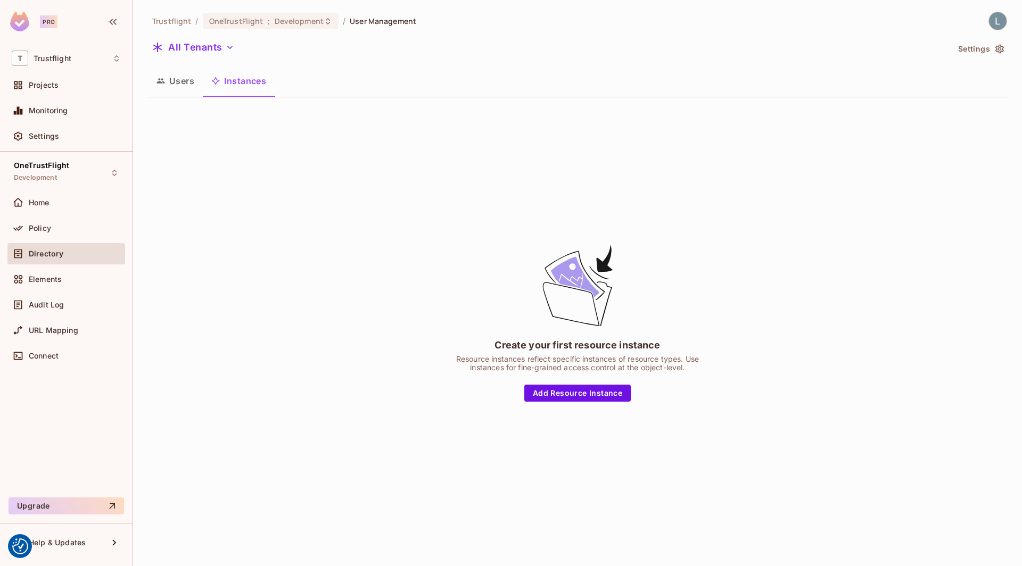
click at [188, 122] on div "Create your first resource instance Resource instances reflect specific instanc…" at bounding box center [577, 322] width 859 height 433
